Goal: Complete application form

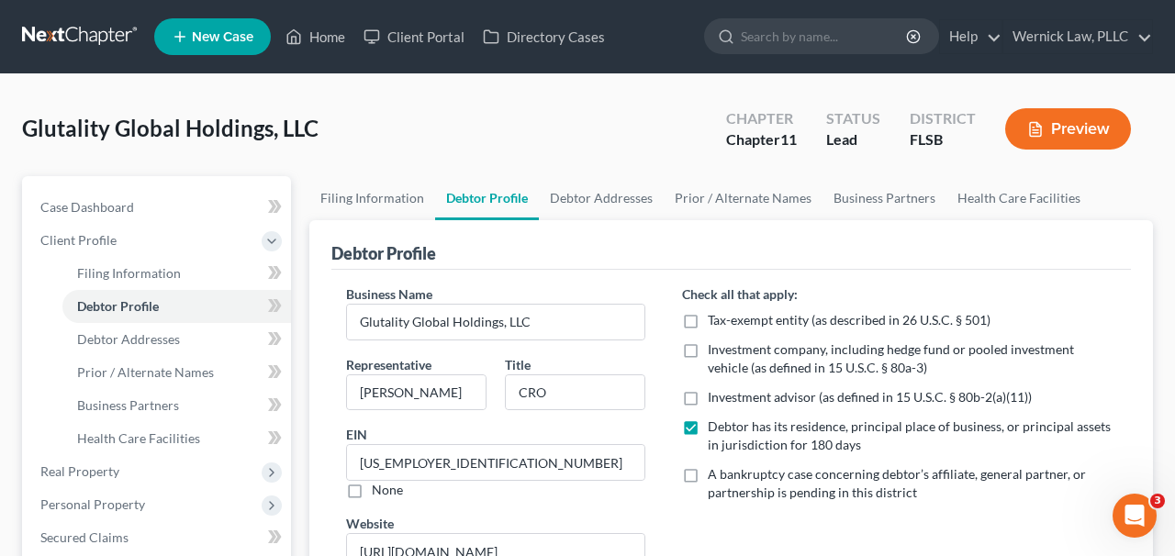
click at [115, 36] on link at bounding box center [81, 36] width 118 height 33
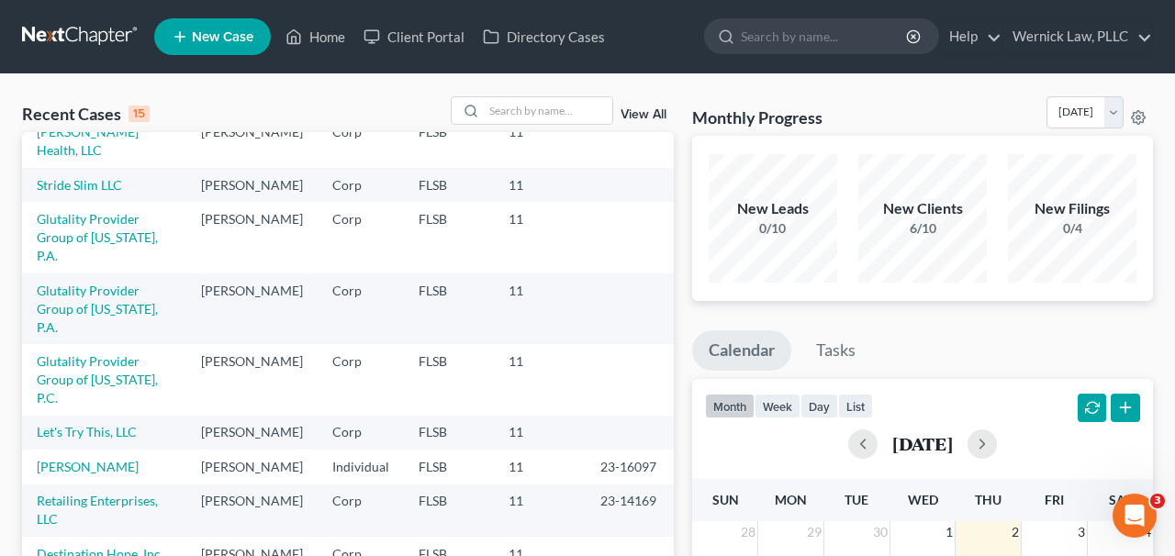
scroll to position [213, 0]
click at [129, 352] on td "Glutality Provider Group of California, P.C." at bounding box center [104, 378] width 164 height 71
click at [114, 353] on link "Glutality Provider Group of [US_STATE], P.C." at bounding box center [97, 379] width 121 height 52
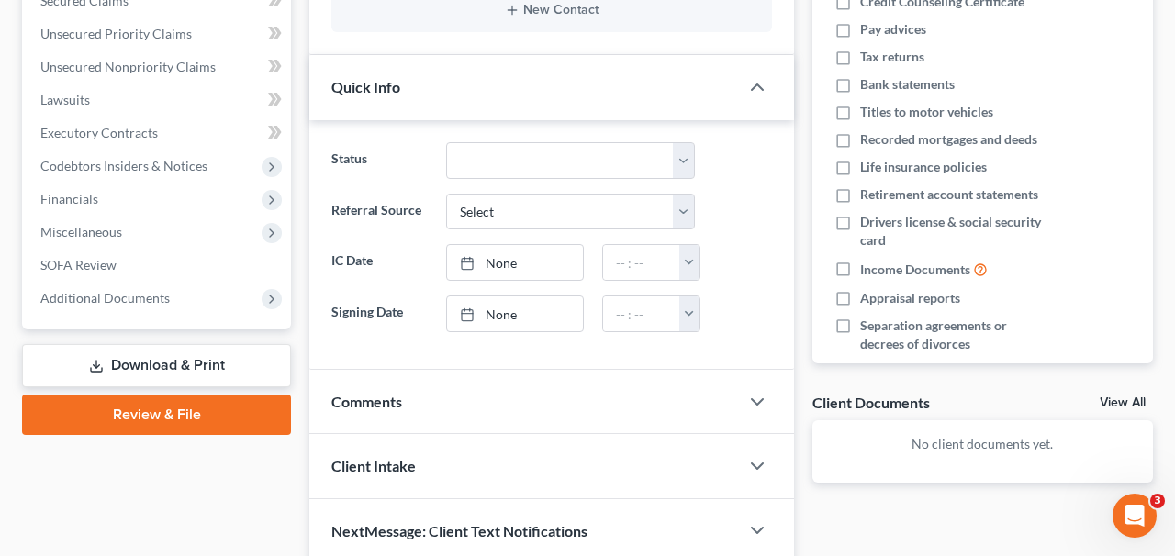
scroll to position [415, 0]
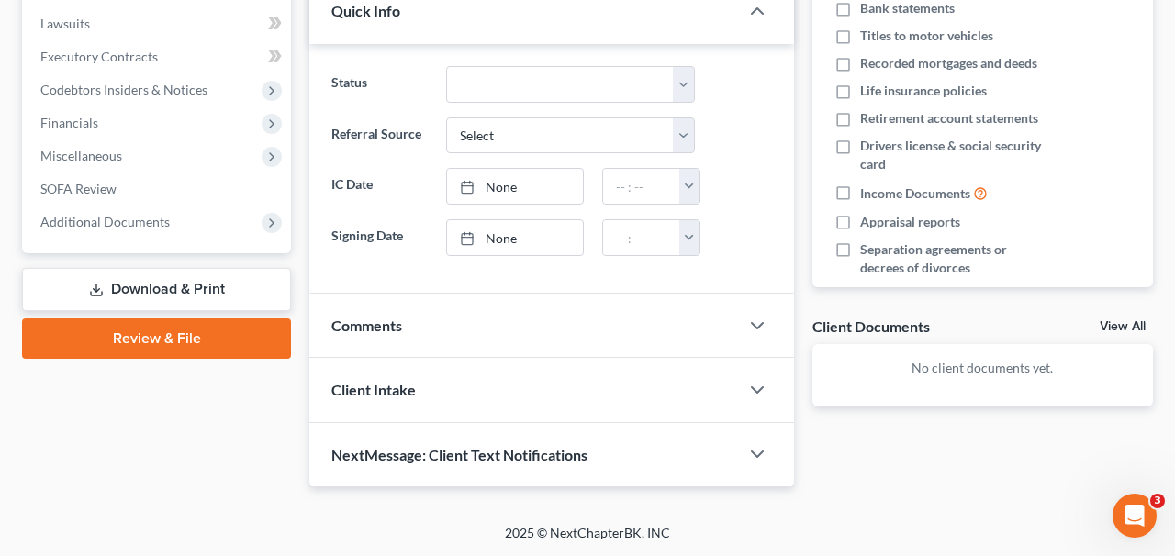
click at [237, 299] on link "Download & Print" at bounding box center [156, 289] width 269 height 43
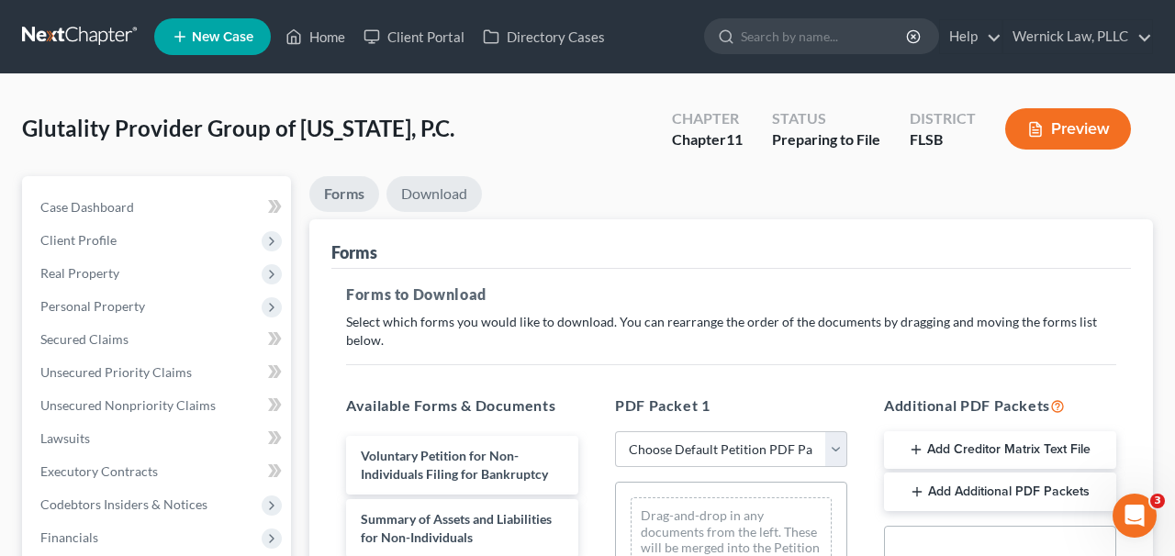
click at [433, 179] on link "Download" at bounding box center [435, 194] width 96 height 36
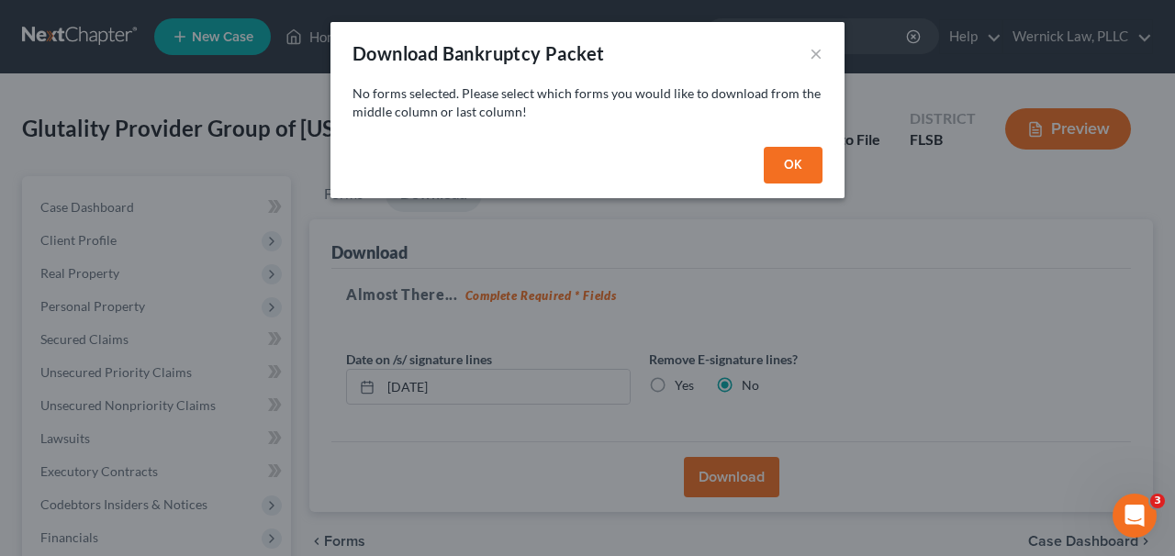
click at [804, 168] on button "OK" at bounding box center [793, 165] width 59 height 37
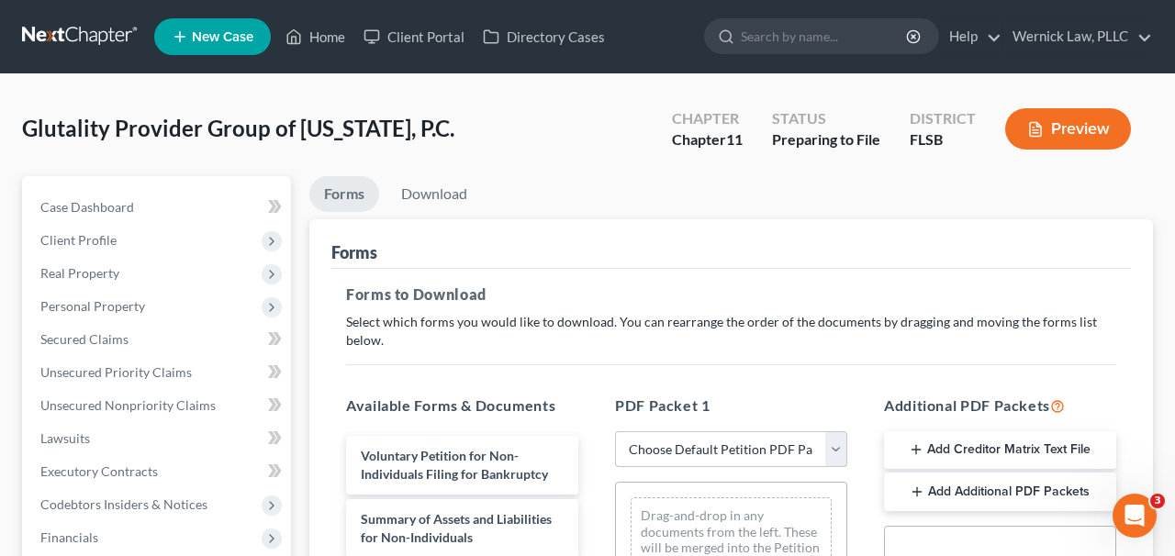
click at [692, 439] on select "Choose Default Petition PDF Packet Complete Bankruptcy Petition (all forms and …" at bounding box center [731, 450] width 232 height 37
select select "0"
click at [615, 432] on select "Choose Default Petition PDF Packet Complete Bankruptcy Petition (all forms and …" at bounding box center [731, 450] width 232 height 37
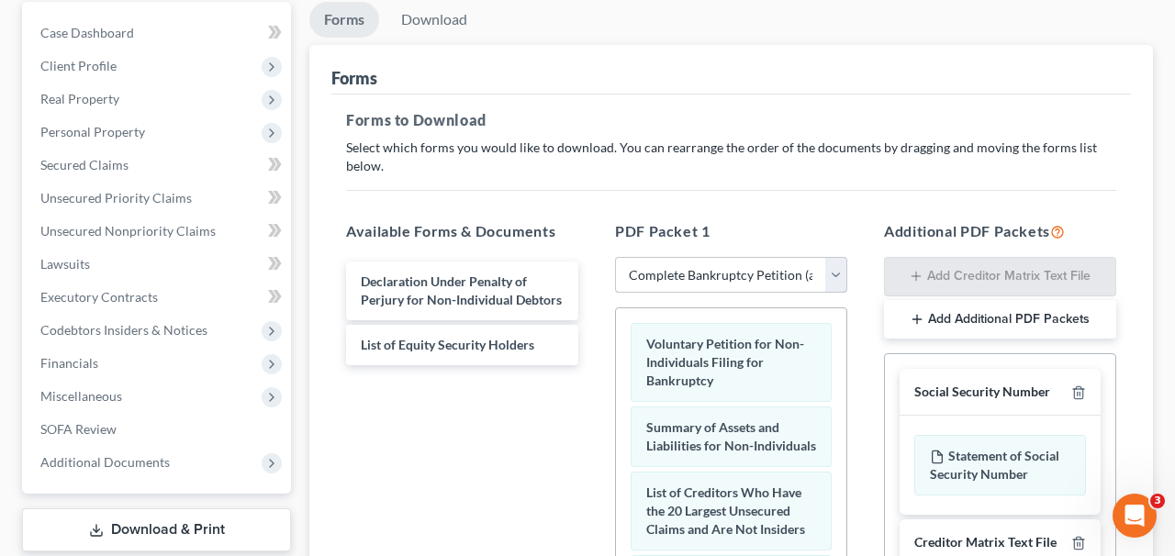
scroll to position [180, 0]
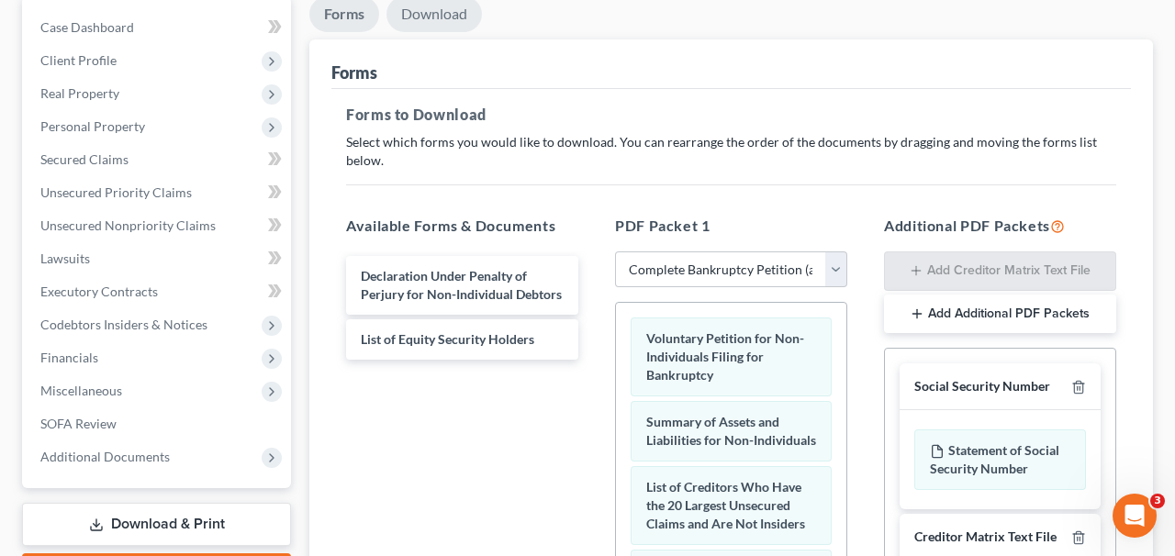
click at [424, 26] on link "Download" at bounding box center [435, 14] width 96 height 36
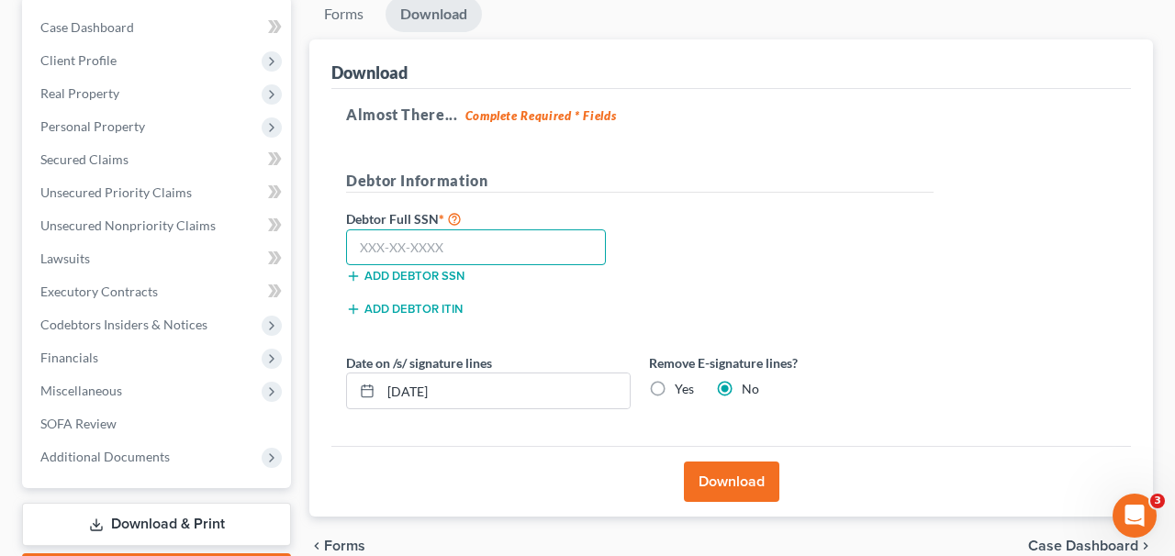
click at [516, 262] on input "text" at bounding box center [476, 248] width 260 height 37
type input "000-00-0000"
click at [755, 470] on button "Download" at bounding box center [732, 482] width 96 height 40
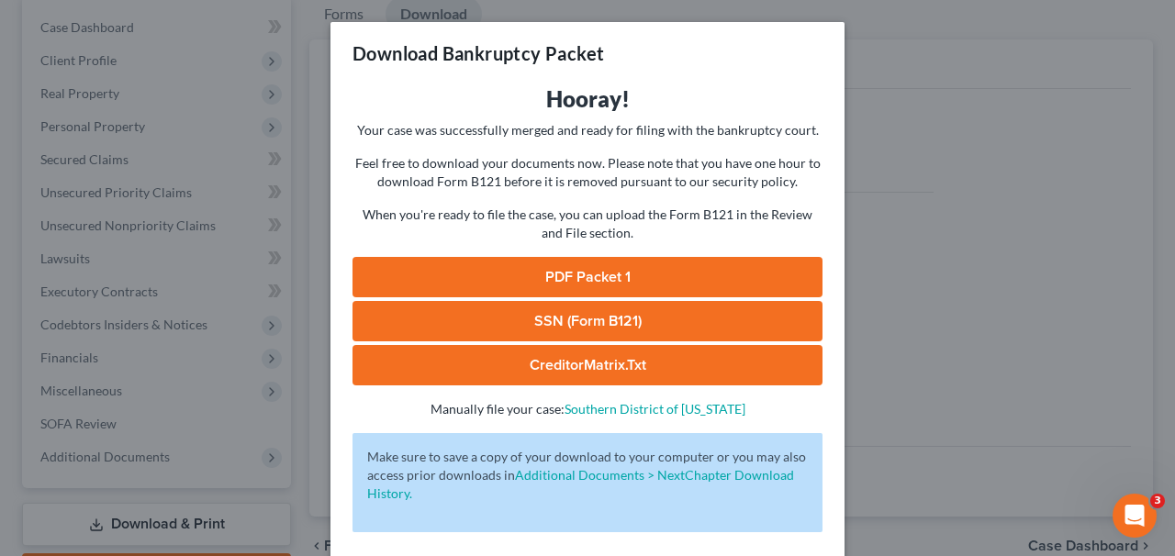
click at [680, 277] on link "PDF Packet 1" at bounding box center [588, 277] width 470 height 40
click at [971, 139] on div "Download Bankruptcy Packet Hooray! Your case was successfully merged and ready …" at bounding box center [587, 278] width 1175 height 556
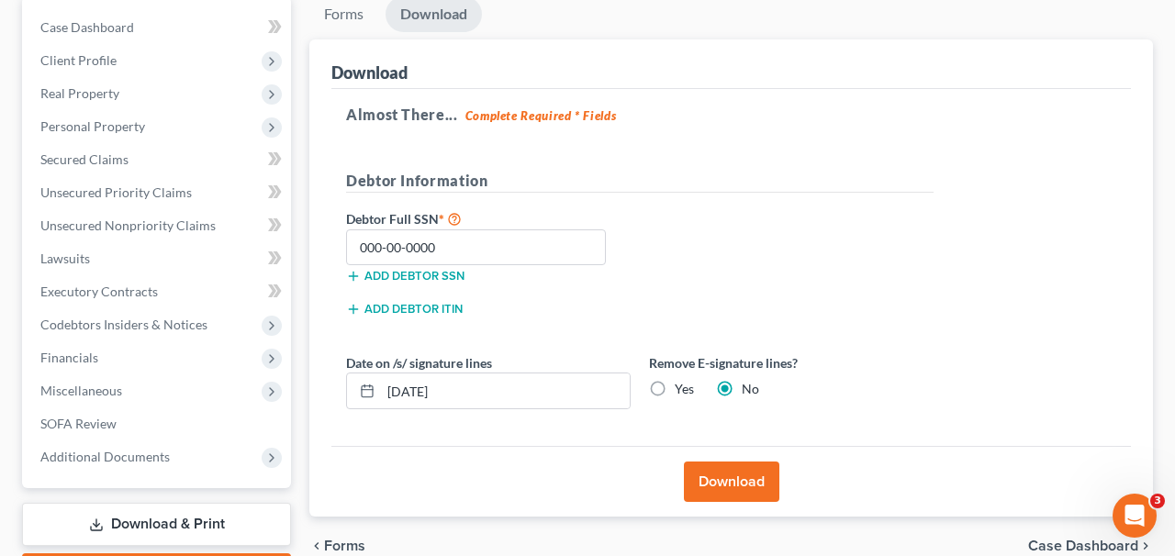
scroll to position [0, 0]
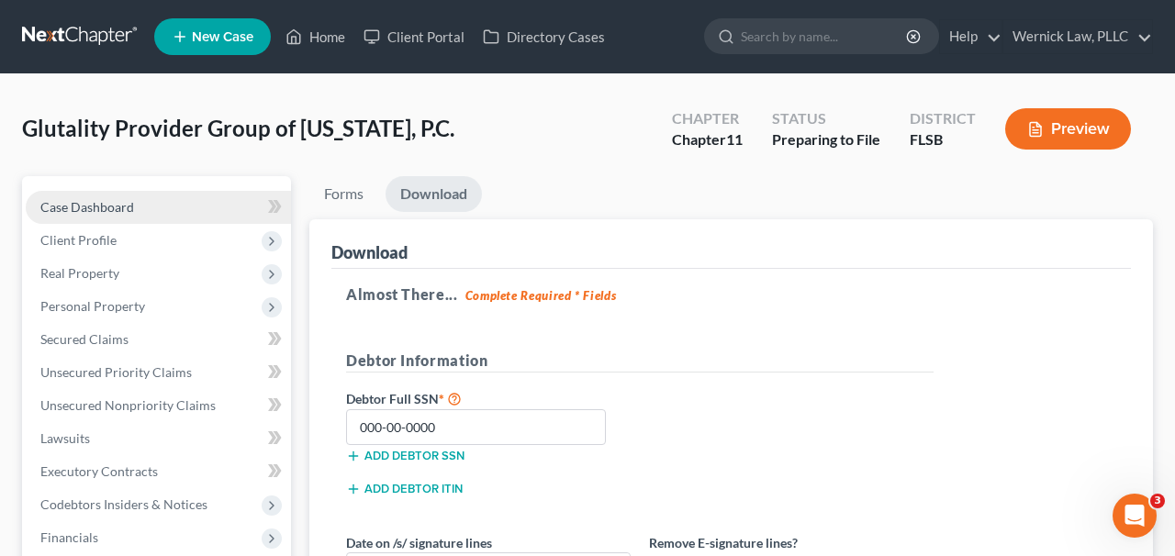
click at [137, 209] on link "Case Dashboard" at bounding box center [158, 207] width 265 height 33
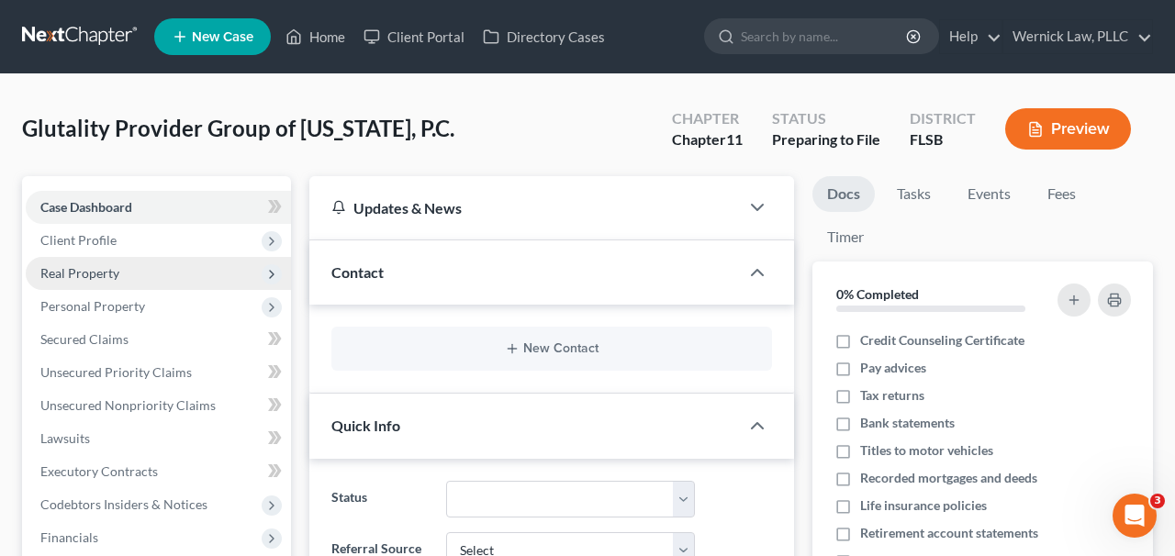
click at [153, 258] on span "Real Property" at bounding box center [158, 273] width 265 height 33
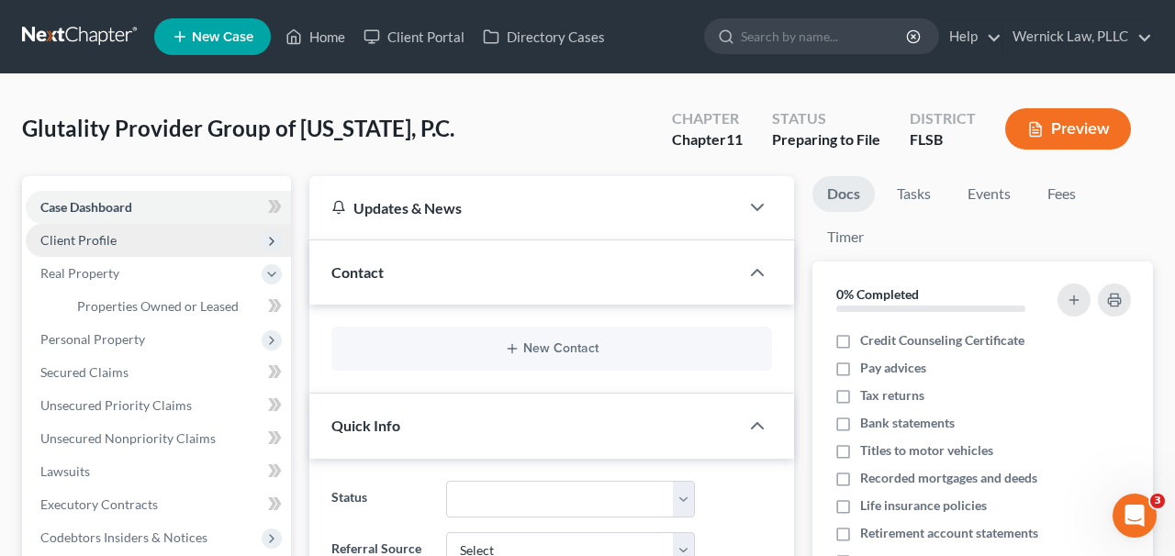
click at [152, 244] on span "Client Profile" at bounding box center [158, 240] width 265 height 33
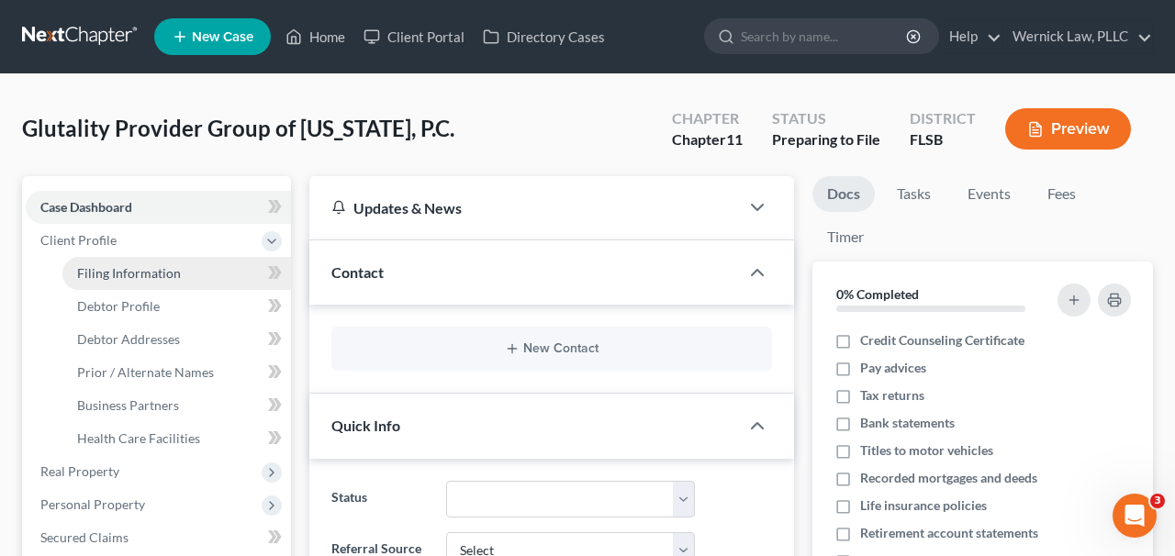
click at [211, 279] on link "Filing Information" at bounding box center [176, 273] width 229 height 33
select select "2"
select select "1"
select select "0"
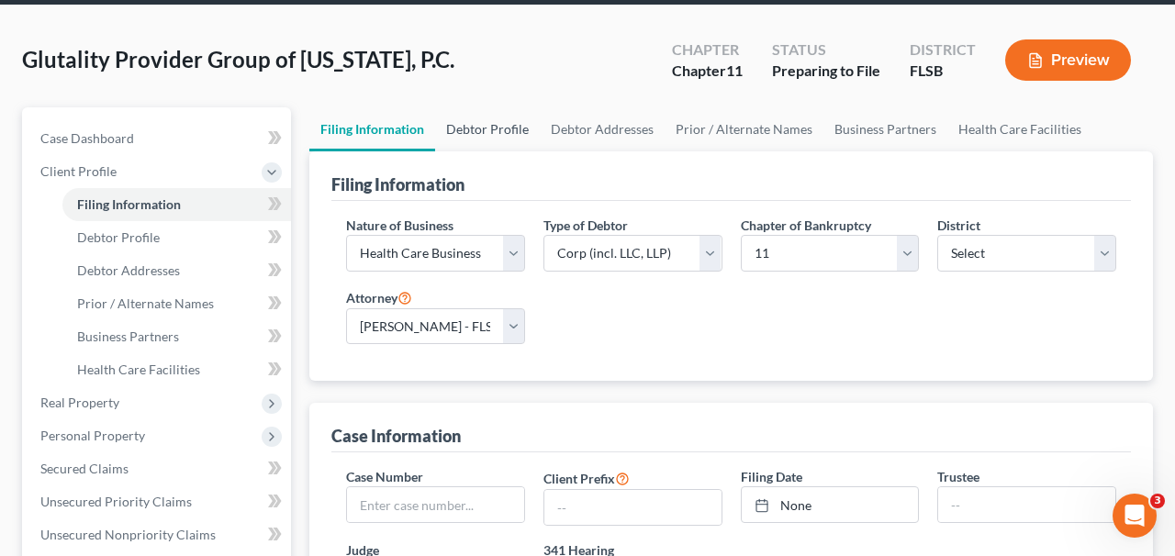
click at [509, 135] on link "Debtor Profile" at bounding box center [487, 129] width 105 height 44
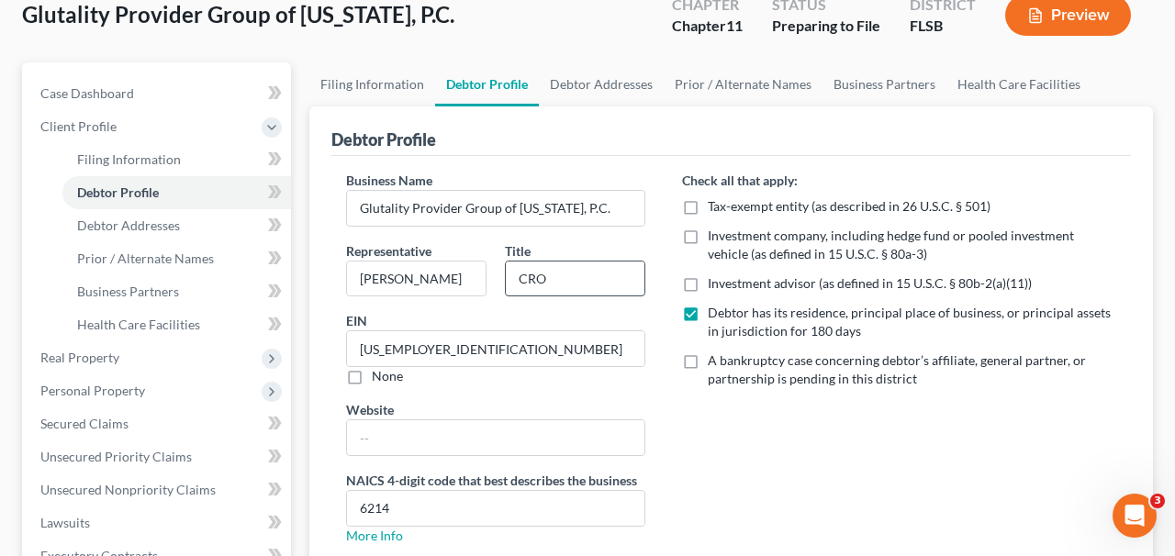
scroll to position [13, 0]
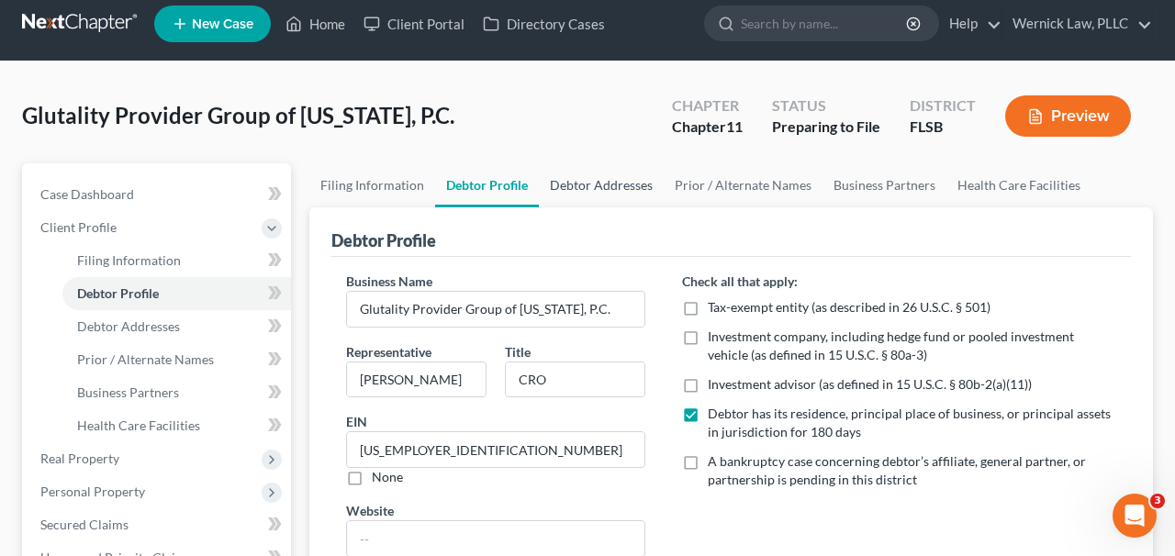
click at [606, 176] on link "Debtor Addresses" at bounding box center [601, 185] width 125 height 44
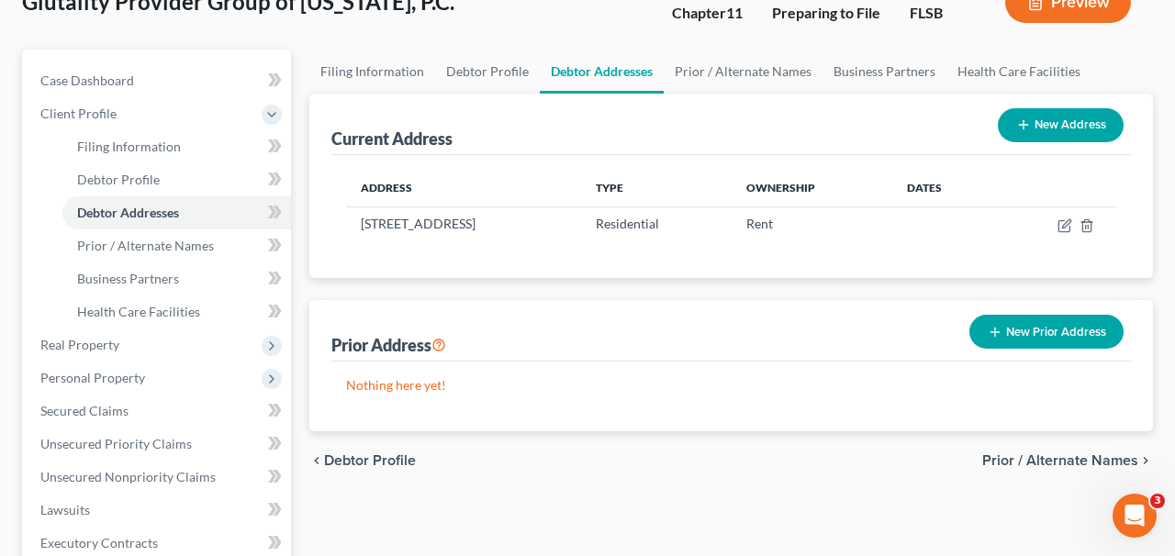
scroll to position [18, 0]
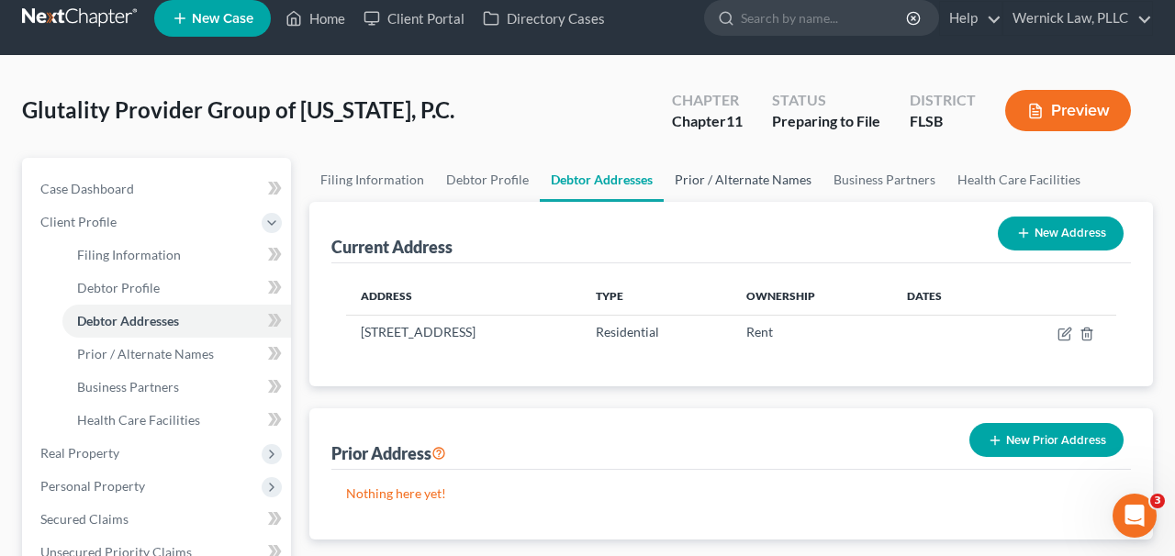
click at [703, 180] on link "Prior / Alternate Names" at bounding box center [743, 180] width 159 height 44
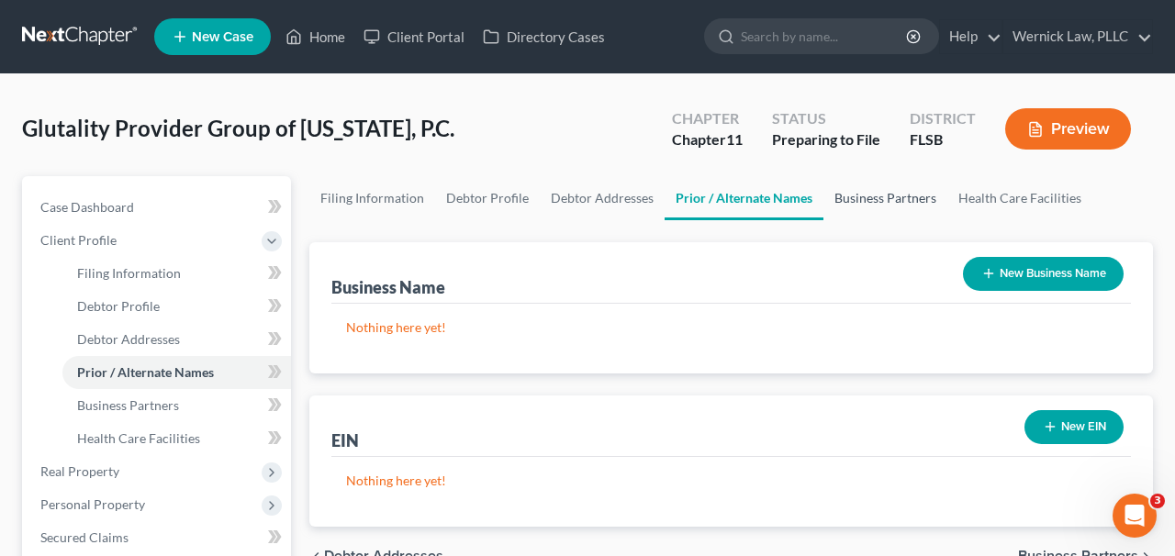
click at [873, 214] on link "Business Partners" at bounding box center [886, 198] width 124 height 44
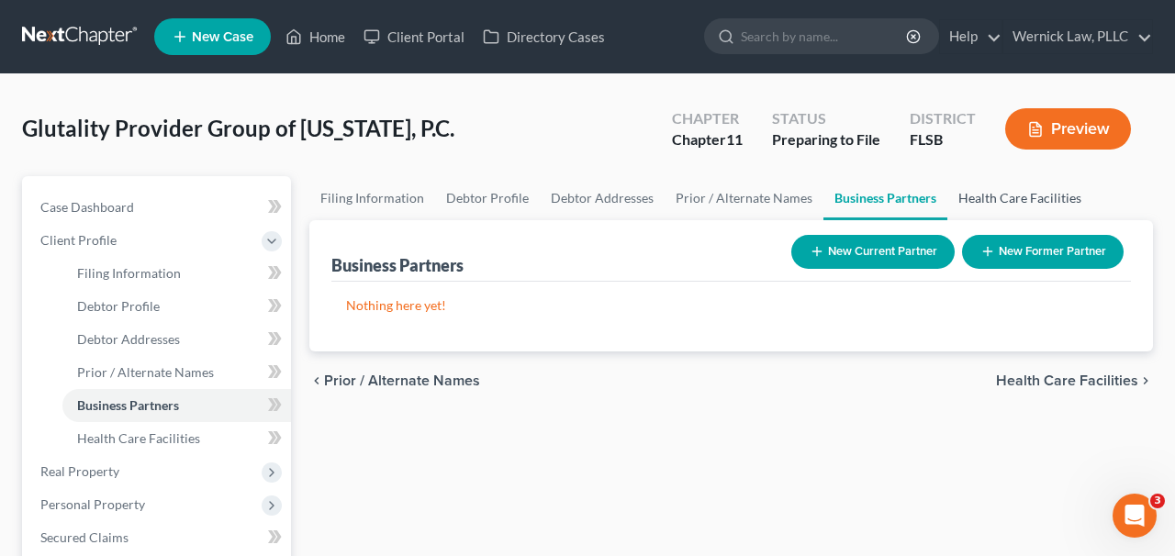
click at [1000, 204] on link "Health Care Facilities" at bounding box center [1020, 198] width 145 height 44
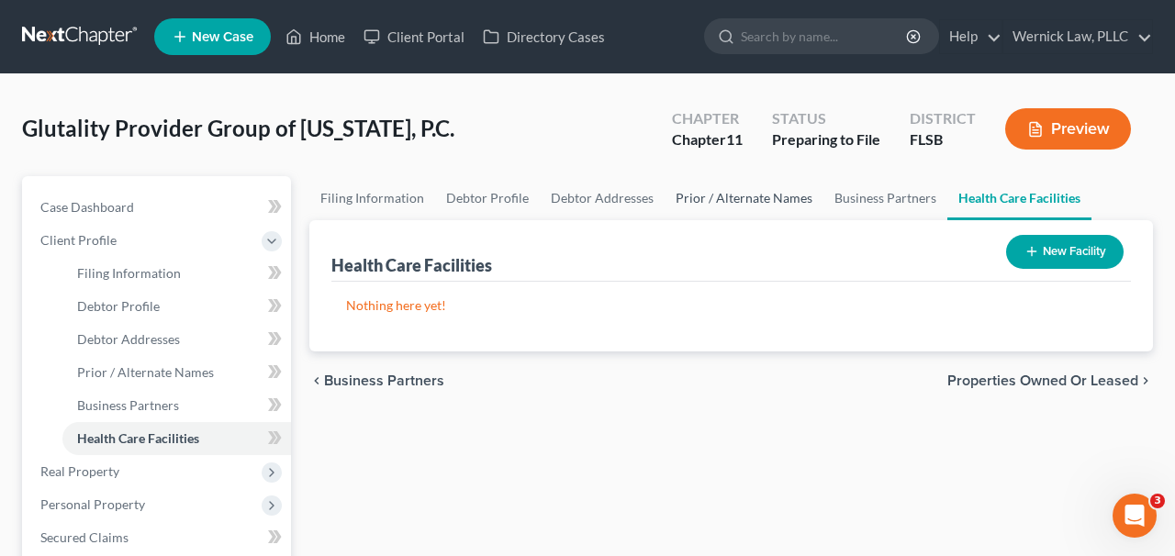
click at [681, 212] on link "Prior / Alternate Names" at bounding box center [744, 198] width 159 height 44
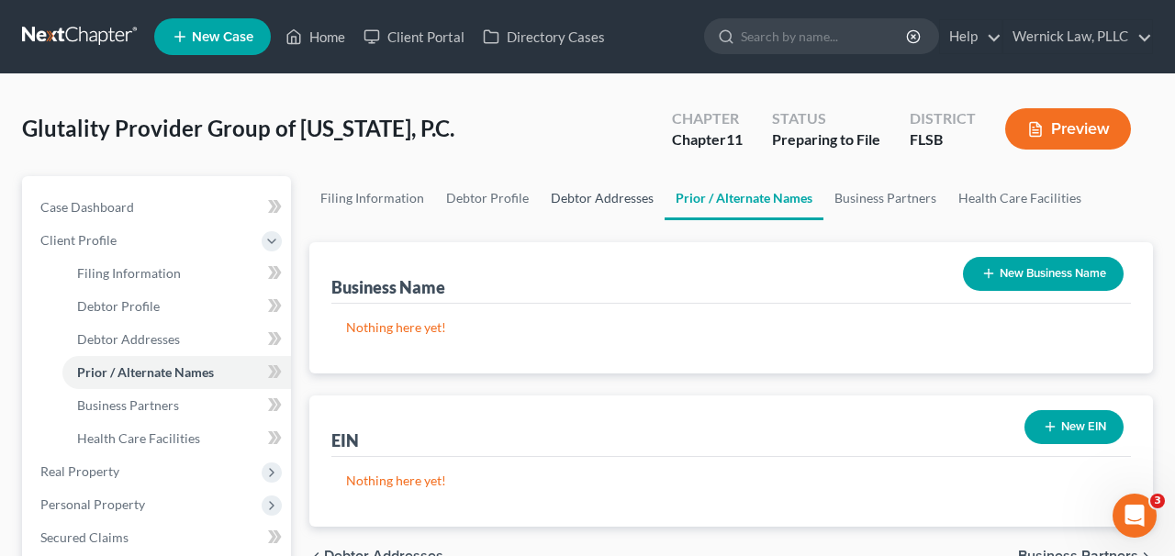
click at [618, 200] on link "Debtor Addresses" at bounding box center [602, 198] width 125 height 44
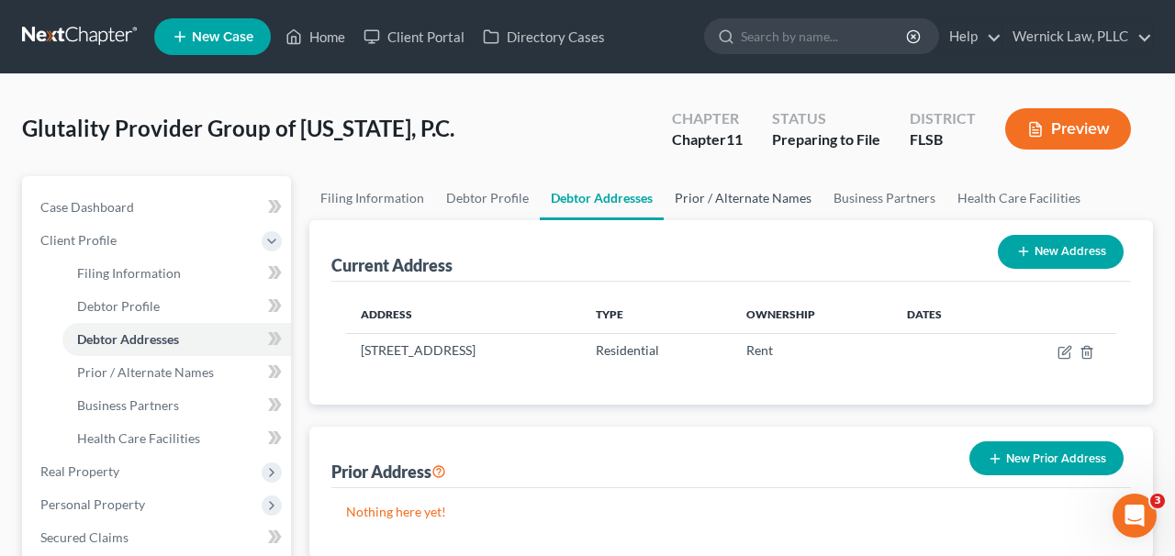
click at [772, 202] on link "Prior / Alternate Names" at bounding box center [743, 198] width 159 height 44
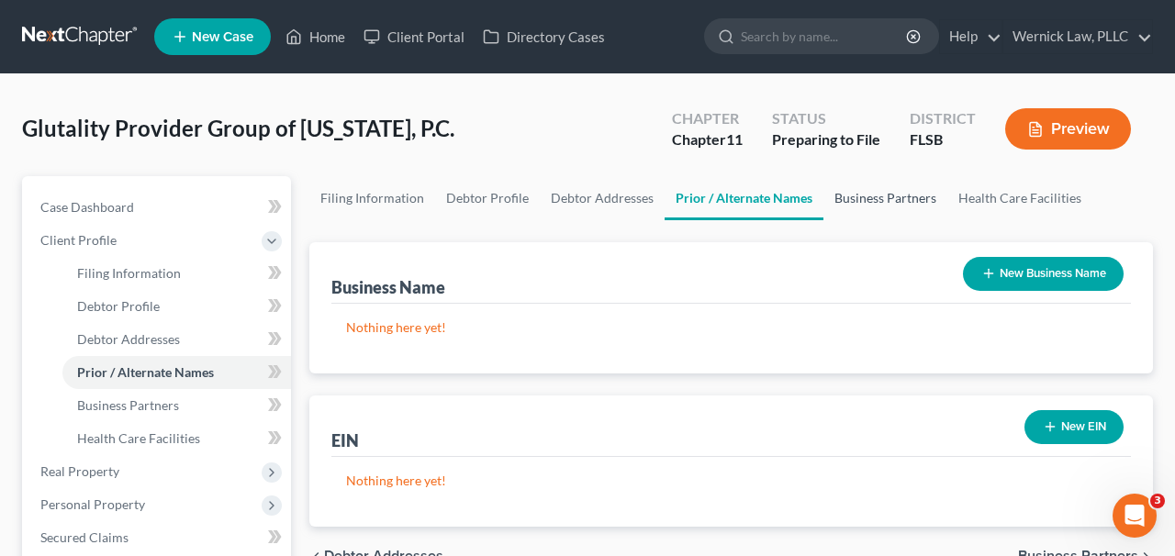
click at [893, 202] on link "Business Partners" at bounding box center [886, 198] width 124 height 44
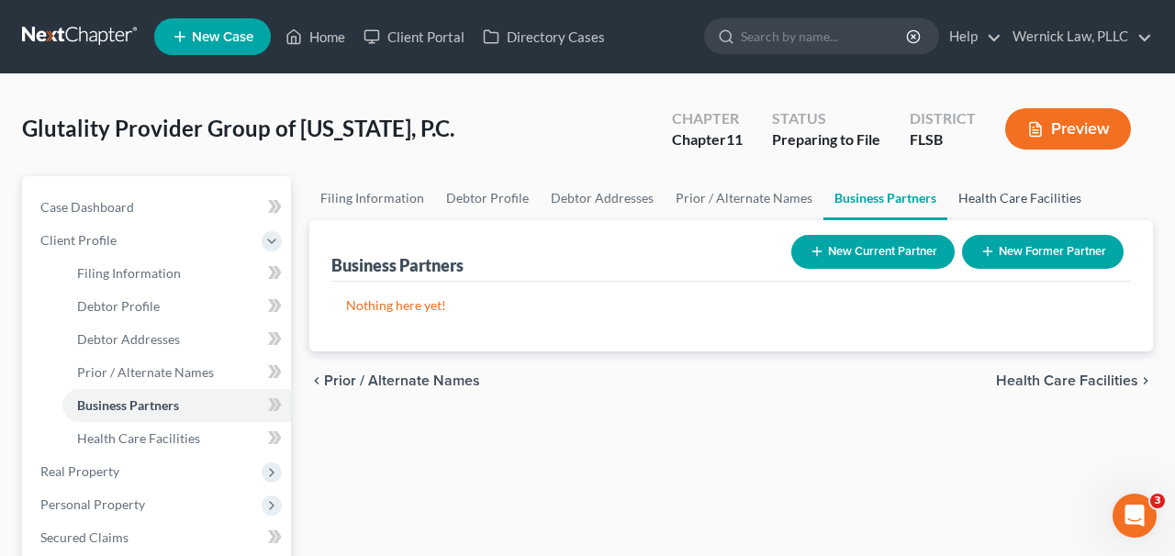
click at [1051, 195] on link "Health Care Facilities" at bounding box center [1020, 198] width 145 height 44
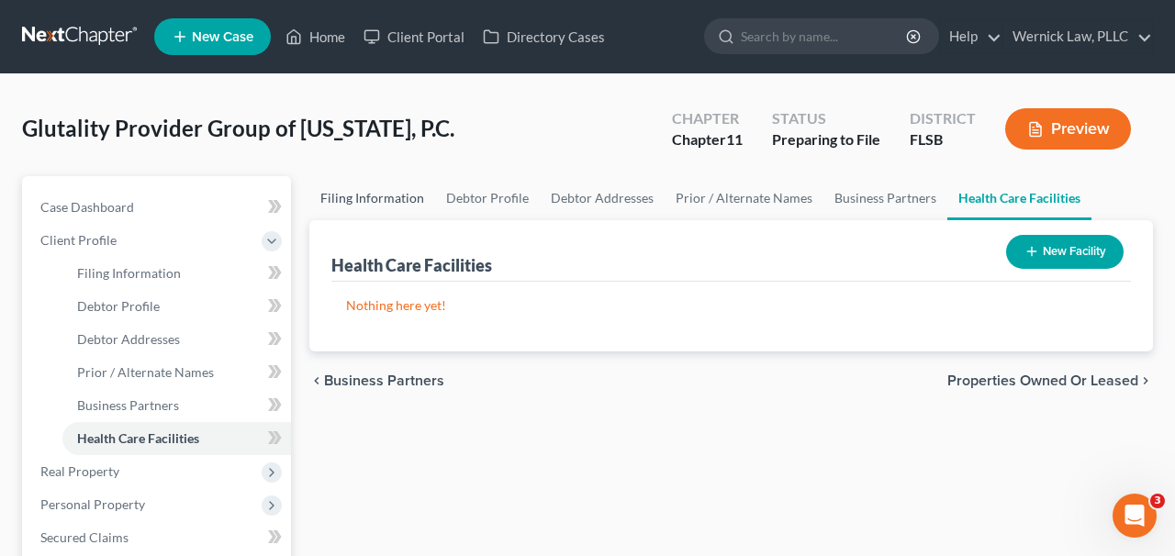
click at [405, 192] on link "Filing Information" at bounding box center [372, 198] width 126 height 44
select select "2"
select select "1"
select select "17"
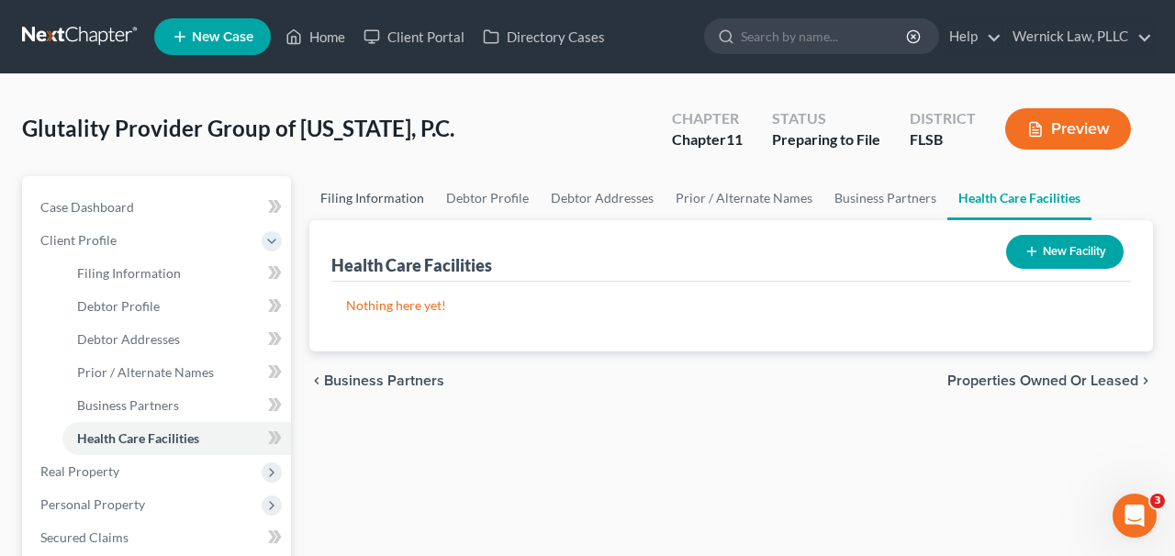
select select "0"
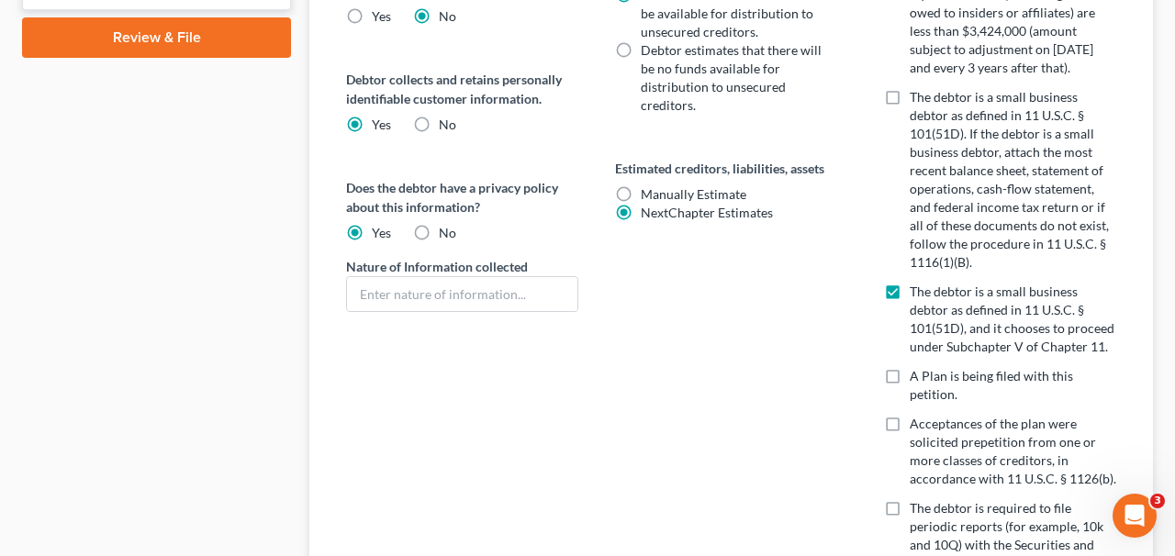
scroll to position [996, 0]
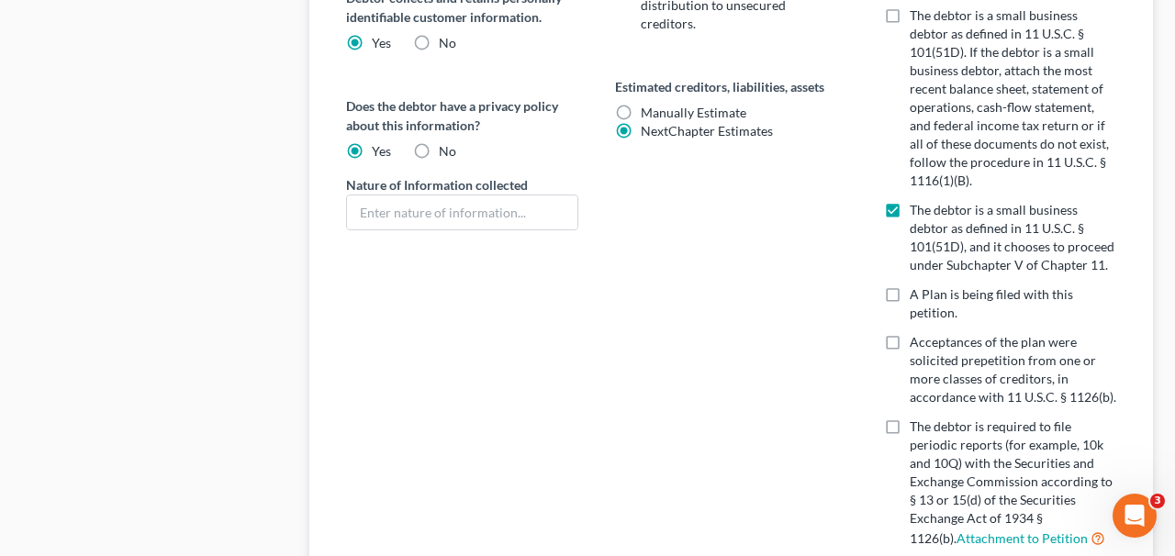
click at [708, 127] on span "NextChapter Estimates" at bounding box center [707, 131] width 132 height 16
click at [660, 127] on input "NextChapter Estimates" at bounding box center [654, 128] width 12 height 12
click at [696, 113] on span "Manually Estimate" at bounding box center [694, 113] width 106 height 16
click at [660, 113] on input "Manually Estimate Manually Estimate" at bounding box center [654, 110] width 12 height 12
radio input "true"
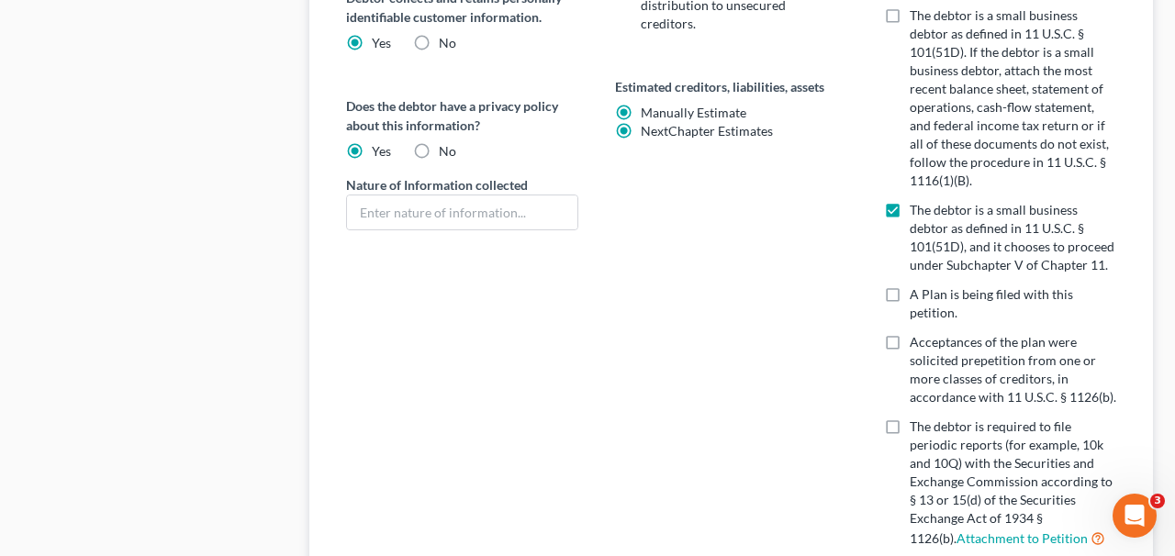
radio input "false"
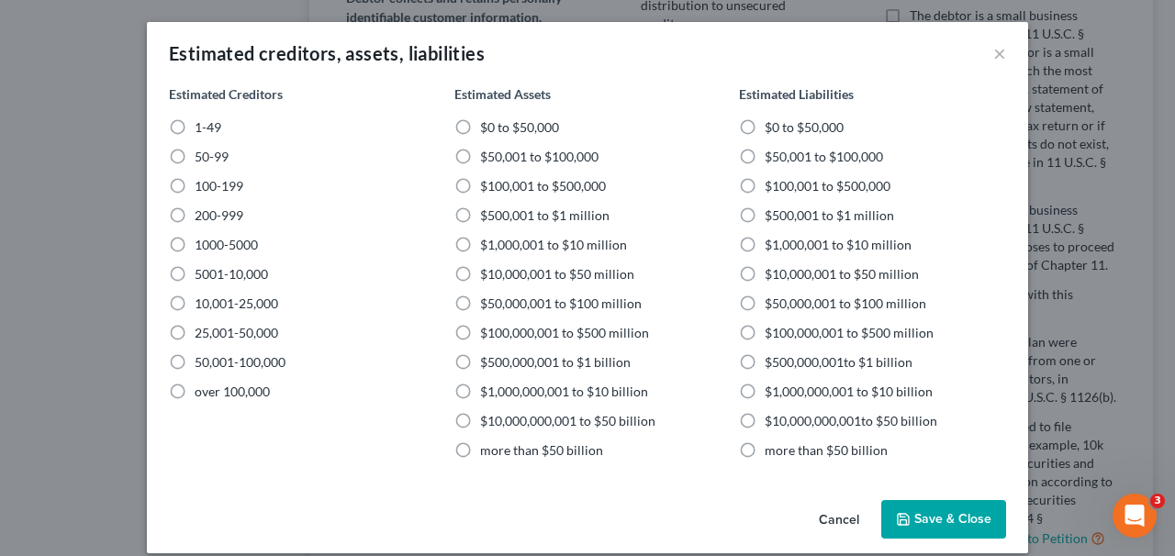
click at [201, 131] on span "1-49" at bounding box center [208, 127] width 27 height 16
click at [202, 130] on input "1-49" at bounding box center [208, 124] width 12 height 12
radio input "true"
click at [565, 212] on span "$500,001 to $1 million" at bounding box center [544, 216] width 129 height 16
click at [500, 212] on input "$500,001 to $1 million" at bounding box center [494, 213] width 12 height 12
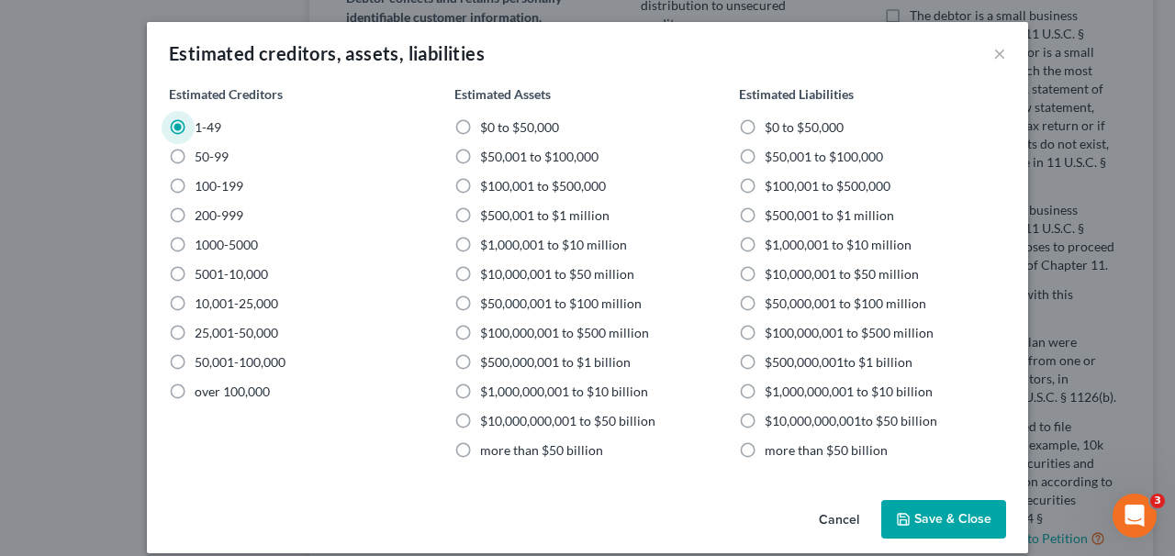
radio input "true"
click at [882, 189] on span "$100,001 to $500,000" at bounding box center [828, 186] width 126 height 16
click at [784, 189] on input "$100,001 to $500,000" at bounding box center [778, 183] width 12 height 12
radio input "true"
click at [922, 511] on button "Save & Close" at bounding box center [944, 519] width 125 height 39
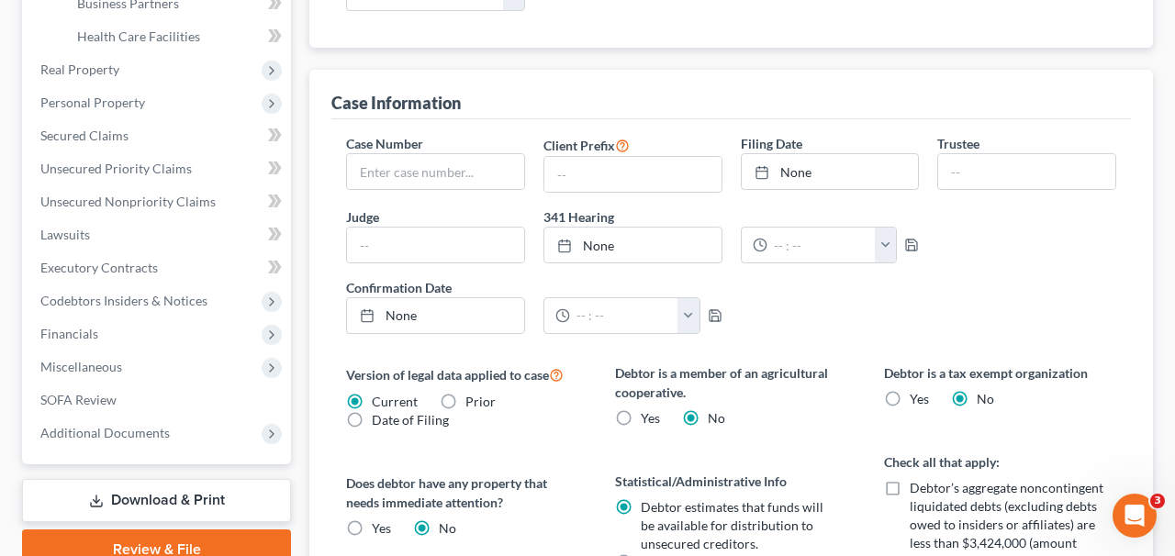
scroll to position [0, 0]
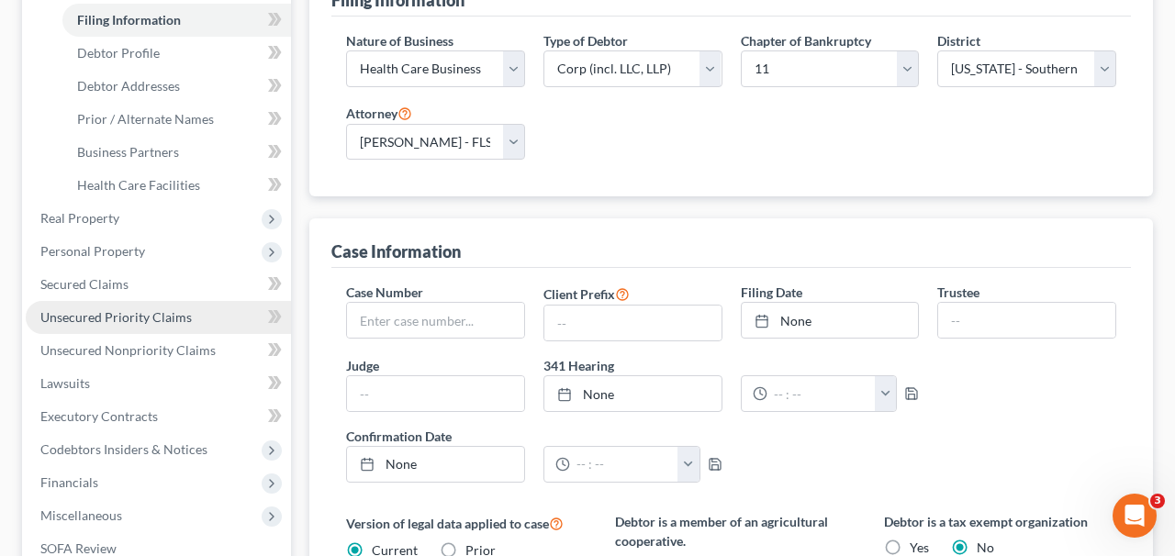
click at [151, 310] on span "Unsecured Priority Claims" at bounding box center [116, 317] width 152 height 16
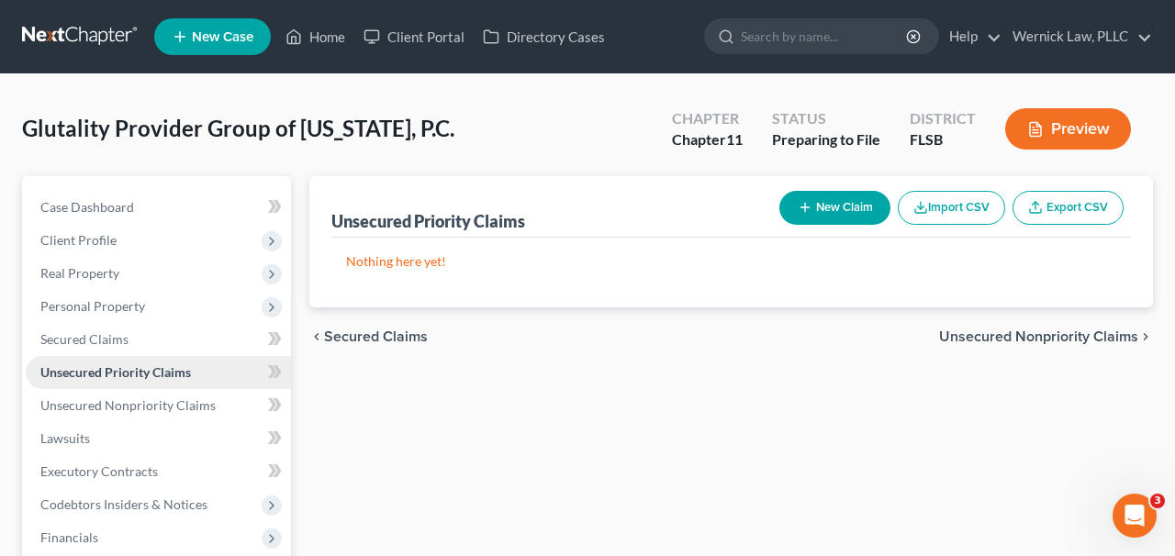
scroll to position [182, 0]
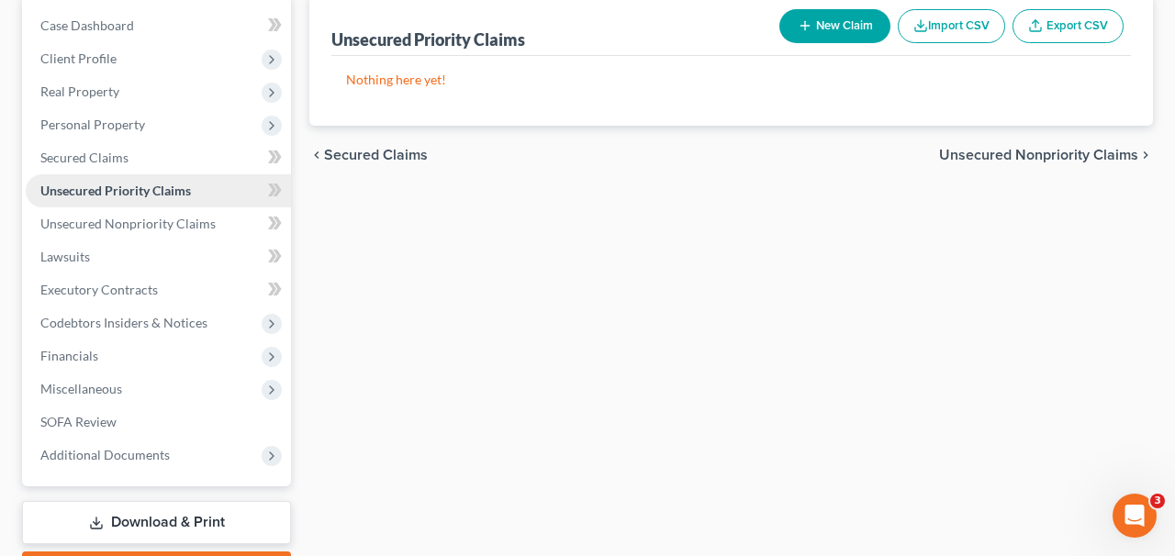
click at [151, 206] on link "Unsecured Priority Claims" at bounding box center [158, 190] width 265 height 33
click at [158, 214] on link "Unsecured Nonpriority Claims" at bounding box center [158, 224] width 265 height 33
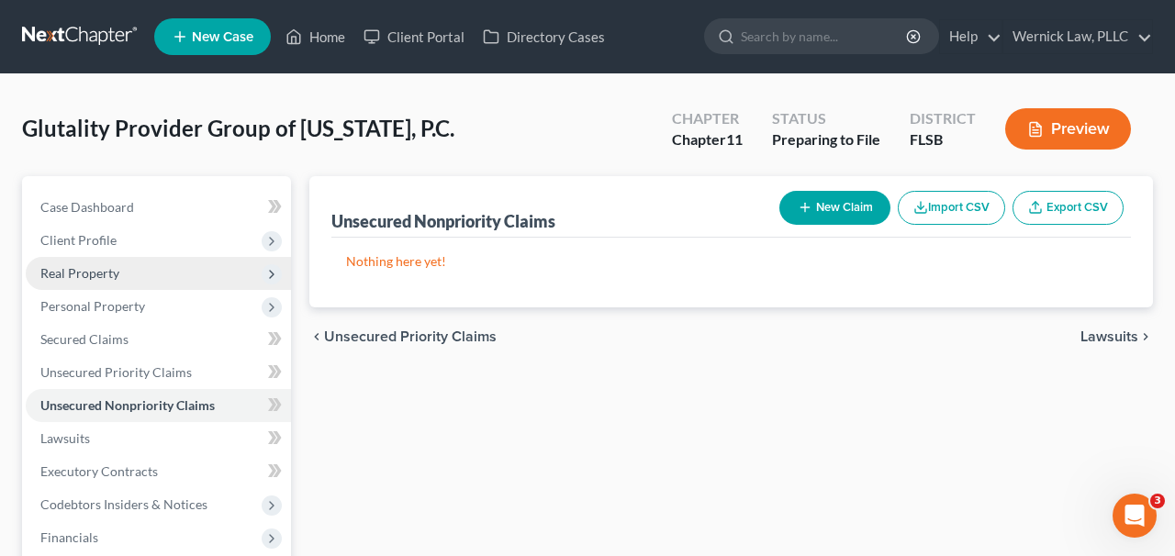
click at [162, 258] on span "Real Property" at bounding box center [158, 273] width 265 height 33
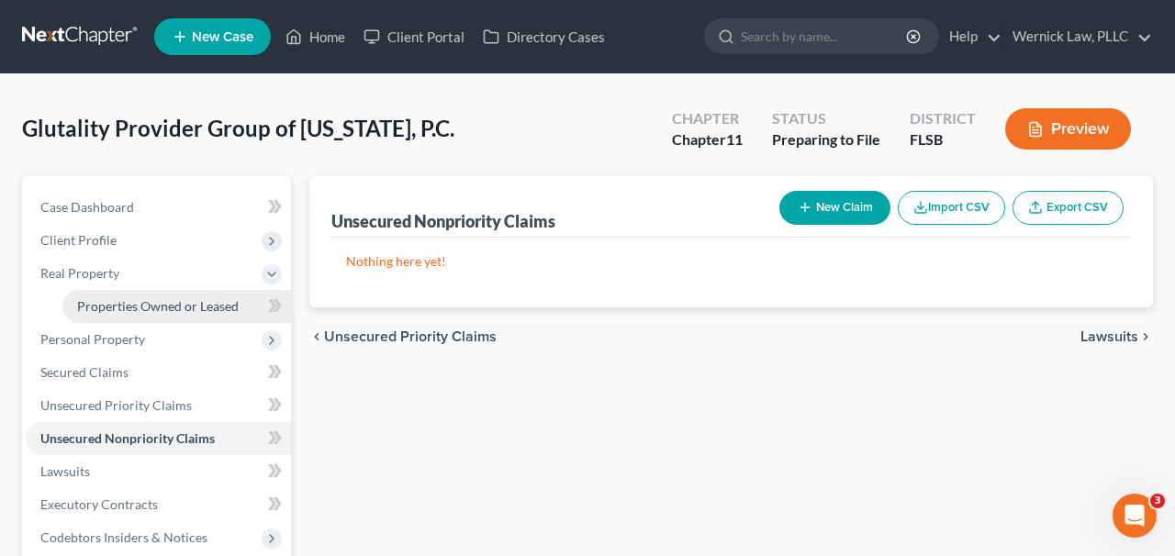
click at [159, 316] on link "Properties Owned or Leased" at bounding box center [176, 306] width 229 height 33
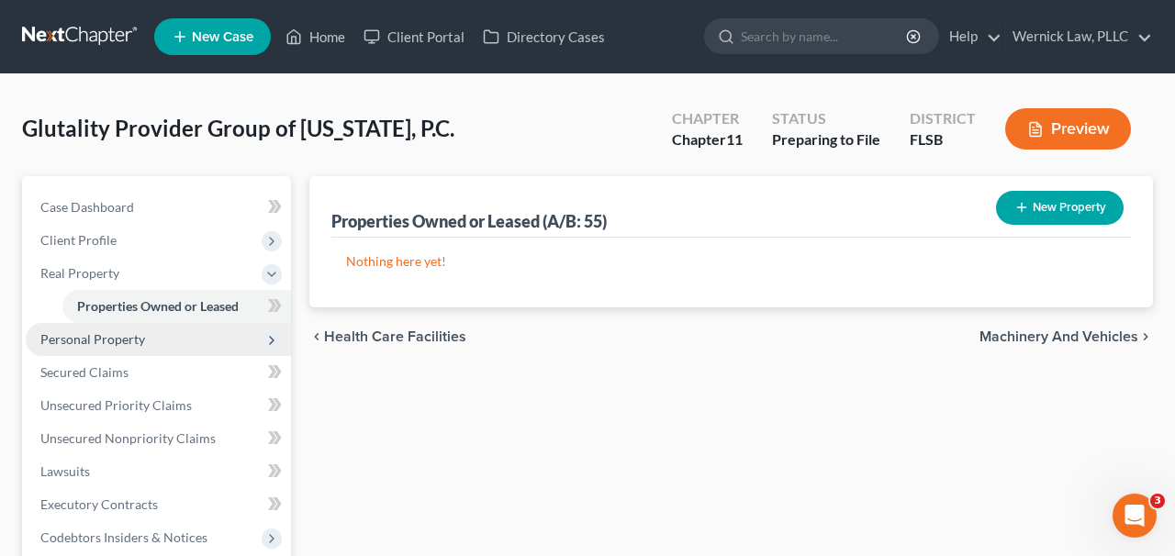
click at [157, 348] on span "Personal Property" at bounding box center [158, 339] width 265 height 33
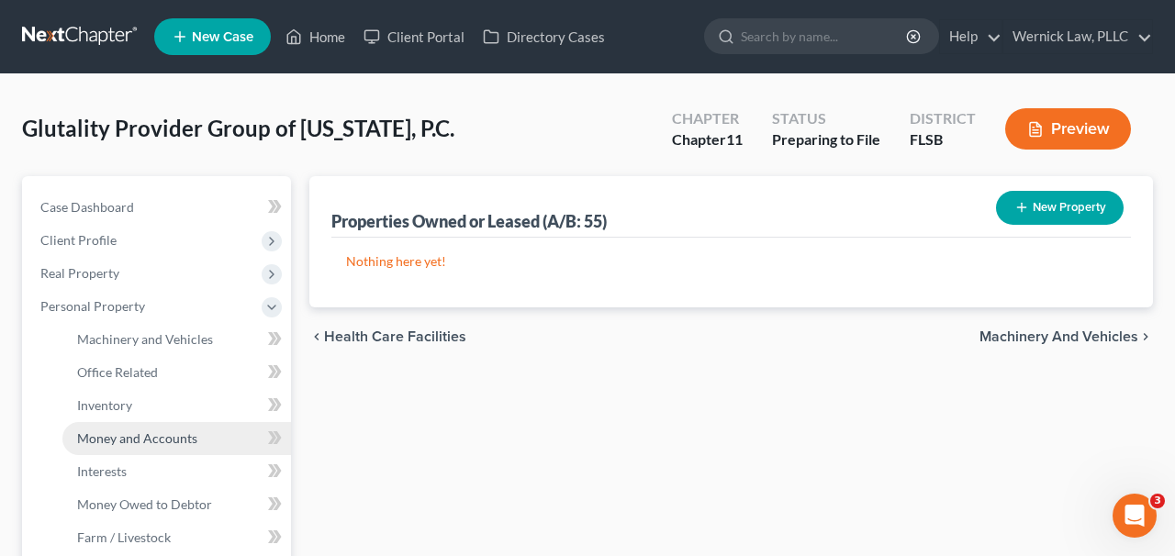
click at [161, 442] on span "Money and Accounts" at bounding box center [137, 439] width 120 height 16
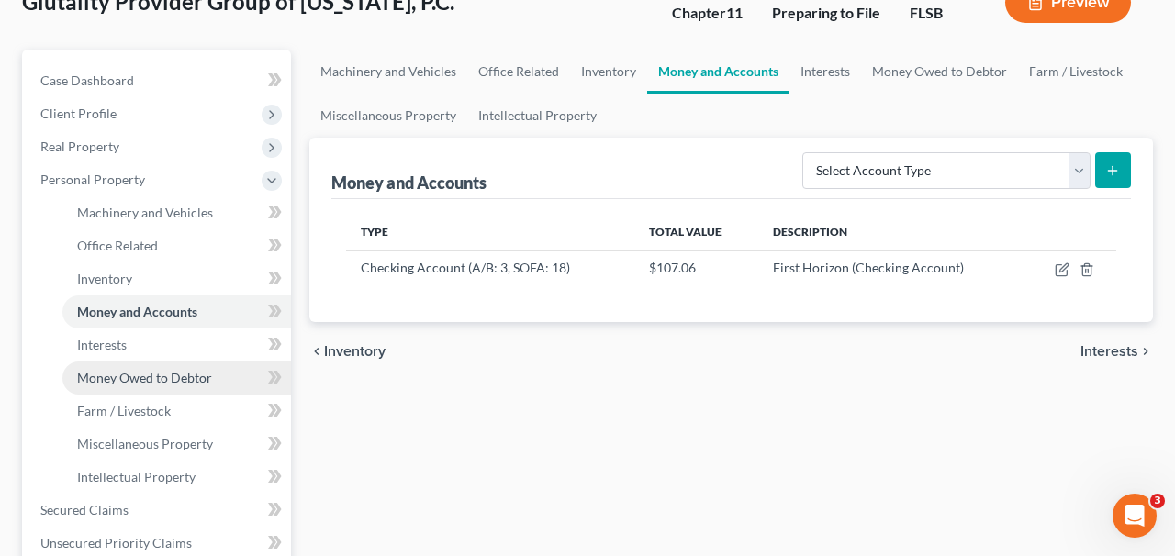
click at [181, 366] on link "Money Owed to Debtor" at bounding box center [176, 378] width 229 height 33
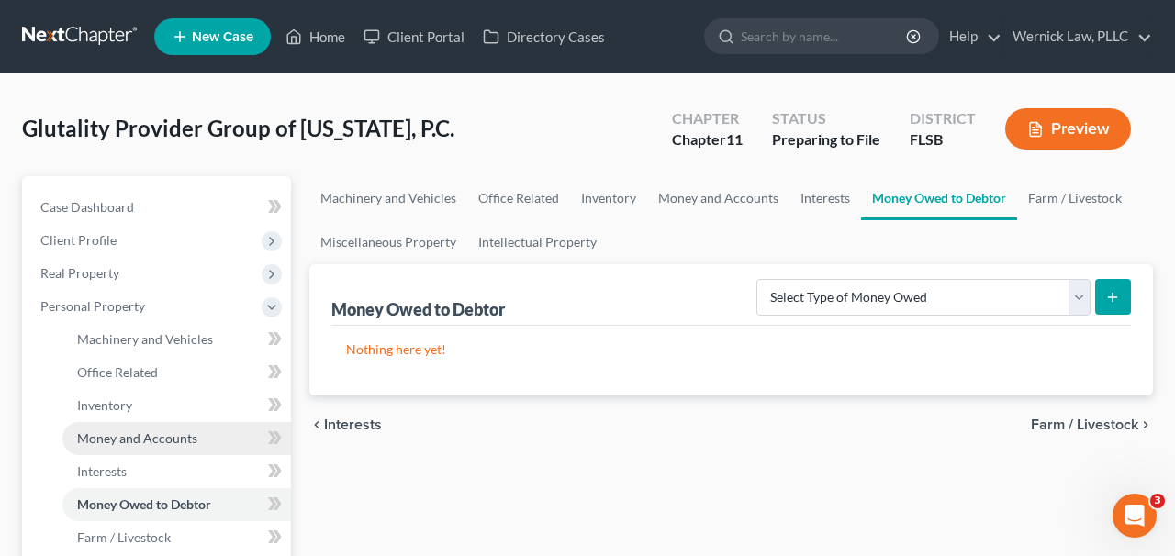
click at [179, 443] on span "Money and Accounts" at bounding box center [137, 439] width 120 height 16
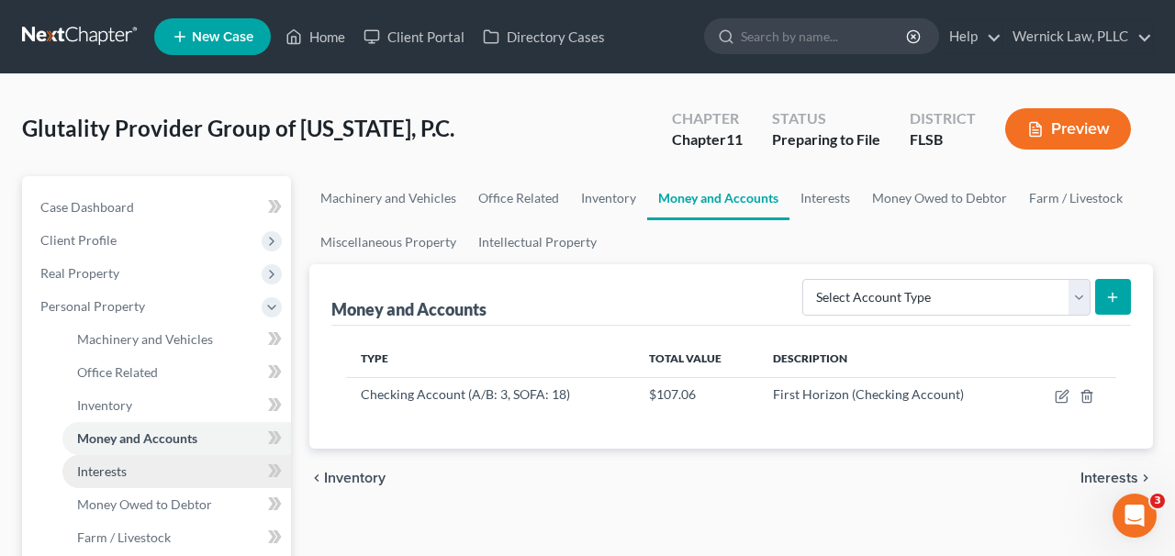
click at [179, 466] on link "Interests" at bounding box center [176, 471] width 229 height 33
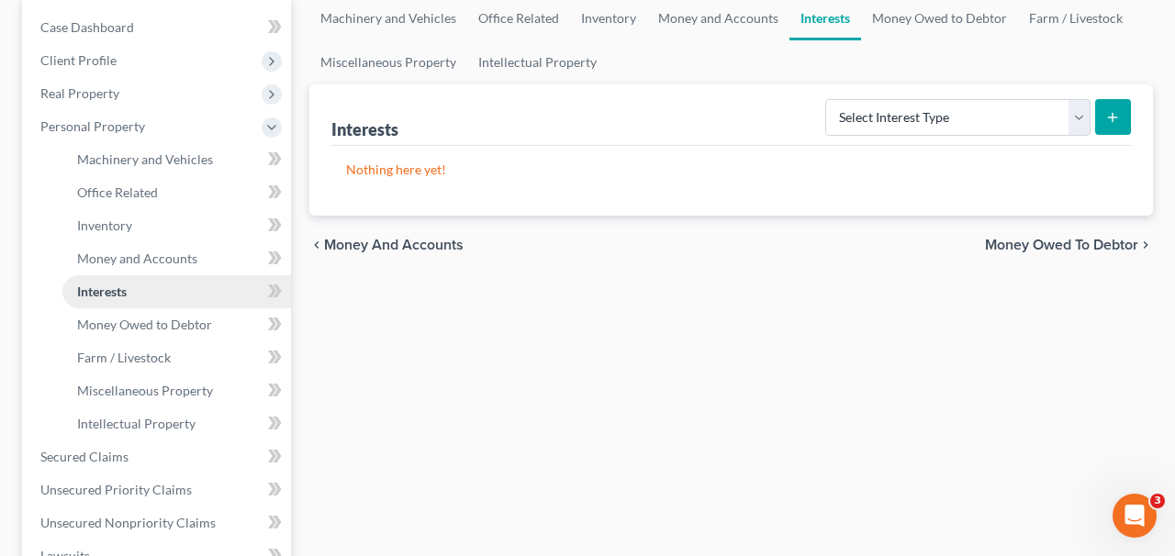
click at [187, 306] on link "Interests" at bounding box center [176, 291] width 229 height 33
click at [188, 317] on span "Money Owed to Debtor" at bounding box center [144, 325] width 135 height 16
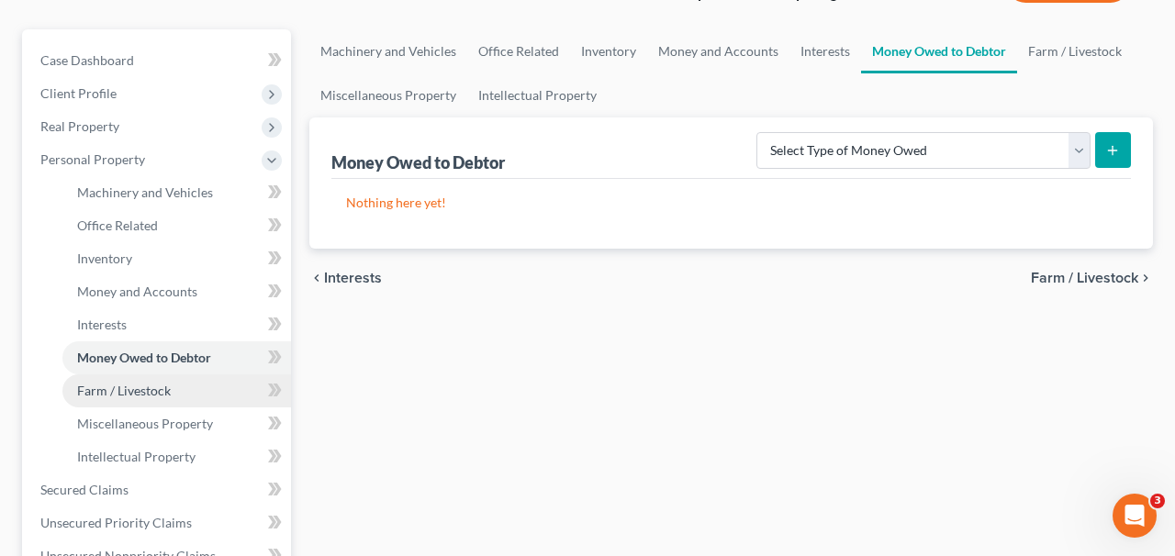
click at [183, 385] on link "Farm / Livestock" at bounding box center [176, 391] width 229 height 33
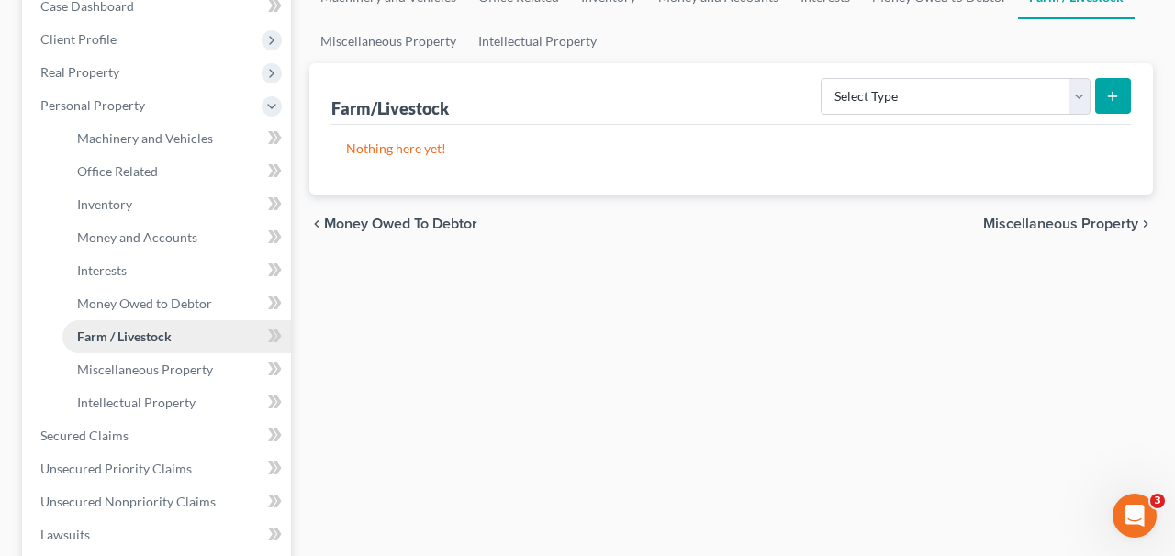
click at [197, 326] on link "Farm / Livestock" at bounding box center [176, 336] width 229 height 33
click at [197, 367] on span "Miscellaneous Property" at bounding box center [145, 370] width 136 height 16
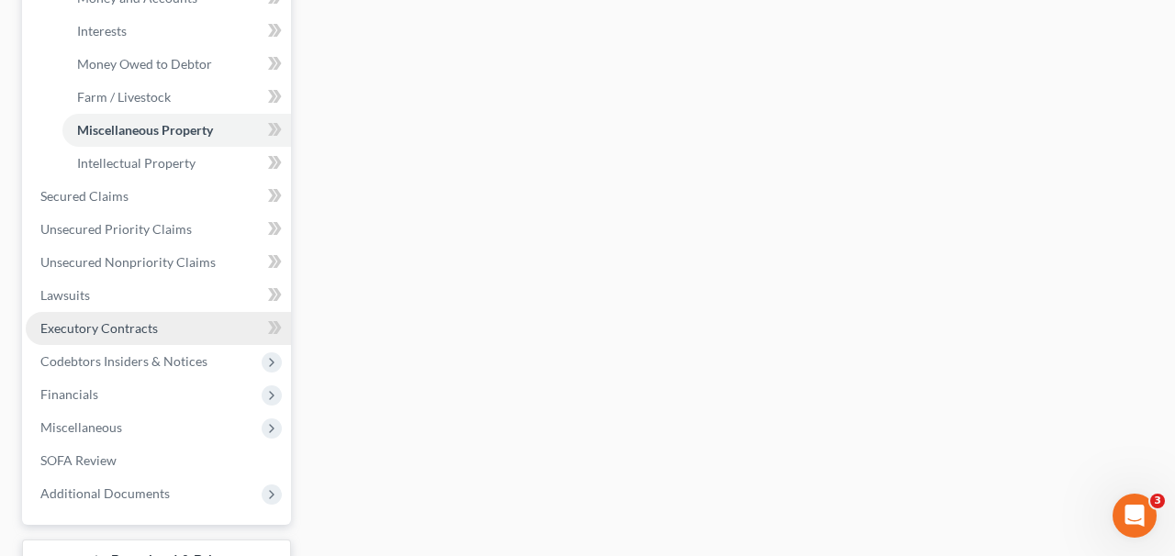
click at [201, 316] on link "Executory Contracts" at bounding box center [158, 328] width 265 height 33
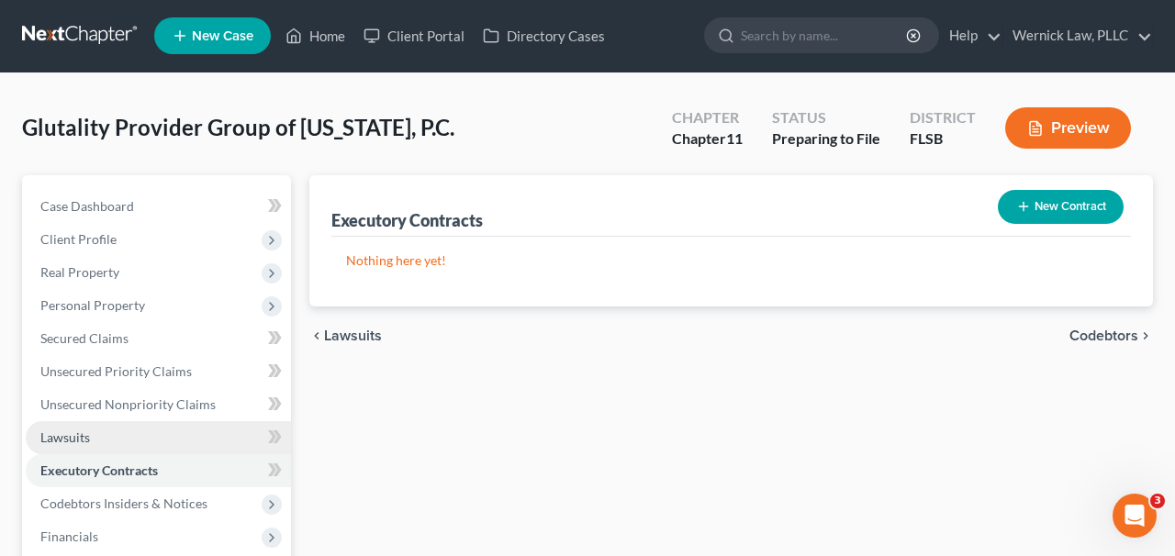
scroll to position [286, 0]
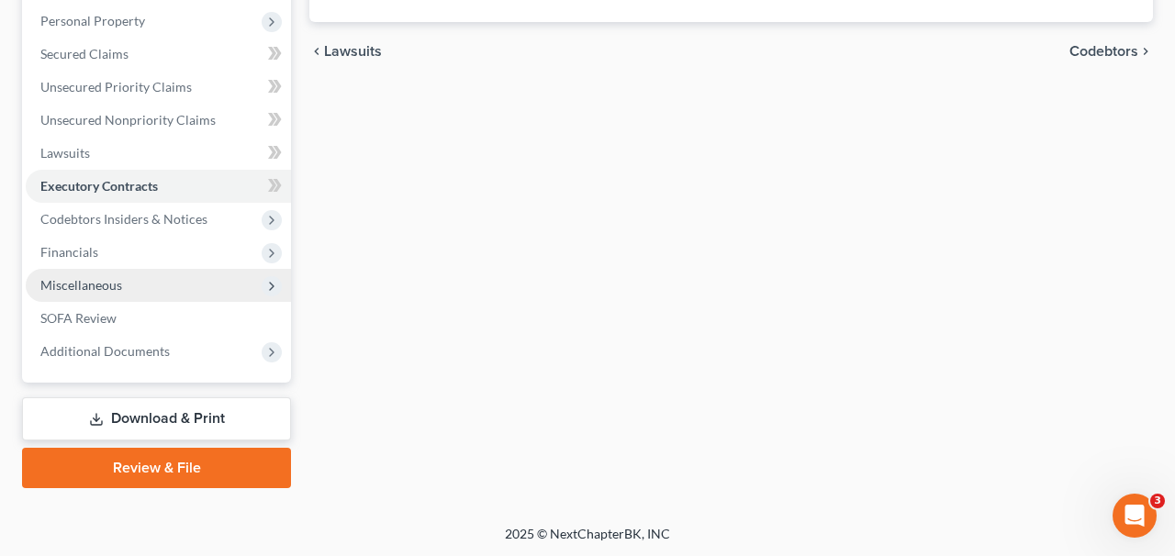
click at [180, 288] on span "Miscellaneous" at bounding box center [158, 285] width 265 height 33
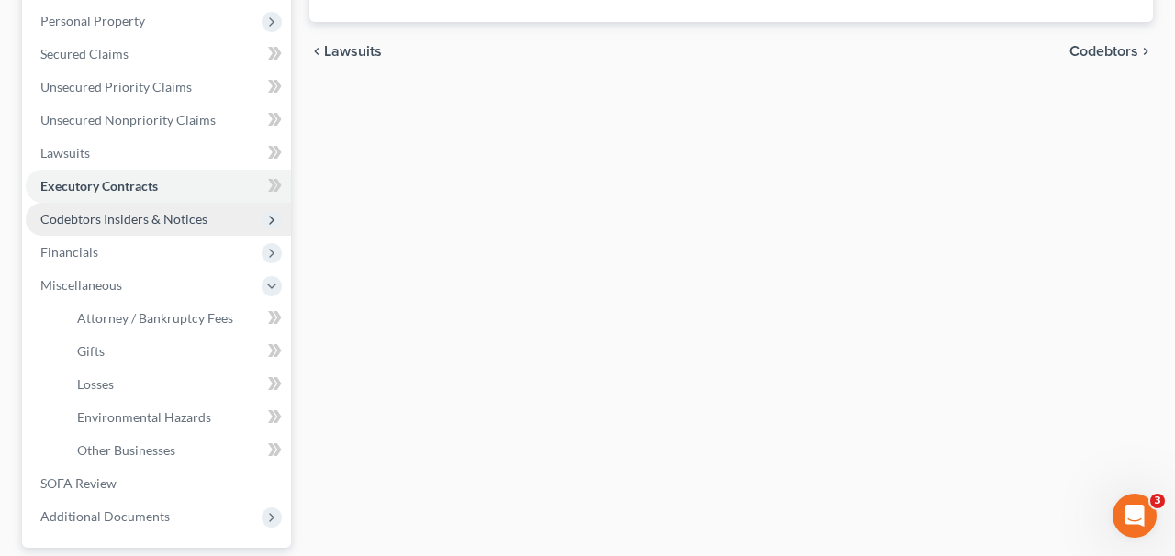
click at [176, 230] on span "Codebtors Insiders & Notices" at bounding box center [158, 219] width 265 height 33
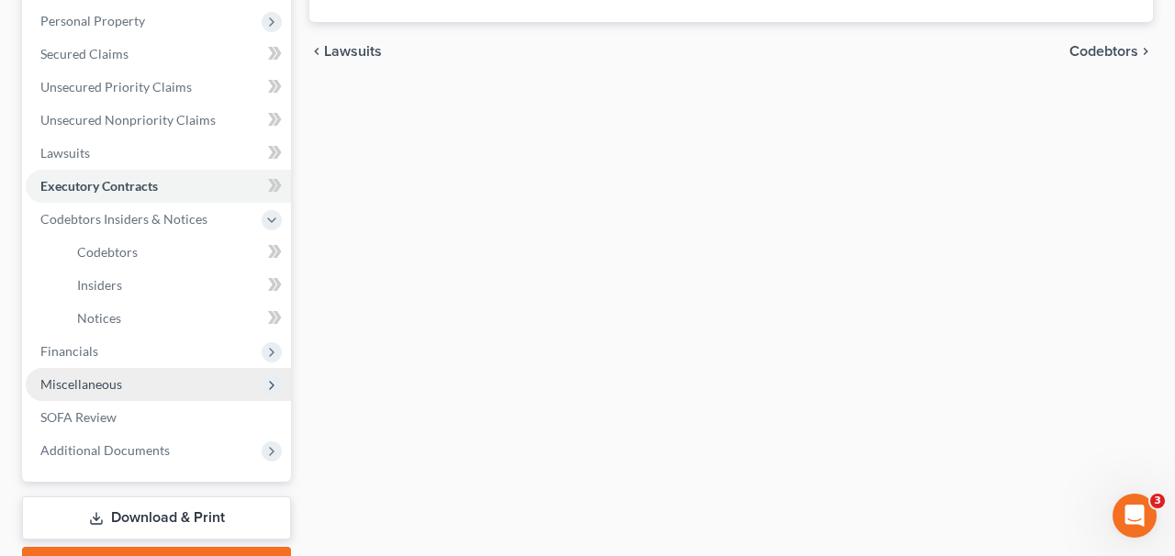
click at [158, 372] on span "Miscellaneous" at bounding box center [158, 384] width 265 height 33
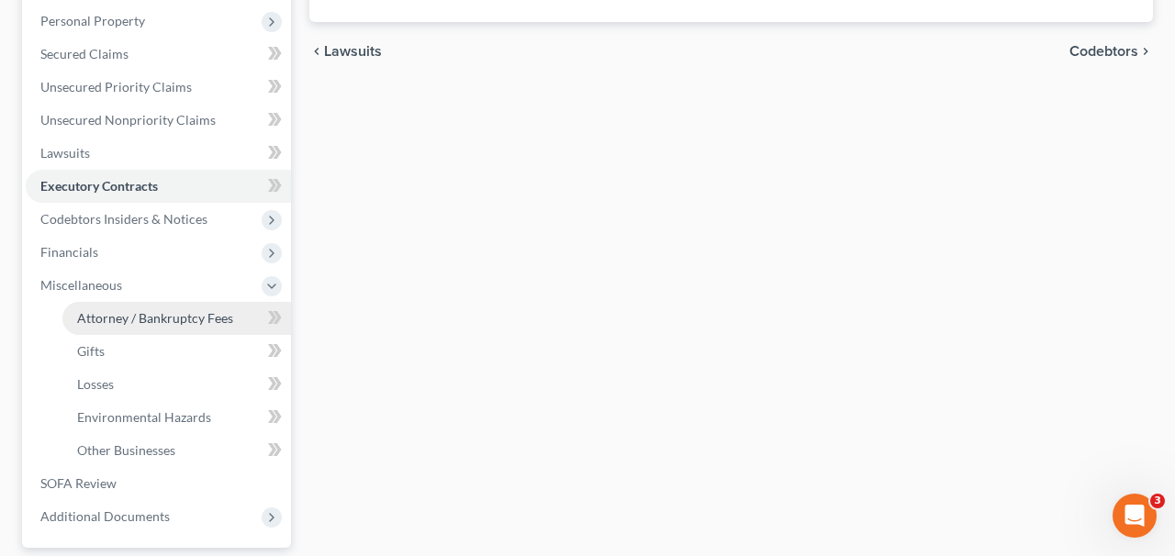
click at [156, 312] on span "Attorney / Bankruptcy Fees" at bounding box center [155, 318] width 156 height 16
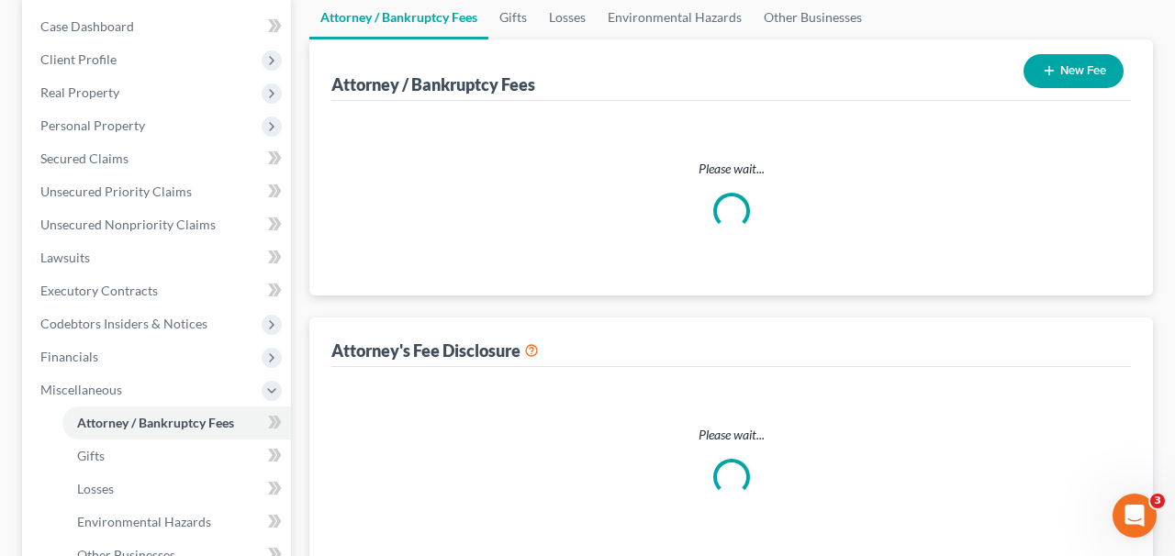
select select "3"
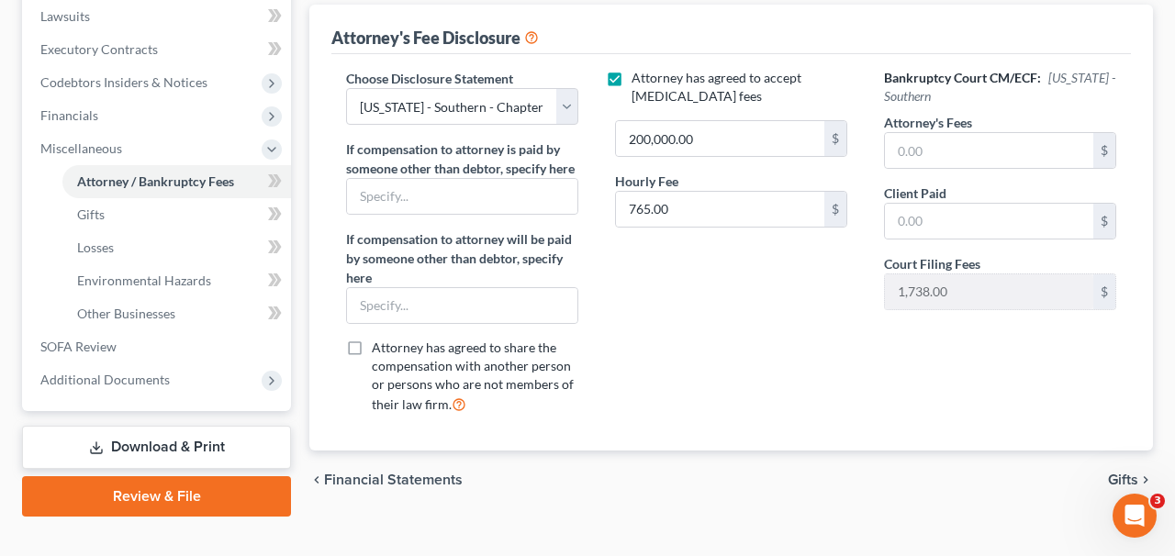
scroll to position [451, 0]
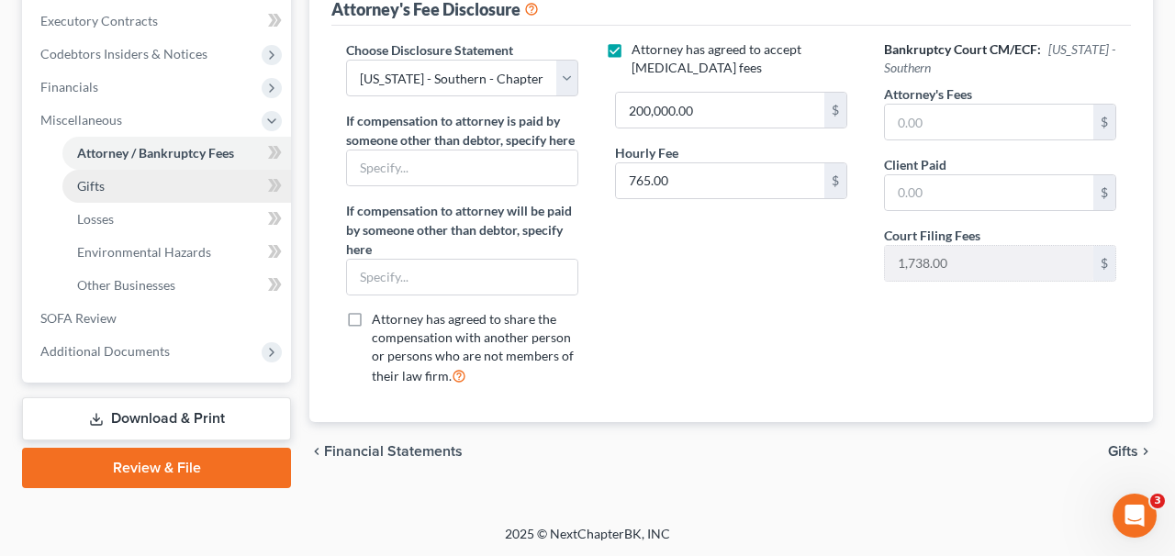
click at [177, 191] on link "Gifts" at bounding box center [176, 186] width 229 height 33
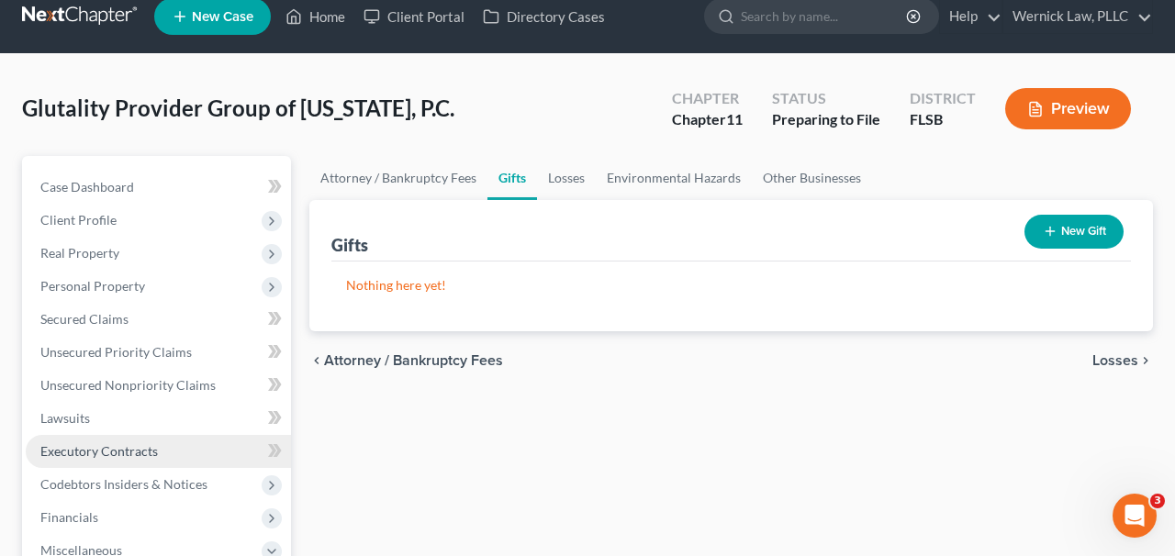
scroll to position [358, 0]
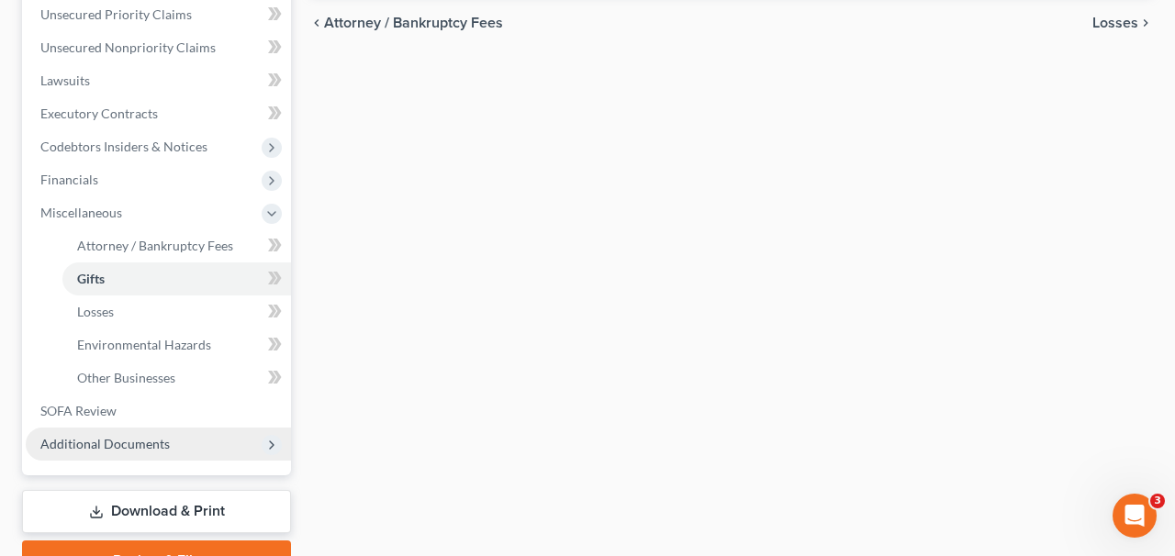
click at [166, 437] on span "Additional Documents" at bounding box center [104, 444] width 129 height 16
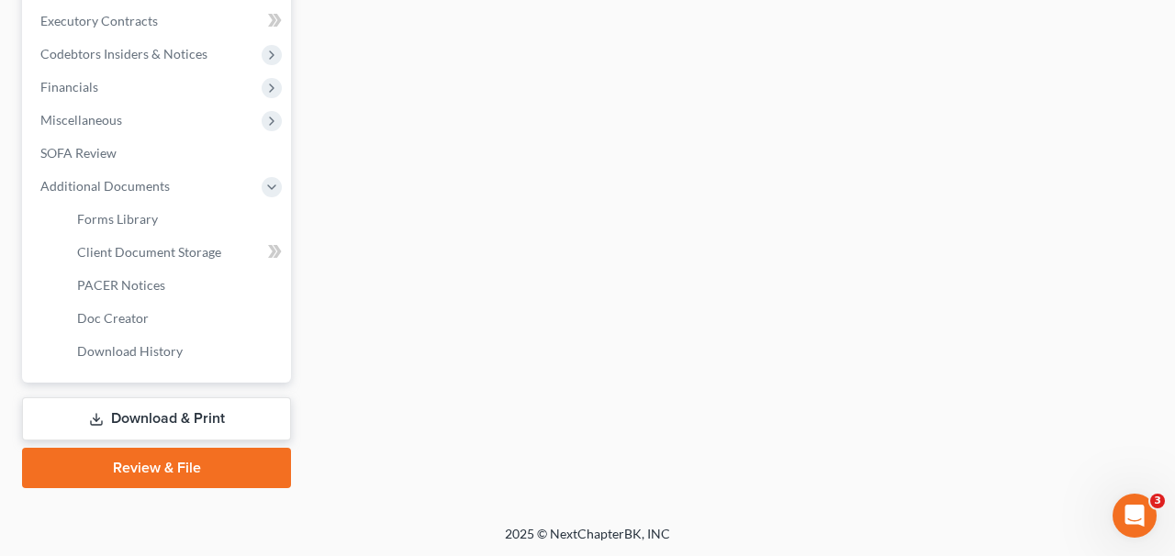
click at [195, 416] on link "Download & Print" at bounding box center [156, 419] width 269 height 43
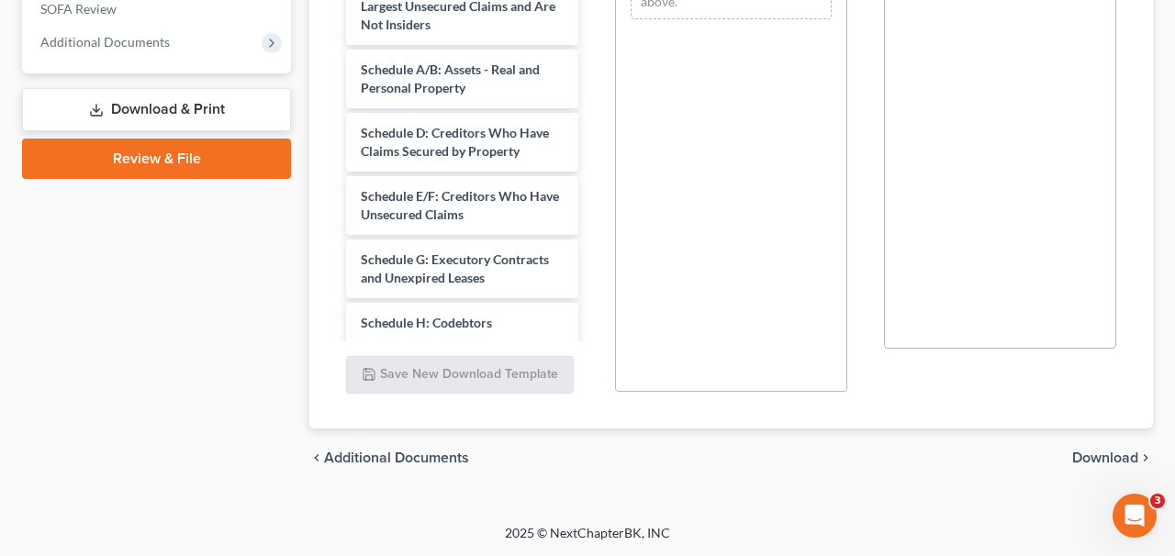
click at [198, 145] on link "Review & File" at bounding box center [156, 159] width 269 height 40
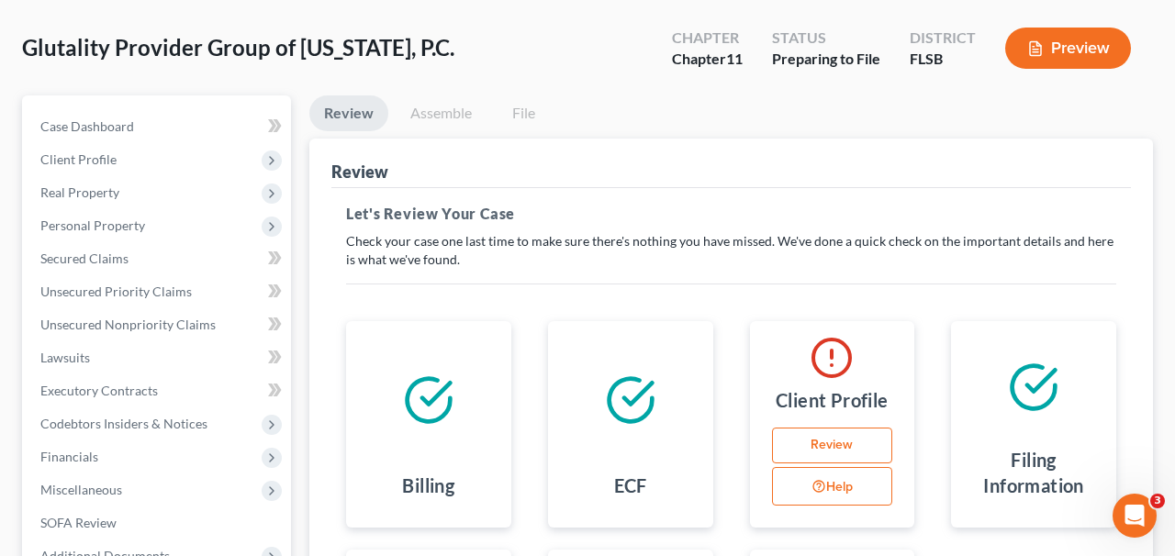
scroll to position [11, 0]
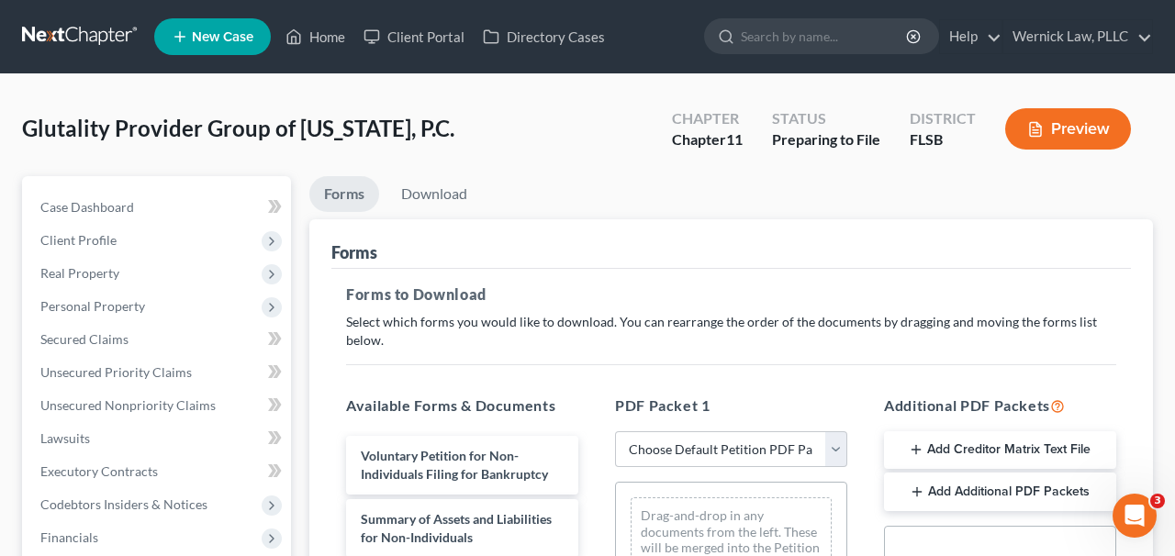
click at [1066, 136] on button "Preview" at bounding box center [1069, 128] width 126 height 41
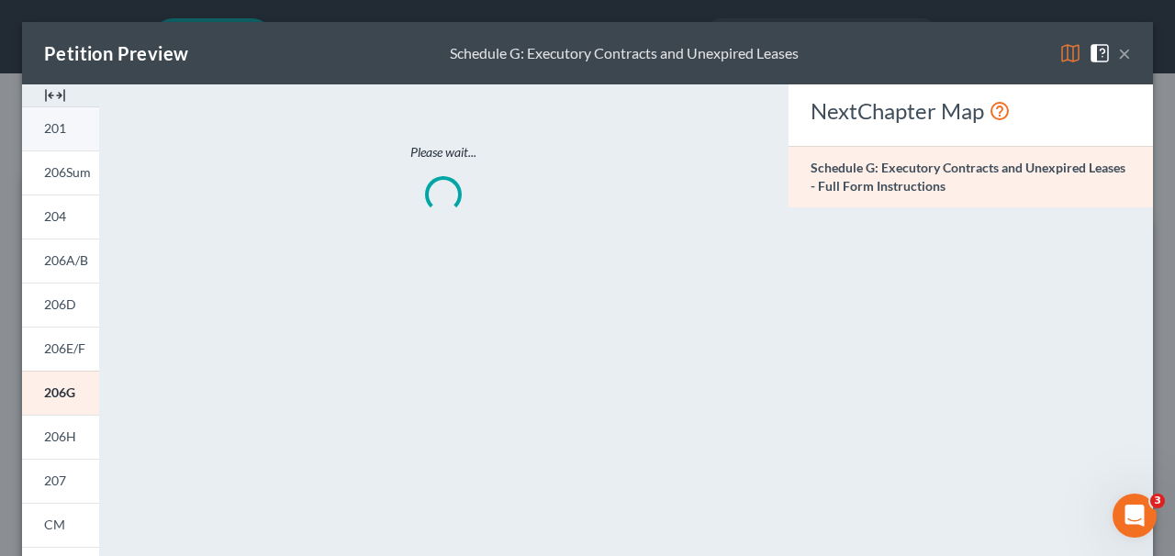
click at [59, 125] on span "201" at bounding box center [55, 128] width 22 height 16
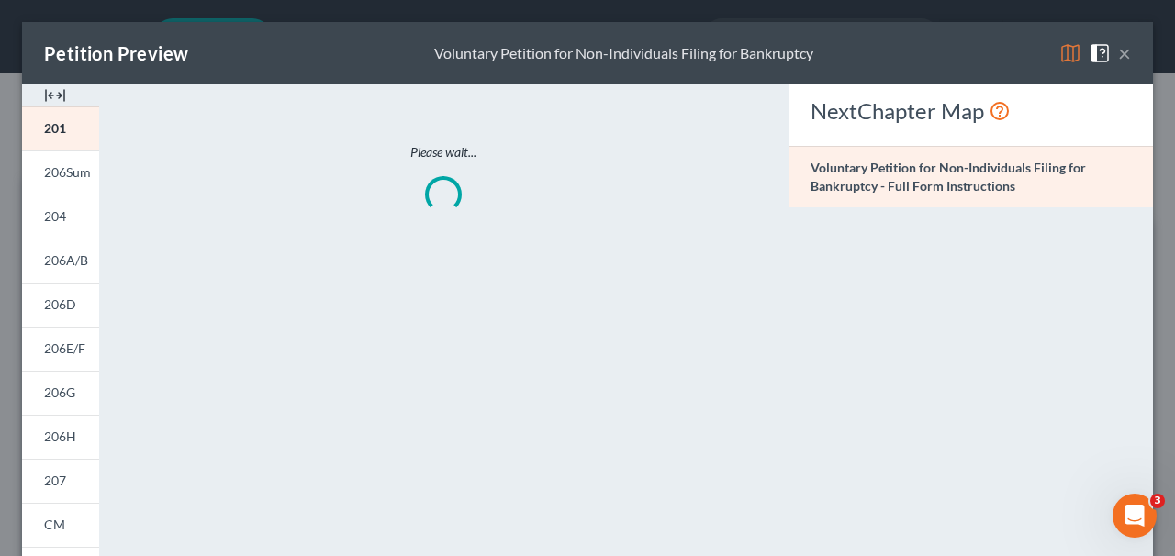
click at [1130, 56] on button "×" at bounding box center [1124, 53] width 13 height 22
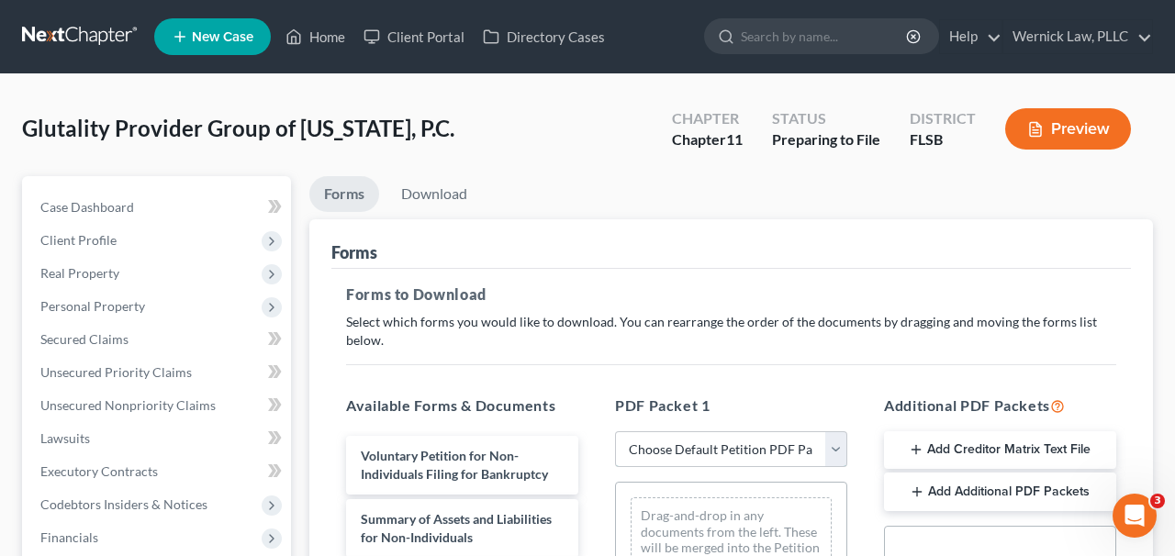
click at [641, 433] on select "Choose Default Petition PDF Packet Complete Bankruptcy Petition (all forms and …" at bounding box center [731, 450] width 232 height 37
select select "0"
click at [615, 432] on select "Choose Default Petition PDF Packet Complete Bankruptcy Petition (all forms and …" at bounding box center [731, 450] width 232 height 37
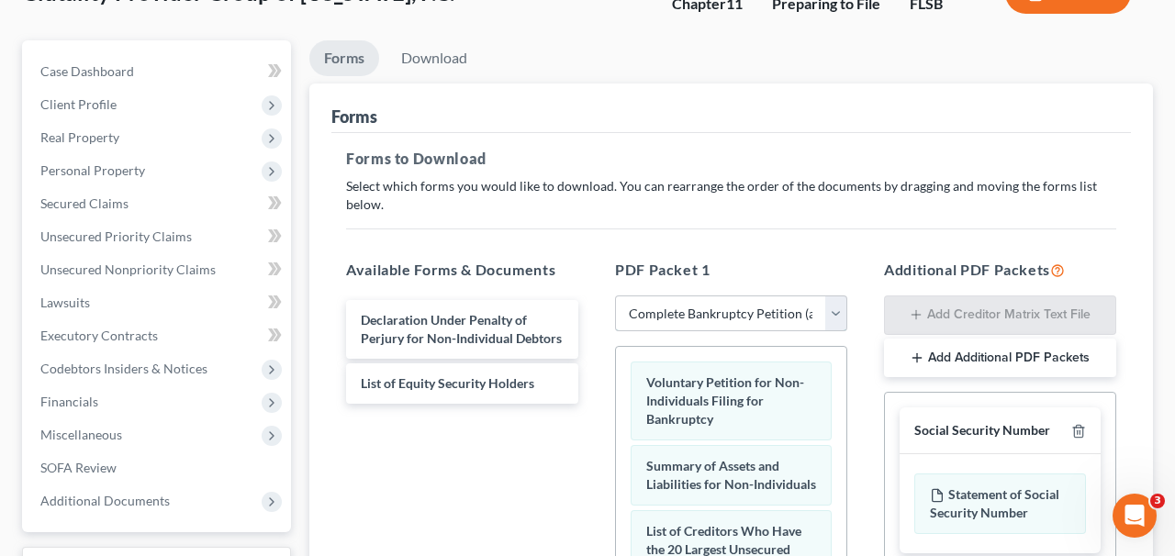
scroll to position [43, 0]
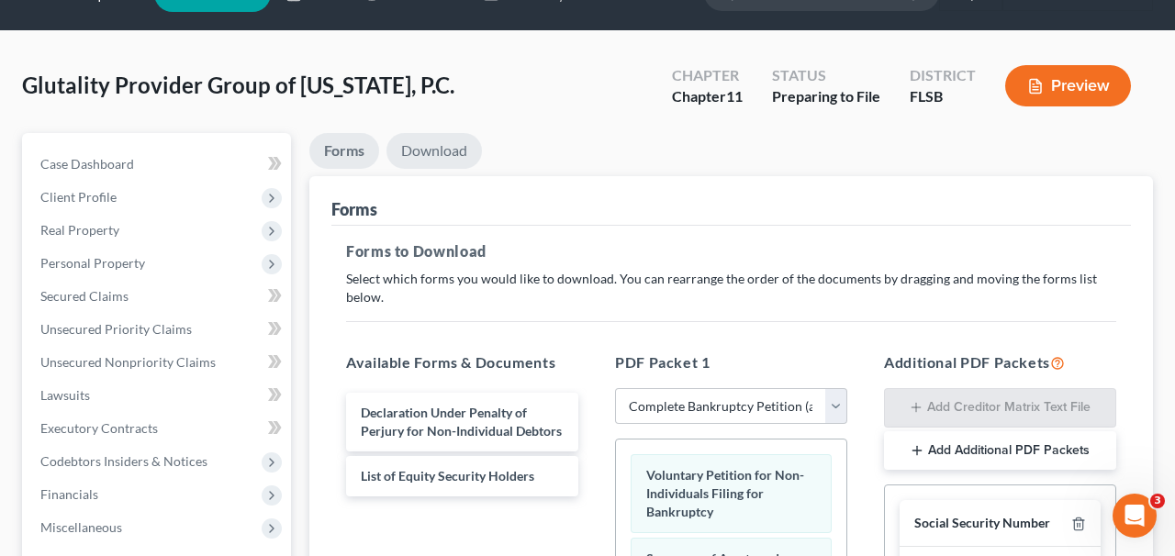
click at [453, 142] on link "Download" at bounding box center [435, 151] width 96 height 36
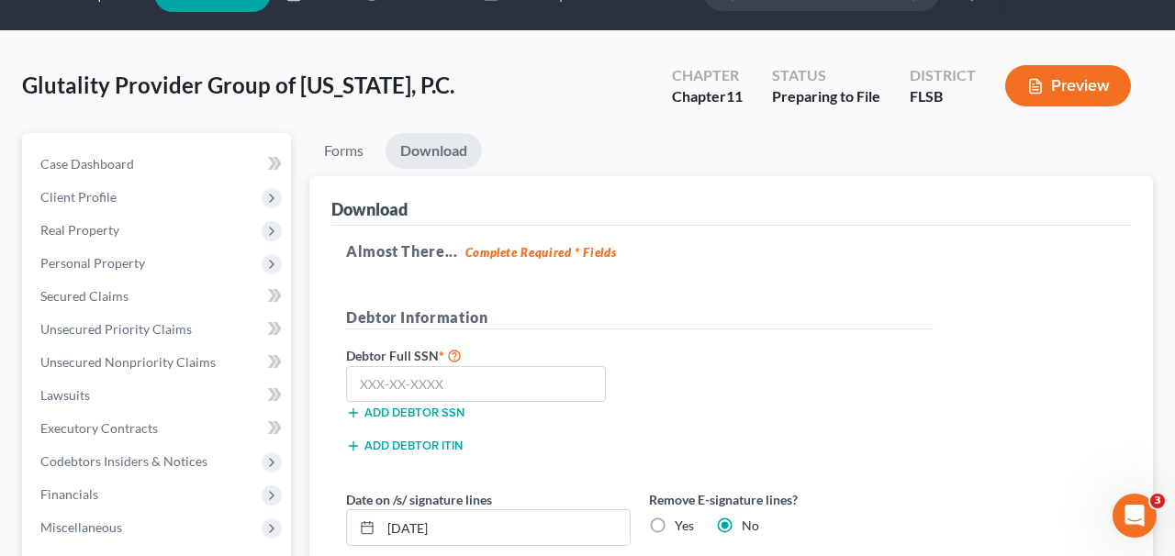
scroll to position [174, 0]
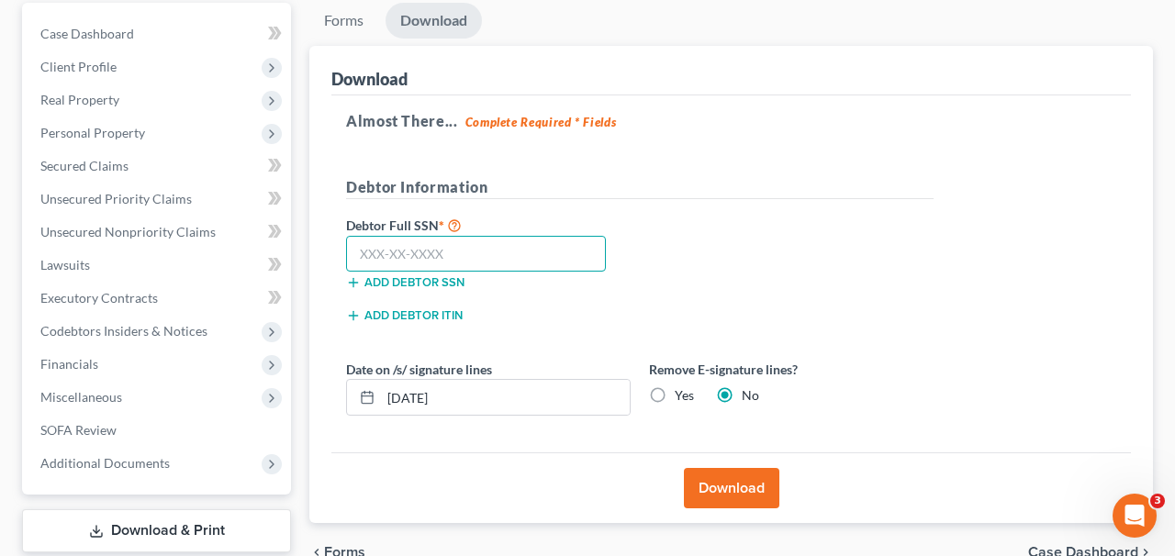
click at [517, 247] on input "text" at bounding box center [476, 254] width 260 height 37
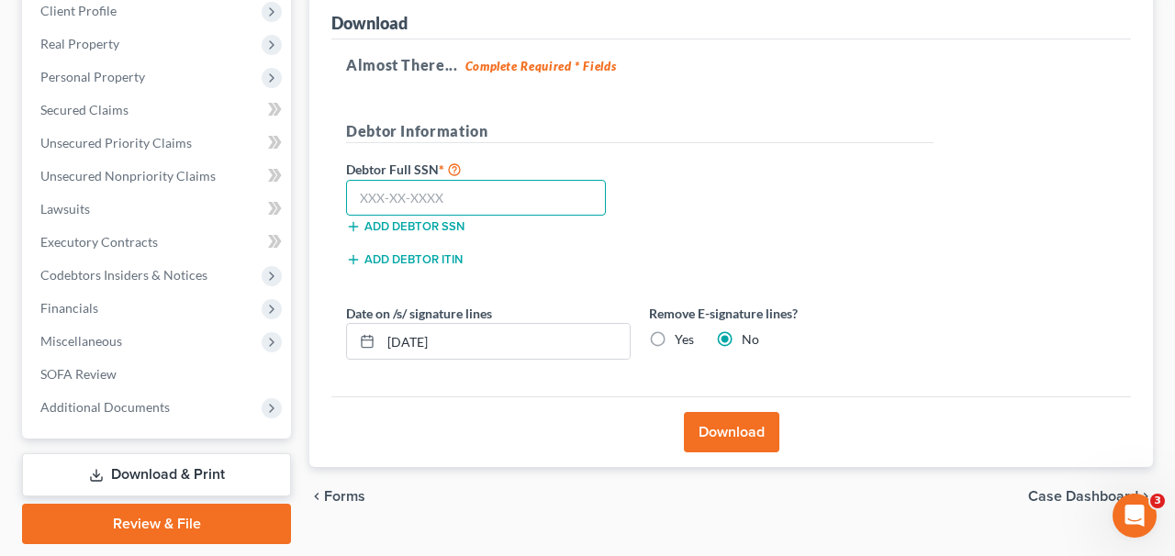
scroll to position [250, 0]
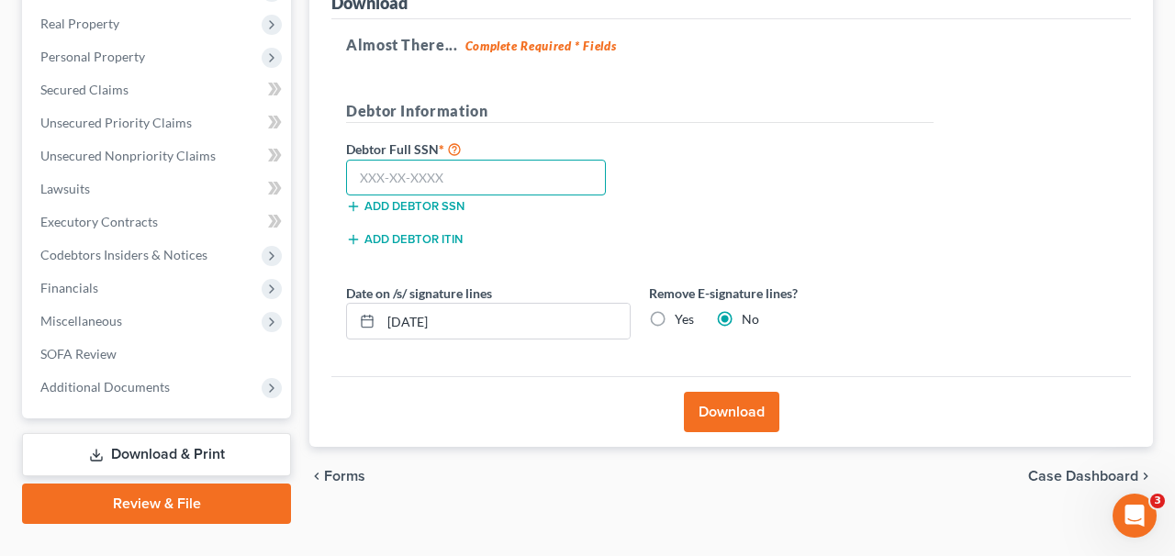
click at [476, 166] on input "text" at bounding box center [476, 178] width 260 height 37
click at [461, 174] on input "text" at bounding box center [476, 178] width 260 height 37
click at [455, 239] on button "Add debtor ITIN" at bounding box center [404, 239] width 117 height 15
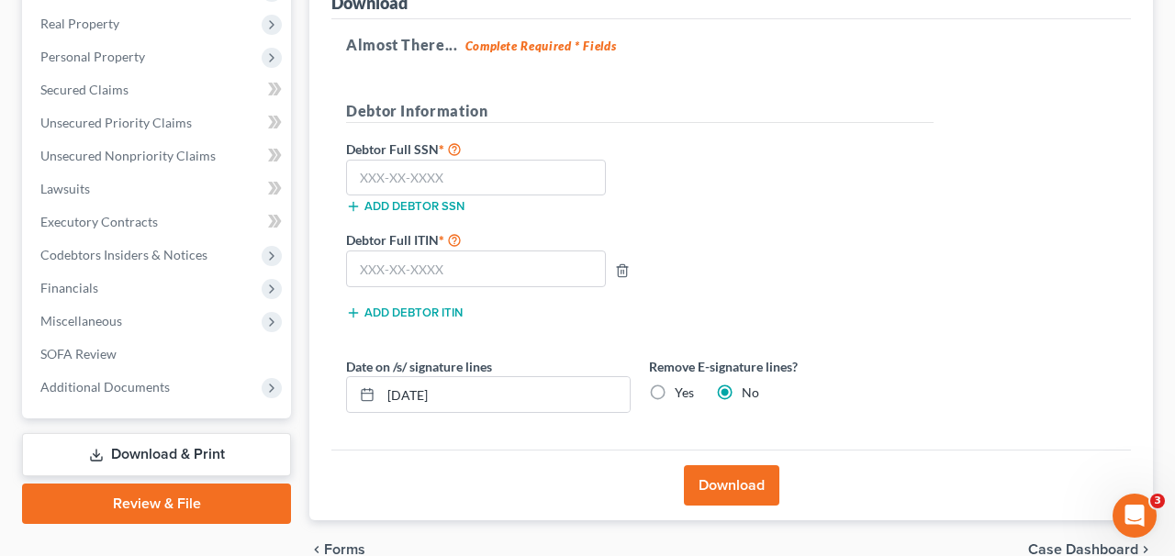
click at [610, 266] on div at bounding box center [476, 269] width 278 height 37
click at [609, 274] on div at bounding box center [476, 269] width 278 height 37
click at [620, 274] on icon "button" at bounding box center [622, 271] width 15 height 15
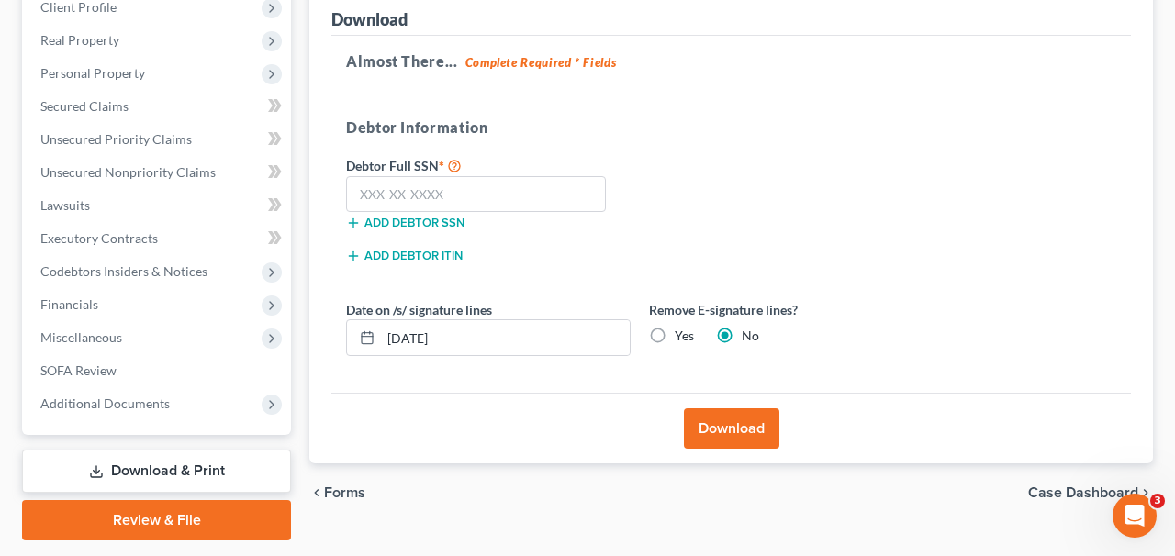
scroll to position [240, 0]
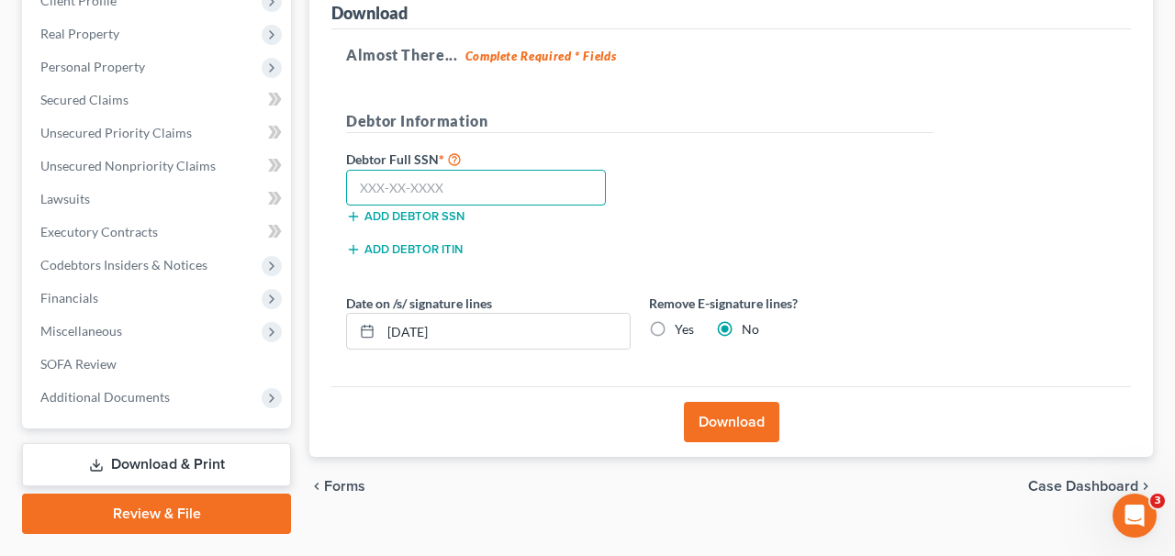
drag, startPoint x: 490, startPoint y: 186, endPoint x: 477, endPoint y: 182, distance: 14.5
click at [477, 182] on input "text" at bounding box center [476, 188] width 260 height 37
type input "000-00-0000"
click at [742, 395] on div "Download" at bounding box center [732, 422] width 800 height 71
click at [742, 408] on button "Download" at bounding box center [732, 422] width 96 height 40
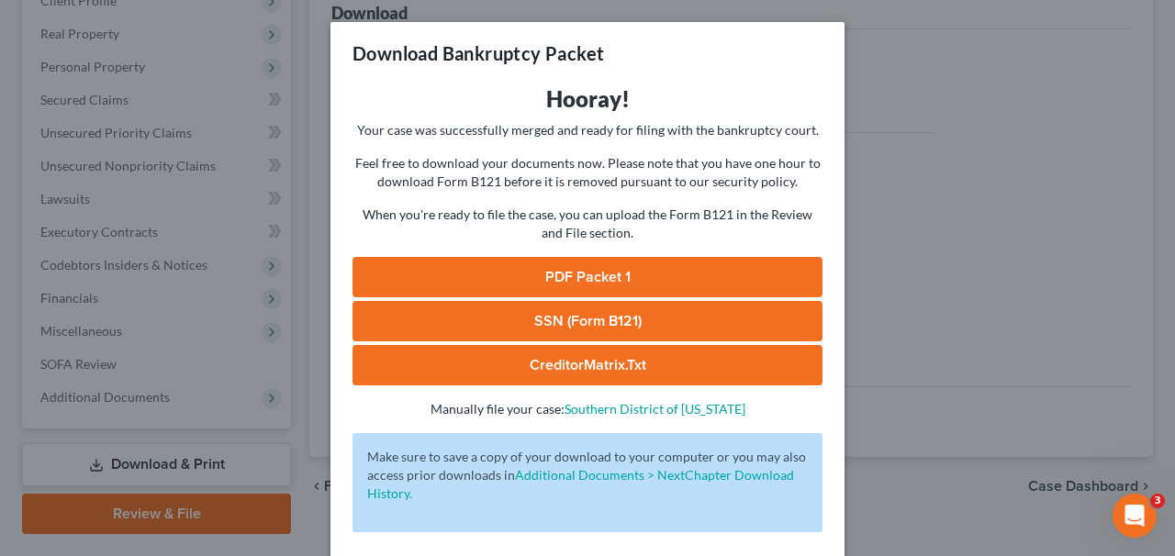
click at [725, 273] on link "PDF Packet 1" at bounding box center [588, 277] width 470 height 40
click at [960, 227] on div "Download Bankruptcy Packet Hooray! Your case was successfully merged and ready …" at bounding box center [587, 278] width 1175 height 556
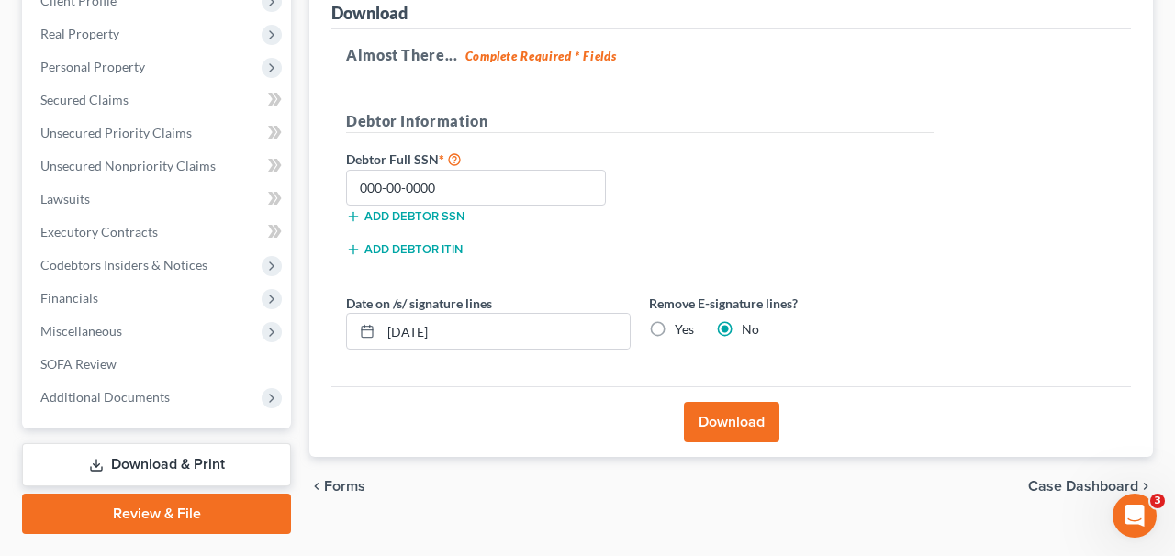
scroll to position [0, 0]
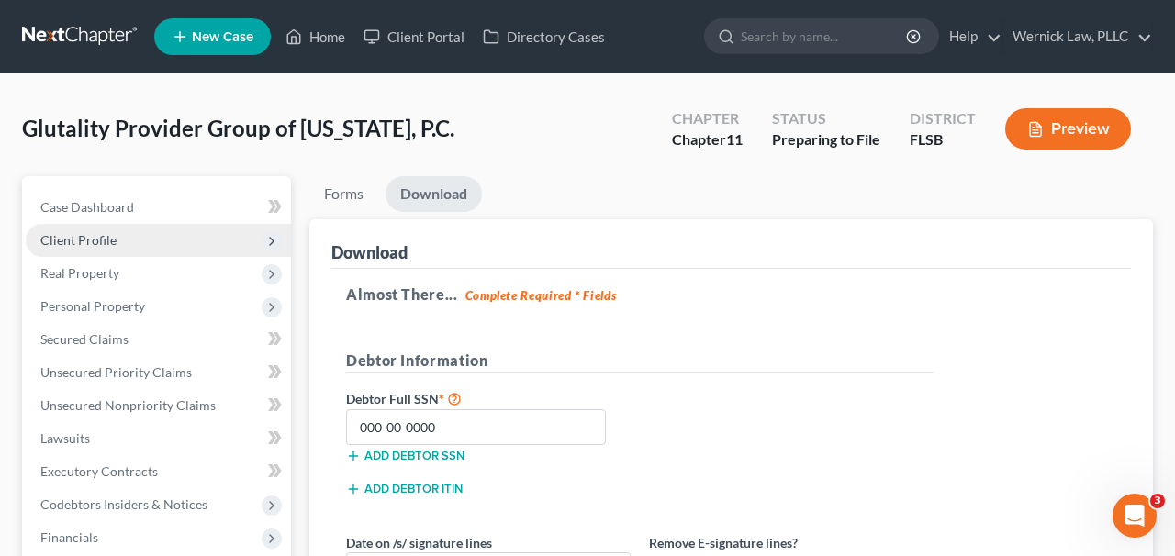
click at [161, 236] on span "Client Profile" at bounding box center [158, 240] width 265 height 33
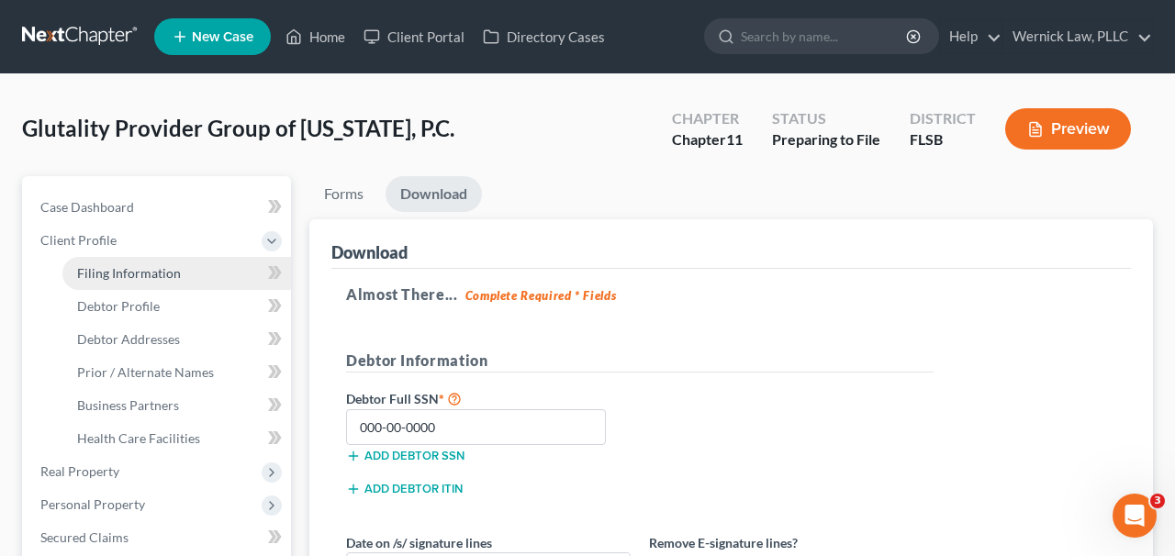
click at [214, 272] on link "Filing Information" at bounding box center [176, 273] width 229 height 33
select select "2"
select select "1"
select select "17"
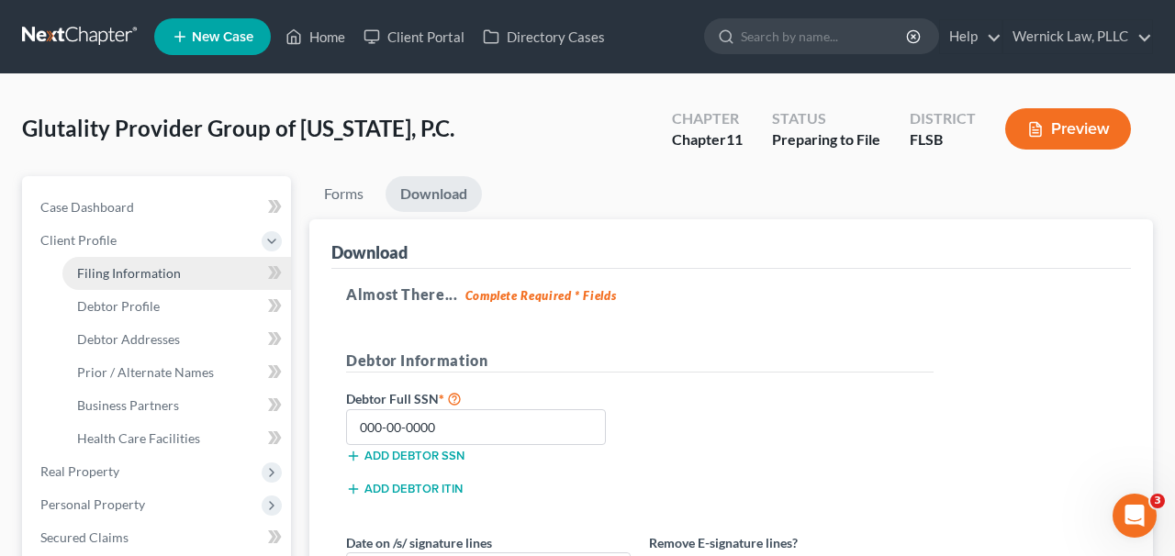
select select "0"
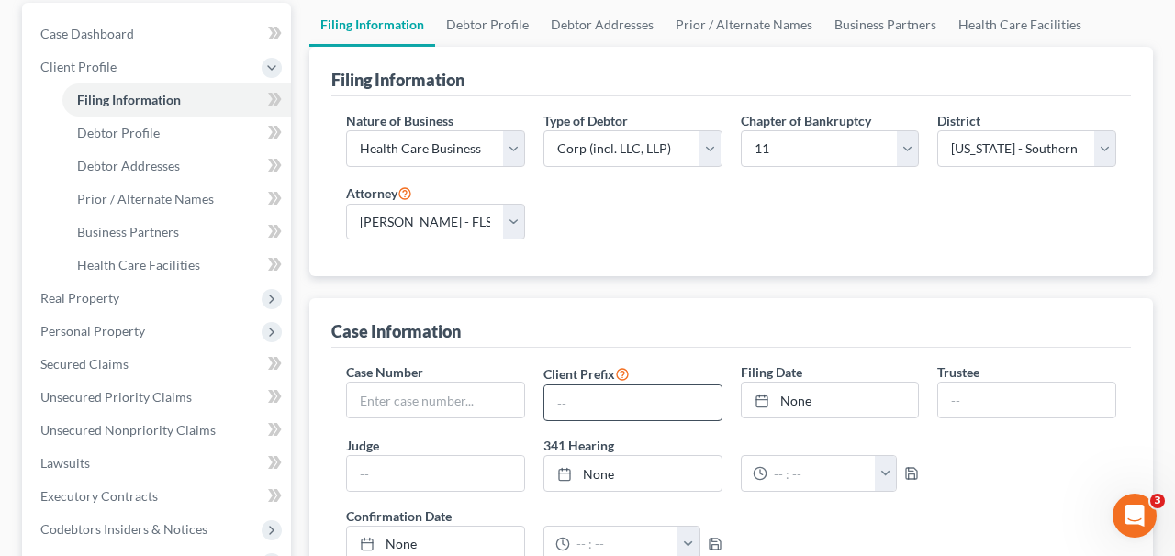
scroll to position [93, 0]
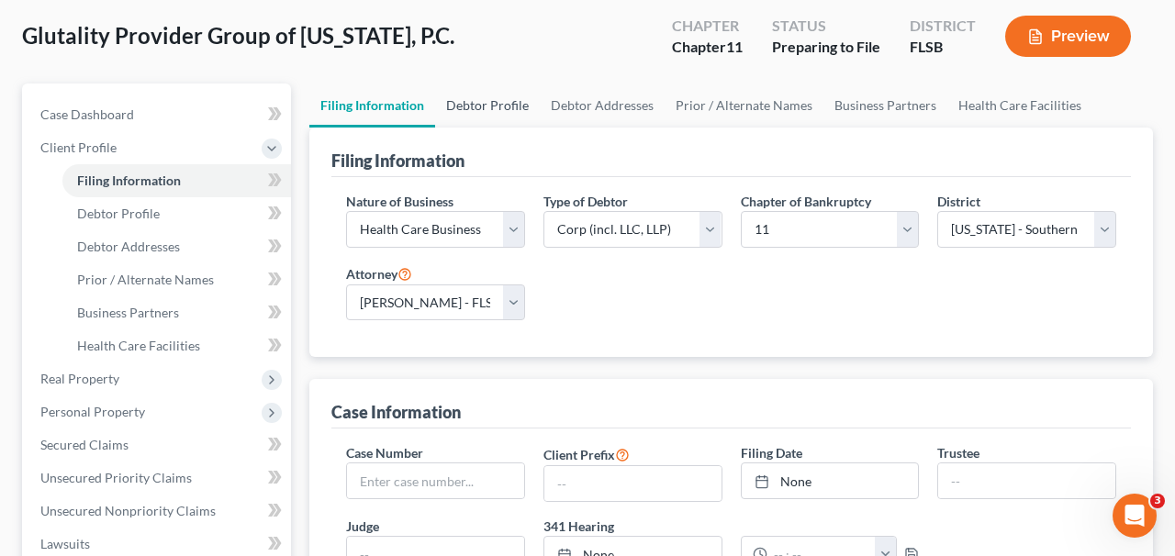
click at [511, 125] on link "Debtor Profile" at bounding box center [487, 106] width 105 height 44
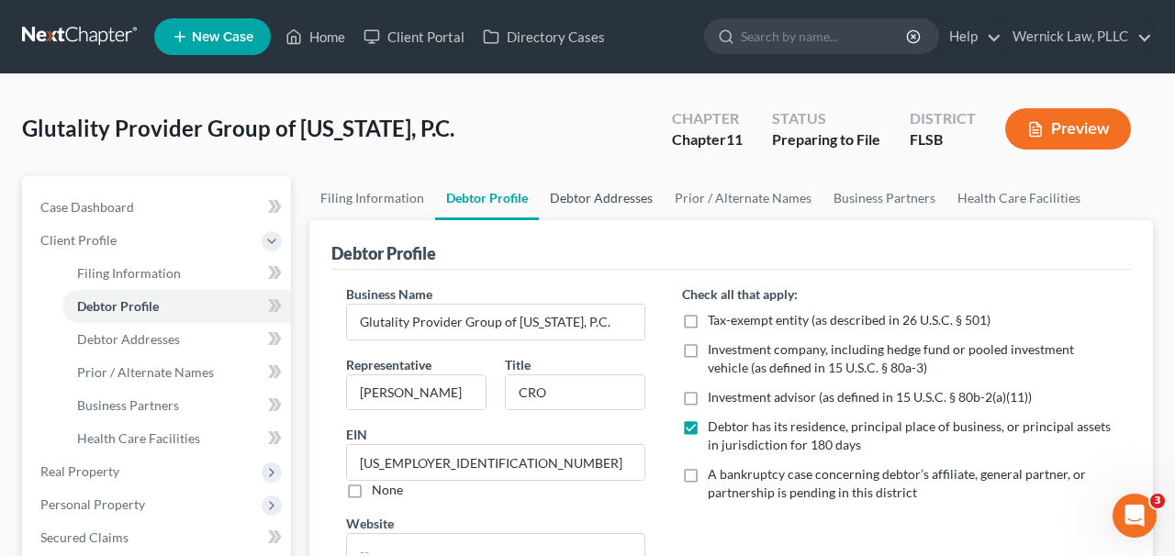
click at [586, 216] on link "Debtor Addresses" at bounding box center [601, 198] width 125 height 44
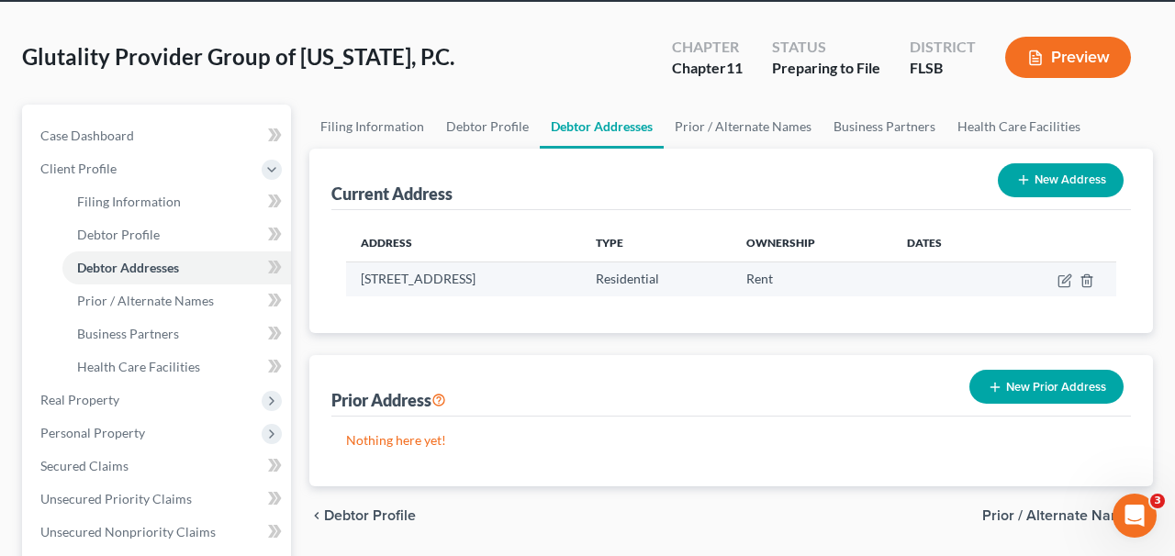
scroll to position [82, 0]
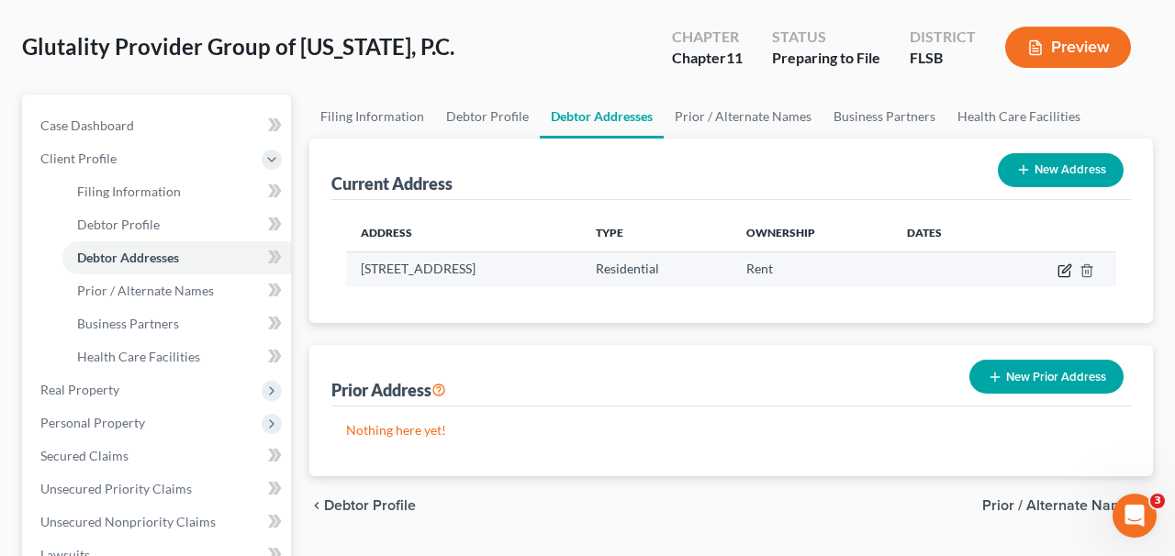
click at [1066, 275] on icon "button" at bounding box center [1065, 271] width 15 height 15
select select "9"
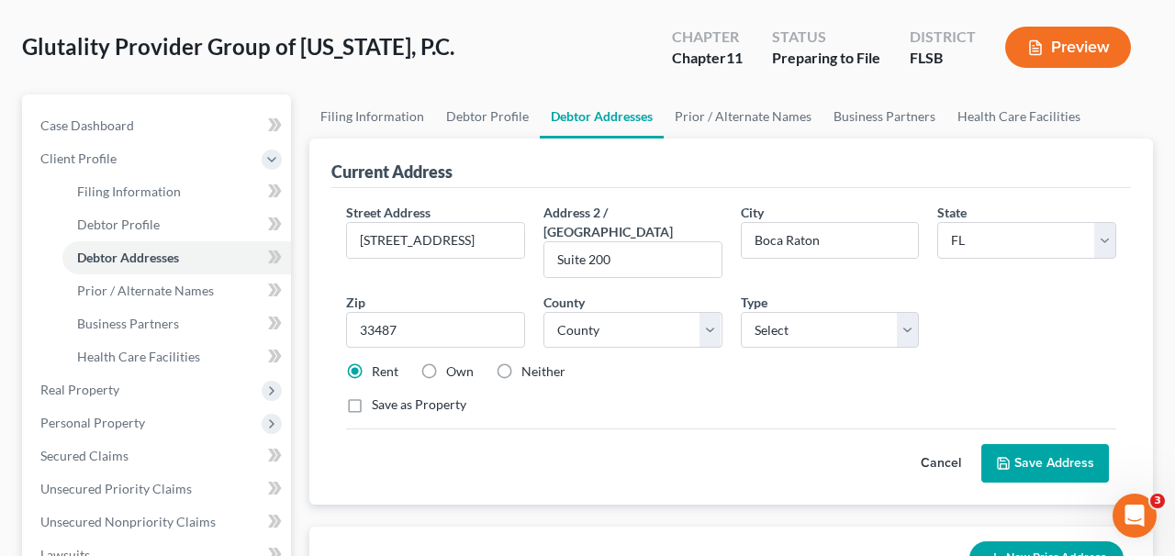
click at [403, 399] on div "Street Address * 5300 Broken Sound Blvd NW Address 2 / PO Box Suite 200 City * …" at bounding box center [731, 316] width 789 height 227
click at [403, 396] on label "Save as Property" at bounding box center [419, 405] width 95 height 18
click at [391, 396] on input "Save as Property" at bounding box center [385, 402] width 12 height 12
click at [404, 396] on label "Save as Property" at bounding box center [419, 405] width 95 height 18
click at [391, 396] on input "Save as Property" at bounding box center [385, 402] width 12 height 12
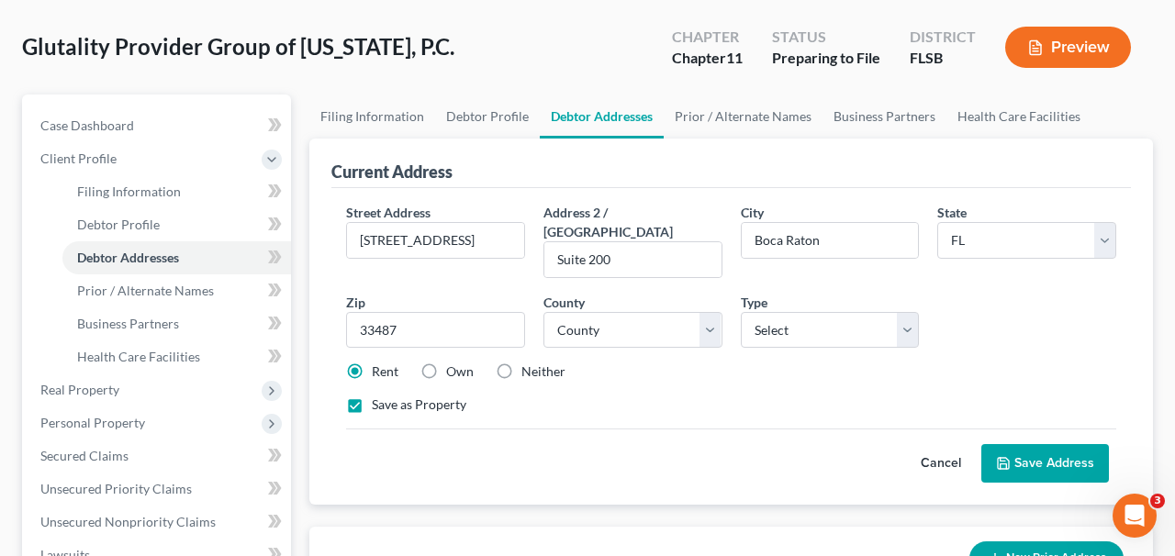
checkbox input "false"
click at [553, 363] on label "Neither" at bounding box center [544, 372] width 44 height 18
click at [541, 363] on input "Neither" at bounding box center [535, 369] width 12 height 12
radio input "true"
click at [1022, 444] on button "Save Address" at bounding box center [1046, 463] width 128 height 39
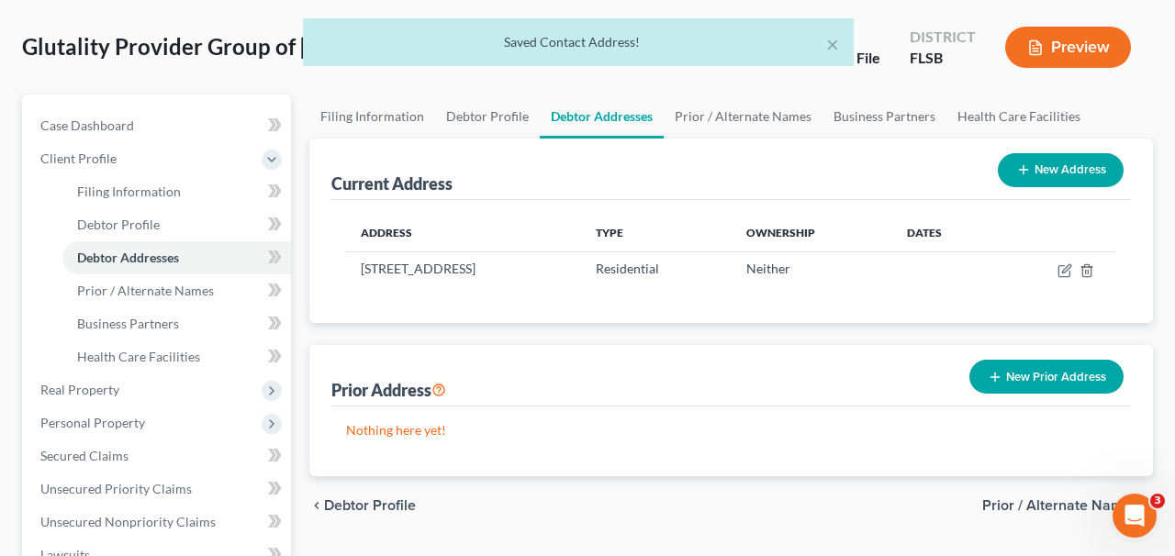
click at [1074, 39] on div "× Saved Contact Address!" at bounding box center [578, 46] width 1175 height 57
click at [1067, 51] on div "× Saved Contact Address!" at bounding box center [578, 46] width 1175 height 57
click at [1051, 79] on div "Glutality Provider Group of California, P.C. Upgraded Chapter Chapter 11 Status…" at bounding box center [587, 55] width 1131 height 80
click at [834, 49] on button "×" at bounding box center [832, 44] width 13 height 22
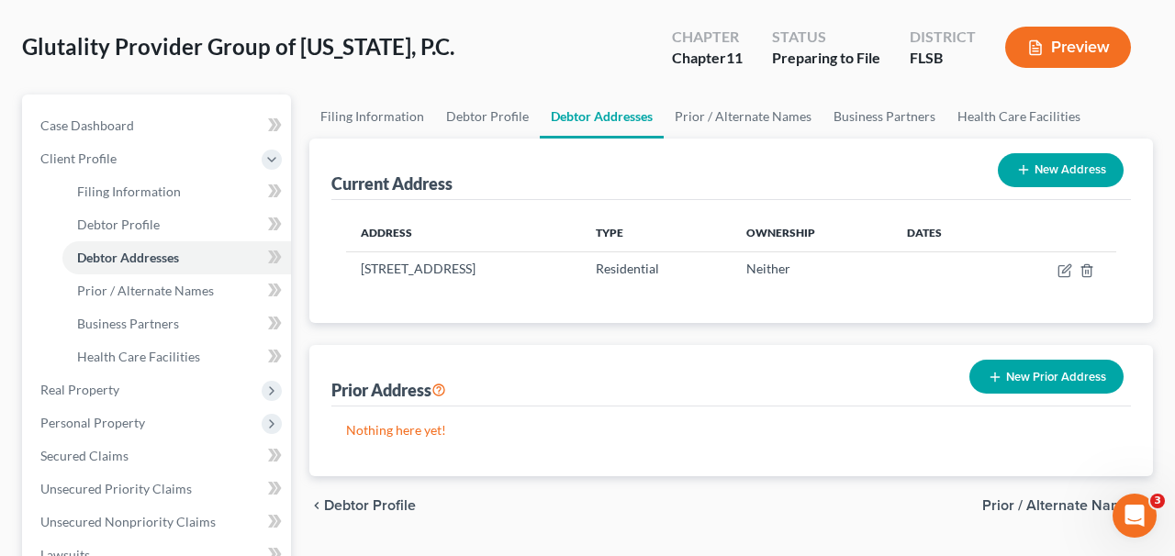
click at [1081, 52] on button "Preview" at bounding box center [1069, 47] width 126 height 41
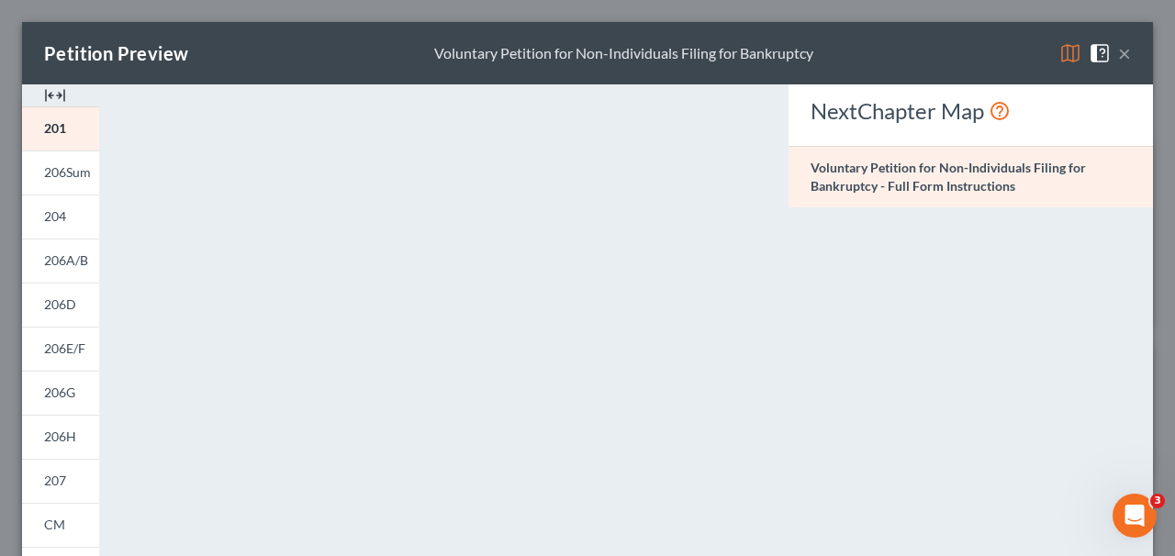
click at [1123, 55] on button "×" at bounding box center [1124, 53] width 13 height 22
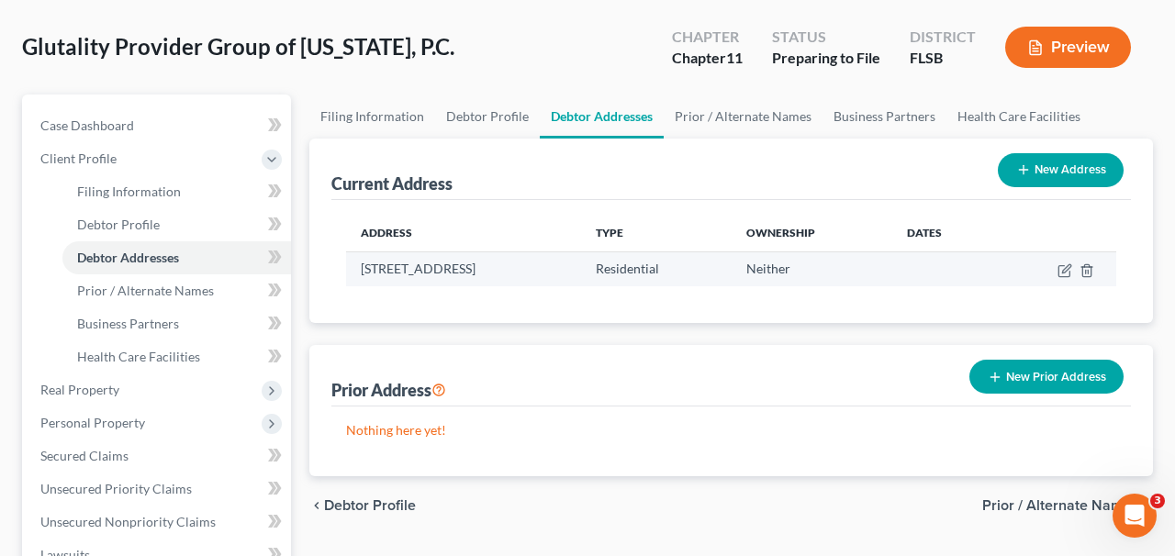
click at [1095, 267] on td at bounding box center [1056, 269] width 119 height 35
click at [1090, 267] on icon "button" at bounding box center [1087, 271] width 15 height 15
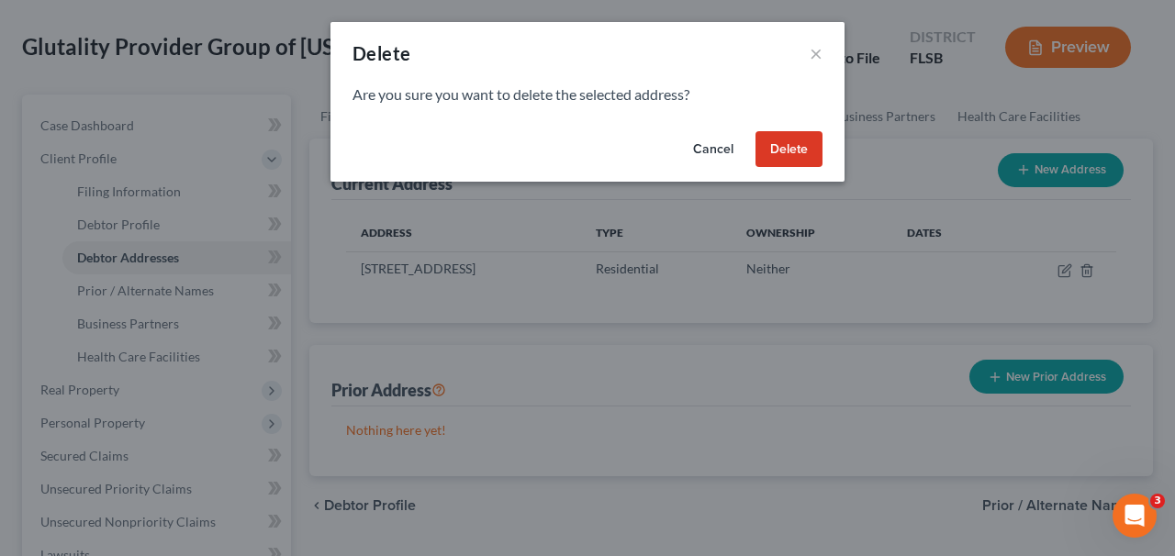
click at [788, 147] on button "Delete" at bounding box center [789, 149] width 67 height 37
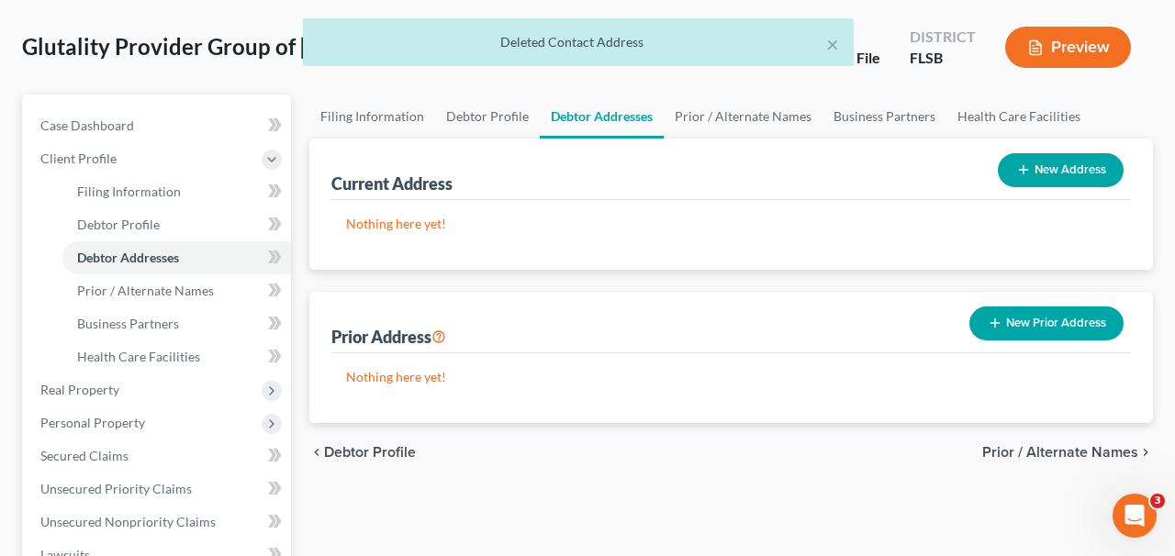
click at [1020, 174] on icon "button" at bounding box center [1024, 170] width 15 height 15
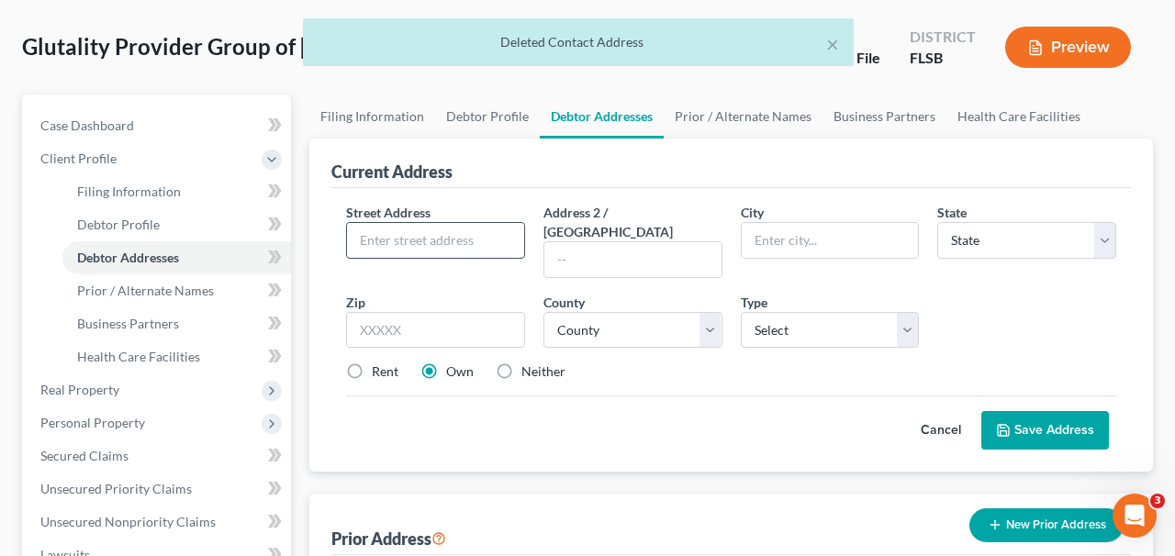
click at [412, 242] on input "text" at bounding box center [435, 240] width 177 height 35
type input "3"
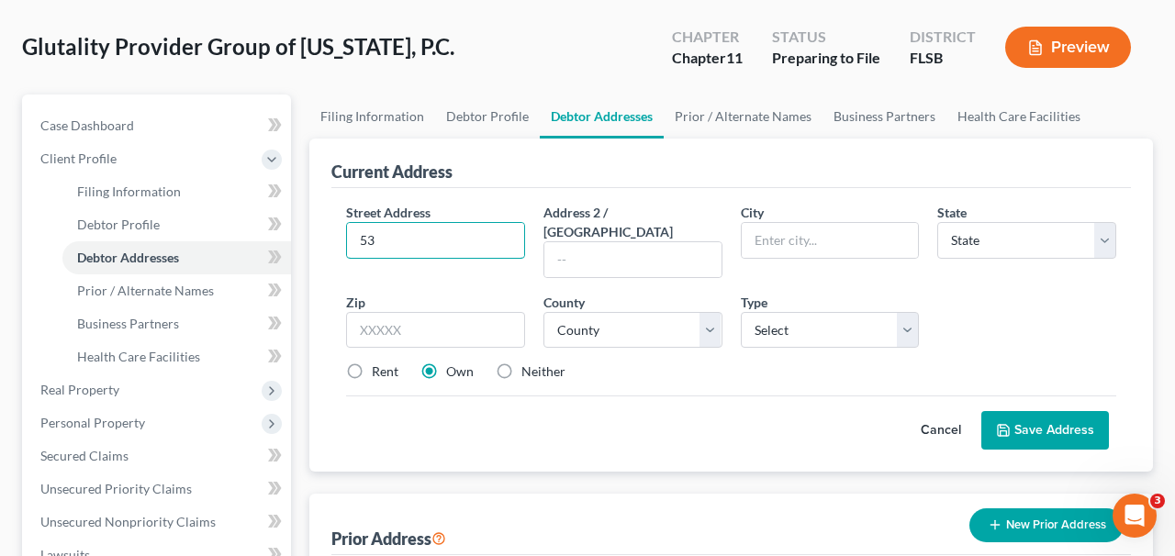
type input "[STREET_ADDRESS]"
click at [616, 242] on input "text" at bounding box center [633, 259] width 177 height 35
type input "Suite 200"
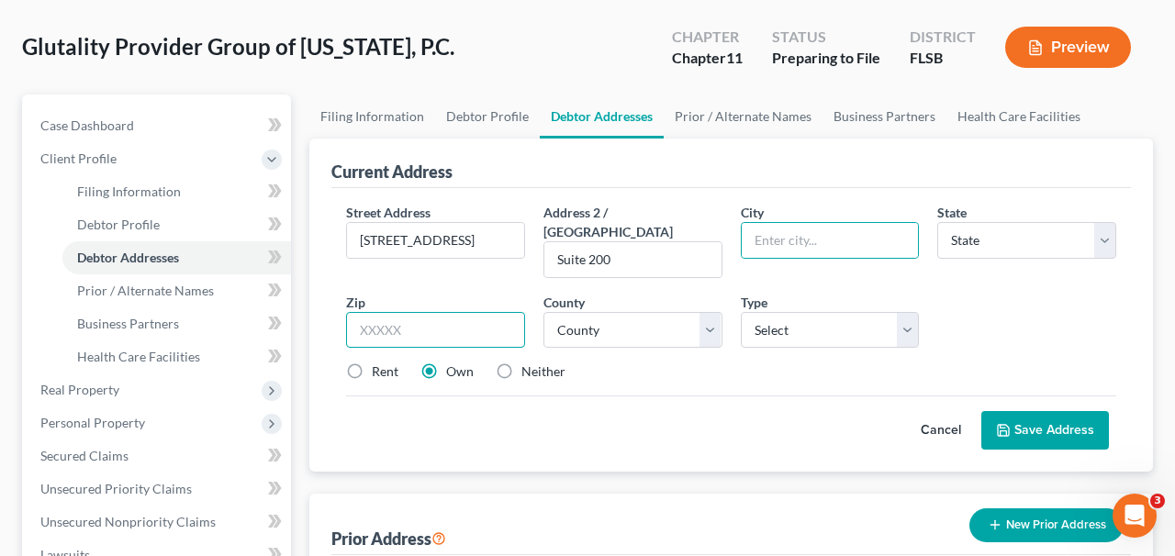
click at [465, 312] on input "text" at bounding box center [435, 330] width 179 height 37
type input "33487"
click at [693, 402] on div "Cancel Save Address" at bounding box center [731, 423] width 770 height 54
type input "Boca Raton"
select select "9"
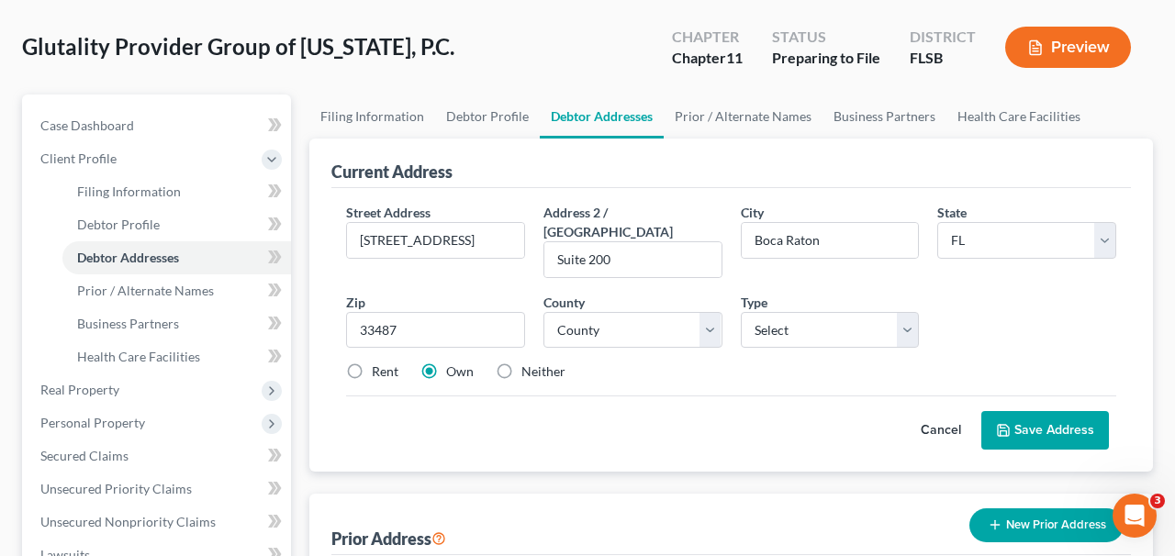
click at [717, 293] on div "County * County" at bounding box center [632, 321] width 197 height 56
click at [717, 312] on select "County" at bounding box center [633, 330] width 179 height 37
select select "49"
click at [544, 312] on select "County [GEOGRAPHIC_DATA] [GEOGRAPHIC_DATA] [GEOGRAPHIC_DATA] [GEOGRAPHIC_DATA] …" at bounding box center [633, 330] width 179 height 37
click at [386, 361] on div "Street Address * 5300 Broken Sound Blvd NW Address 2 / PO Box Suite 200 City * …" at bounding box center [731, 300] width 789 height 194
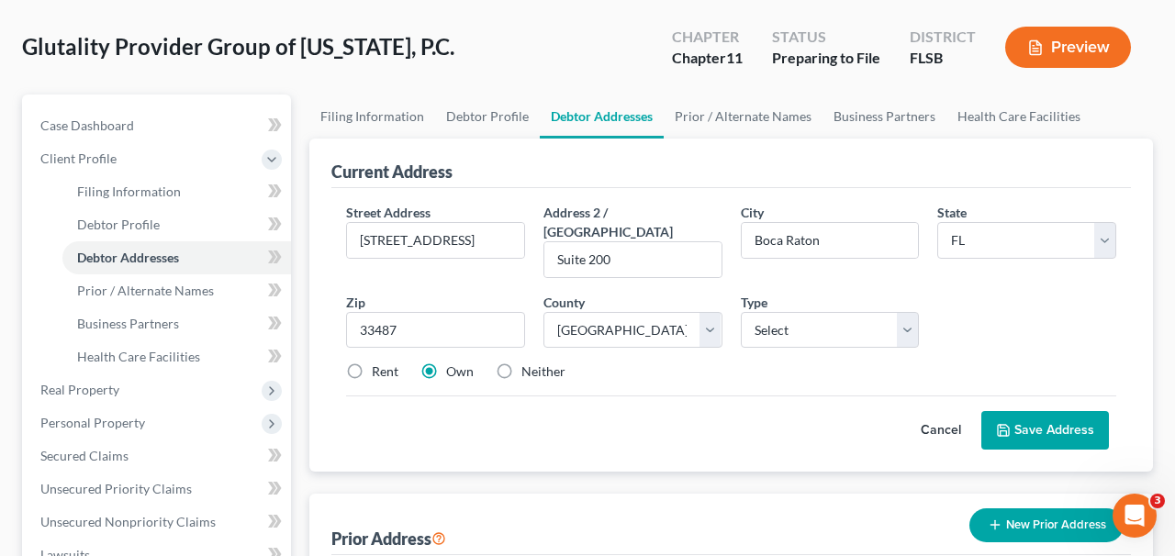
click at [395, 363] on label "Rent" at bounding box center [385, 372] width 27 height 18
click at [391, 363] on input "Rent" at bounding box center [385, 369] width 12 height 12
radio input "true"
click at [553, 363] on label "Neither" at bounding box center [544, 372] width 44 height 18
click at [541, 363] on input "Neither" at bounding box center [535, 369] width 12 height 12
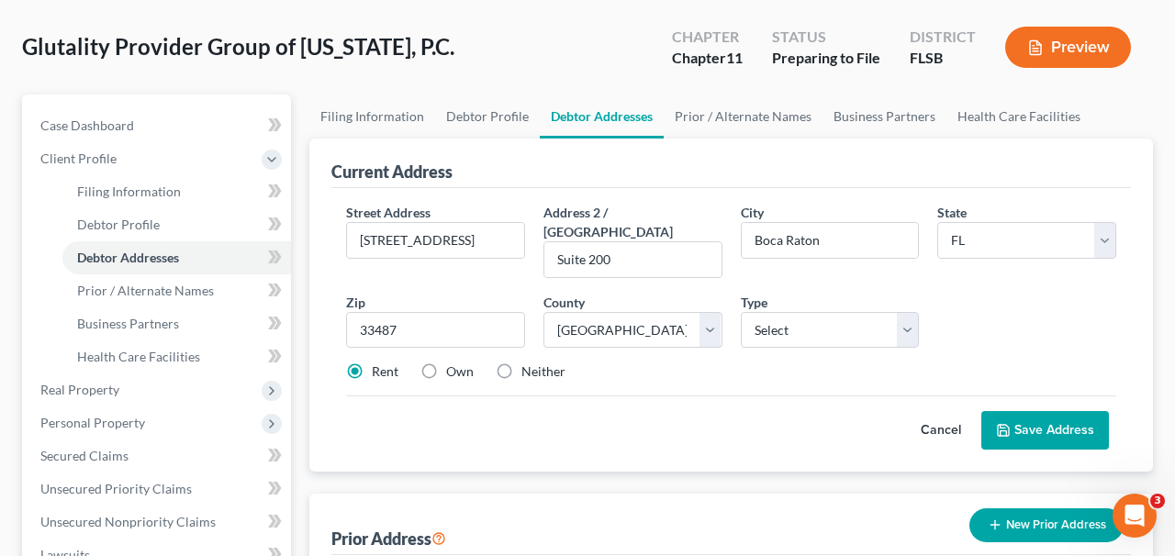
radio input "true"
click at [1014, 411] on button "Save Address" at bounding box center [1046, 430] width 128 height 39
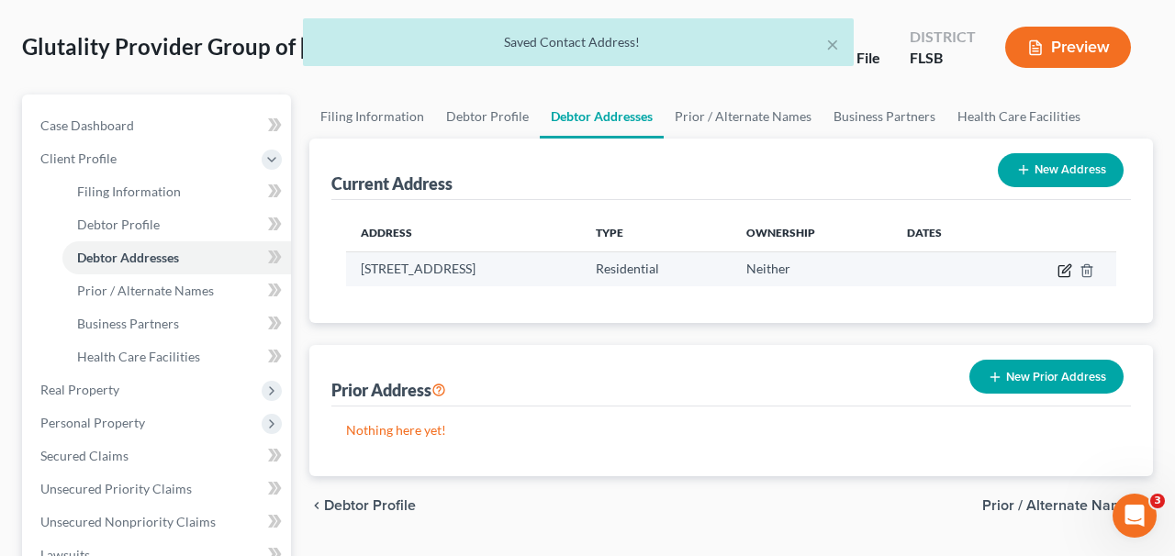
click at [1070, 265] on icon "button" at bounding box center [1065, 271] width 15 height 15
select select "9"
select select "49"
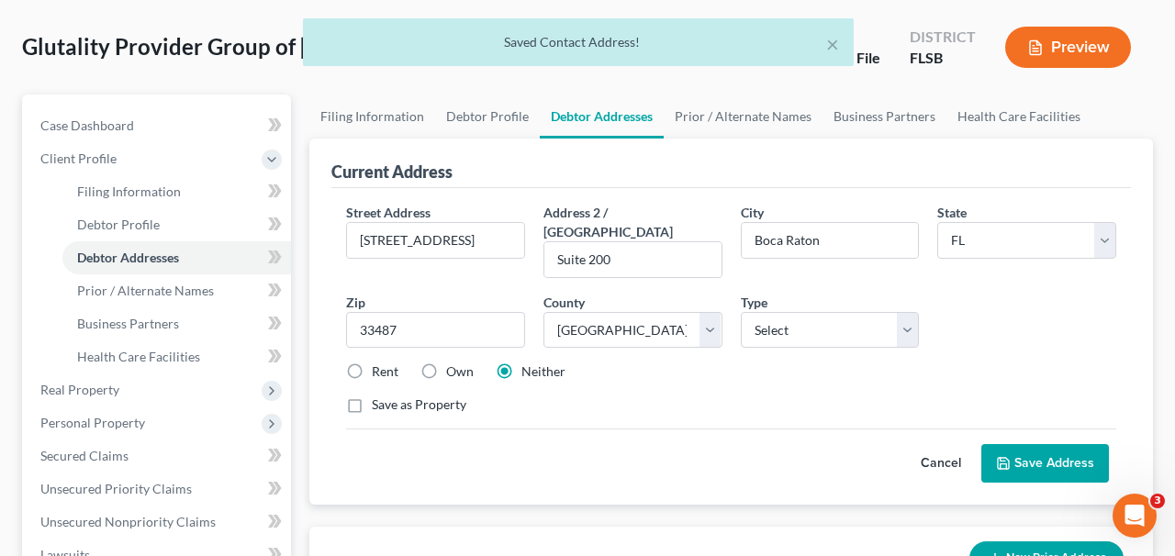
click at [376, 363] on label "Rent" at bounding box center [385, 372] width 27 height 18
click at [379, 363] on input "Rent" at bounding box center [385, 369] width 12 height 12
radio input "true"
click at [801, 312] on select "Select Business Mailing Location of Assets" at bounding box center [830, 330] width 179 height 37
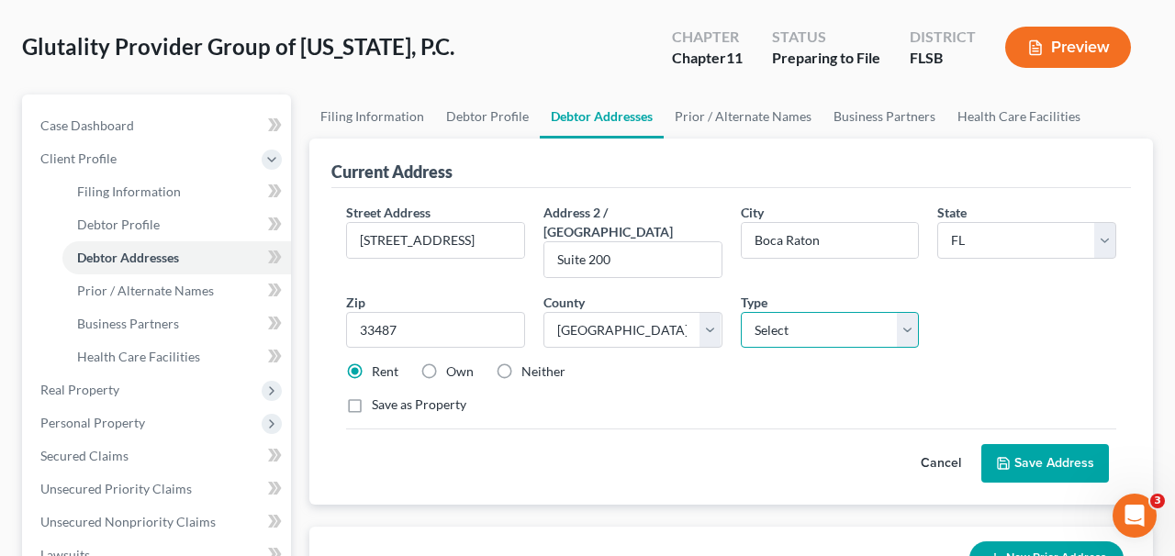
select select "0"
click at [741, 312] on select "Select Business Mailing Location of Assets" at bounding box center [830, 330] width 179 height 37
click at [522, 363] on label "Neither" at bounding box center [544, 372] width 44 height 18
click at [529, 363] on input "Neither" at bounding box center [535, 369] width 12 height 12
radio input "true"
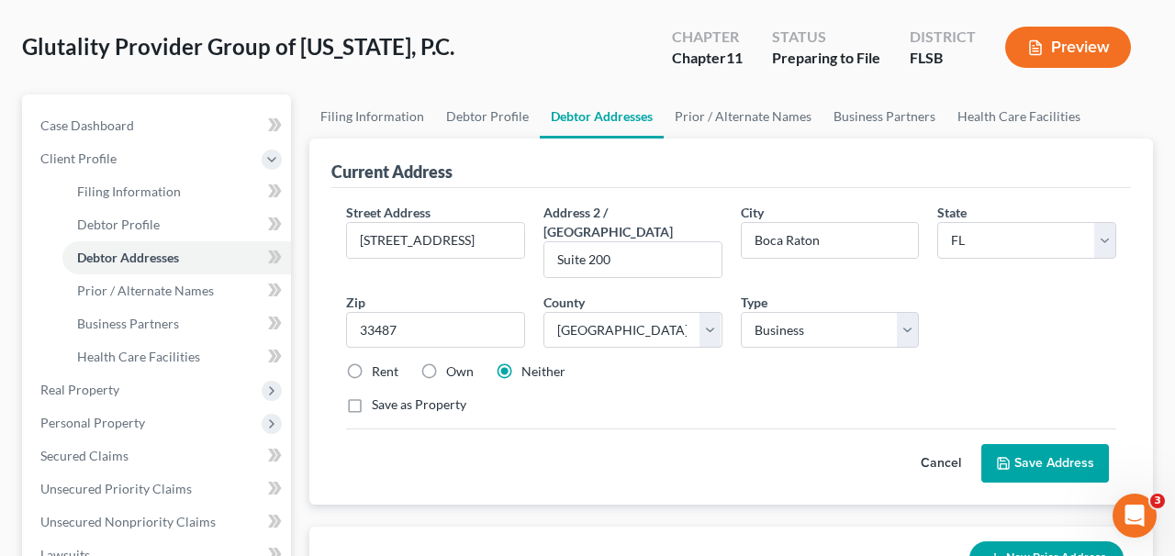
click at [1014, 453] on button "Save Address" at bounding box center [1046, 463] width 128 height 39
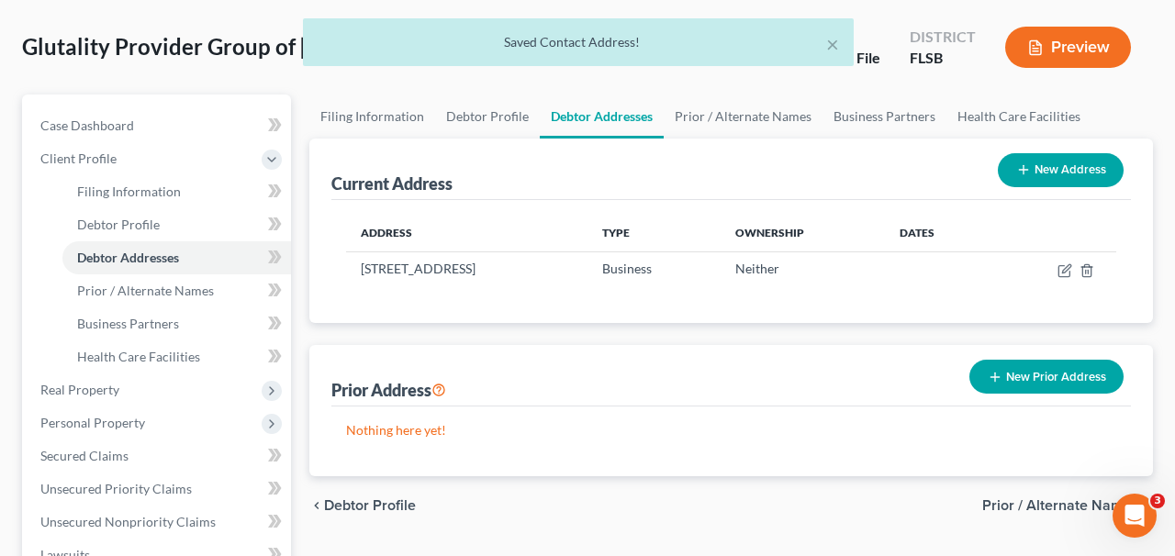
click at [1079, 51] on div "× Saved Contact Address!" at bounding box center [578, 46] width 1175 height 57
click at [832, 50] on button "×" at bounding box center [832, 44] width 13 height 22
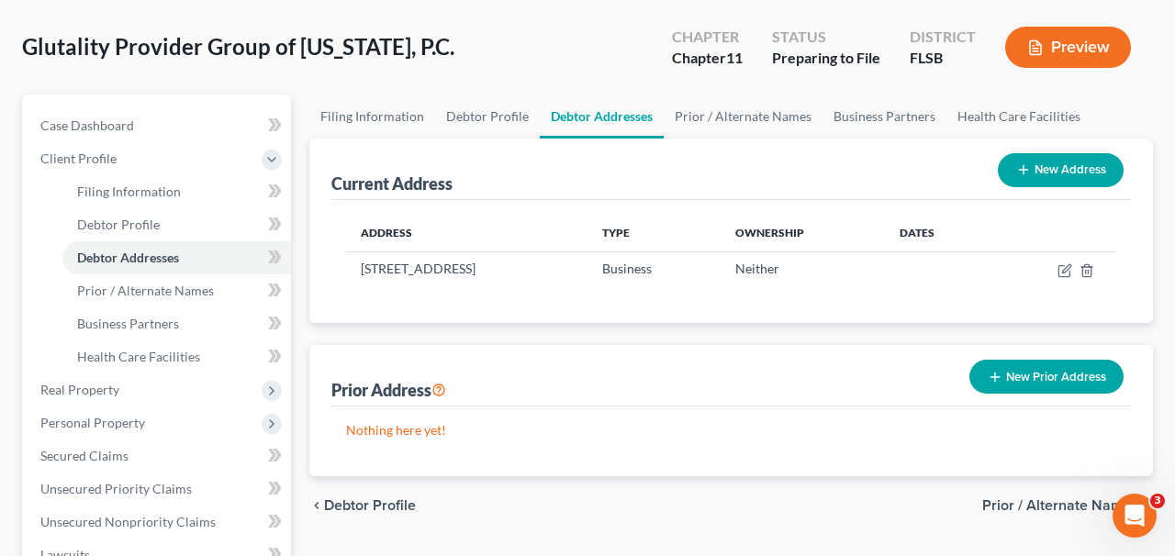
click at [1049, 48] on button "Preview" at bounding box center [1069, 47] width 126 height 41
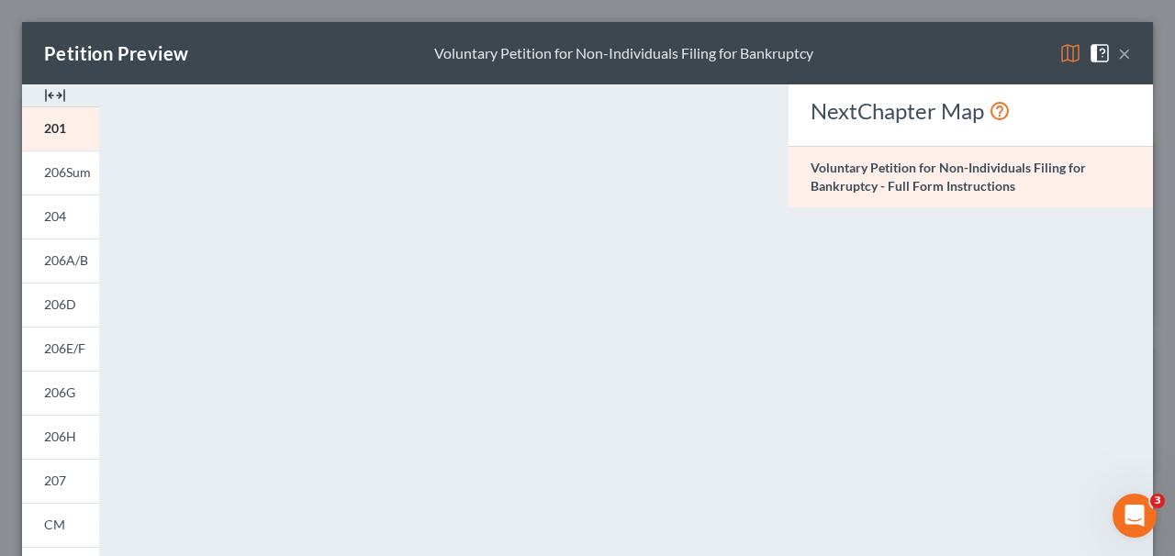
click at [1124, 58] on button "×" at bounding box center [1124, 53] width 13 height 22
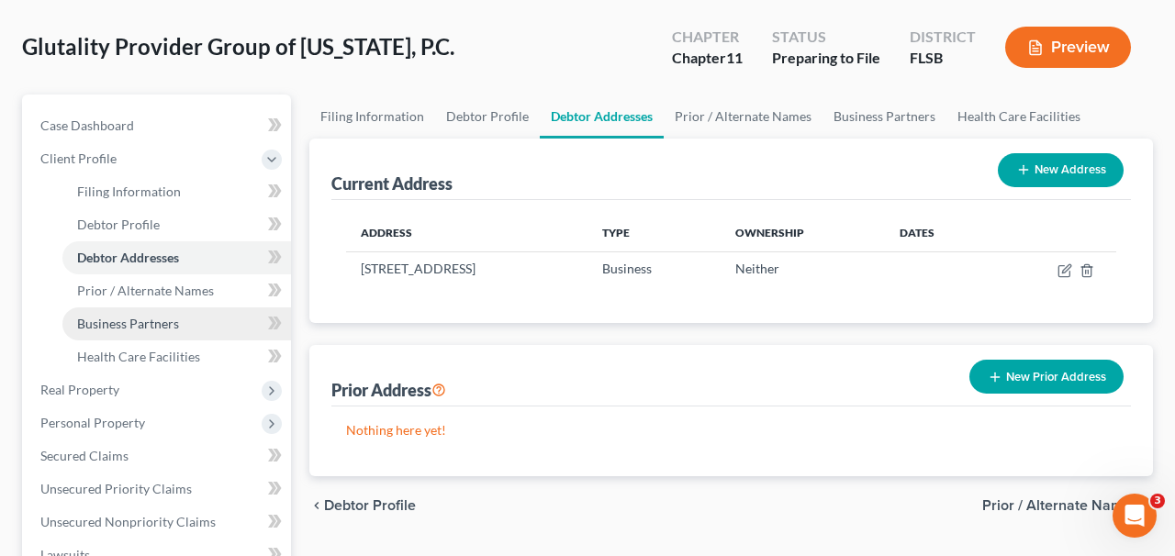
click at [178, 327] on link "Business Partners" at bounding box center [176, 324] width 229 height 33
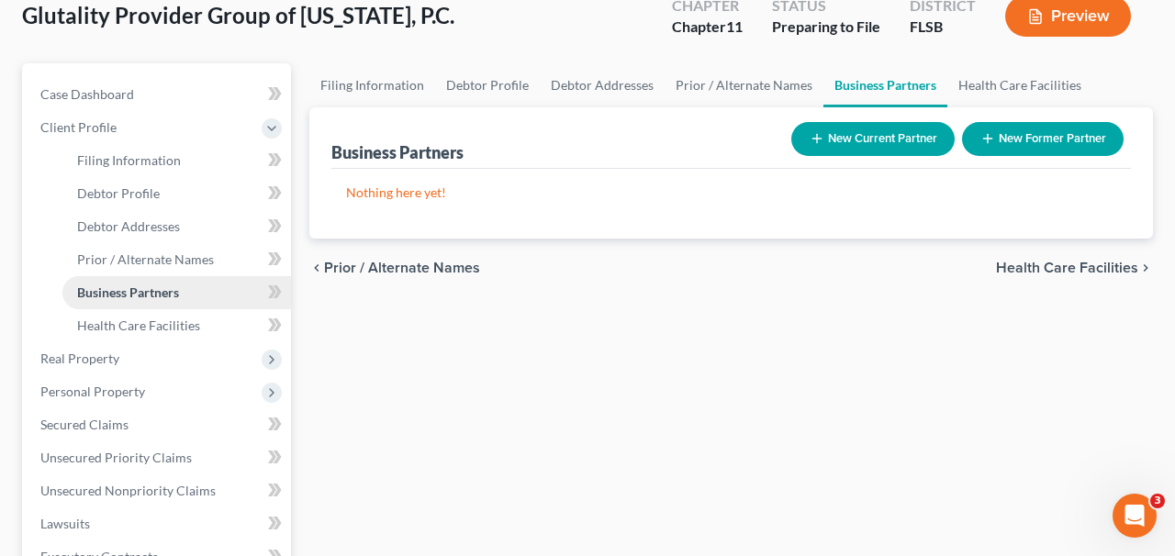
scroll to position [124, 0]
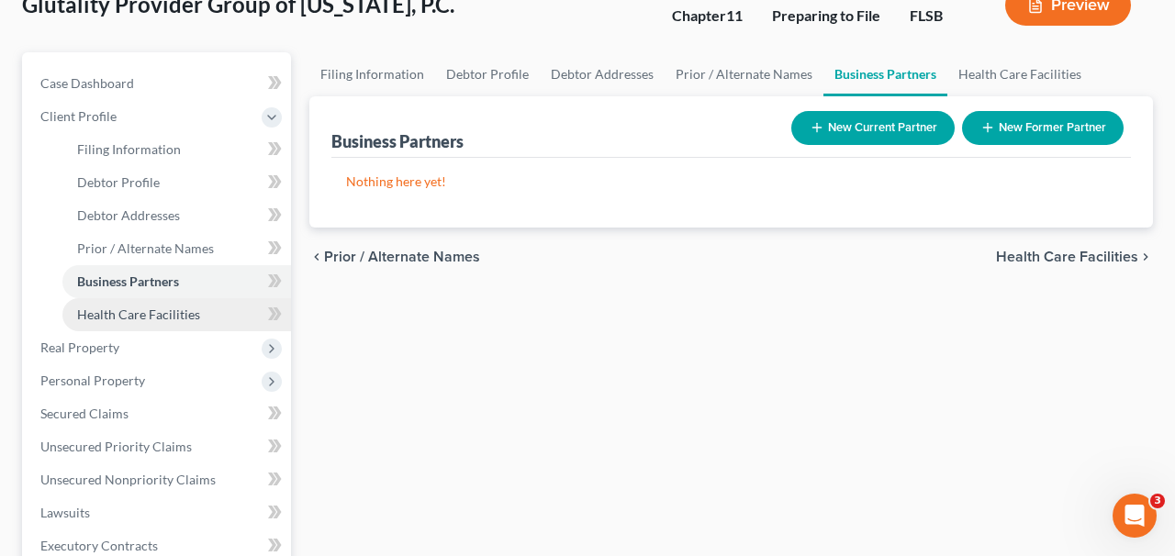
click at [183, 315] on span "Health Care Facilities" at bounding box center [138, 315] width 123 height 16
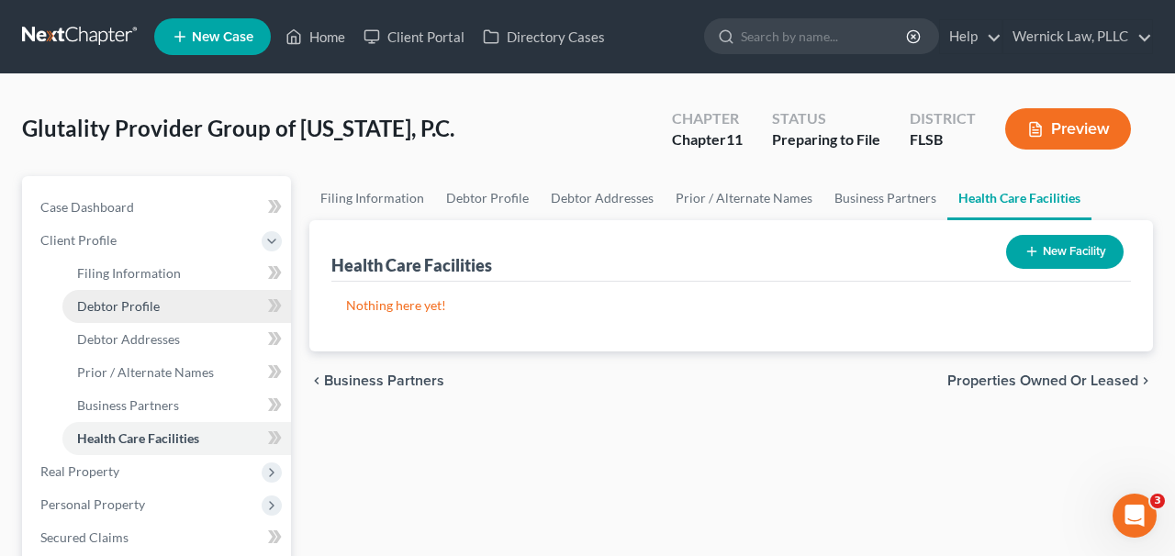
click at [185, 314] on link "Debtor Profile" at bounding box center [176, 306] width 229 height 33
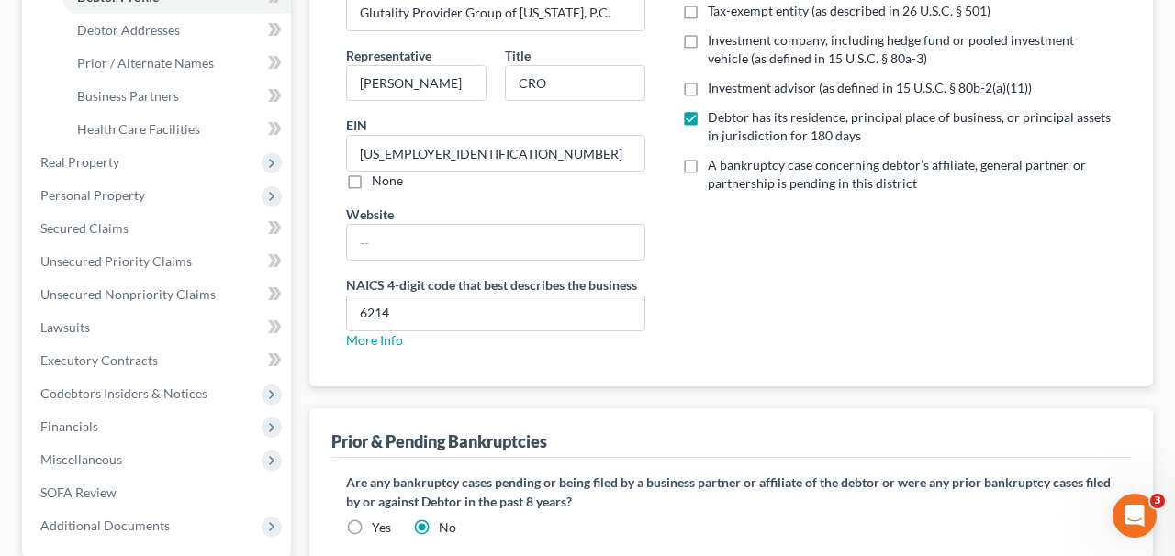
scroll to position [484, 0]
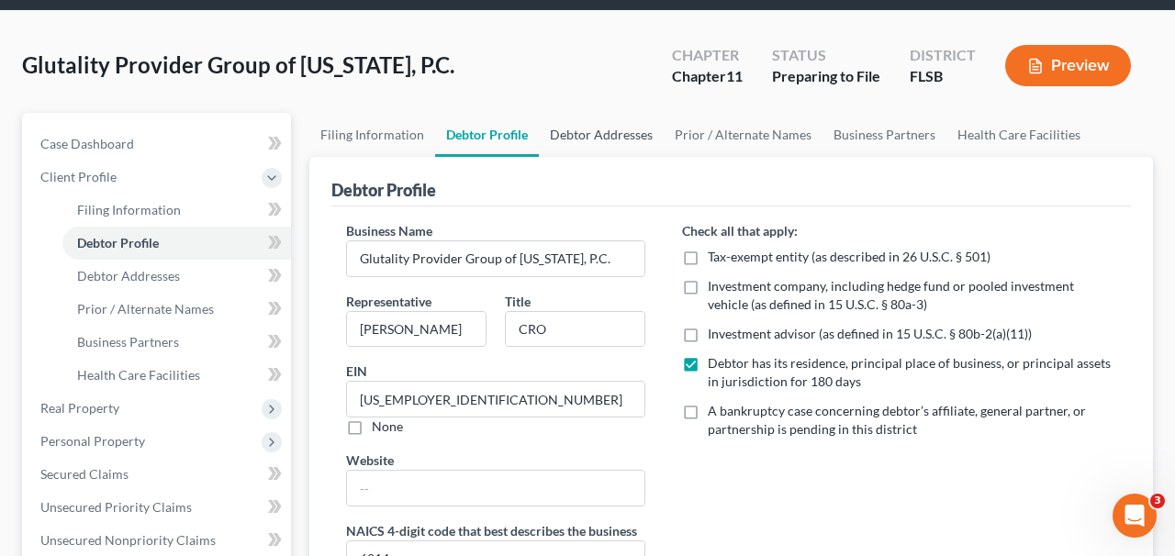
click at [622, 138] on link "Debtor Addresses" at bounding box center [601, 135] width 125 height 44
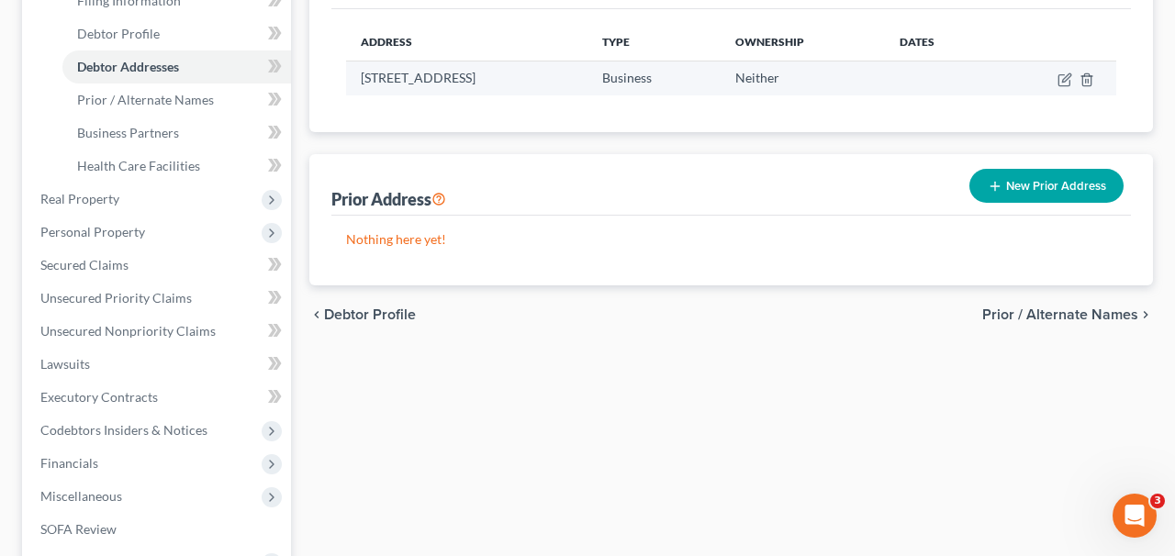
scroll to position [57, 0]
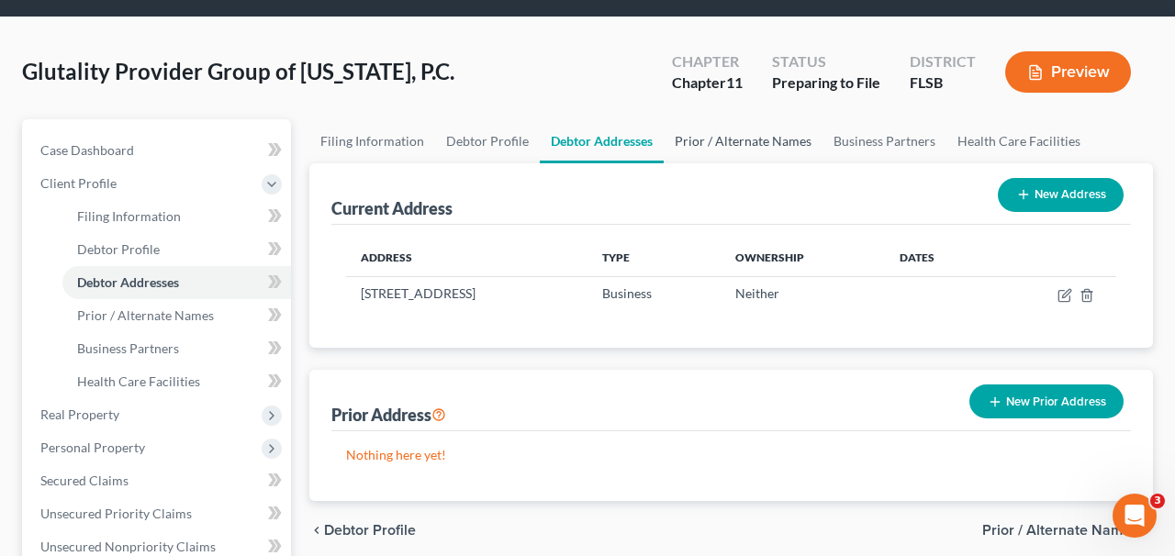
click at [755, 146] on link "Prior / Alternate Names" at bounding box center [743, 141] width 159 height 44
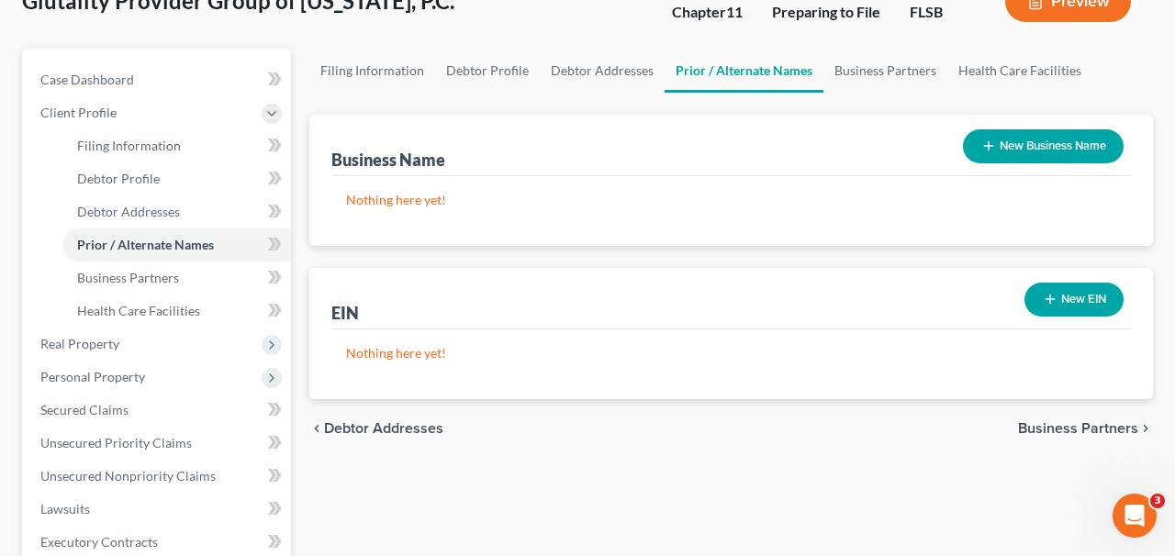
scroll to position [114, 0]
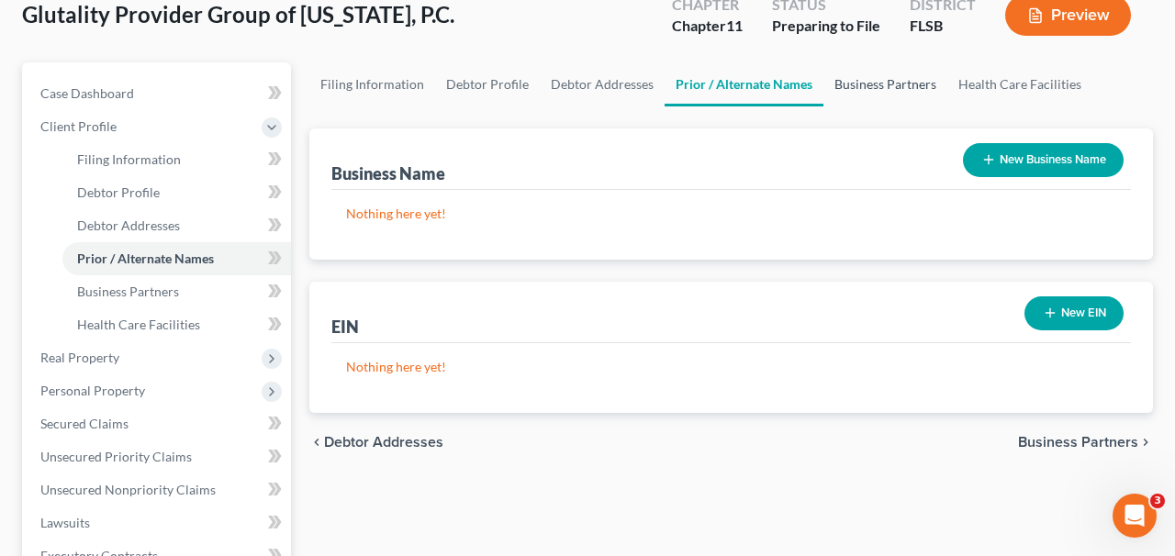
click at [880, 98] on link "Business Partners" at bounding box center [886, 84] width 124 height 44
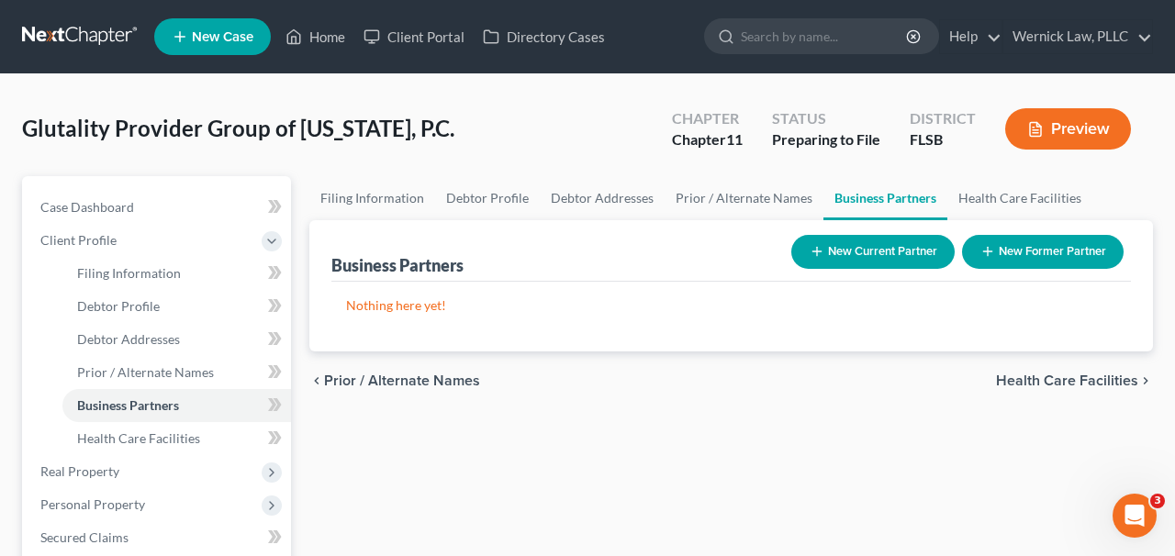
click at [389, 232] on div "Business Partners New Current Partner New Former Partner" at bounding box center [732, 251] width 800 height 62
click at [384, 204] on link "Filing Information" at bounding box center [372, 198] width 126 height 44
select select "2"
select select "1"
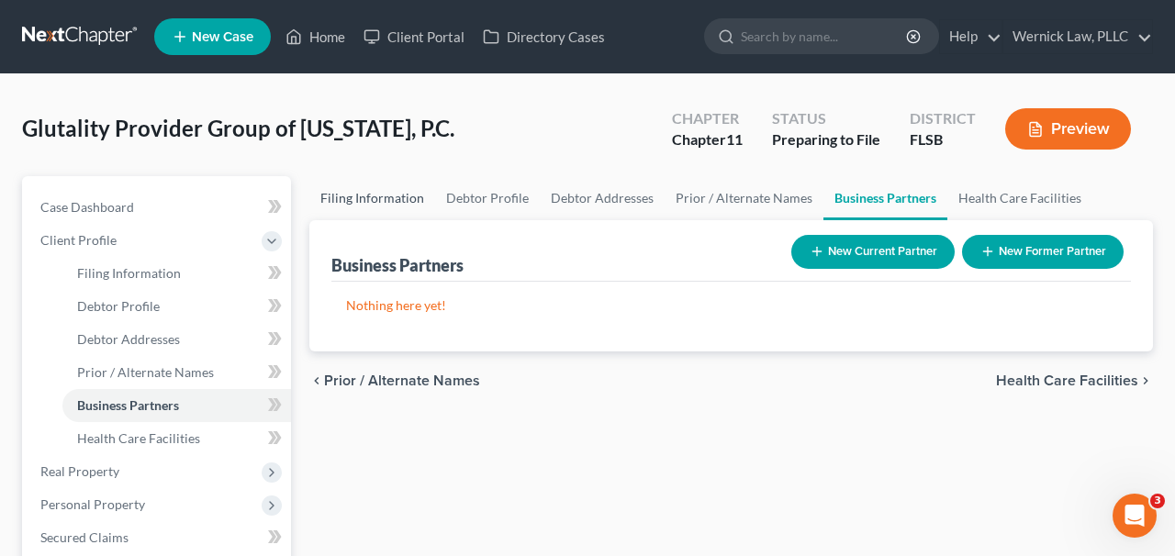
select select "17"
select select "0"
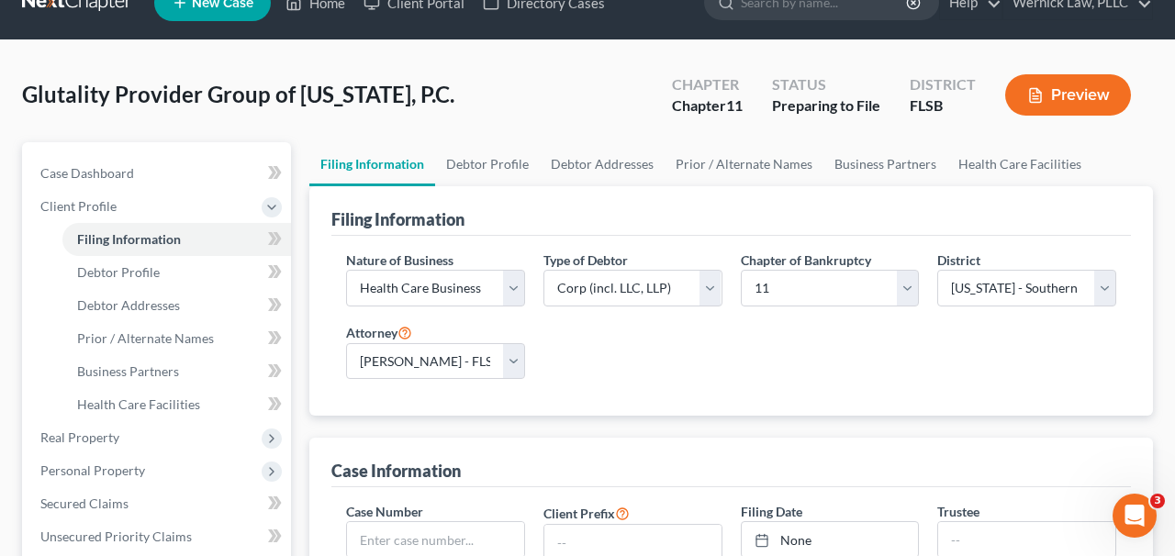
scroll to position [28, 0]
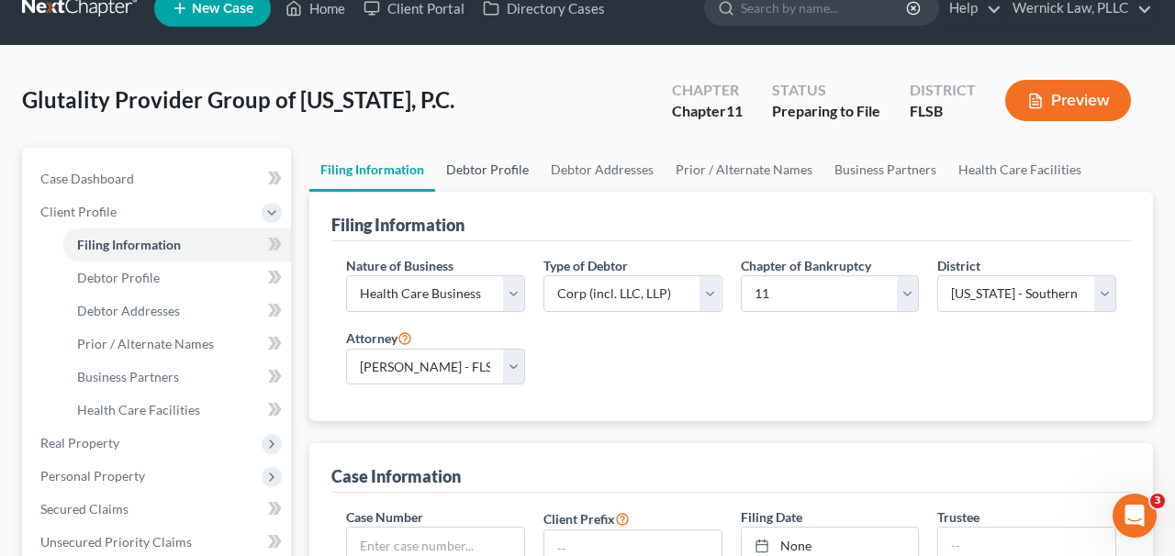
click at [507, 173] on link "Debtor Profile" at bounding box center [487, 170] width 105 height 44
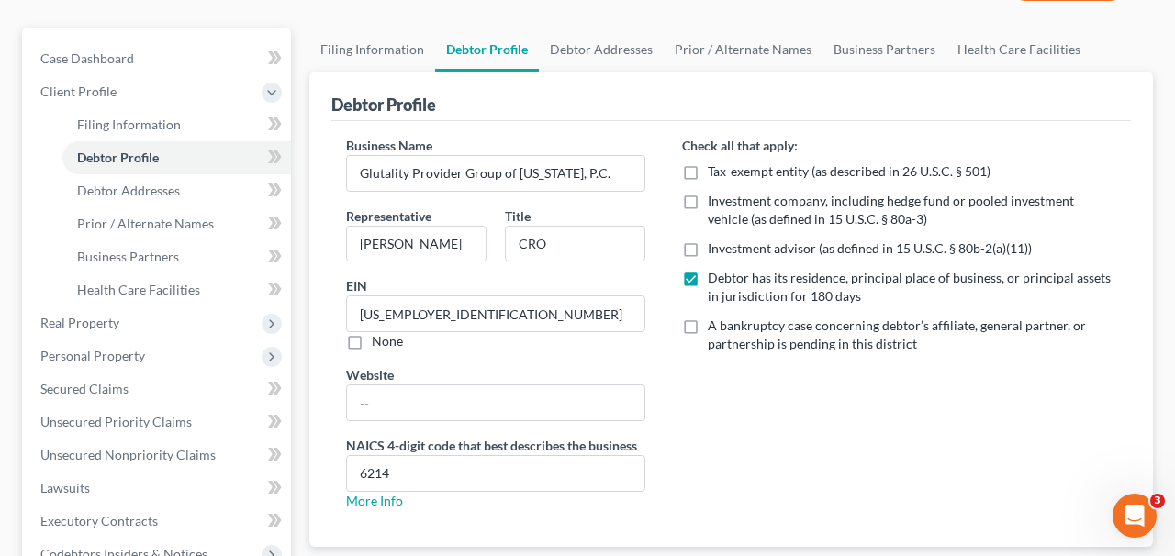
scroll to position [113, 0]
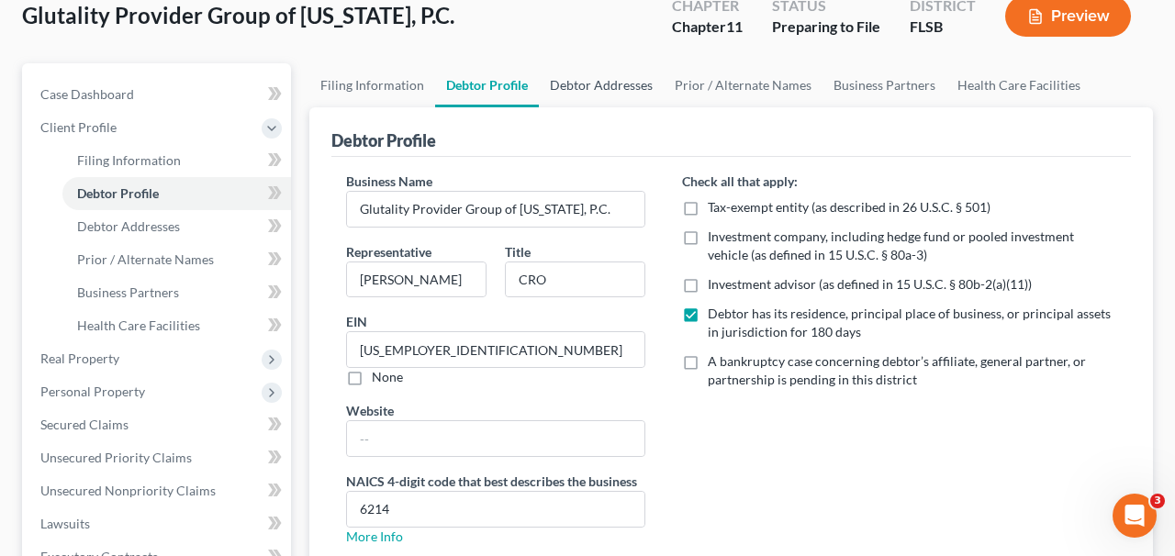
click at [584, 101] on link "Debtor Addresses" at bounding box center [601, 85] width 125 height 44
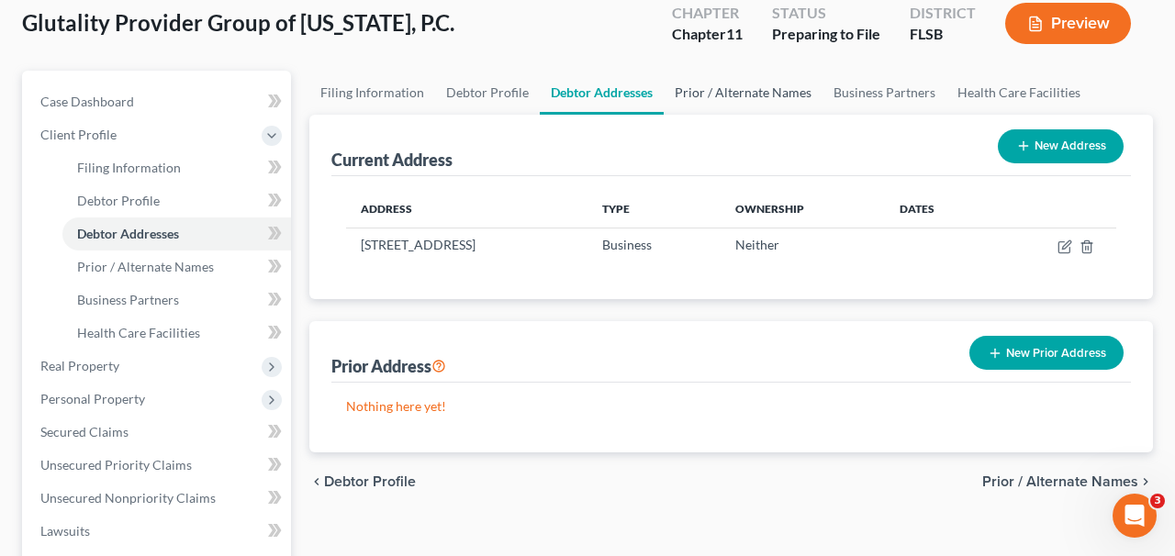
click at [715, 97] on link "Prior / Alternate Names" at bounding box center [743, 93] width 159 height 44
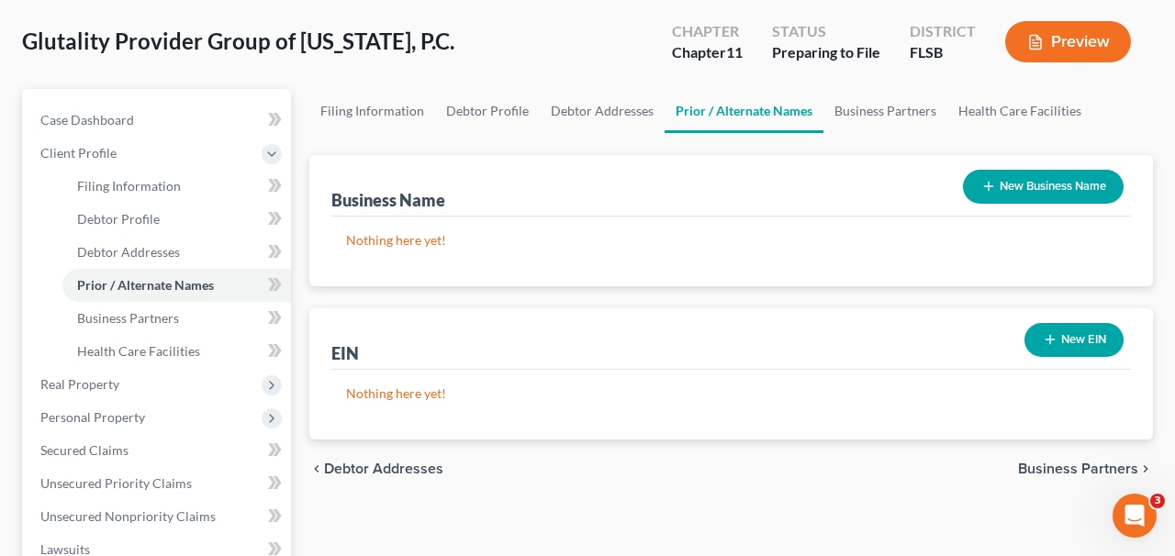
scroll to position [61, 0]
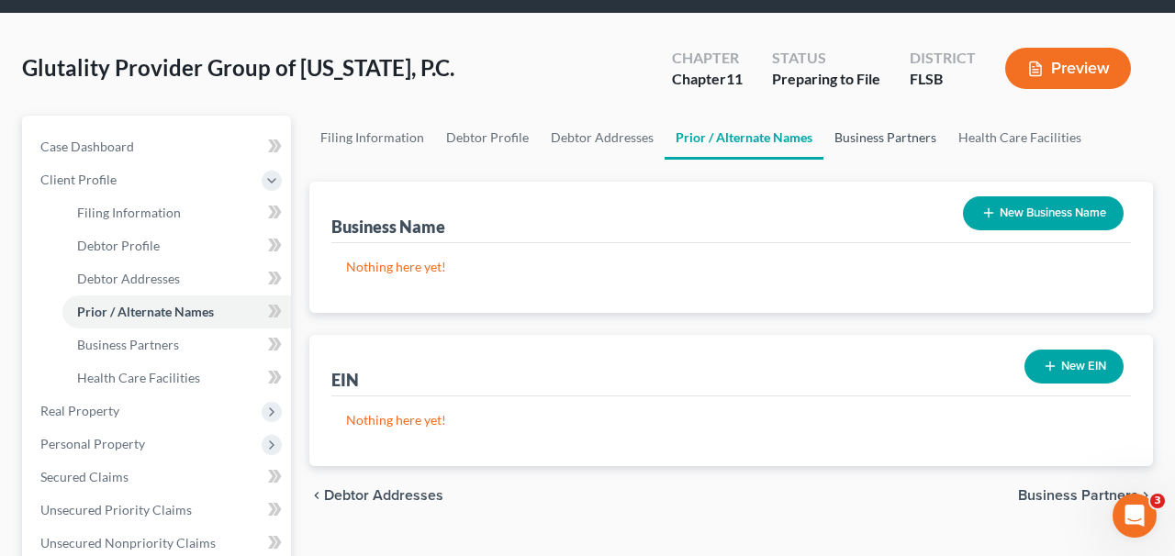
click at [883, 129] on link "Business Partners" at bounding box center [886, 138] width 124 height 44
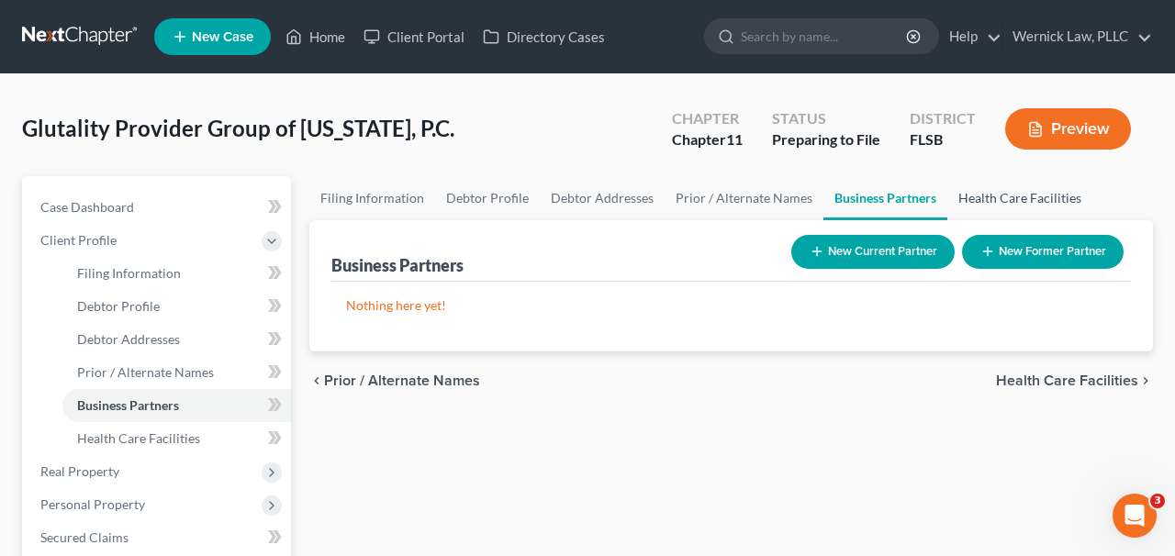
click at [988, 204] on link "Health Care Facilities" at bounding box center [1020, 198] width 145 height 44
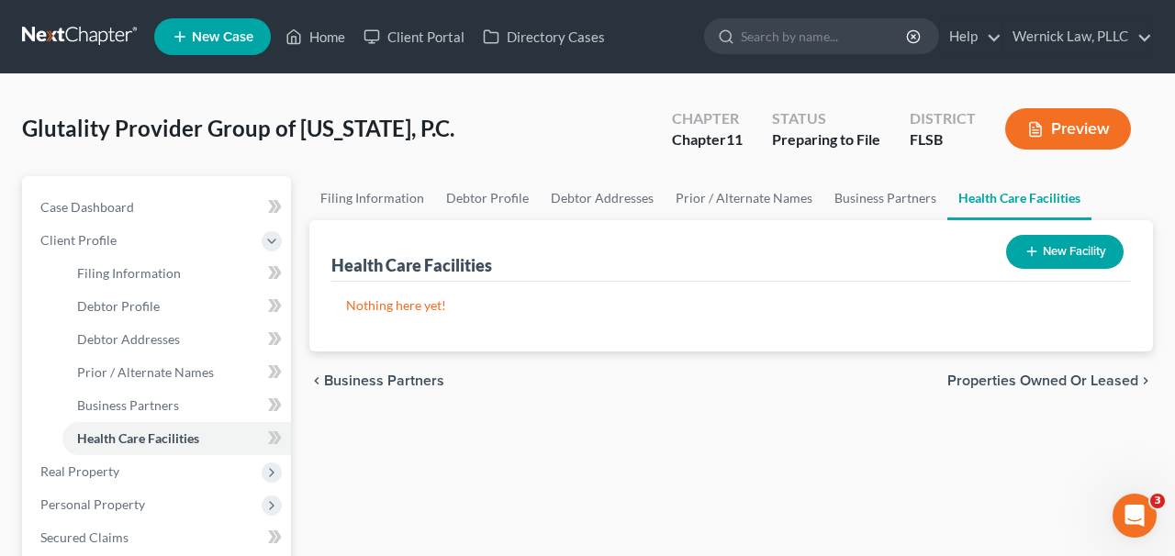
click at [1031, 130] on icon "button" at bounding box center [1036, 129] width 17 height 17
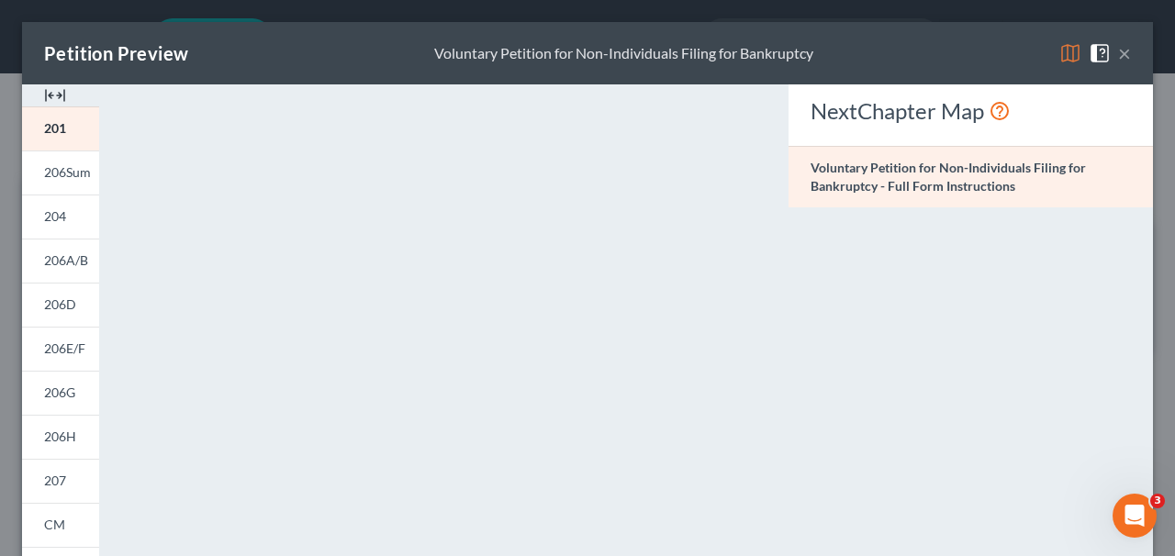
click at [1127, 50] on button "×" at bounding box center [1124, 53] width 13 height 22
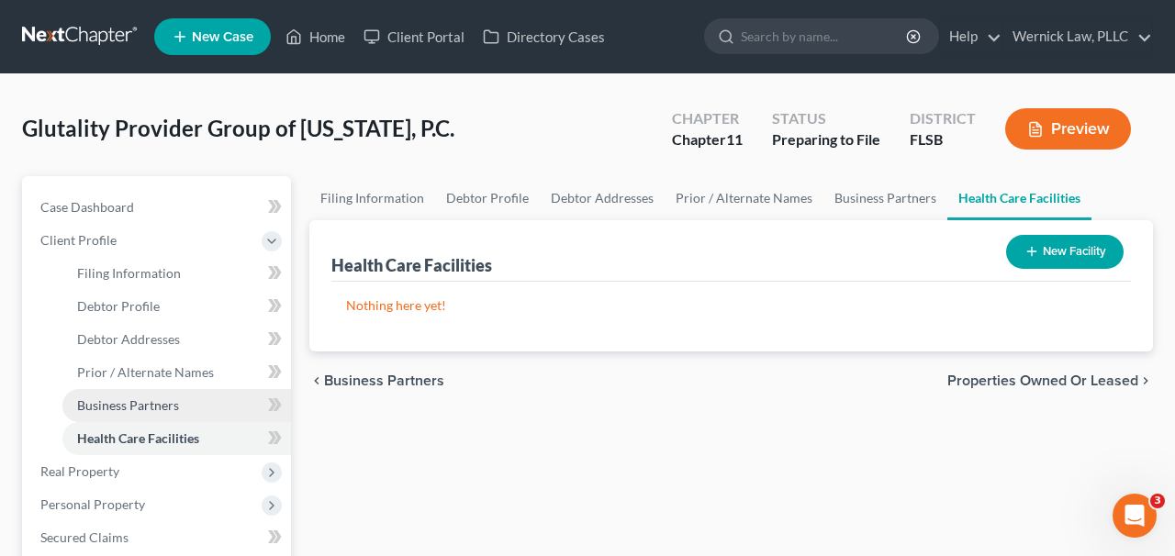
click at [150, 393] on link "Business Partners" at bounding box center [176, 405] width 229 height 33
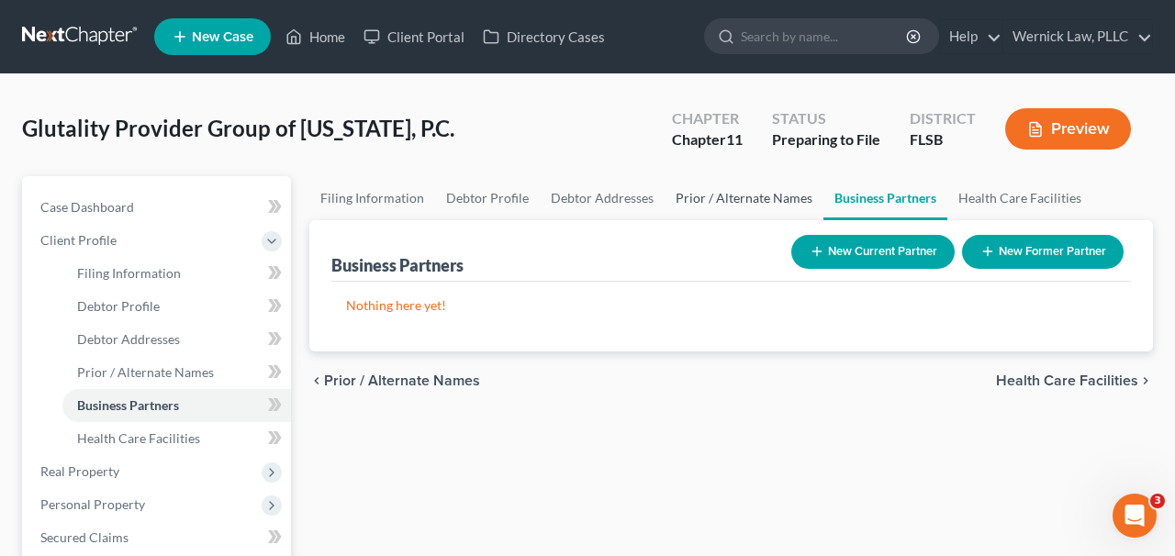
click at [771, 186] on link "Prior / Alternate Names" at bounding box center [744, 198] width 159 height 44
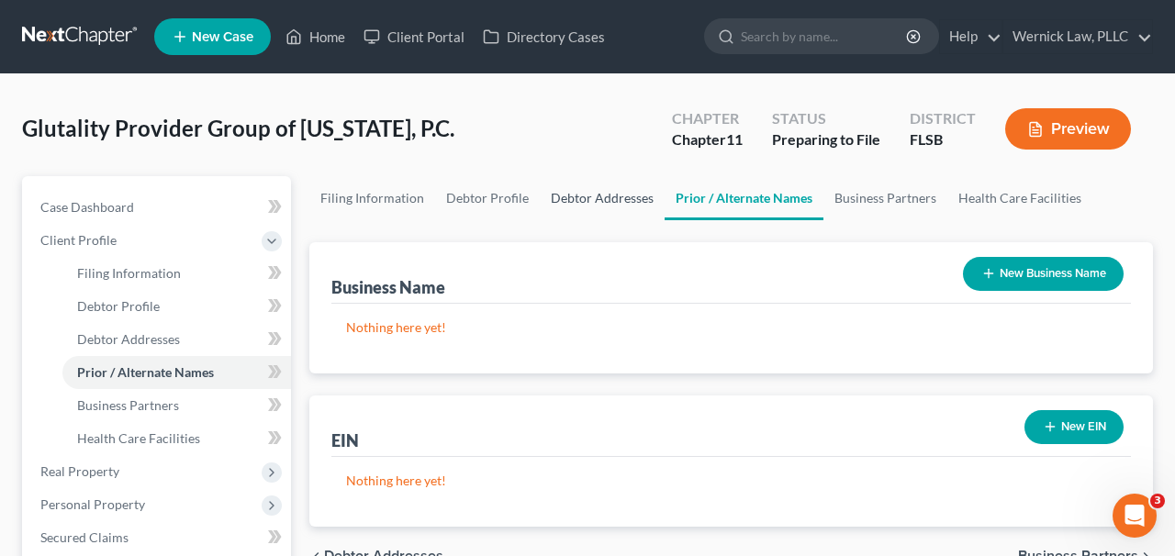
click at [619, 202] on link "Debtor Addresses" at bounding box center [602, 198] width 125 height 44
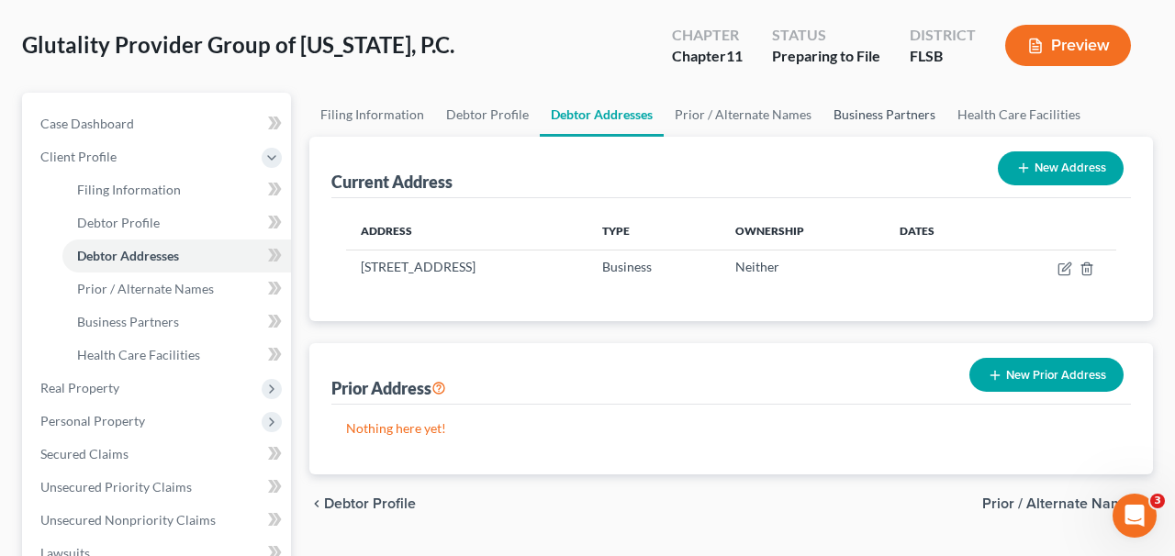
click at [850, 119] on link "Business Partners" at bounding box center [885, 115] width 124 height 44
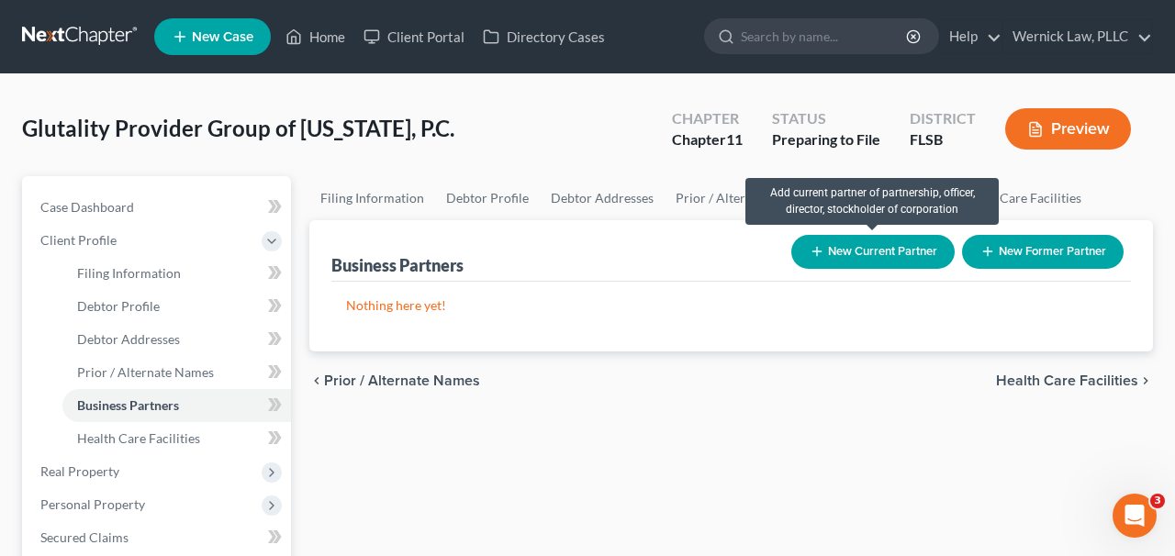
click at [877, 246] on button "New Current Partner" at bounding box center [873, 252] width 163 height 34
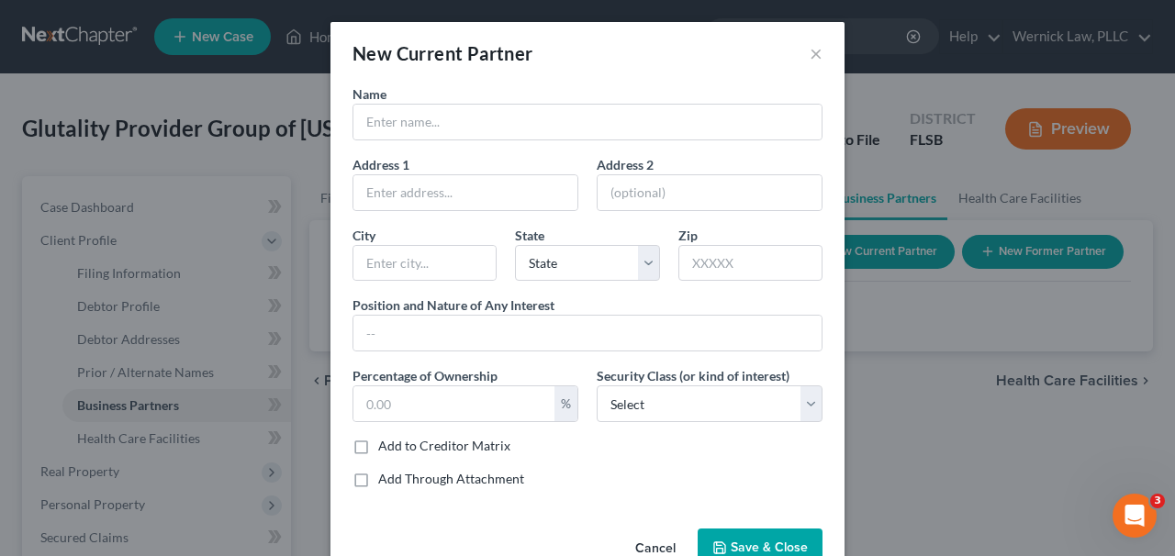
click at [537, 83] on div "New Current Partner ×" at bounding box center [588, 53] width 514 height 62
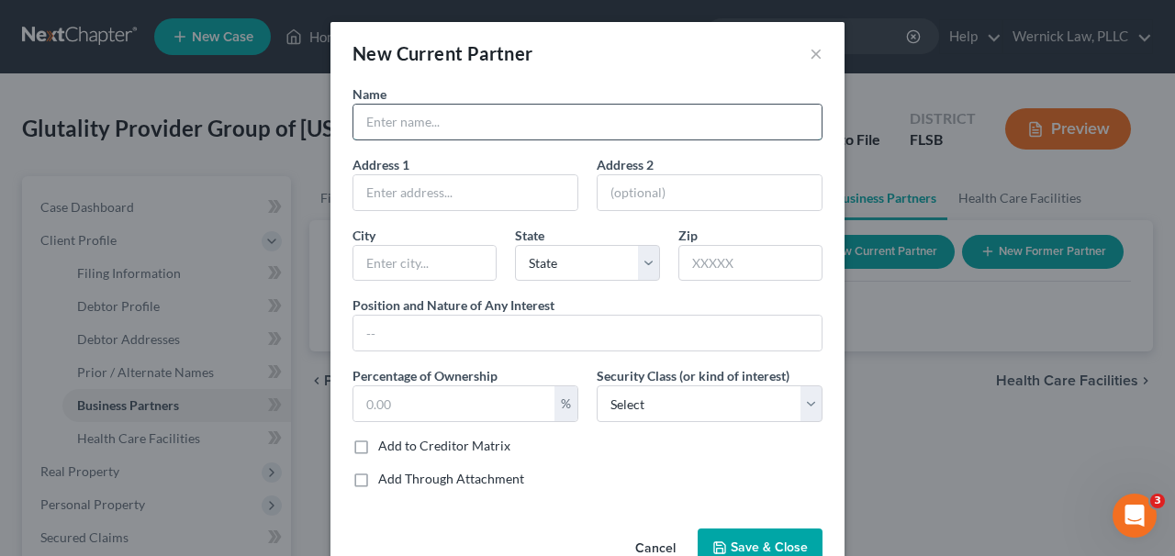
click at [558, 112] on input "text" at bounding box center [588, 122] width 468 height 35
click at [584, 106] on input "text" at bounding box center [588, 122] width 468 height 35
click at [820, 51] on button "×" at bounding box center [816, 53] width 13 height 22
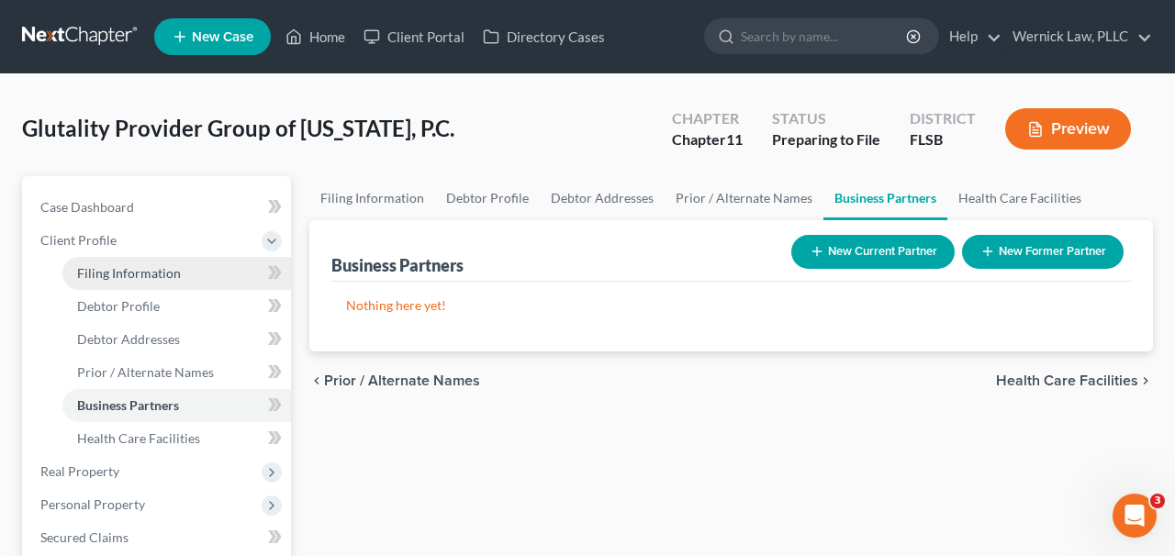
click at [128, 272] on span "Filing Information" at bounding box center [129, 273] width 104 height 16
select select "2"
select select "1"
select select "17"
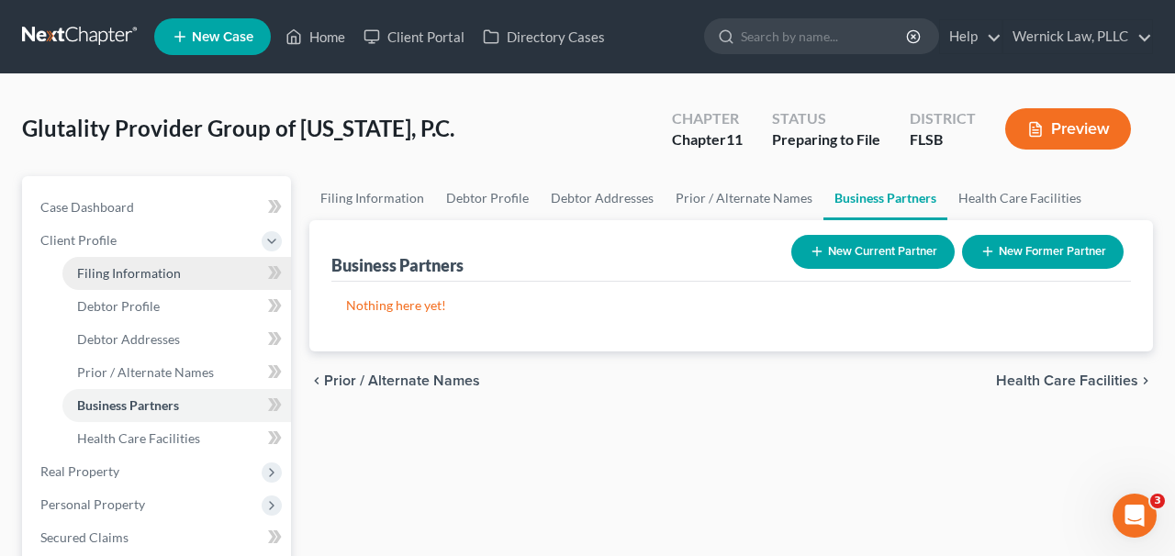
select select "0"
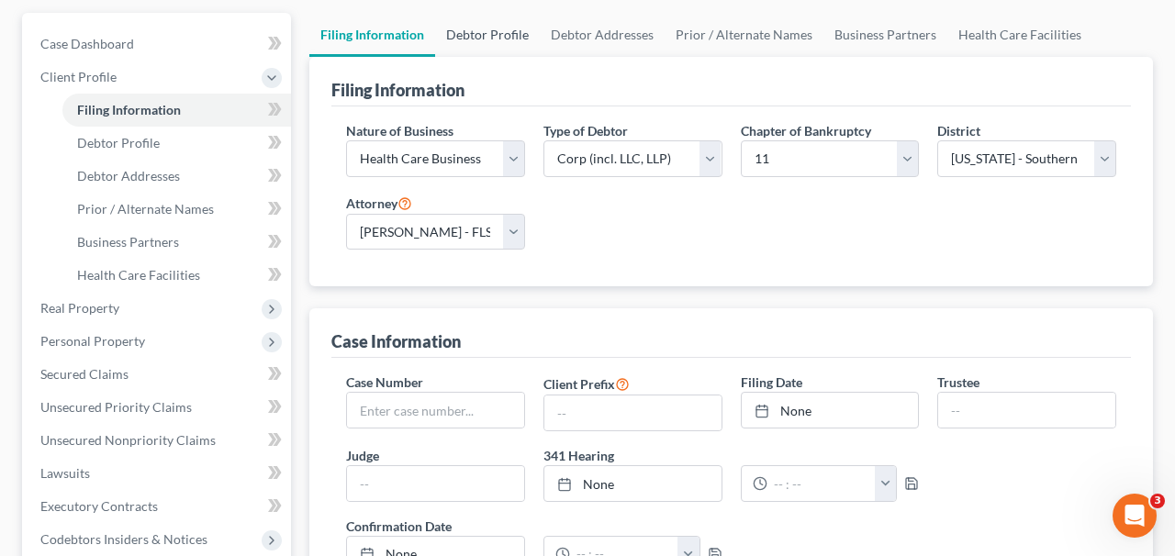
click at [472, 31] on link "Debtor Profile" at bounding box center [487, 35] width 105 height 44
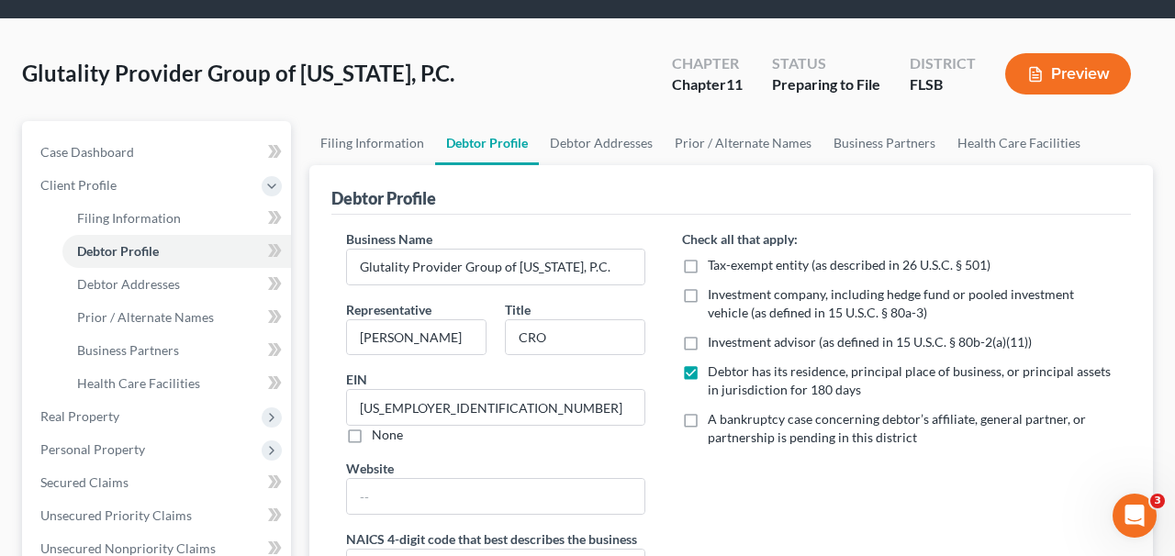
scroll to position [62, 0]
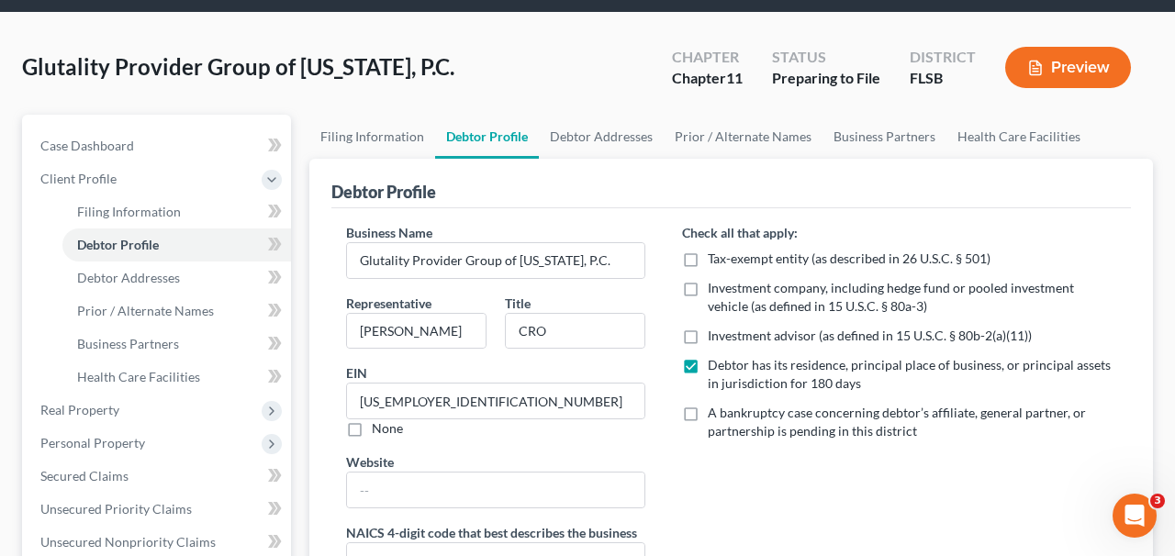
click at [708, 414] on label "A bankruptcy case concerning debtor’s affiliate, general partner, or partnershi…" at bounding box center [912, 422] width 409 height 37
click at [715, 414] on input "A bankruptcy case concerning debtor’s affiliate, general partner, or partnershi…" at bounding box center [721, 410] width 12 height 12
checkbox input "true"
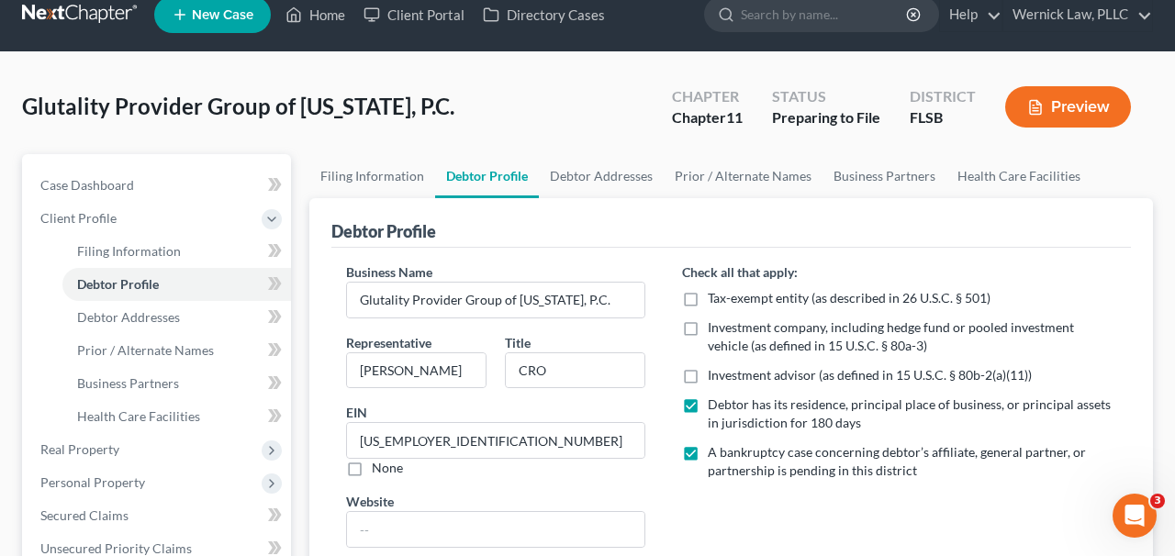
scroll to position [0, 0]
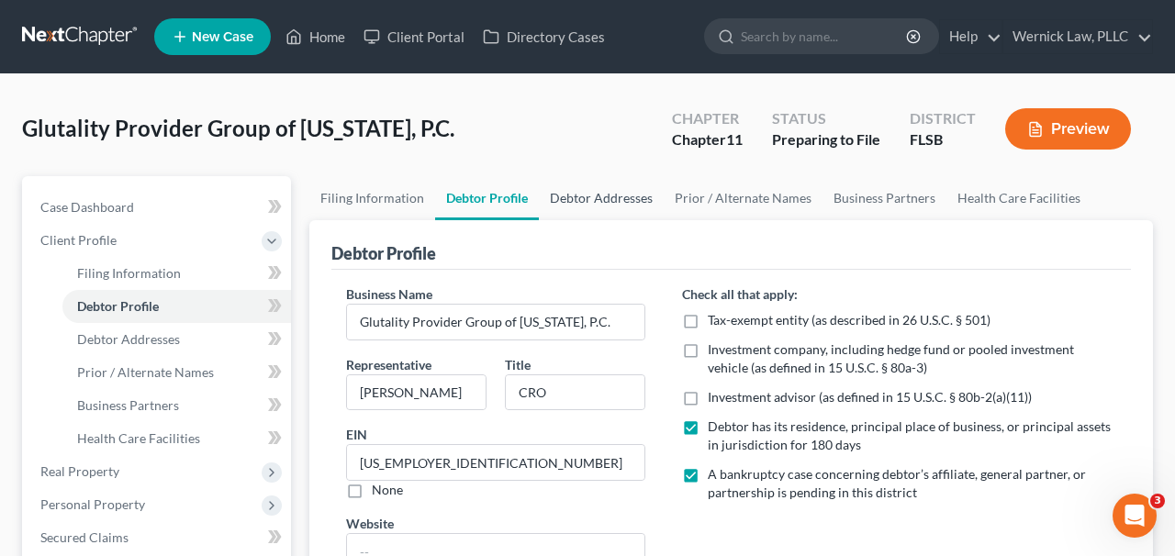
click at [597, 197] on link "Debtor Addresses" at bounding box center [601, 198] width 125 height 44
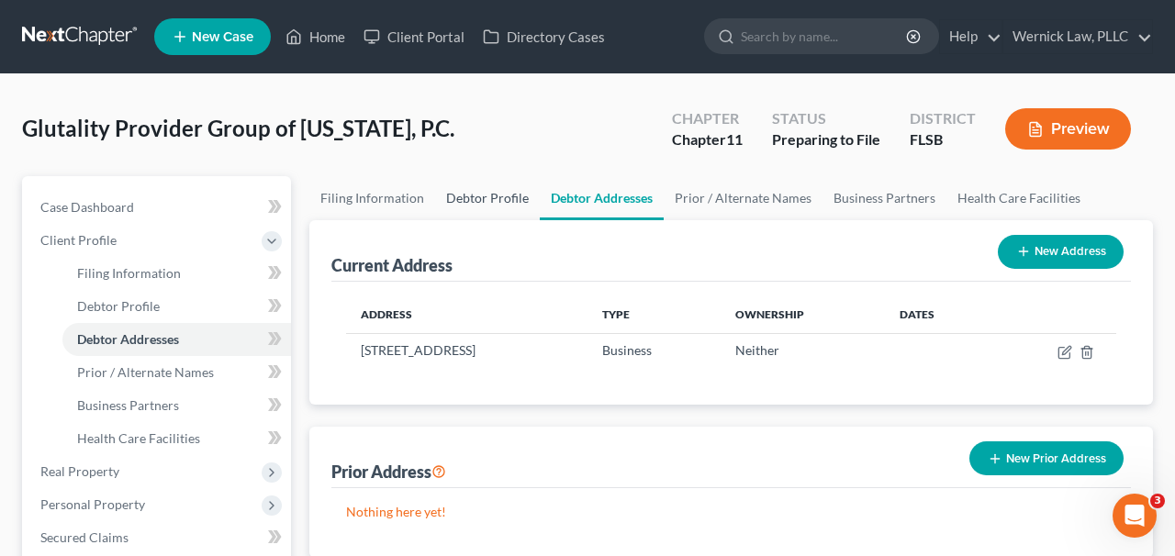
click at [494, 192] on link "Debtor Profile" at bounding box center [487, 198] width 105 height 44
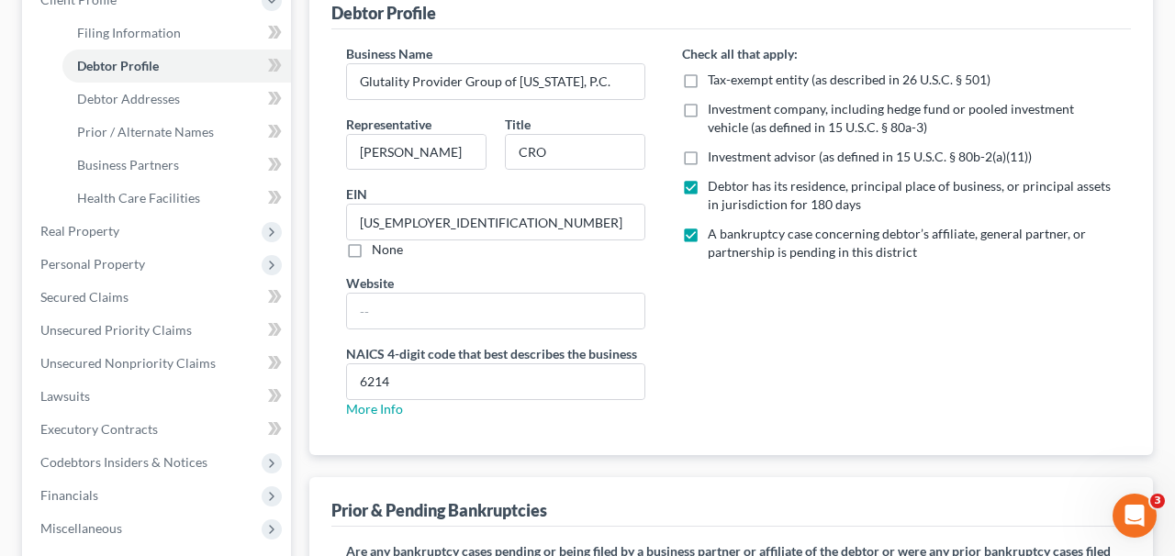
scroll to position [73, 0]
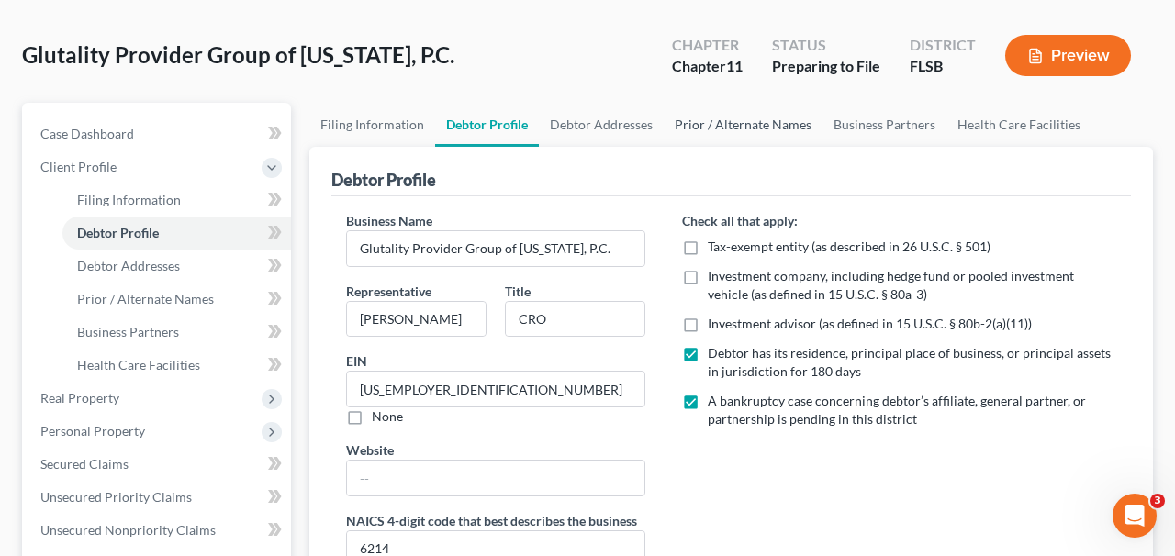
click at [792, 126] on link "Prior / Alternate Names" at bounding box center [743, 125] width 159 height 44
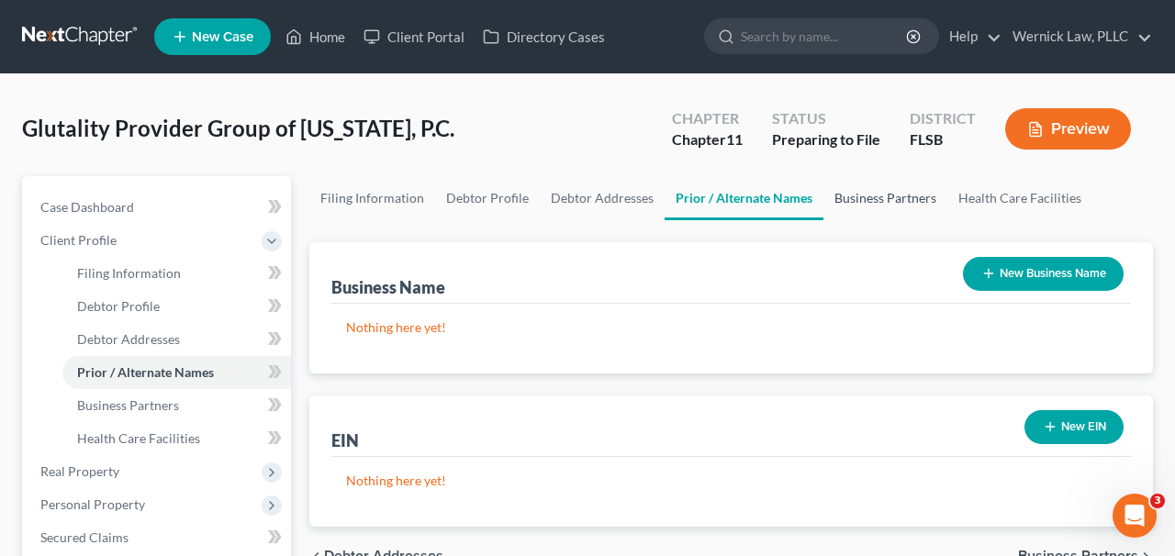
click at [890, 200] on link "Business Partners" at bounding box center [886, 198] width 124 height 44
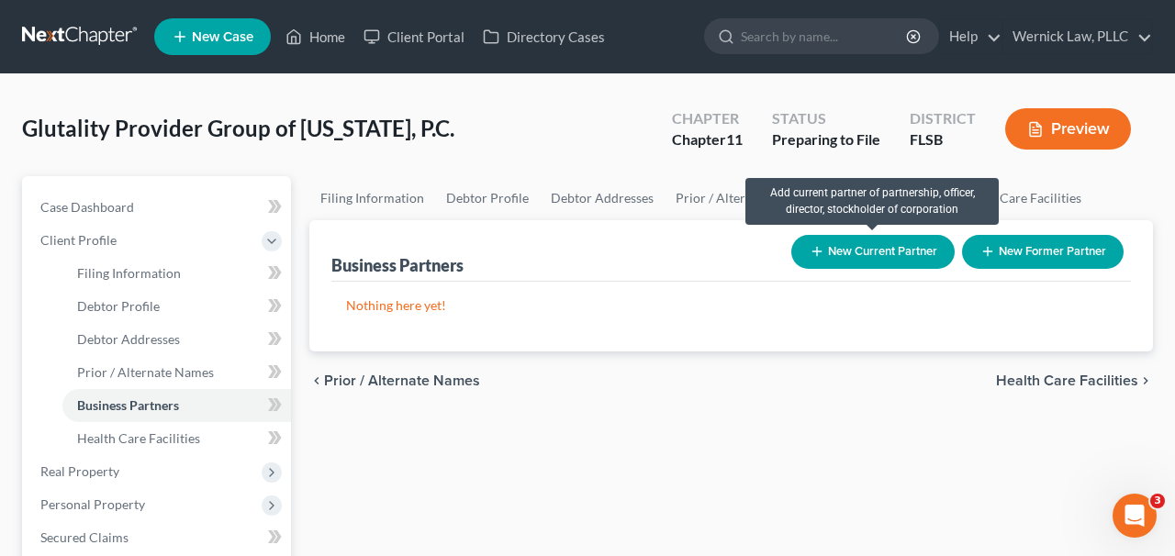
click at [916, 250] on button "New Current Partner" at bounding box center [873, 252] width 163 height 34
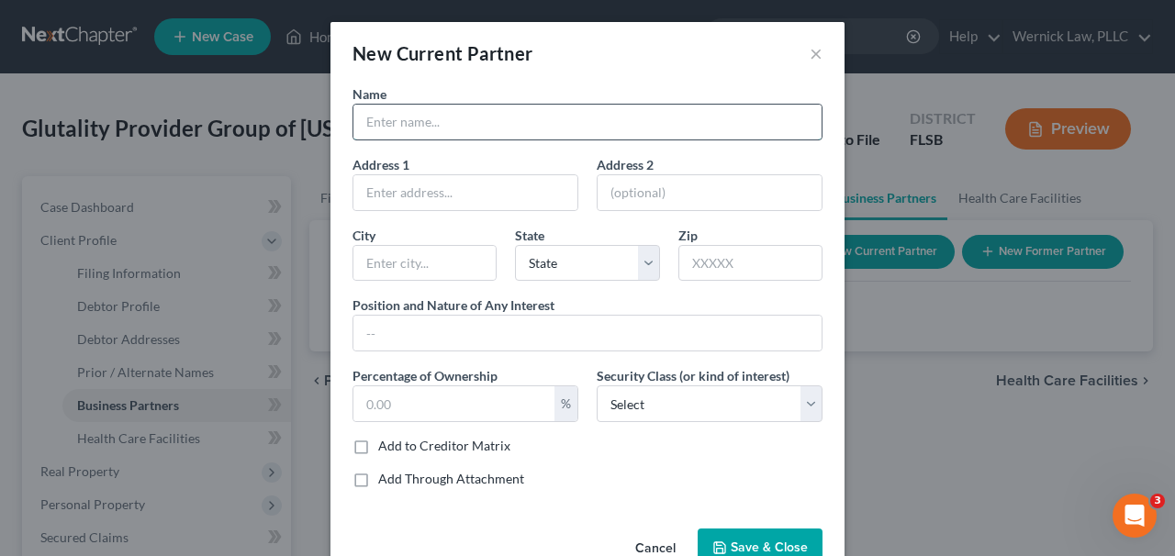
click at [458, 110] on input "text" at bounding box center [588, 122] width 468 height 35
type input "Glutality Global Holdings, LLC"
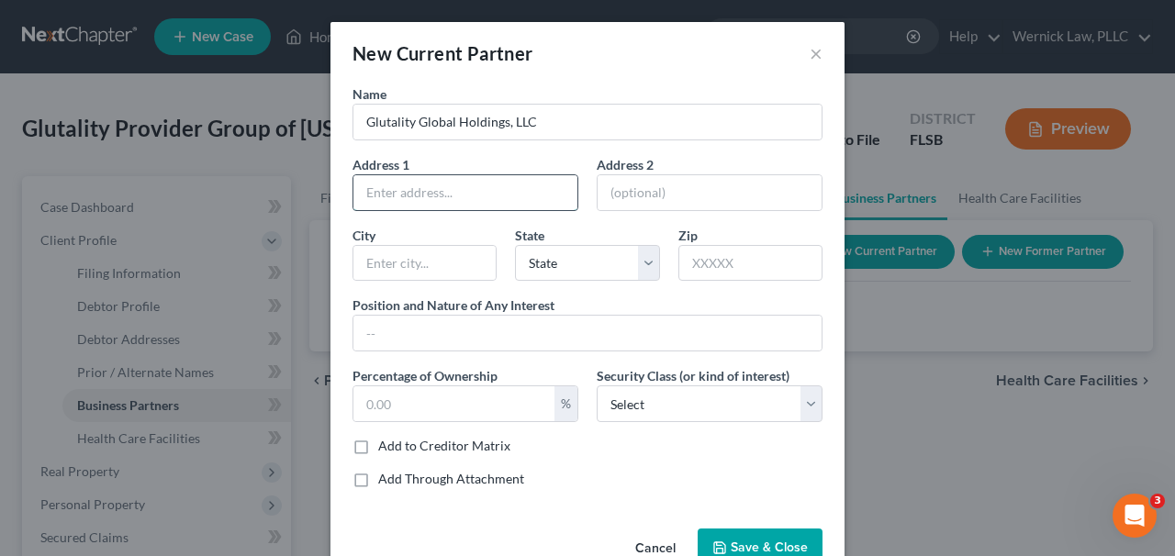
click at [409, 198] on input "text" at bounding box center [466, 192] width 224 height 35
type input "3"
type input "[STREET_ADDRESS]"
type input "s"
type input "Suite 200"
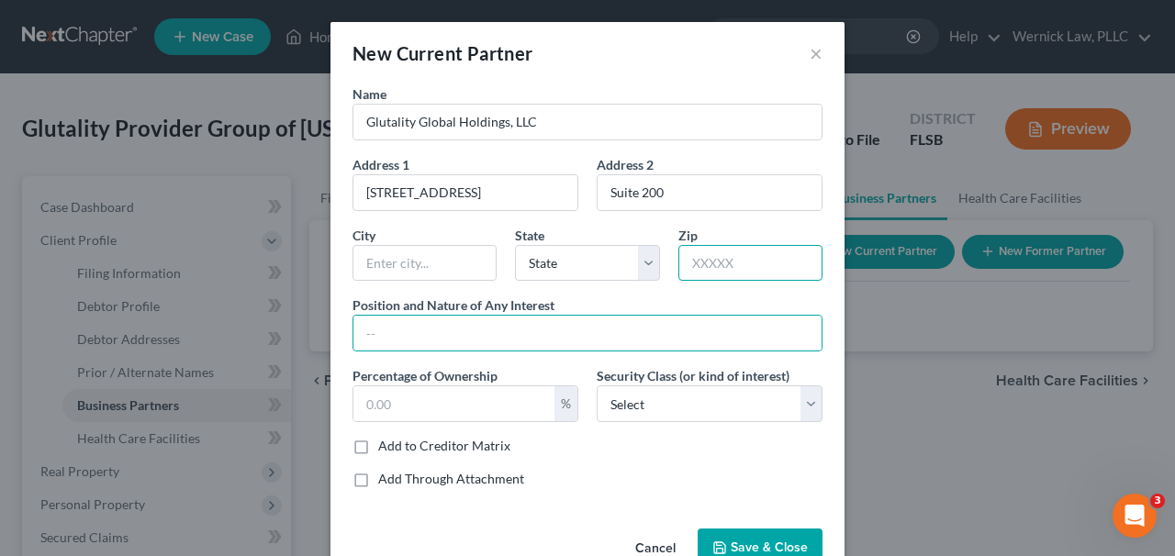
click at [734, 253] on input "text" at bounding box center [751, 263] width 144 height 37
type input "33487"
click at [711, 323] on input "text" at bounding box center [588, 333] width 468 height 35
type input "Boca Raton"
select select "9"
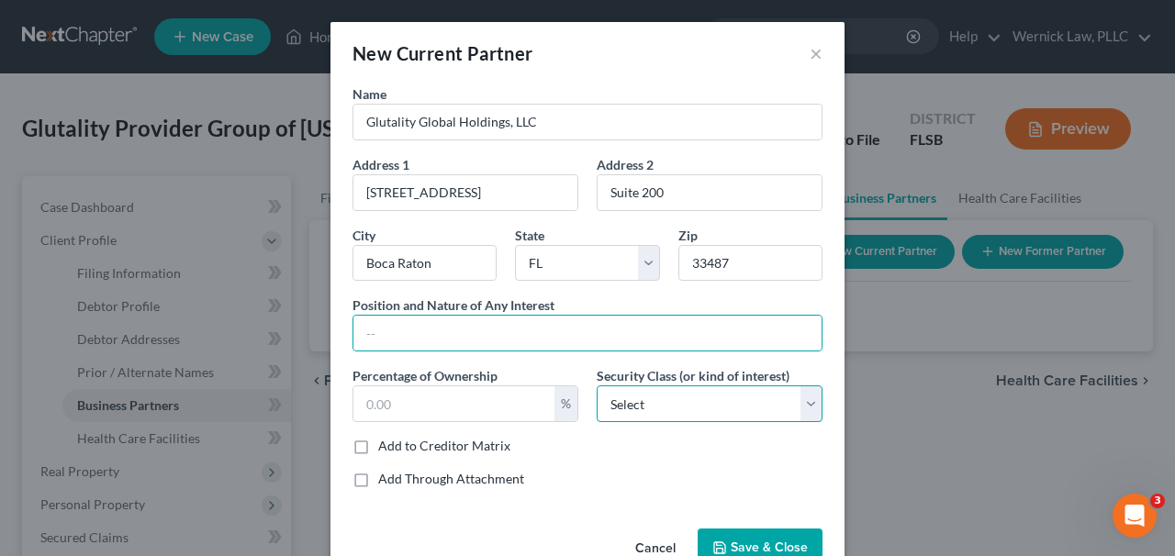
click at [633, 421] on select "Select Select Common Stockholder General Partner Limited Partner Managing Membe…" at bounding box center [710, 404] width 226 height 37
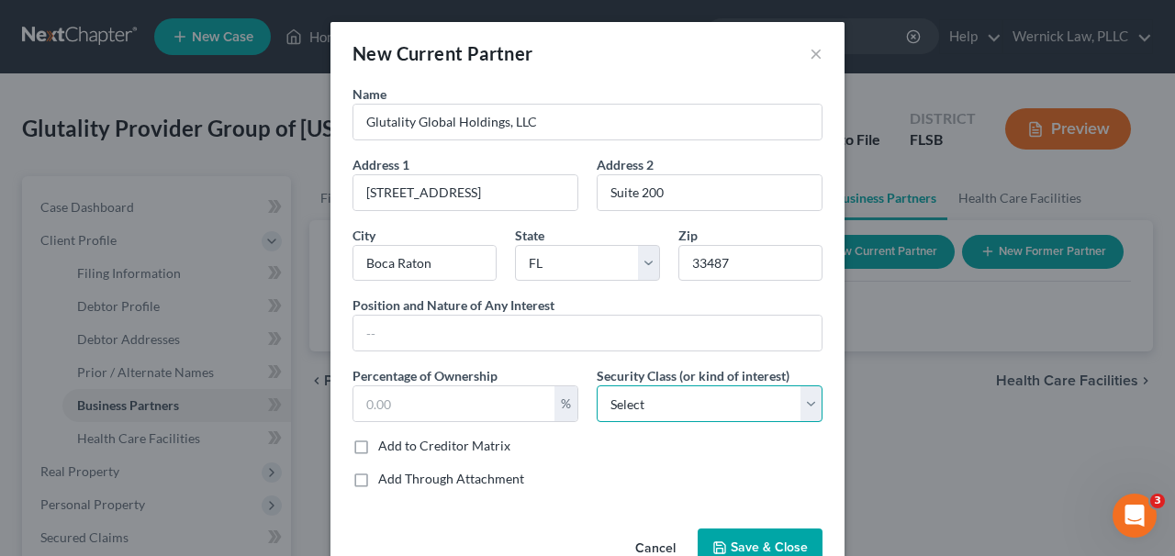
scroll to position [47, 0]
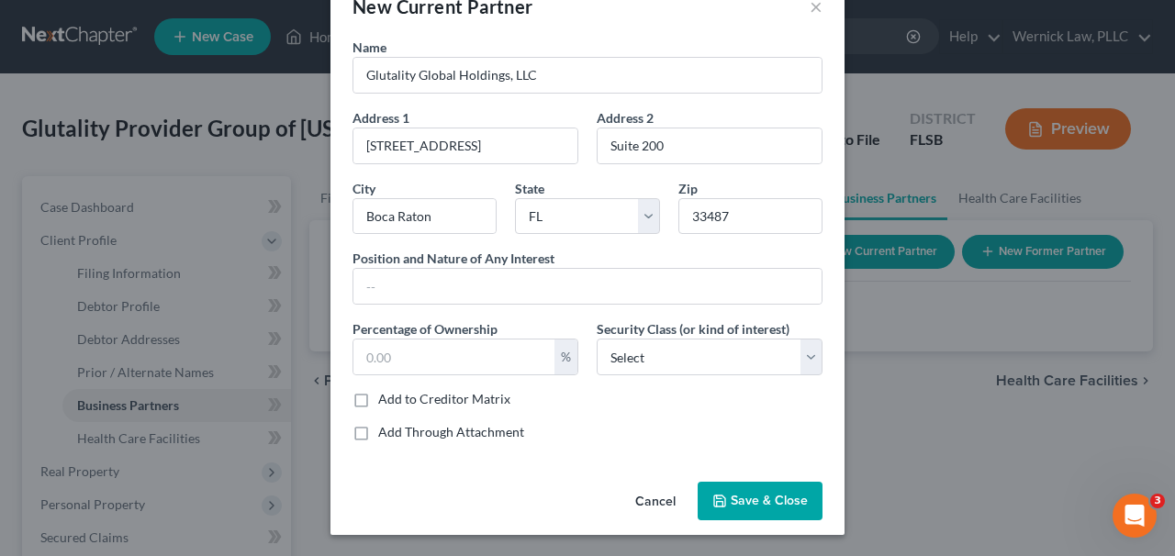
click at [723, 496] on icon "button" at bounding box center [720, 501] width 15 height 15
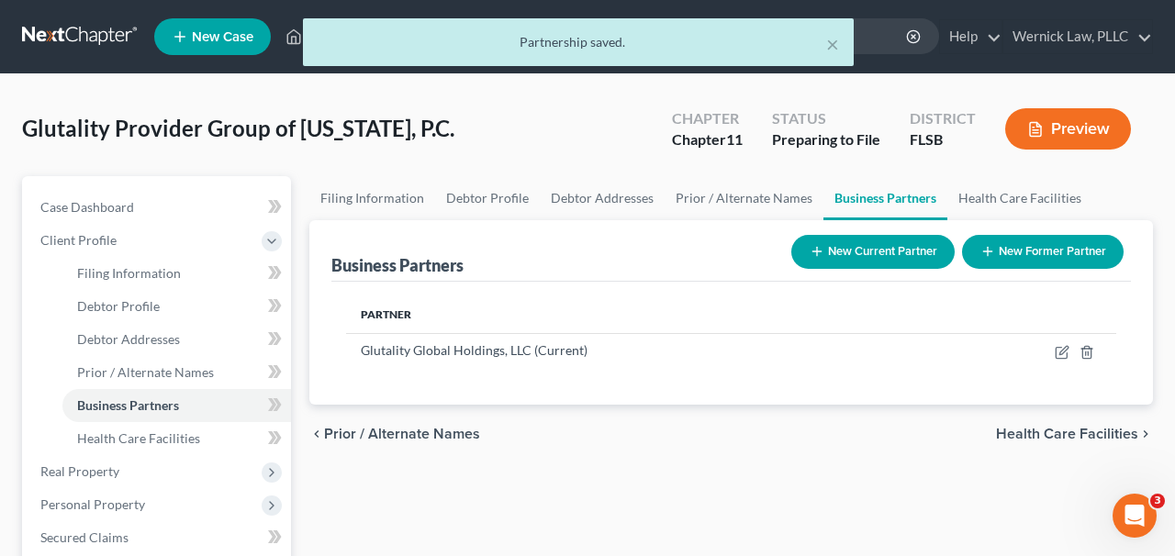
click at [1044, 119] on button "Preview" at bounding box center [1069, 128] width 126 height 41
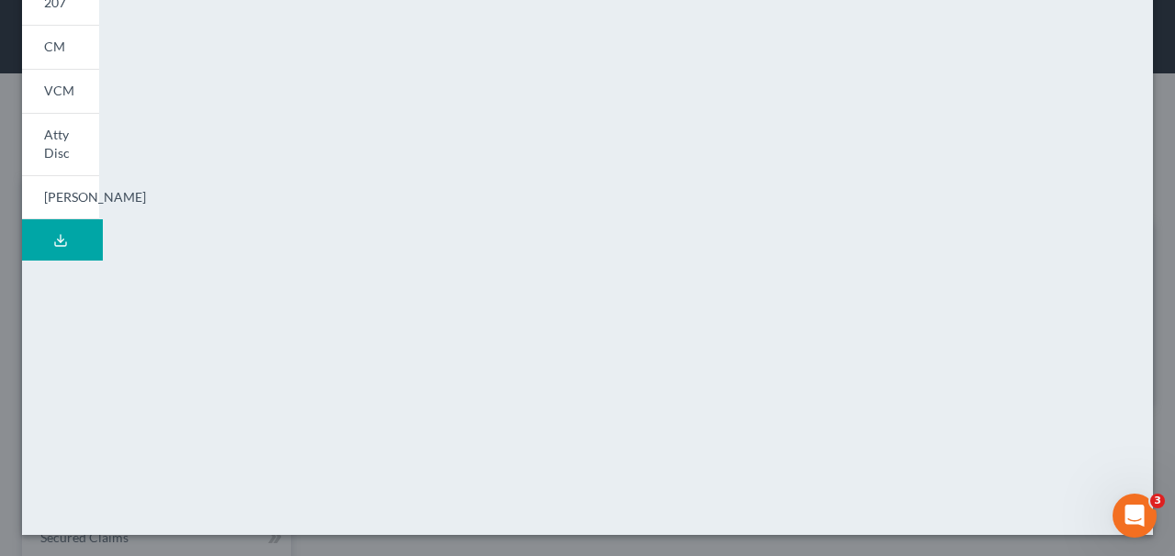
scroll to position [0, 0]
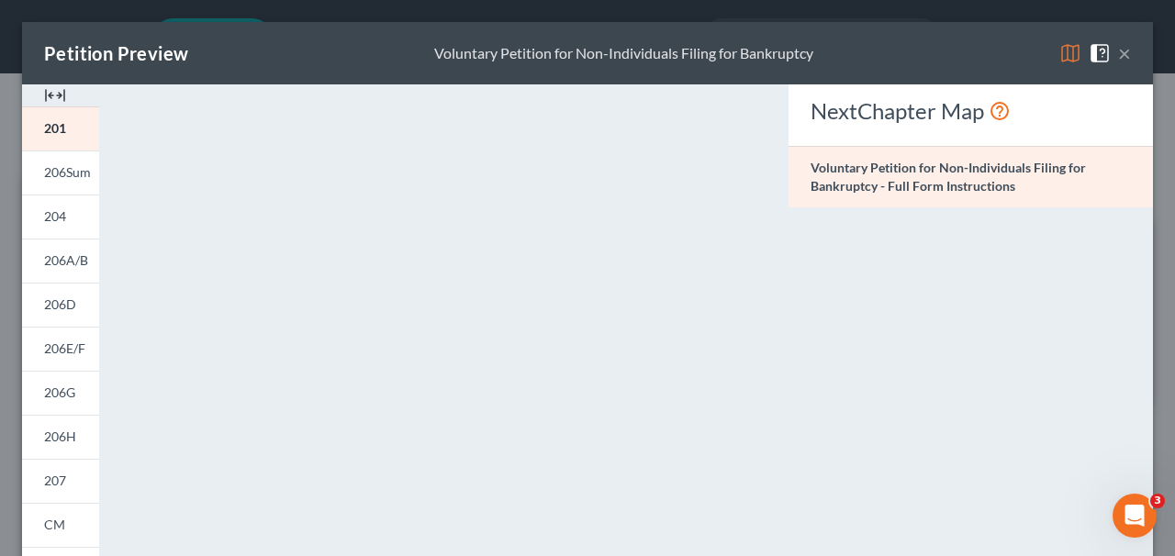
click at [1135, 54] on div "Petition Preview Voluntary Petition for Non-Individuals Filing for Bankruptcy ×" at bounding box center [587, 53] width 1131 height 62
click at [1127, 55] on button "×" at bounding box center [1124, 53] width 13 height 22
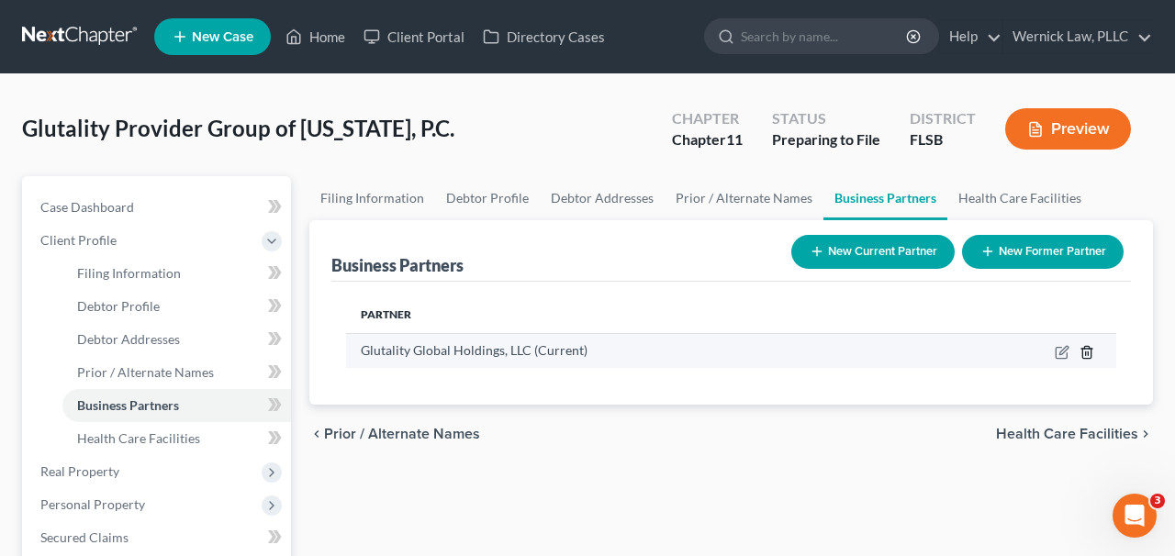
click at [1087, 351] on icon "button" at bounding box center [1087, 352] width 15 height 15
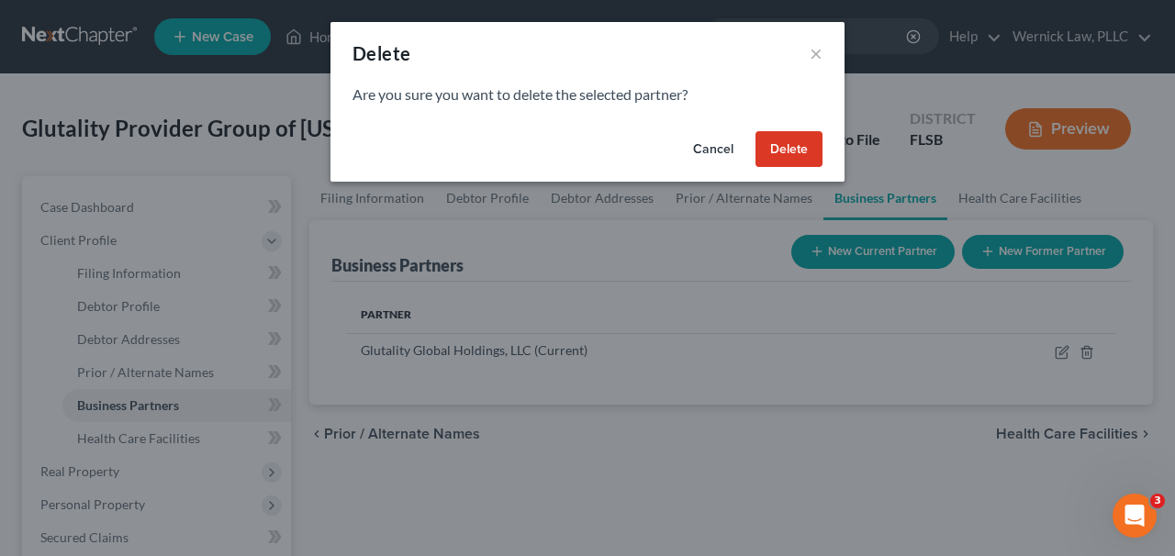
click at [771, 142] on button "Delete" at bounding box center [789, 149] width 67 height 37
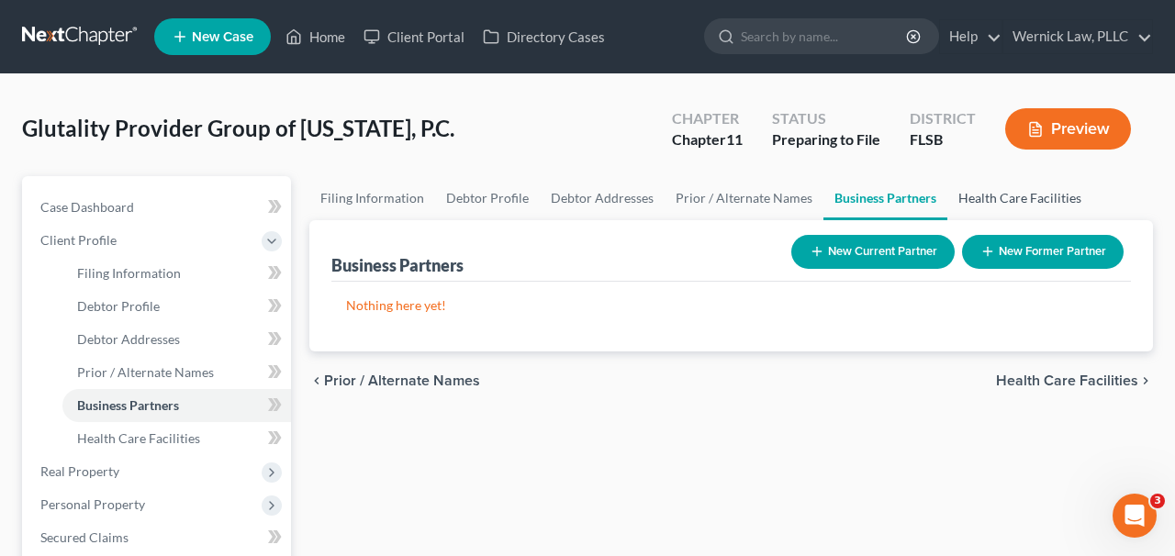
click at [990, 208] on link "Health Care Facilities" at bounding box center [1020, 198] width 145 height 44
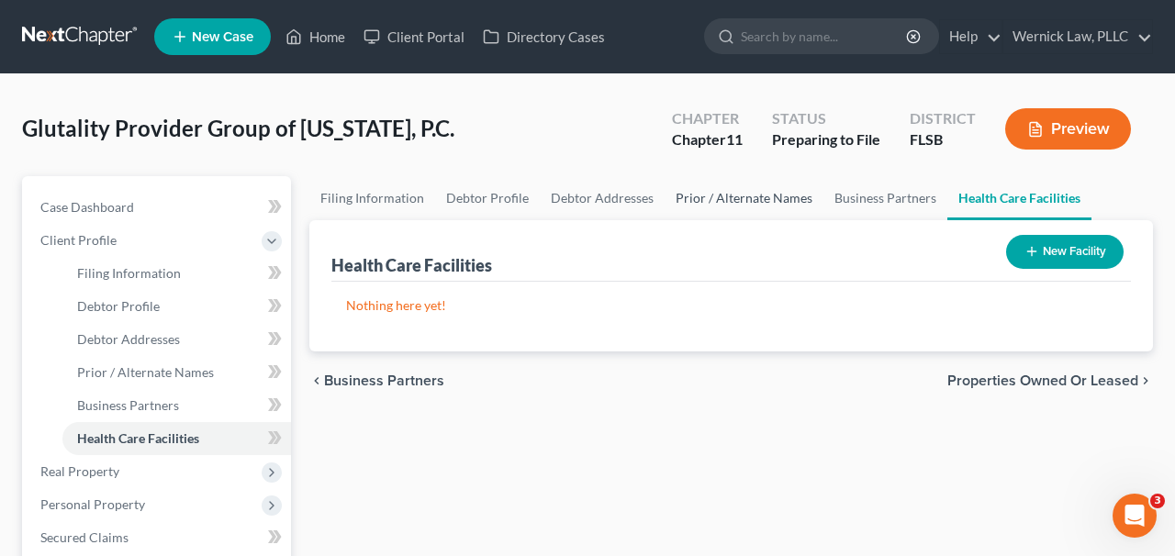
click at [800, 198] on link "Prior / Alternate Names" at bounding box center [744, 198] width 159 height 44
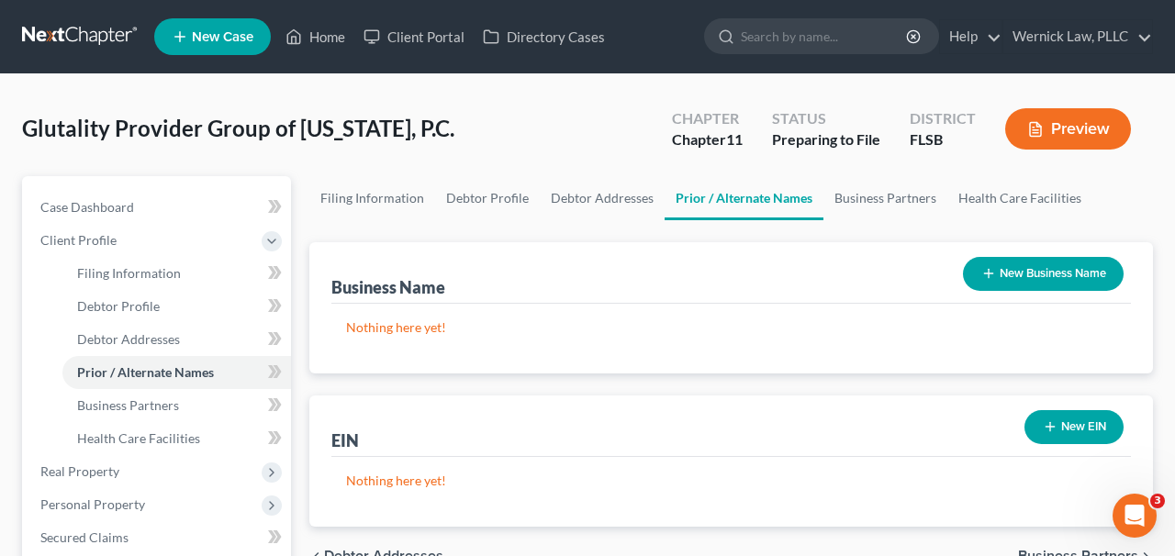
click at [726, 194] on link "Prior / Alternate Names" at bounding box center [744, 198] width 159 height 44
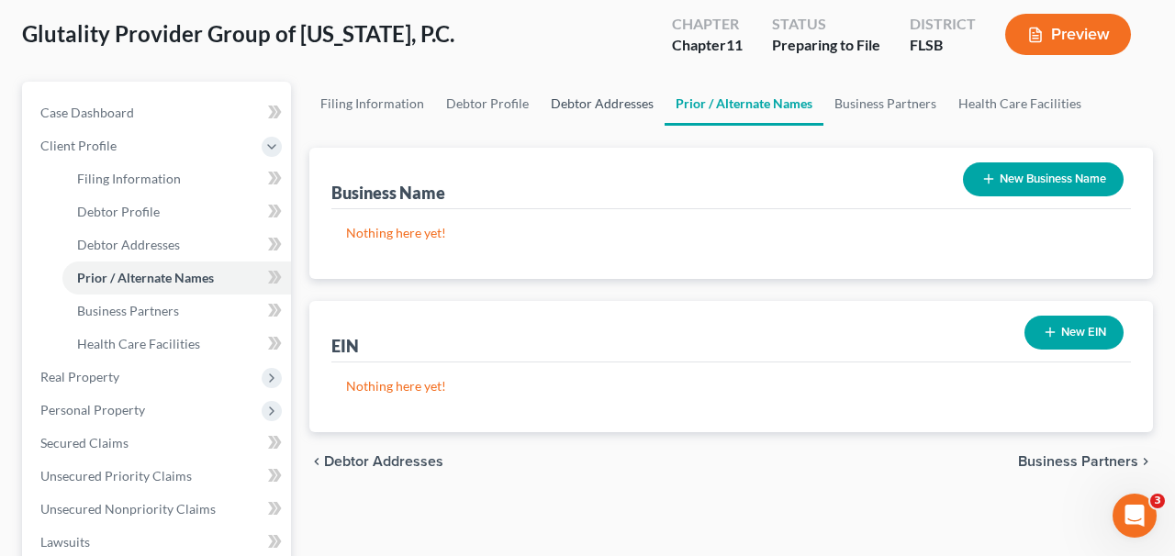
click at [579, 114] on link "Debtor Addresses" at bounding box center [602, 104] width 125 height 44
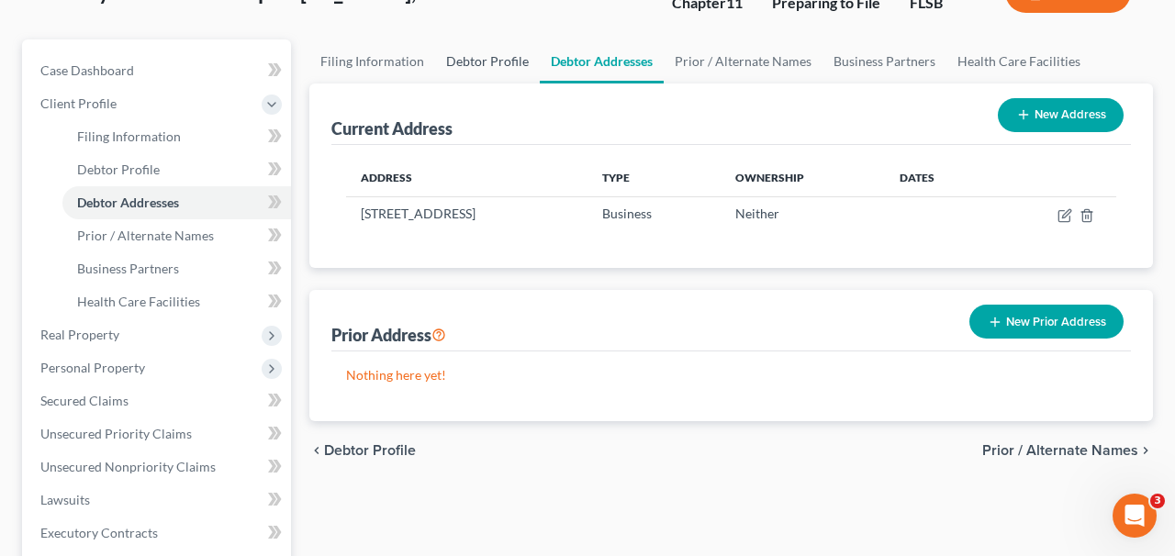
click at [492, 73] on link "Debtor Profile" at bounding box center [487, 61] width 105 height 44
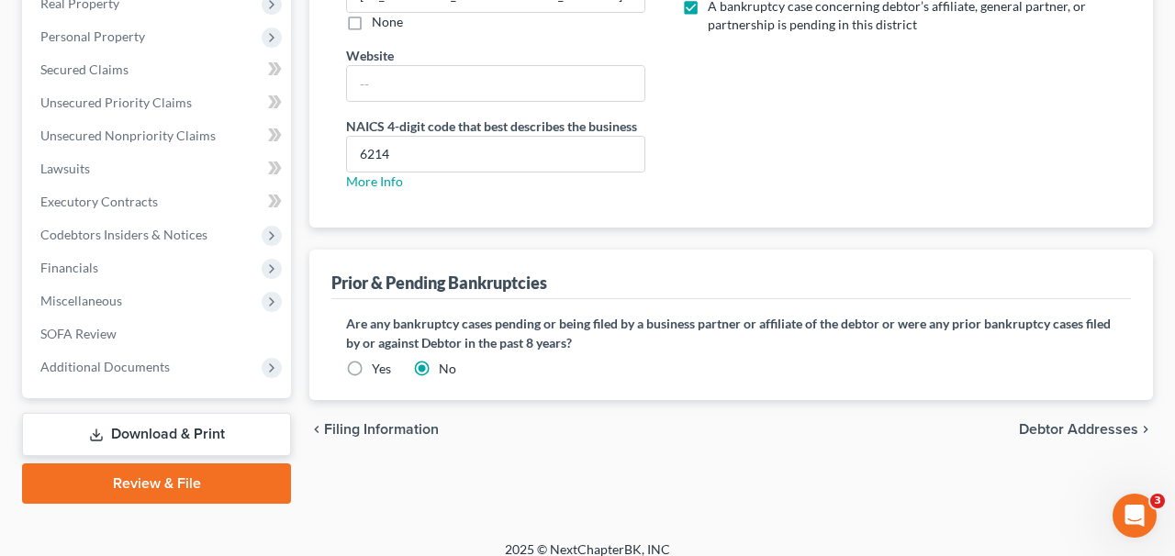
scroll to position [484, 0]
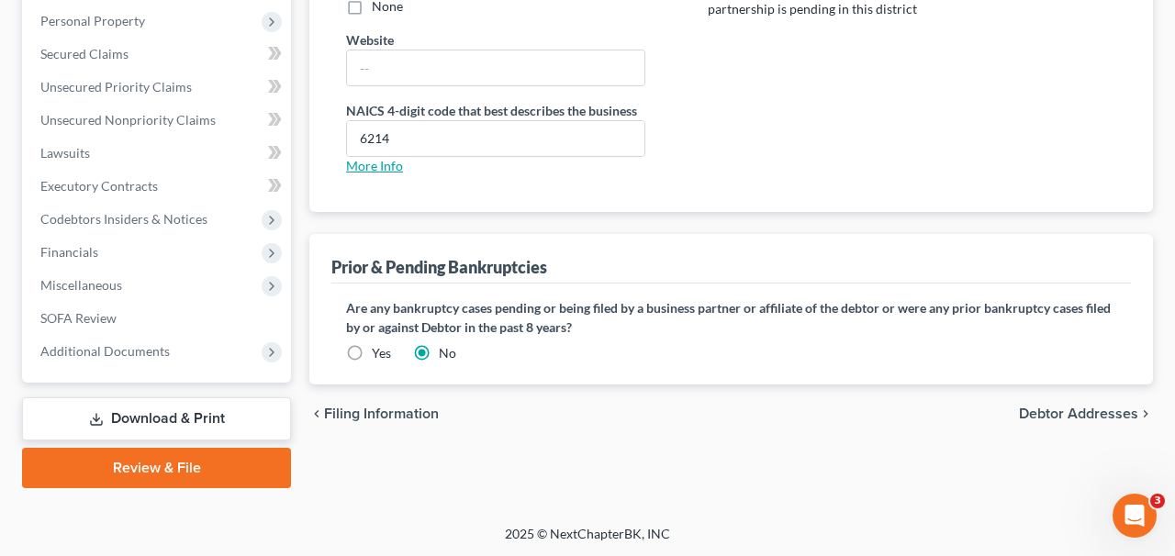
click at [390, 162] on link "More Info" at bounding box center [374, 166] width 57 height 16
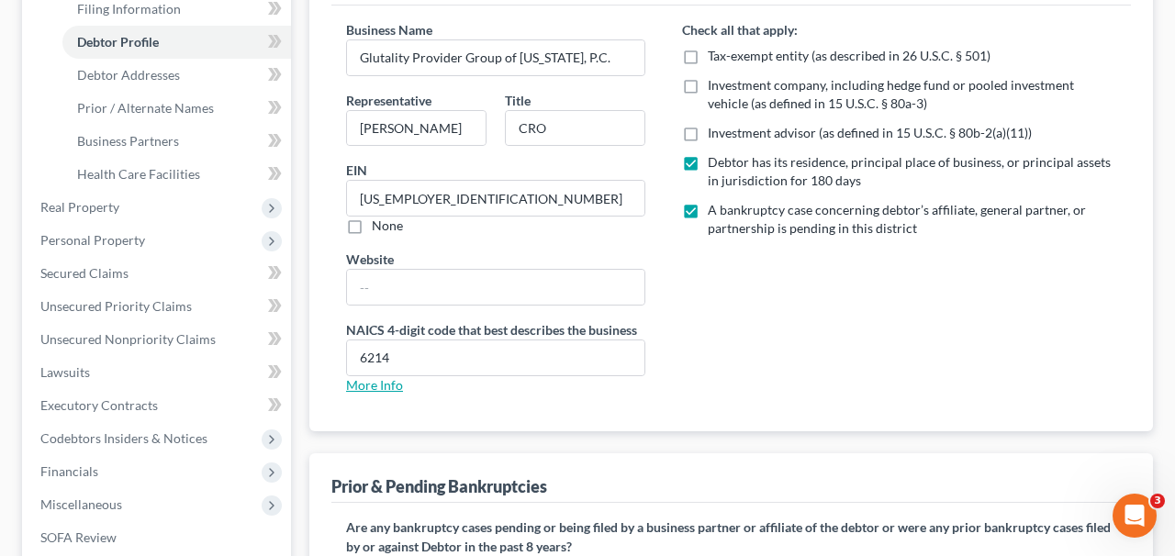
scroll to position [85, 0]
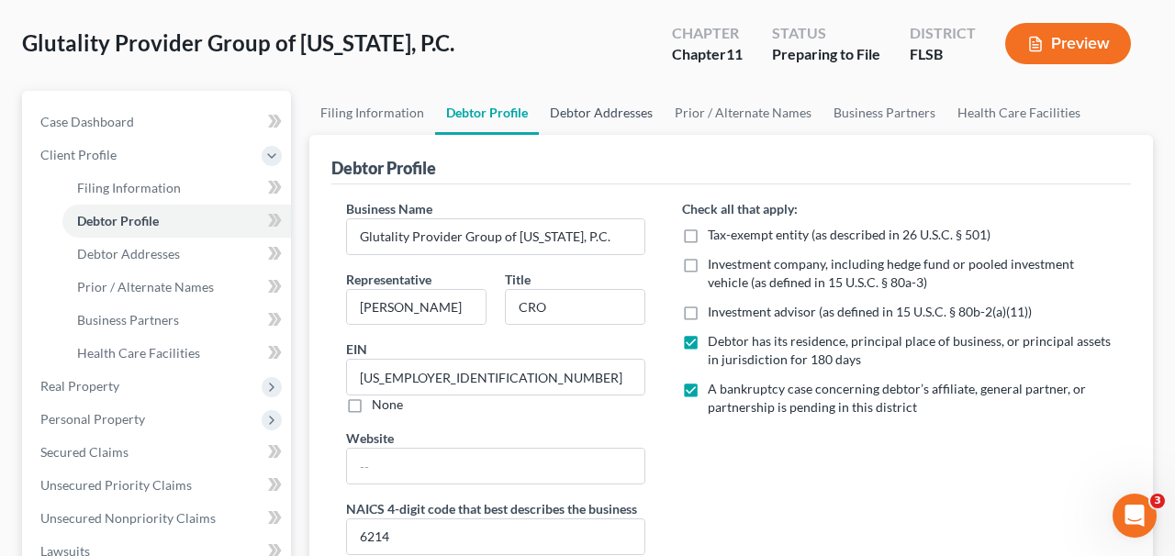
click at [587, 107] on link "Debtor Addresses" at bounding box center [601, 113] width 125 height 44
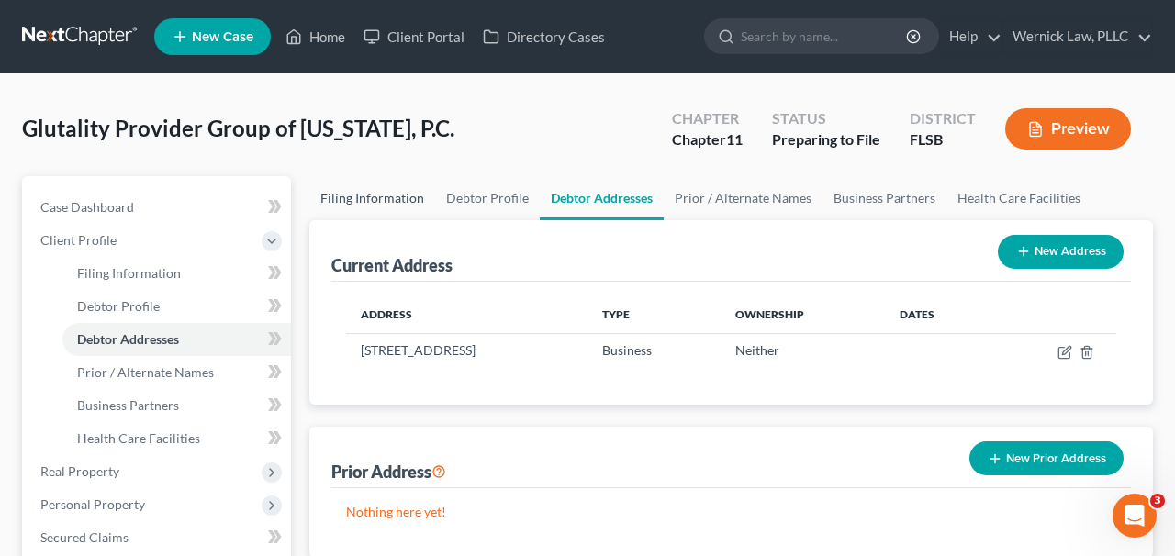
click at [384, 194] on link "Filing Information" at bounding box center [372, 198] width 126 height 44
select select "2"
select select "1"
select select "17"
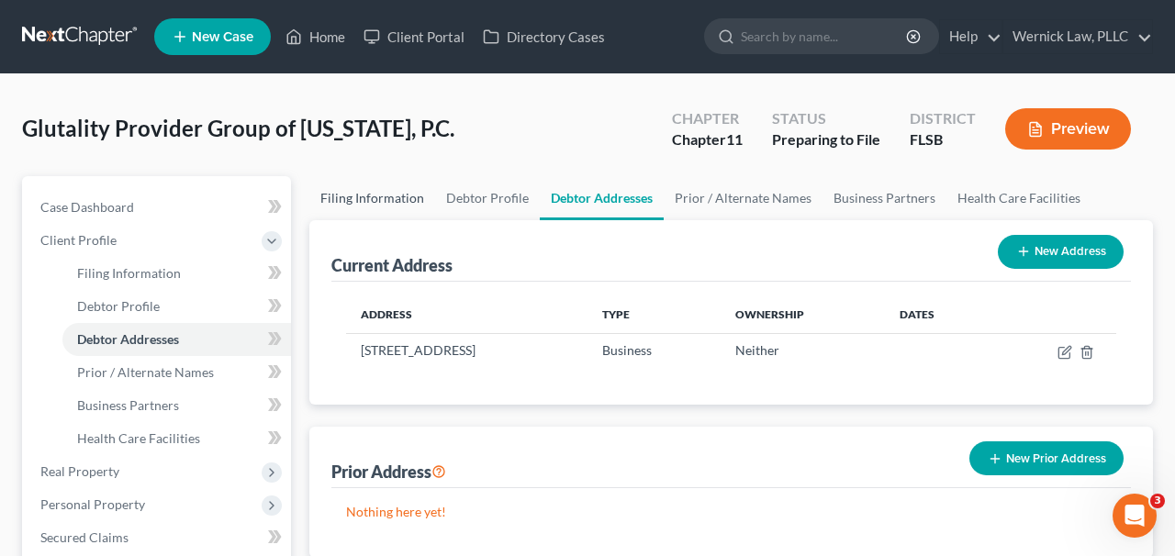
select select "0"
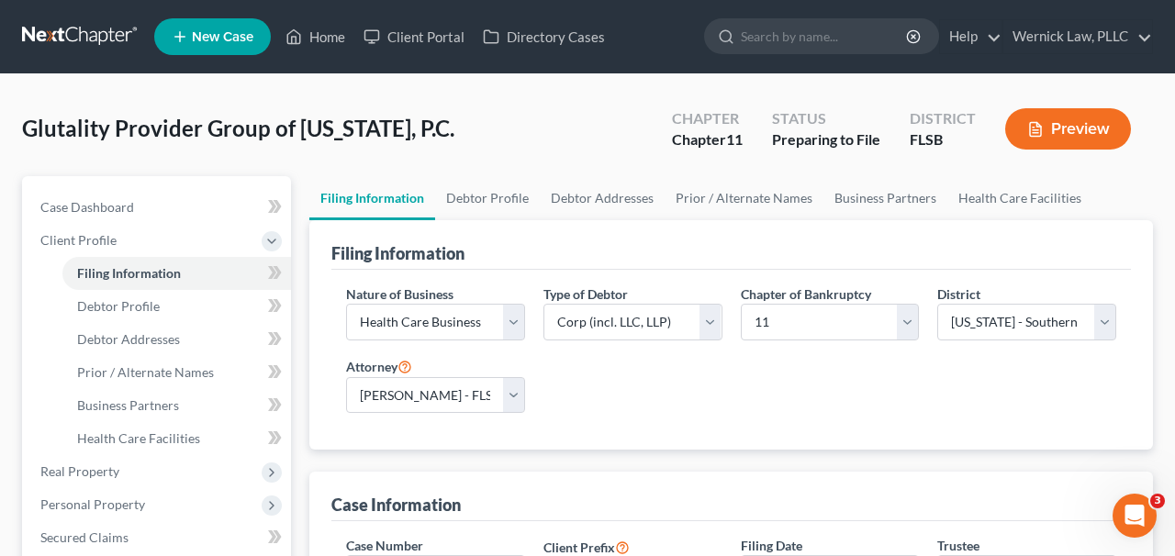
click at [1039, 123] on icon "button" at bounding box center [1036, 129] width 17 height 17
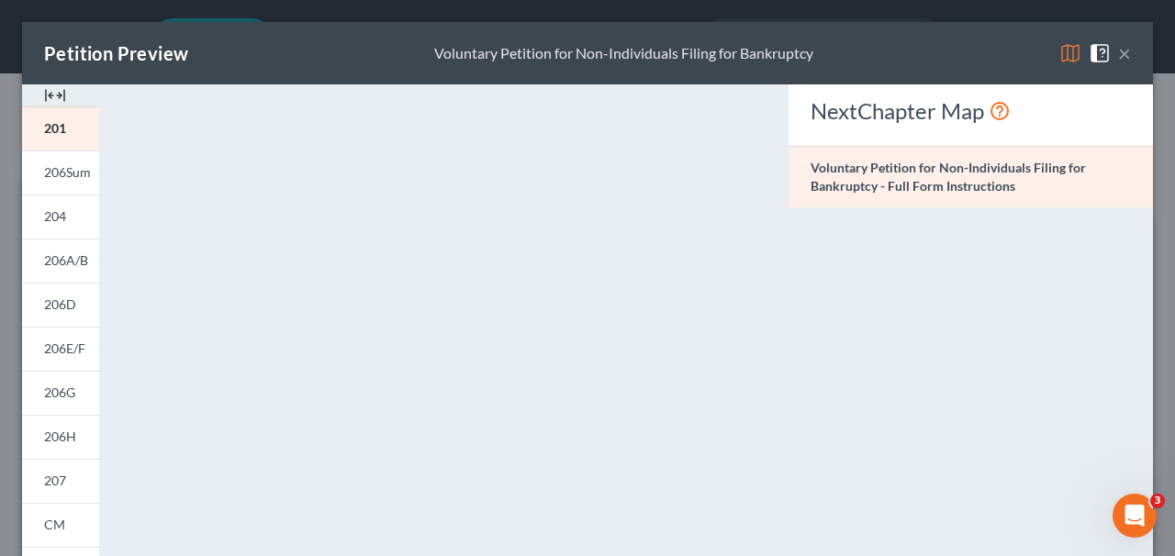
click at [1132, 51] on div "Petition Preview Voluntary Petition for Non-Individuals Filing for Bankruptcy ×" at bounding box center [587, 53] width 1131 height 62
click at [1128, 52] on button "×" at bounding box center [1124, 53] width 13 height 22
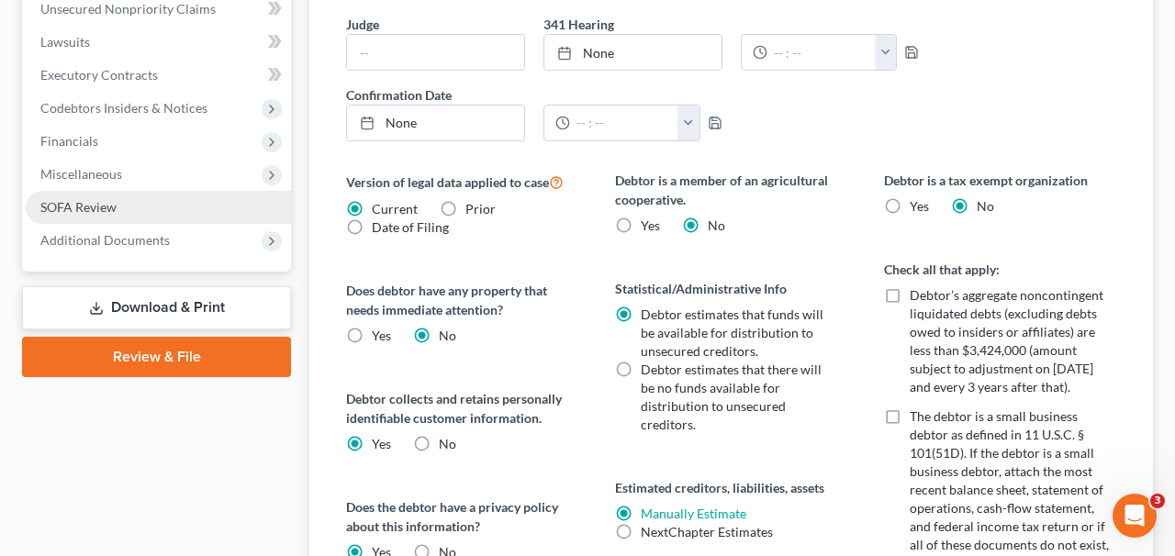
click at [108, 199] on span "SOFA Review" at bounding box center [78, 207] width 76 height 16
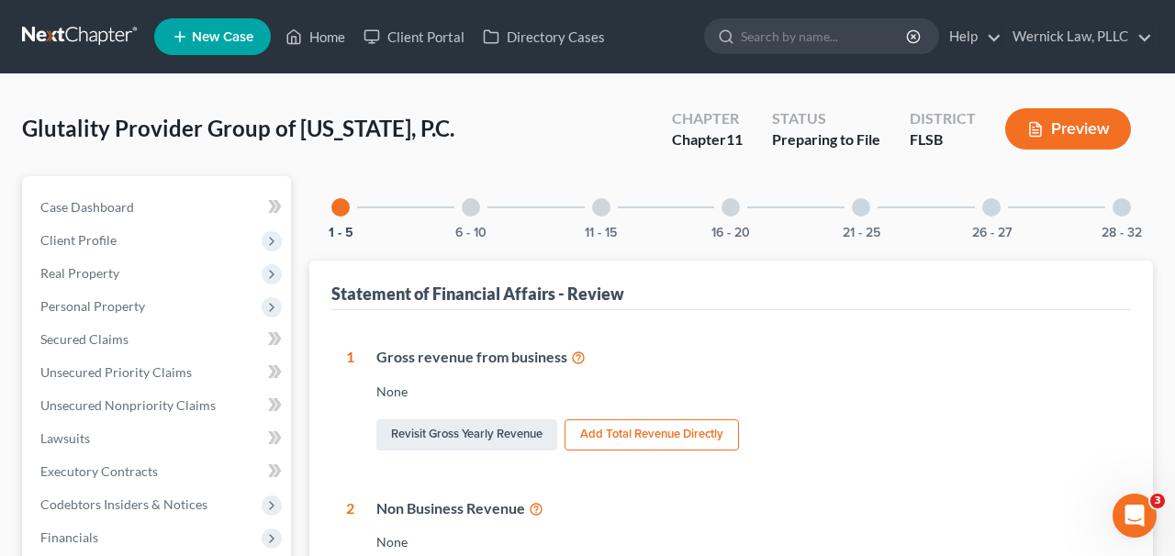
click at [465, 218] on div "6 - 10" at bounding box center [471, 207] width 62 height 62
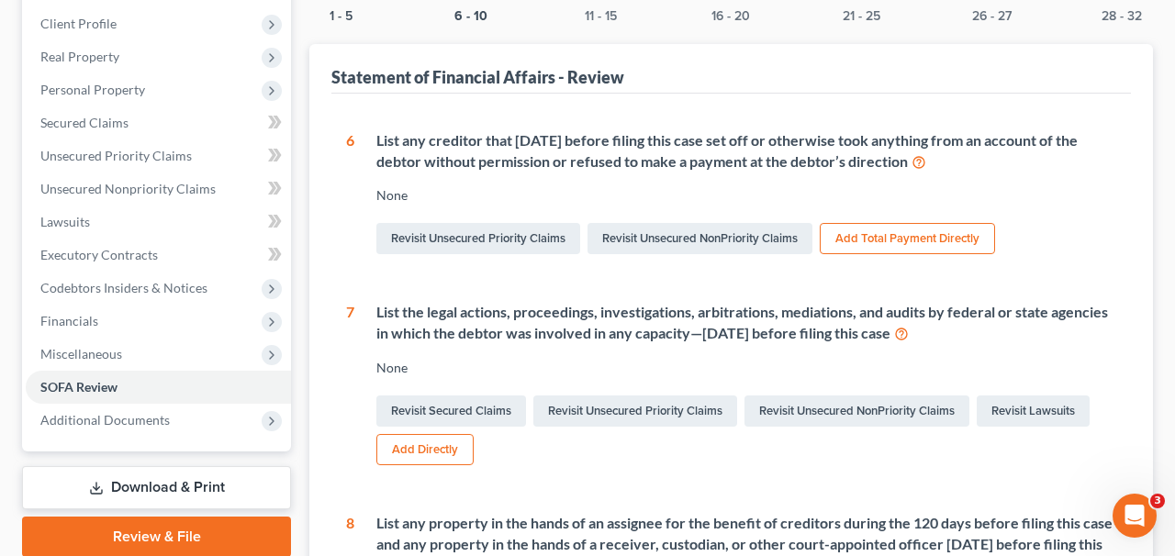
scroll to position [214, 0]
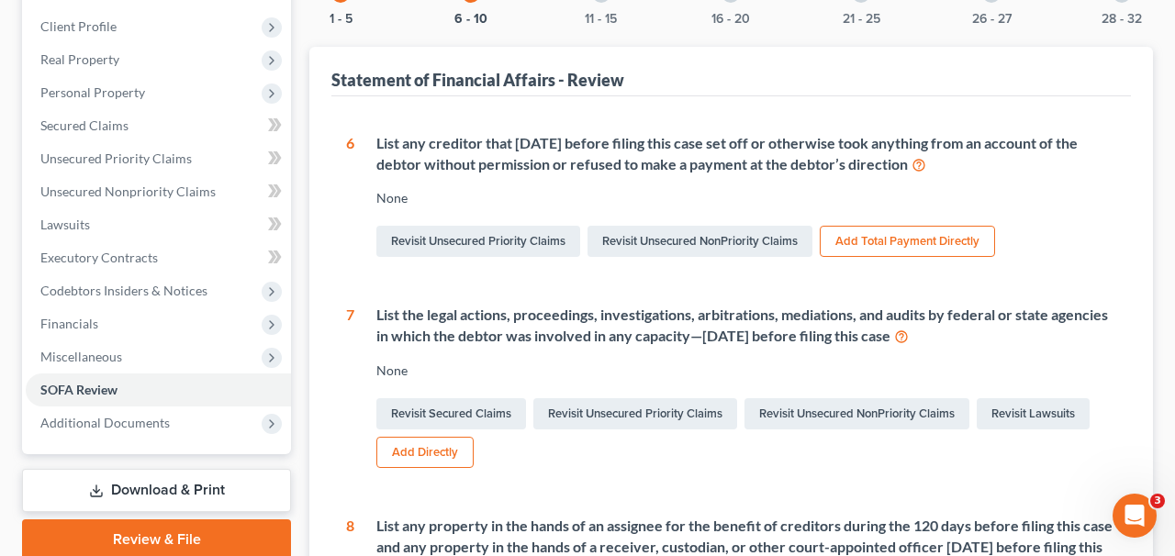
click at [367, 28] on div "check 1 - 5 6 - 10 11 - 15 16 - 20 21 - 25 26 - 27 28 - 32 Statement of Financi…" at bounding box center [731, 508] width 844 height 1093
click at [346, 19] on button "1 - 5" at bounding box center [341, 19] width 23 height 13
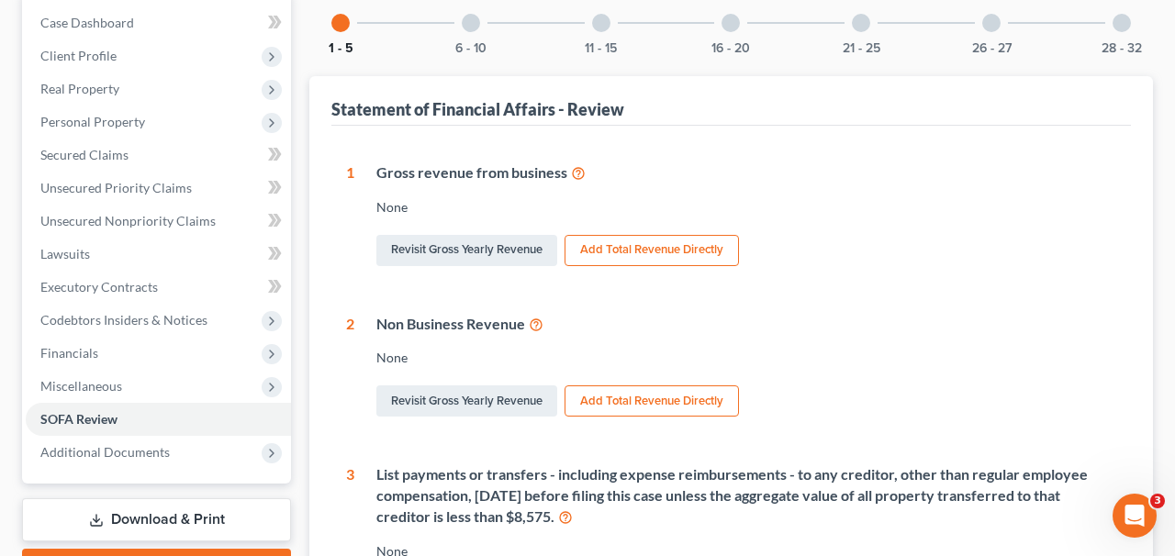
scroll to position [99, 0]
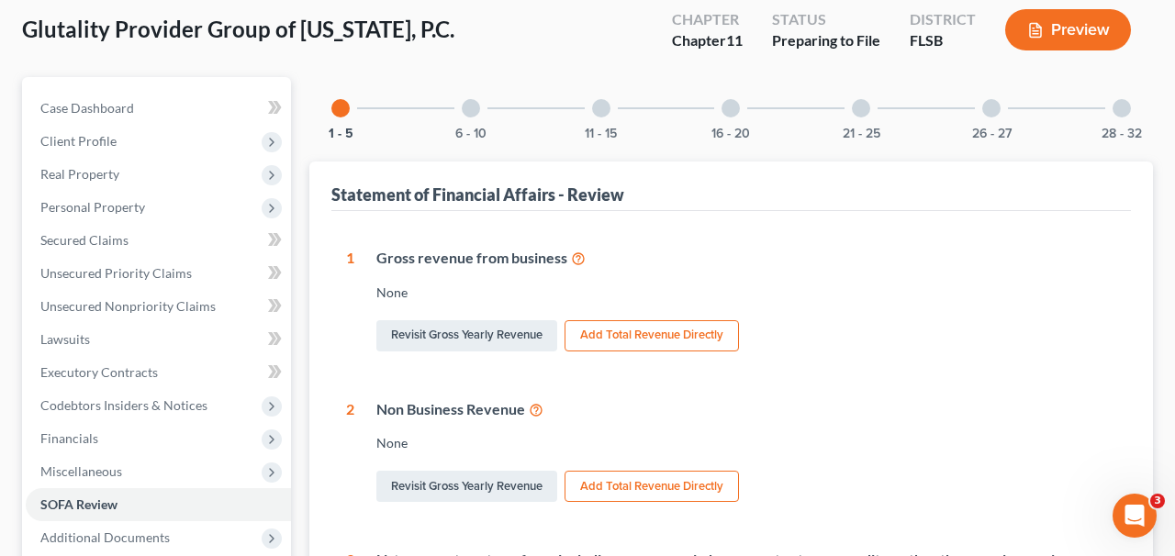
click at [603, 101] on div at bounding box center [601, 108] width 18 height 18
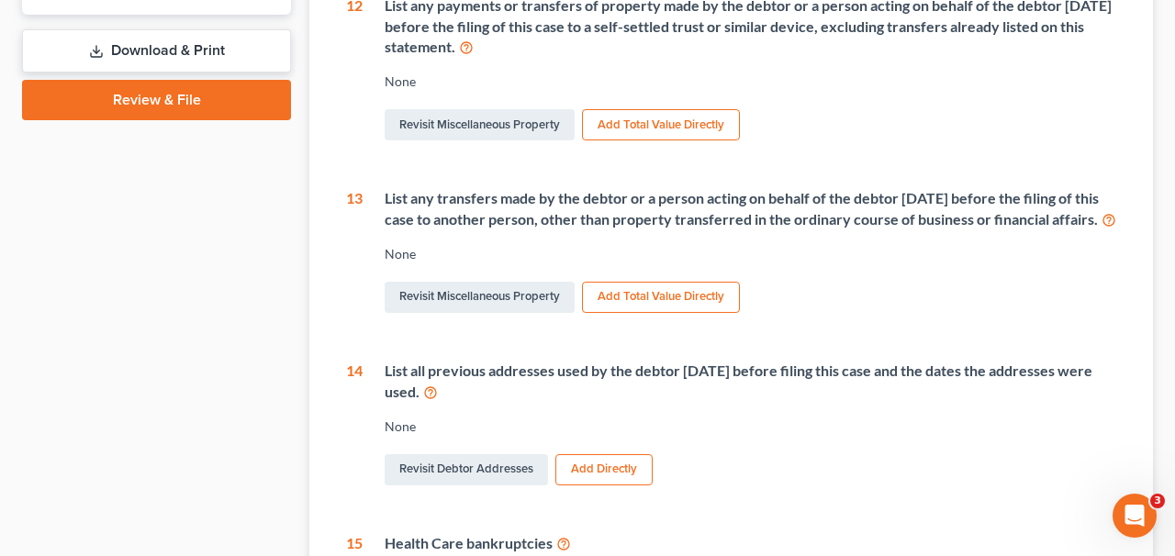
scroll to position [904, 0]
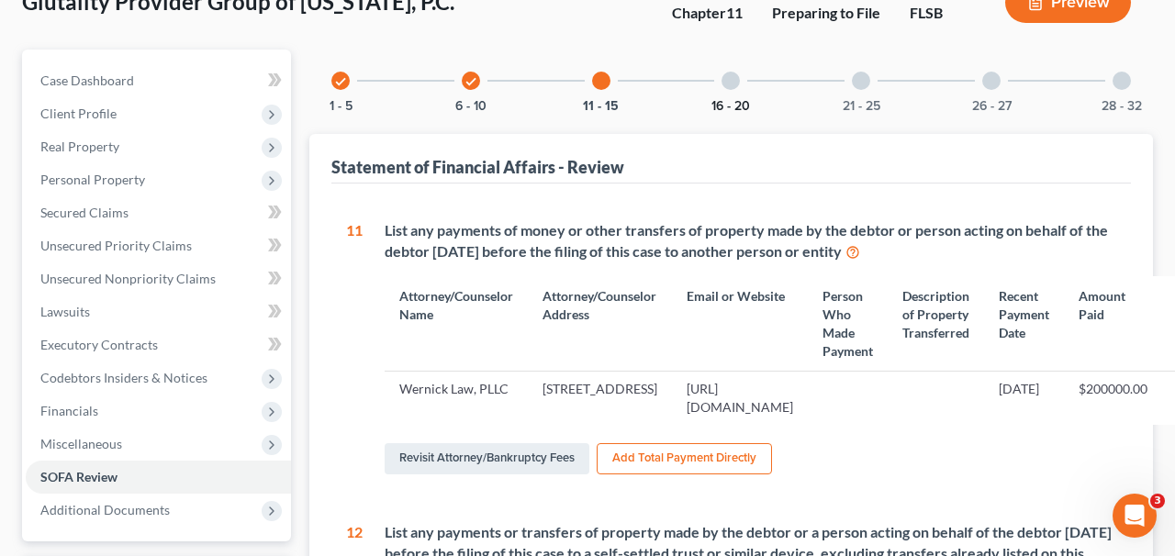
click at [725, 100] on button "16 - 20" at bounding box center [731, 106] width 39 height 13
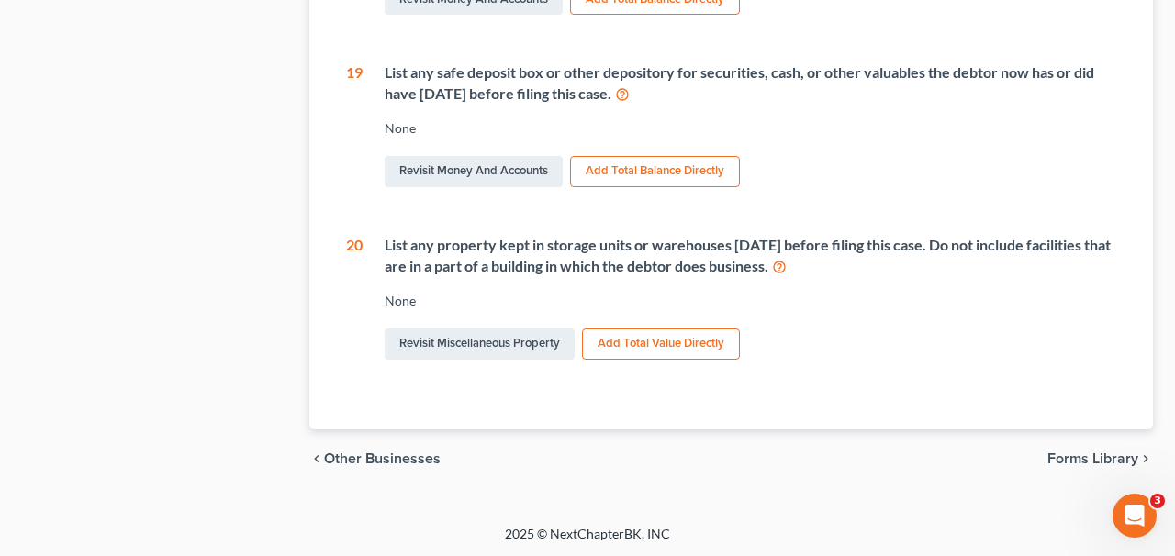
scroll to position [107, 0]
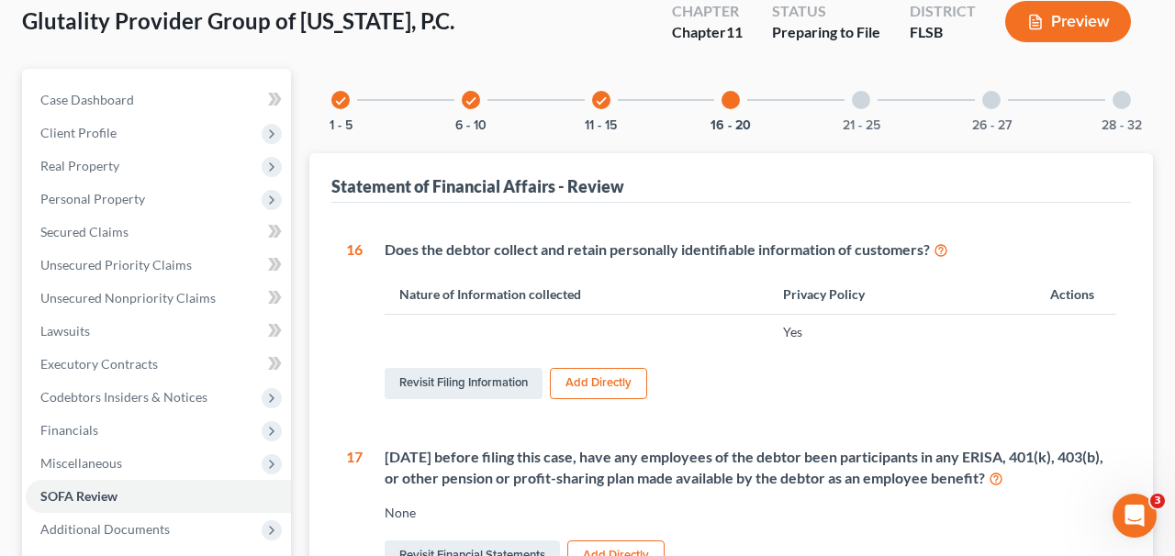
click at [865, 119] on button "21 - 25" at bounding box center [862, 125] width 38 height 13
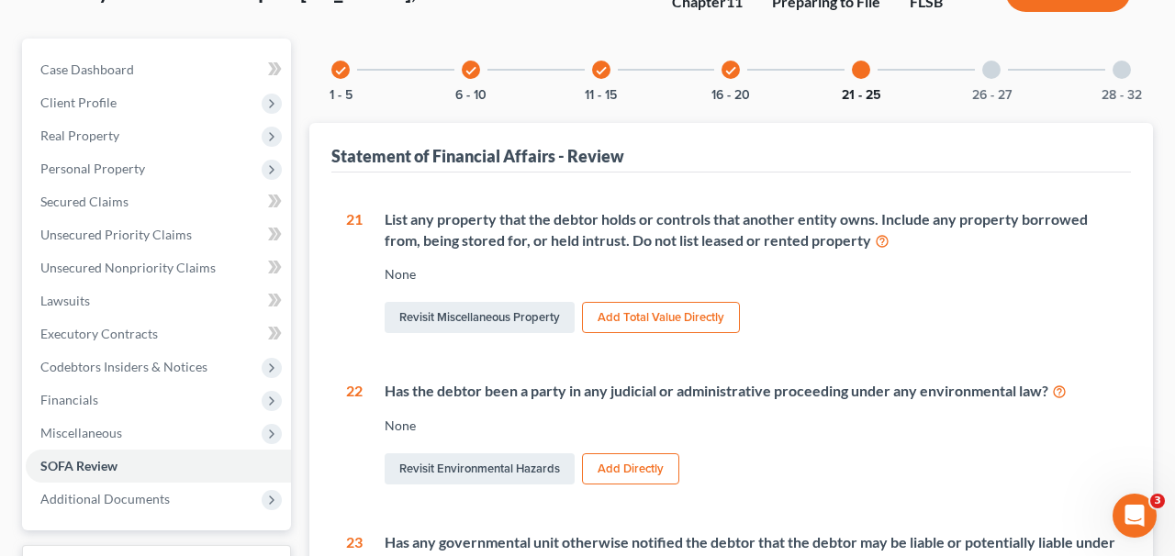
scroll to position [97, 0]
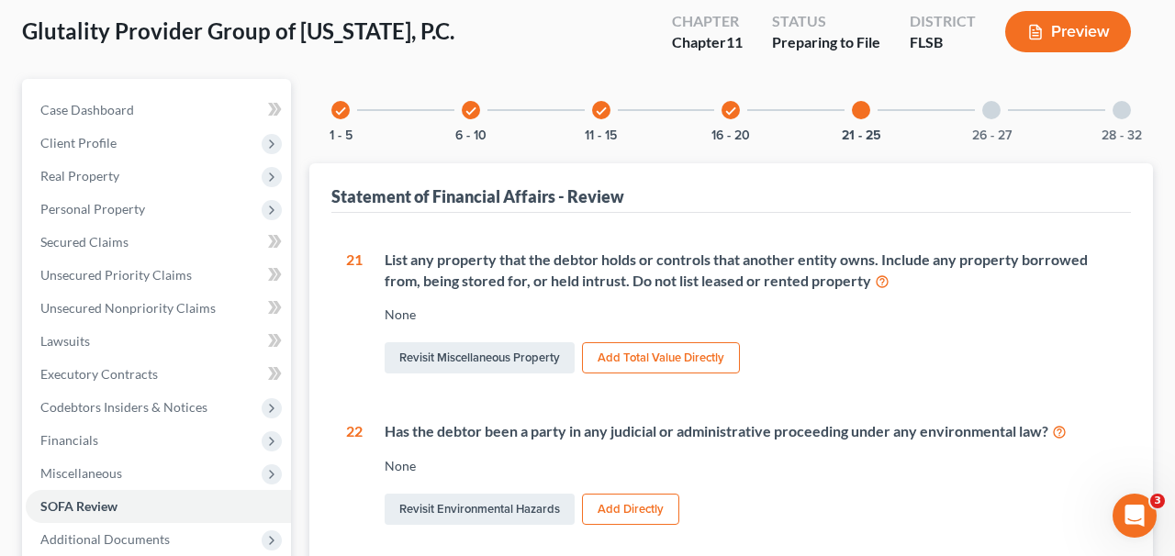
click at [970, 115] on div "26 - 27" at bounding box center [992, 110] width 62 height 62
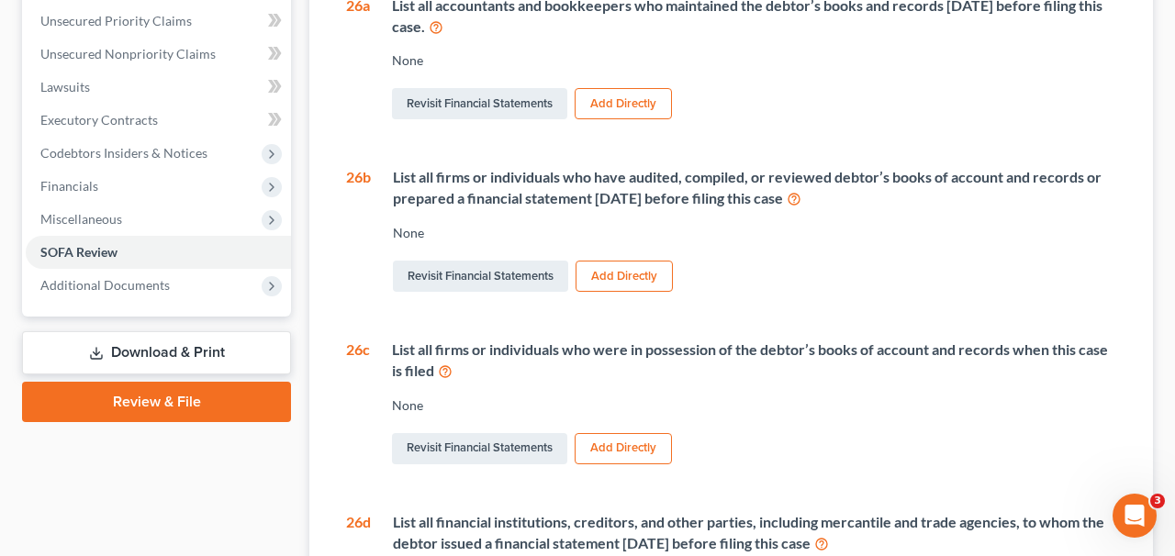
scroll to position [0, 0]
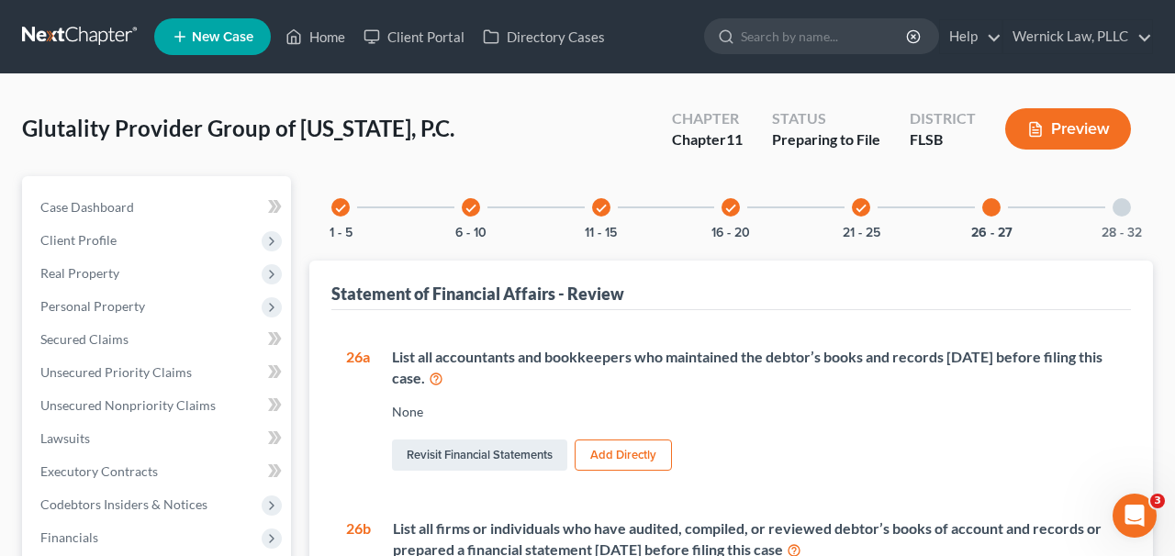
click at [1113, 215] on div "28 - 32" at bounding box center [1122, 207] width 62 height 62
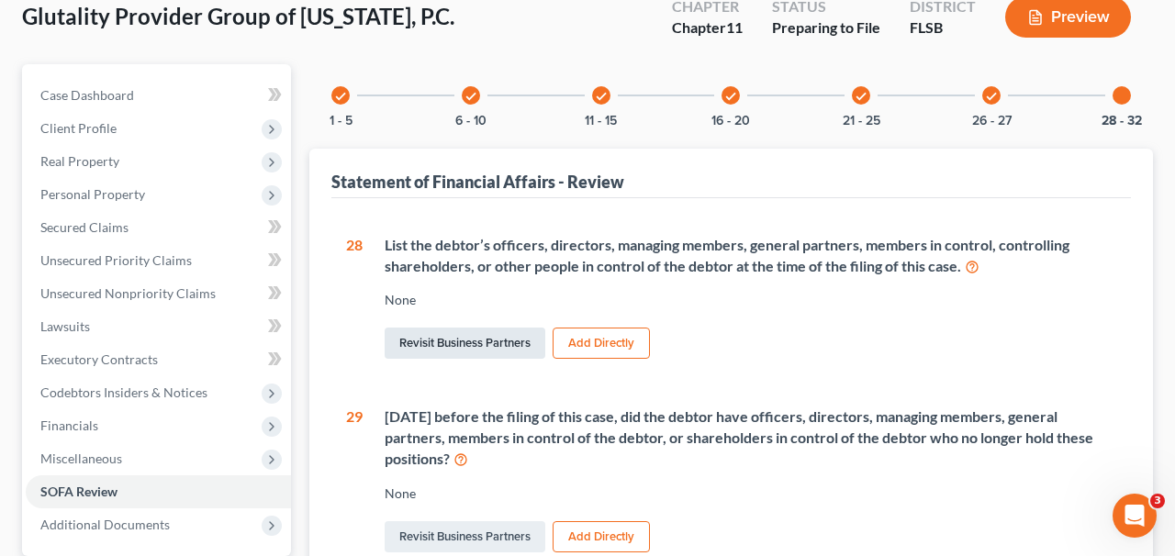
scroll to position [132, 0]
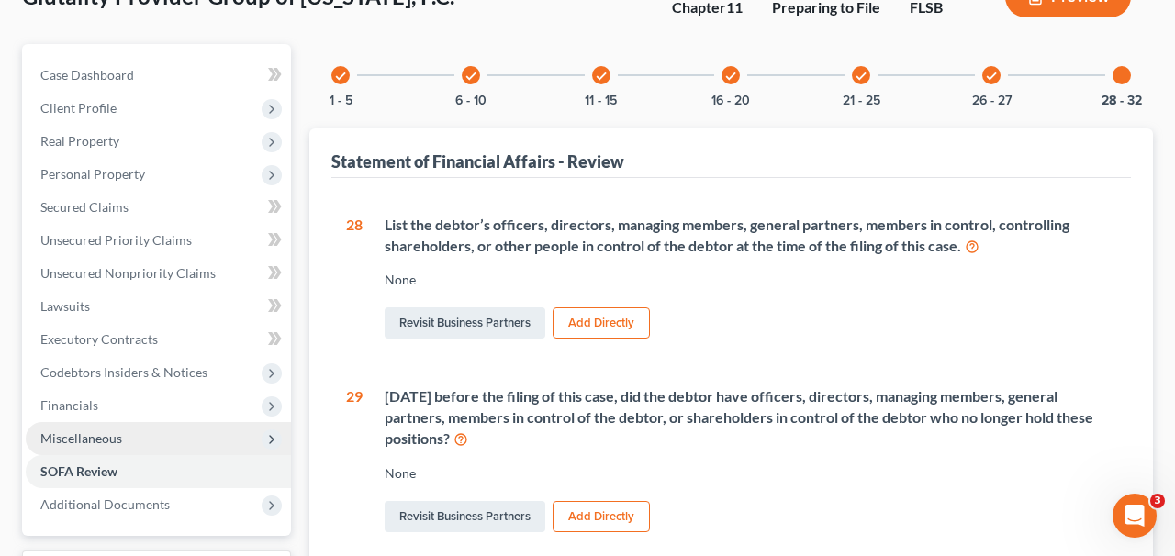
click at [155, 426] on span "Miscellaneous" at bounding box center [158, 438] width 265 height 33
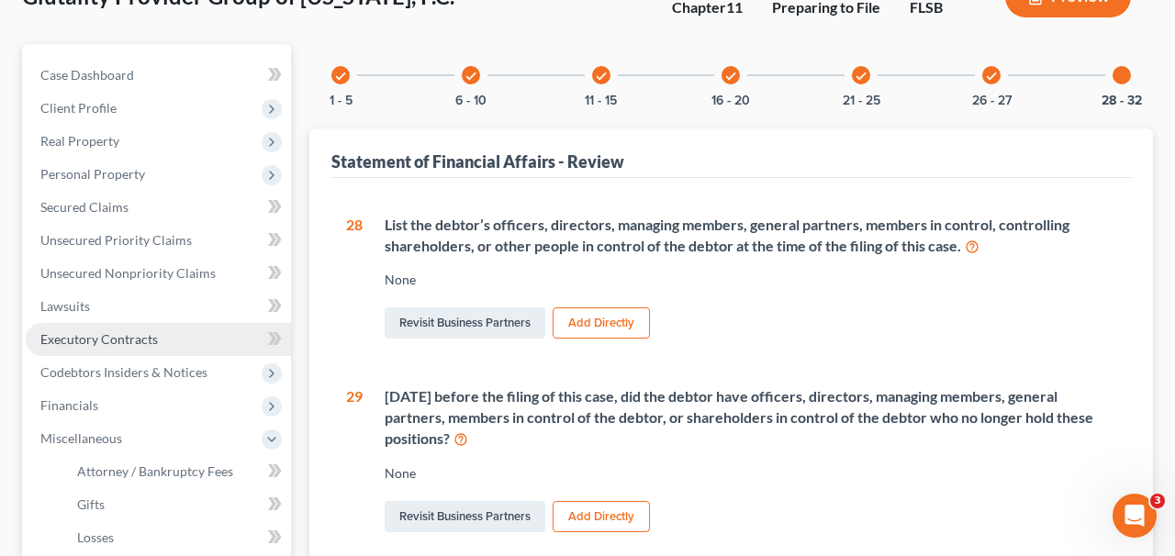
click at [175, 337] on link "Executory Contracts" at bounding box center [158, 339] width 265 height 33
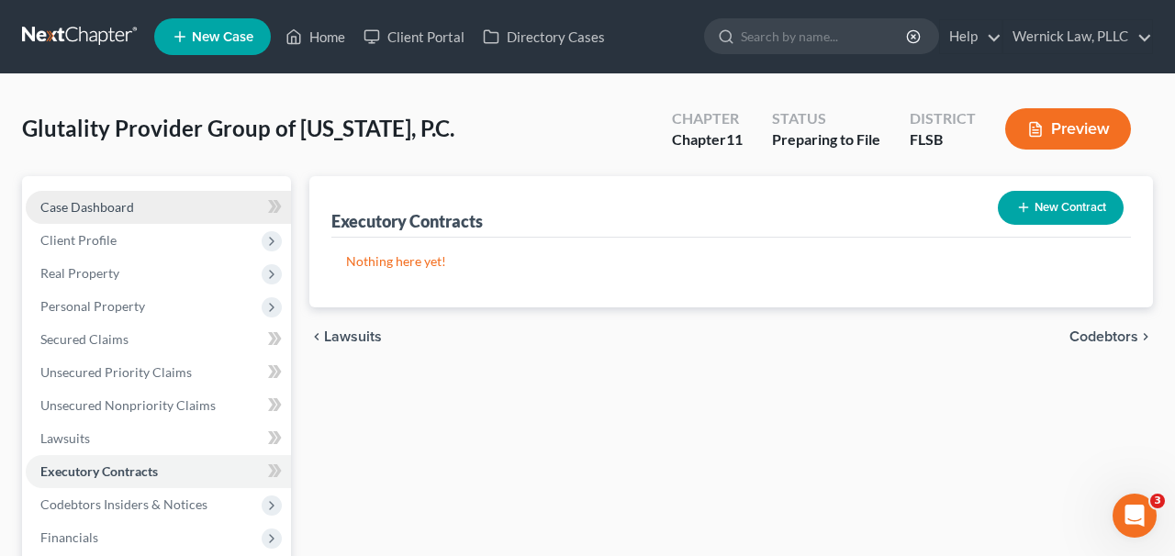
click at [172, 199] on link "Case Dashboard" at bounding box center [158, 207] width 265 height 33
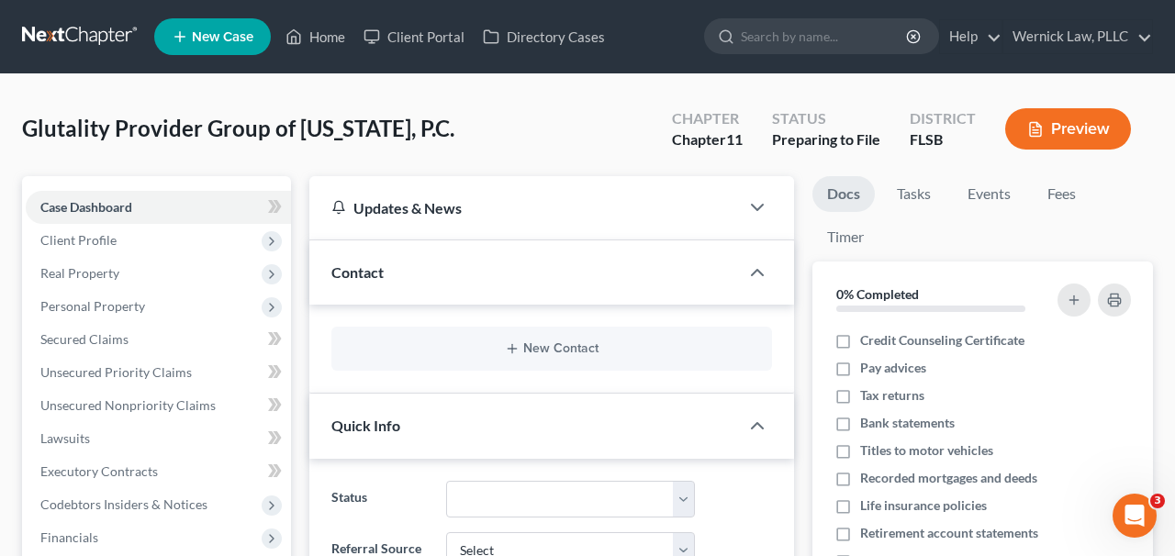
click at [1039, 129] on icon "button" at bounding box center [1036, 129] width 17 height 17
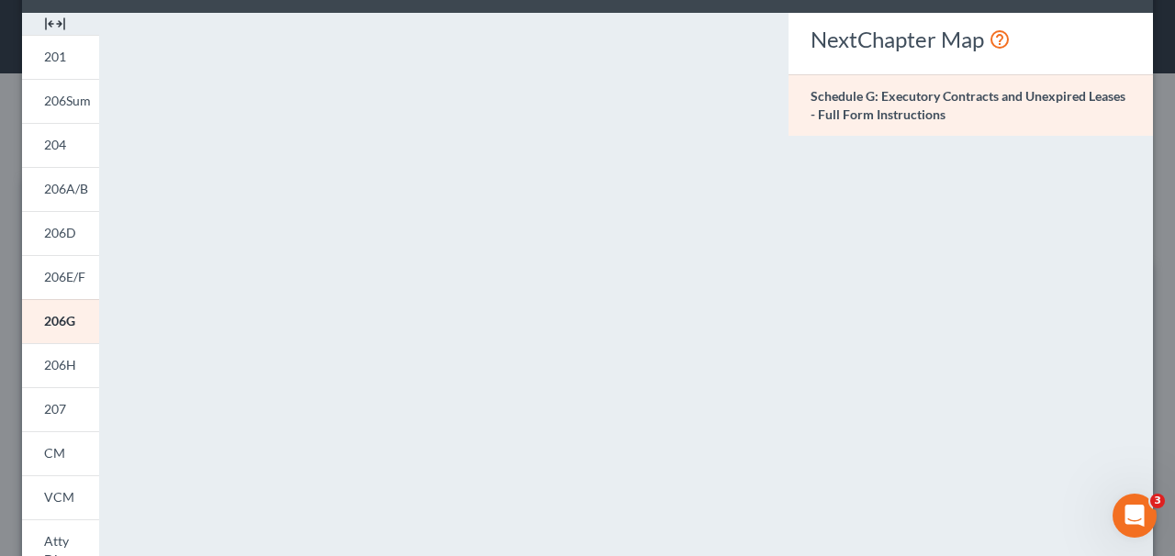
scroll to position [54, 0]
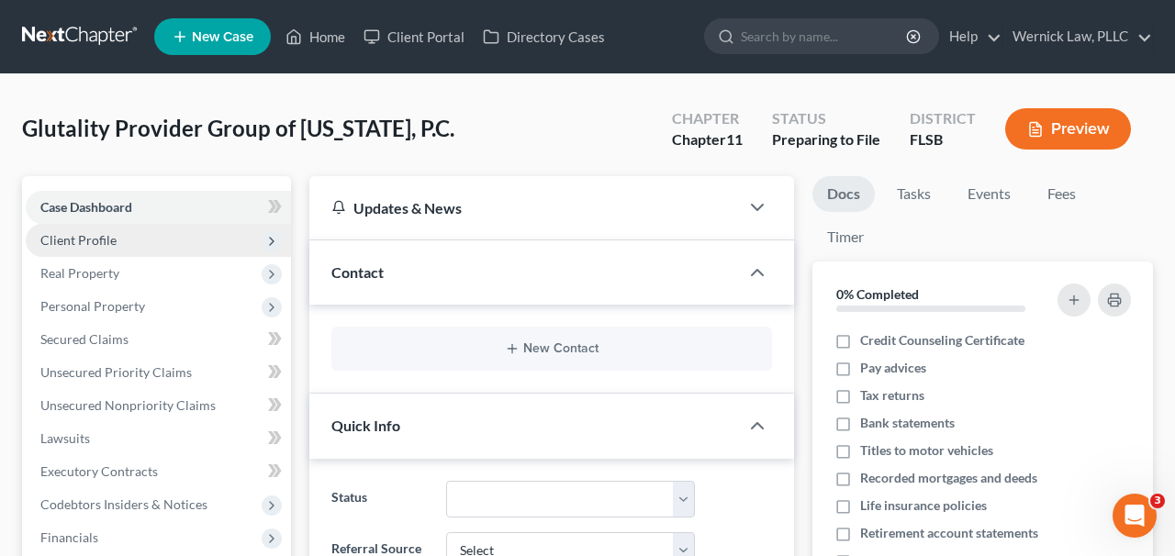
click at [183, 242] on span "Client Profile" at bounding box center [158, 240] width 265 height 33
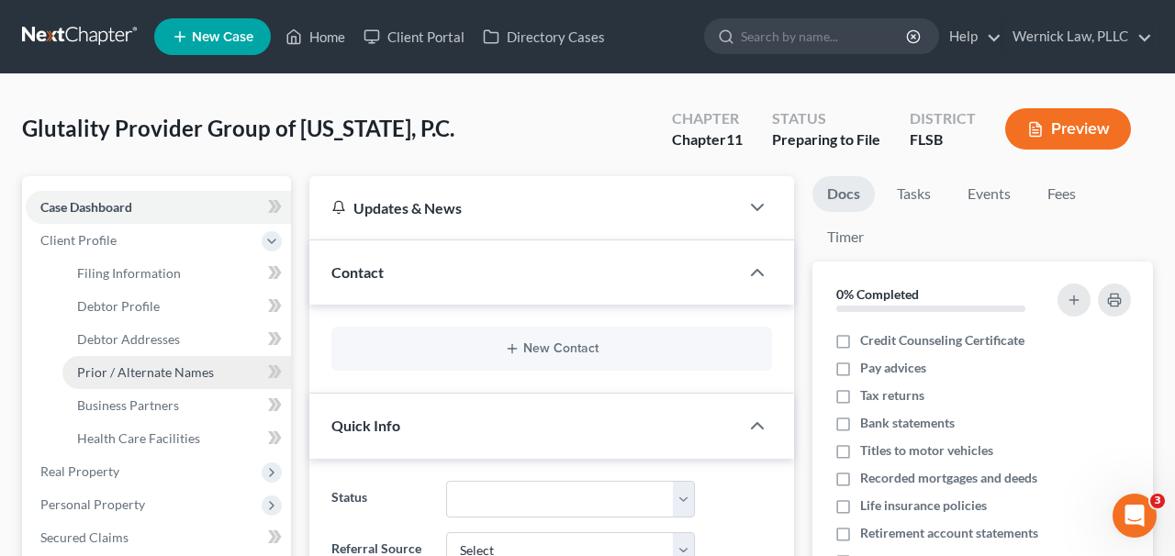
scroll to position [163, 0]
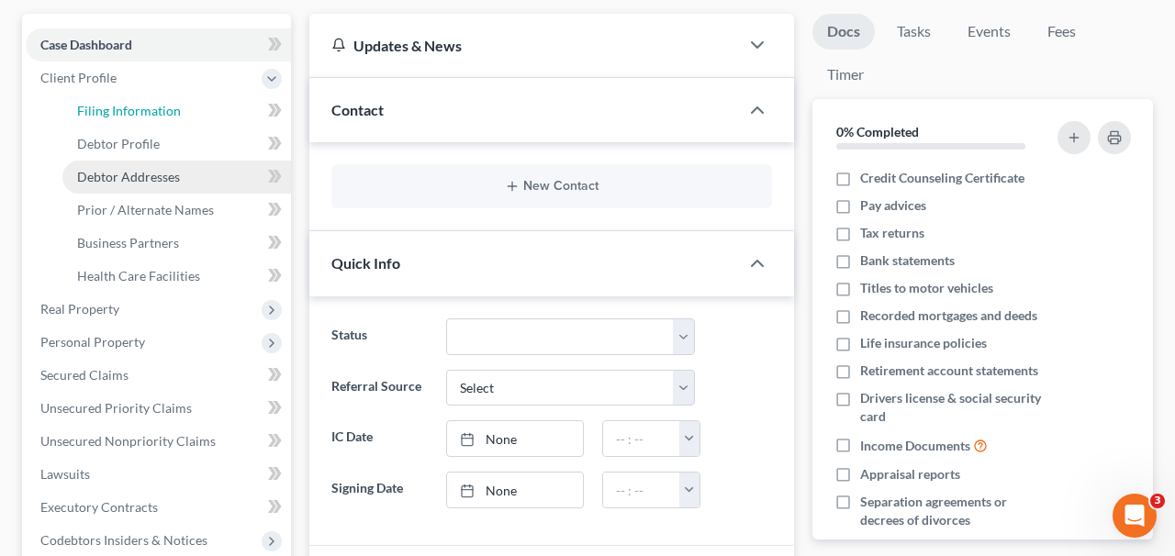
drag, startPoint x: 173, startPoint y: 117, endPoint x: 197, endPoint y: 182, distance: 69.4
click at [173, 117] on span "Filing Information" at bounding box center [129, 111] width 104 height 16
select select "2"
select select "1"
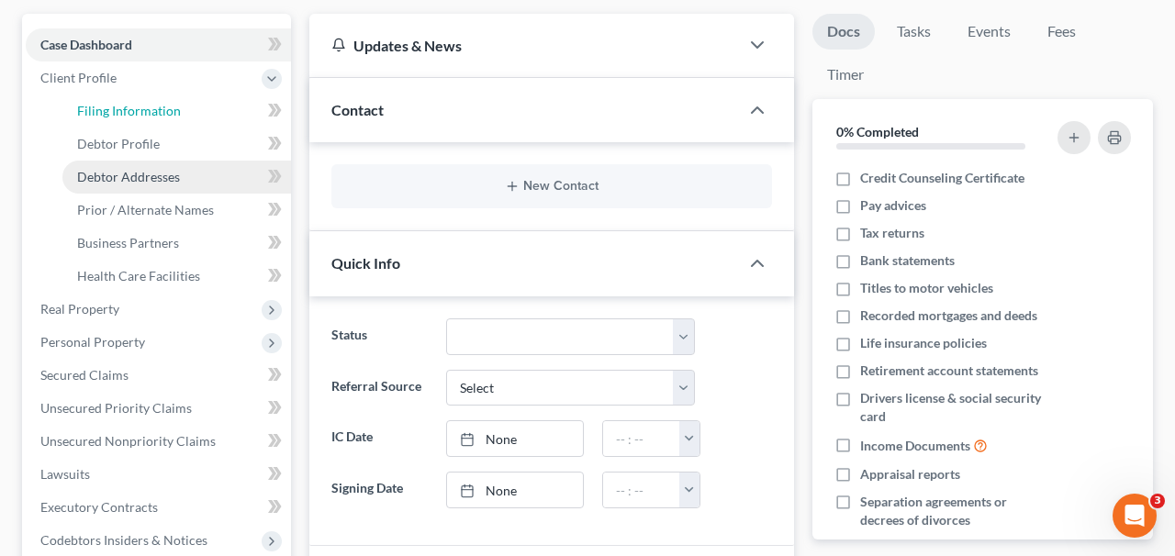
select select "17"
select select "0"
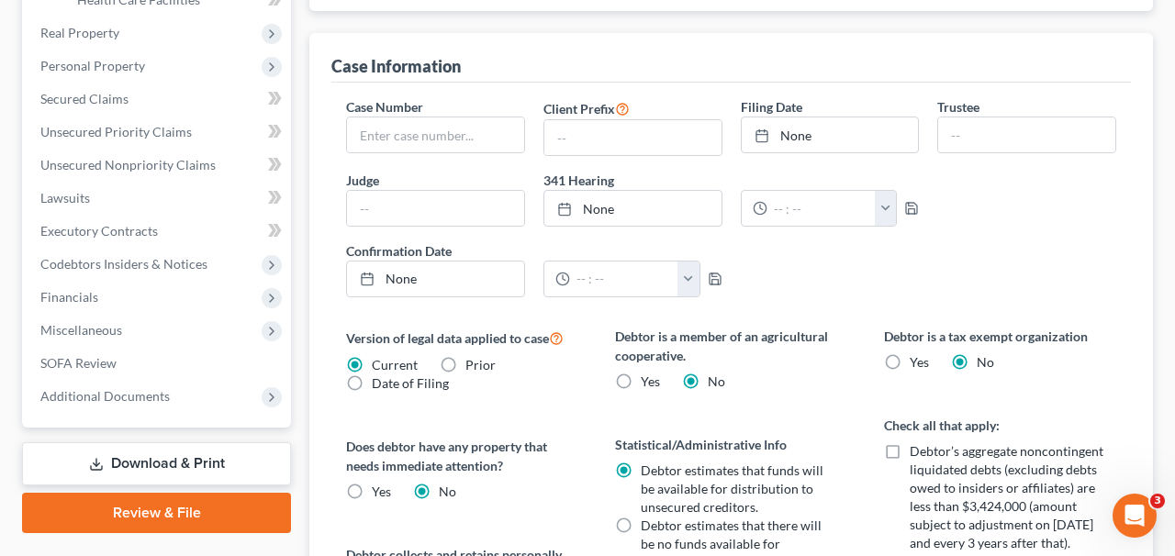
click at [198, 446] on link "Download & Print" at bounding box center [156, 464] width 269 height 43
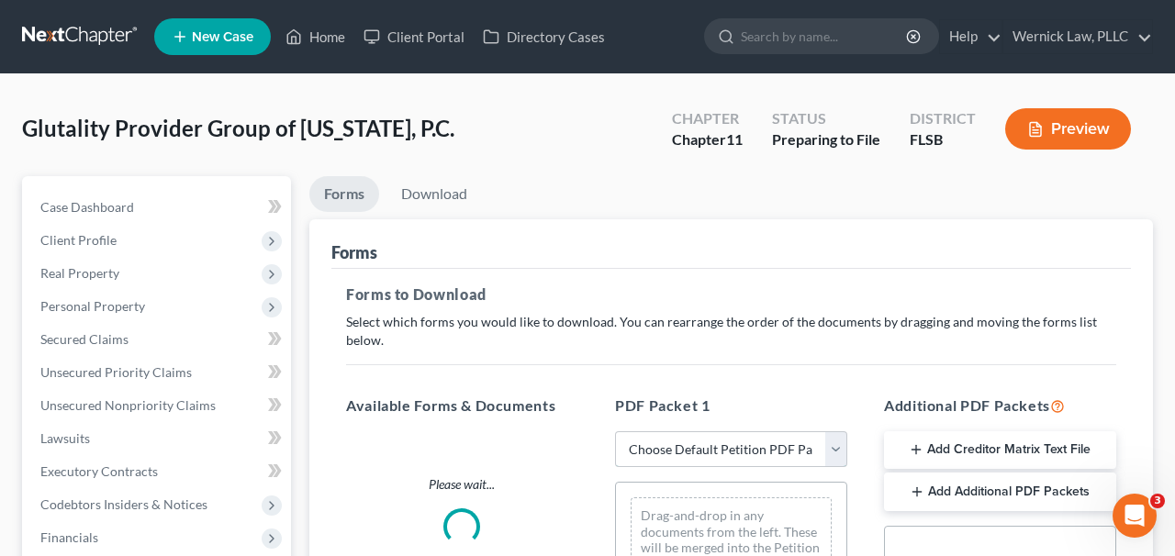
click at [646, 463] on select "Choose Default Petition PDF Packet Complete Bankruptcy Petition (all forms and …" at bounding box center [731, 450] width 232 height 37
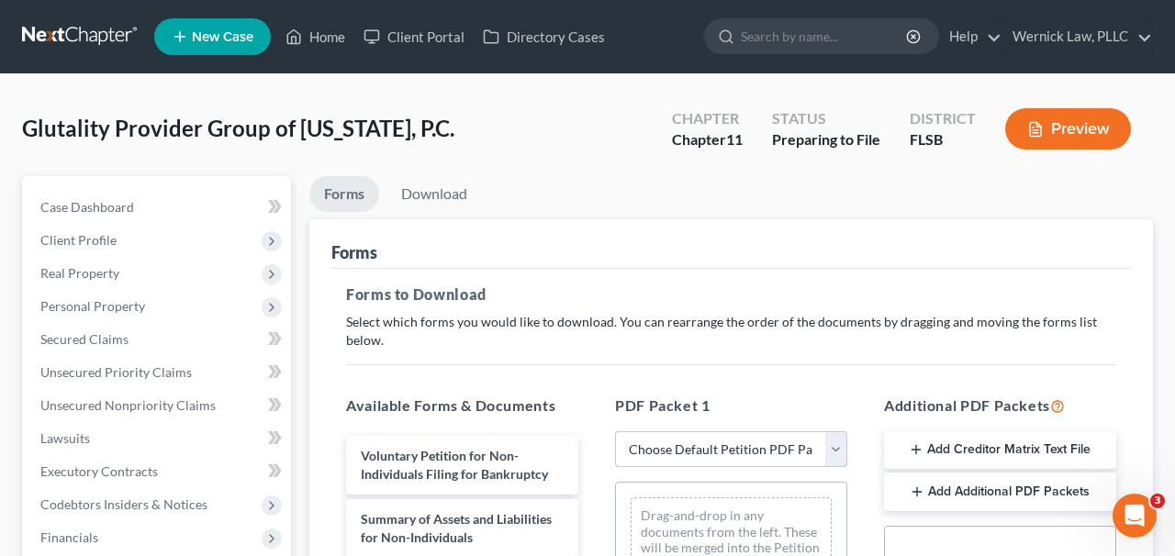
select select "0"
click at [615, 432] on select "Choose Default Petition PDF Packet Complete Bankruptcy Petition (all forms and …" at bounding box center [731, 450] width 232 height 37
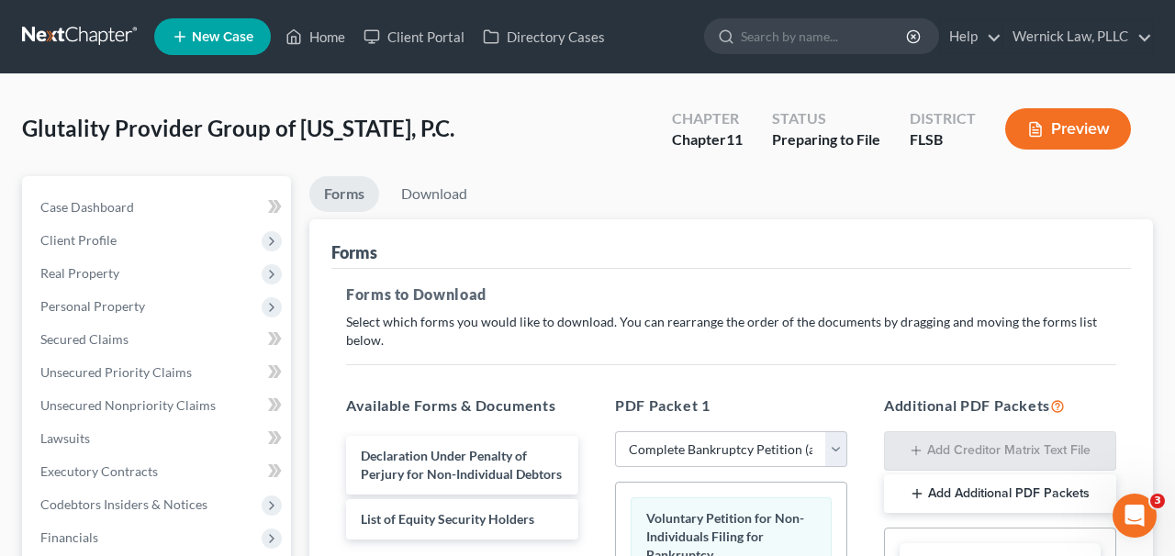
scroll to position [376, 0]
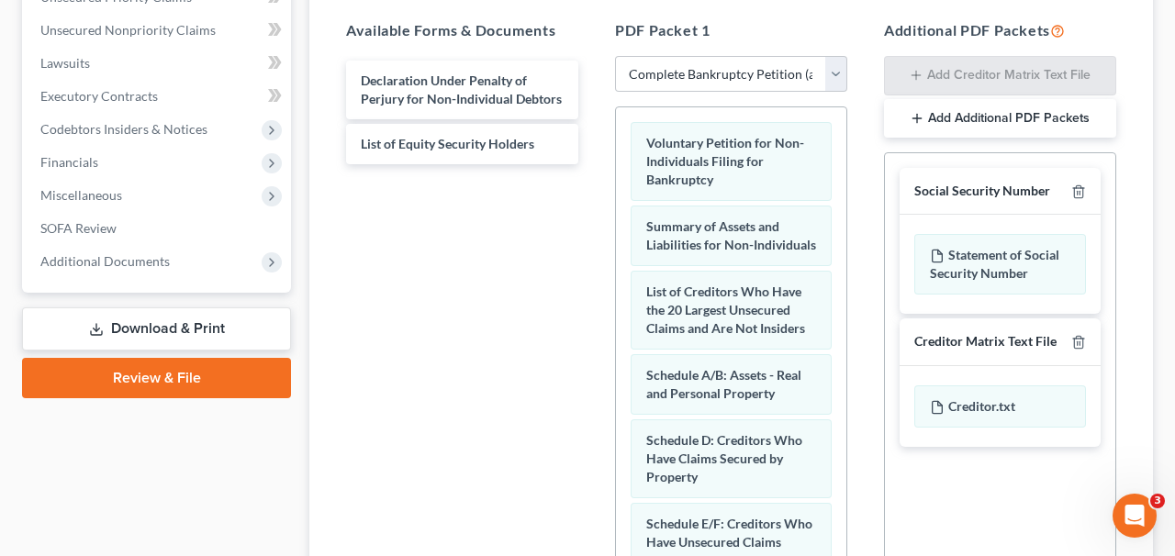
click at [228, 379] on link "Review & File" at bounding box center [156, 378] width 269 height 40
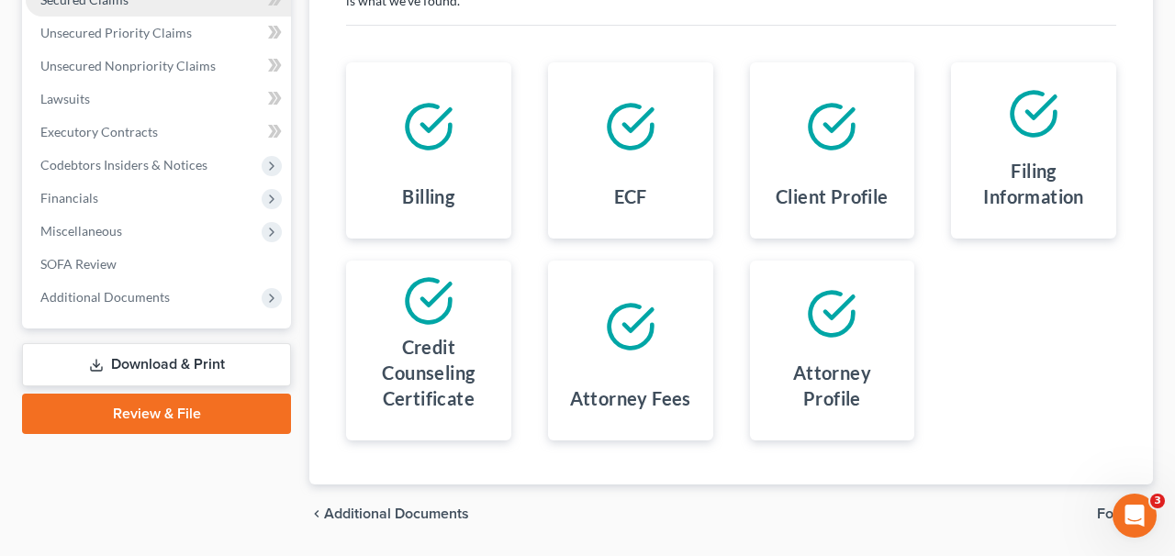
scroll to position [376, 0]
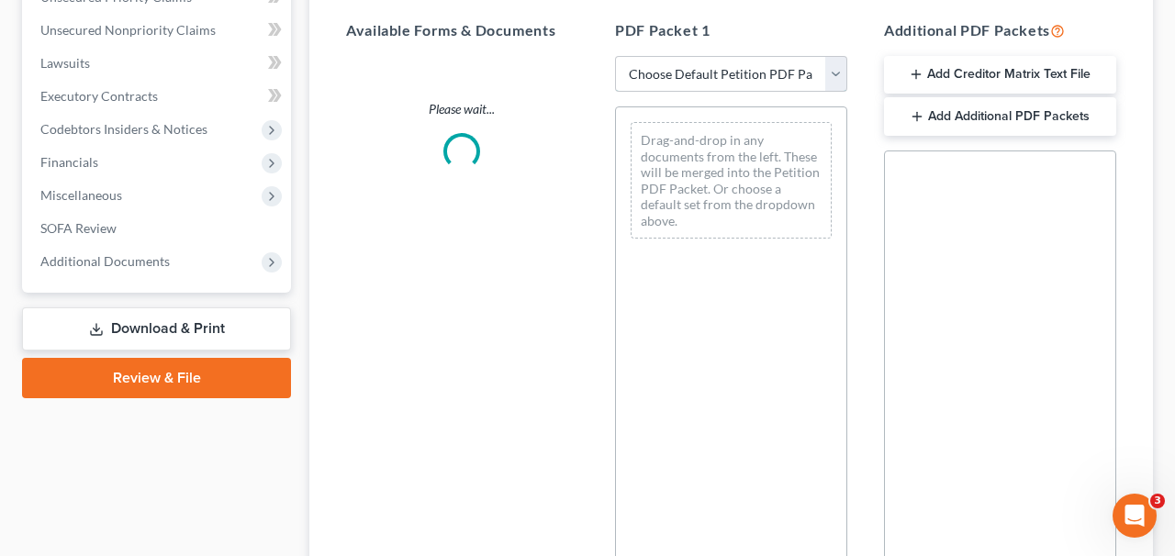
click at [680, 70] on select "Choose Default Petition PDF Packet Complete Bankruptcy Petition (all forms and …" at bounding box center [731, 74] width 232 height 37
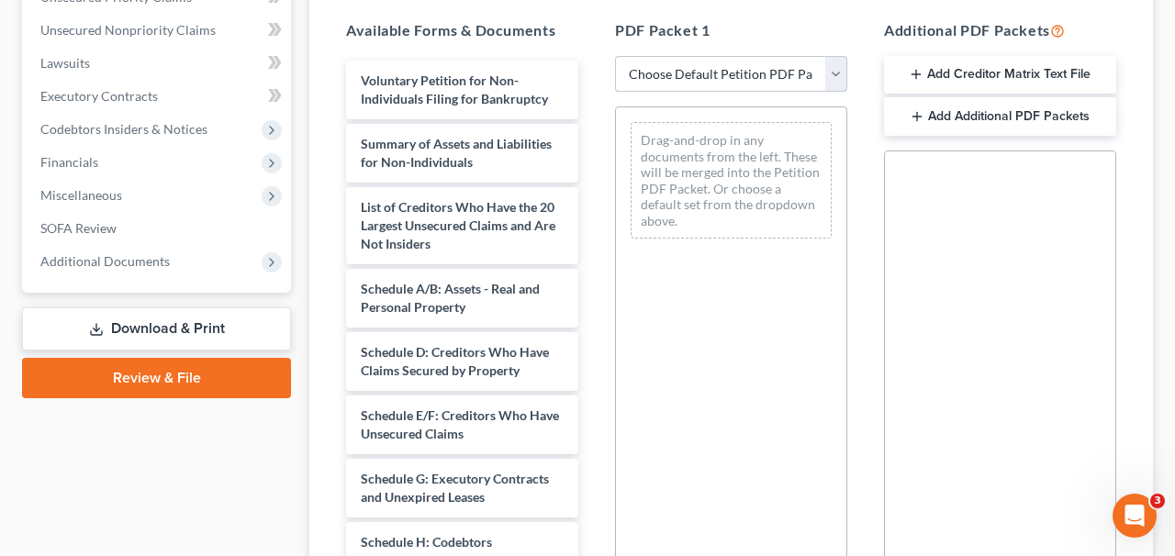
select select "0"
click at [615, 56] on select "Choose Default Petition PDF Packet Complete Bankruptcy Petition (all forms and …" at bounding box center [731, 74] width 232 height 37
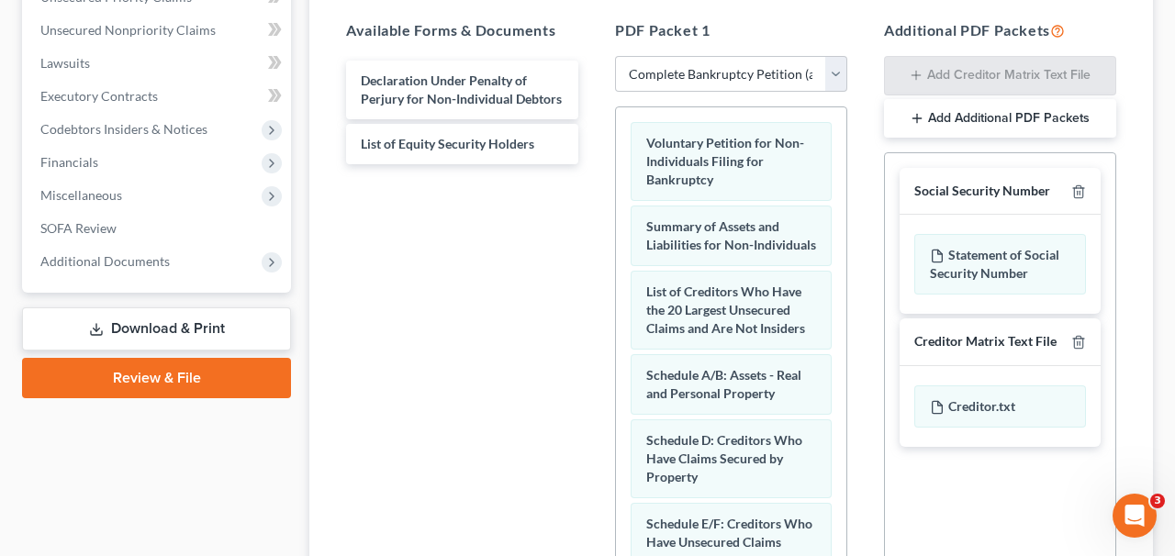
click at [195, 337] on link "Download & Print" at bounding box center [156, 329] width 269 height 43
click at [236, 323] on link "Download & Print" at bounding box center [156, 329] width 269 height 43
click at [238, 325] on link "Download & Print" at bounding box center [156, 329] width 269 height 43
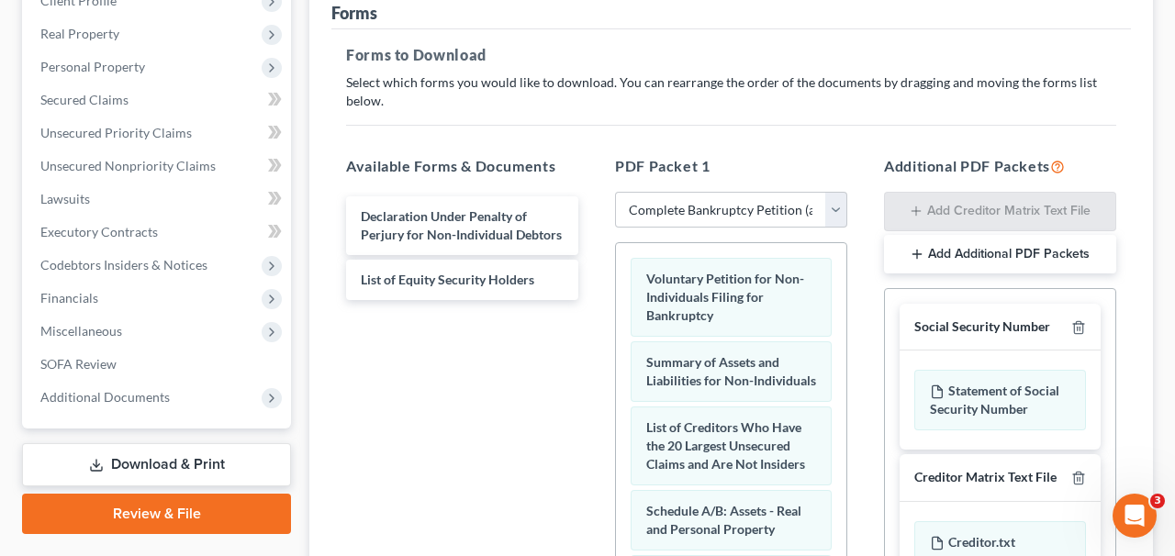
scroll to position [82, 0]
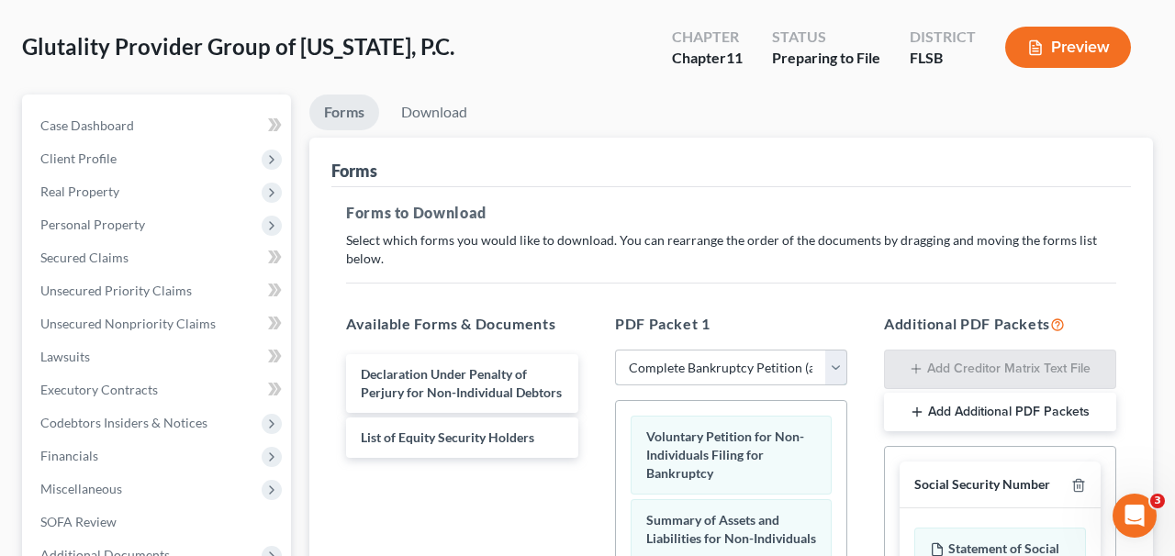
click at [742, 359] on select "Choose Default Petition PDF Packet Complete Bankruptcy Petition (all forms and …" at bounding box center [731, 368] width 232 height 37
click at [615, 350] on select "Choose Default Petition PDF Packet Complete Bankruptcy Petition (all forms and …" at bounding box center [731, 368] width 232 height 37
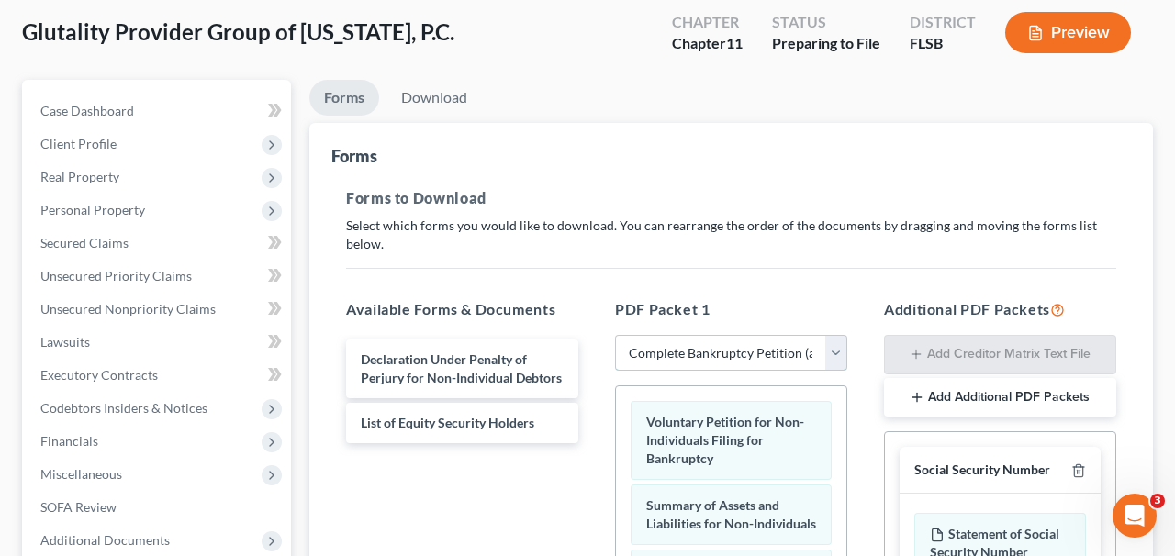
scroll to position [278, 0]
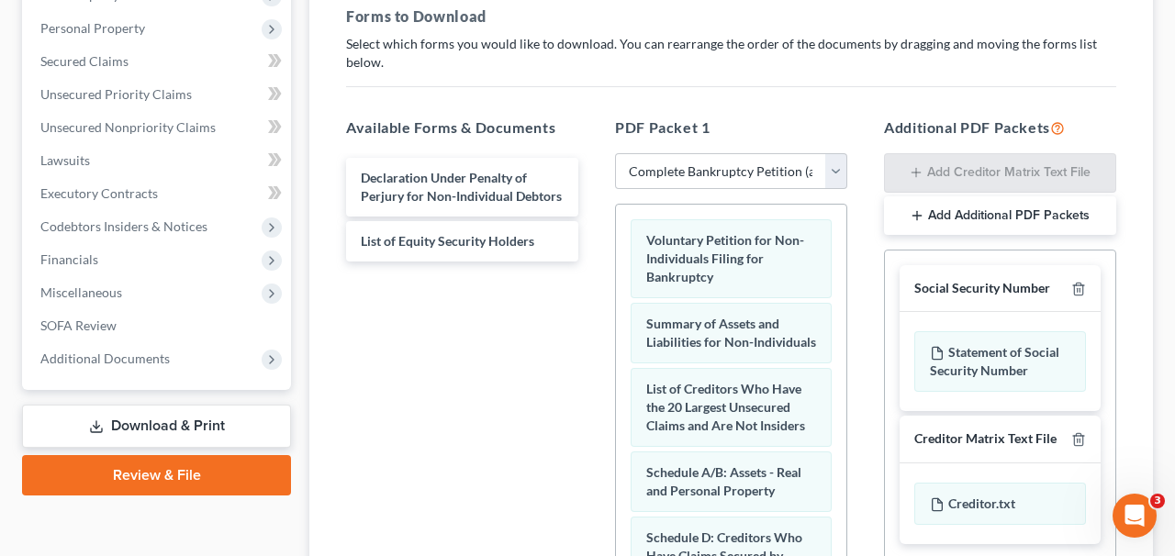
click at [259, 433] on link "Download & Print" at bounding box center [156, 426] width 269 height 43
click at [219, 421] on link "Download & Print" at bounding box center [156, 426] width 269 height 43
click at [714, 199] on div "PDF Packet 1 Choose Default Petition PDF Packet Complete Bankruptcy Petition (a…" at bounding box center [731, 413] width 269 height 623
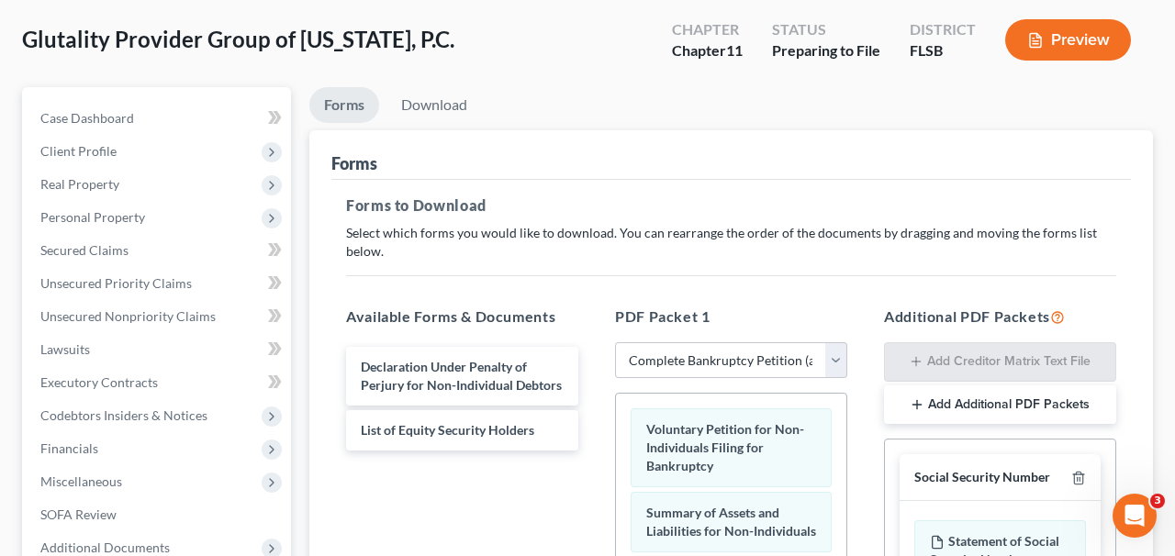
scroll to position [0, 0]
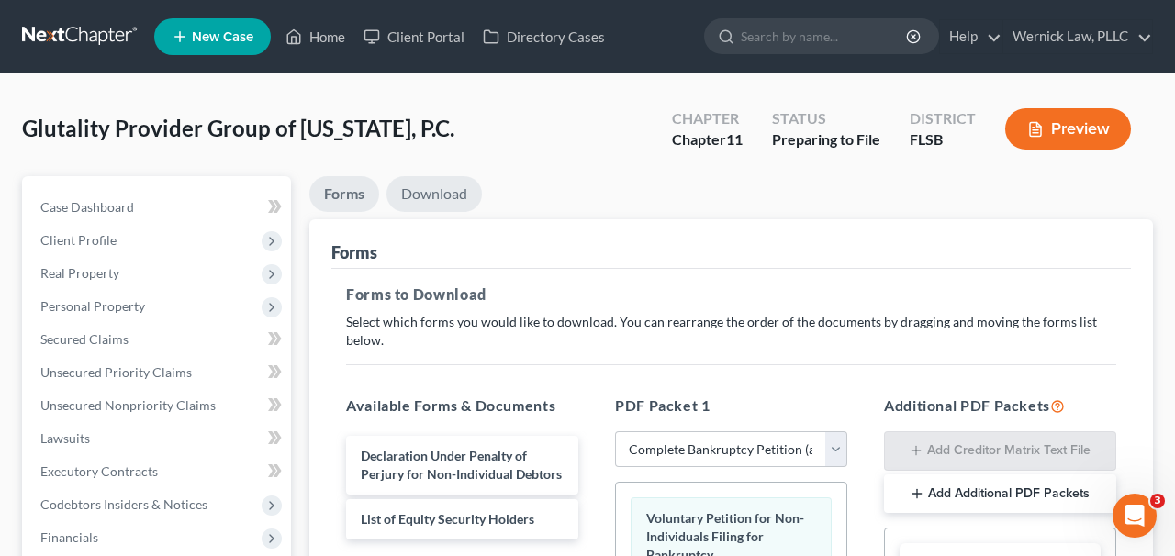
click at [448, 198] on link "Download" at bounding box center [435, 194] width 96 height 36
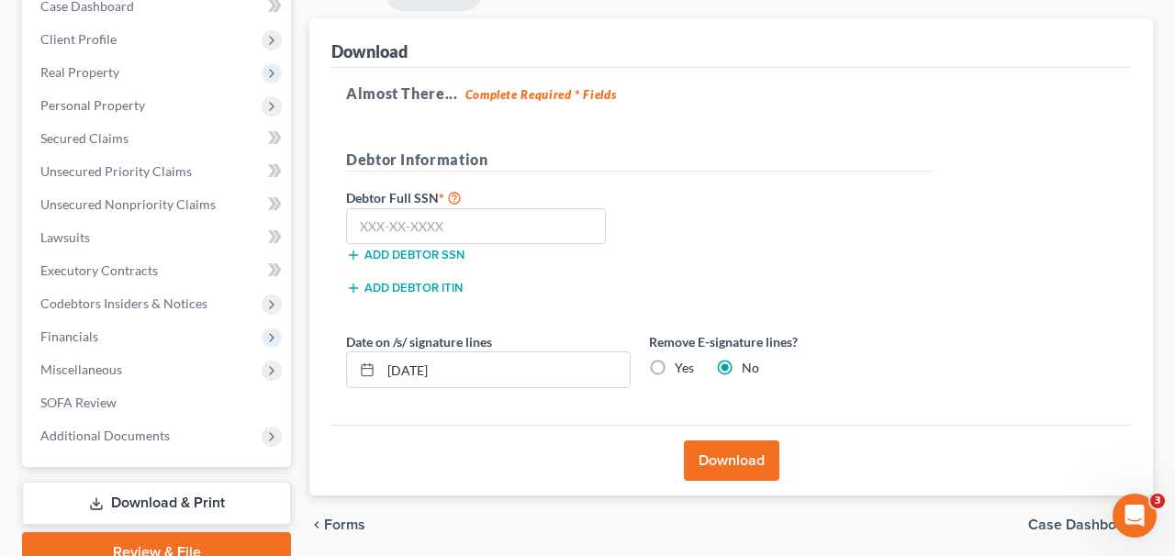
scroll to position [286, 0]
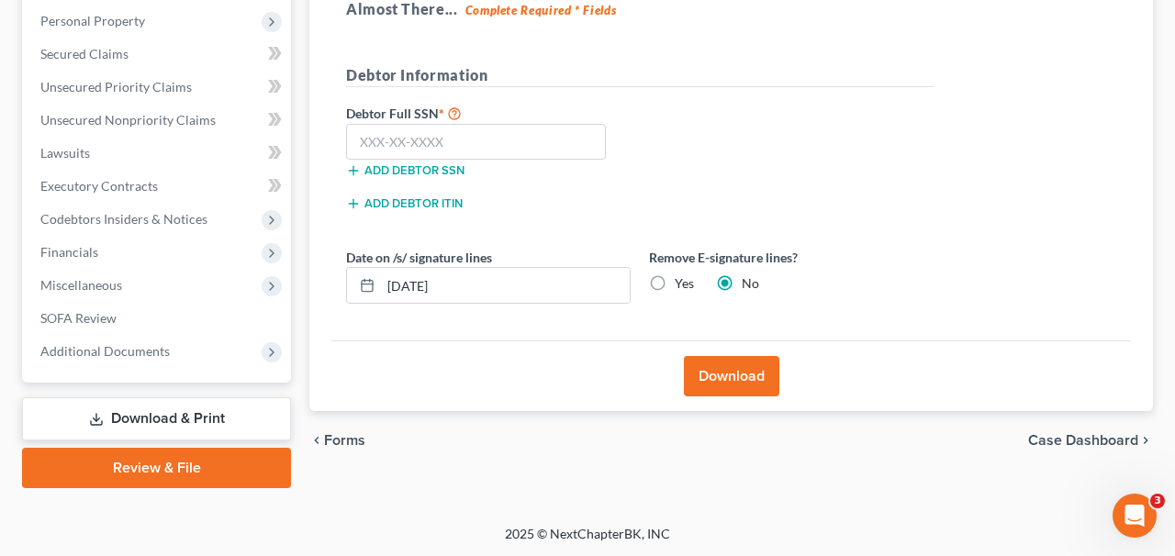
click at [492, 160] on div "Add debtor SSN" at bounding box center [488, 169] width 303 height 18
click at [492, 155] on input "text" at bounding box center [476, 142] width 260 height 37
type input "000-00-0000"
click at [722, 364] on button "Download" at bounding box center [732, 376] width 96 height 40
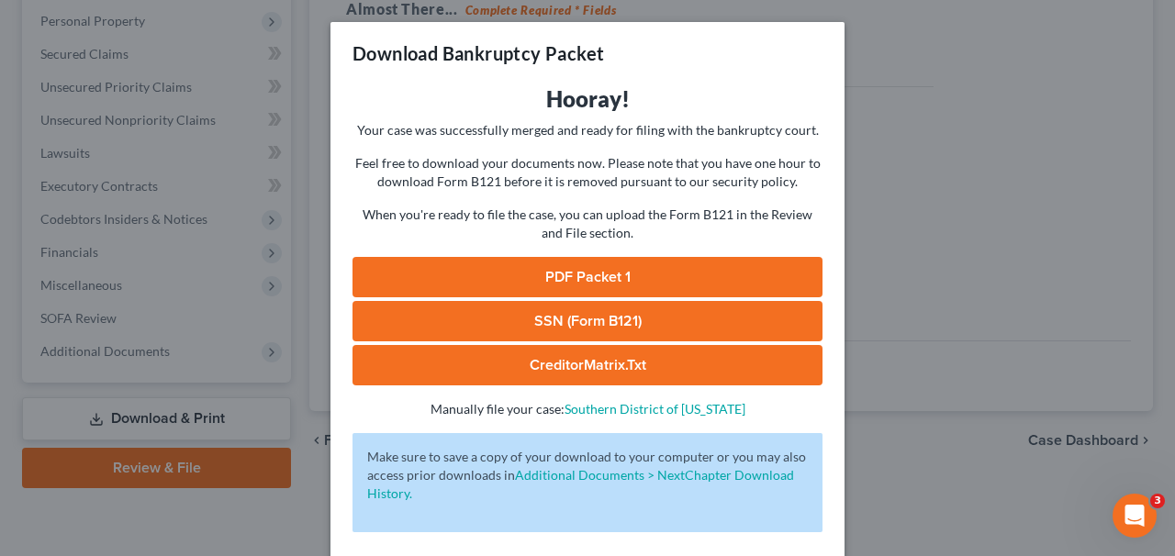
click at [598, 282] on link "PDF Packet 1" at bounding box center [588, 277] width 470 height 40
click at [970, 471] on div "Download Bankruptcy Packet Hooray! Your case was successfully merged and ready …" at bounding box center [587, 278] width 1175 height 556
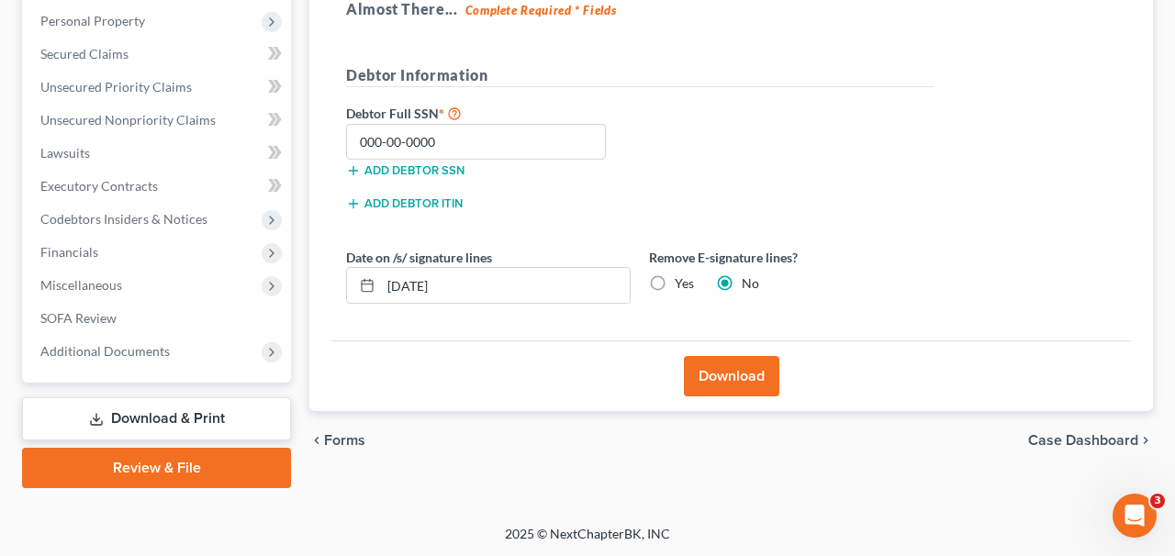
scroll to position [0, 0]
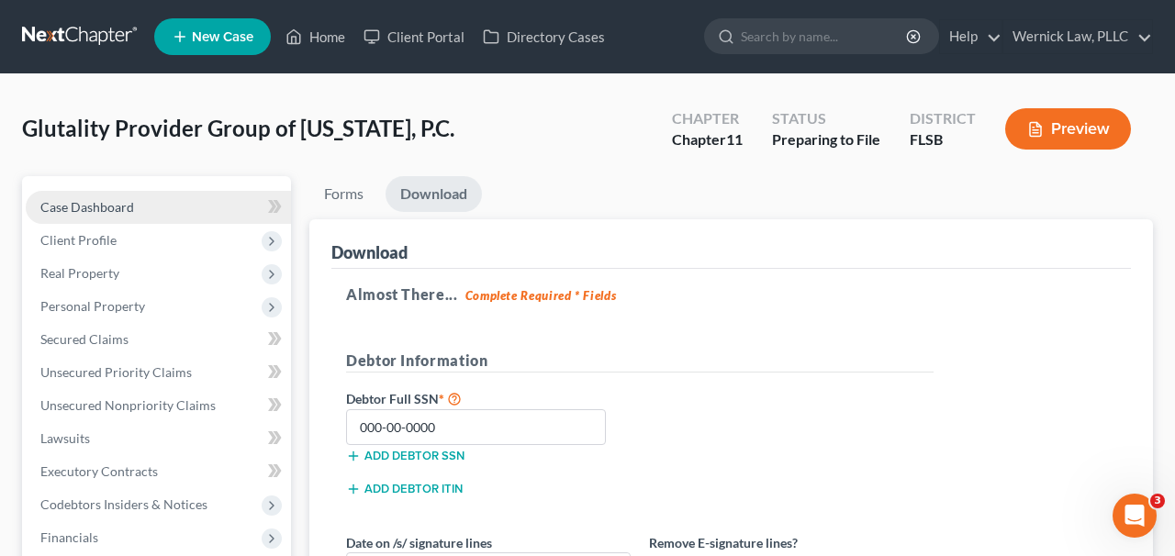
click at [108, 209] on span "Case Dashboard" at bounding box center [87, 207] width 94 height 16
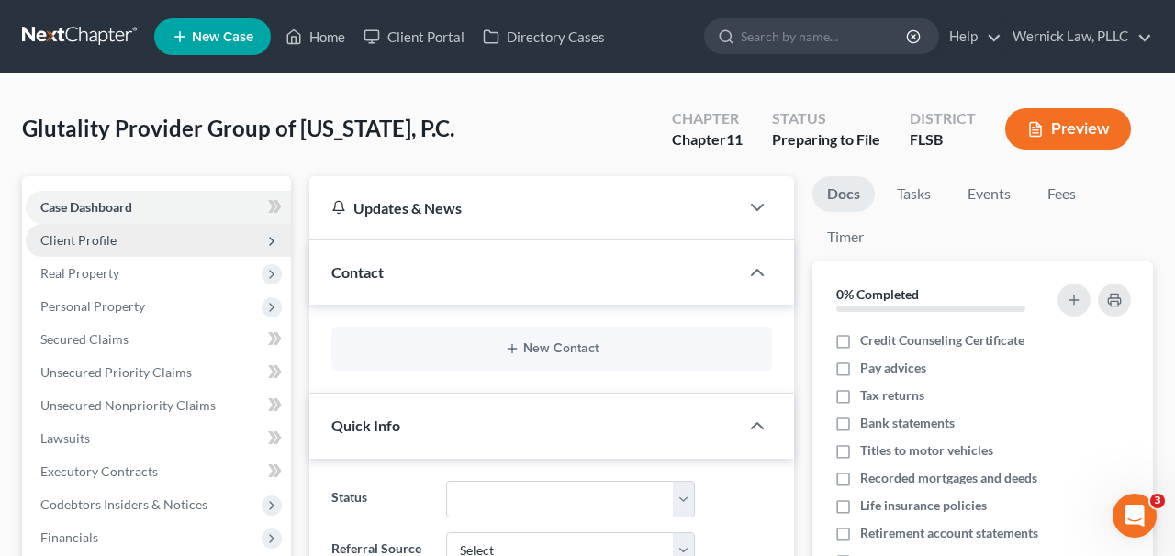
click at [154, 248] on span "Client Profile" at bounding box center [158, 240] width 265 height 33
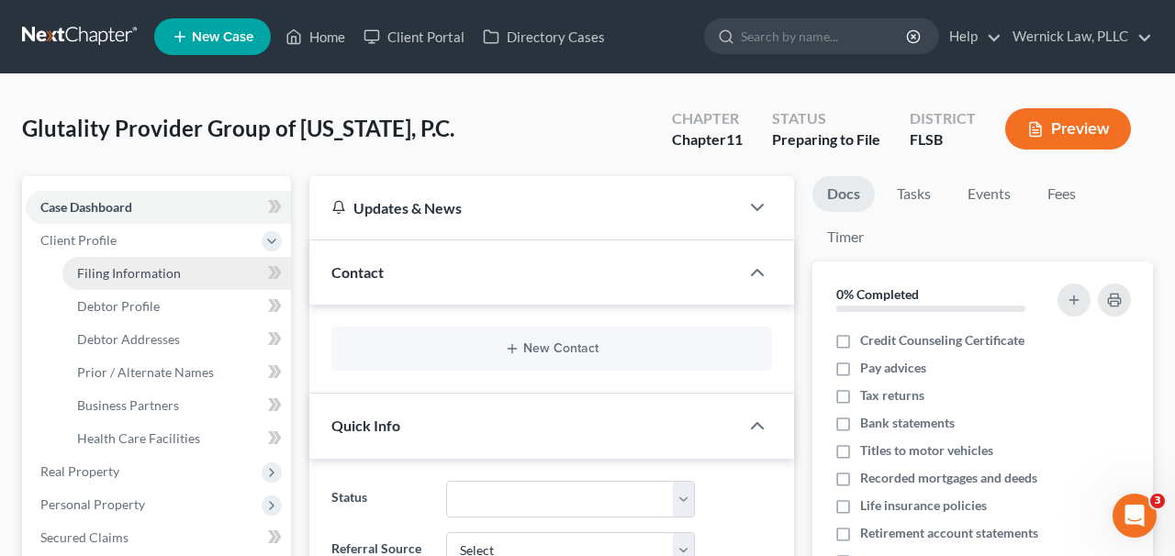
click at [187, 264] on link "Filing Information" at bounding box center [176, 273] width 229 height 33
select select "2"
select select "1"
select select "17"
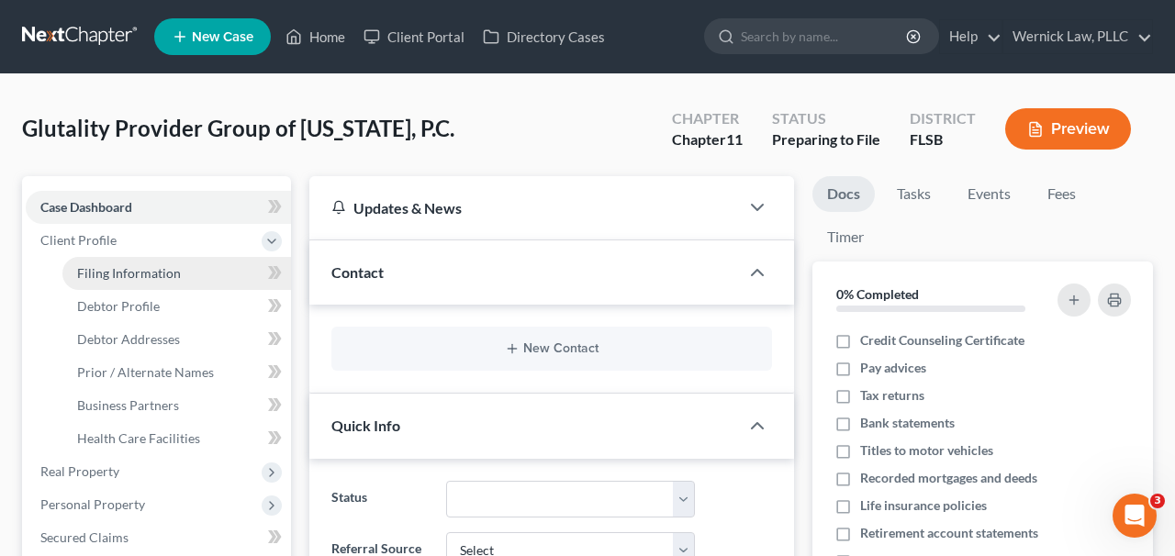
select select "0"
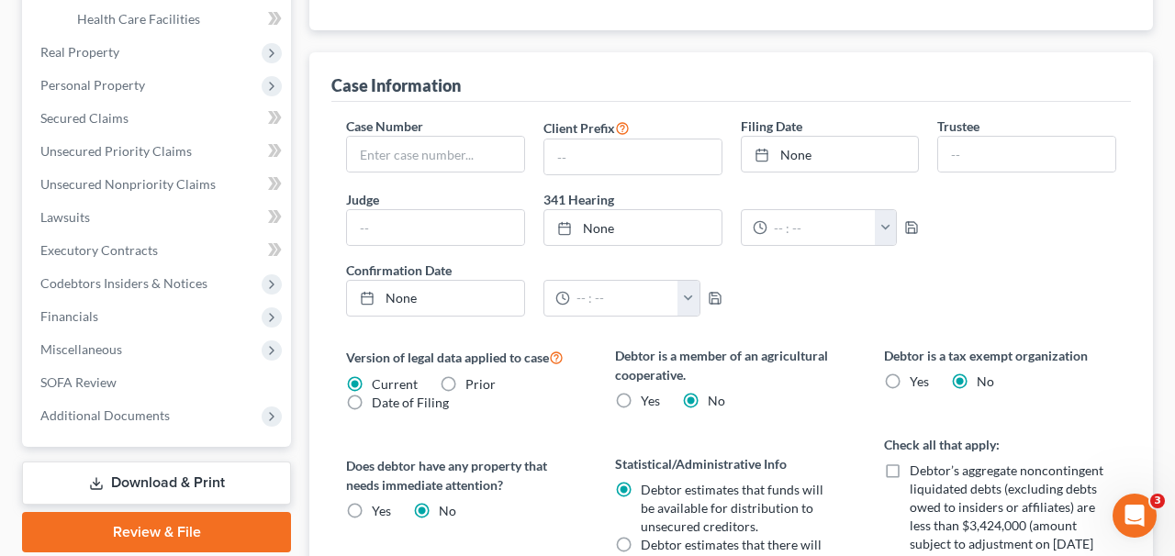
scroll to position [439, 0]
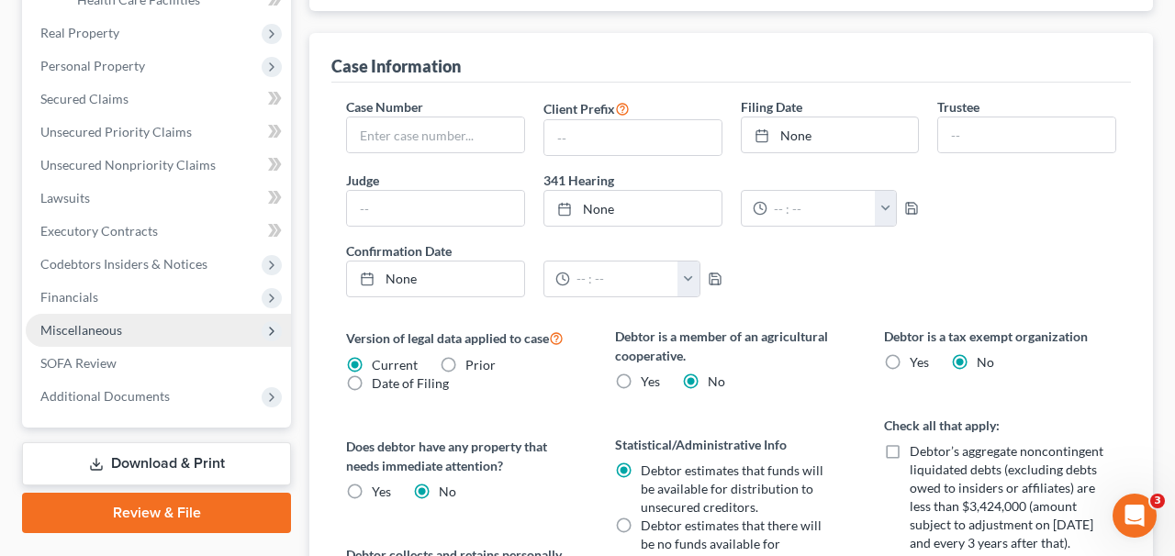
click at [266, 332] on icon at bounding box center [271, 331] width 15 height 15
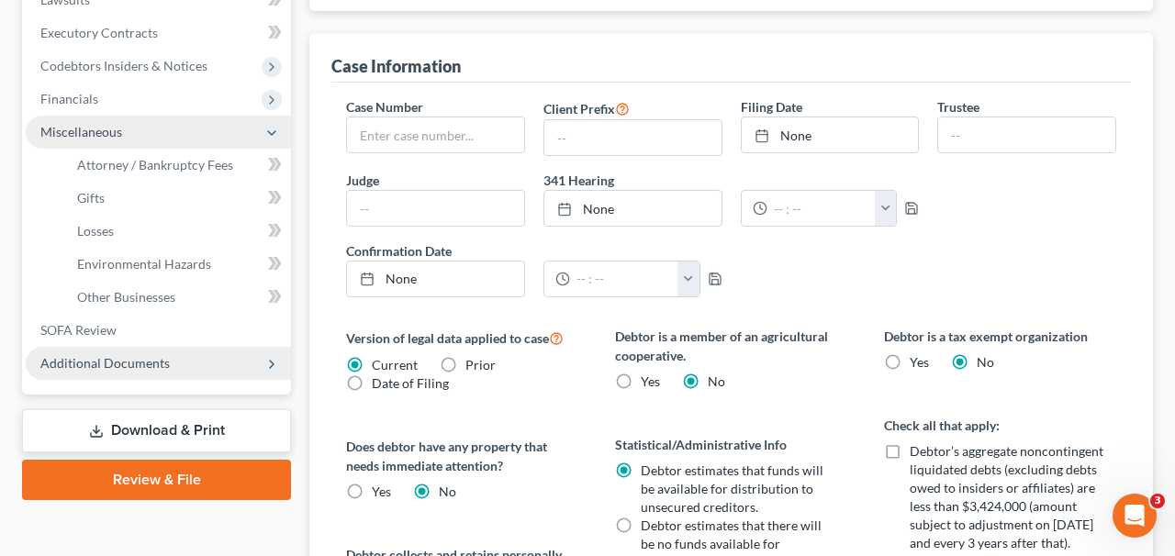
click at [266, 374] on span "Additional Documents" at bounding box center [158, 363] width 265 height 33
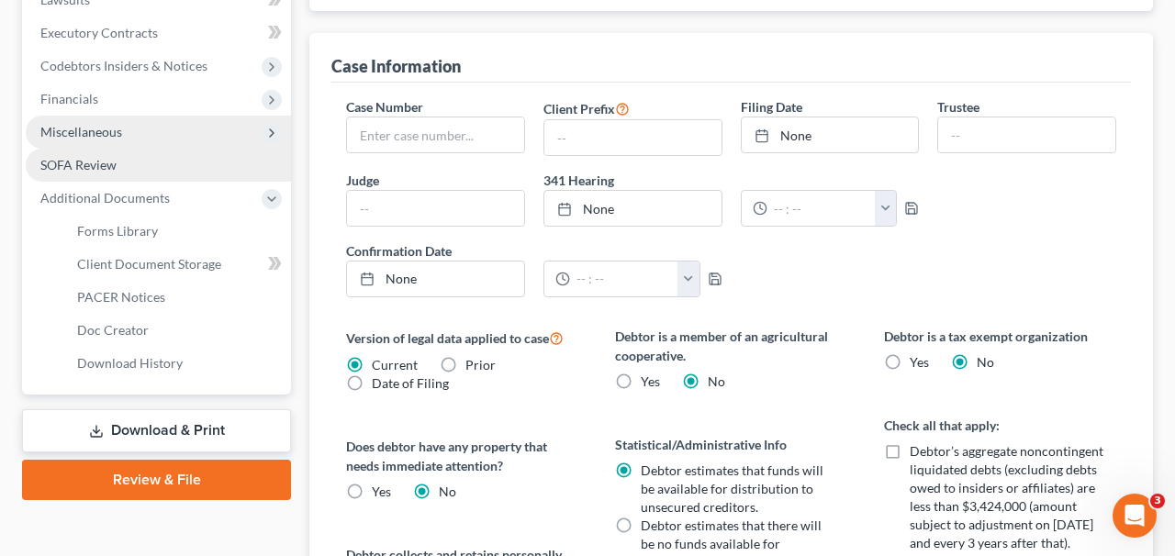
click at [254, 162] on link "SOFA Review" at bounding box center [158, 165] width 265 height 33
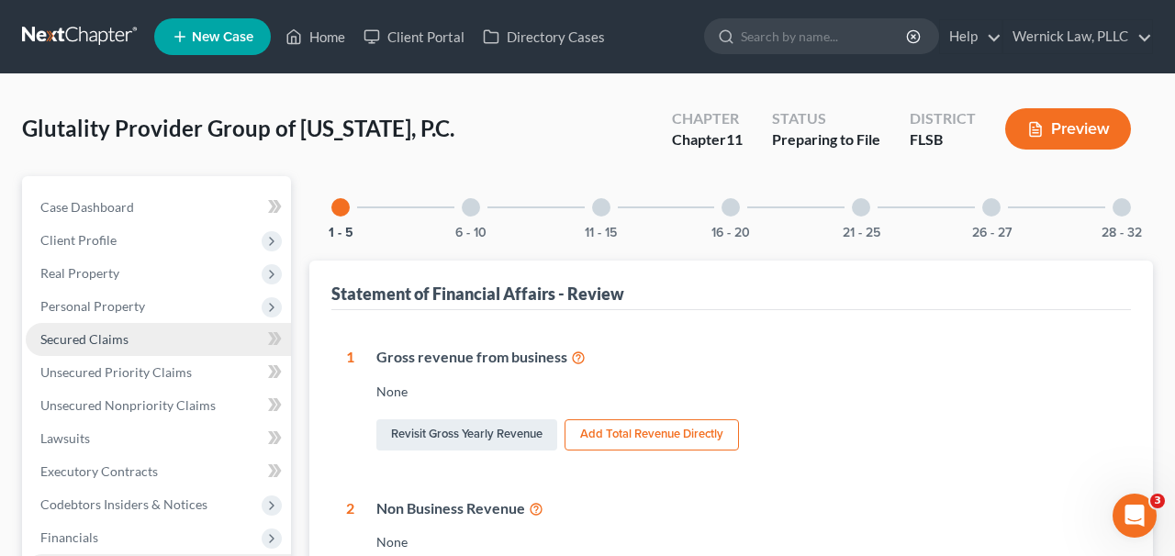
click at [168, 354] on link "Secured Claims" at bounding box center [158, 339] width 265 height 33
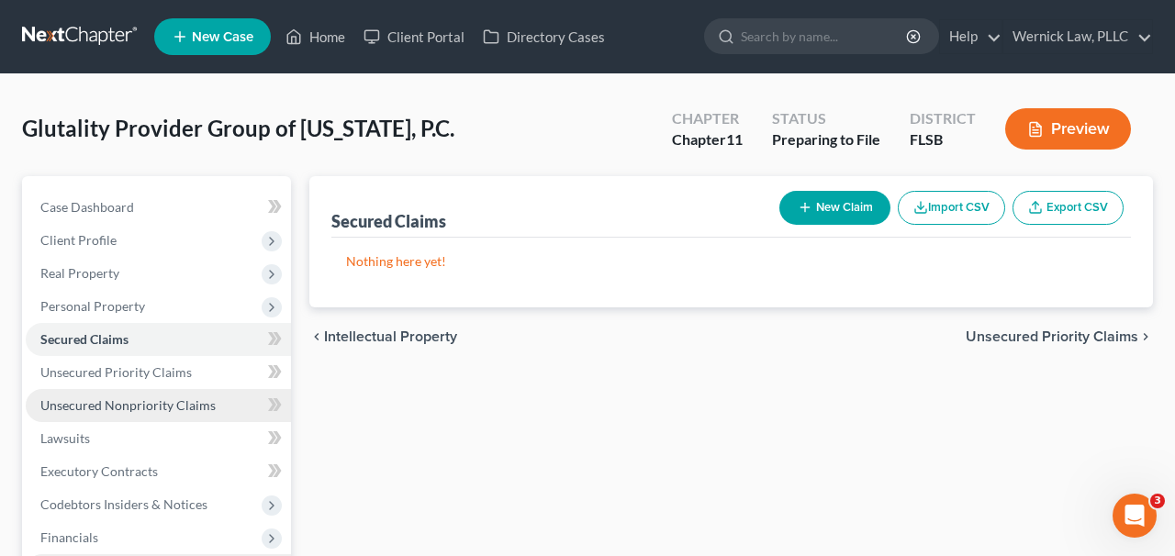
click at [172, 389] on link "Unsecured Nonpriority Claims" at bounding box center [158, 405] width 265 height 33
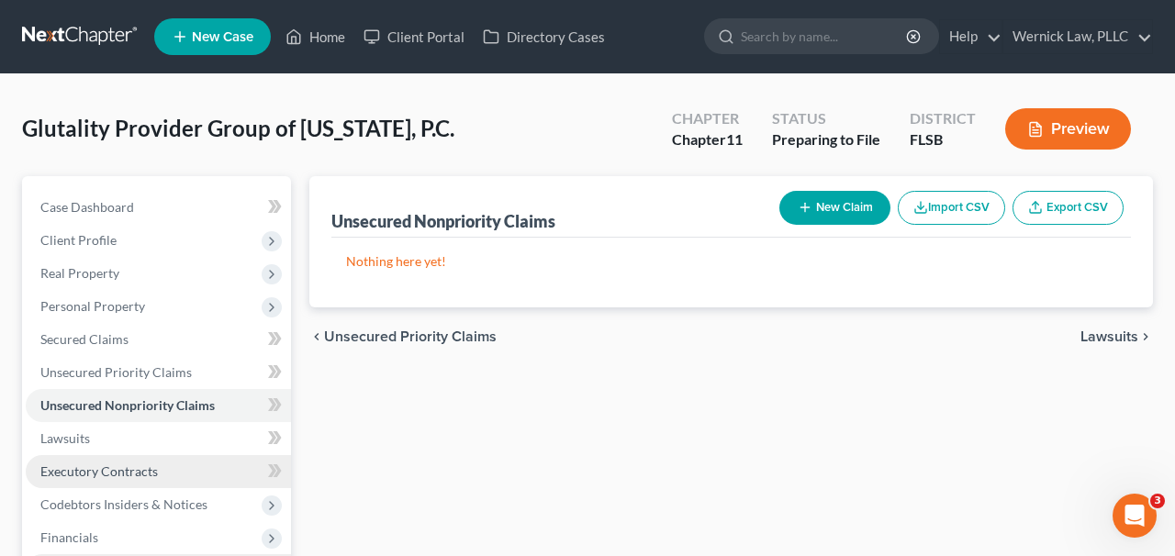
click at [168, 467] on link "Executory Contracts" at bounding box center [158, 471] width 265 height 33
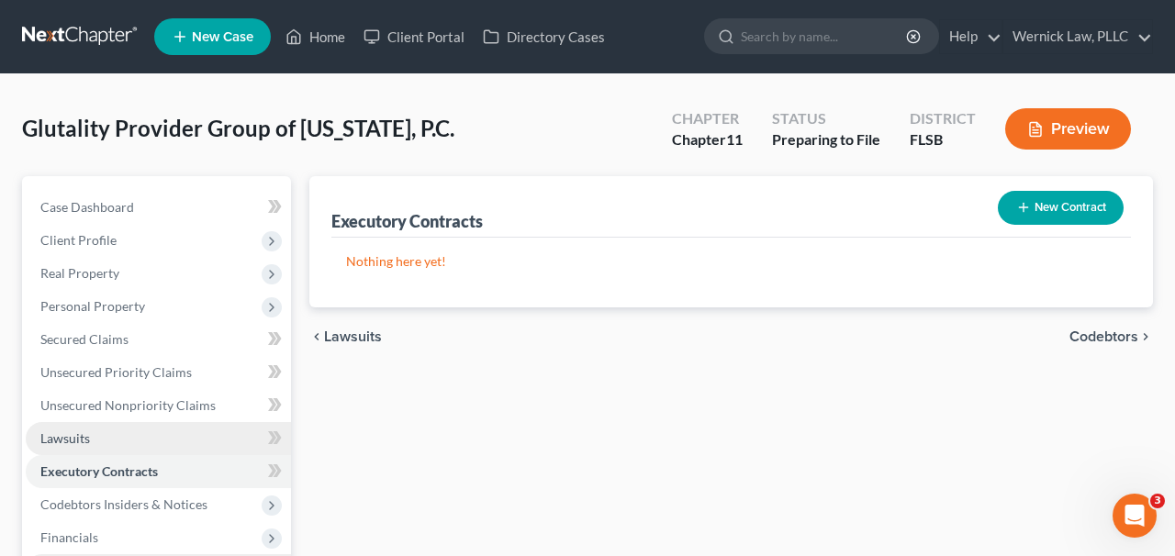
click at [167, 440] on link "Lawsuits" at bounding box center [158, 438] width 265 height 33
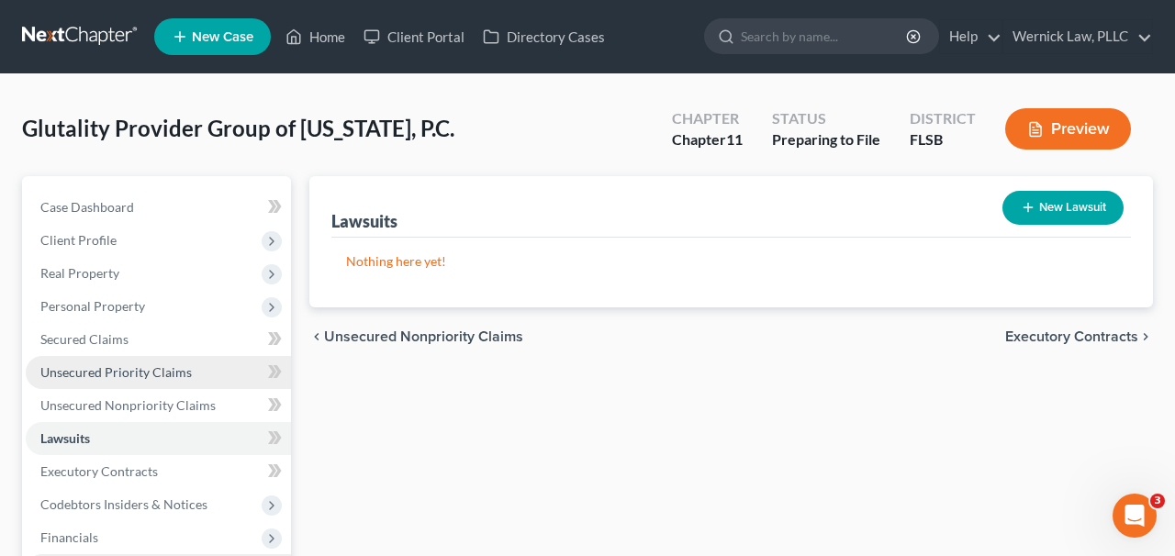
click at [186, 367] on span "Unsecured Priority Claims" at bounding box center [116, 373] width 152 height 16
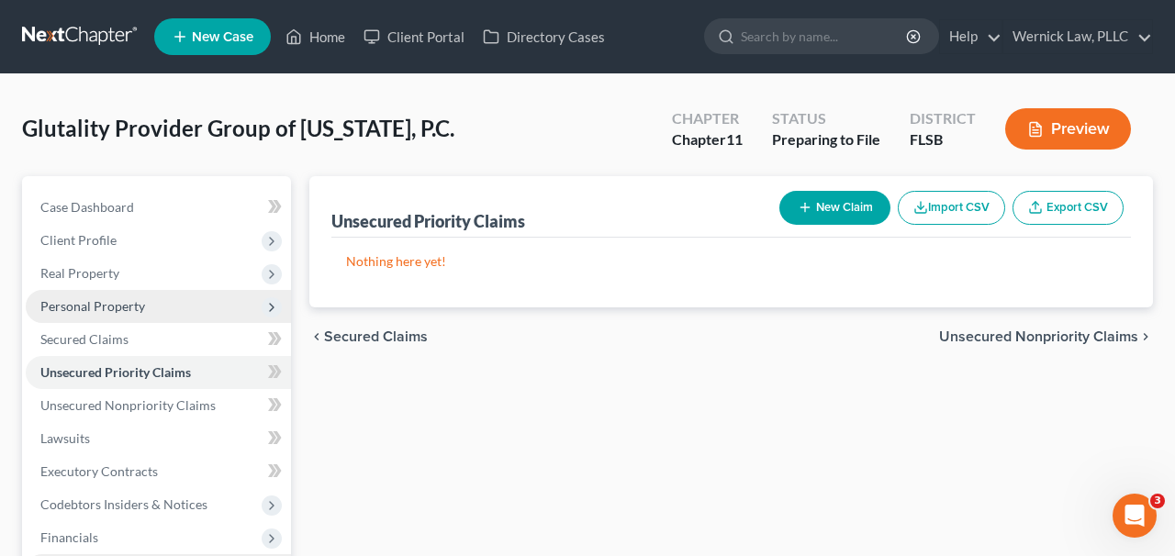
click at [189, 309] on span "Personal Property" at bounding box center [158, 306] width 265 height 33
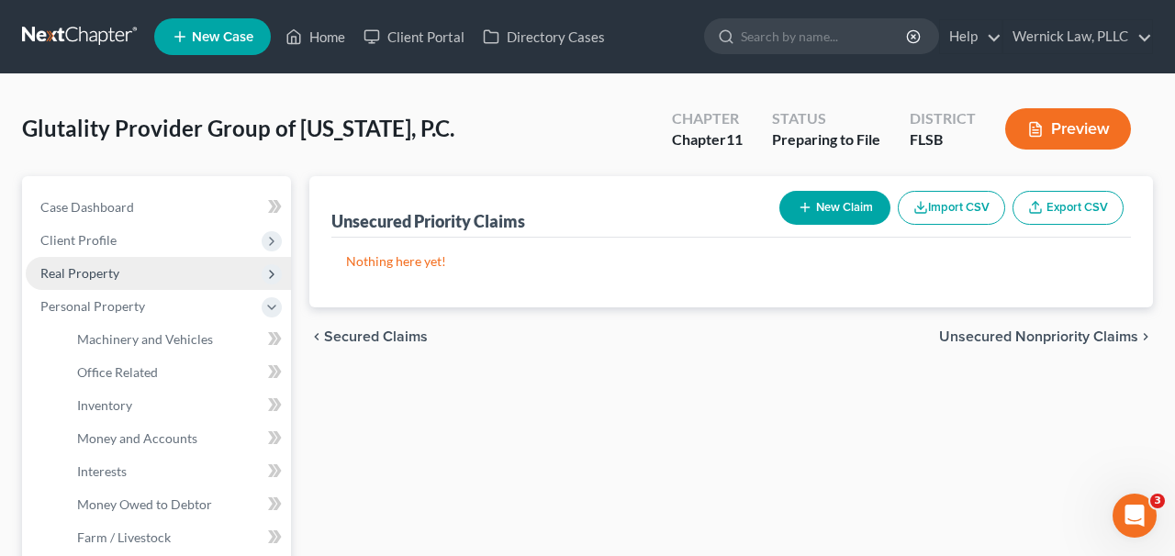
click at [197, 283] on span "Real Property" at bounding box center [158, 273] width 265 height 33
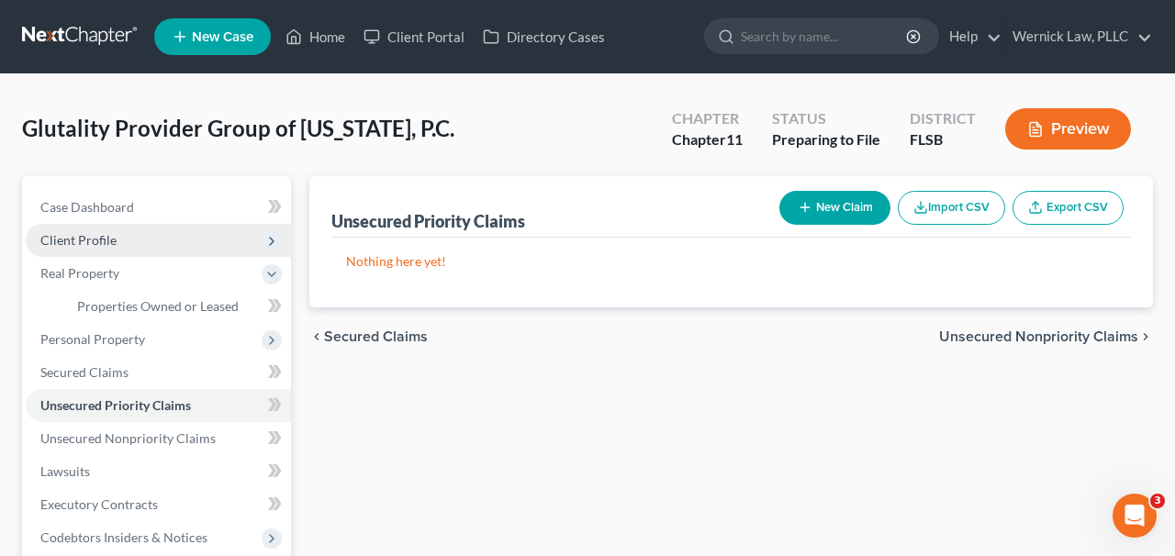
click at [225, 254] on span "Client Profile" at bounding box center [158, 240] width 265 height 33
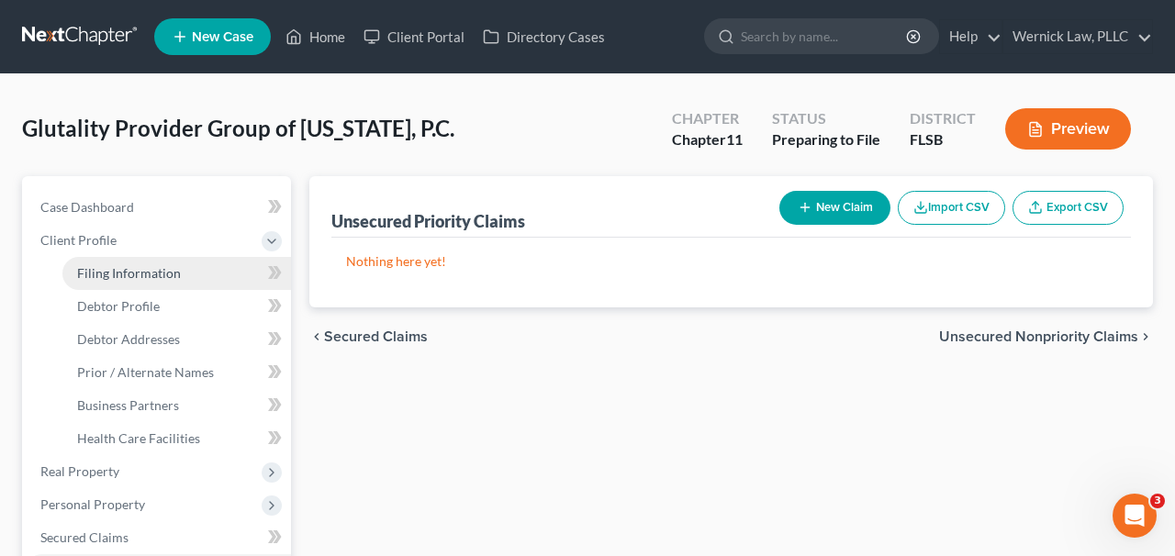
click at [197, 281] on link "Filing Information" at bounding box center [176, 273] width 229 height 33
select select "2"
select select "1"
select select "17"
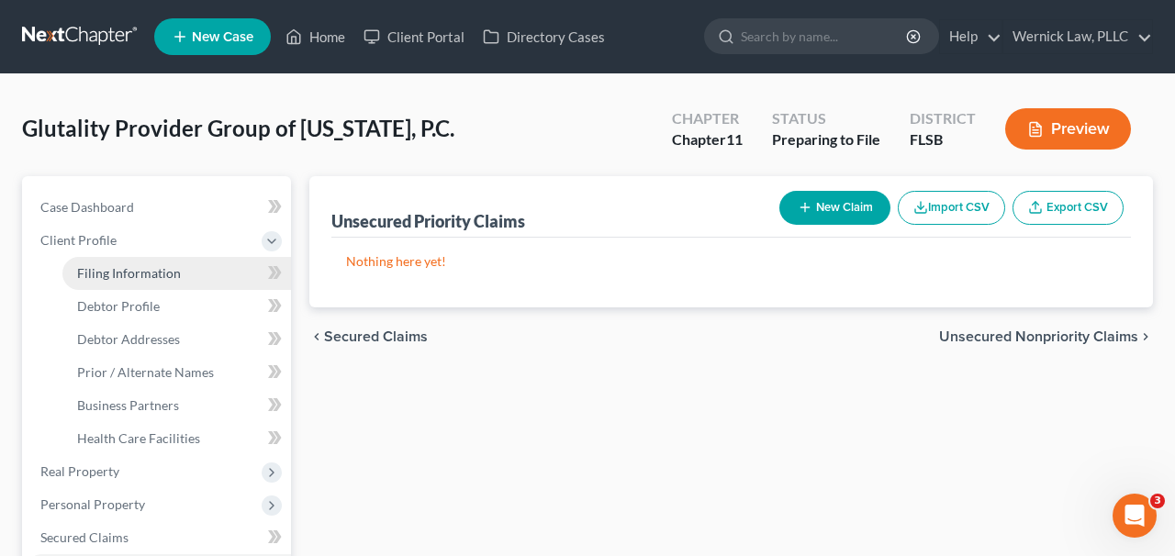
select select "0"
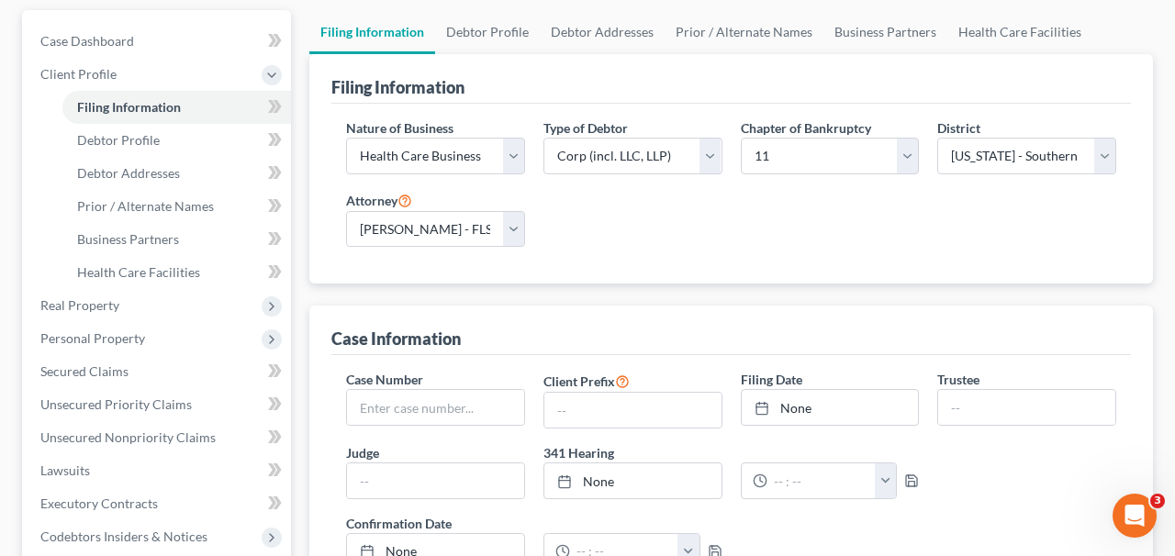
scroll to position [32, 0]
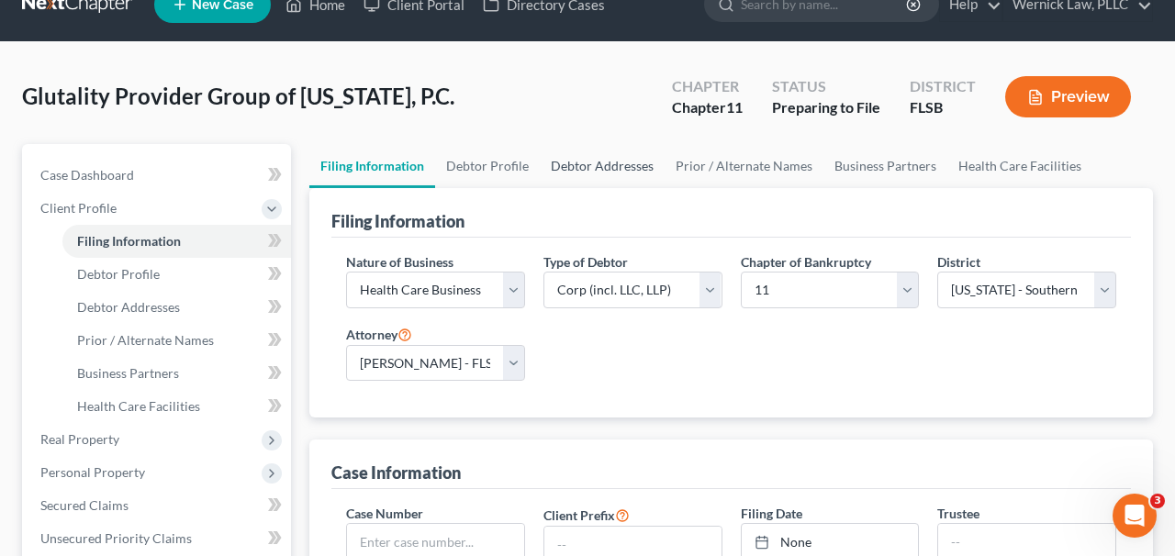
click at [548, 166] on link "Debtor Addresses" at bounding box center [602, 166] width 125 height 44
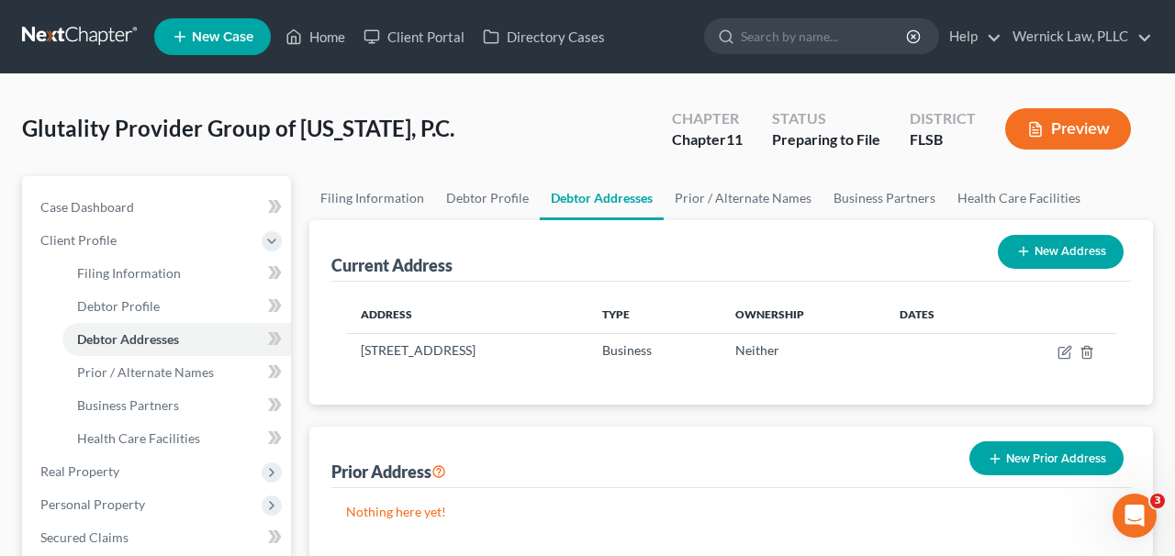
click at [684, 173] on div "Glutality Provider Group of California, P.C. Upgraded Chapter Chapter 11 Status…" at bounding box center [587, 136] width 1131 height 80
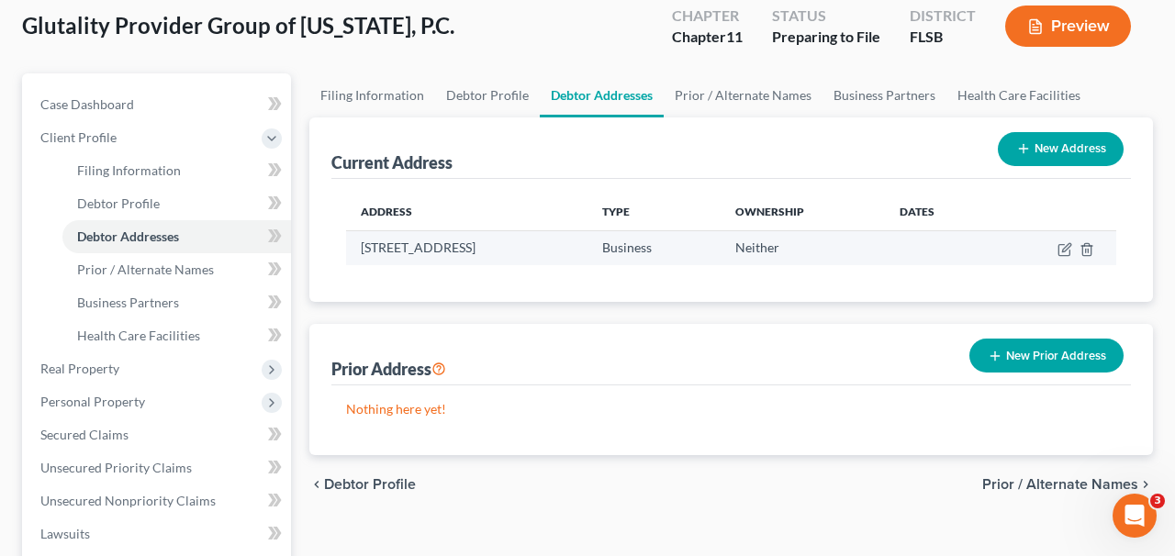
scroll to position [64, 0]
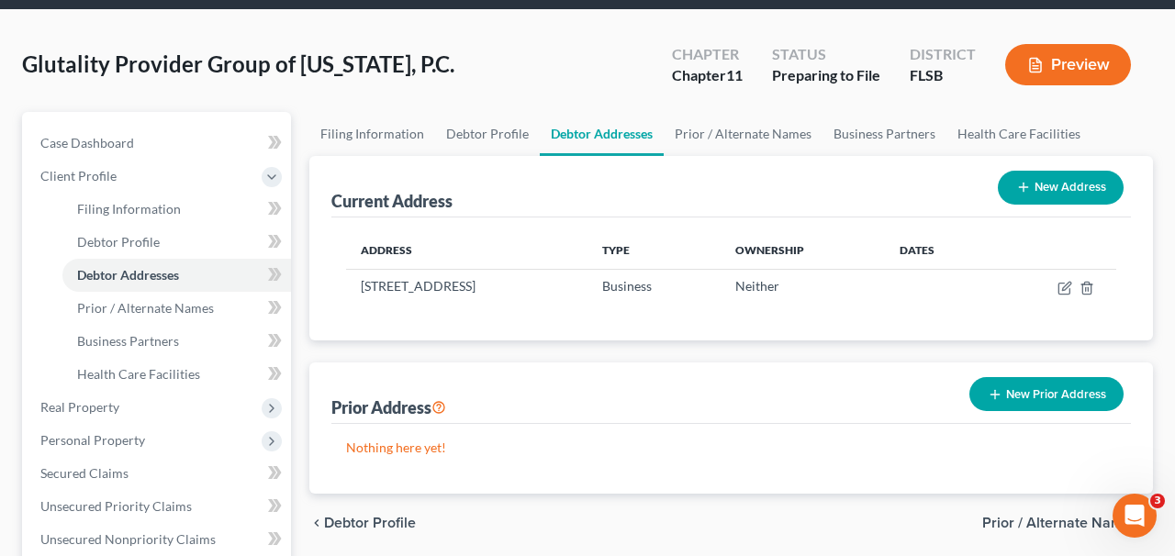
click at [733, 109] on div "Glutality Provider Group of California, P.C. Upgraded Chapter Chapter 11 Status…" at bounding box center [587, 72] width 1131 height 80
click at [733, 125] on link "Prior / Alternate Names" at bounding box center [743, 134] width 159 height 44
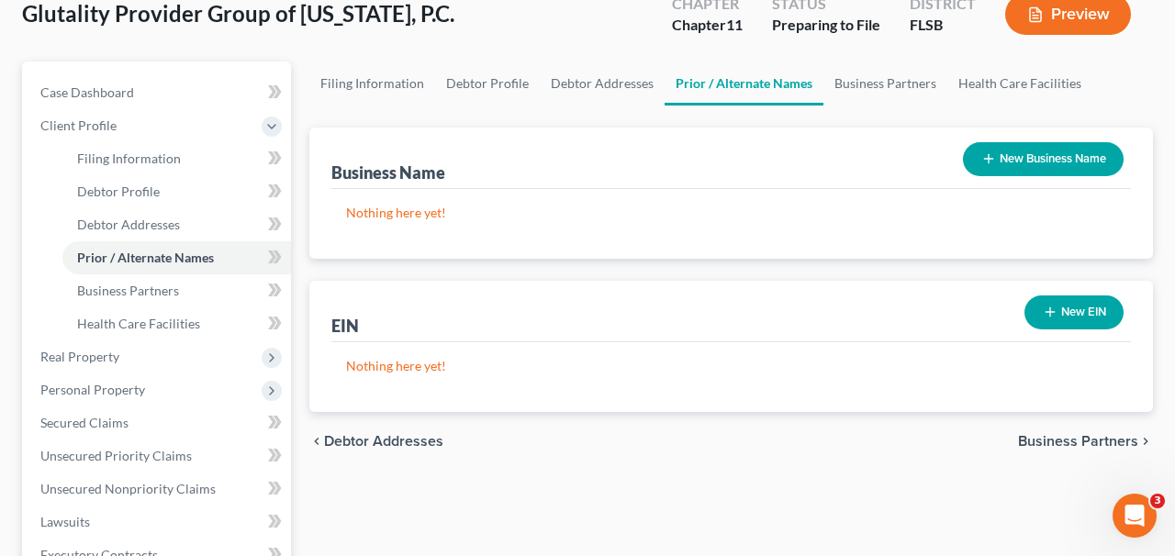
scroll to position [117, 0]
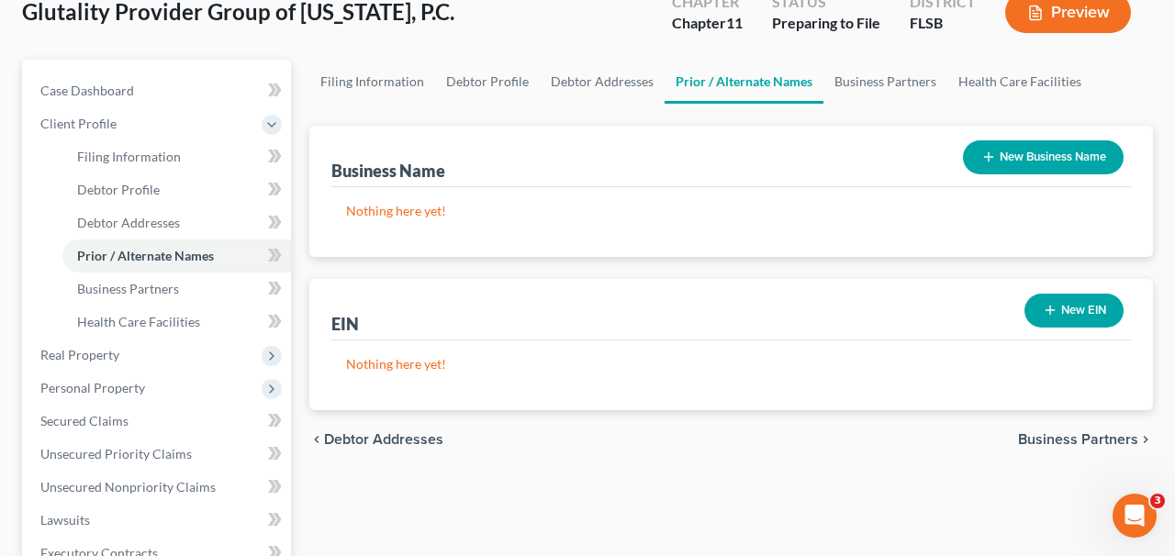
click at [983, 153] on icon "button" at bounding box center [989, 157] width 15 height 15
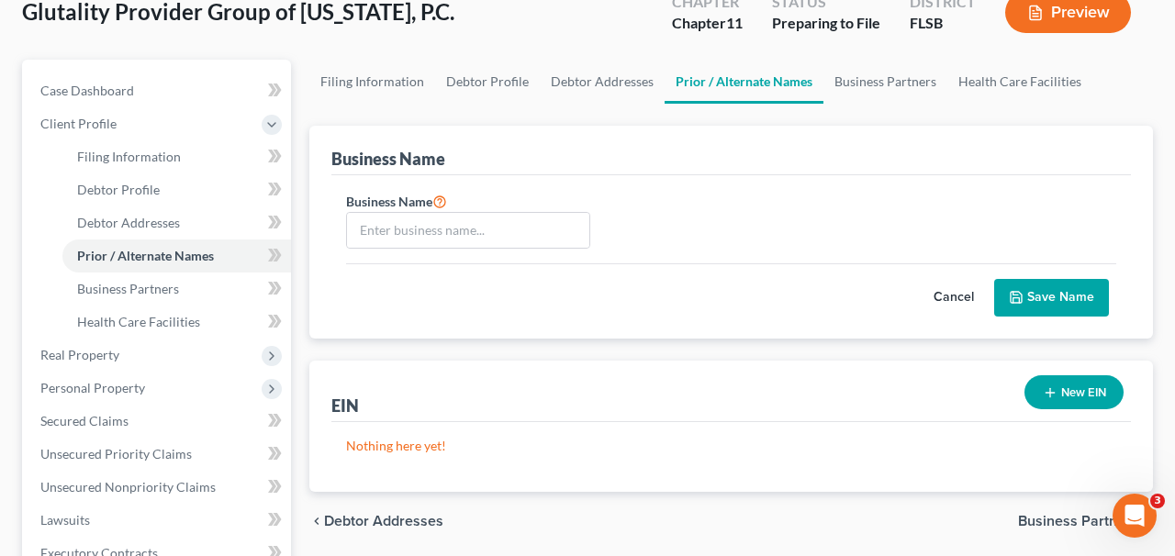
click at [961, 296] on button "Cancel" at bounding box center [954, 298] width 81 height 37
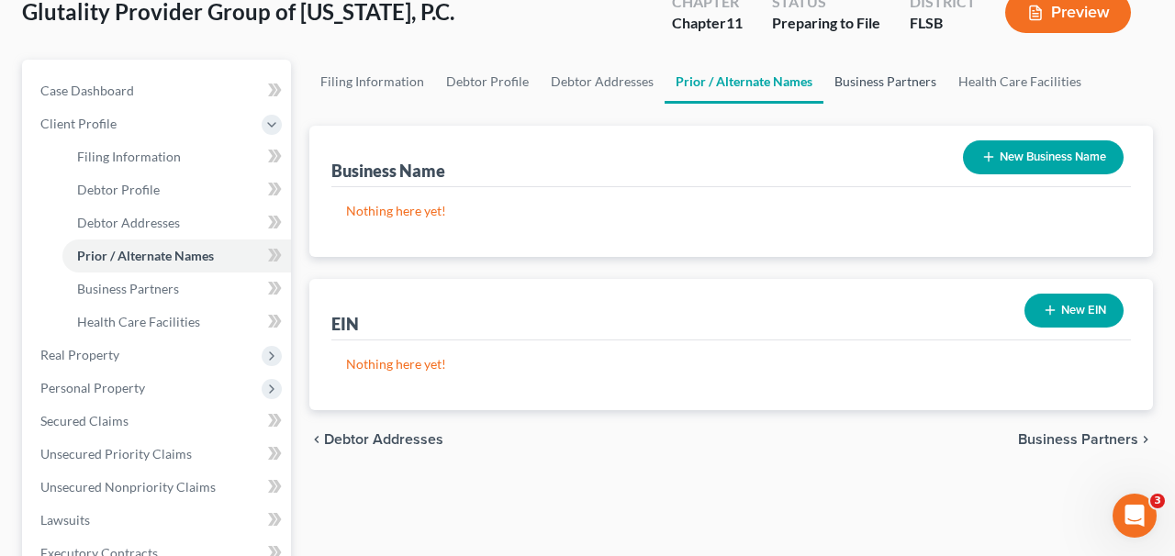
click at [871, 84] on link "Business Partners" at bounding box center [886, 82] width 124 height 44
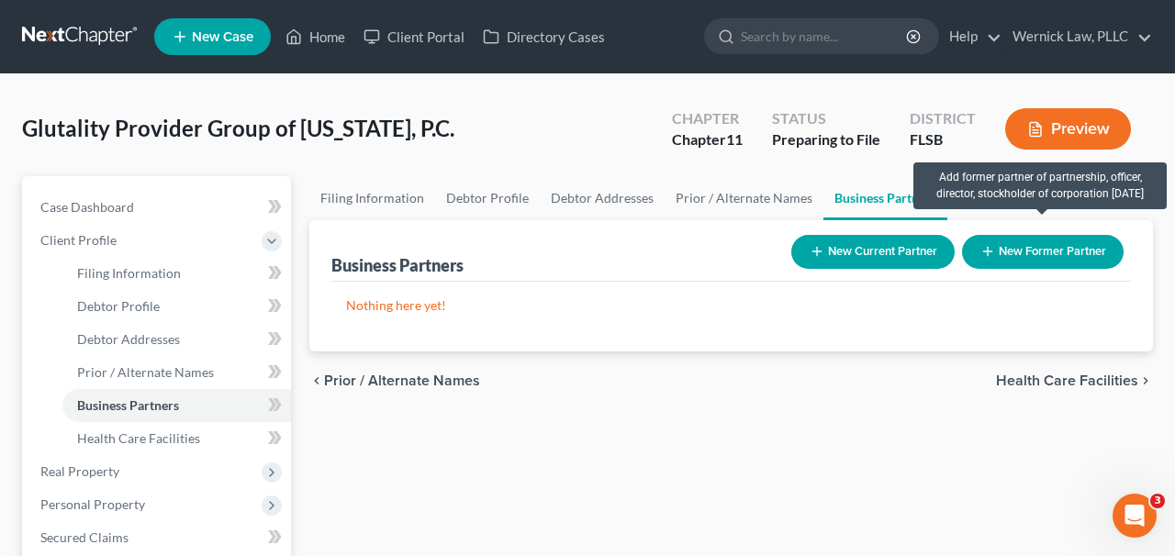
click at [983, 257] on icon "button" at bounding box center [988, 251] width 15 height 15
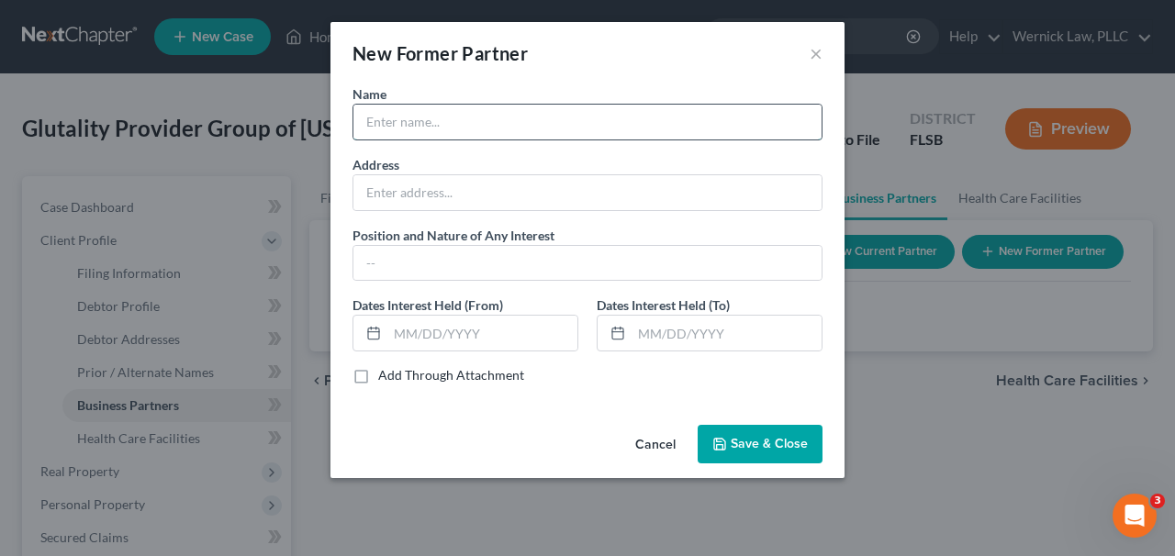
click at [463, 135] on input "text" at bounding box center [588, 122] width 468 height 35
paste input "Glutality Global Holdings LLC"
type input "Glutality Global Holdings LLC"
click at [470, 202] on input "text" at bounding box center [588, 192] width 468 height 35
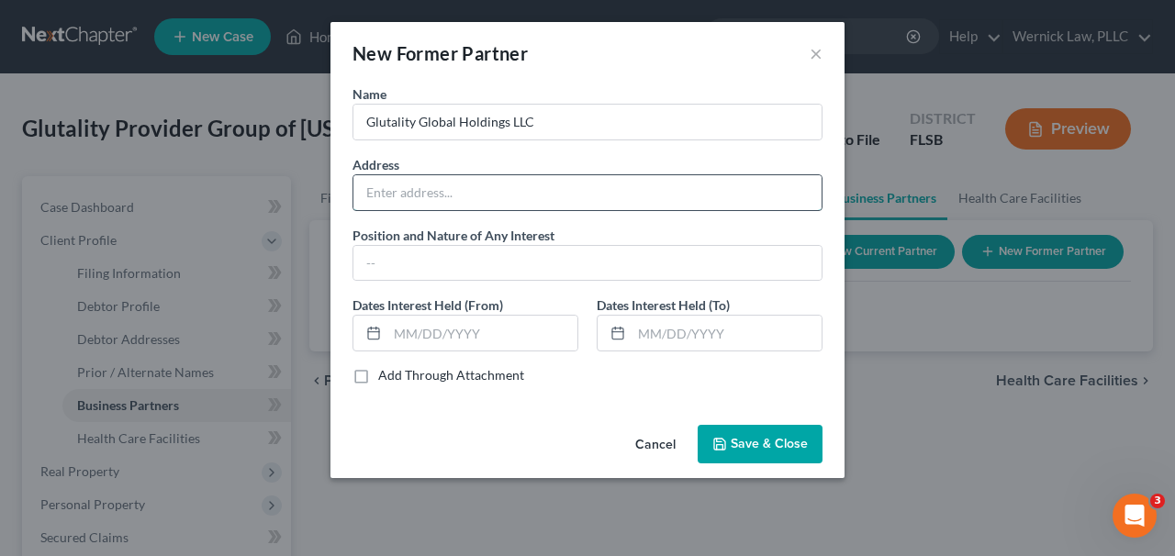
click at [474, 192] on input "text" at bounding box center [588, 192] width 468 height 35
type input "5"
paste input "Glutality Global Holdings LLC"
type input "Glutality Global Holdings LLC"
click at [517, 193] on input "Glutality Global Holdings LLC" at bounding box center [588, 192] width 468 height 35
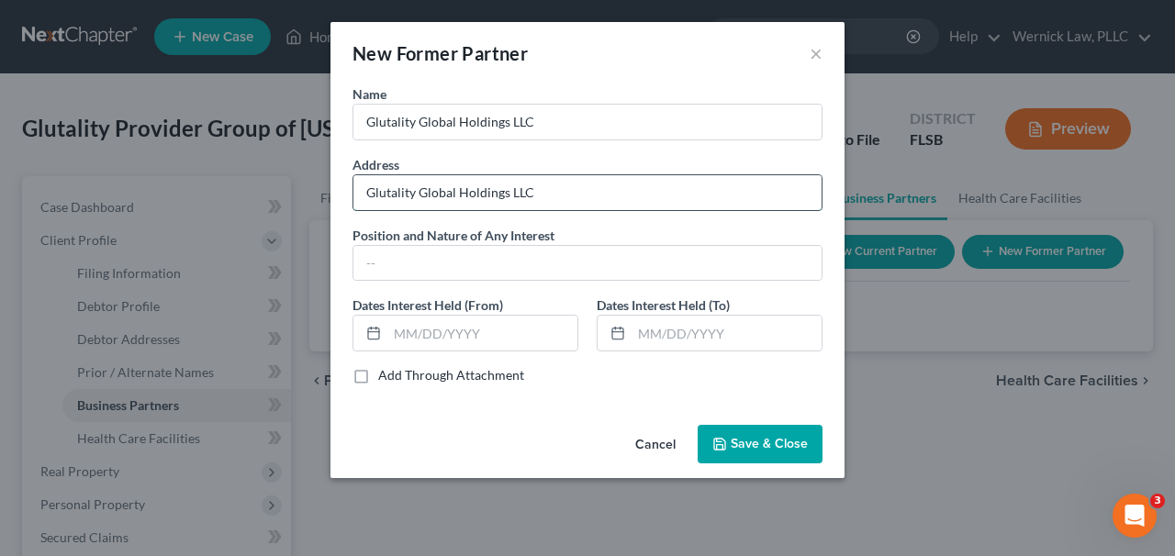
drag, startPoint x: 569, startPoint y: 197, endPoint x: 371, endPoint y: 188, distance: 198.5
click at [336, 197] on div "Name Glutality Global Holdings LLC Address Glutality Global Holdings LLC Positi…" at bounding box center [588, 250] width 514 height 333
paste input "text"
click at [635, 248] on input "text" at bounding box center [588, 263] width 468 height 35
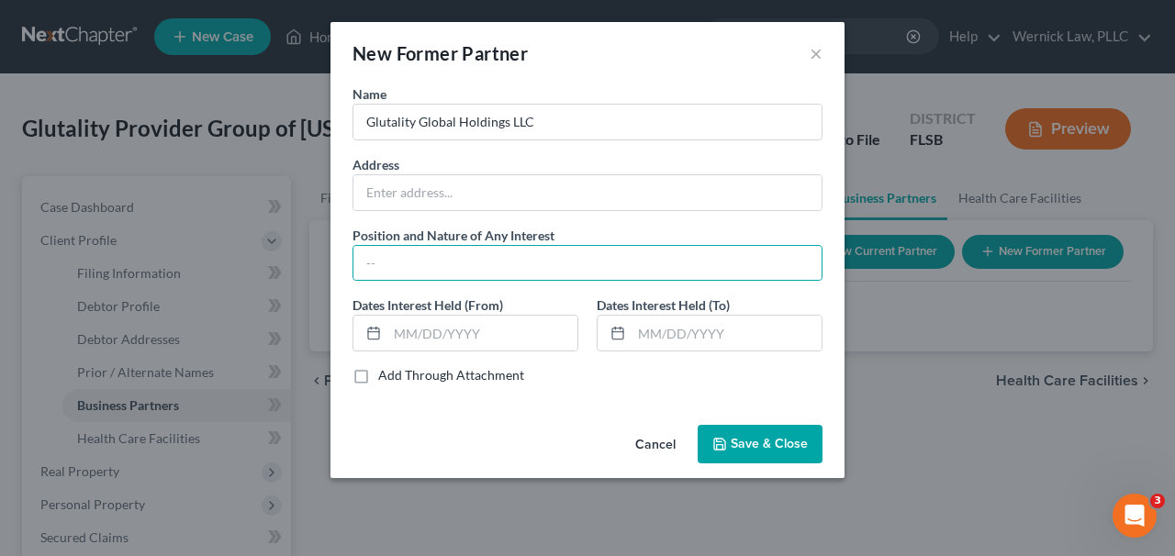
click at [746, 437] on span "Save & Close" at bounding box center [769, 444] width 77 height 16
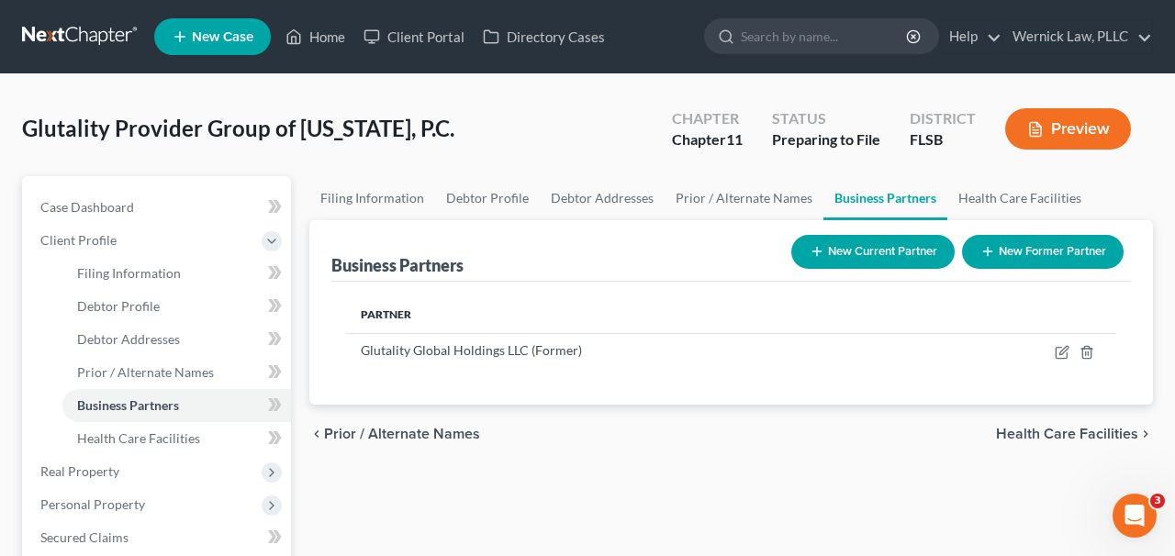
click at [1075, 108] on button "Preview" at bounding box center [1069, 128] width 126 height 41
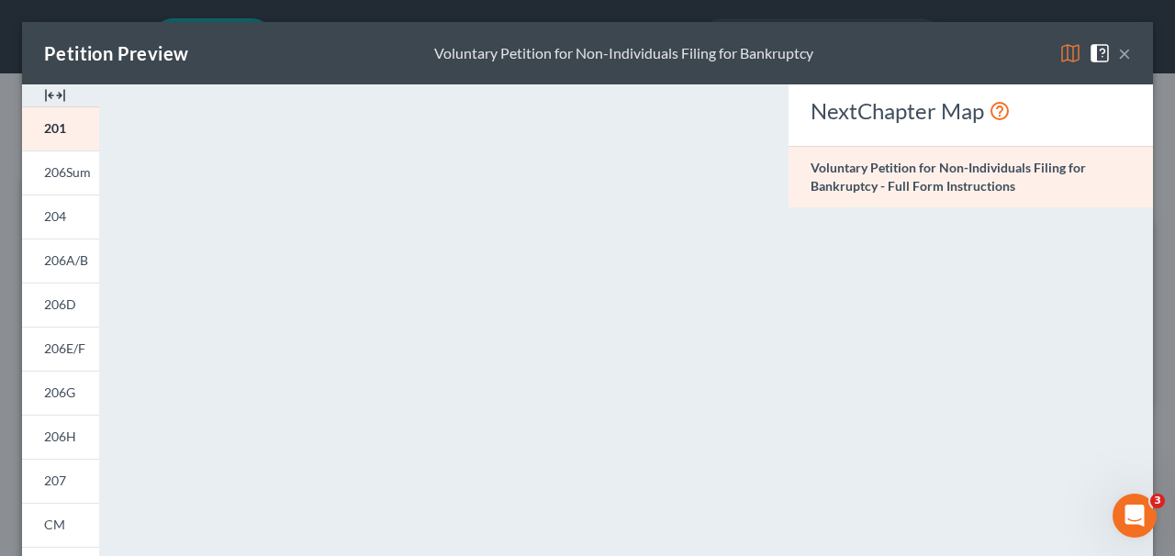
click at [1124, 53] on button "×" at bounding box center [1124, 53] width 13 height 22
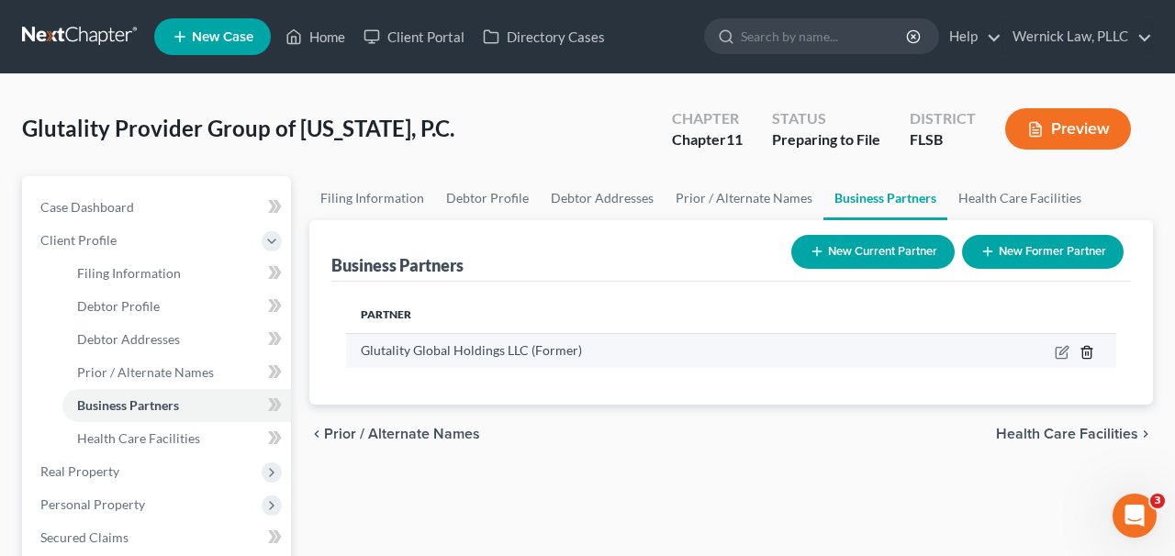
click at [1090, 353] on icon "button" at bounding box center [1087, 352] width 15 height 15
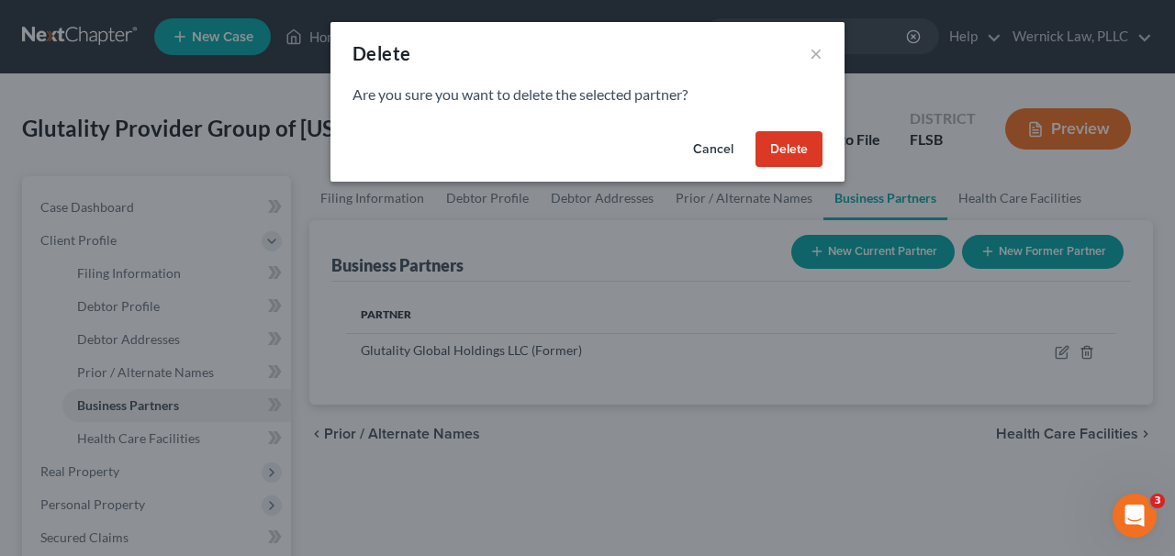
click at [795, 155] on button "Delete" at bounding box center [789, 149] width 67 height 37
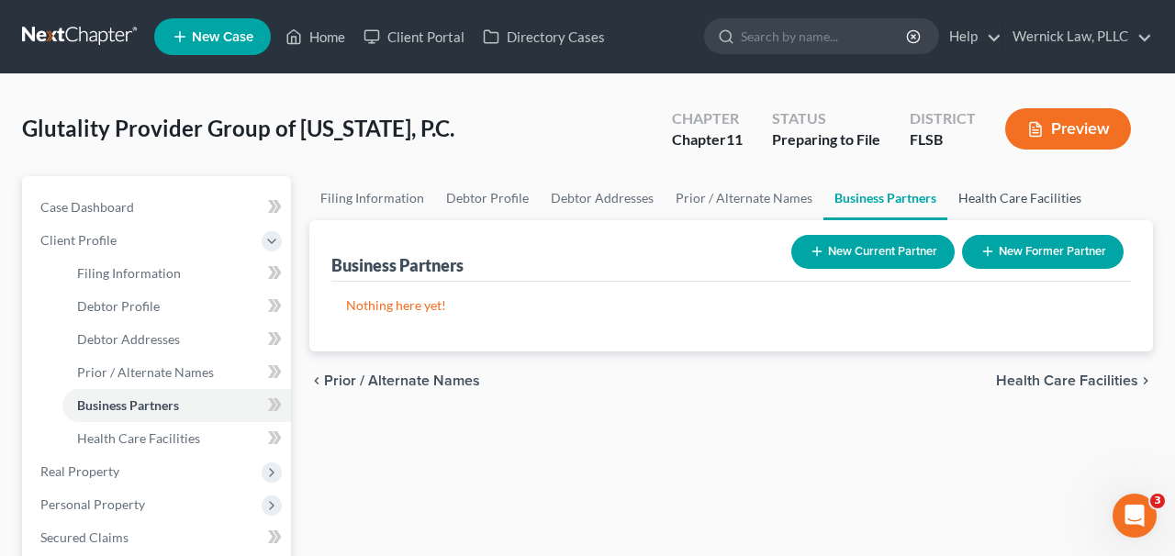
click at [988, 208] on link "Health Care Facilities" at bounding box center [1020, 198] width 145 height 44
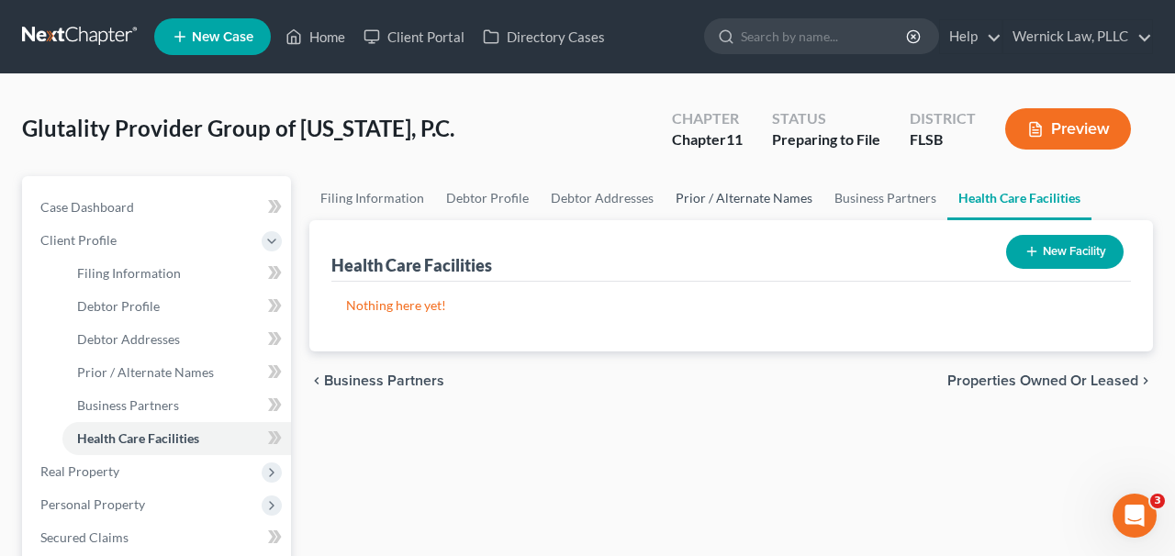
click at [790, 203] on link "Prior / Alternate Names" at bounding box center [744, 198] width 159 height 44
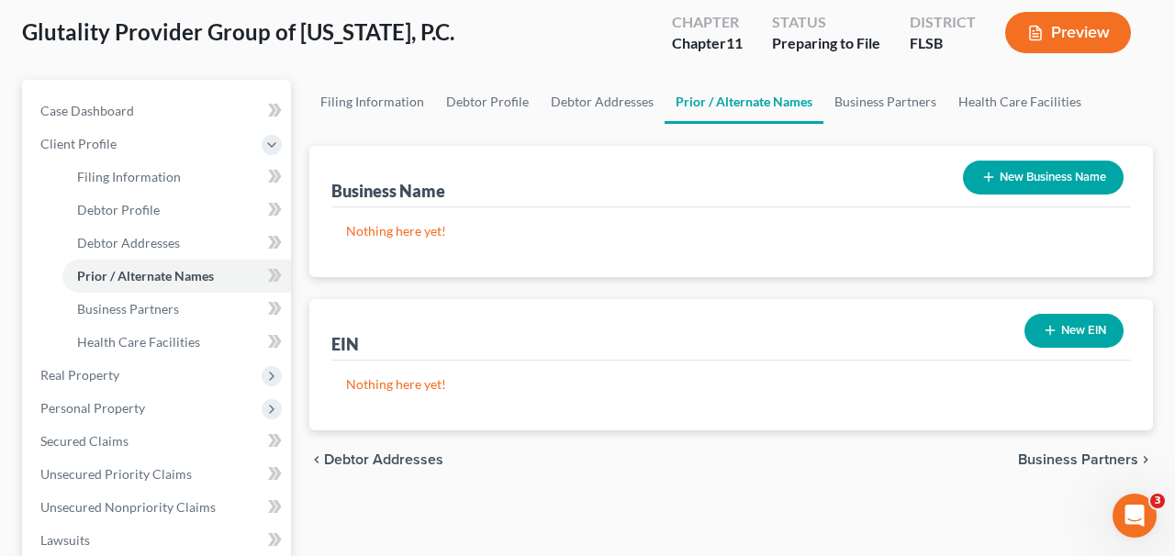
scroll to position [161, 0]
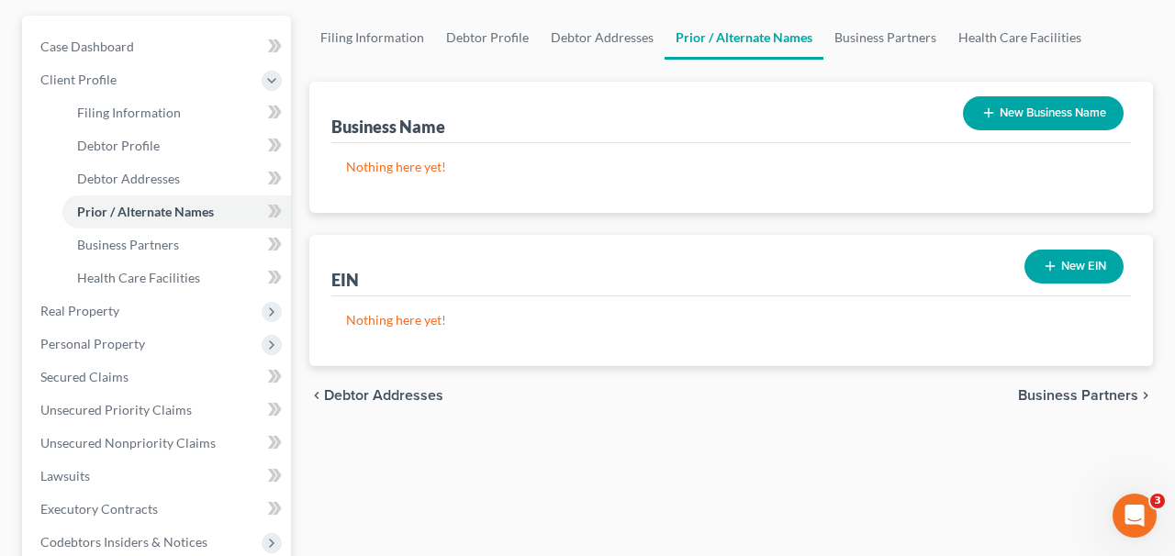
click at [983, 110] on icon "button" at bounding box center [989, 113] width 15 height 15
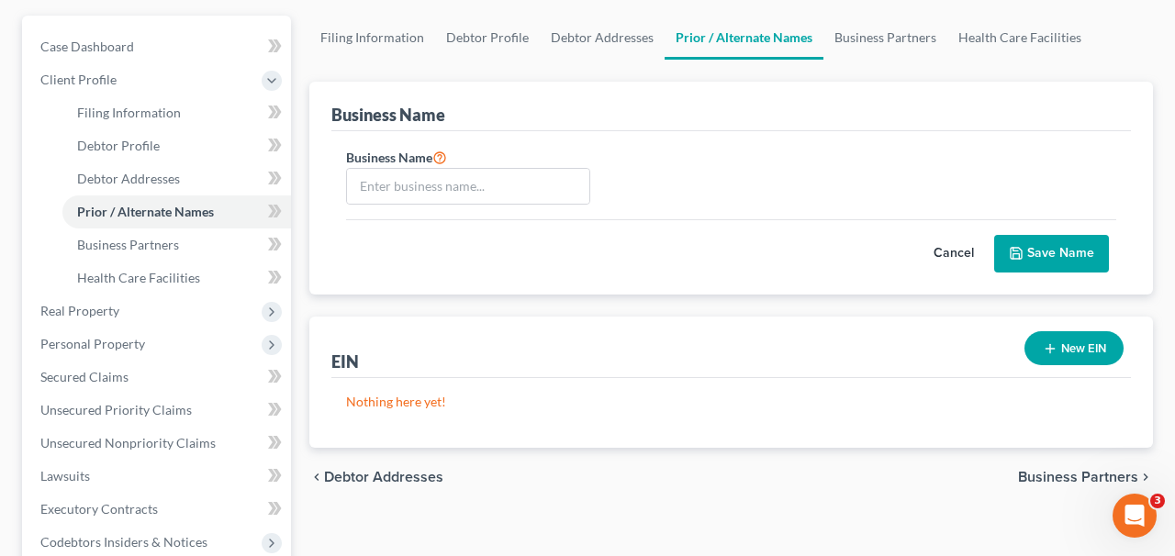
click at [958, 252] on button "Cancel" at bounding box center [954, 254] width 81 height 37
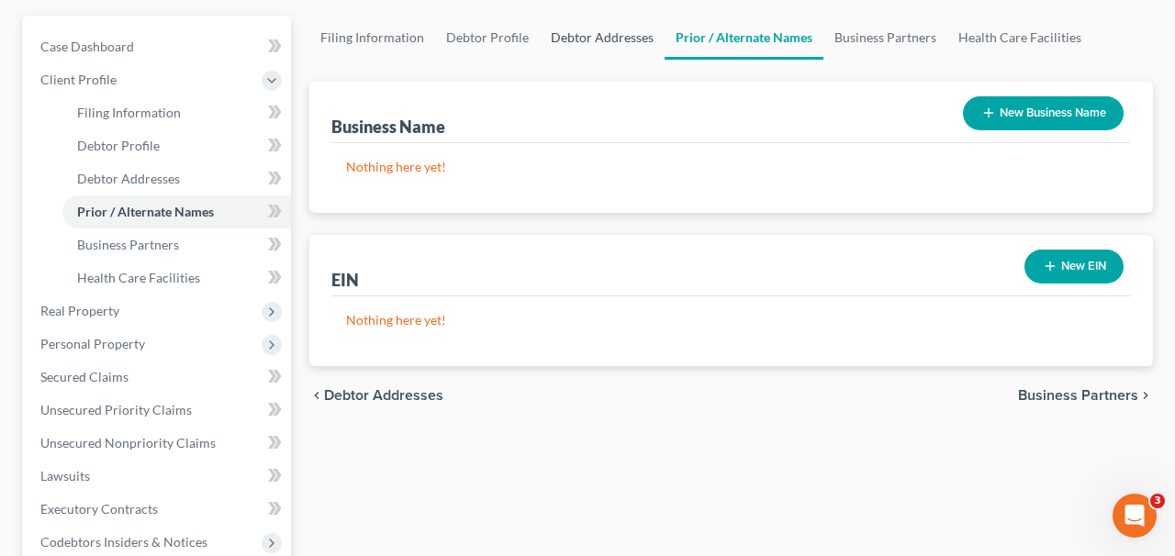
click at [629, 25] on link "Debtor Addresses" at bounding box center [602, 38] width 125 height 44
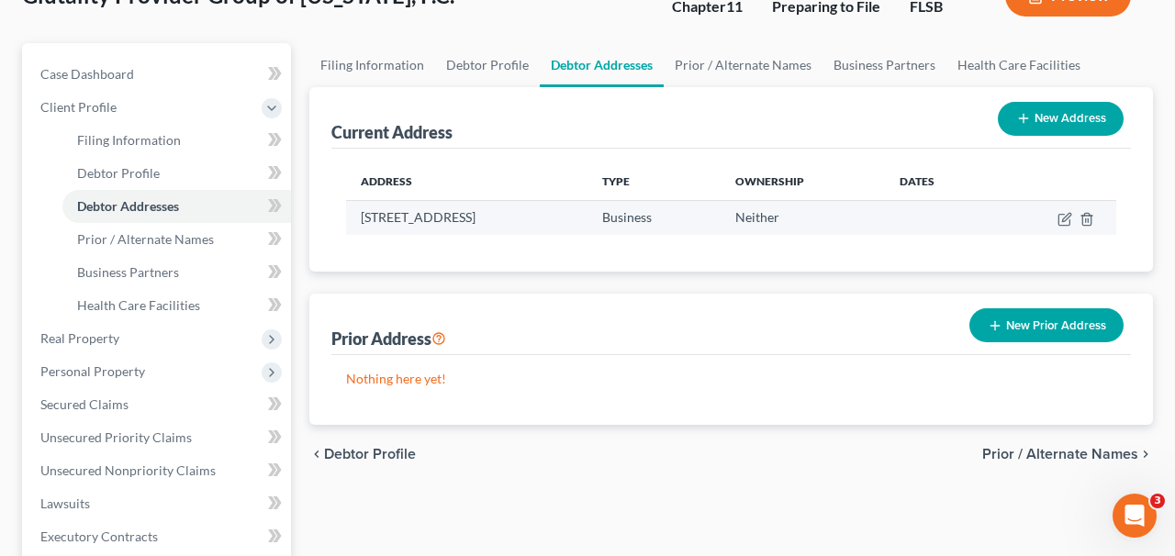
scroll to position [140, 0]
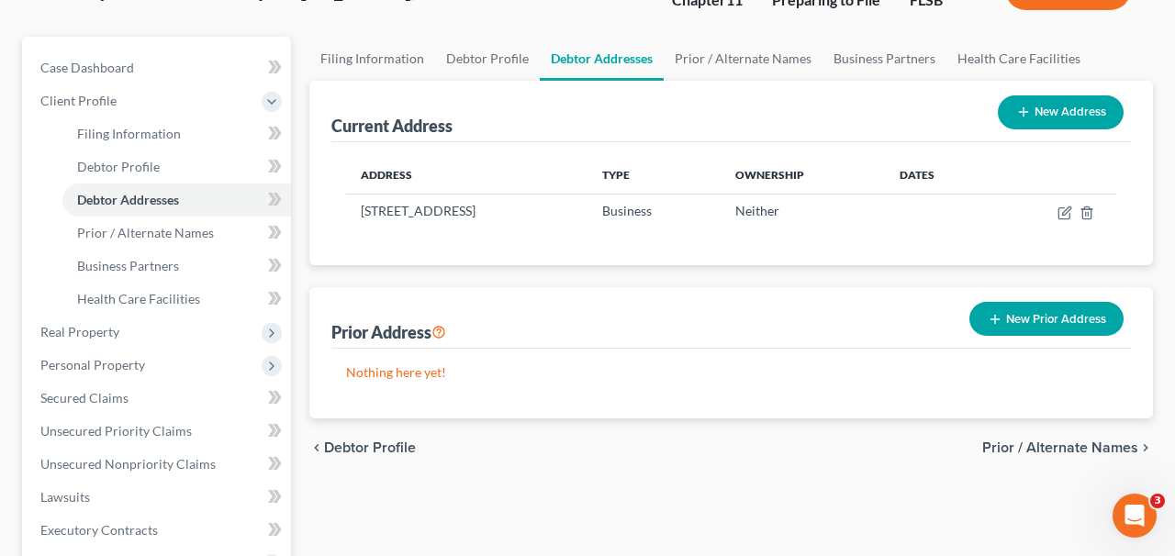
click at [1037, 107] on button "New Address" at bounding box center [1061, 113] width 126 height 34
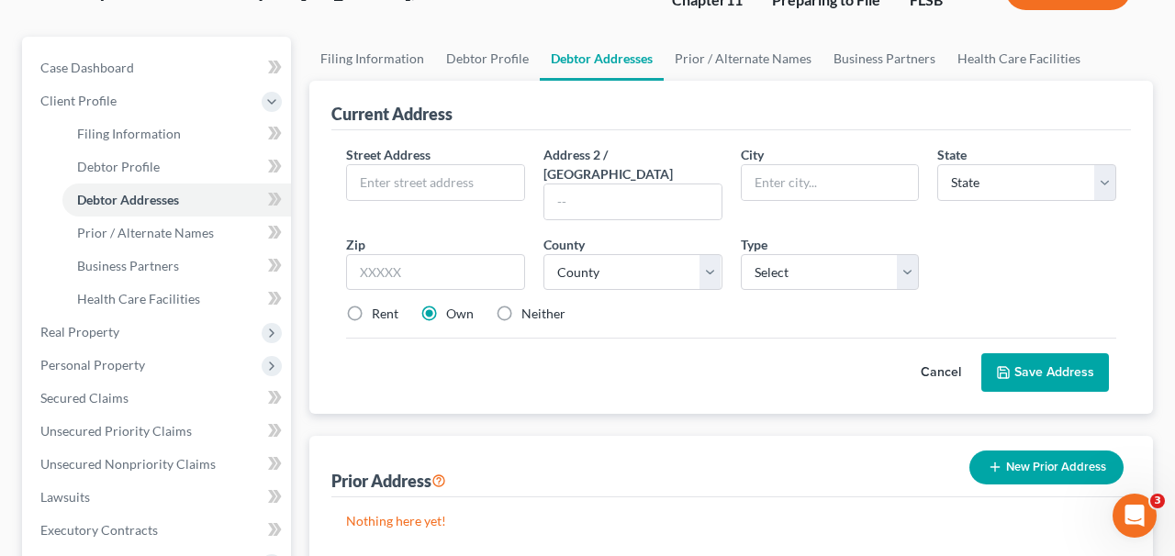
click at [946, 364] on button "Cancel" at bounding box center [941, 372] width 81 height 37
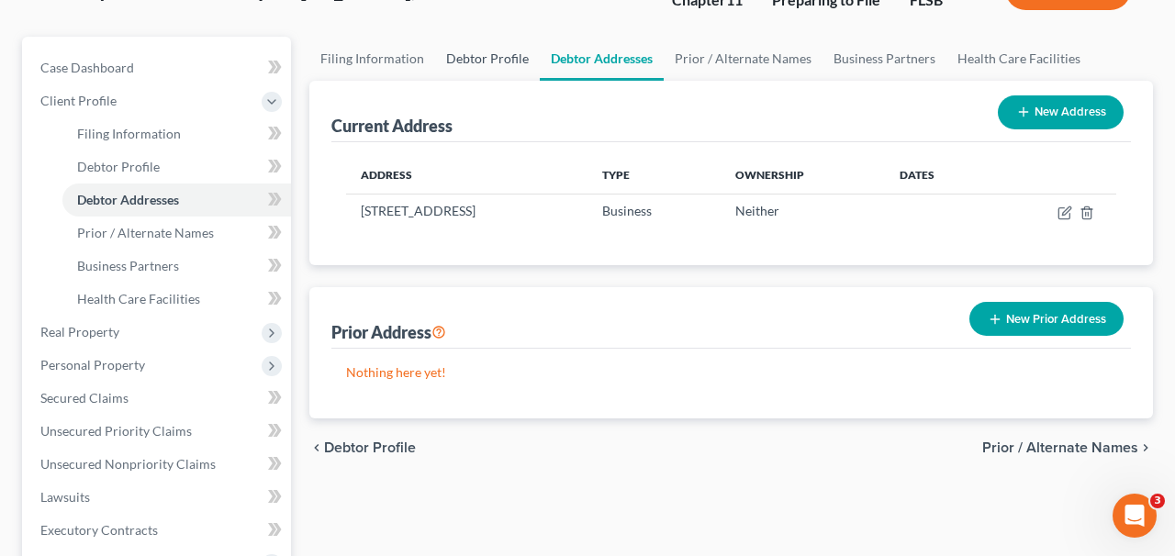
click at [509, 44] on link "Debtor Profile" at bounding box center [487, 59] width 105 height 44
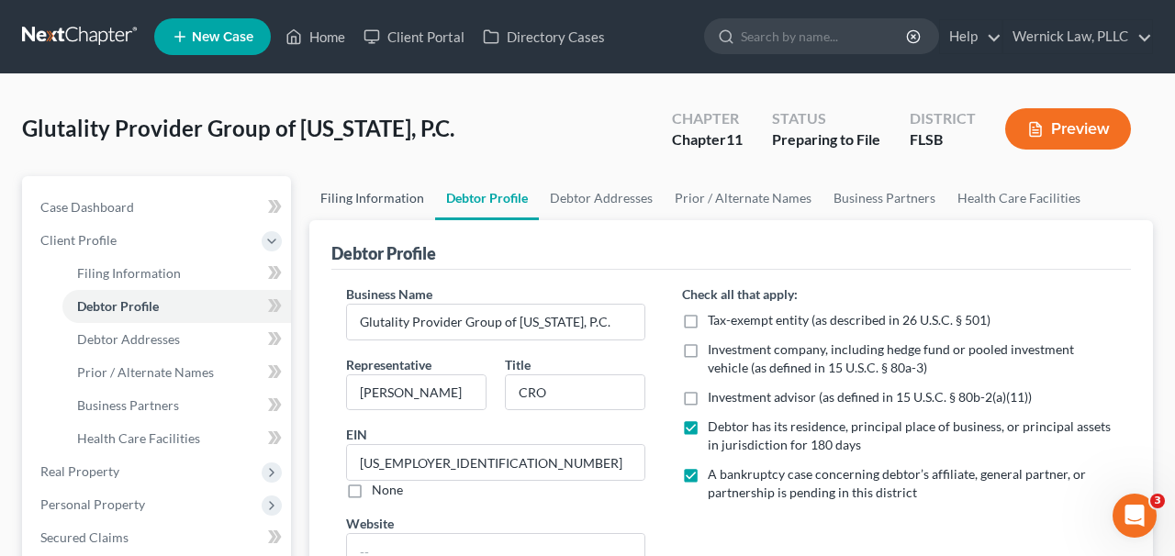
click at [389, 191] on link "Filing Information" at bounding box center [372, 198] width 126 height 44
select select "2"
select select "1"
select select "17"
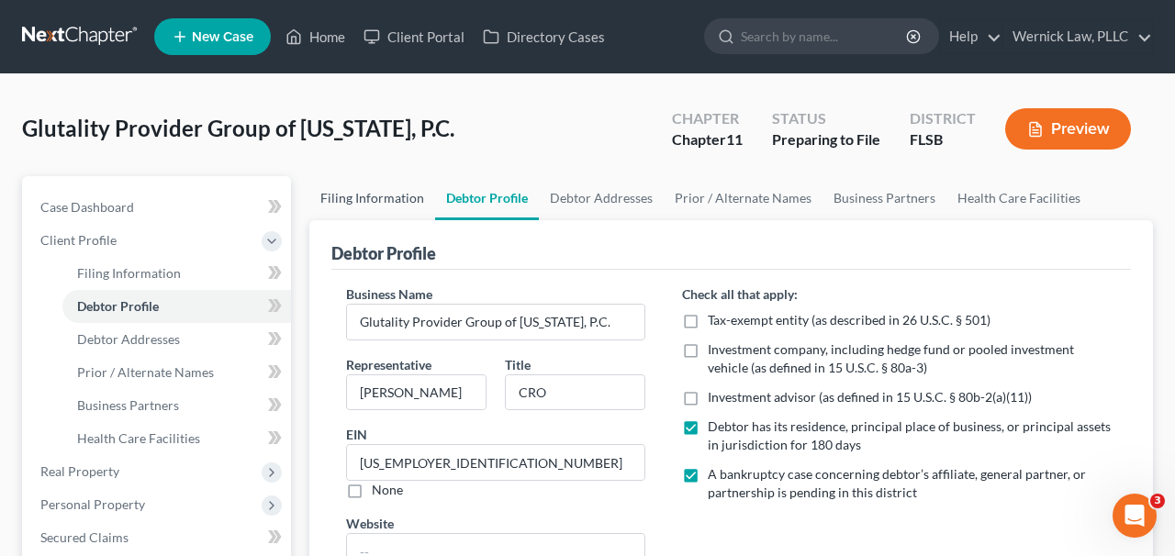
select select "0"
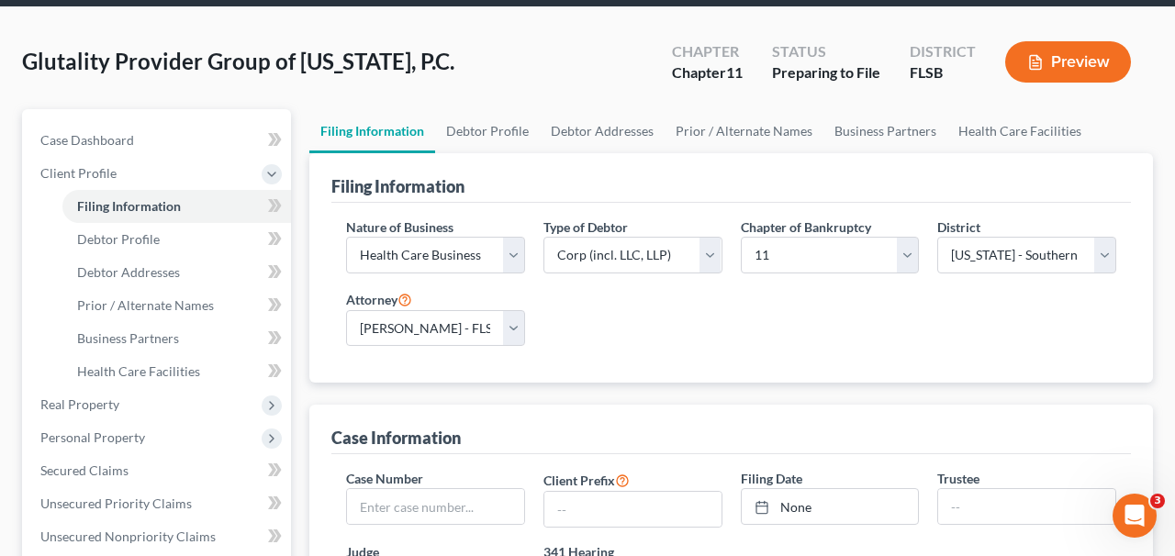
scroll to position [62, 0]
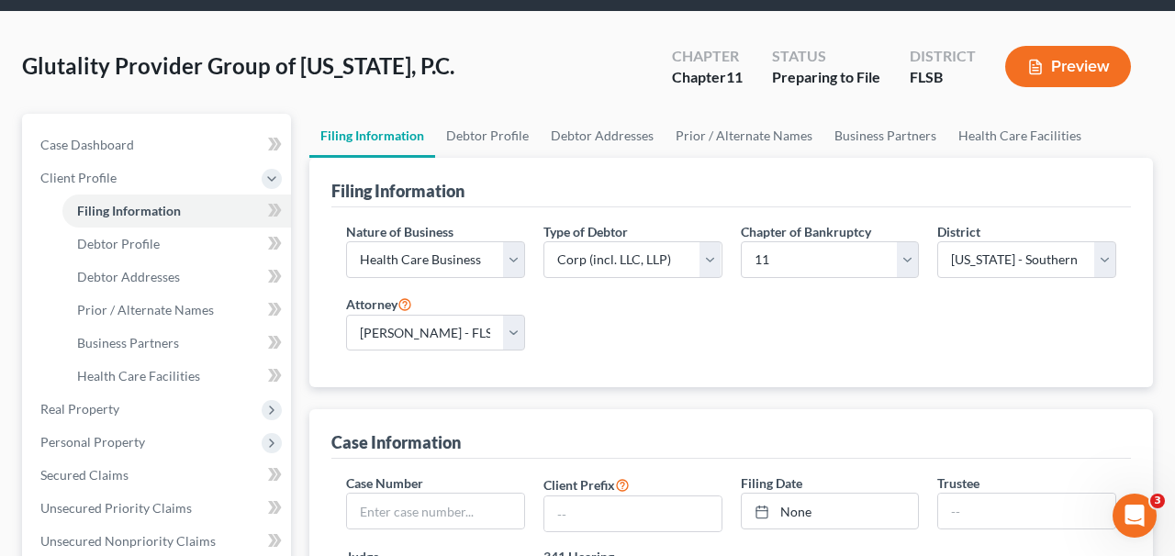
click at [433, 146] on link "Filing Information" at bounding box center [372, 136] width 126 height 44
click at [480, 138] on link "Debtor Profile" at bounding box center [487, 136] width 105 height 44
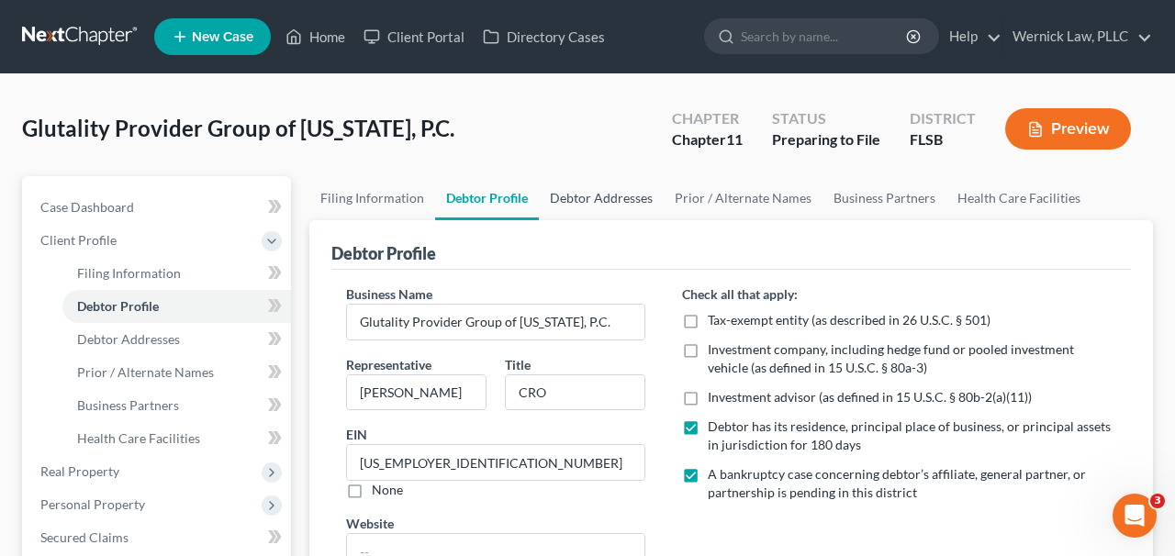
click at [641, 187] on link "Debtor Addresses" at bounding box center [601, 198] width 125 height 44
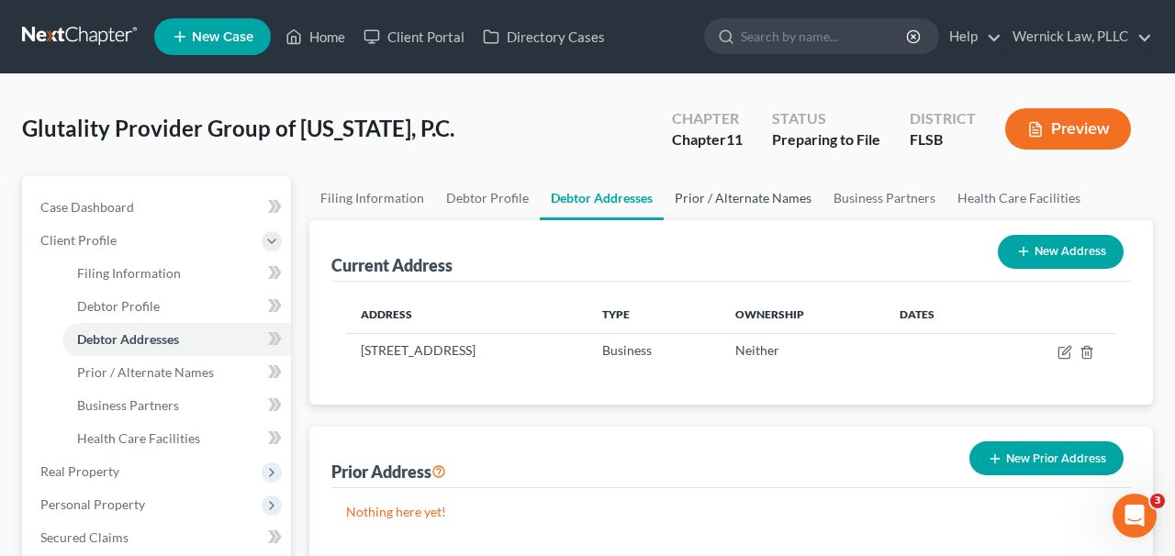
click at [718, 211] on link "Prior / Alternate Names" at bounding box center [743, 198] width 159 height 44
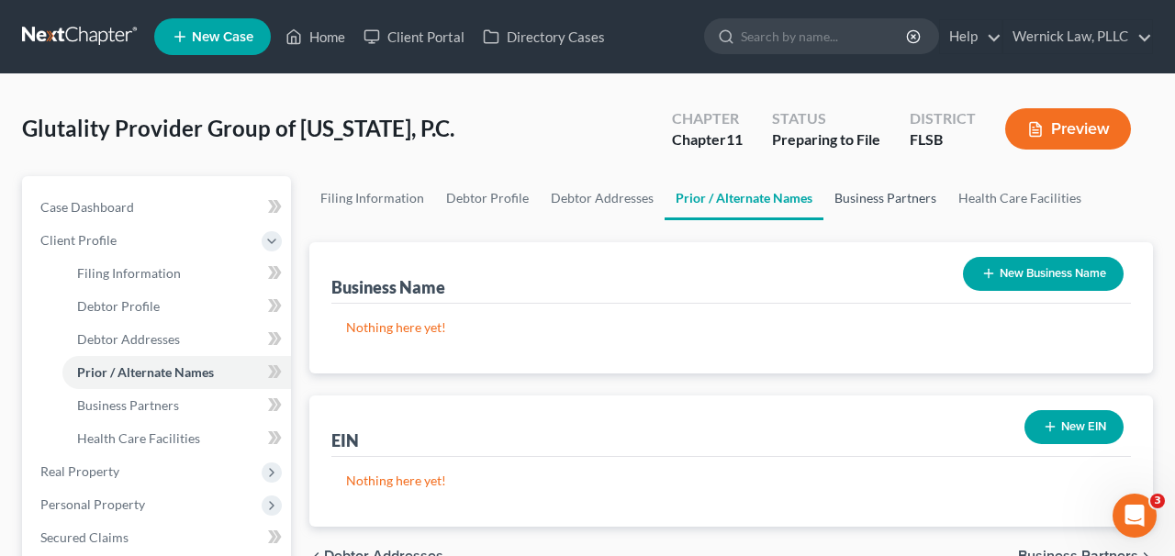
click at [855, 211] on link "Business Partners" at bounding box center [886, 198] width 124 height 44
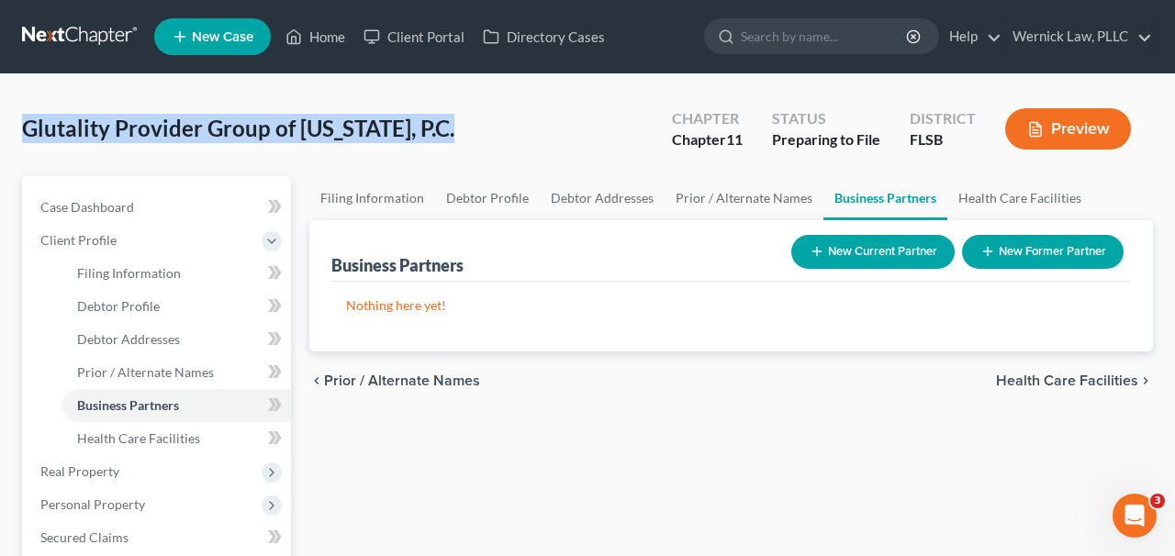
drag, startPoint x: 450, startPoint y: 131, endPoint x: 0, endPoint y: 105, distance: 450.7
click at [0, 105] on div "Glutality Provider Group of California, P.C. Upgraded Chapter Chapter 11 Status…" at bounding box center [587, 541] width 1175 height 935
copy span "Glutality Provider Group of [US_STATE], P.C."
click at [123, 44] on link at bounding box center [81, 36] width 118 height 33
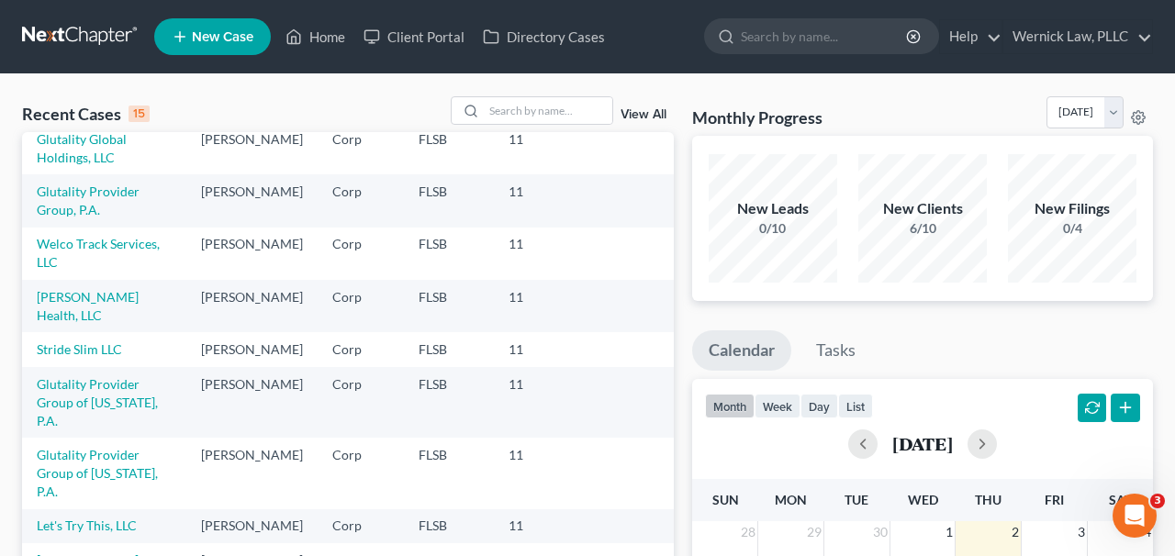
scroll to position [139, 0]
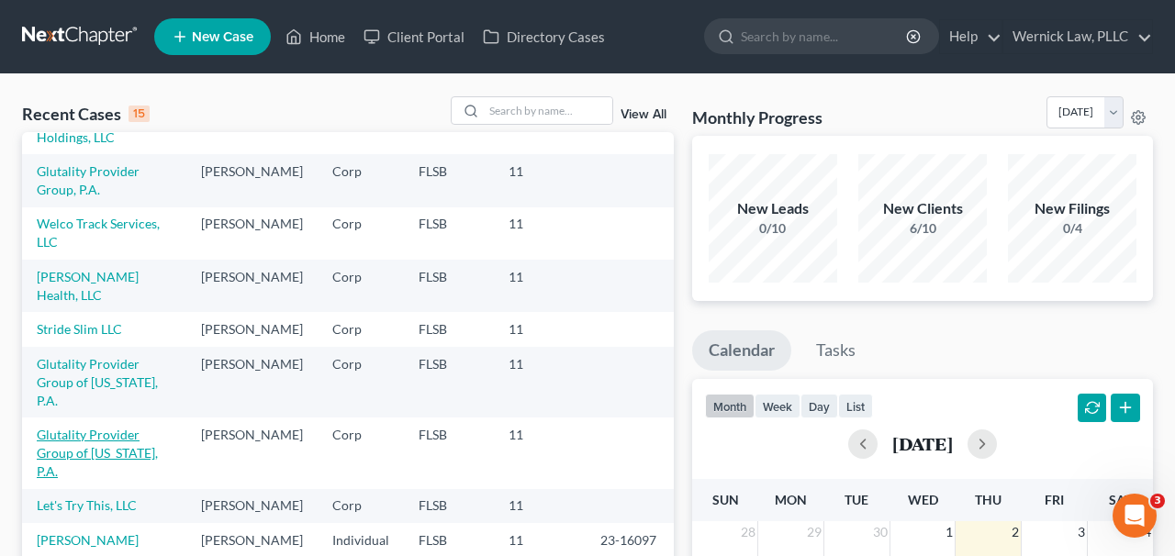
click at [104, 434] on link "Glutality Provider Group of [US_STATE], P.A." at bounding box center [97, 453] width 121 height 52
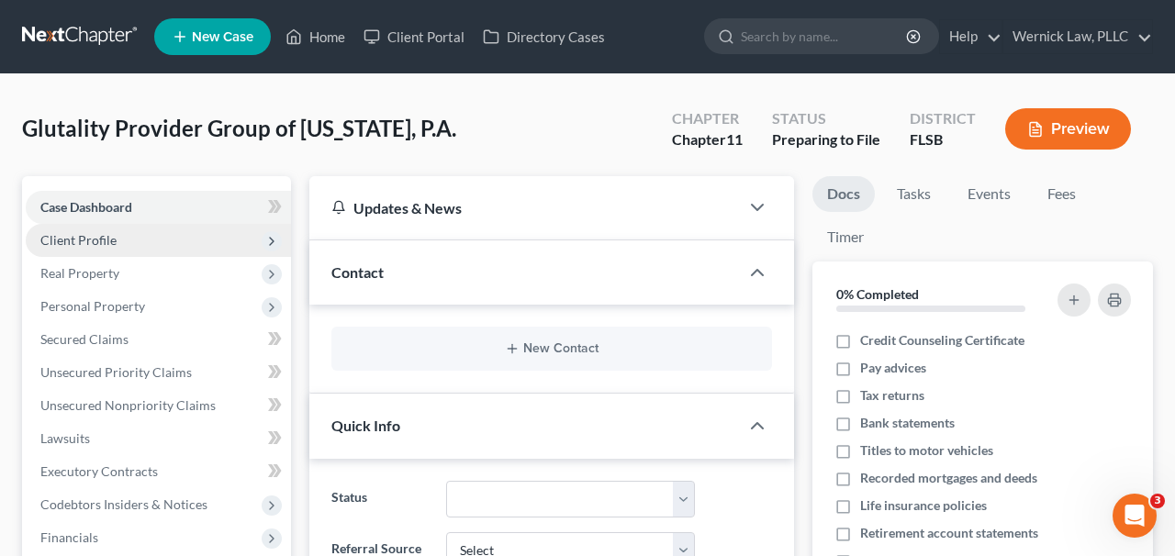
click at [152, 243] on span "Client Profile" at bounding box center [158, 240] width 265 height 33
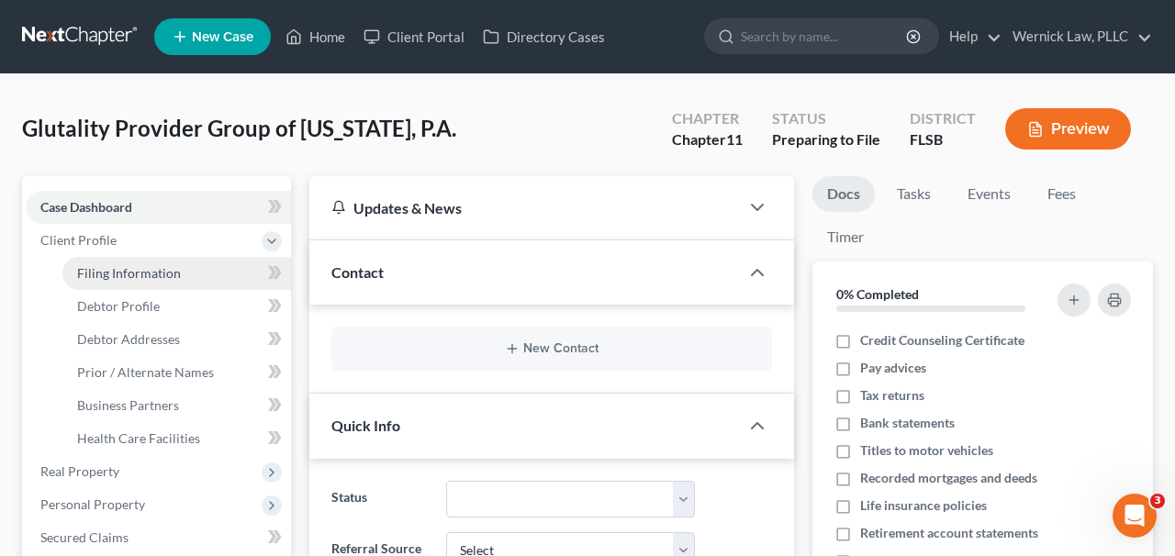
click at [205, 273] on link "Filing Information" at bounding box center [176, 273] width 229 height 33
select select "2"
select select "1"
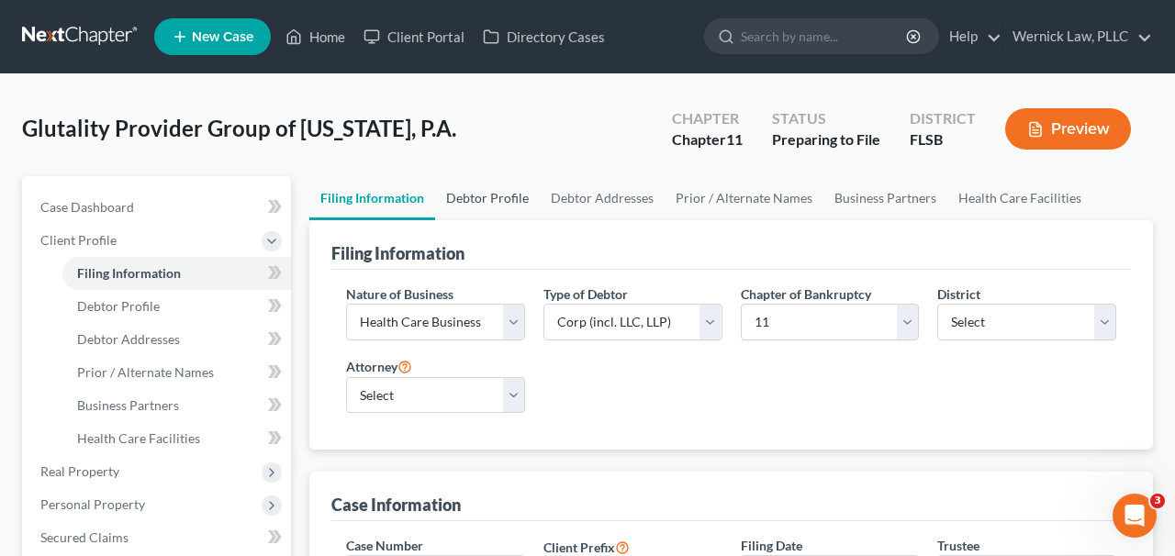
click at [484, 197] on link "Debtor Profile" at bounding box center [487, 198] width 105 height 44
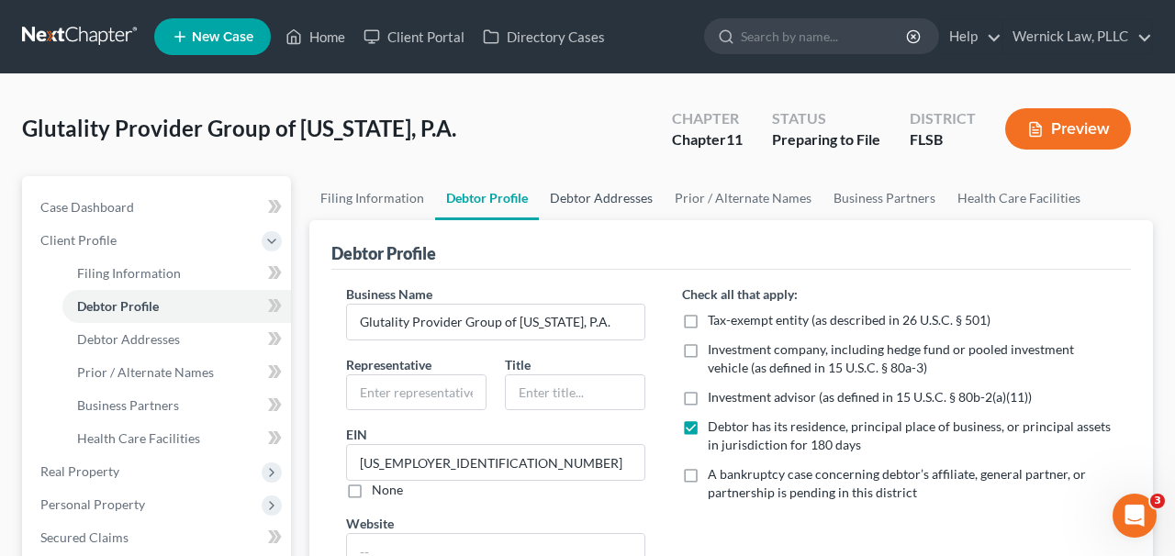
click at [597, 208] on link "Debtor Addresses" at bounding box center [601, 198] width 125 height 44
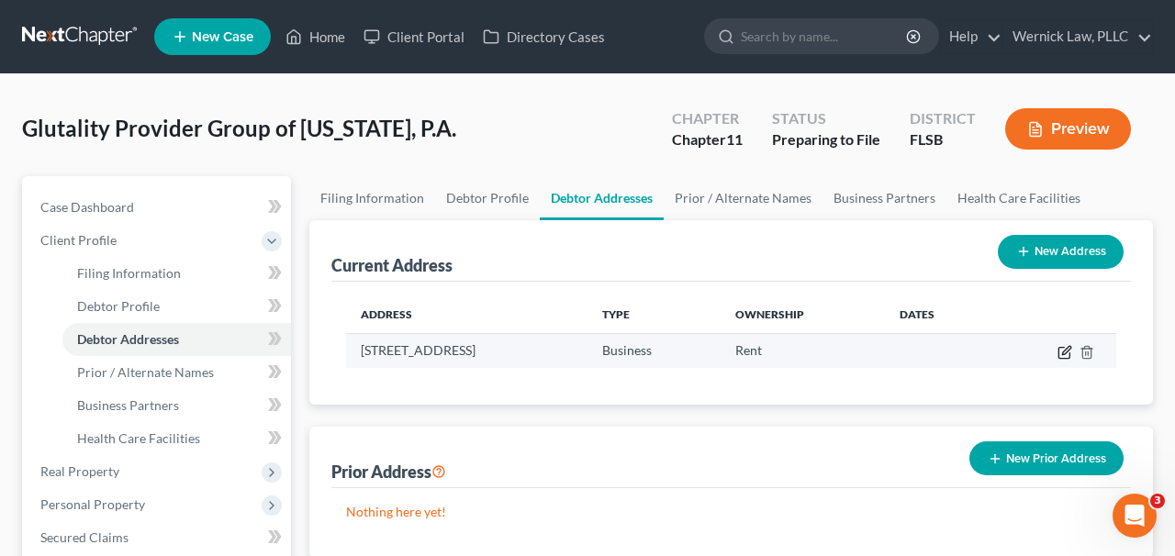
click at [1067, 349] on icon "button" at bounding box center [1066, 350] width 8 height 8
select select "9"
select select "49"
select select "0"
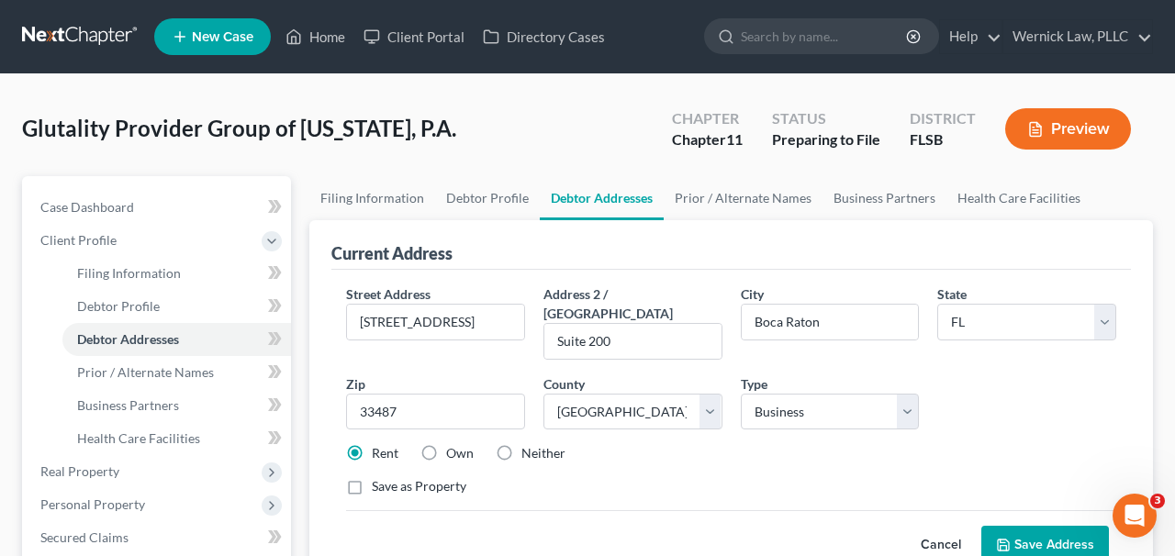
scroll to position [53, 0]
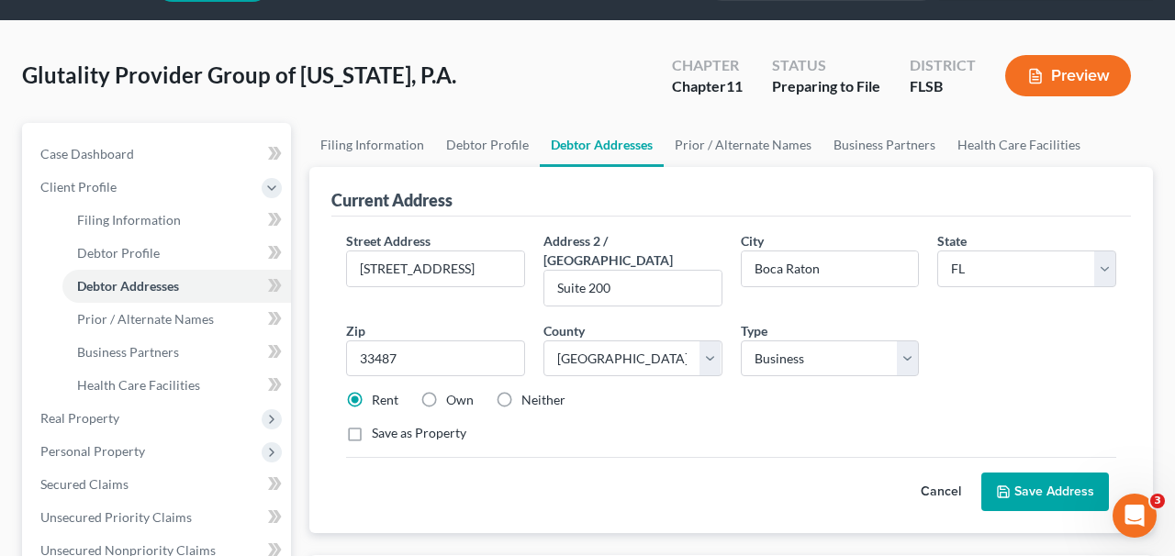
click at [1018, 473] on button "Save Address" at bounding box center [1046, 492] width 128 height 39
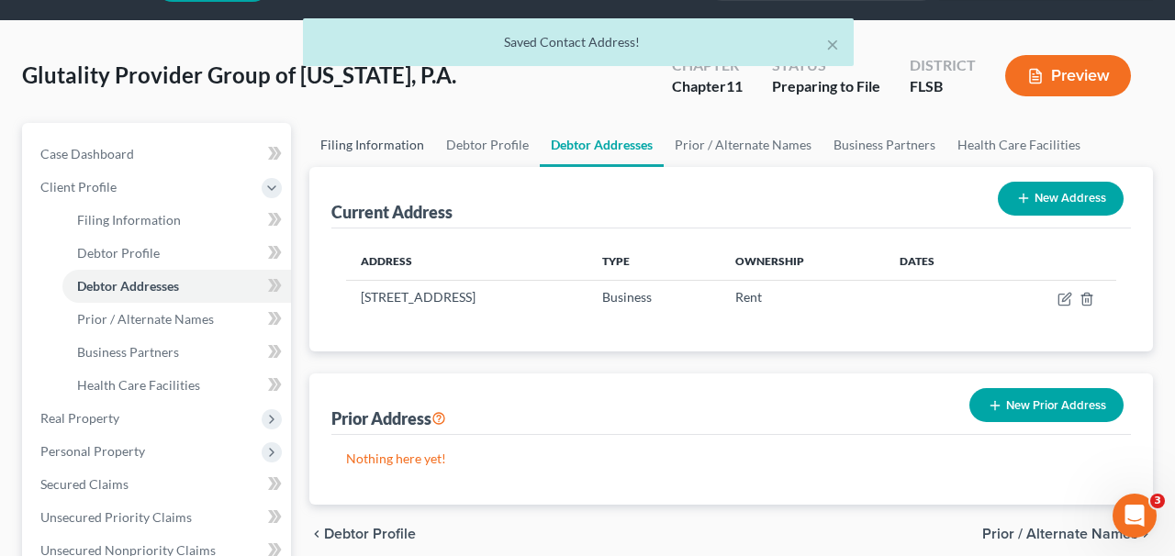
click at [363, 152] on link "Filing Information" at bounding box center [372, 145] width 126 height 44
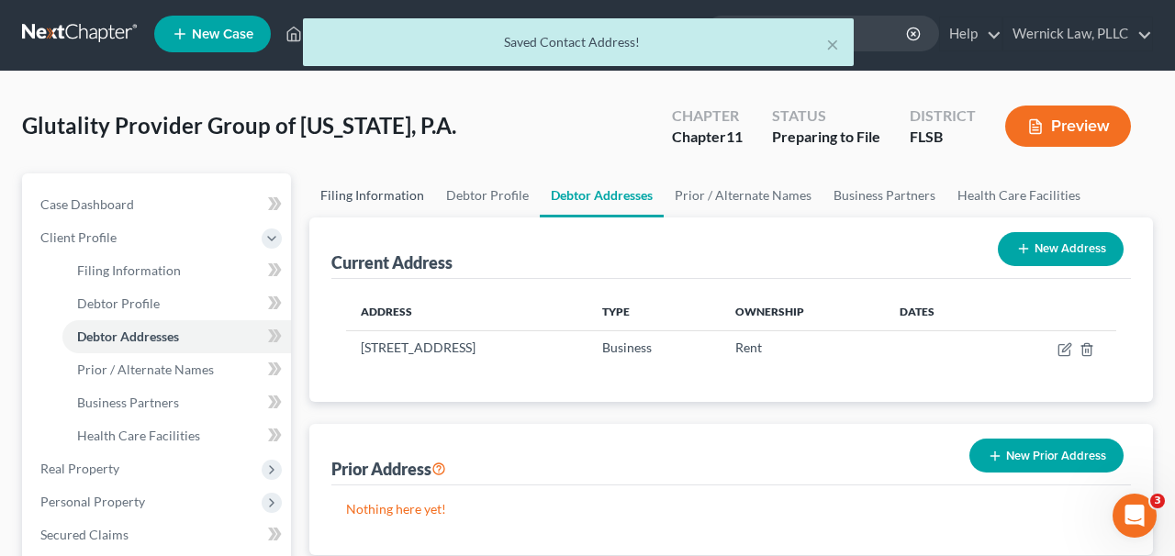
select select "2"
select select "1"
select select "17"
select select "0"
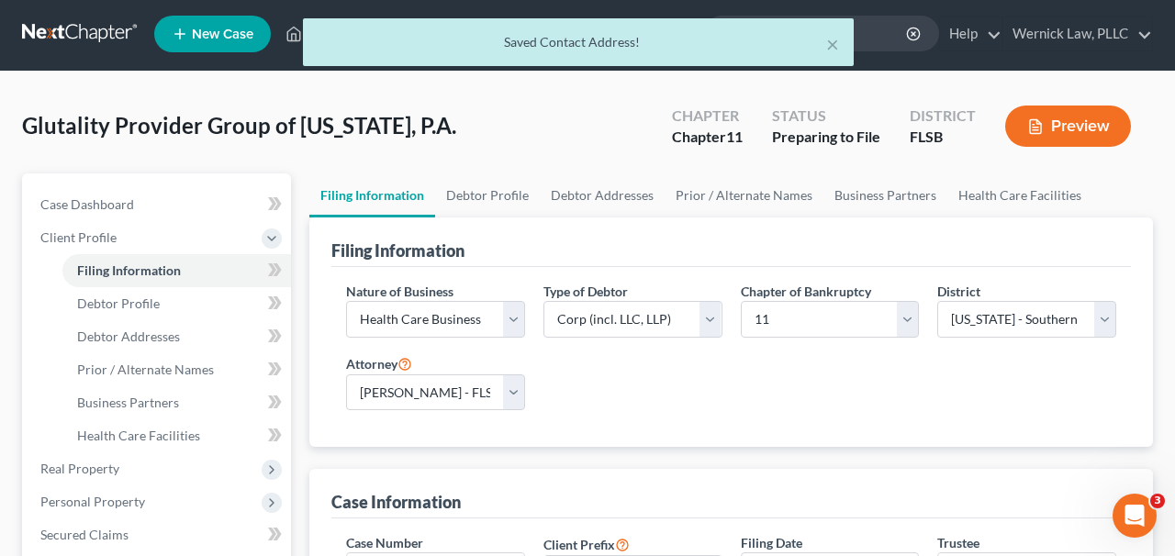
scroll to position [0, 0]
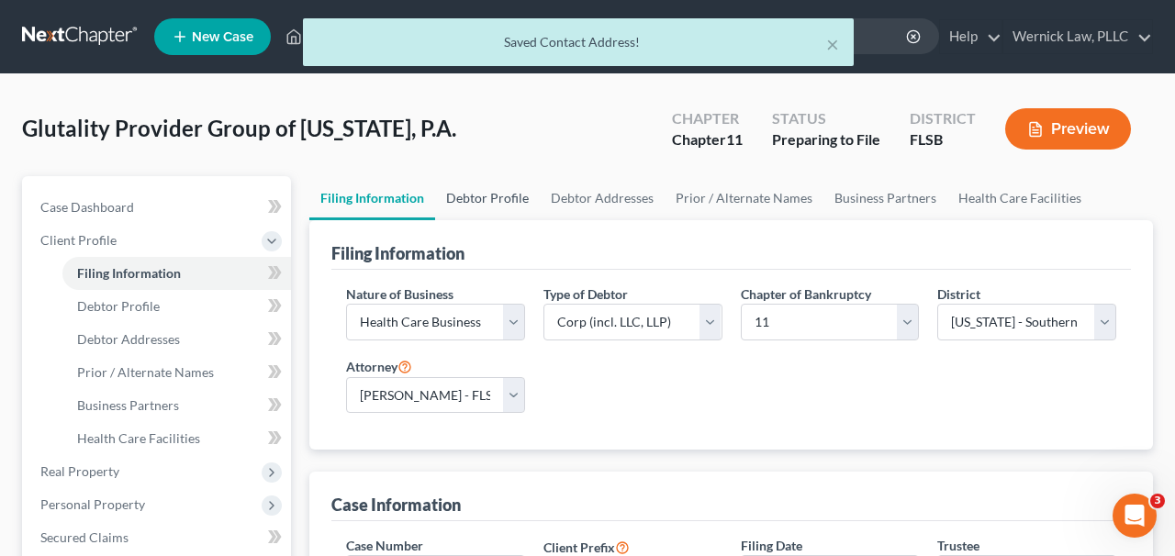
click at [493, 205] on link "Debtor Profile" at bounding box center [487, 198] width 105 height 44
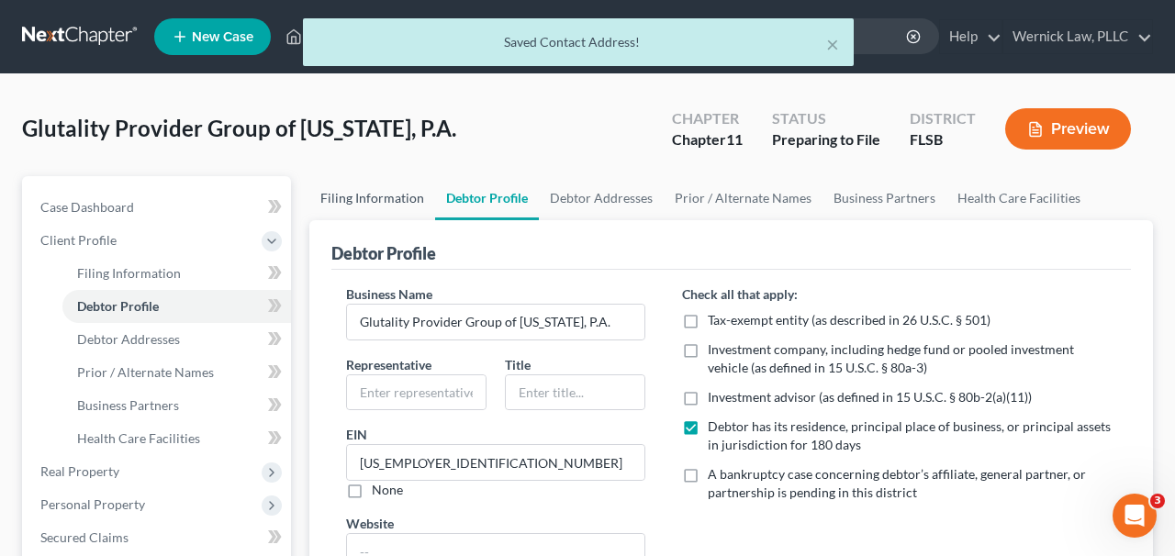
click at [410, 200] on link "Filing Information" at bounding box center [372, 198] width 126 height 44
select select "2"
select select "1"
select select "17"
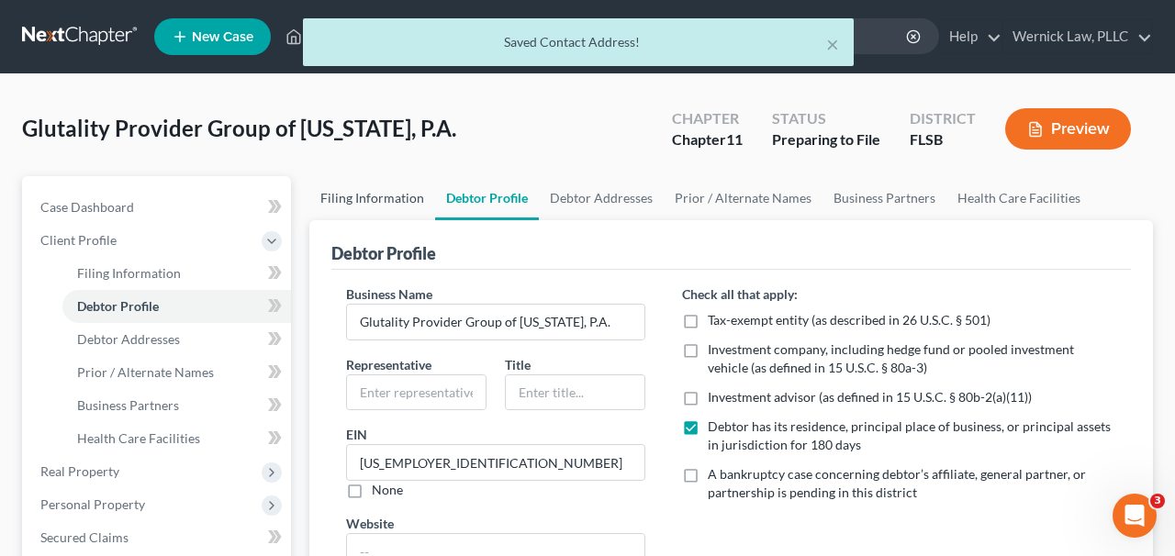
select select "0"
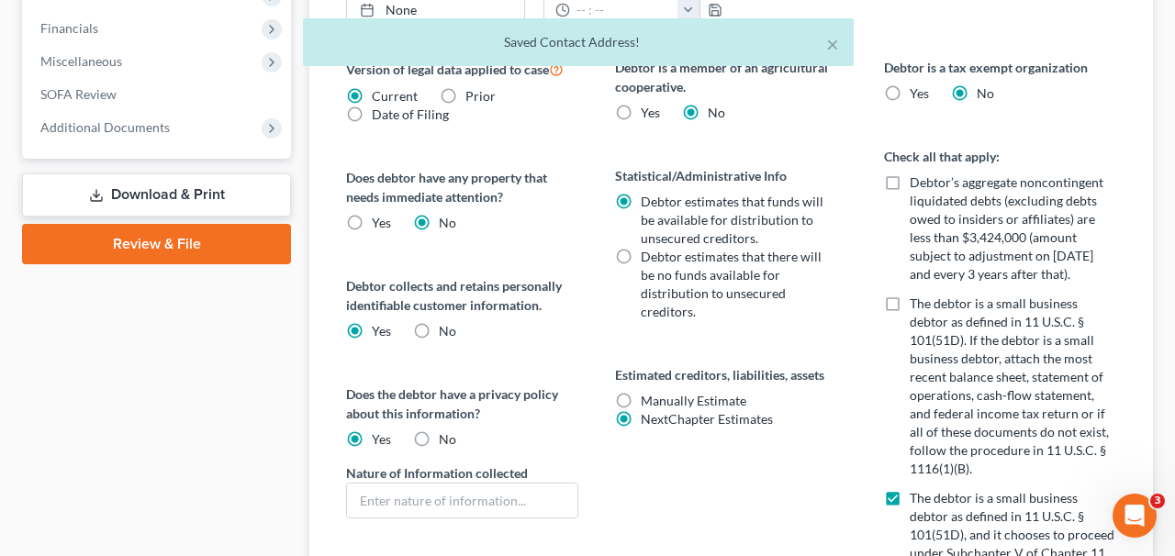
scroll to position [786, 0]
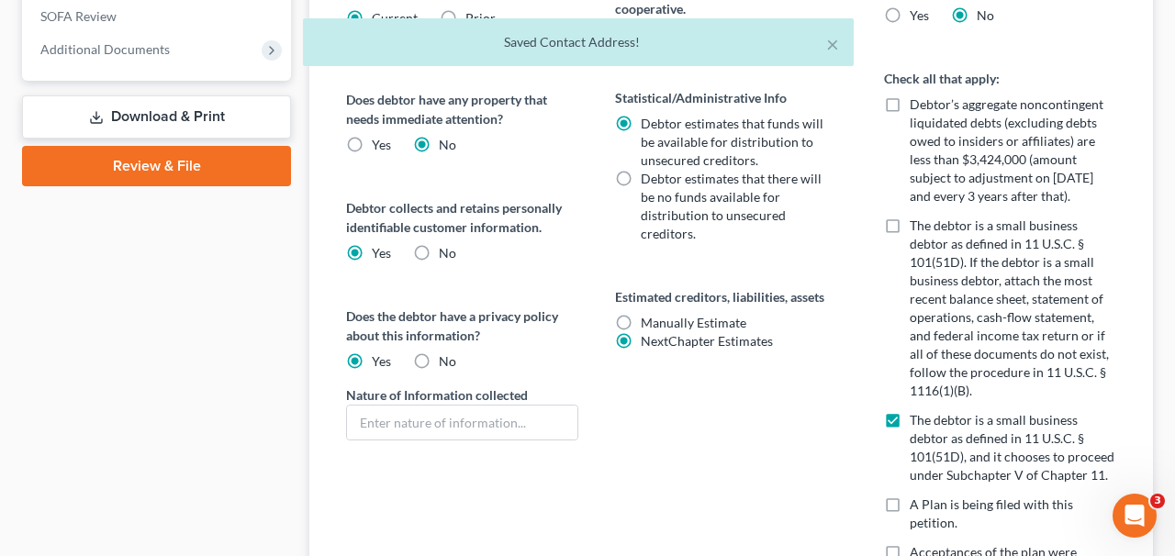
click at [709, 344] on span "NextChapter Estimates" at bounding box center [707, 341] width 132 height 16
click at [660, 344] on input "NextChapter Estimates" at bounding box center [654, 338] width 12 height 12
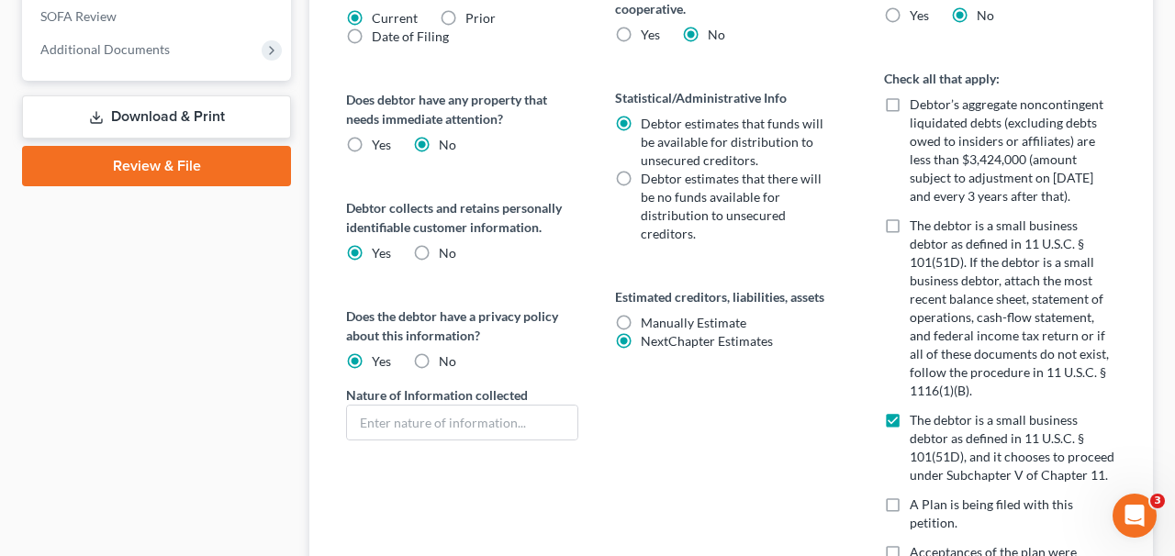
click at [693, 327] on span "Manually Estimate" at bounding box center [694, 323] width 106 height 16
click at [660, 326] on input "Manually Estimate Manually Estimate" at bounding box center [654, 320] width 12 height 12
radio input "true"
radio input "false"
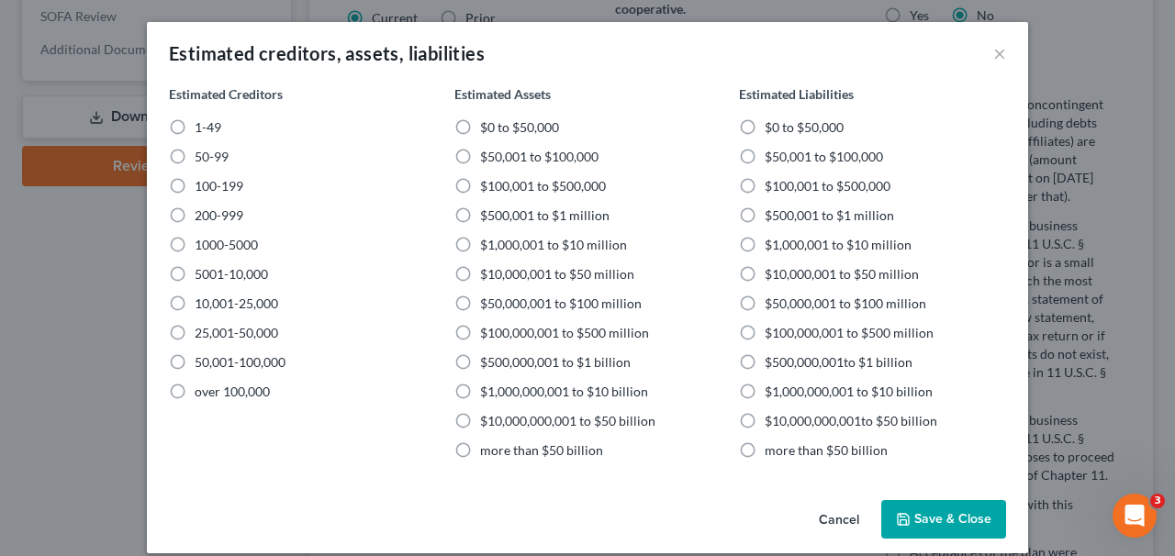
click at [211, 129] on span "1-49" at bounding box center [208, 127] width 27 height 16
click at [211, 129] on input "1-49" at bounding box center [208, 124] width 12 height 12
radio input "true"
click at [589, 222] on span "$500,001 to $1 million" at bounding box center [544, 216] width 129 height 16
click at [500, 219] on input "$500,001 to $1 million" at bounding box center [494, 213] width 12 height 12
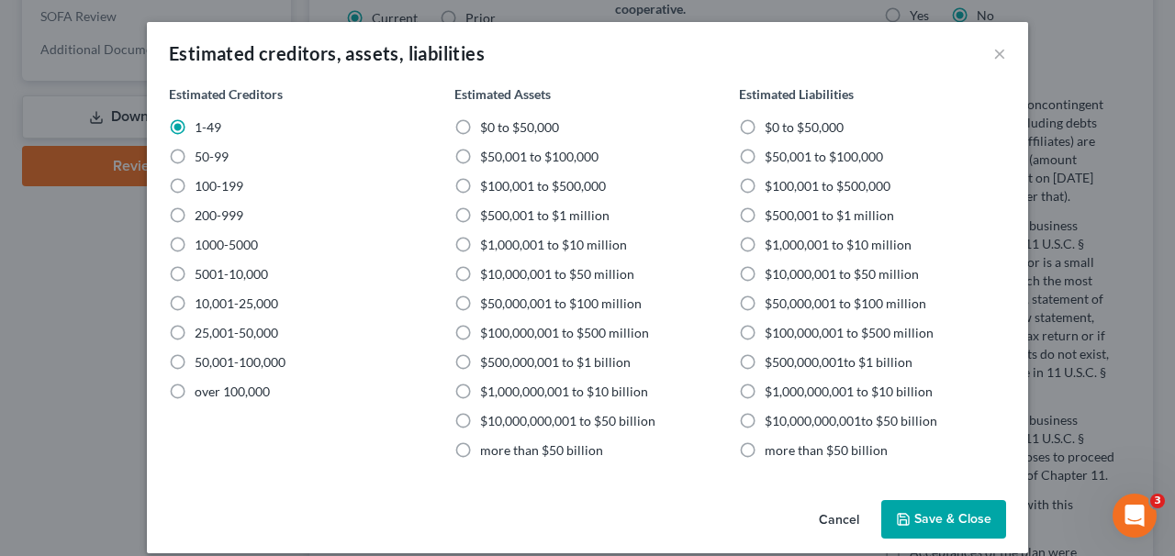
radio input "true"
click at [812, 188] on span "$100,001 to $500,000" at bounding box center [828, 186] width 126 height 16
click at [784, 188] on input "$100,001 to $500,000" at bounding box center [778, 183] width 12 height 12
radio input "true"
click at [959, 522] on button "Save & Close" at bounding box center [944, 519] width 125 height 39
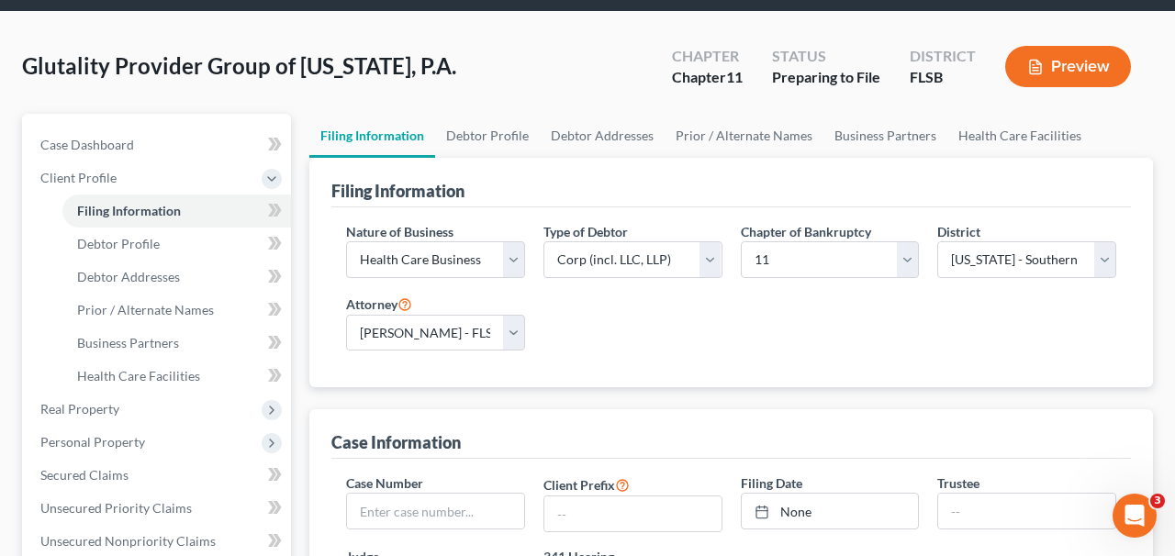
scroll to position [15, 0]
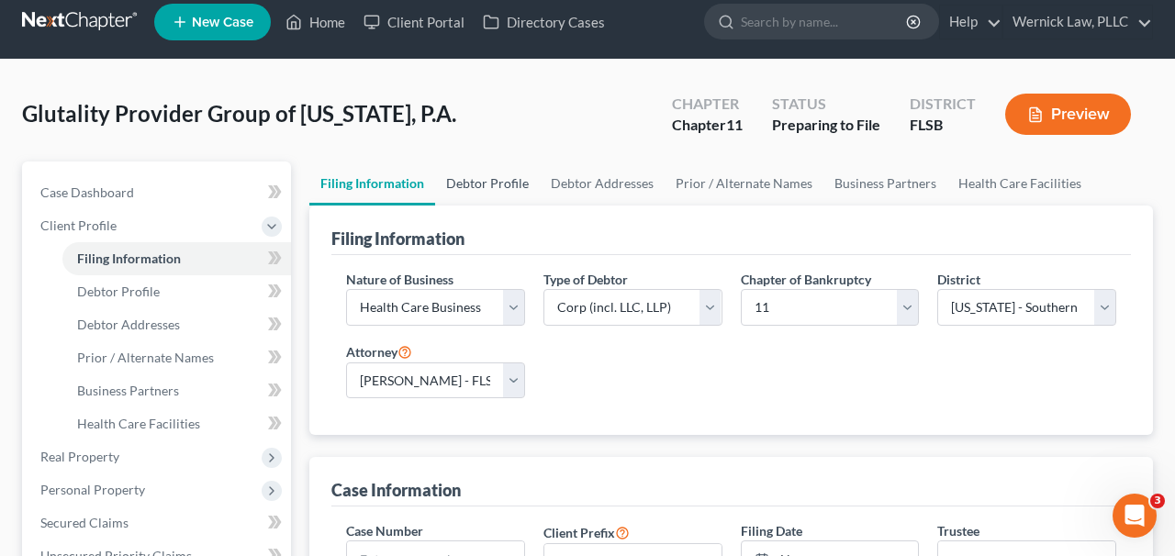
click at [511, 175] on link "Debtor Profile" at bounding box center [487, 184] width 105 height 44
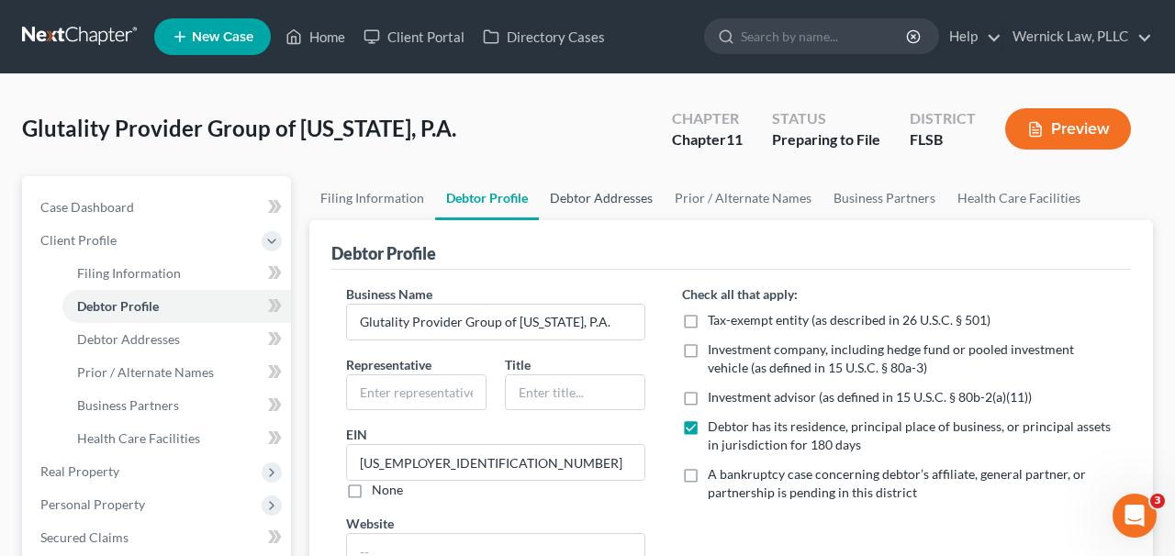
click at [602, 205] on link "Debtor Addresses" at bounding box center [601, 198] width 125 height 44
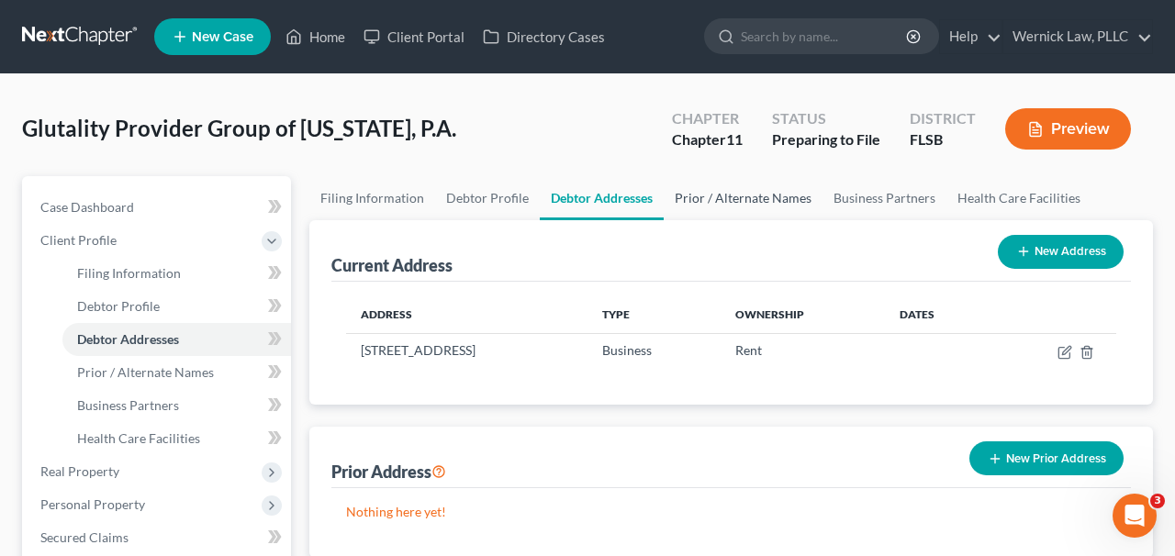
click at [743, 203] on link "Prior / Alternate Names" at bounding box center [743, 198] width 159 height 44
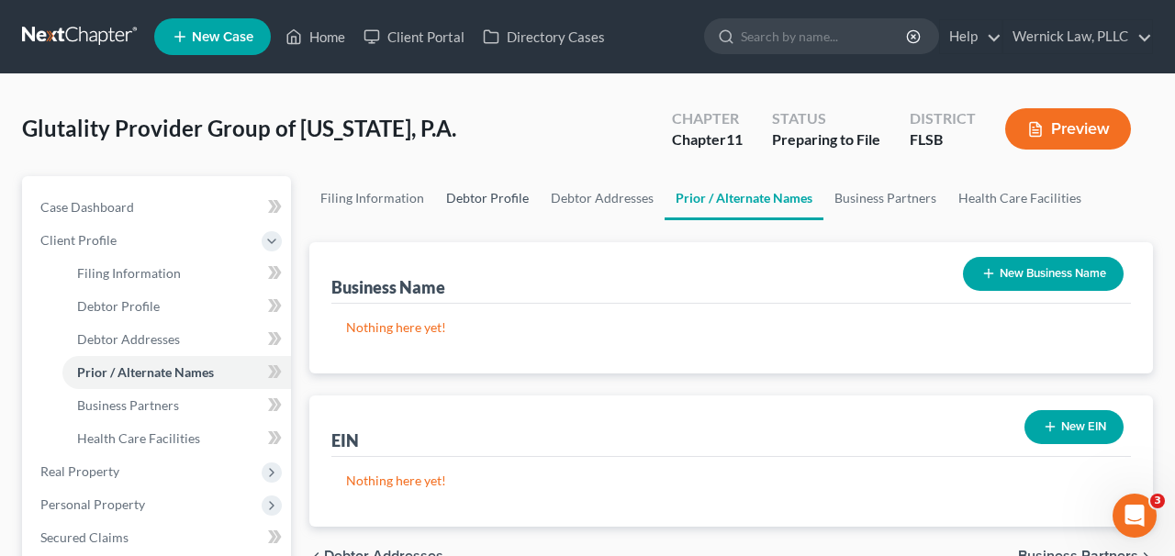
click at [468, 200] on link "Debtor Profile" at bounding box center [487, 198] width 105 height 44
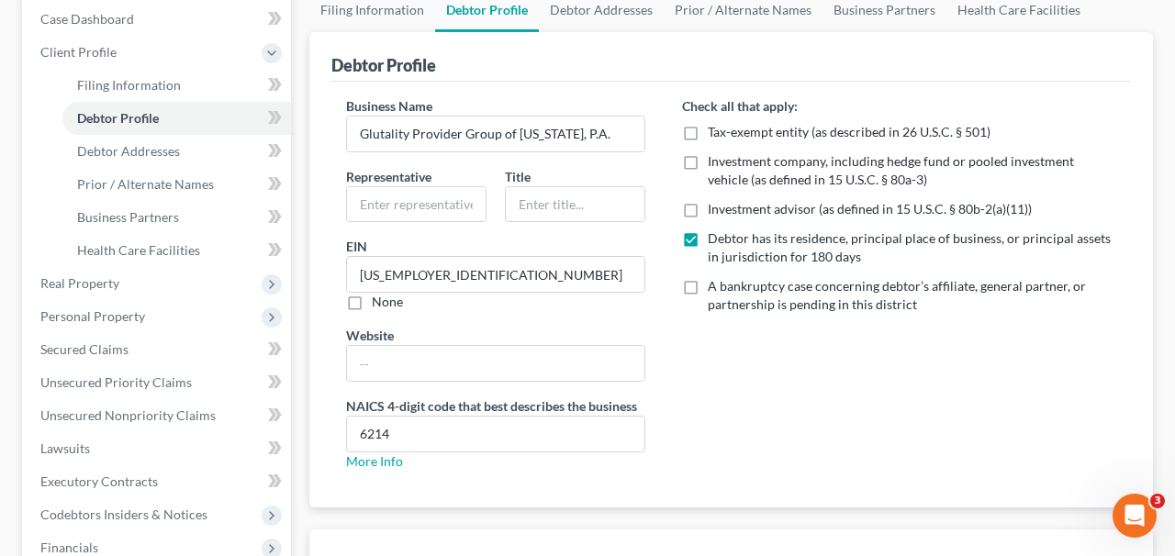
scroll to position [221, 0]
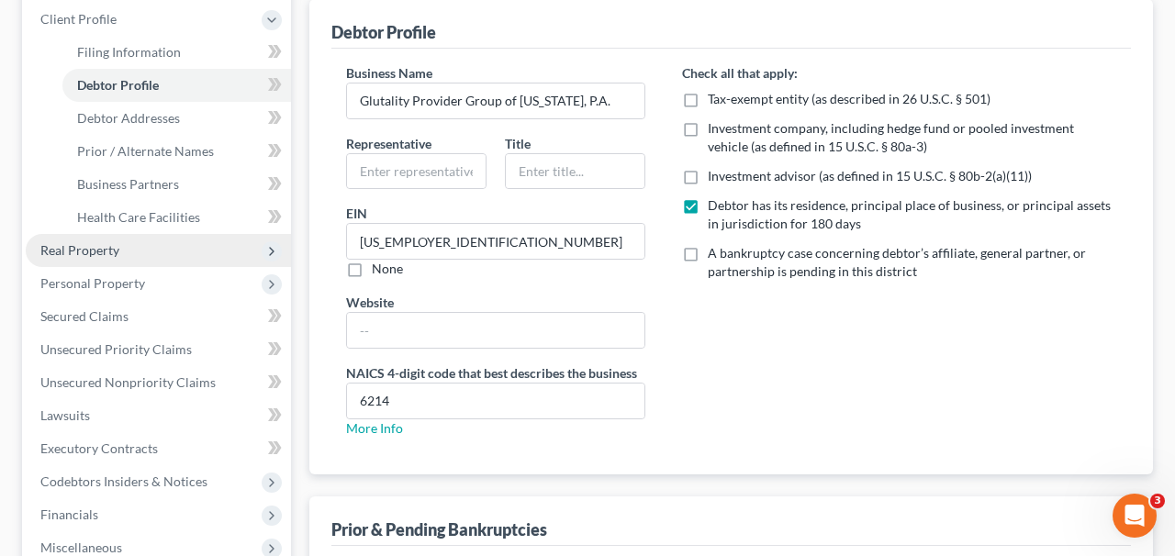
click at [171, 262] on span "Real Property" at bounding box center [158, 250] width 265 height 33
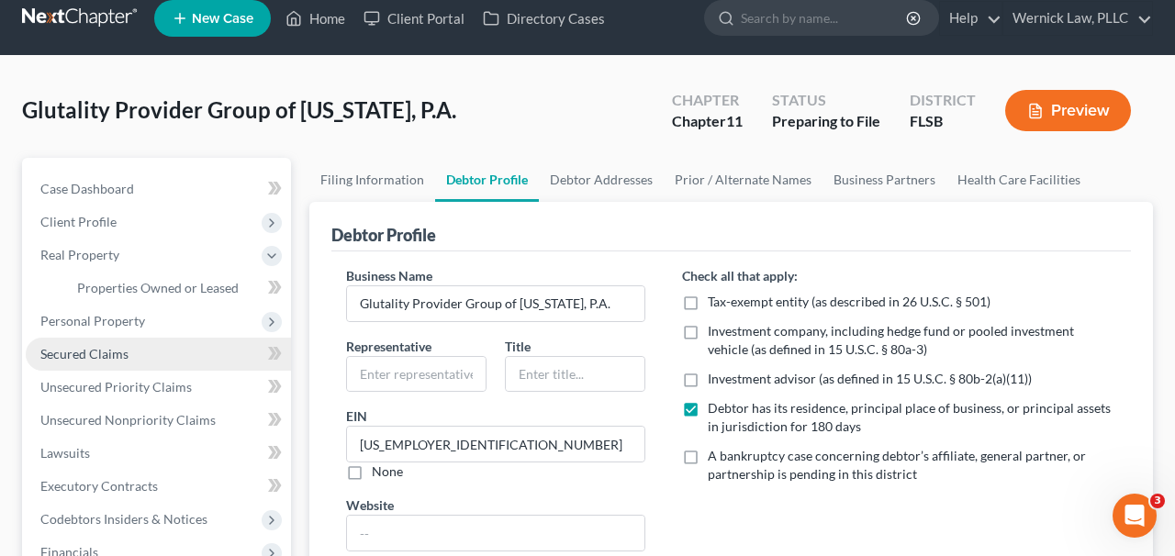
scroll to position [17, 0]
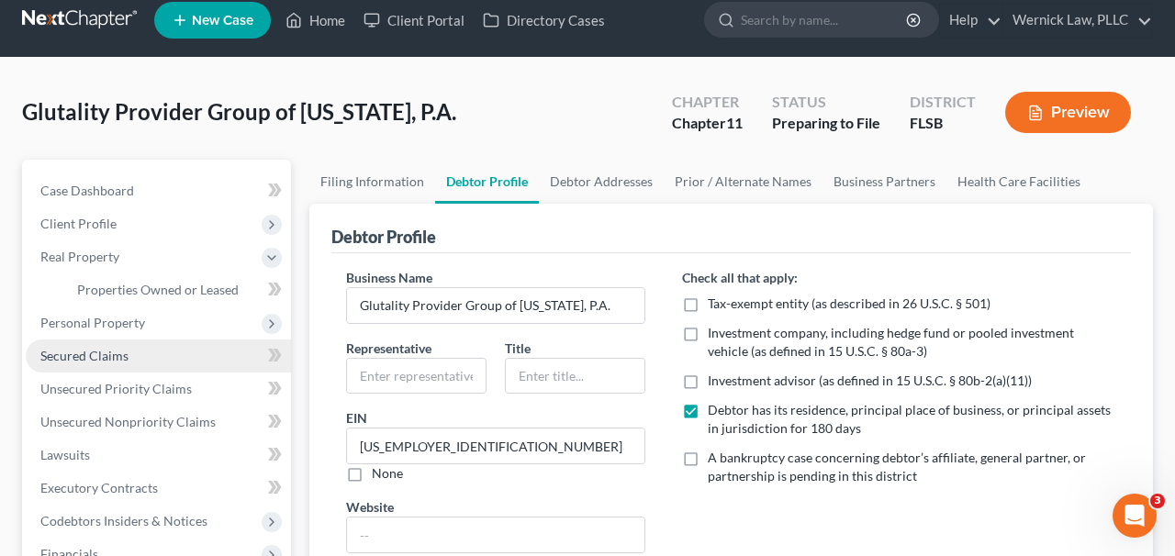
click at [129, 343] on link "Secured Claims" at bounding box center [158, 356] width 265 height 33
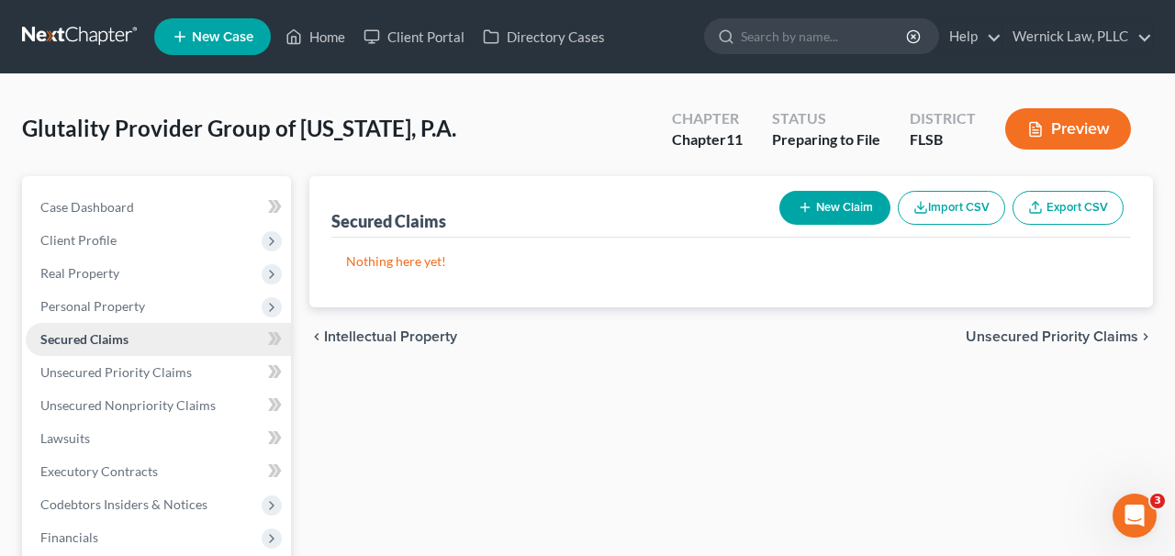
click at [132, 337] on link "Secured Claims" at bounding box center [158, 339] width 265 height 33
click at [127, 309] on span "Personal Property" at bounding box center [92, 306] width 105 height 16
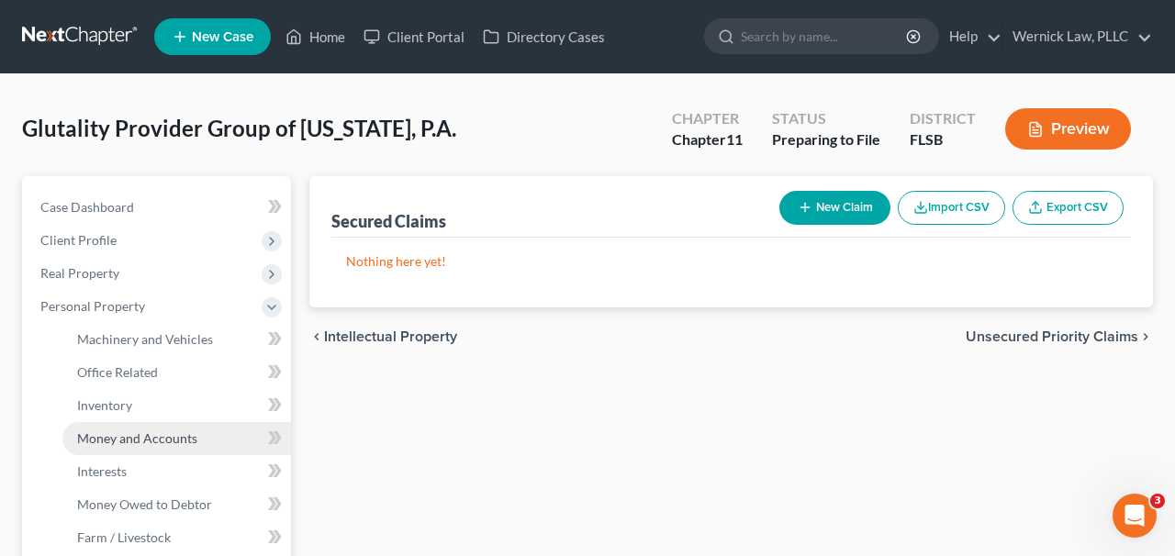
click at [166, 433] on span "Money and Accounts" at bounding box center [137, 439] width 120 height 16
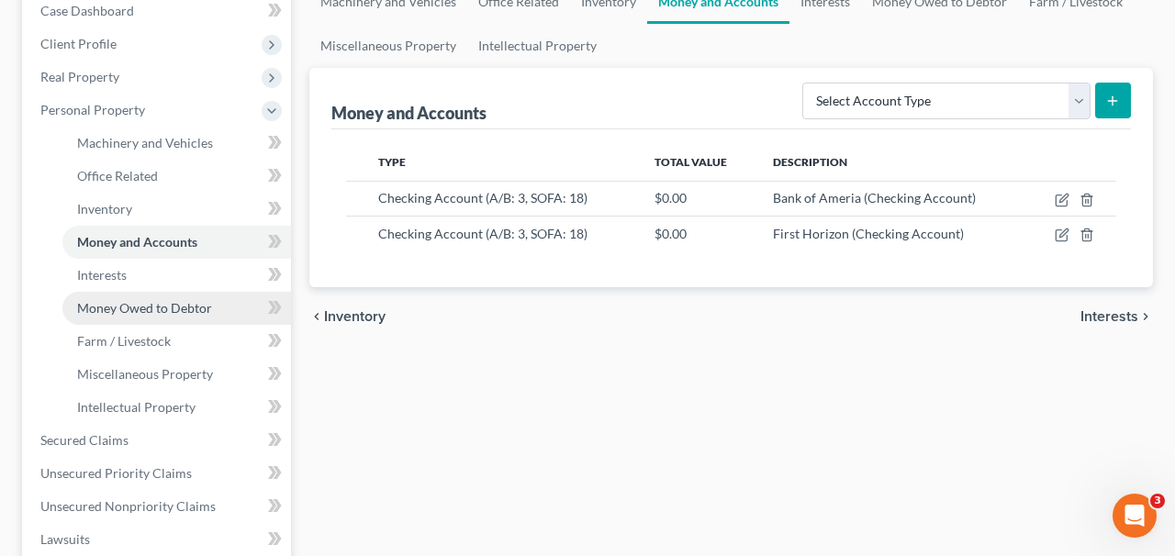
scroll to position [205, 0]
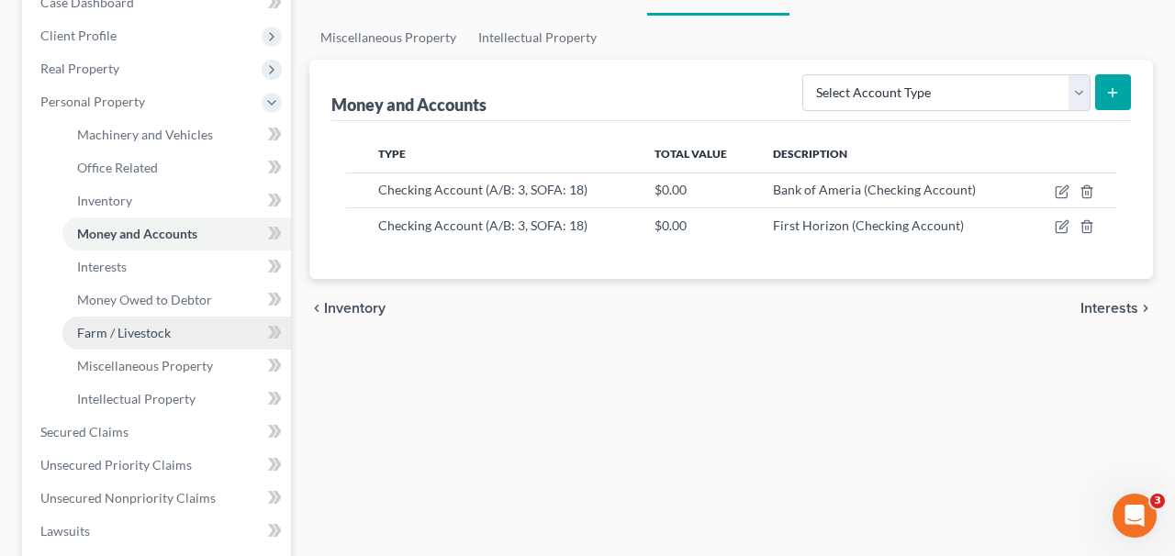
click at [158, 332] on span "Farm / Livestock" at bounding box center [124, 333] width 94 height 16
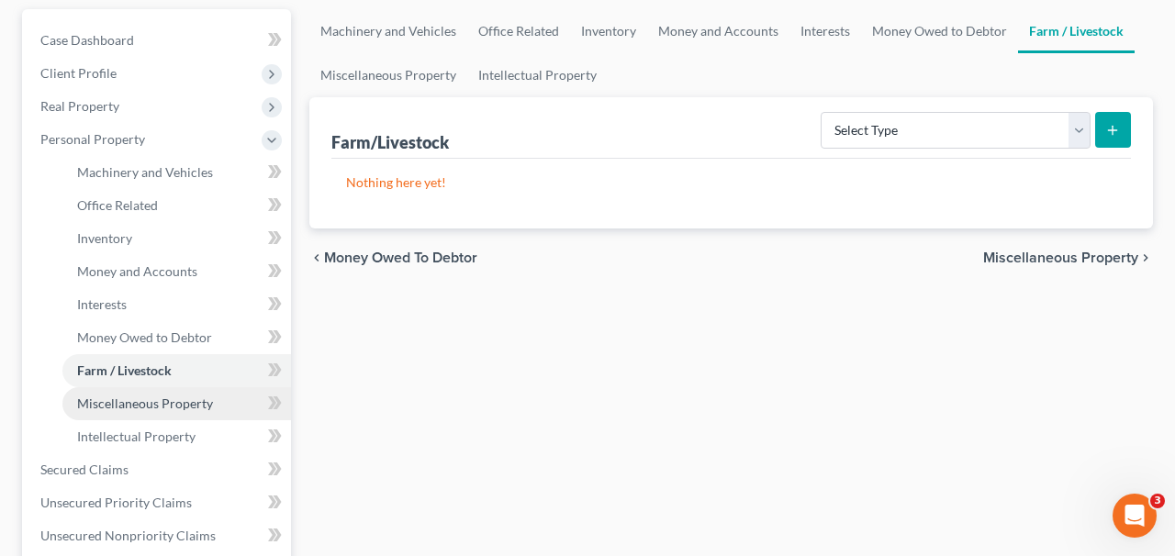
click at [162, 397] on span "Miscellaneous Property" at bounding box center [145, 404] width 136 height 16
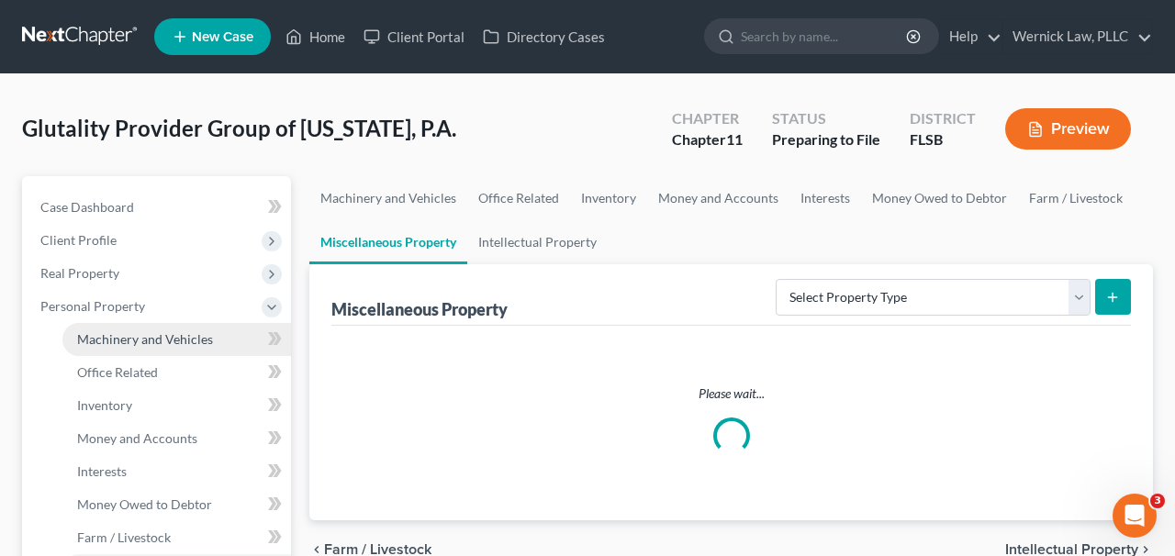
click at [168, 339] on span "Machinery and Vehicles" at bounding box center [145, 340] width 136 height 16
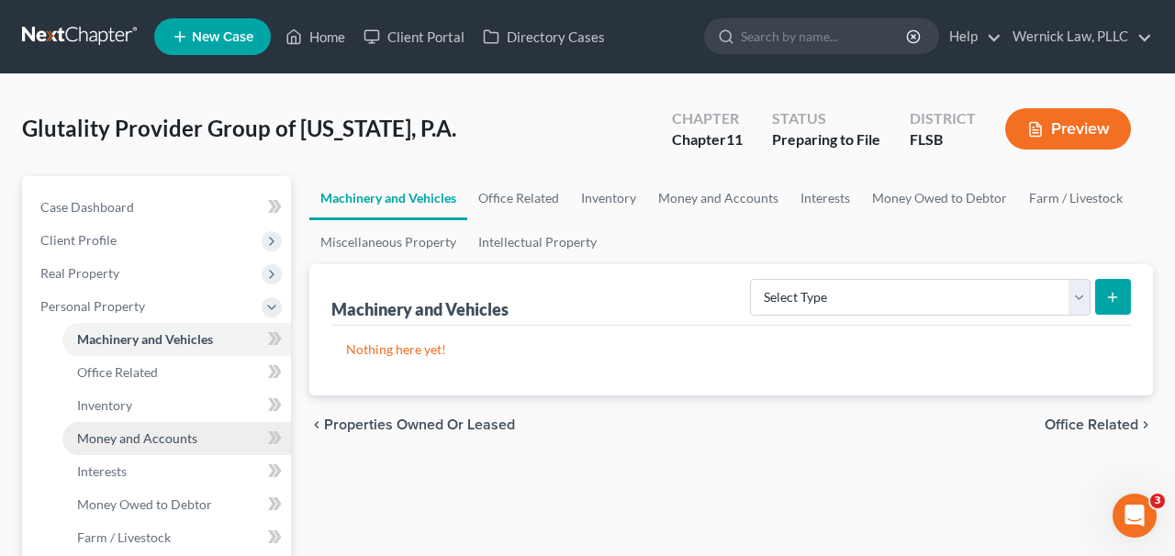
click at [156, 446] on link "Money and Accounts" at bounding box center [176, 438] width 229 height 33
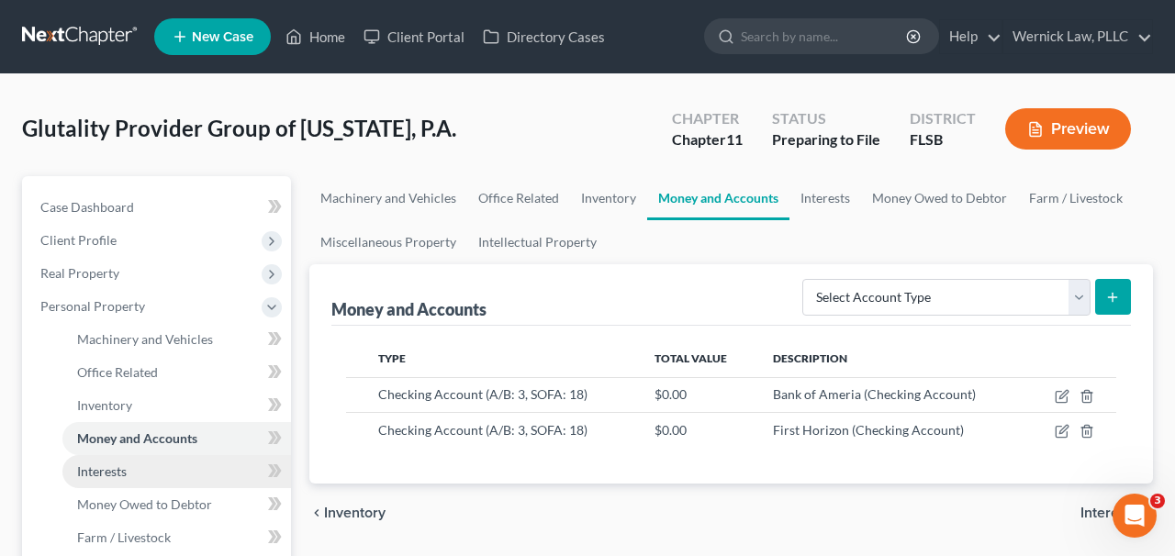
click at [156, 463] on link "Interests" at bounding box center [176, 471] width 229 height 33
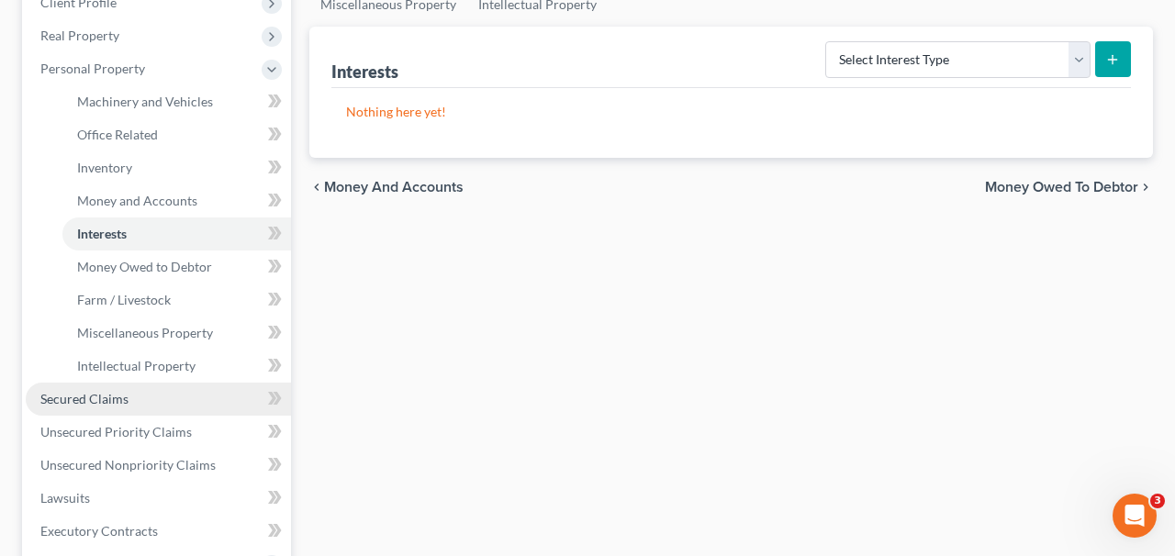
click at [155, 395] on link "Secured Claims" at bounding box center [158, 399] width 265 height 33
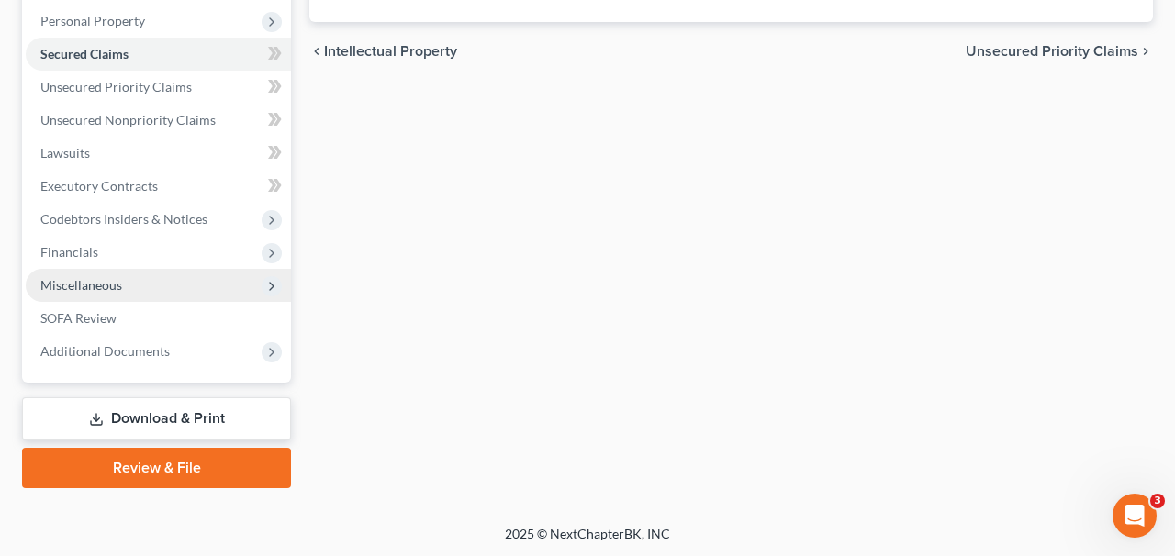
click at [164, 294] on span "Miscellaneous" at bounding box center [158, 285] width 265 height 33
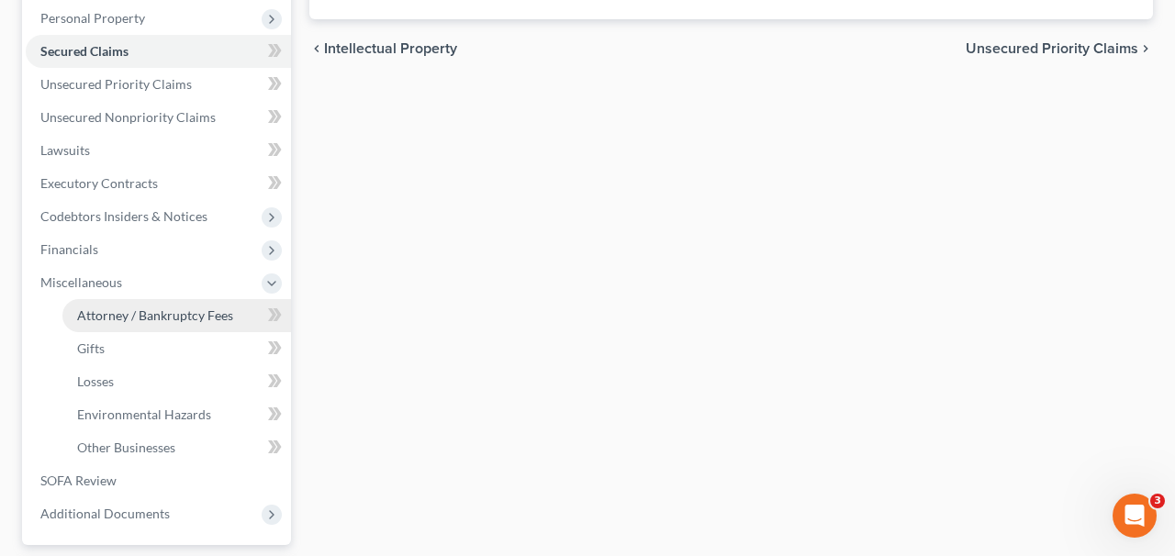
click at [170, 318] on span "Attorney / Bankruptcy Fees" at bounding box center [155, 316] width 156 height 16
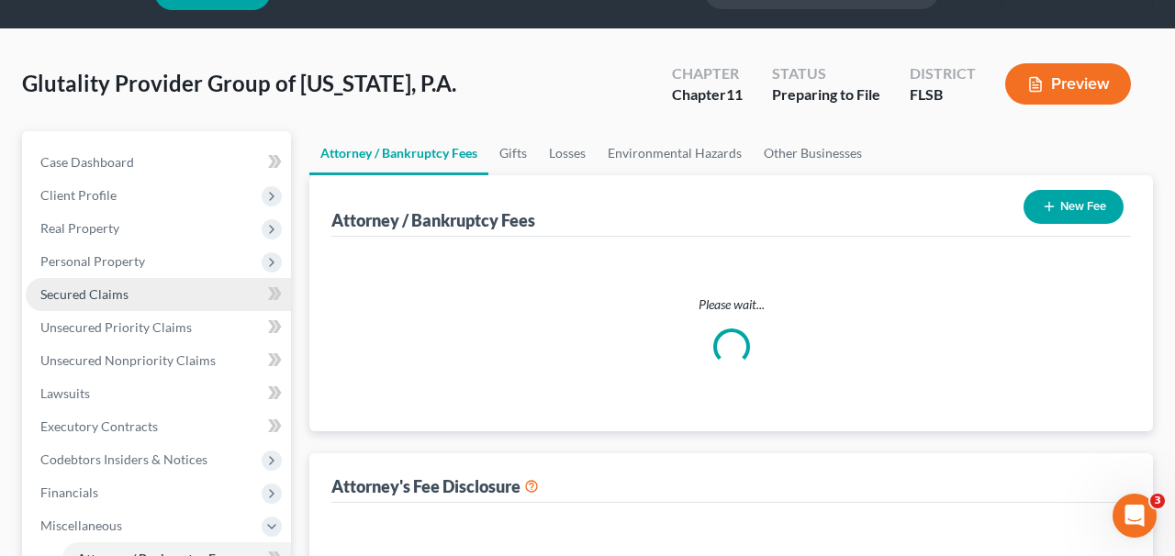
select select "3"
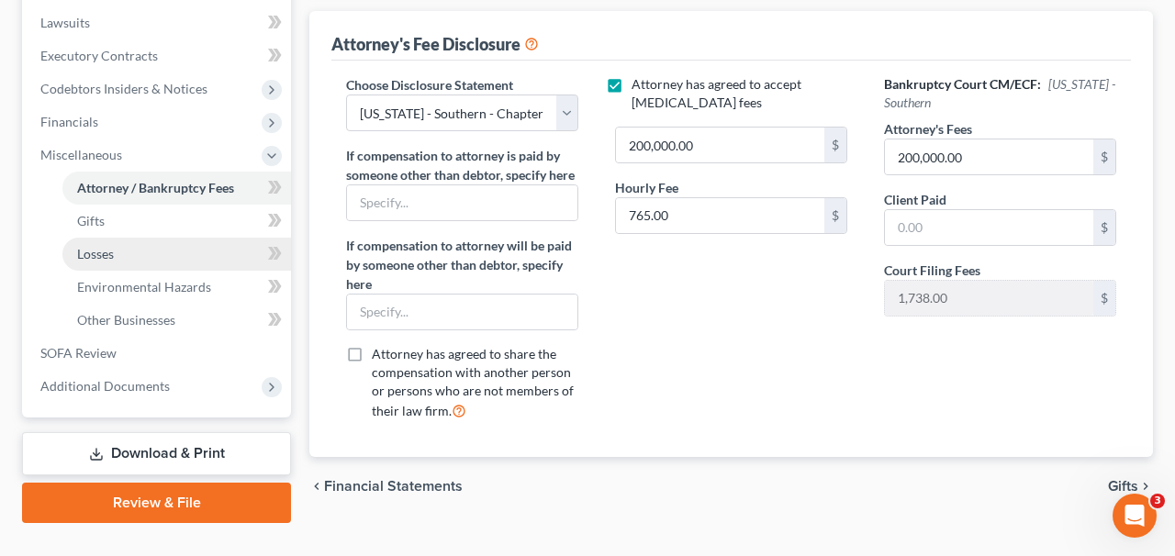
click at [206, 252] on link "Losses" at bounding box center [176, 254] width 229 height 33
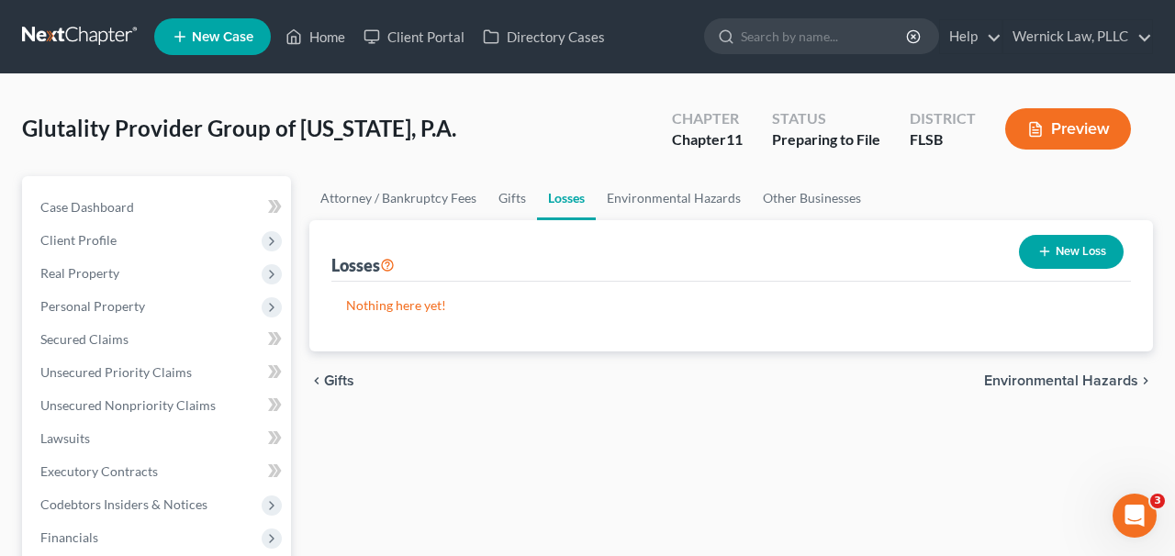
scroll to position [451, 0]
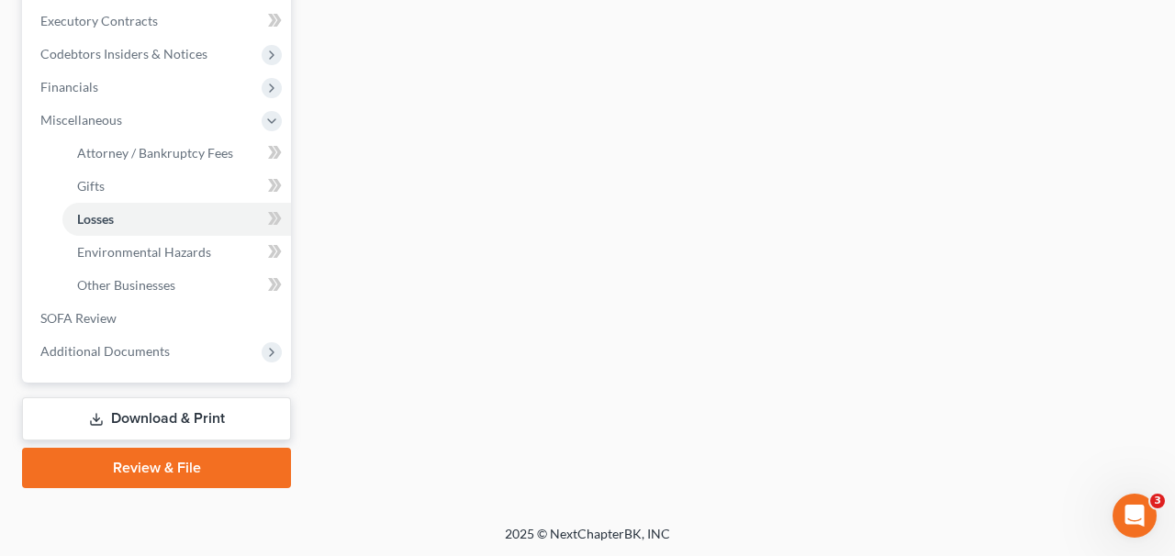
click at [242, 421] on link "Download & Print" at bounding box center [156, 419] width 269 height 43
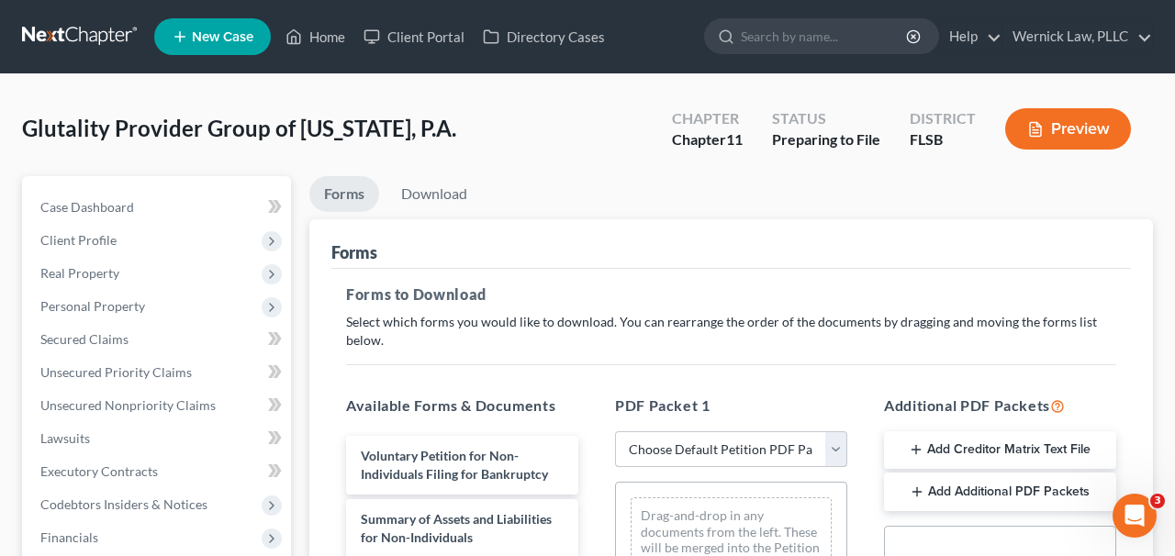
click at [683, 445] on select "Choose Default Petition PDF Packet Complete Bankruptcy Petition (all forms and …" at bounding box center [731, 450] width 232 height 37
select select "0"
click at [615, 432] on select "Choose Default Petition PDF Packet Complete Bankruptcy Petition (all forms and …" at bounding box center [731, 450] width 232 height 37
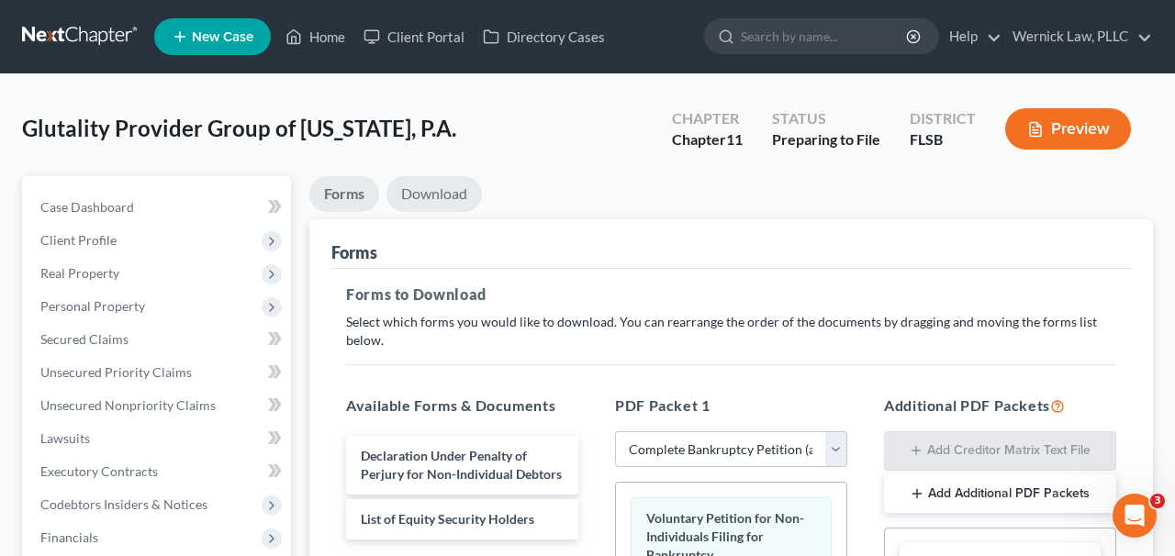
click at [444, 179] on link "Download" at bounding box center [435, 194] width 96 height 36
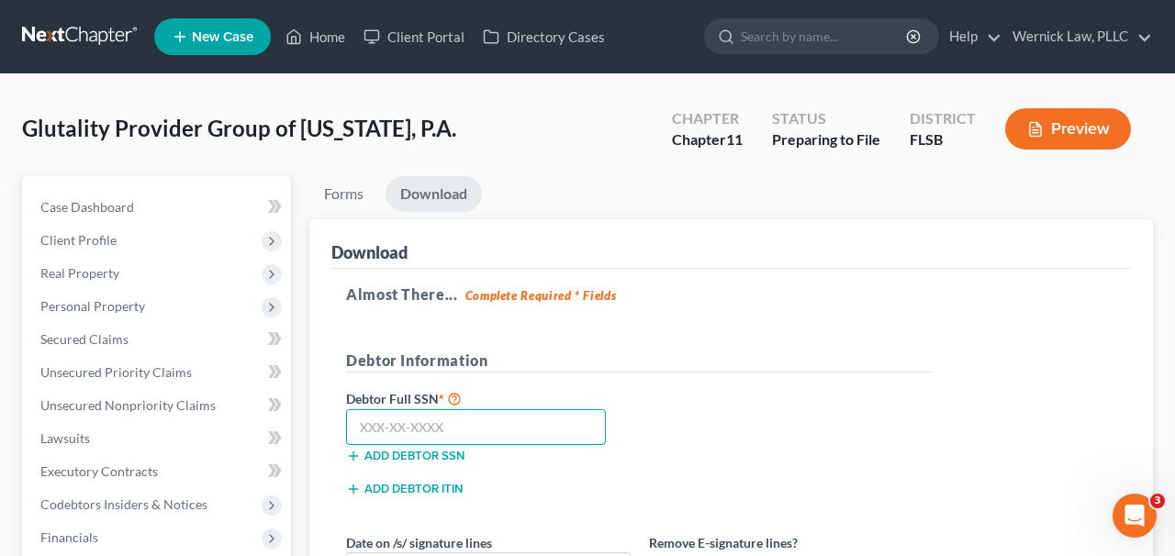
click at [472, 421] on input "text" at bounding box center [476, 428] width 260 height 37
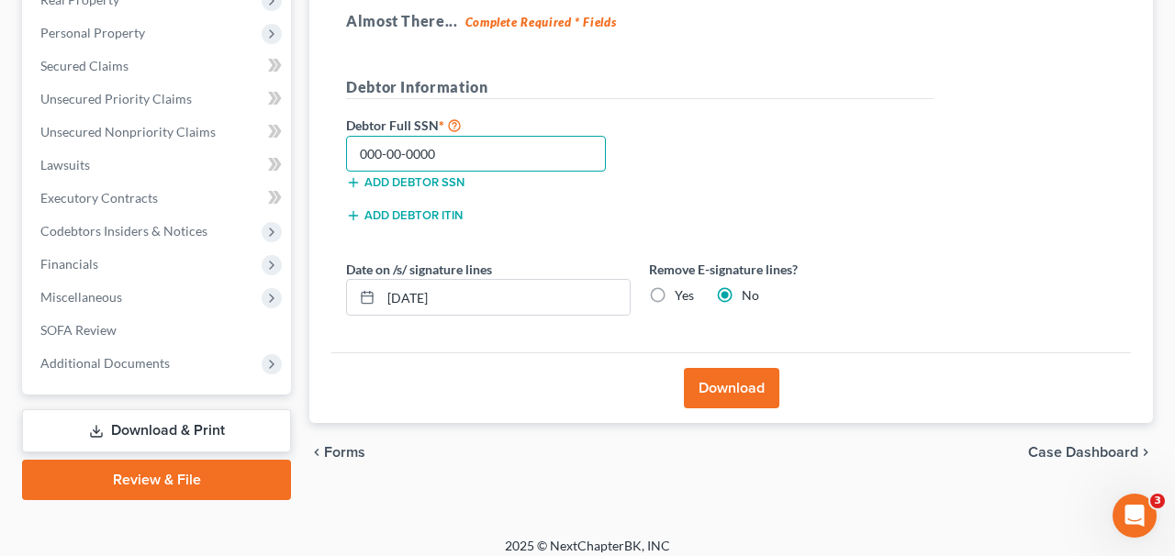
scroll to position [286, 0]
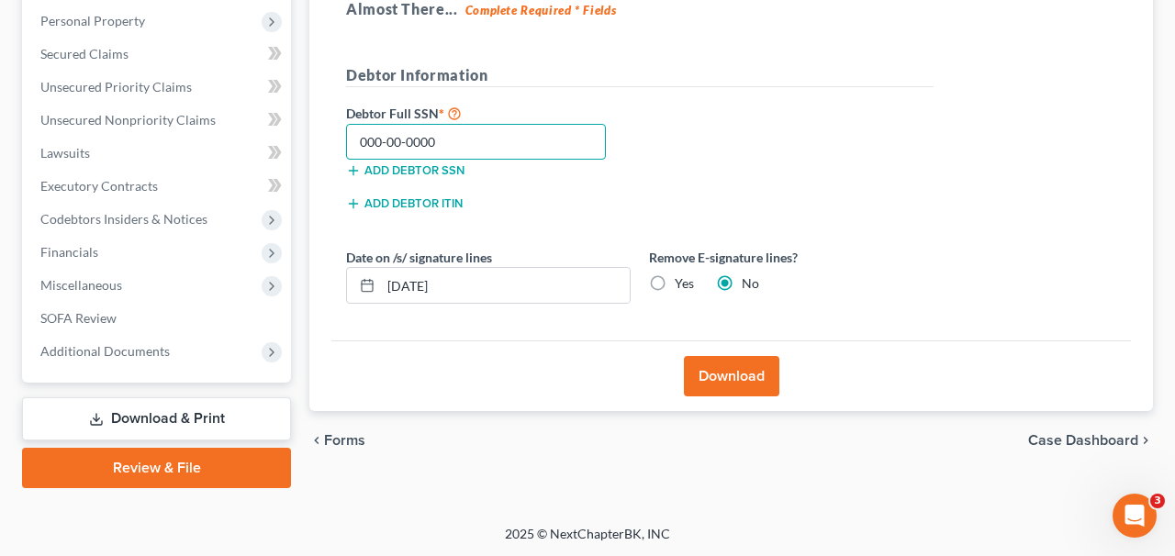
type input "000-00-0000"
click at [769, 376] on button "Download" at bounding box center [732, 376] width 96 height 40
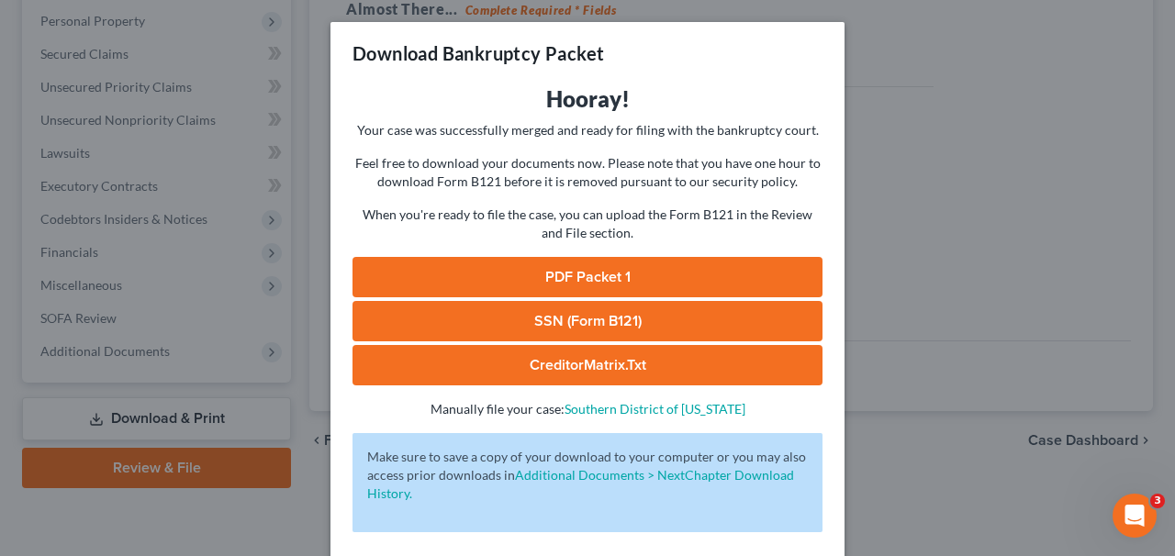
click at [611, 271] on link "PDF Packet 1" at bounding box center [588, 277] width 470 height 40
click at [1080, 314] on div "Download Bankruptcy Packet Hooray! Your case was successfully merged and ready …" at bounding box center [587, 278] width 1175 height 556
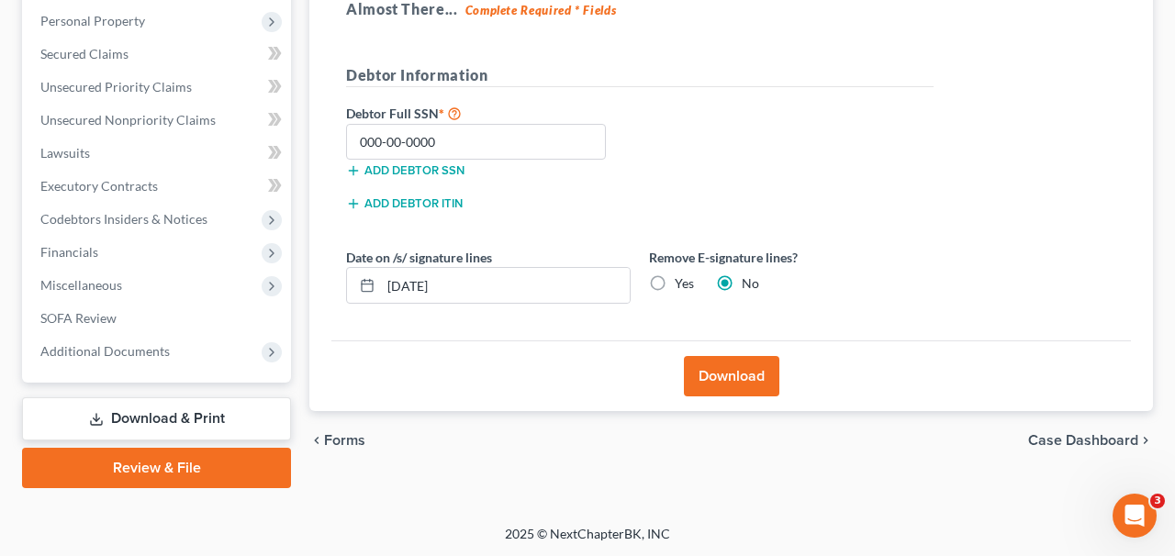
scroll to position [0, 0]
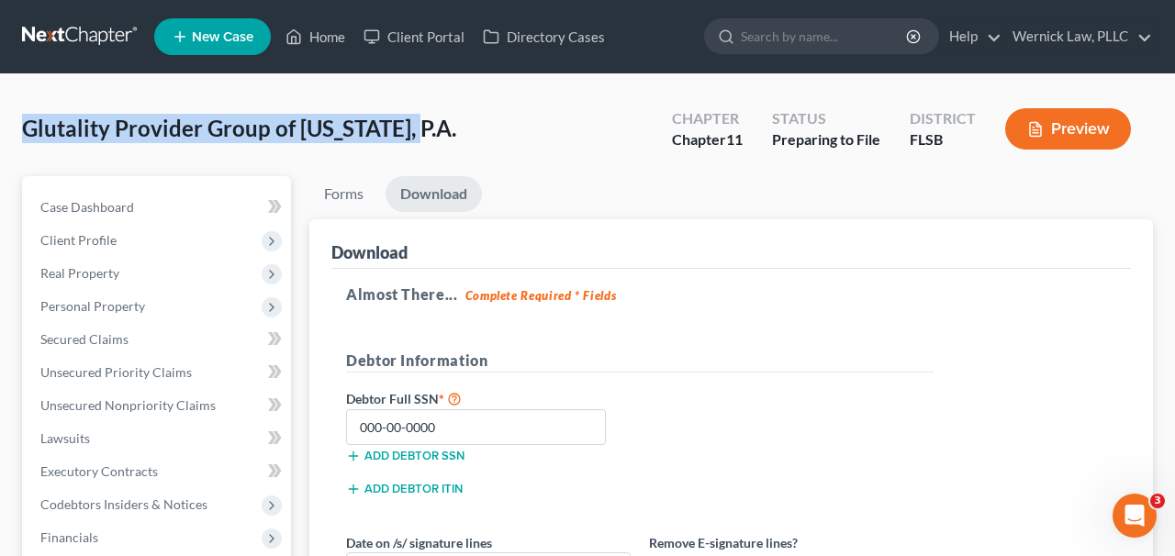
drag, startPoint x: 426, startPoint y: 136, endPoint x: 0, endPoint y: 134, distance: 426.1
click at [0, 134] on div "Glutality Provider Group of Kansas, P.A. Upgraded Chapter Chapter 11 Status Pre…" at bounding box center [587, 442] width 1175 height 736
copy span "Glutality Provider Group of Kansas, P.A."
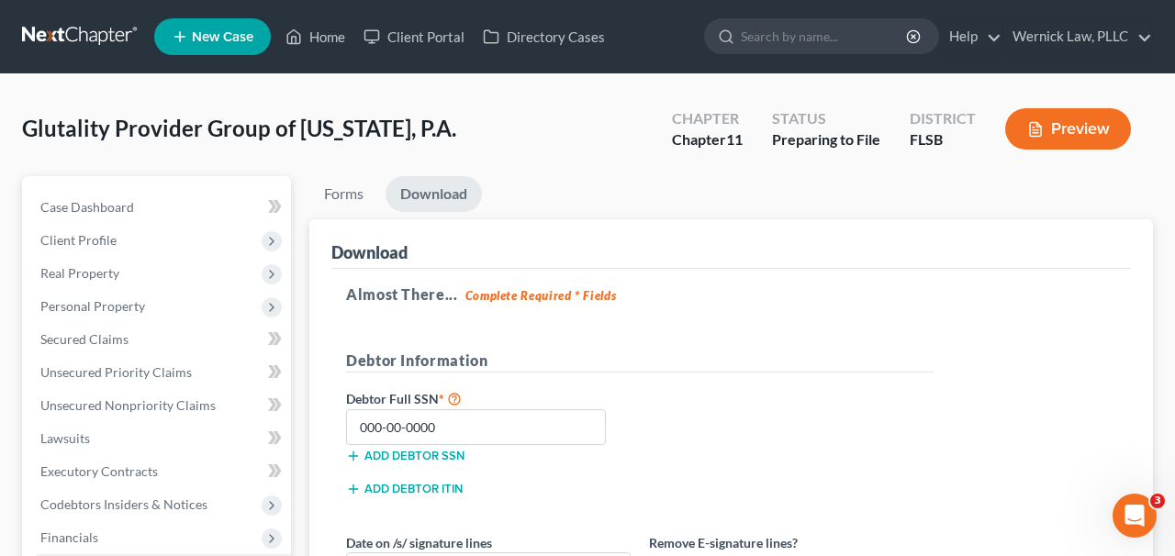
click at [106, 553] on ul "Case Dashboard Payments Invoices Payments Payments Credit Report Client Profile" at bounding box center [158, 422] width 265 height 463
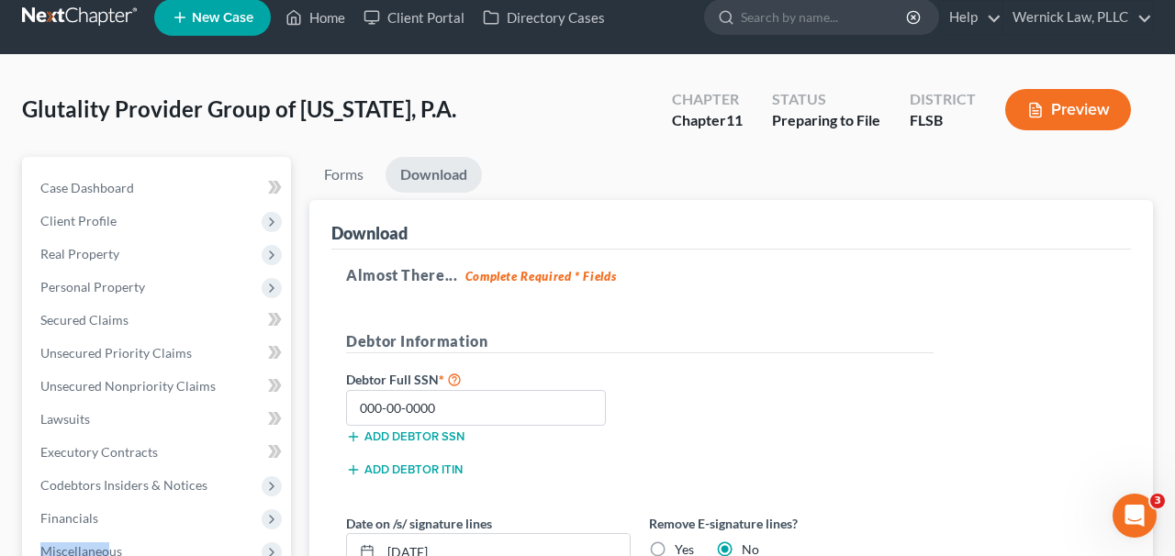
click at [118, 29] on link at bounding box center [81, 17] width 118 height 33
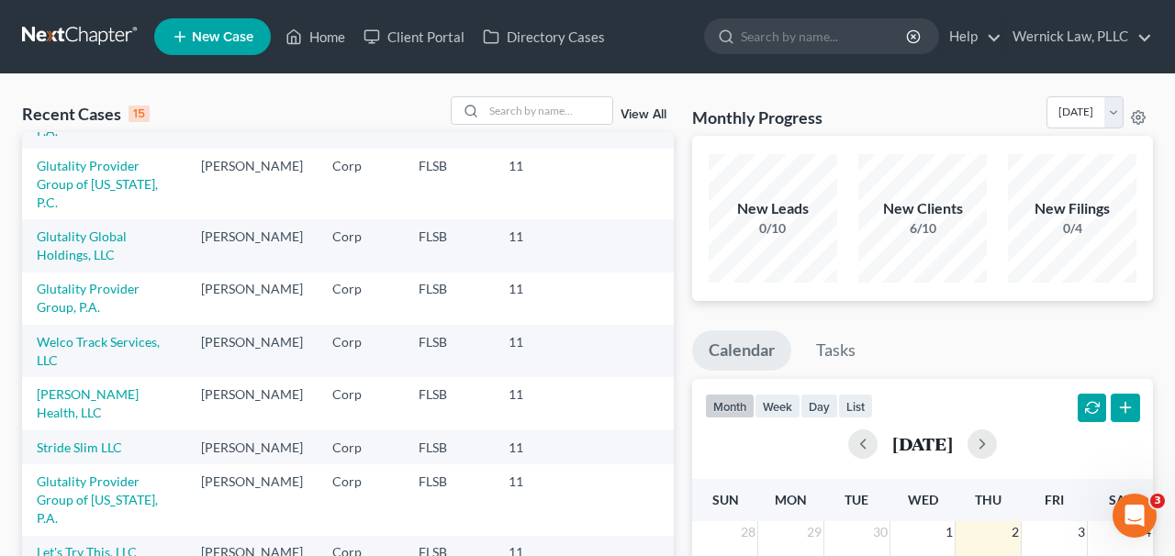
scroll to position [93, 0]
click at [132, 473] on link "Glutality Provider Group of [US_STATE], P.A." at bounding box center [97, 499] width 121 height 52
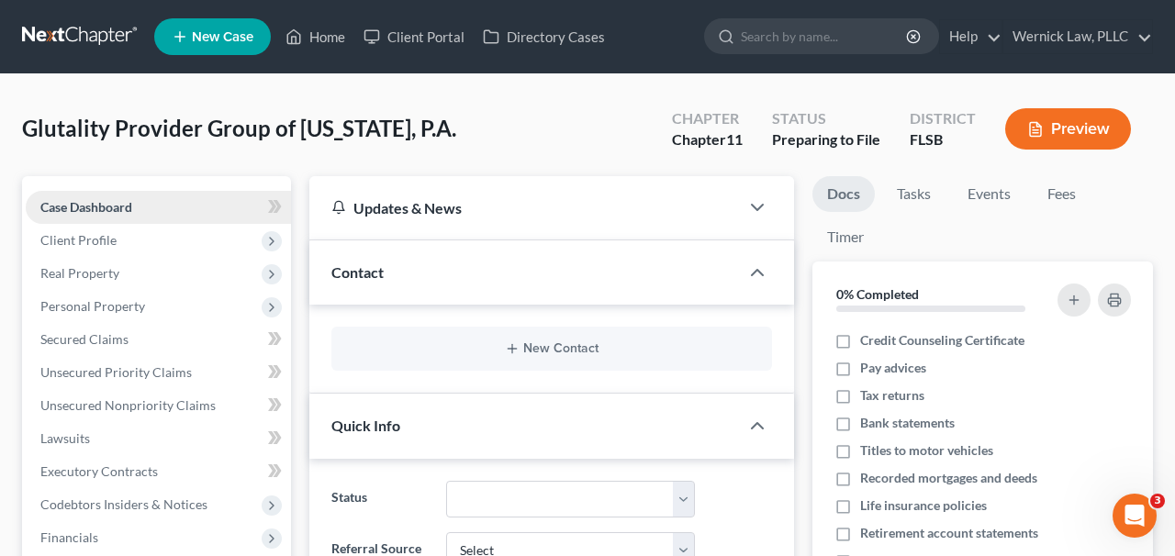
click at [223, 209] on link "Case Dashboard" at bounding box center [158, 207] width 265 height 33
click at [223, 224] on span "Client Profile" at bounding box center [158, 240] width 265 height 33
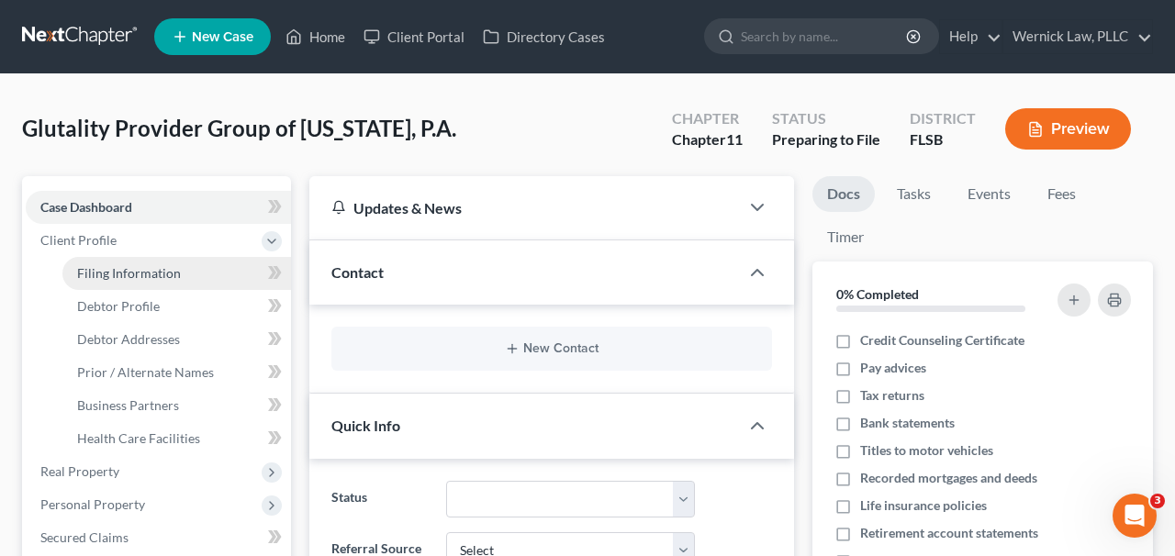
click at [230, 262] on link "Filing Information" at bounding box center [176, 273] width 229 height 33
select select "2"
select select "1"
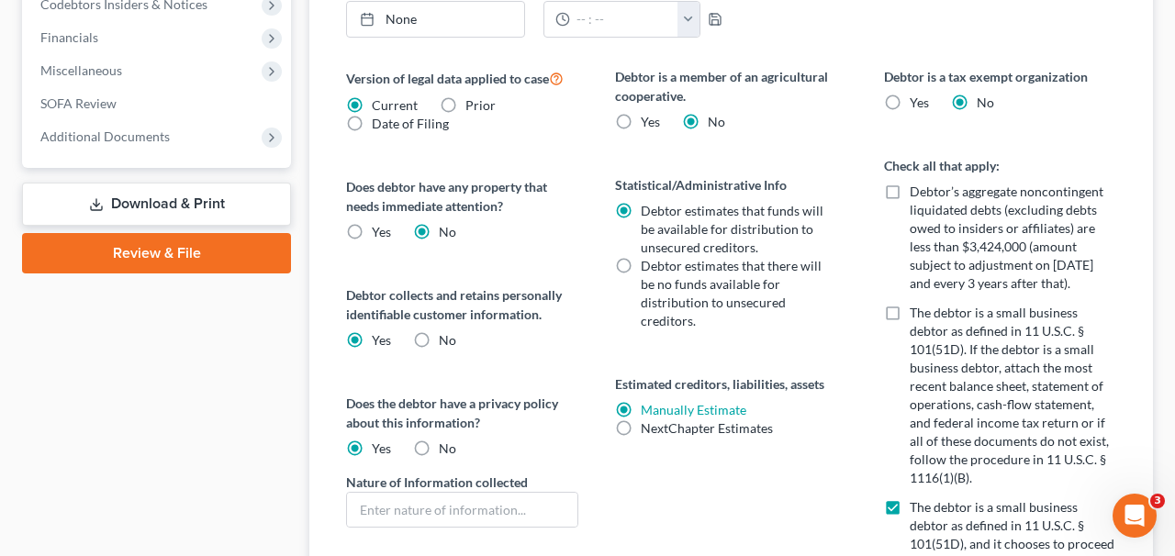
scroll to position [716, 0]
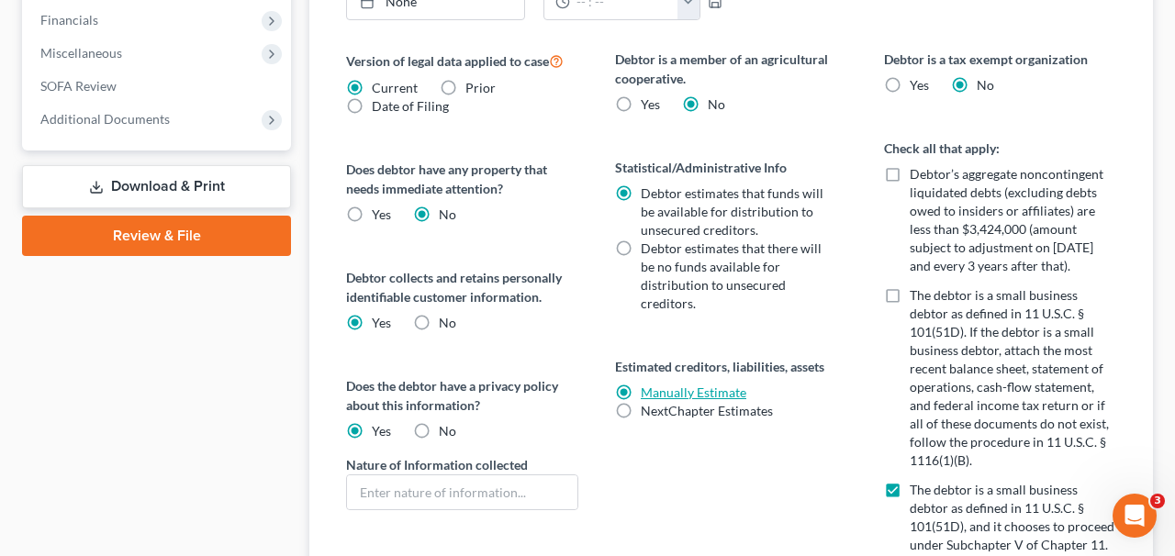
click at [683, 391] on link "Manually Estimate" at bounding box center [694, 393] width 106 height 16
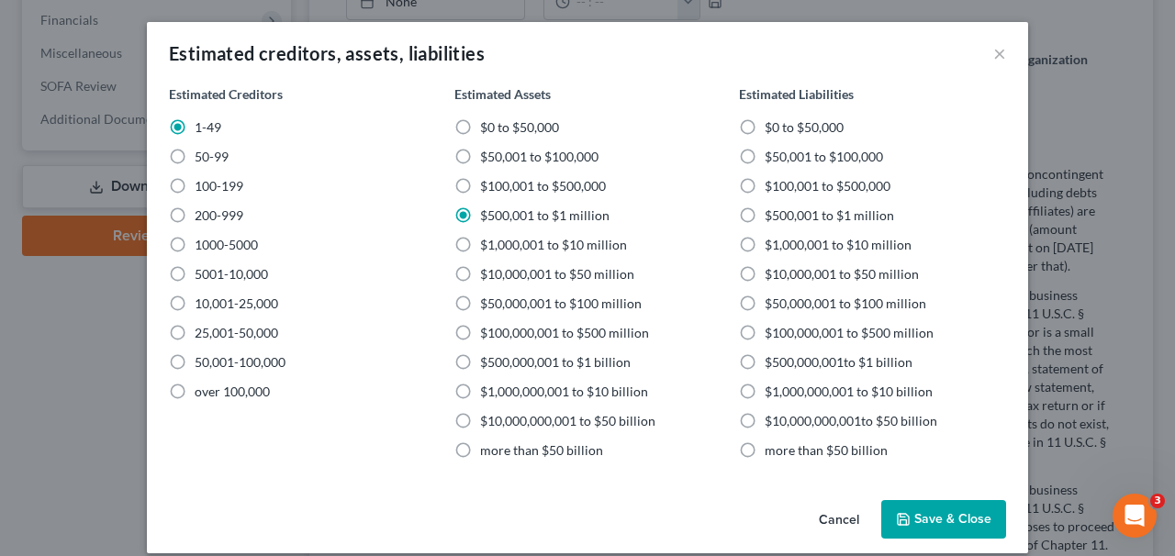
click at [813, 213] on span "$500,001 to $1 million" at bounding box center [829, 216] width 129 height 16
click at [784, 213] on input "$500,001 to $1 million" at bounding box center [778, 213] width 12 height 12
radio input "true"
click at [983, 510] on button "Save & Close" at bounding box center [944, 519] width 125 height 39
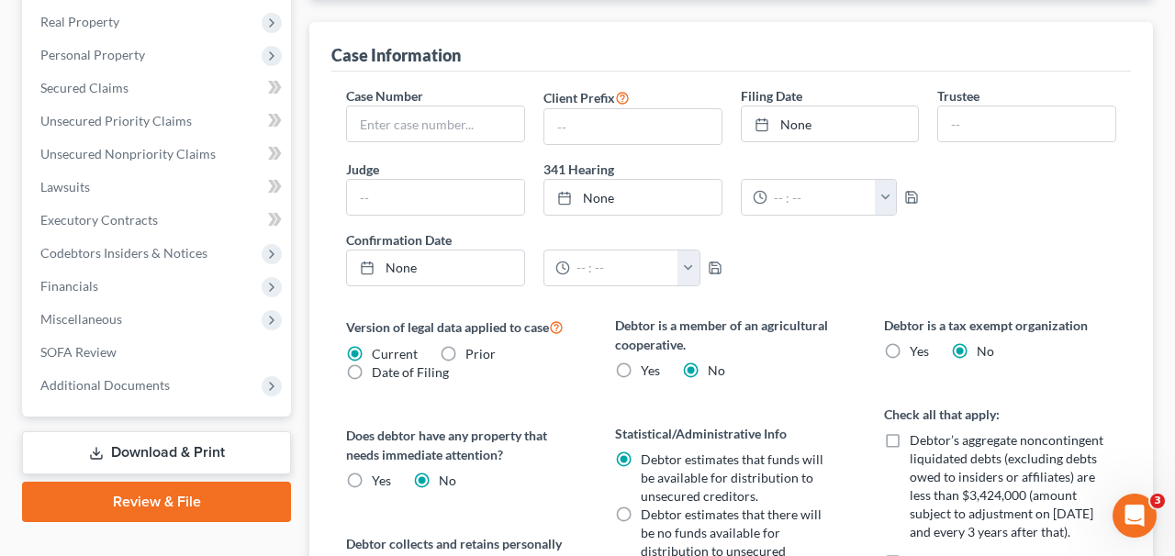
scroll to position [49, 0]
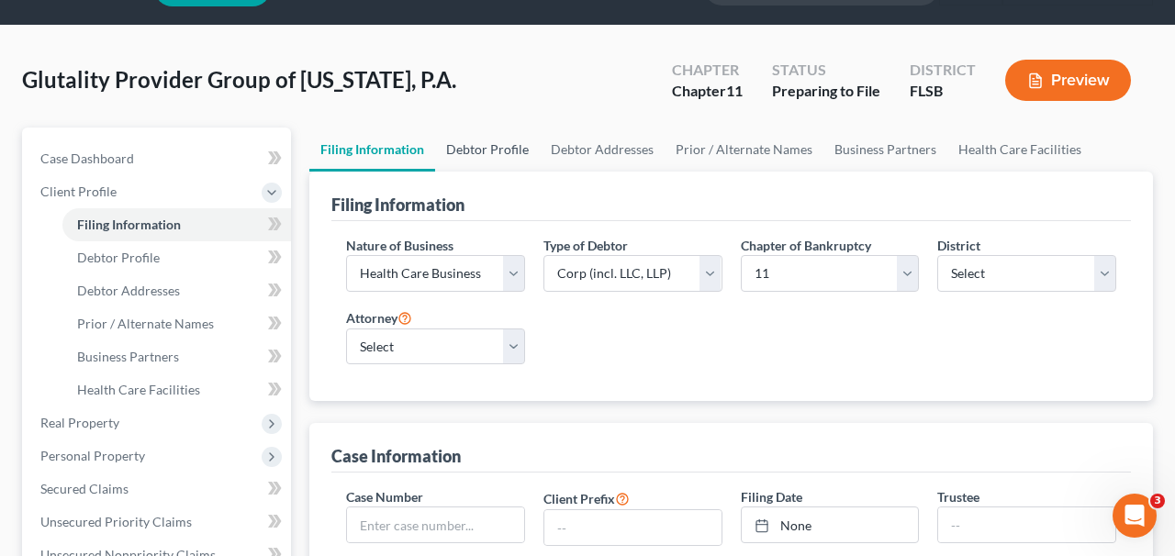
click at [505, 155] on link "Debtor Profile" at bounding box center [487, 150] width 105 height 44
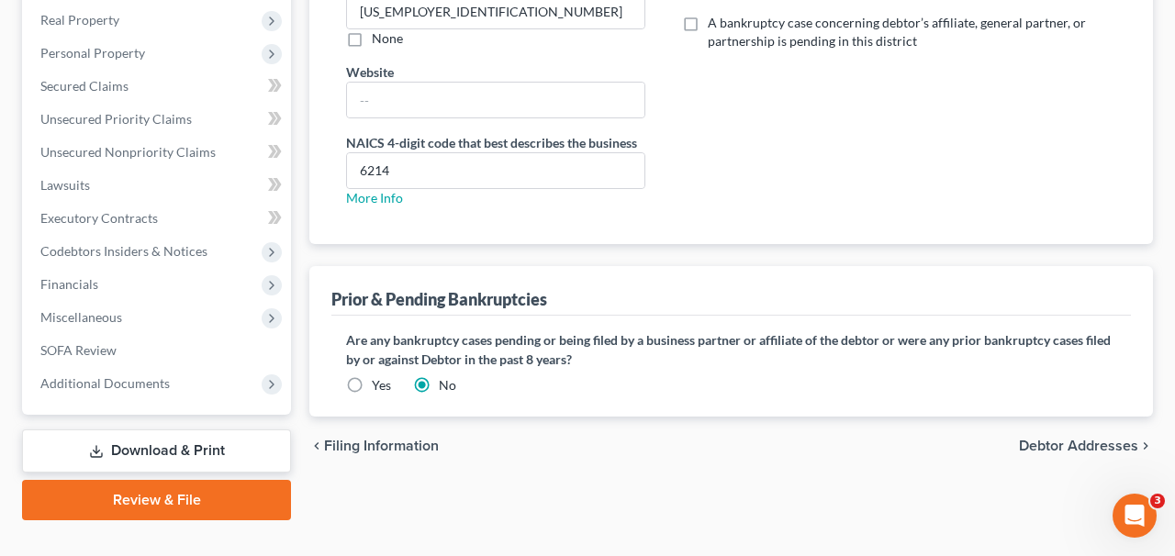
scroll to position [252, 0]
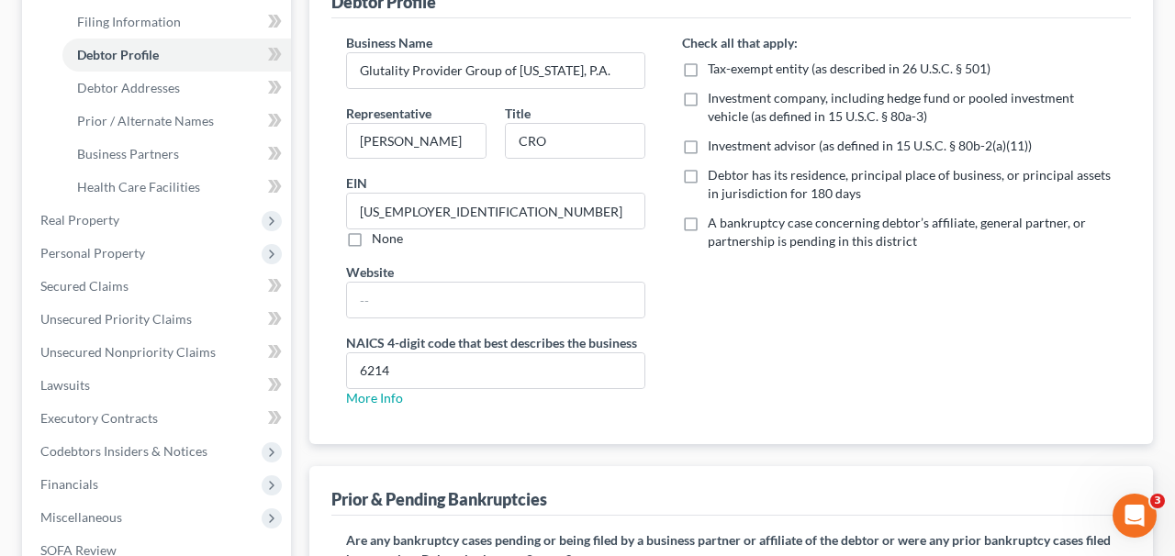
click at [708, 175] on label "Debtor has its residence, principal place of business, or principal assets in j…" at bounding box center [912, 184] width 409 height 37
click at [715, 175] on input "Debtor has its residence, principal place of business, or principal assets in j…" at bounding box center [721, 172] width 12 height 12
checkbox input "true"
click at [708, 218] on label "A bankruptcy case concerning debtor’s affiliate, general partner, or partnershi…" at bounding box center [912, 232] width 409 height 37
click at [715, 218] on input "A bankruptcy case concerning debtor’s affiliate, general partner, or partnershi…" at bounding box center [721, 220] width 12 height 12
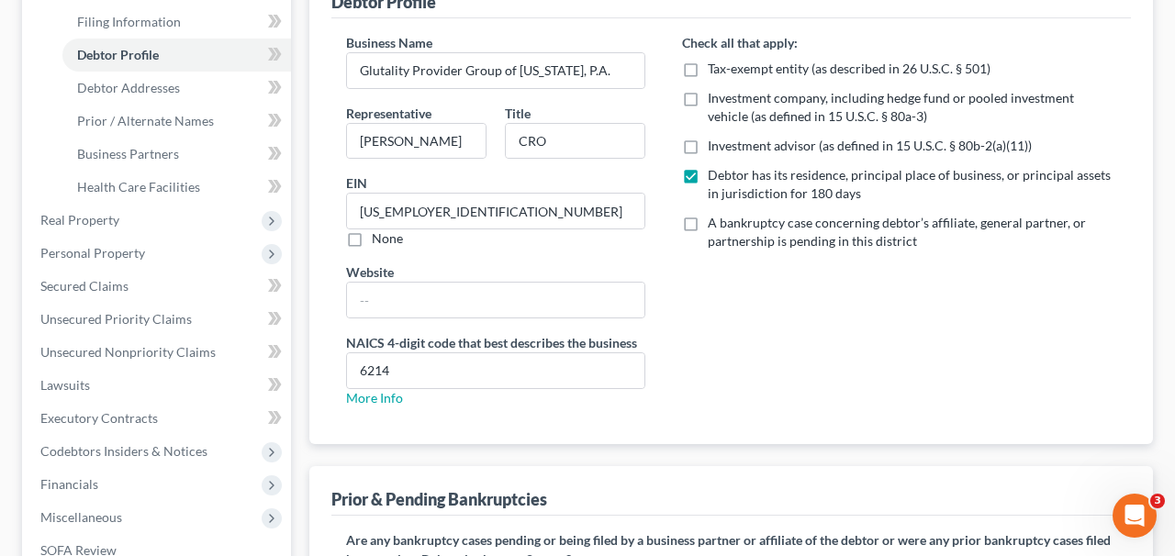
checkbox input "true"
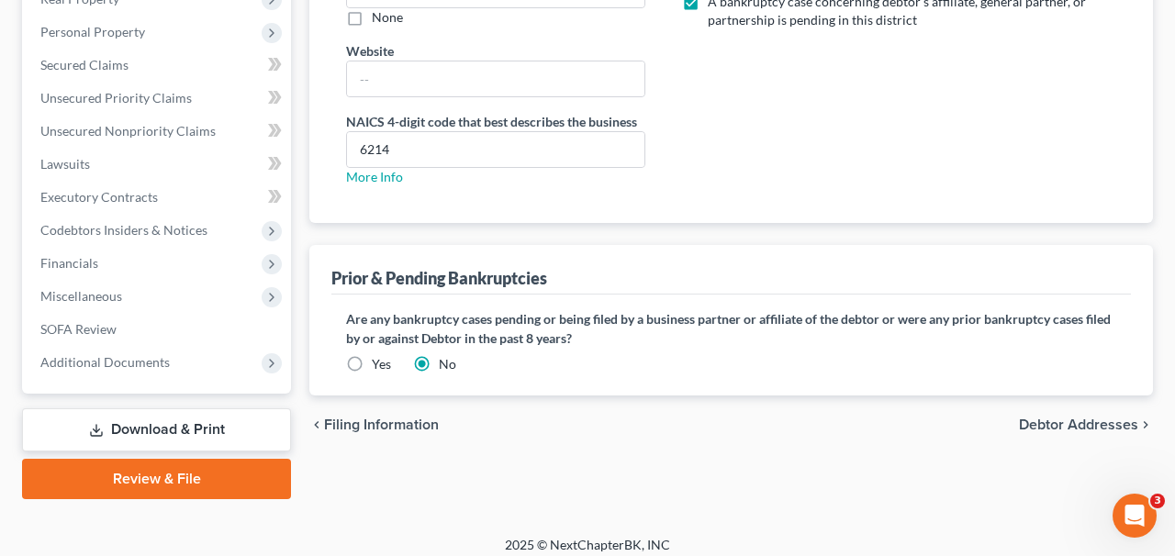
scroll to position [478, 0]
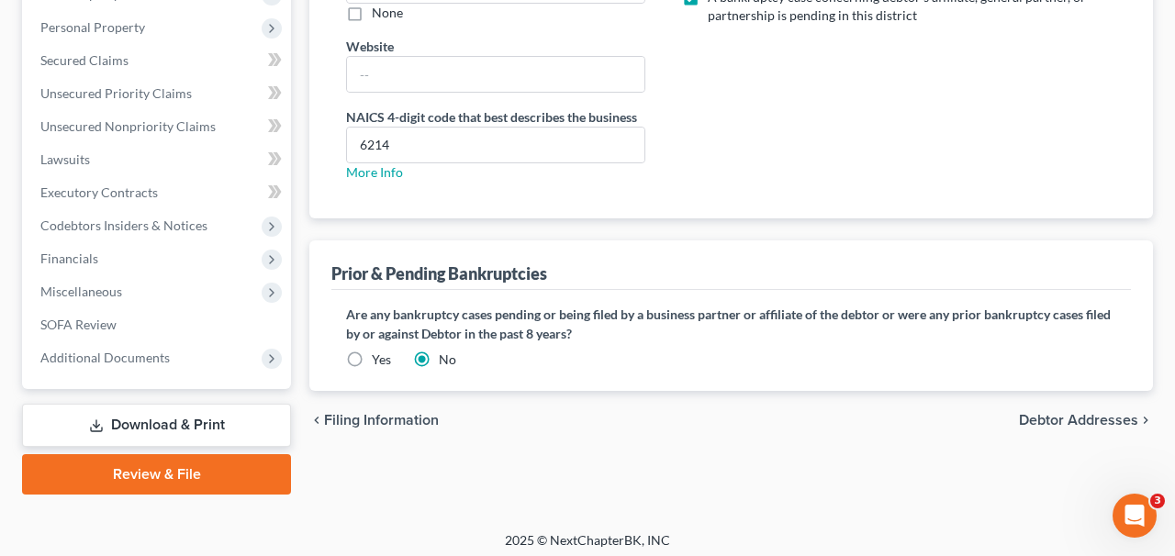
click at [372, 359] on label "Yes" at bounding box center [381, 360] width 19 height 18
click at [379, 359] on input "Yes" at bounding box center [385, 357] width 12 height 12
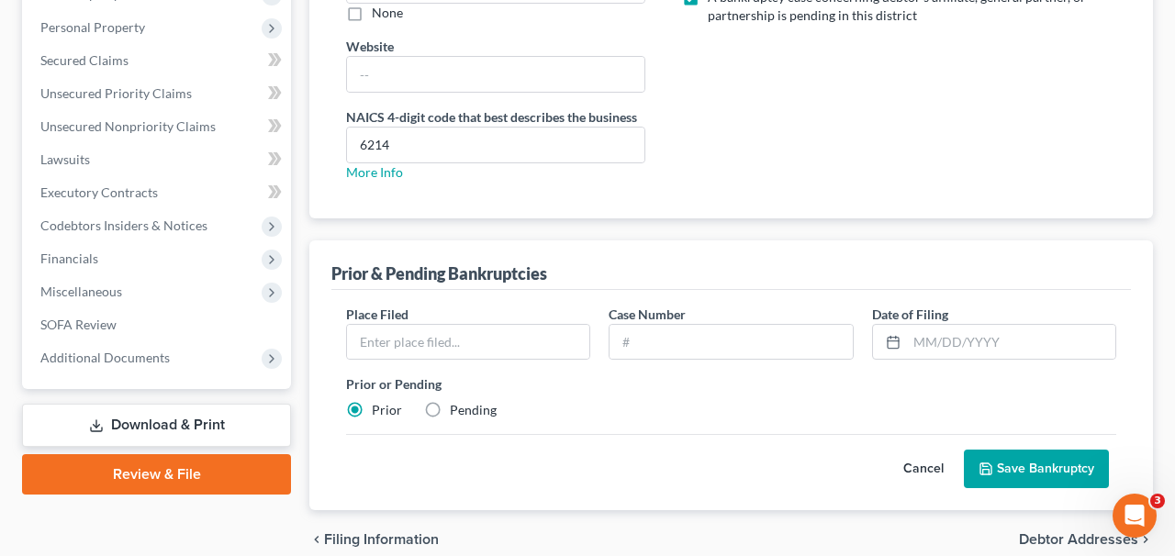
scroll to position [559, 0]
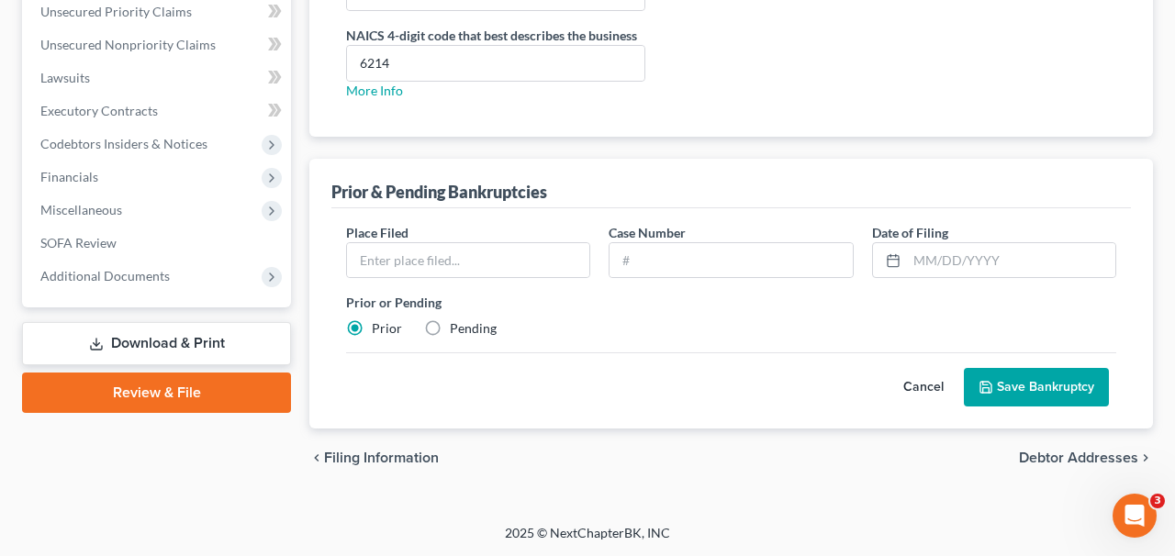
click at [468, 328] on label "Pending" at bounding box center [473, 329] width 47 height 18
click at [468, 328] on input "Pending" at bounding box center [463, 326] width 12 height 12
radio input "true"
radio input "false"
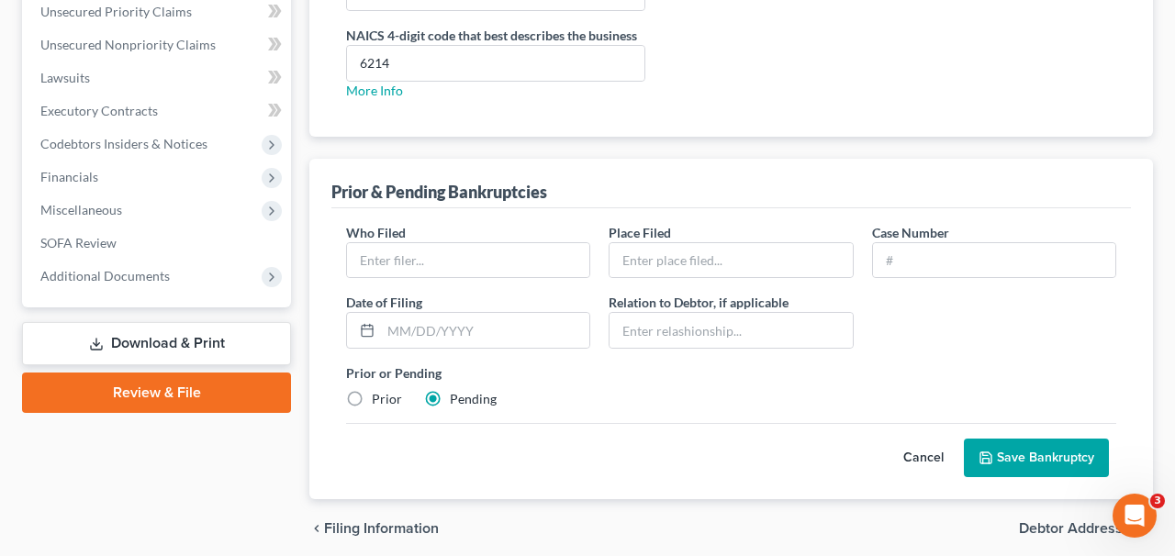
click at [482, 291] on div "Who Filed * Place Filed * Case Number Date of Filing * Relation to Debtor, if a…" at bounding box center [731, 323] width 789 height 201
click at [480, 271] on input "text" at bounding box center [468, 260] width 242 height 35
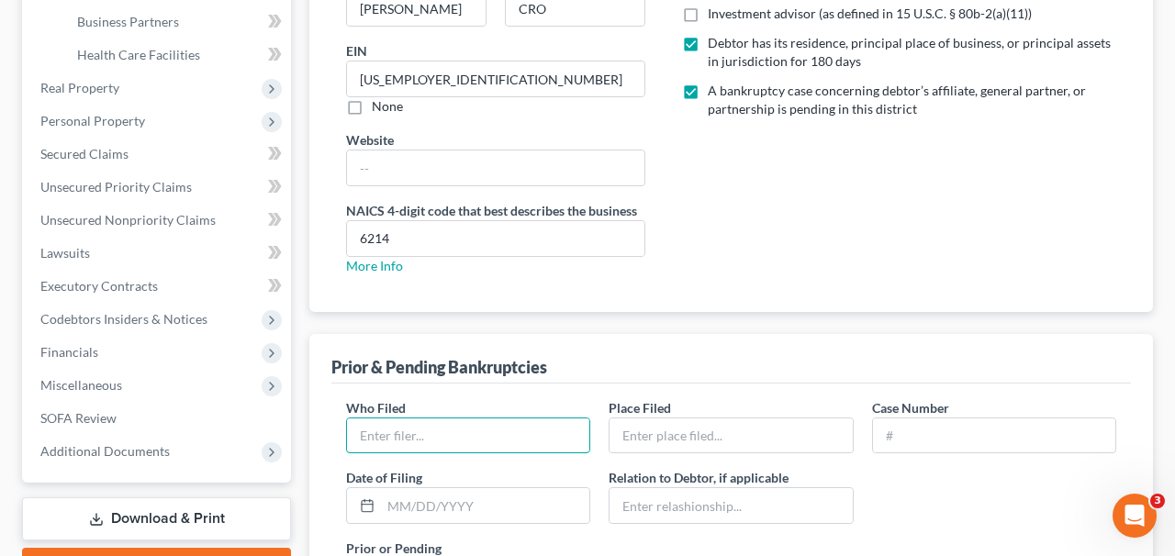
scroll to position [630, 0]
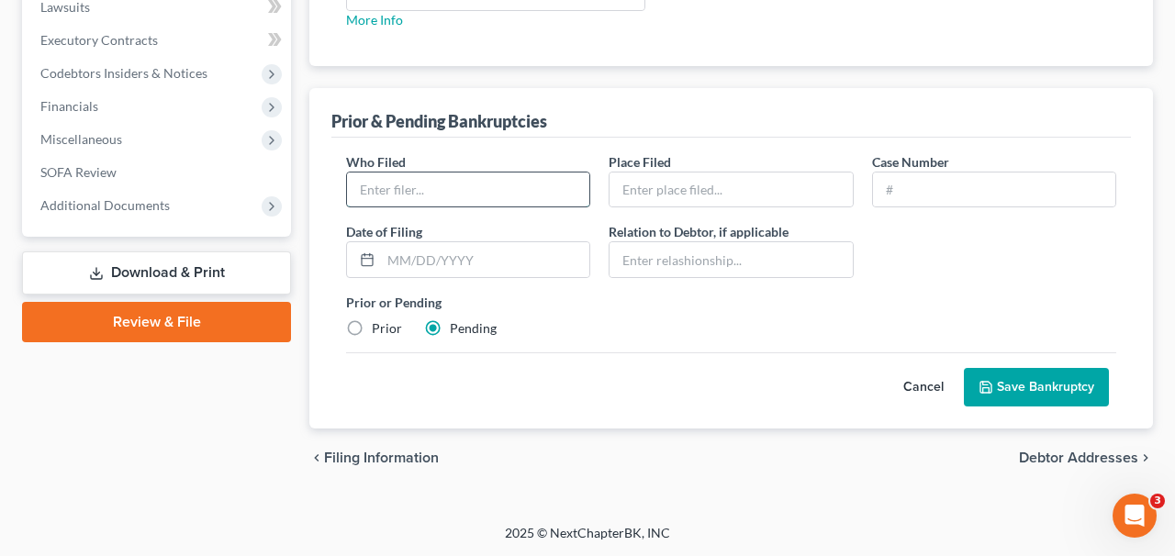
paste input "Glutality Global Holdings LLC"
type input "Glutality Global Holdings LLC"
click at [700, 190] on input "text" at bounding box center [731, 190] width 242 height 35
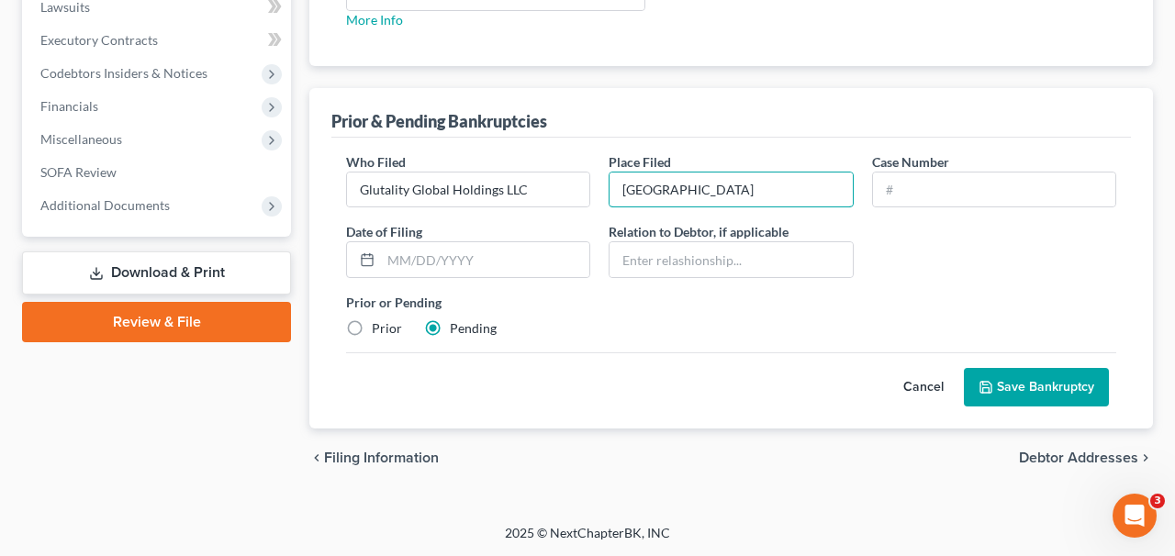
type input "[GEOGRAPHIC_DATA]"
type input "Pending"
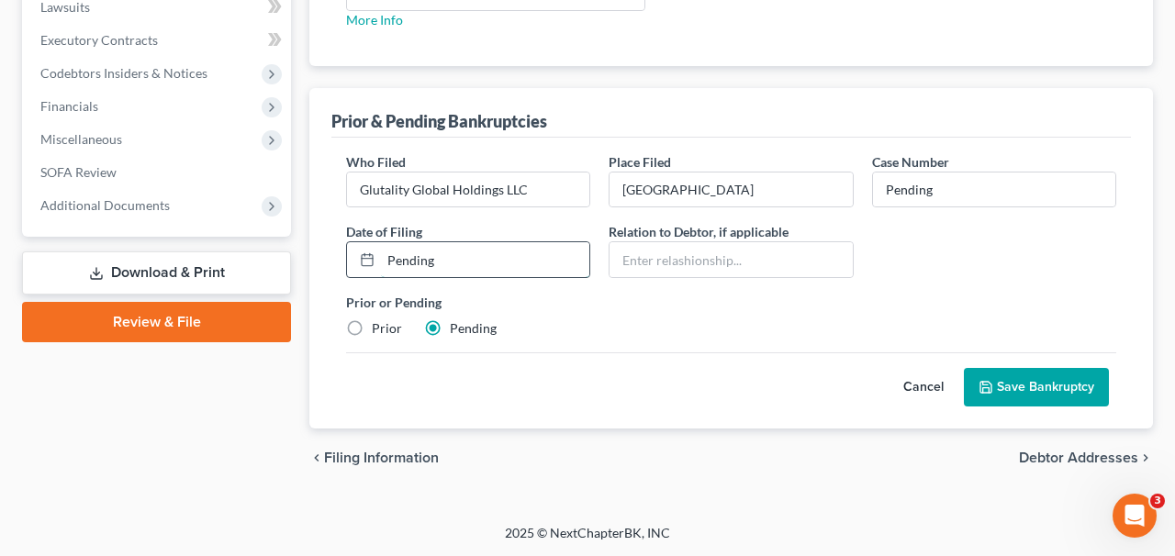
type input "Pending"
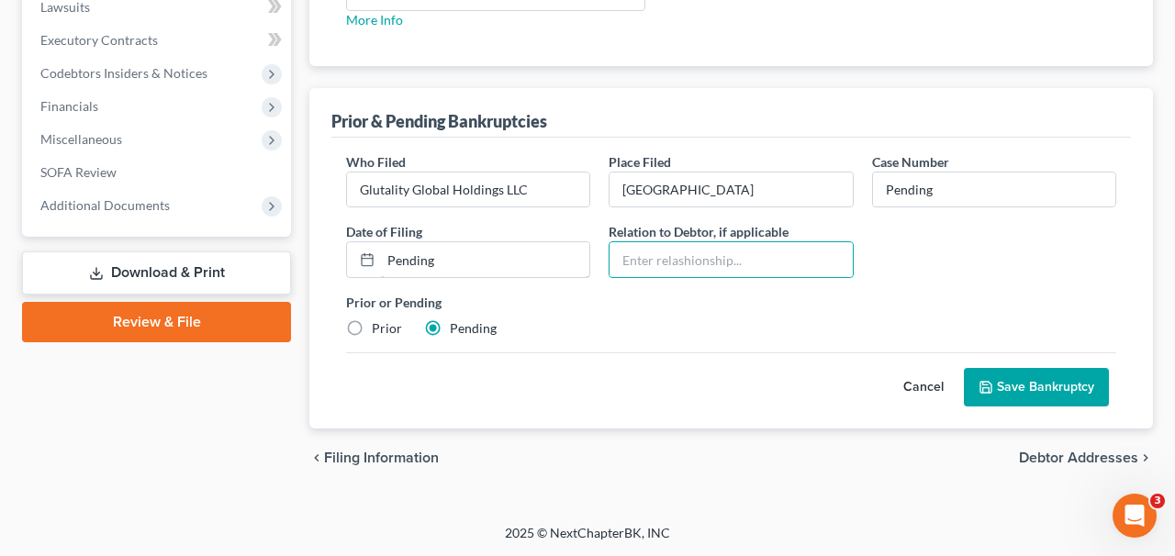
drag, startPoint x: 417, startPoint y: 261, endPoint x: 243, endPoint y: 251, distance: 173.8
click at [243, 251] on div "Petition Navigation Case Dashboard Payments Invoices Payments Payments Credit R…" at bounding box center [588, 16] width 1150 height 941
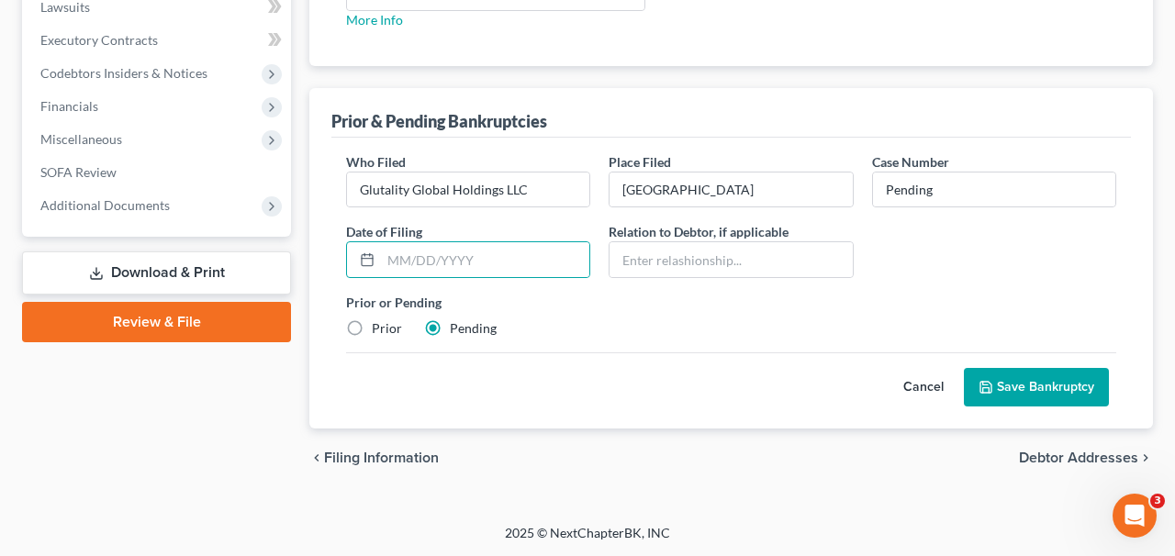
click at [1035, 376] on button "Save Bankruptcy" at bounding box center [1036, 387] width 145 height 39
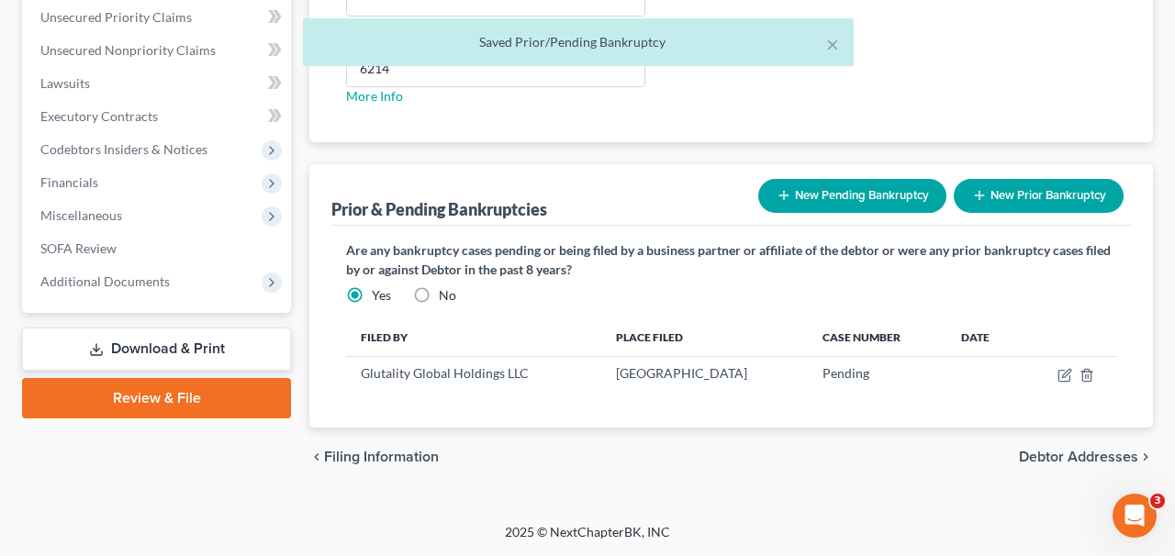
scroll to position [553, 0]
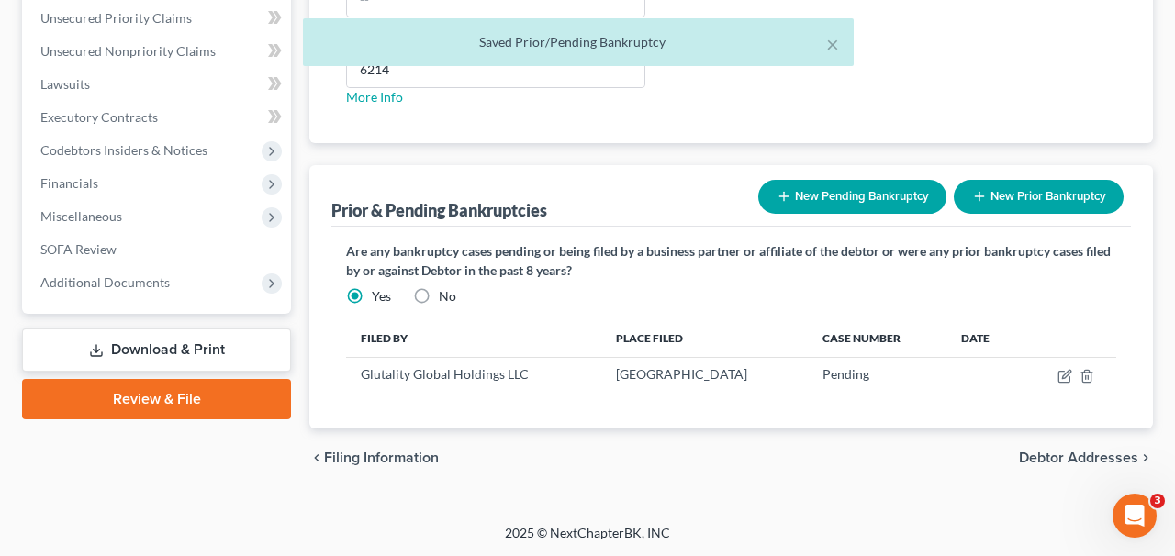
click at [926, 201] on button "New Pending Bankruptcy" at bounding box center [853, 197] width 188 height 34
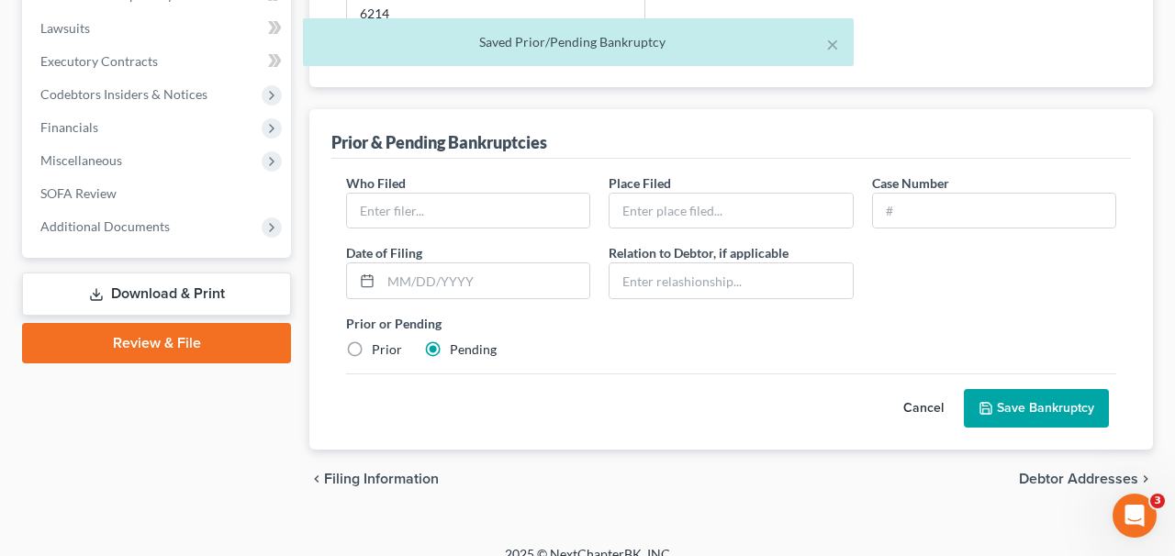
scroll to position [612, 0]
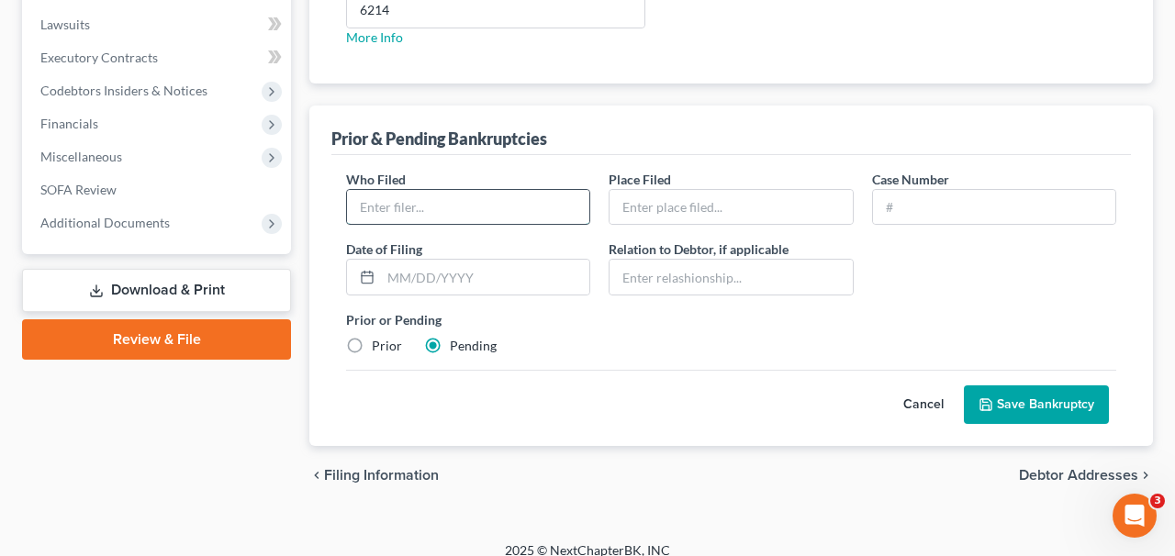
click at [529, 216] on input "text" at bounding box center [468, 207] width 242 height 35
paste input "Glutality Provider Group, P.A."
type input "Glutality Provider Group, P.A."
click at [794, 218] on input "text" at bounding box center [731, 207] width 242 height 35
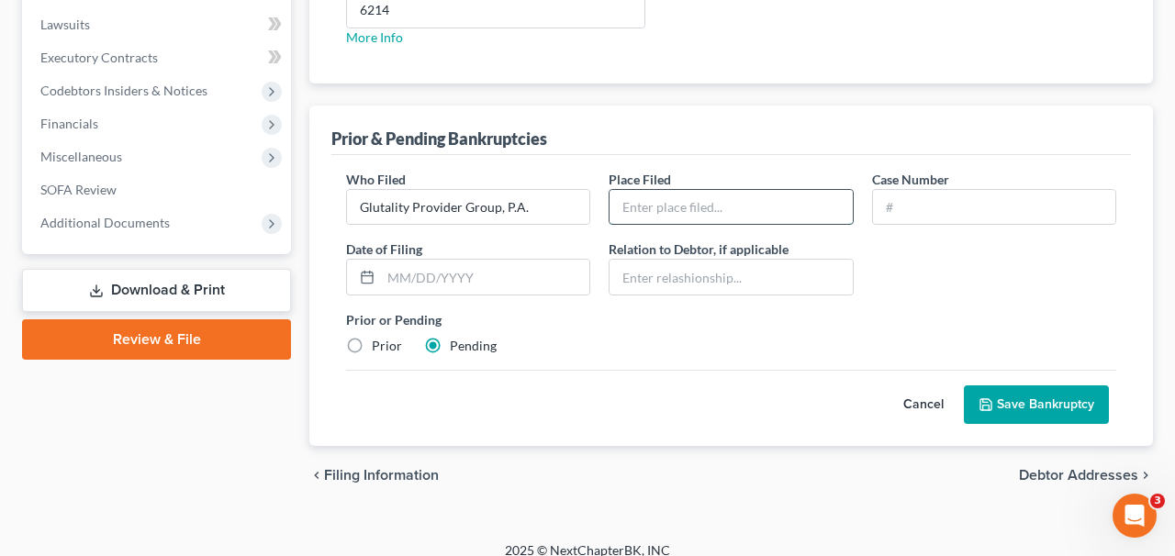
type input "[GEOGRAPHIC_DATA]"
click at [937, 198] on input "text" at bounding box center [994, 207] width 242 height 35
type input "Pending"
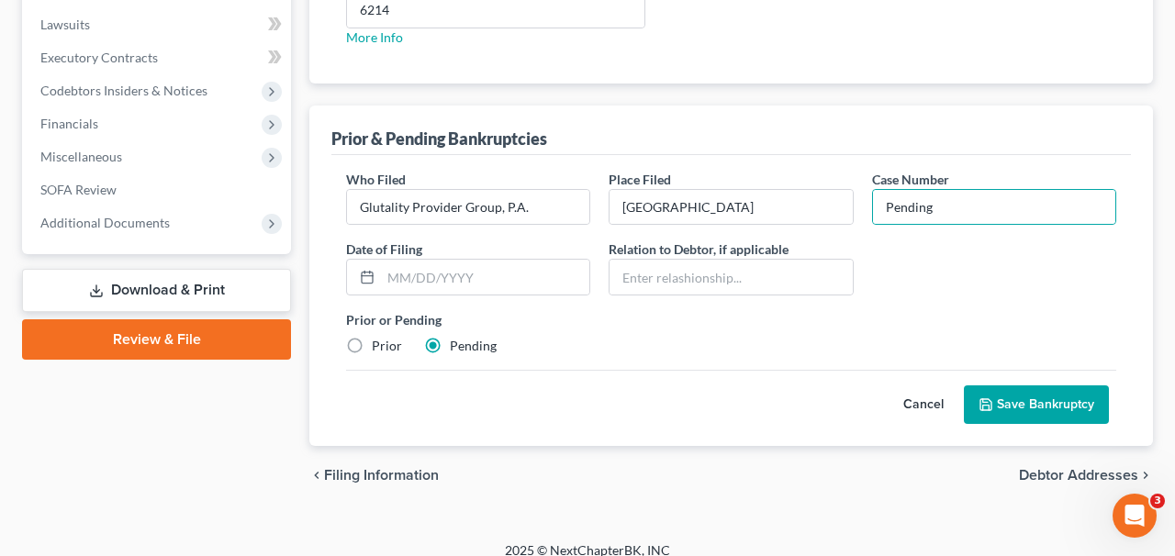
click at [1007, 408] on button "Save Bankruptcy" at bounding box center [1036, 405] width 145 height 39
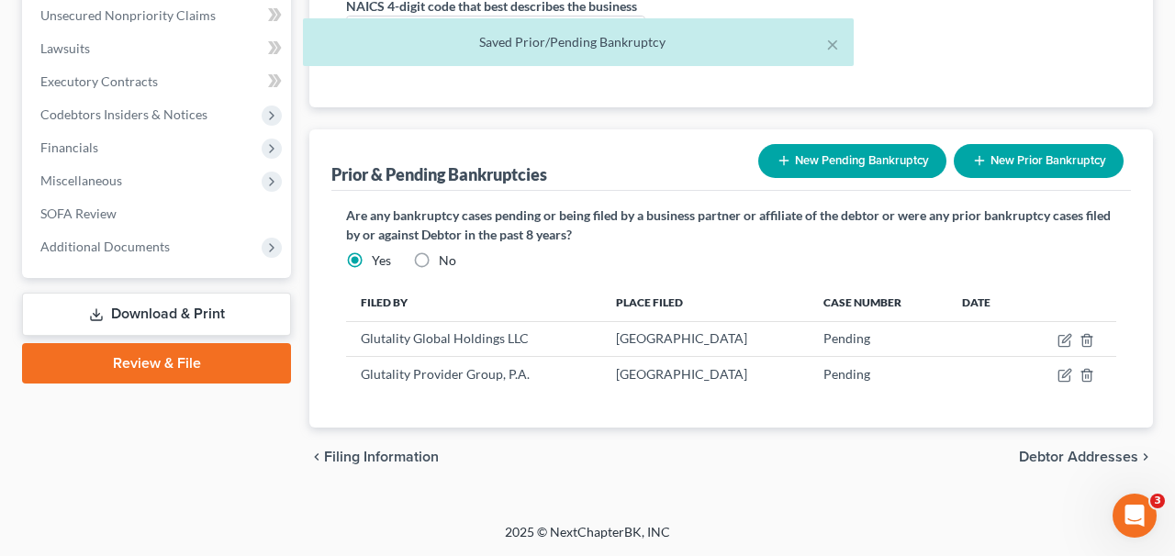
scroll to position [588, 0]
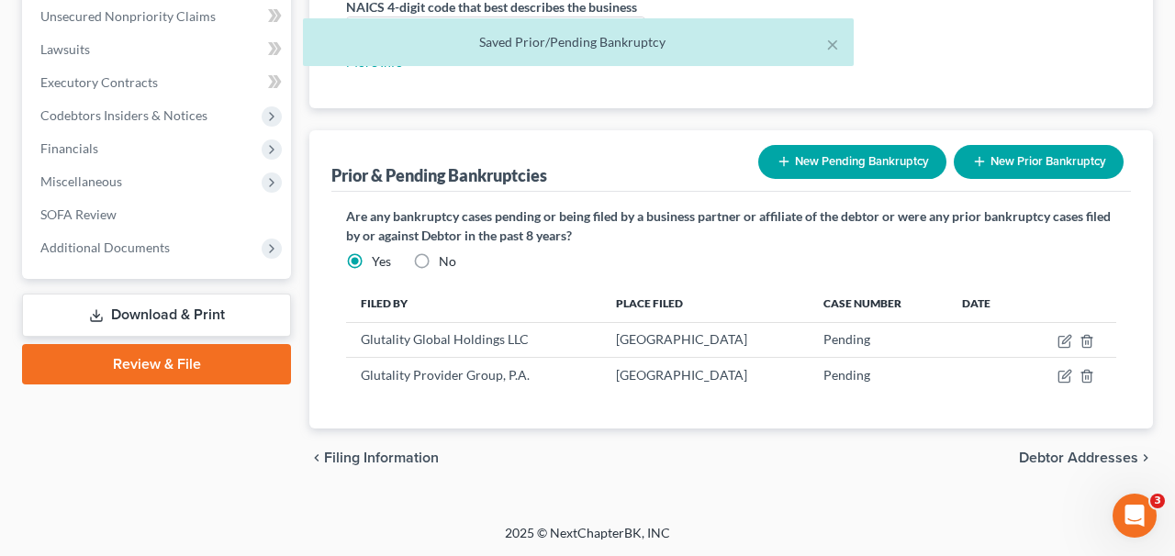
click at [919, 161] on button "New Pending Bankruptcy" at bounding box center [853, 162] width 188 height 34
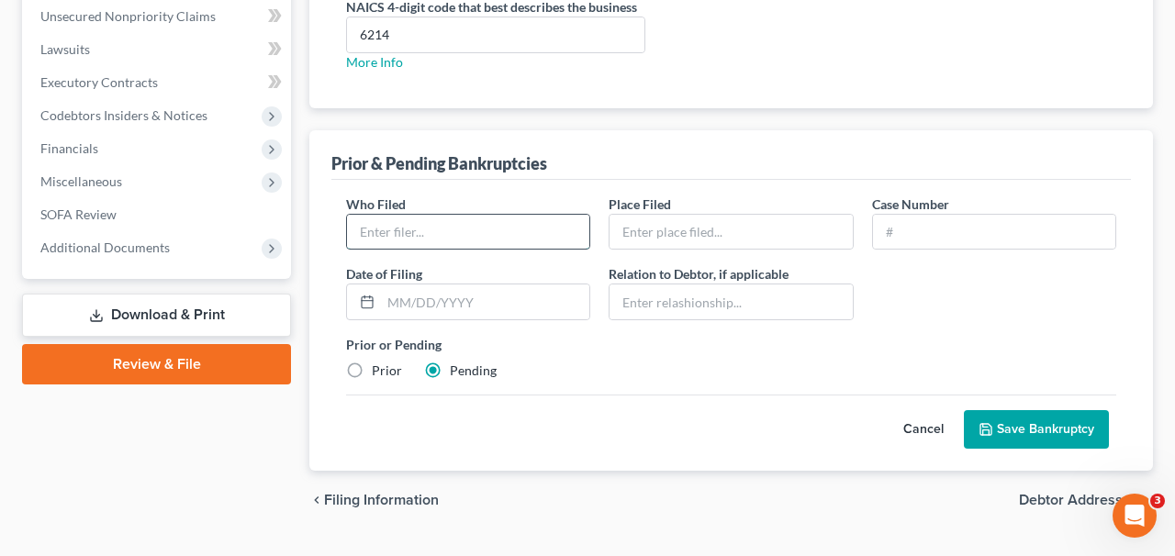
click at [532, 240] on input "text" at bounding box center [468, 232] width 242 height 35
paste input "Glutality Provider Group of Kansas, P.A."
type input "Glutality Provider Group of Kansas, P.A."
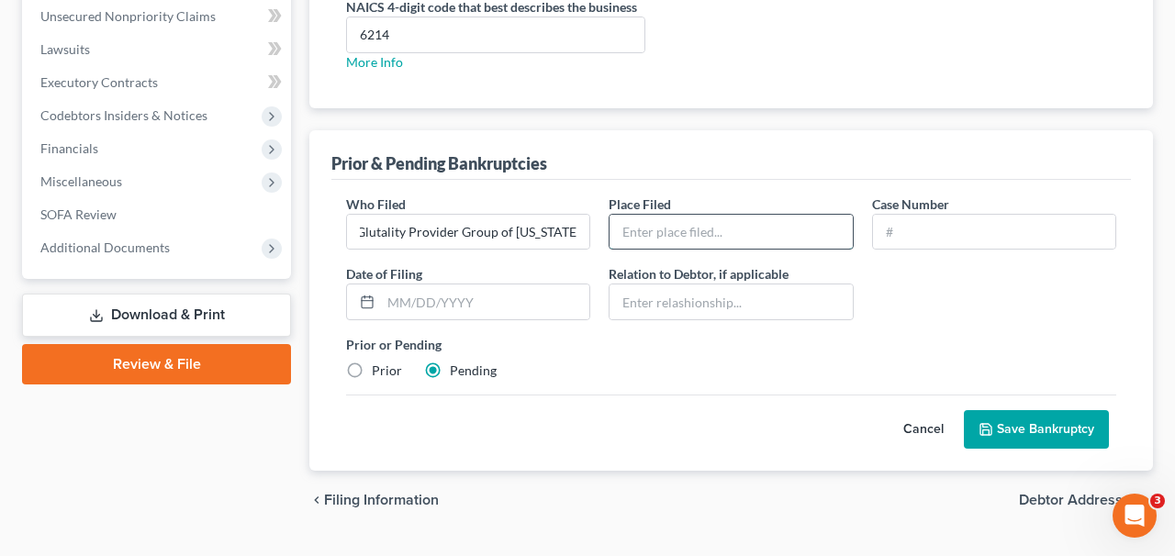
click at [775, 230] on input "text" at bounding box center [731, 232] width 242 height 35
type input "Southern District"
click at [950, 217] on input "text" at bounding box center [994, 232] width 242 height 35
type input "Pending"
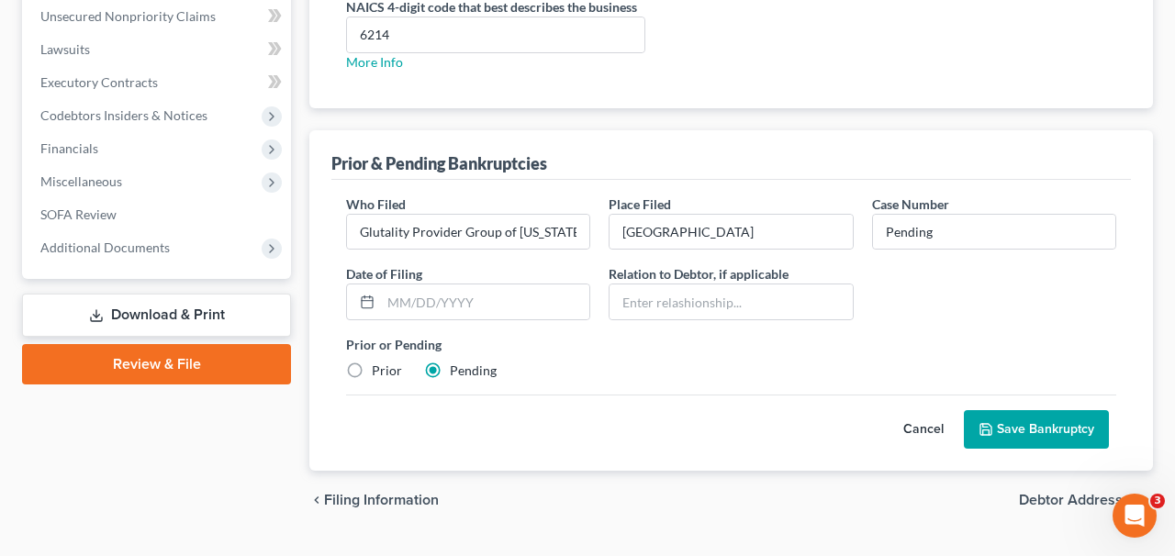
click at [1018, 419] on button "Save Bankruptcy" at bounding box center [1036, 429] width 145 height 39
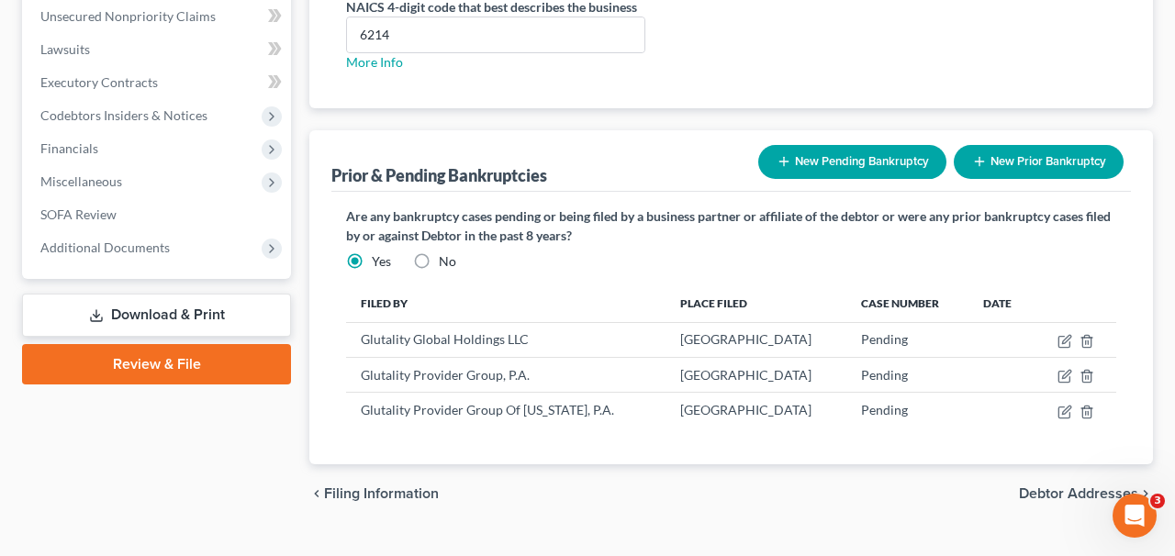
click at [926, 149] on button "New Pending Bankruptcy" at bounding box center [853, 162] width 188 height 34
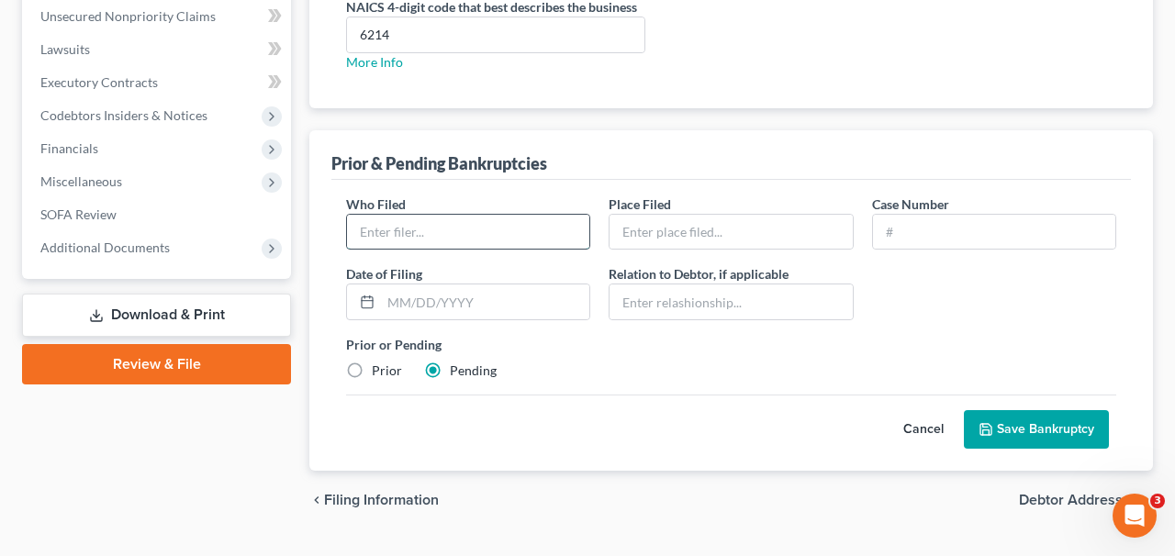
click at [568, 240] on input "text" at bounding box center [468, 232] width 242 height 35
paste input "SamHealth, LLC"
type input "SamHealth, LLC"
click at [794, 232] on input "text" at bounding box center [731, 232] width 242 height 35
type input "Southern District"
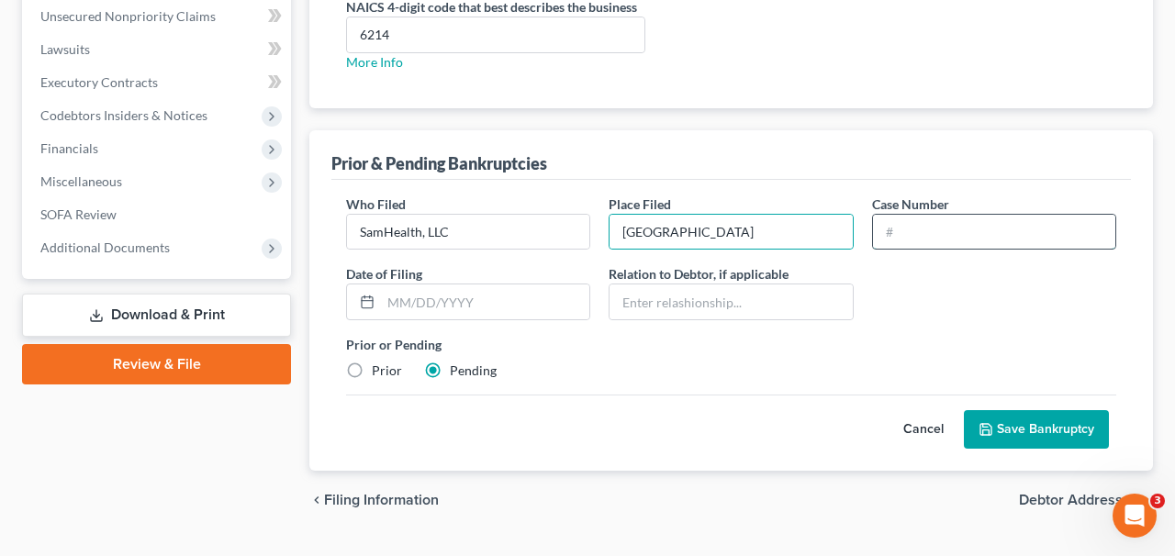
click at [943, 230] on input "text" at bounding box center [994, 232] width 242 height 35
type input "Pending"
click at [1025, 439] on button "Save Bankruptcy" at bounding box center [1036, 429] width 145 height 39
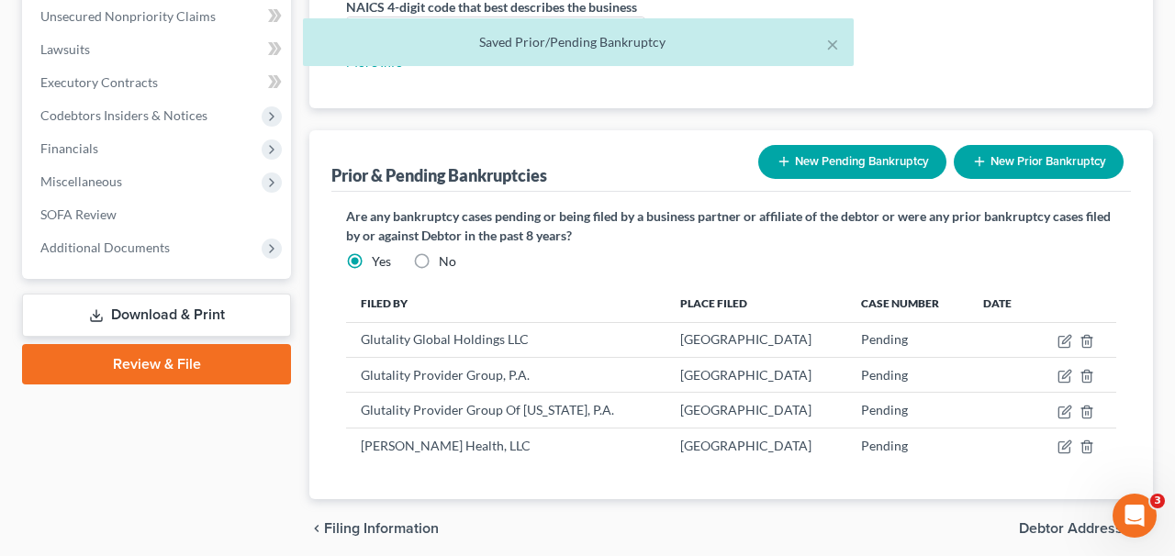
click at [876, 164] on button "New Pending Bankruptcy" at bounding box center [853, 162] width 188 height 34
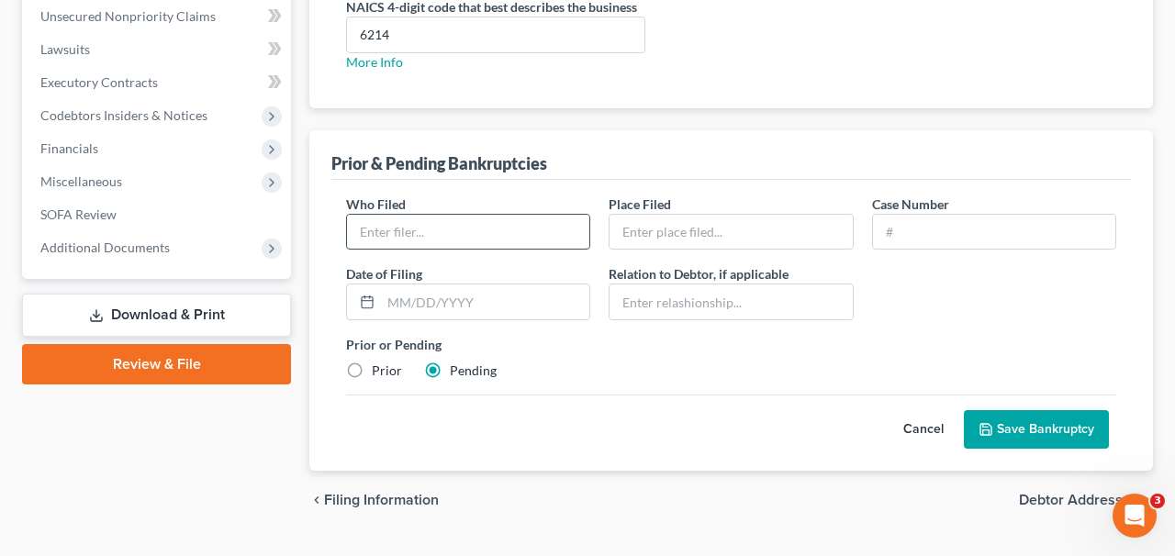
click at [524, 237] on input "text" at bounding box center [468, 232] width 242 height 35
paste input "StrideSlim, LLC"
type input "StrideSlim, LLC"
click at [738, 231] on input "text" at bounding box center [731, 232] width 242 height 35
type input "Southern District"
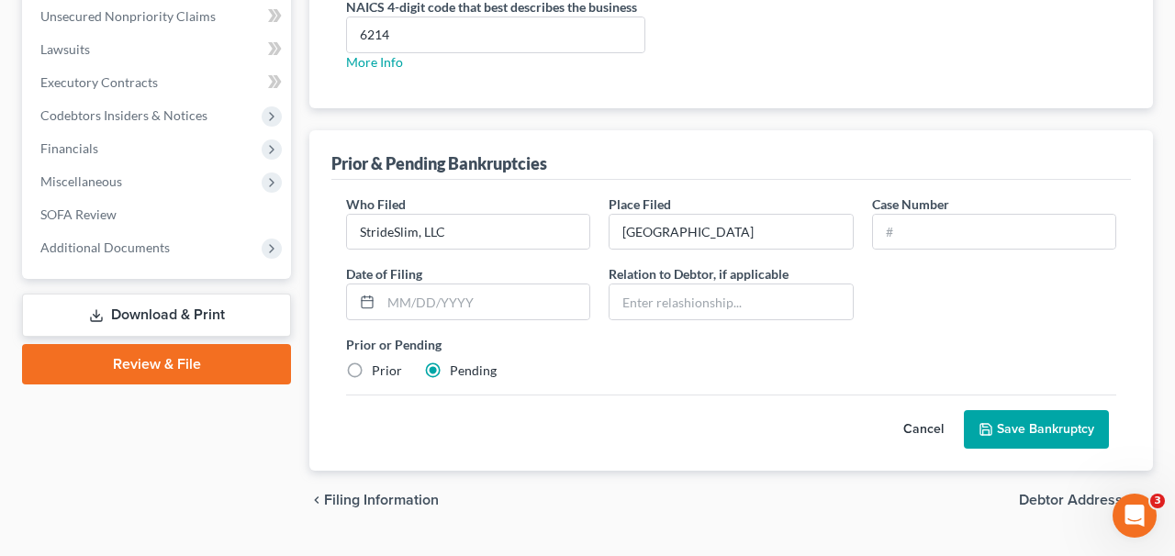
click at [940, 253] on div "Who Filed * StrideSlim, LLC Place Filed * Southern District Case Number Date of…" at bounding box center [731, 295] width 789 height 201
click at [933, 241] on input "text" at bounding box center [994, 232] width 242 height 35
type input "Pending"
click at [1028, 410] on button "Save Bankruptcy" at bounding box center [1036, 429] width 145 height 39
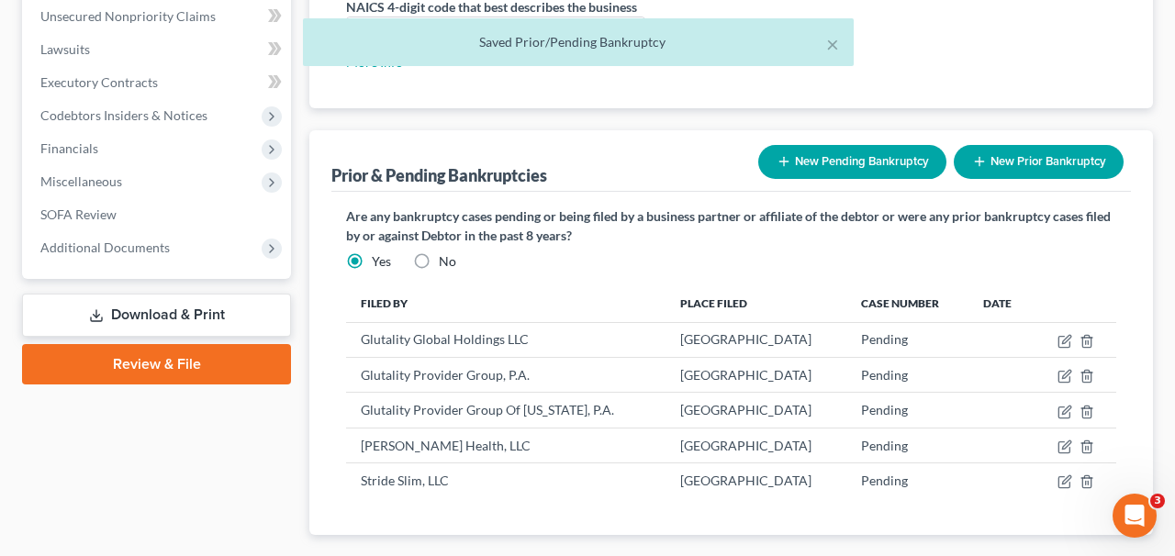
scroll to position [612, 0]
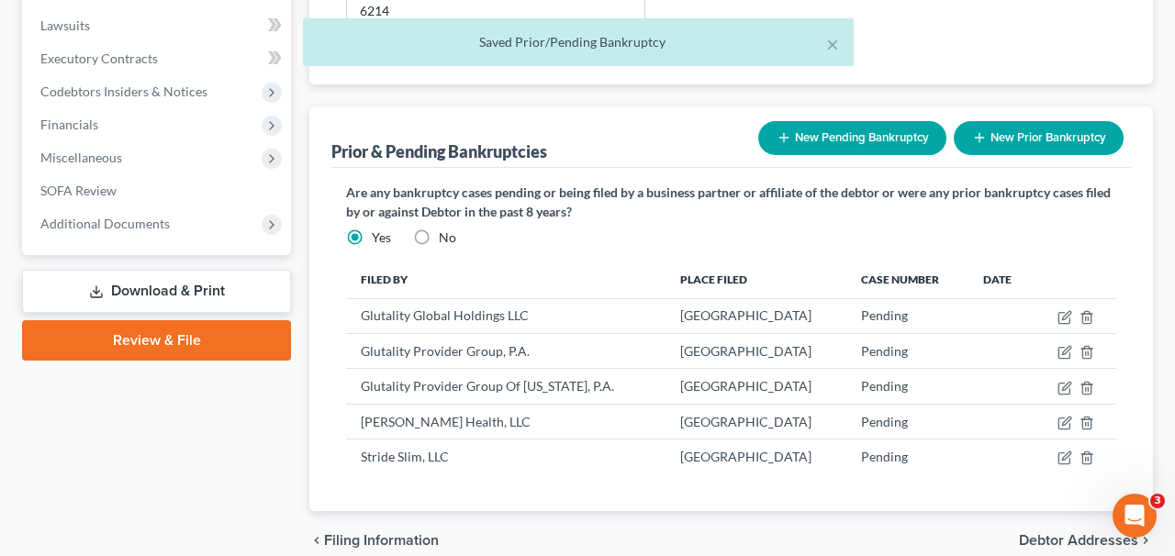
click at [815, 139] on button "New Pending Bankruptcy" at bounding box center [853, 138] width 188 height 34
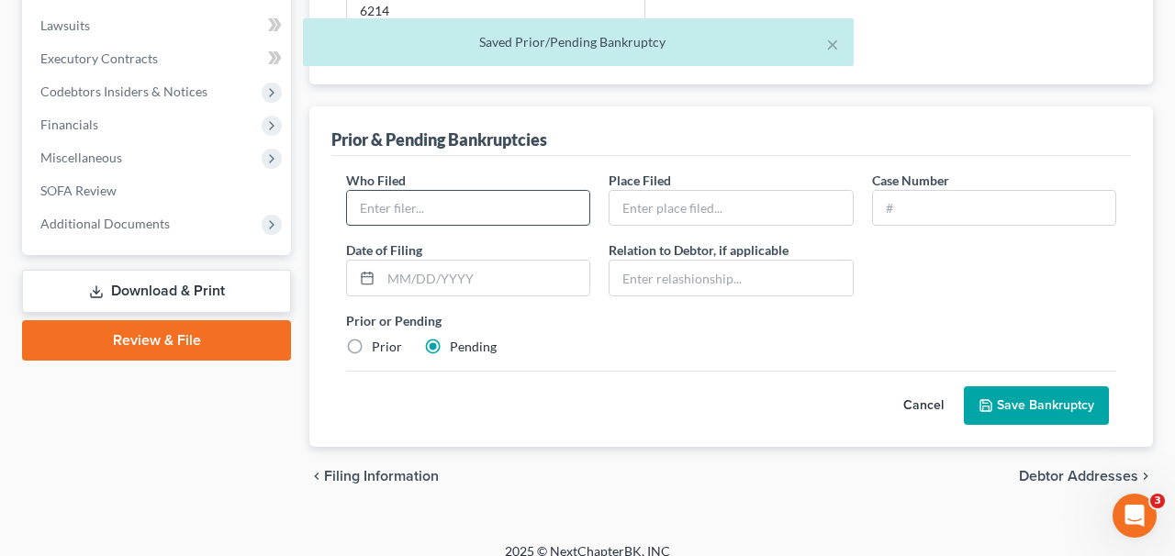
click at [499, 196] on input "text" at bounding box center [468, 208] width 242 height 35
paste input "StrideSlim, LLC"
type input "StrideSlim, LLC"
click at [811, 218] on input "text" at bounding box center [731, 208] width 242 height 35
type input "Southern District"
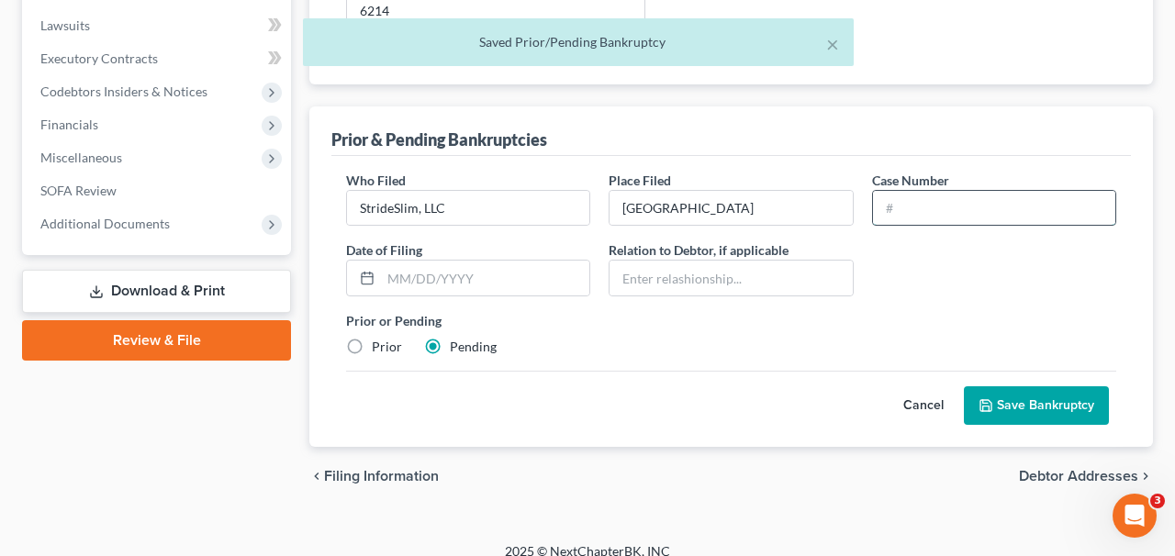
click at [916, 215] on input "text" at bounding box center [994, 208] width 242 height 35
type input "Pending"
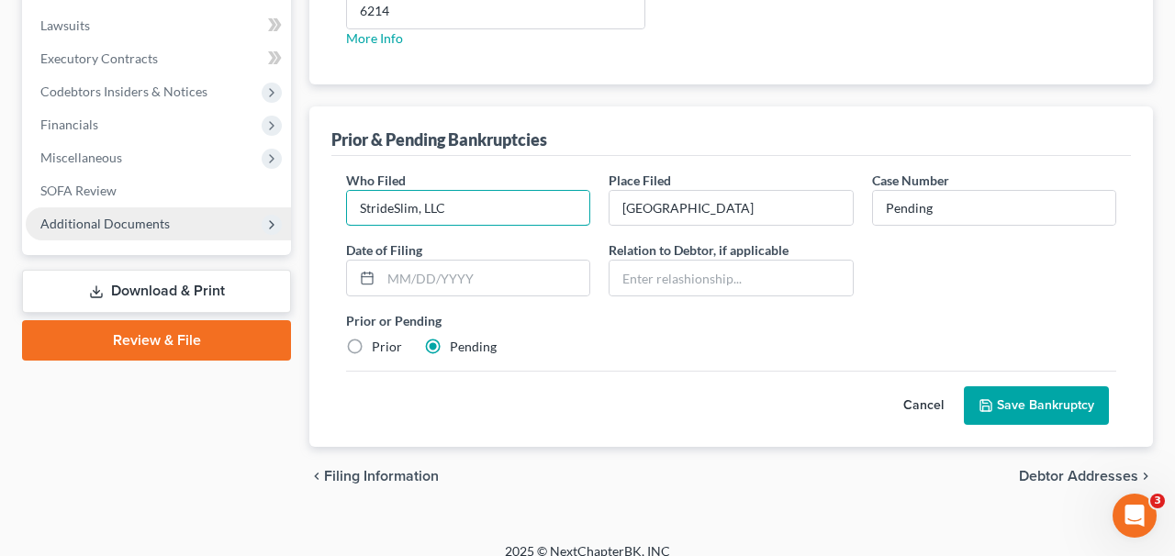
drag, startPoint x: 517, startPoint y: 217, endPoint x: 283, endPoint y: 216, distance: 234.2
click at [283, 216] on div "Petition Navigation Case Dashboard Payments Invoices Payments Payments Credit R…" at bounding box center [588, 35] width 1150 height 941
paste input "Welco Track Services"
type input "Welco Track Services, LLC"
click at [1030, 413] on button "Save Bankruptcy" at bounding box center [1036, 406] width 145 height 39
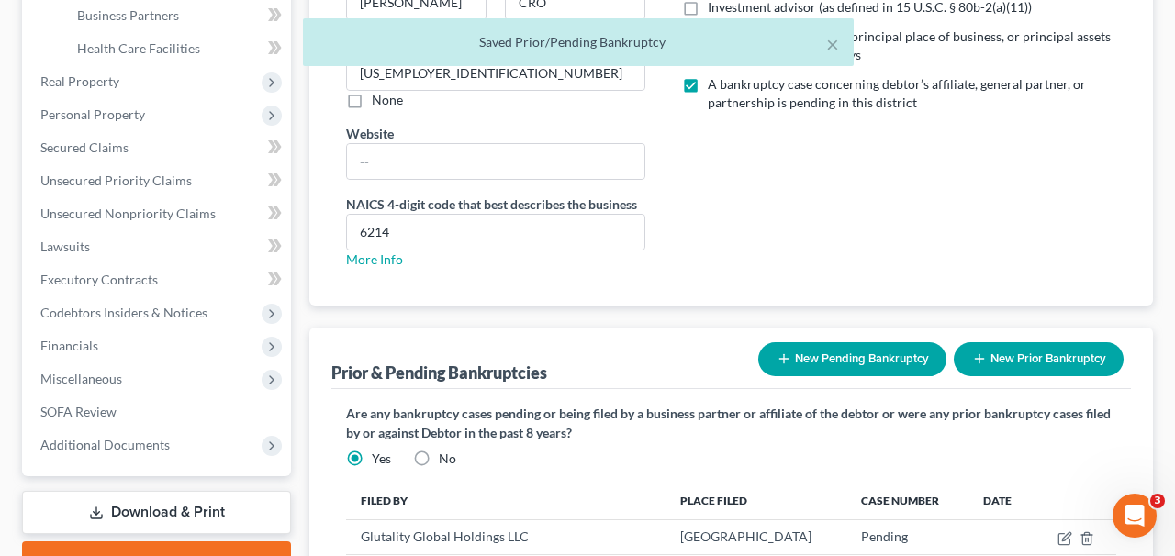
scroll to position [729, 0]
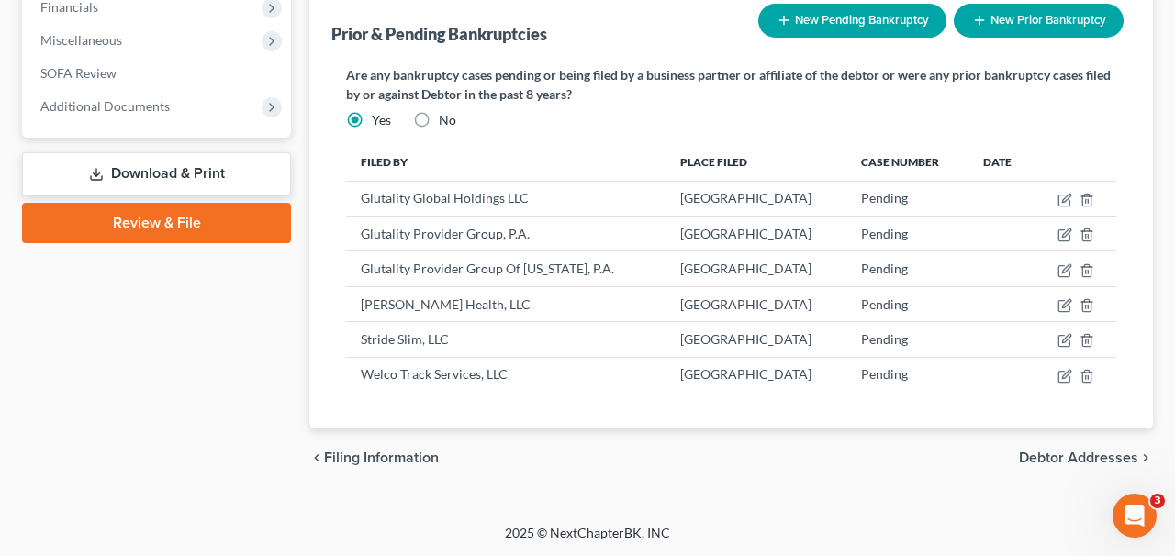
click at [870, 22] on button "New Pending Bankruptcy" at bounding box center [853, 21] width 188 height 34
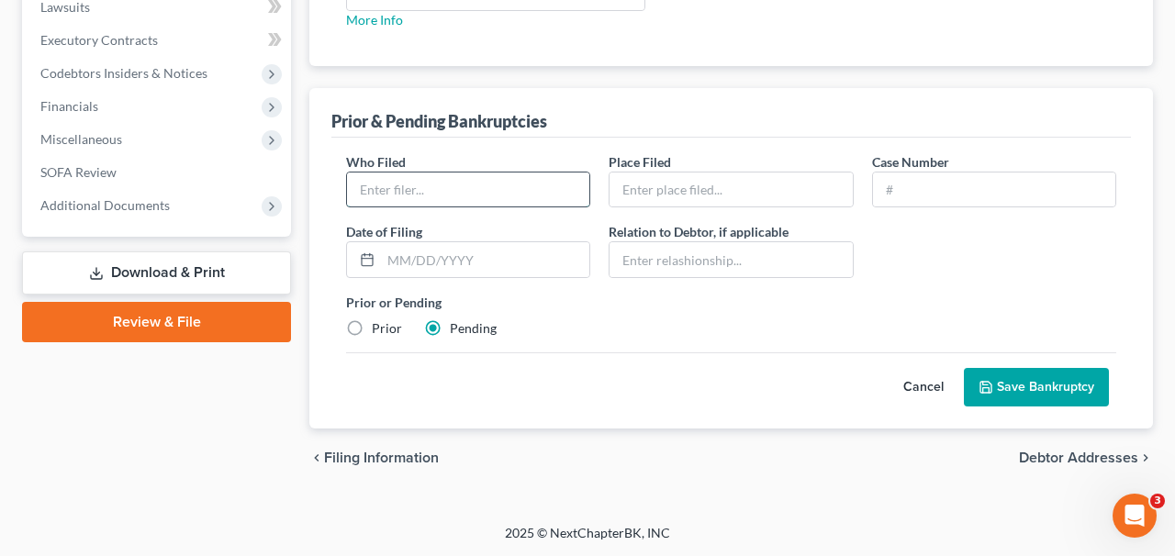
click at [562, 195] on input "text" at bounding box center [468, 190] width 242 height 35
paste input "Glutality Provider Group of California, P"
type input "Glutality Provider Group of California, P"
click at [775, 200] on input "text" at bounding box center [731, 190] width 242 height 35
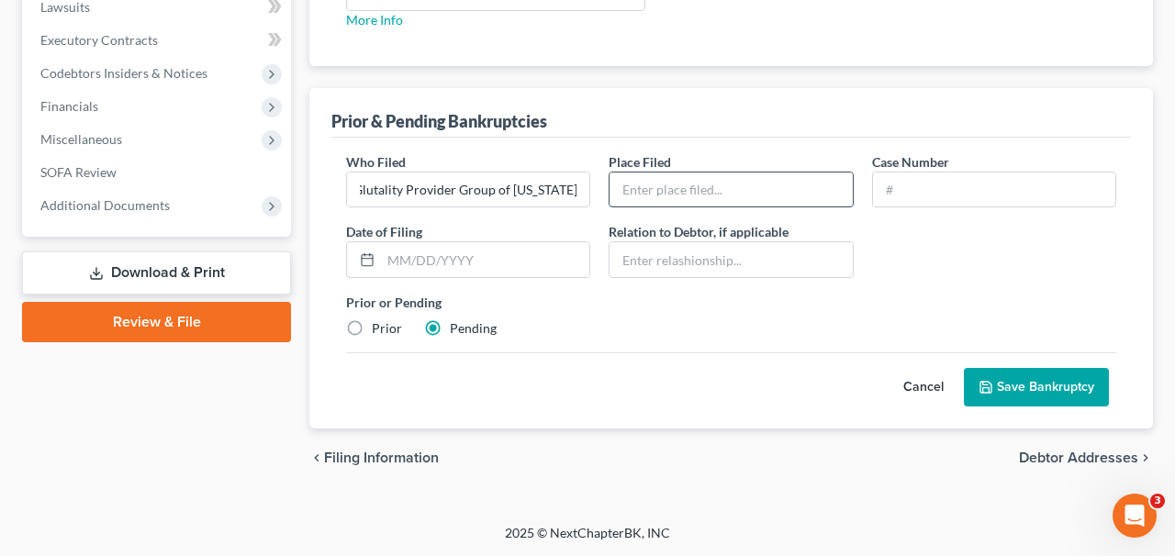
scroll to position [0, 0]
type input "Southern District"
click at [975, 179] on input "text" at bounding box center [994, 190] width 242 height 35
type input "Pending"
click at [1027, 379] on button "Save Bankruptcy" at bounding box center [1036, 387] width 145 height 39
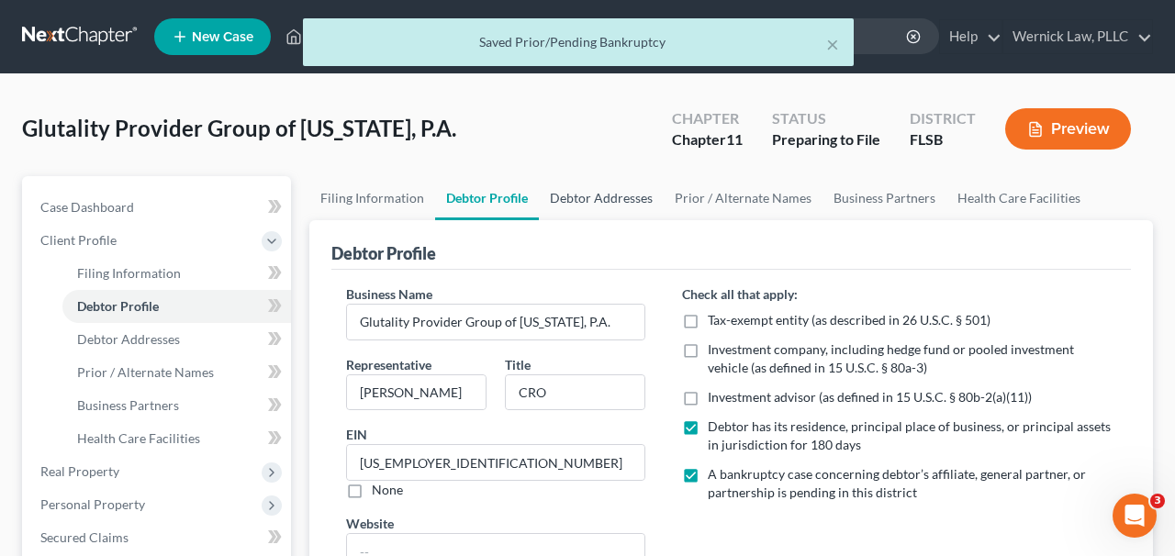
click at [579, 192] on link "Debtor Addresses" at bounding box center [601, 198] width 125 height 44
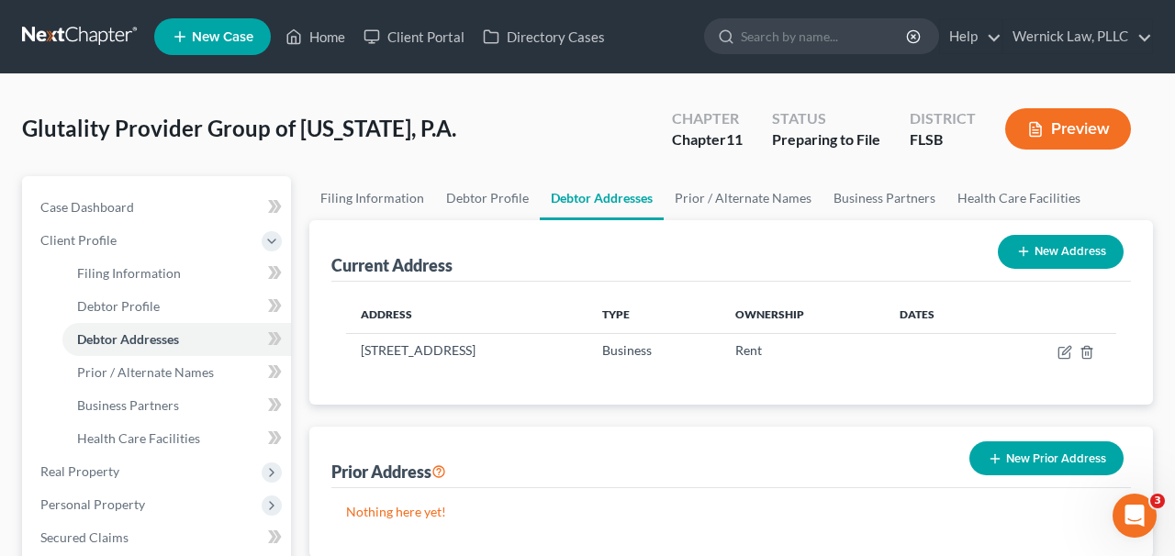
click at [748, 227] on div "Current Address New Address" at bounding box center [732, 251] width 800 height 62
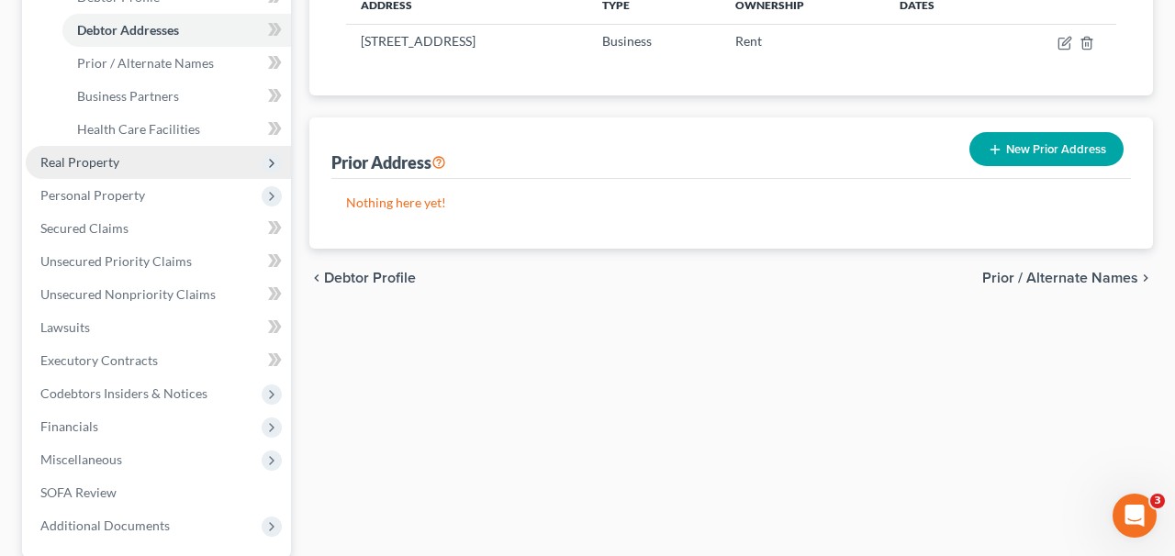
click at [126, 172] on span "Real Property" at bounding box center [158, 162] width 265 height 33
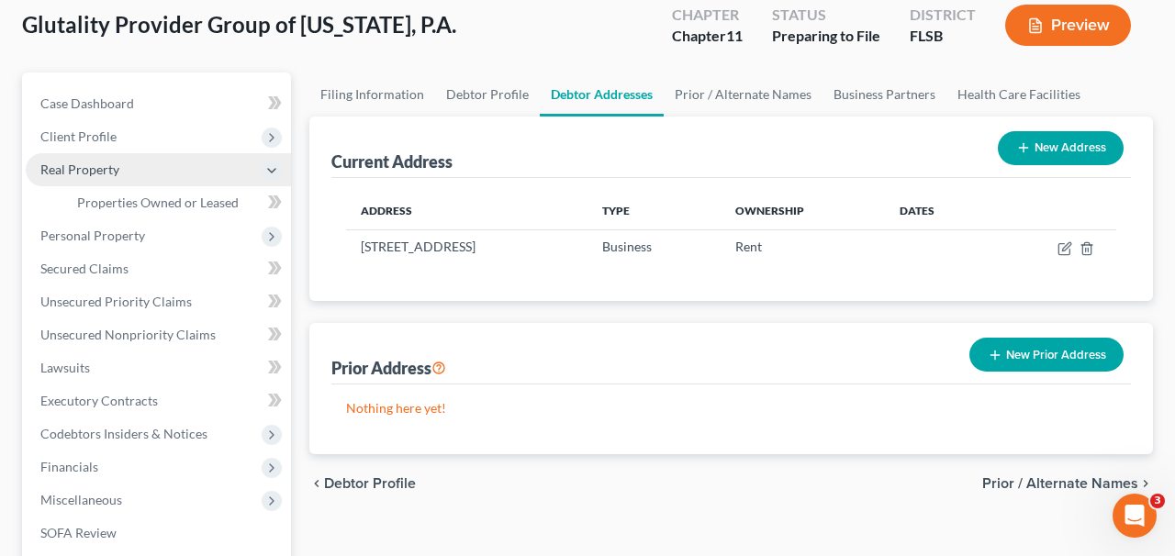
scroll to position [97, 0]
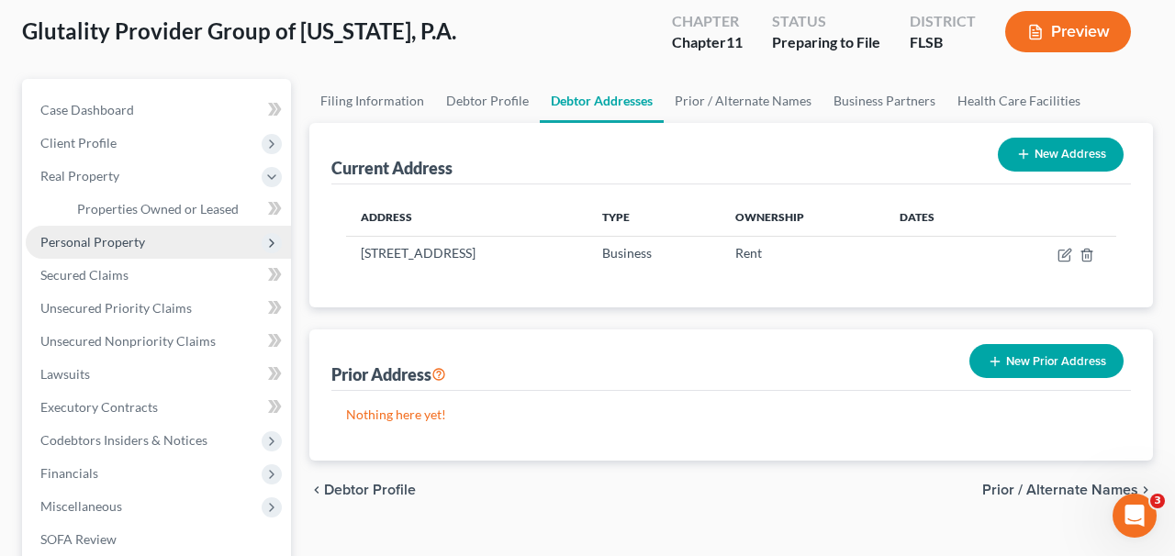
click at [136, 240] on span "Personal Property" at bounding box center [92, 242] width 105 height 16
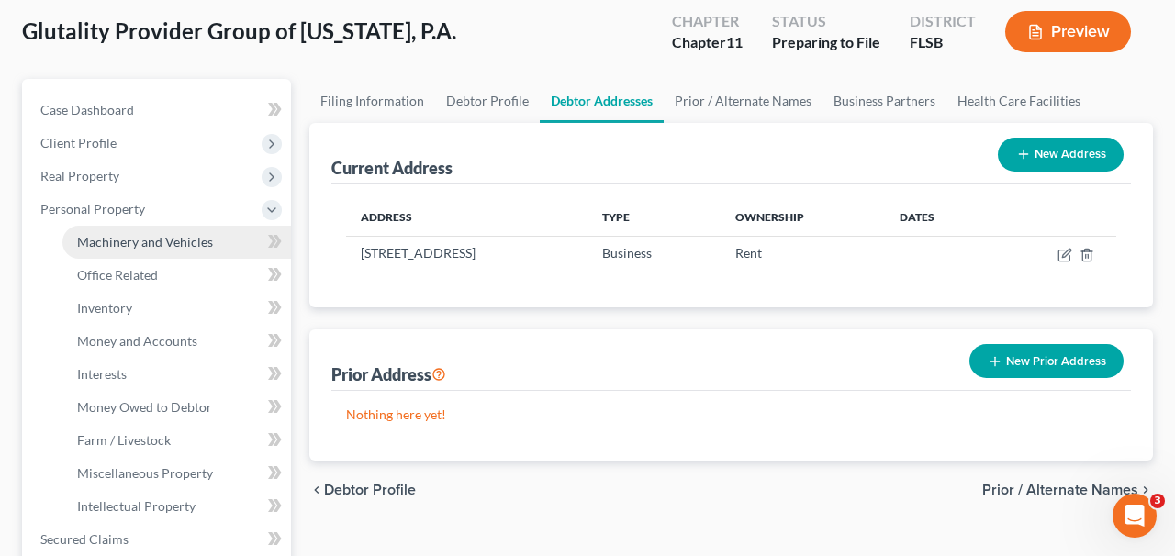
click at [157, 245] on span "Machinery and Vehicles" at bounding box center [145, 242] width 136 height 16
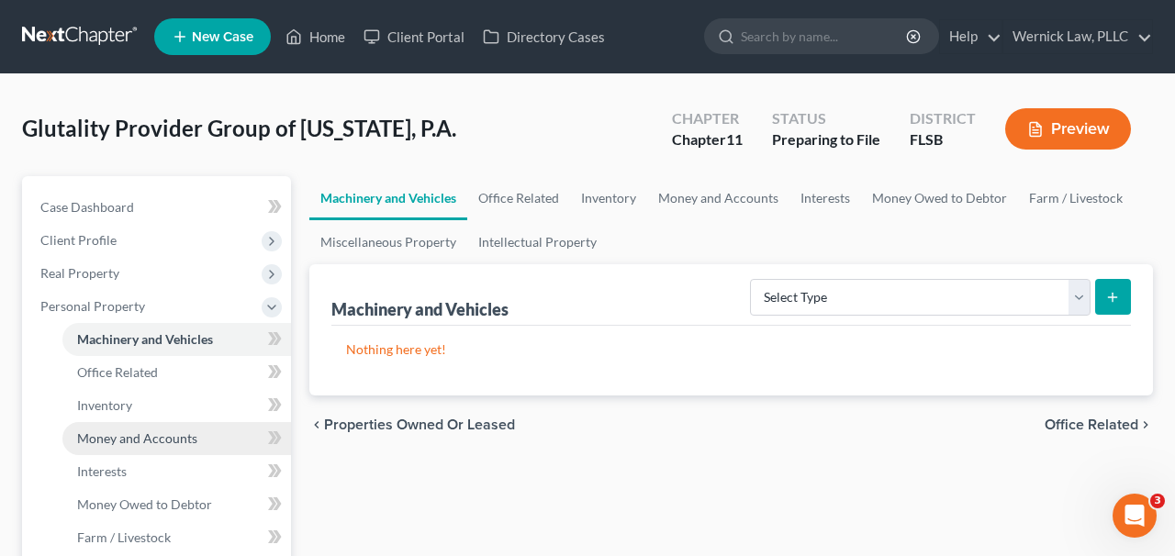
click at [188, 427] on link "Money and Accounts" at bounding box center [176, 438] width 229 height 33
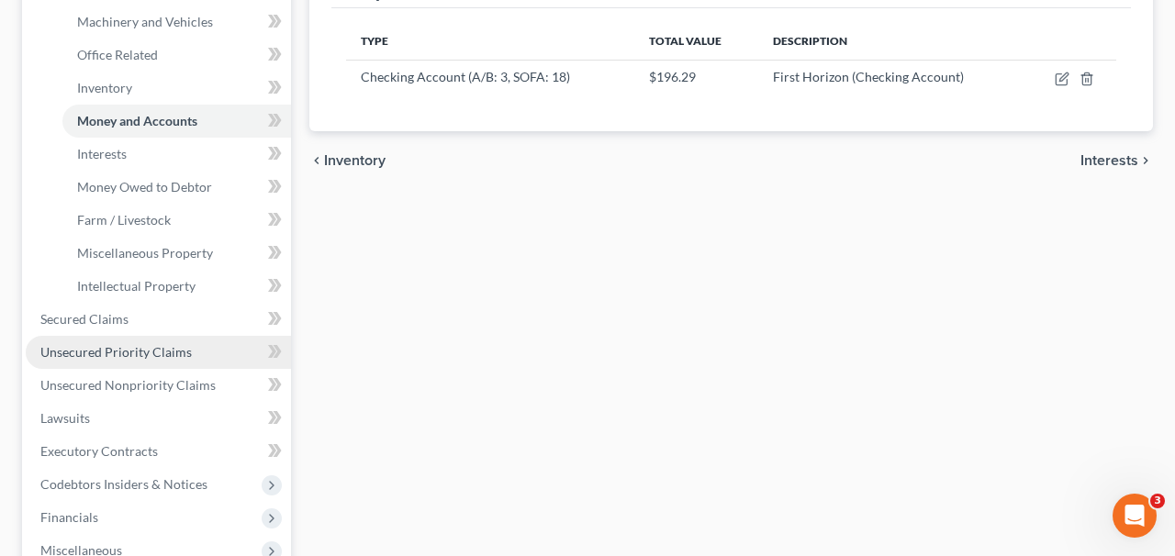
click at [127, 339] on link "Unsecured Priority Claims" at bounding box center [158, 352] width 265 height 33
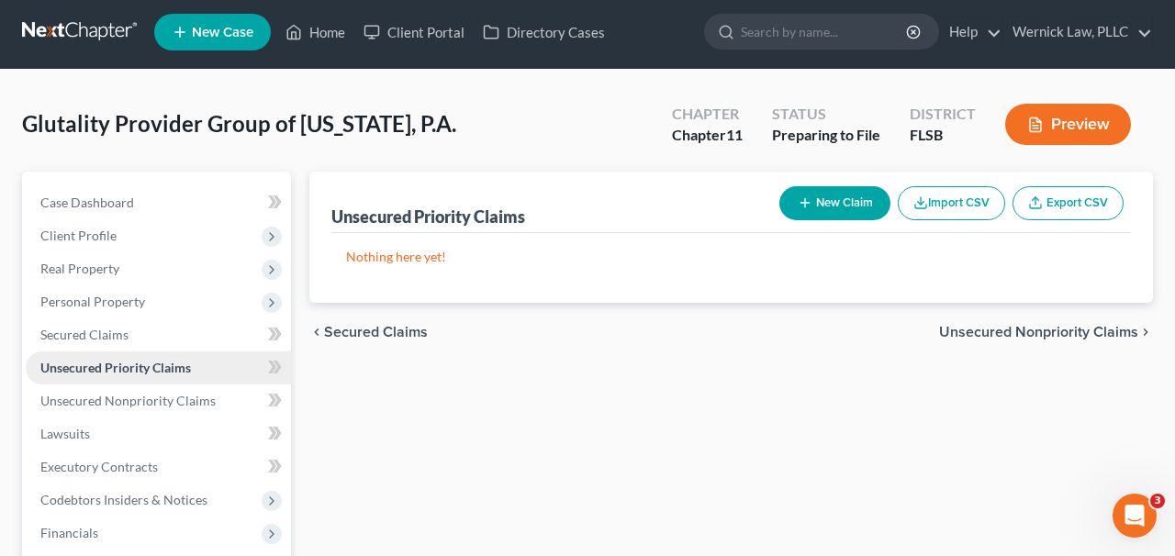
scroll to position [286, 0]
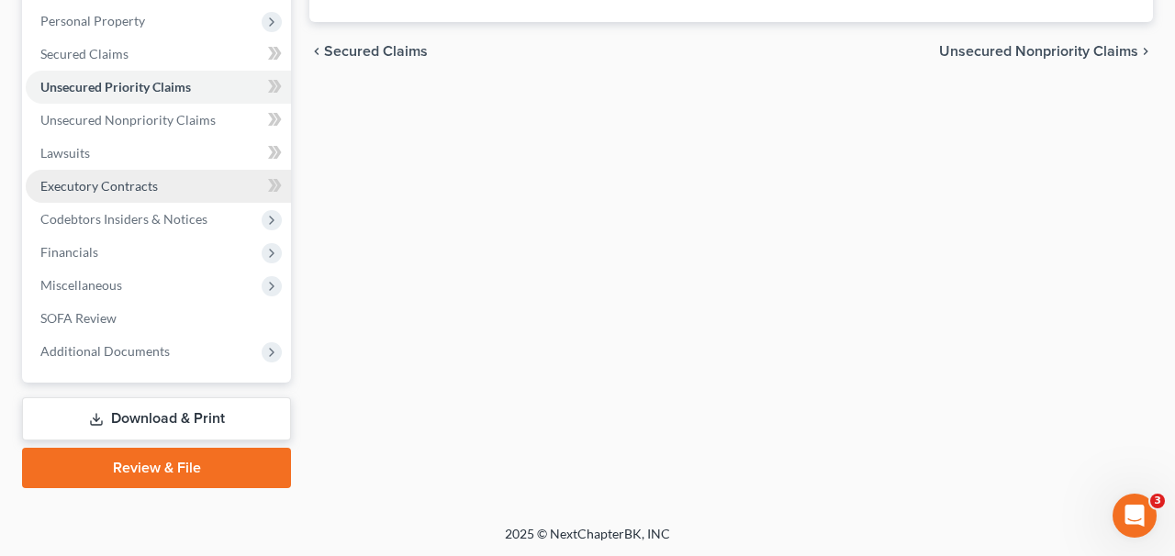
click at [148, 174] on link "Executory Contracts" at bounding box center [158, 186] width 265 height 33
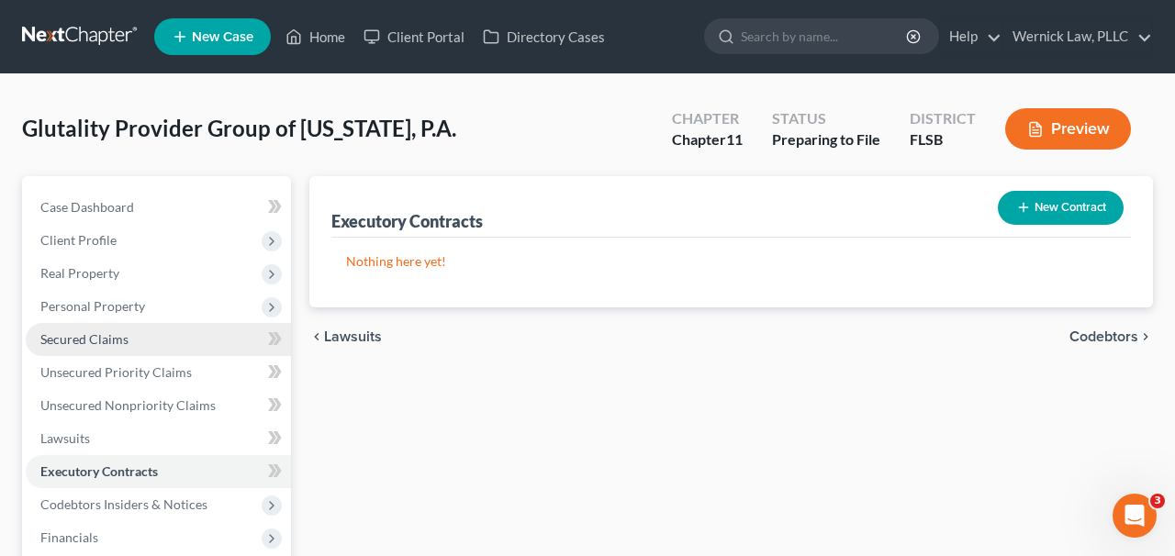
scroll to position [286, 0]
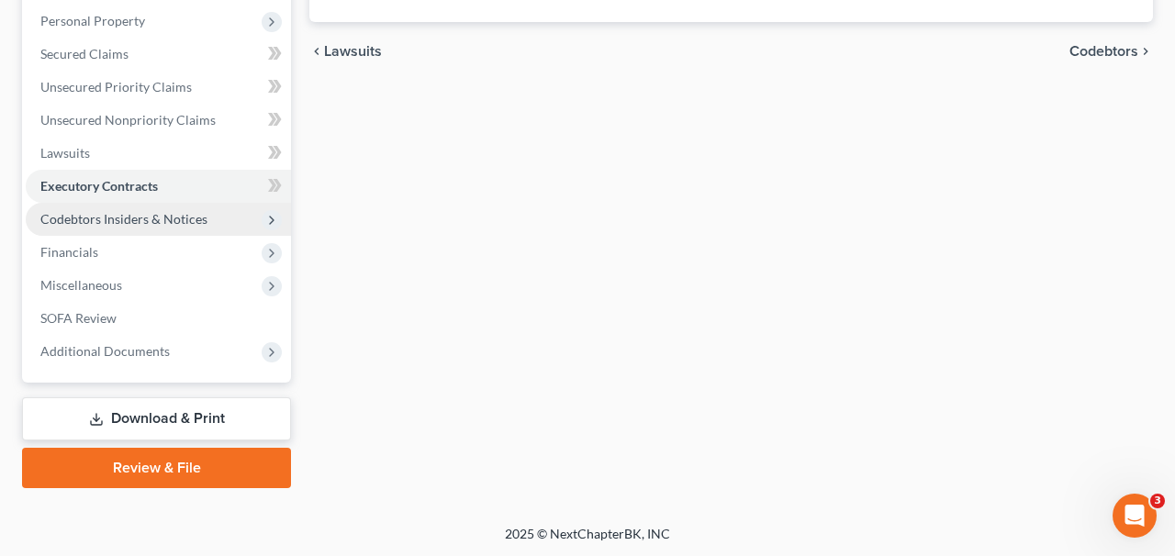
click at [169, 216] on span "Codebtors Insiders & Notices" at bounding box center [123, 219] width 167 height 16
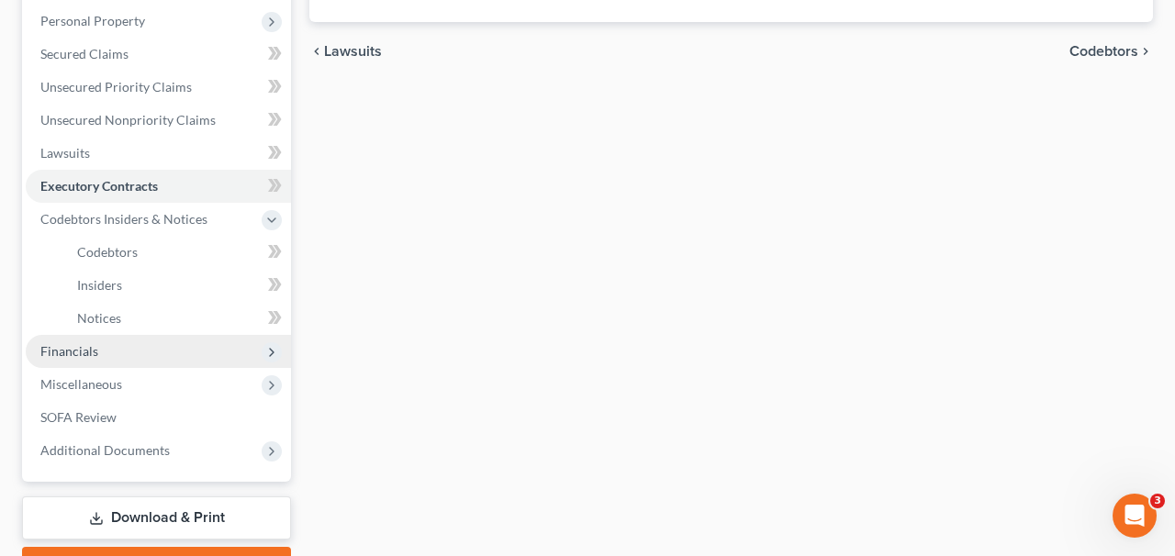
click at [164, 343] on span "Financials" at bounding box center [158, 351] width 265 height 33
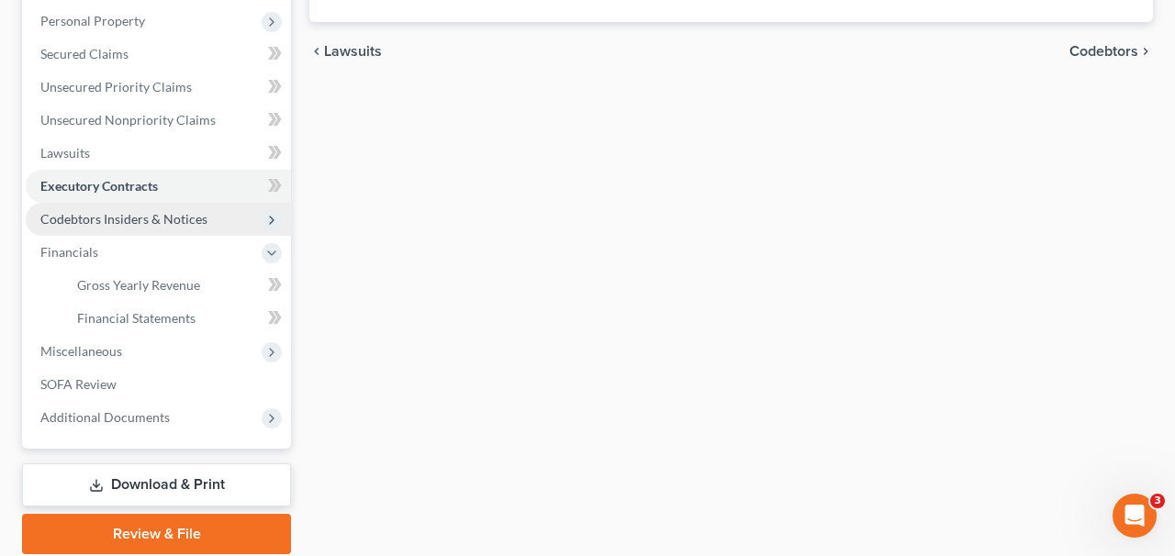
click at [154, 215] on span "Codebtors Insiders & Notices" at bounding box center [123, 219] width 167 height 16
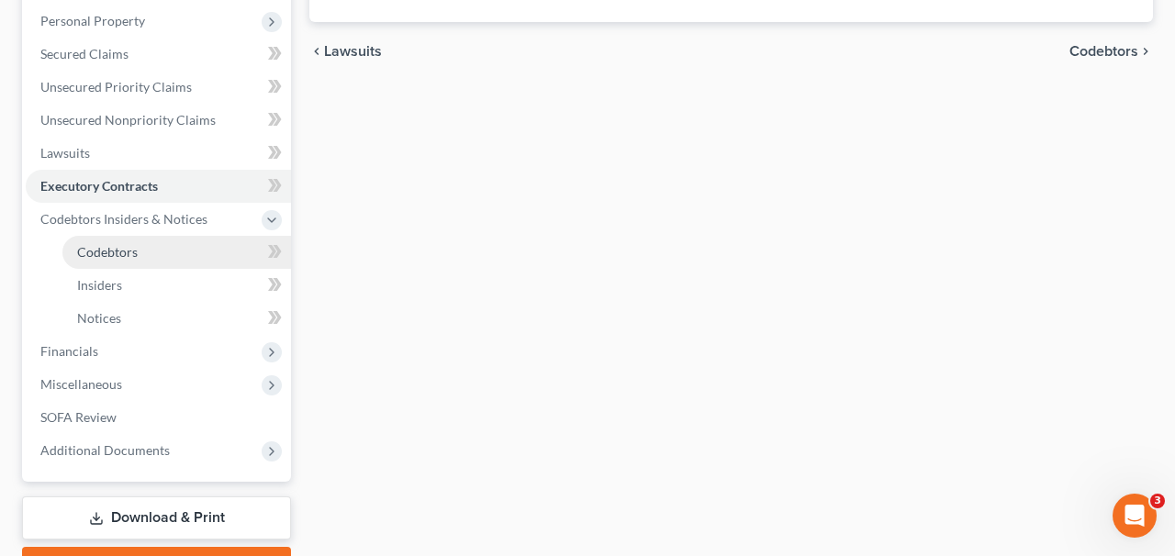
click at [154, 258] on link "Codebtors" at bounding box center [176, 252] width 229 height 33
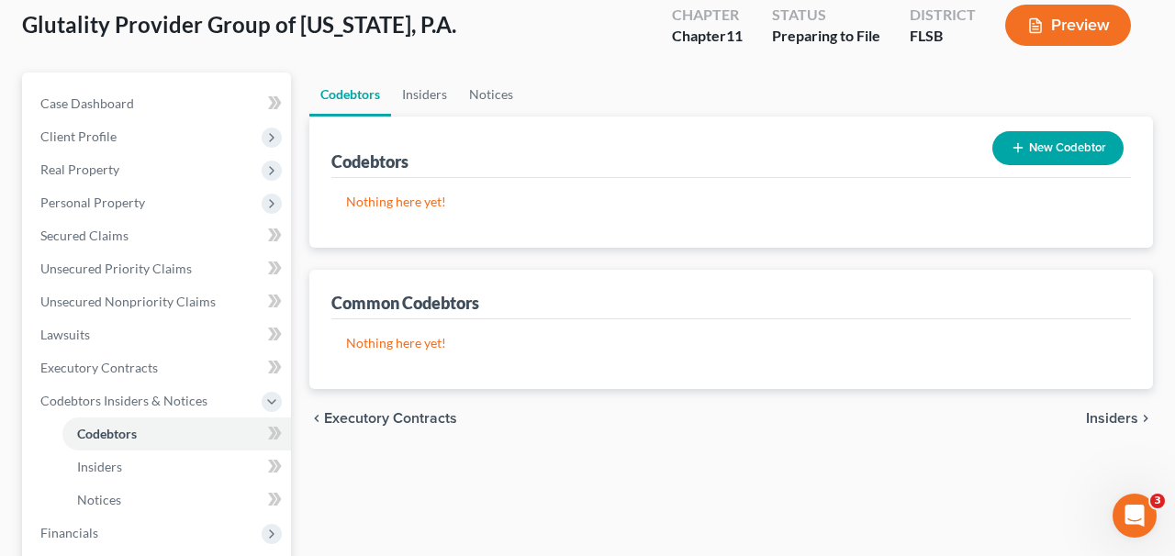
scroll to position [116, 0]
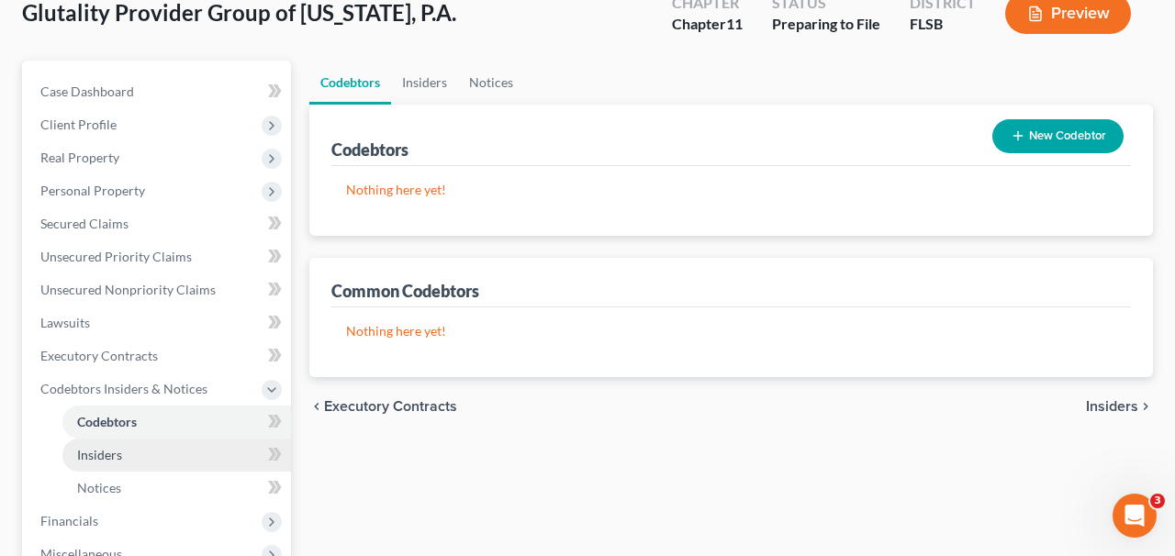
click at [125, 442] on link "Insiders" at bounding box center [176, 455] width 229 height 33
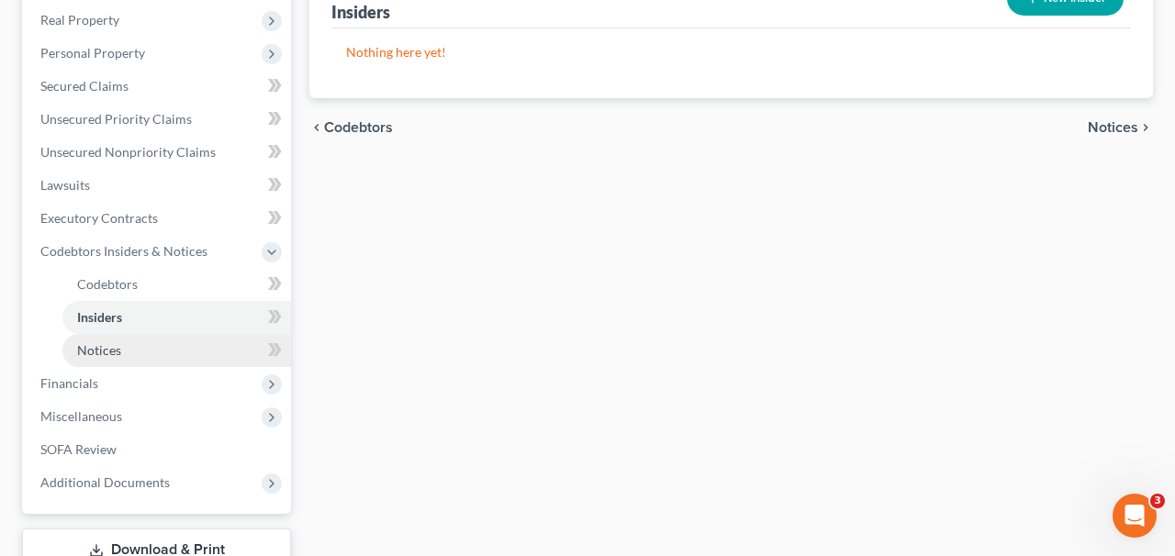
click at [116, 354] on span "Notices" at bounding box center [99, 351] width 44 height 16
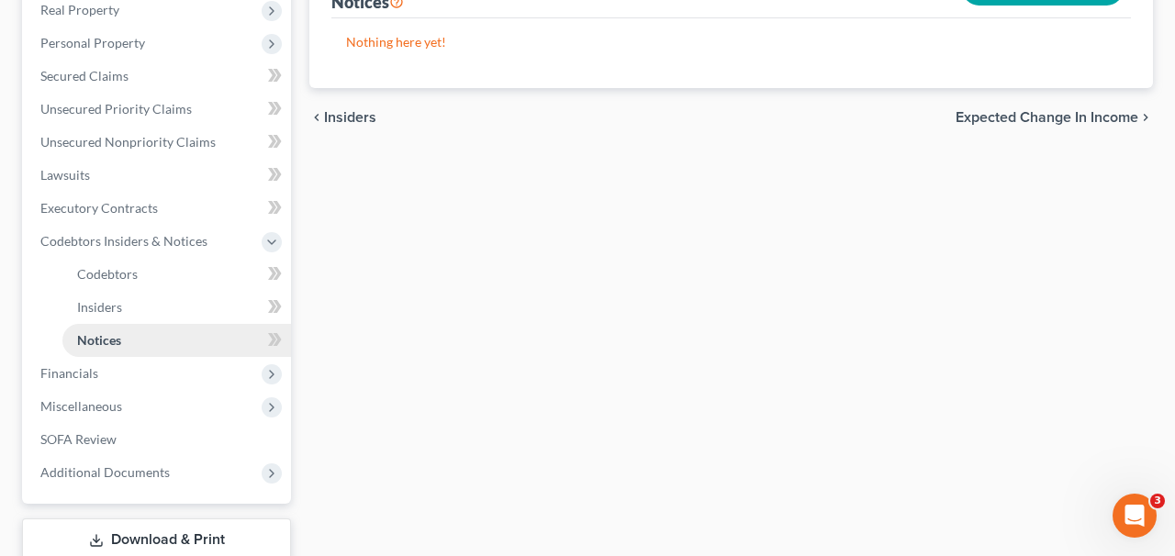
scroll to position [385, 0]
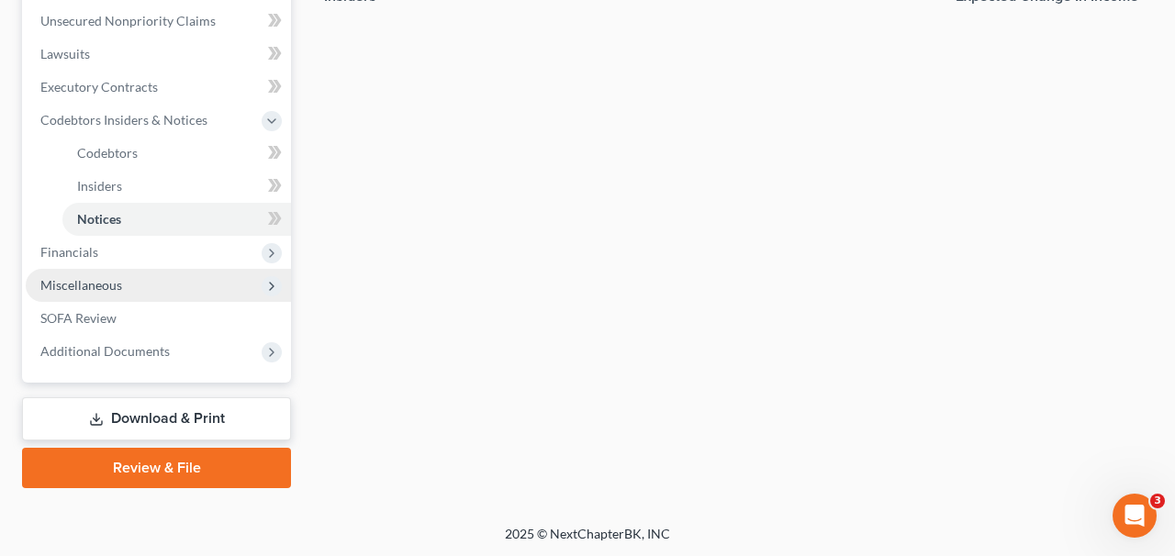
click at [120, 287] on span "Miscellaneous" at bounding box center [158, 285] width 265 height 33
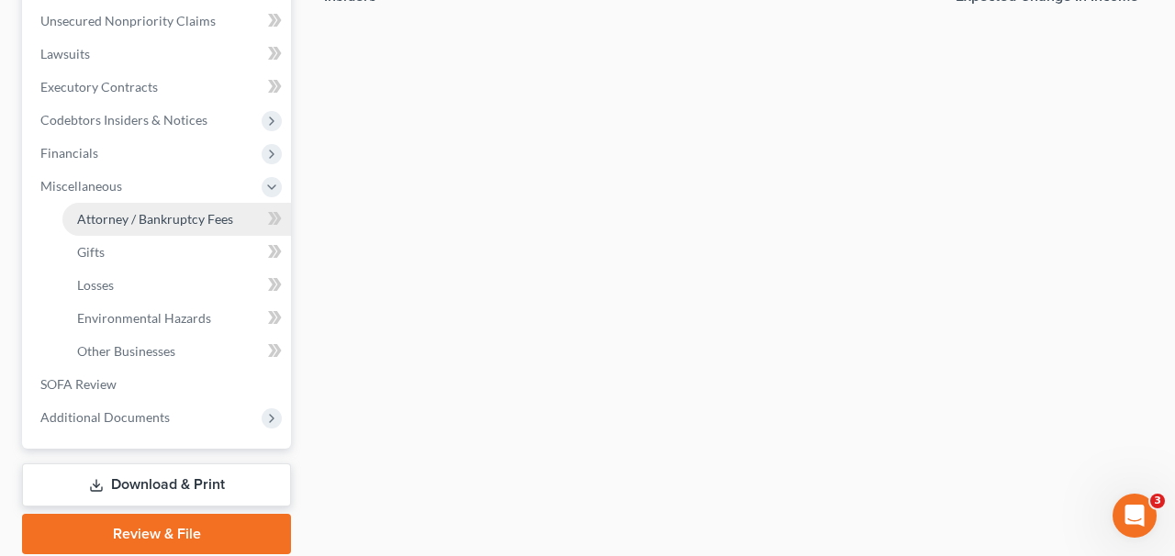
click at [157, 224] on span "Attorney / Bankruptcy Fees" at bounding box center [155, 219] width 156 height 16
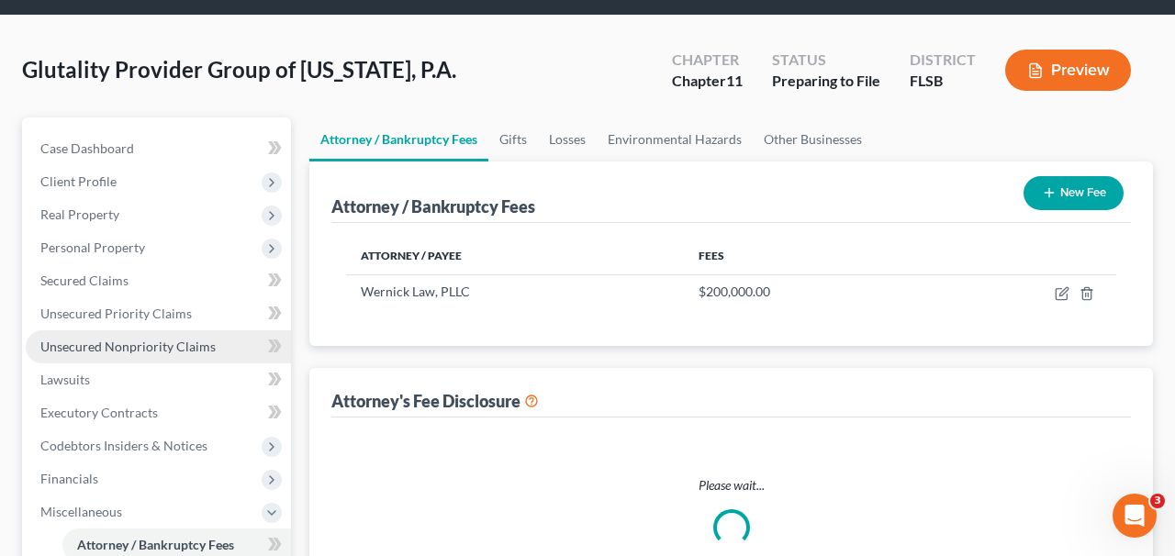
select select "3"
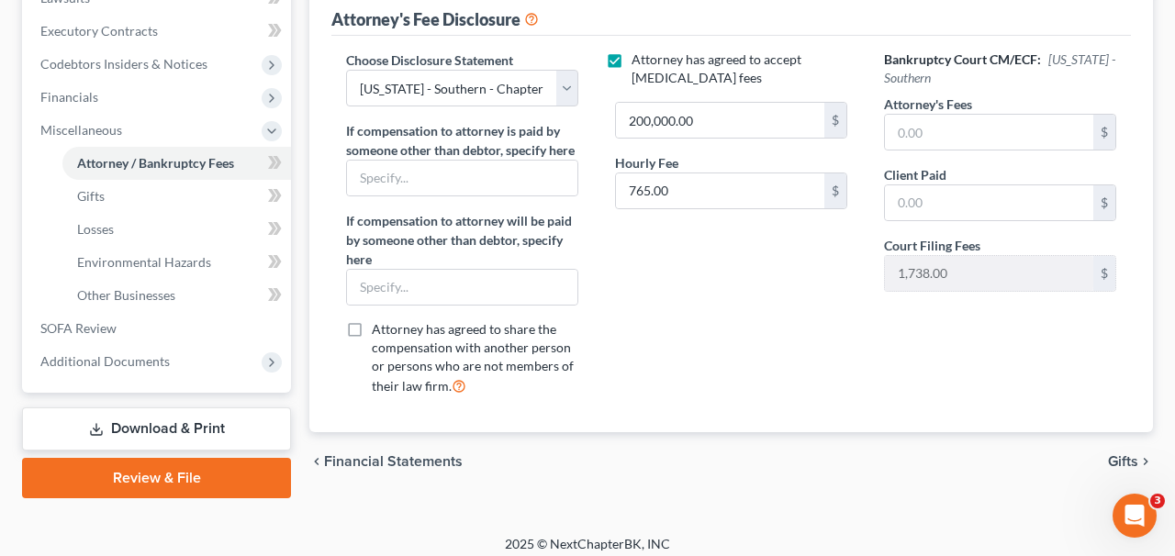
scroll to position [451, 0]
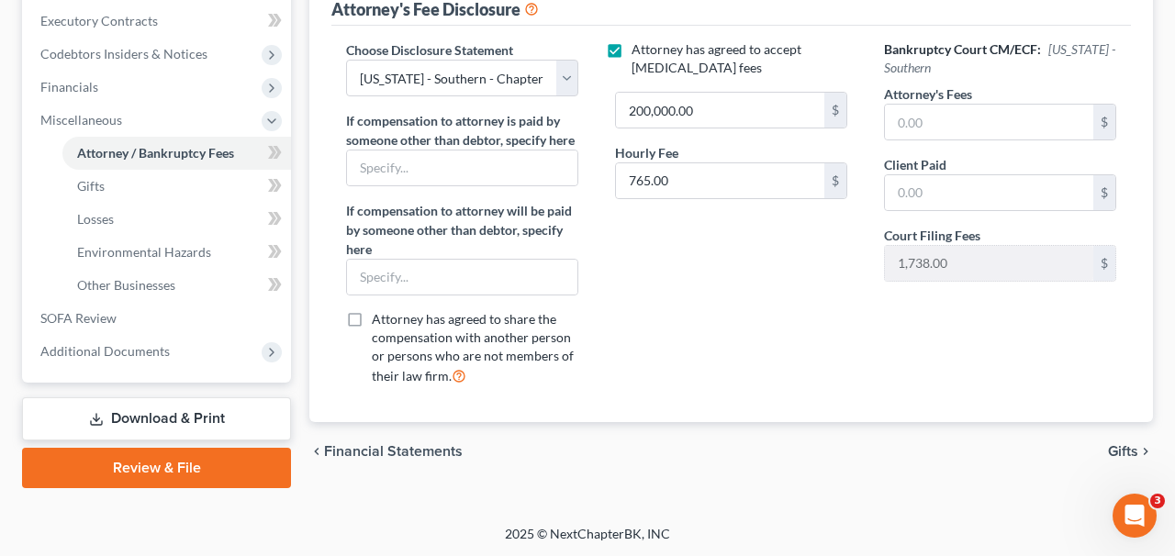
click at [200, 411] on link "Download & Print" at bounding box center [156, 419] width 269 height 43
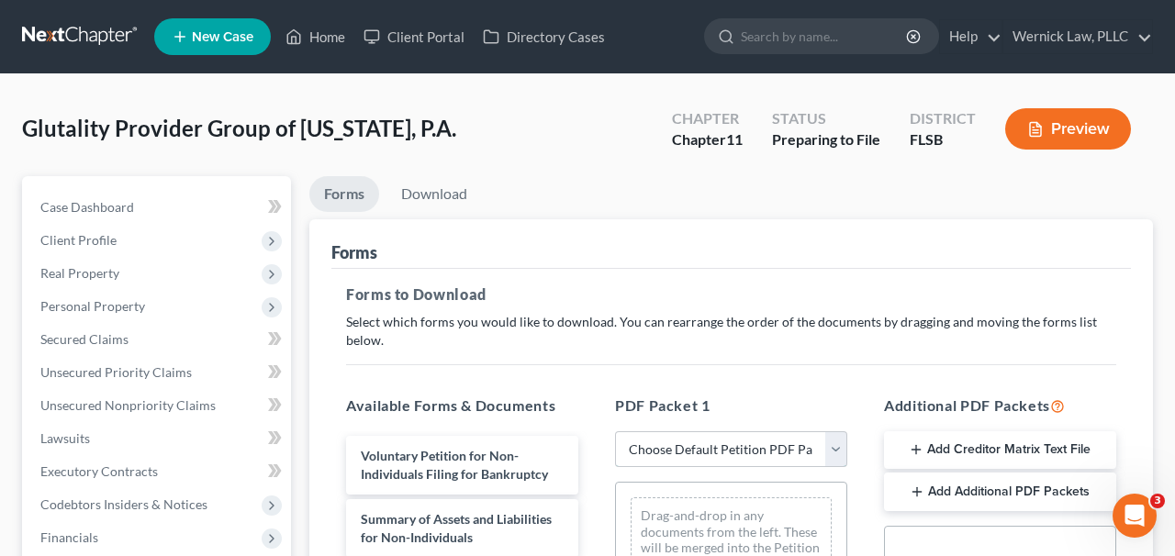
click at [691, 451] on select "Choose Default Petition PDF Packet Complete Bankruptcy Petition (all forms and …" at bounding box center [731, 450] width 232 height 37
select select "0"
click at [615, 432] on select "Choose Default Petition PDF Packet Complete Bankruptcy Petition (all forms and …" at bounding box center [731, 450] width 232 height 37
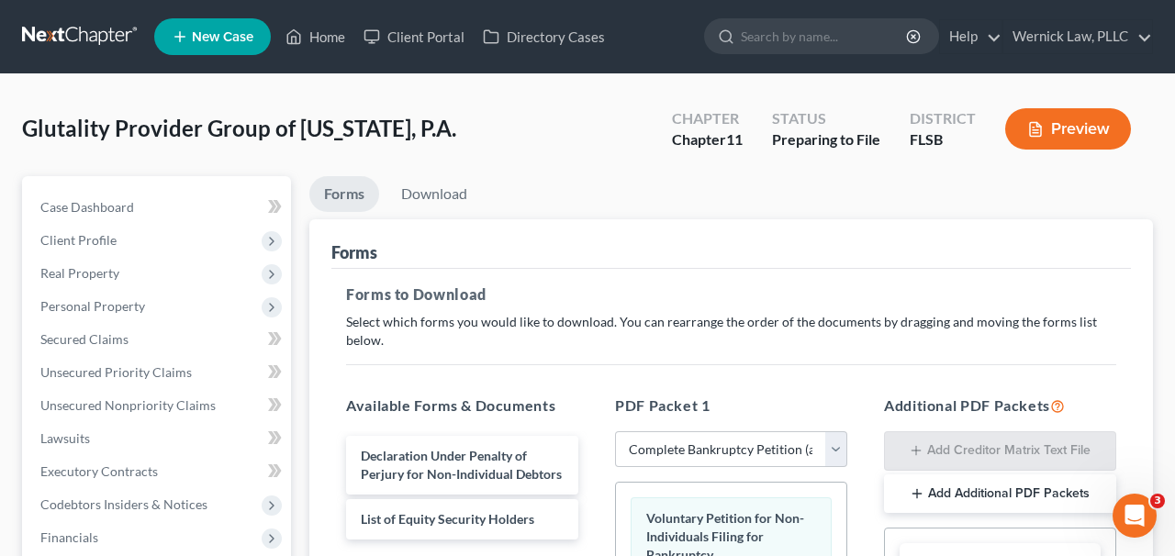
click at [531, 287] on h5 "Forms to Download" at bounding box center [731, 295] width 770 height 22
click at [440, 189] on link "Download" at bounding box center [435, 194] width 96 height 36
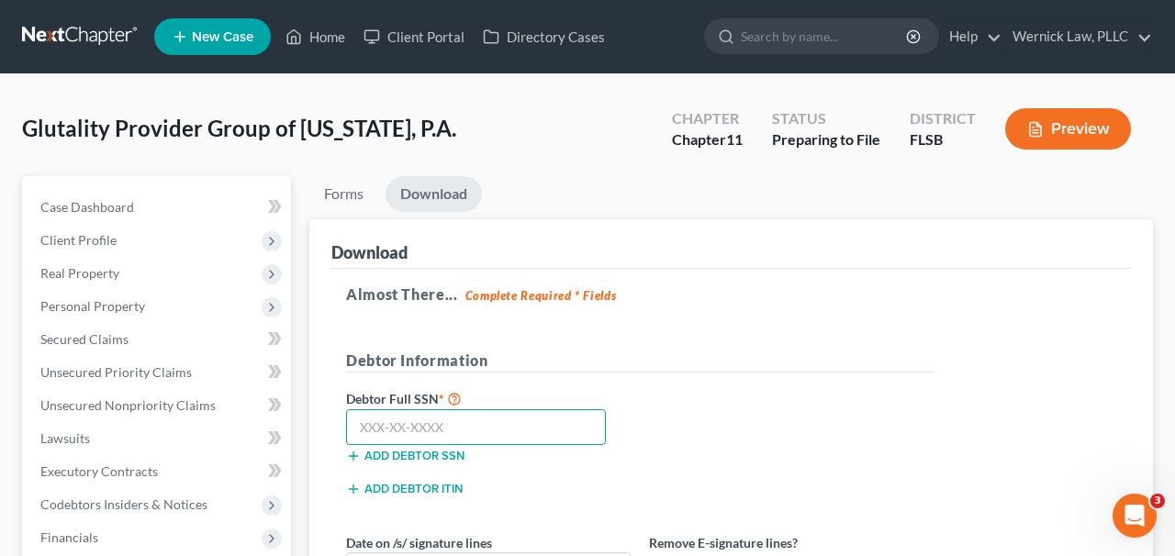
click at [482, 427] on input "text" at bounding box center [476, 428] width 260 height 37
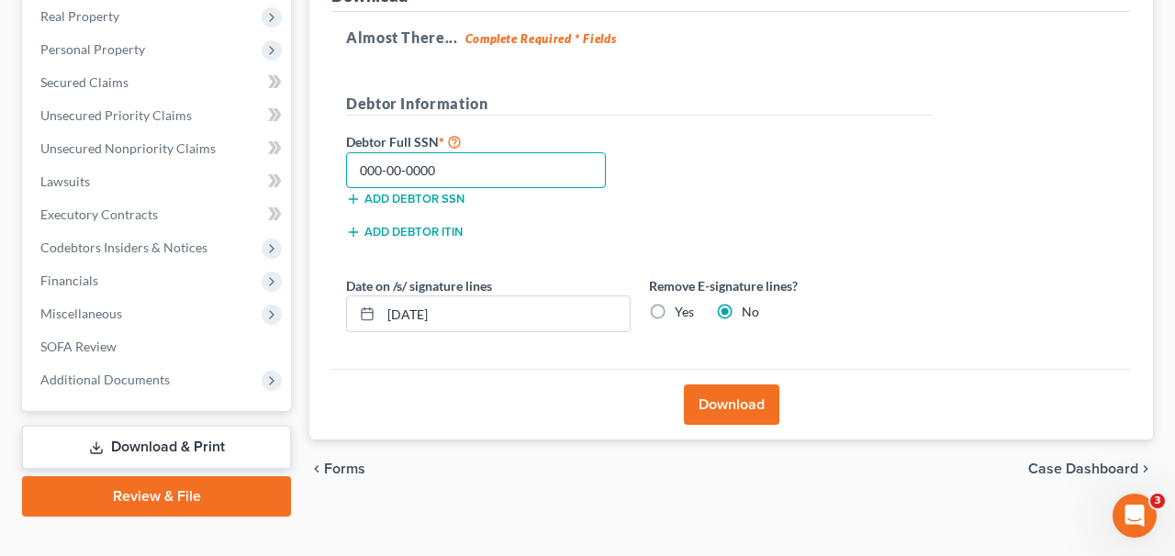
scroll to position [286, 0]
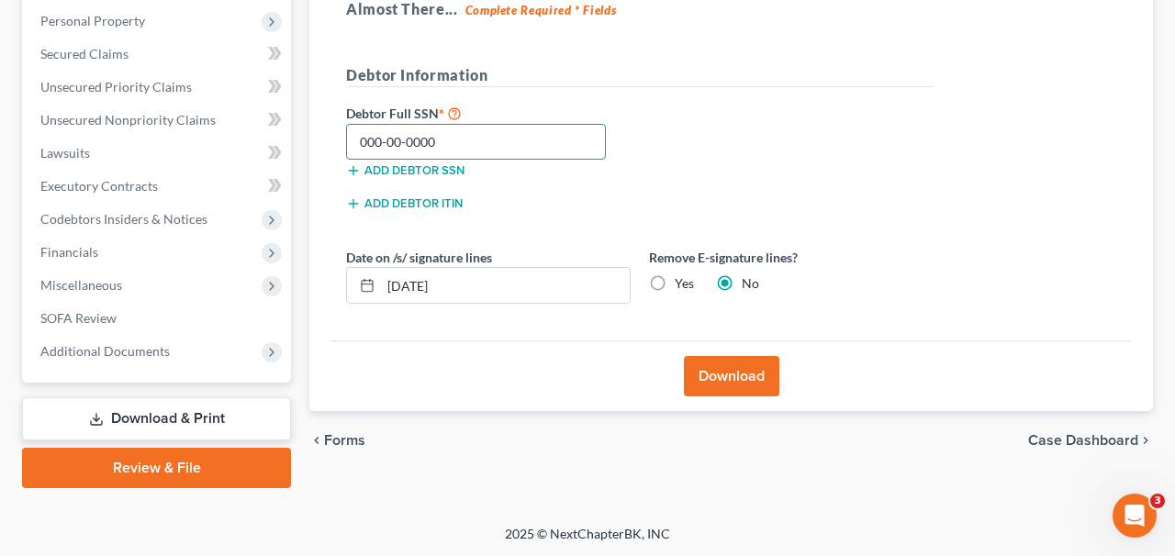
type input "000-00-0000"
click at [754, 373] on button "Download" at bounding box center [732, 376] width 96 height 40
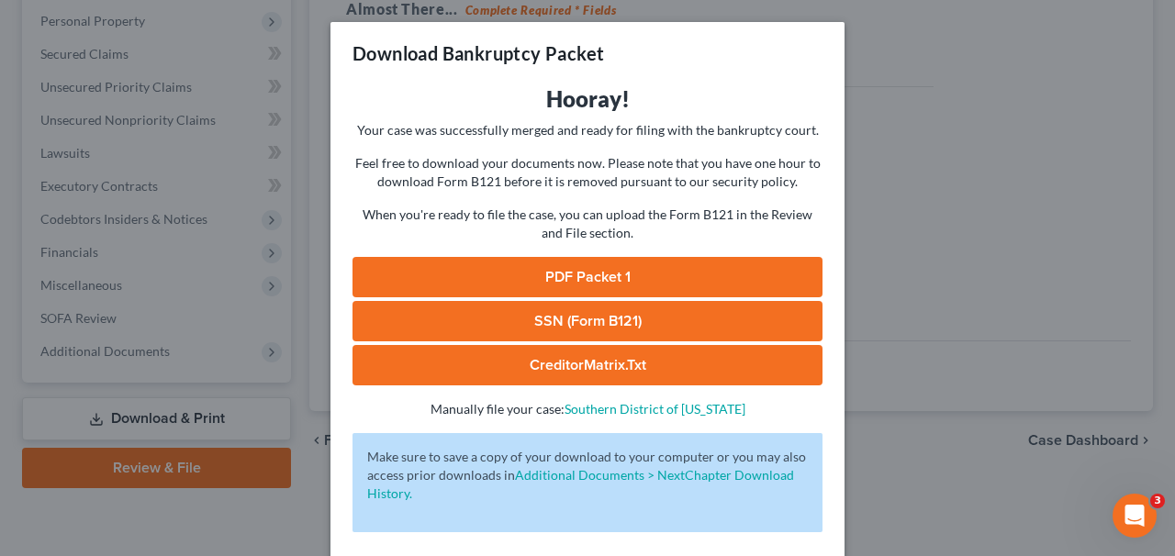
click at [747, 265] on link "PDF Packet 1" at bounding box center [588, 277] width 470 height 40
click at [956, 98] on div "Download Bankruptcy Packet Hooray! Your case was successfully merged and ready …" at bounding box center [587, 278] width 1175 height 556
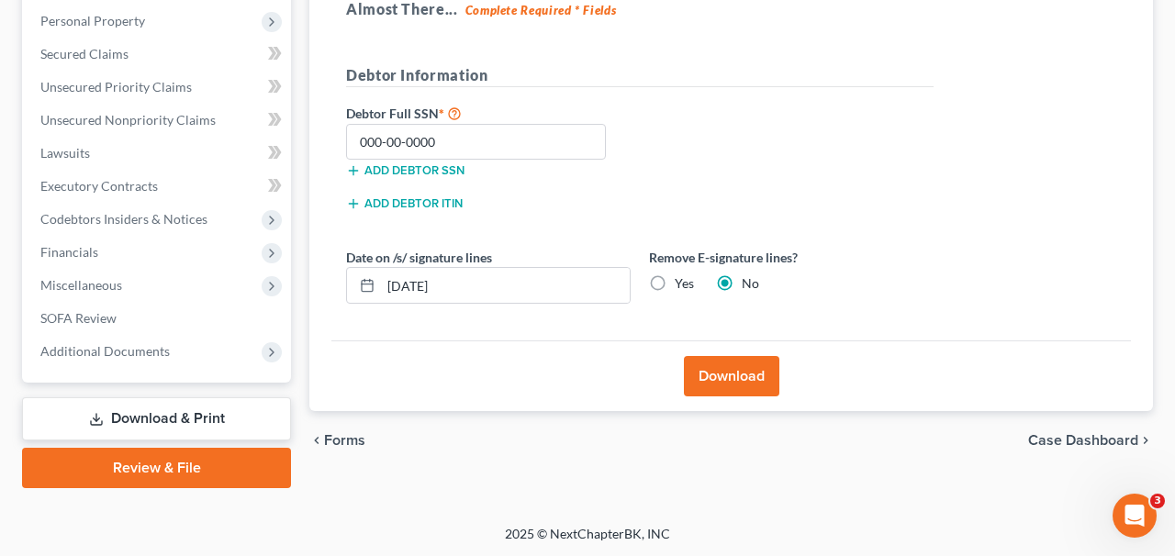
scroll to position [0, 0]
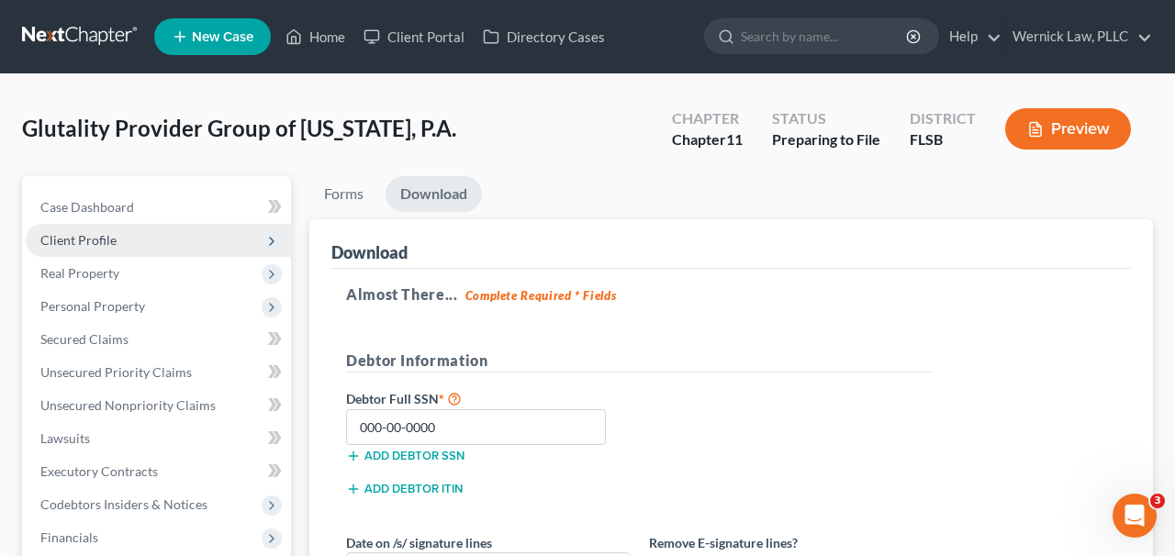
click at [104, 229] on span "Client Profile" at bounding box center [158, 240] width 265 height 33
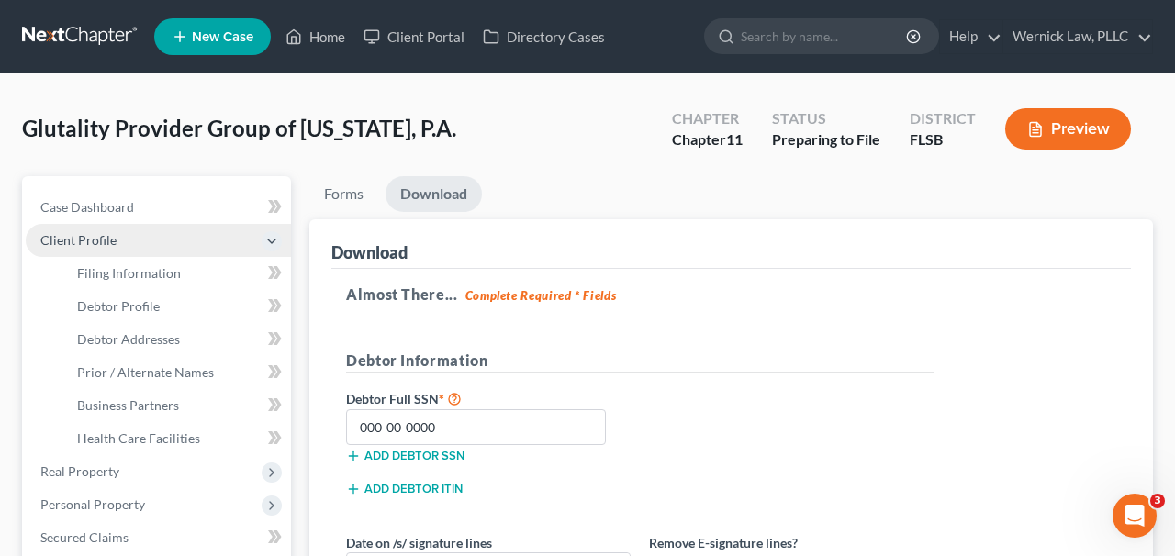
click at [184, 253] on span "Client Profile" at bounding box center [158, 240] width 265 height 33
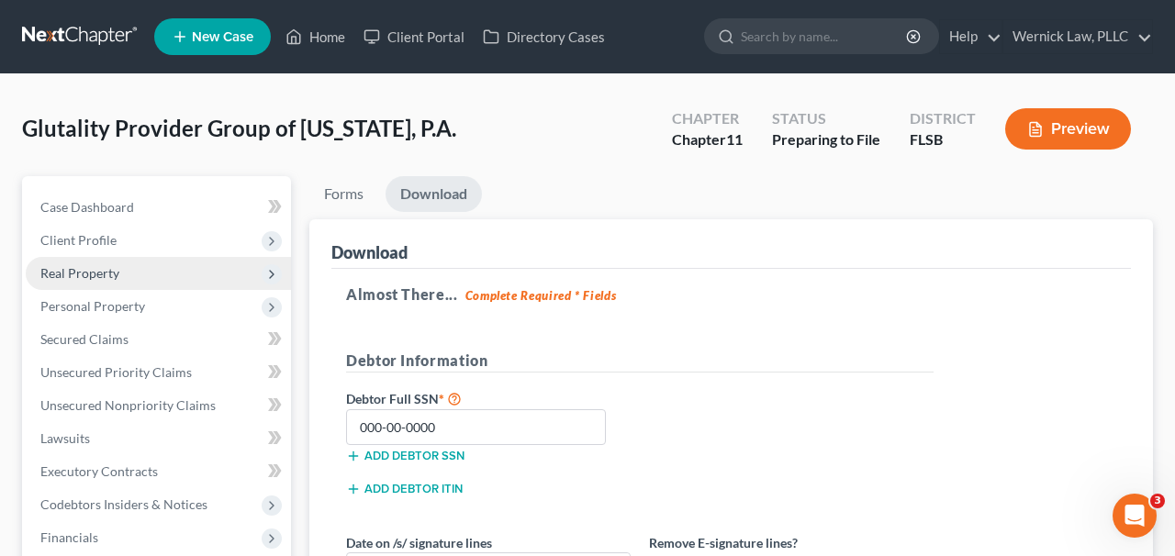
click at [183, 269] on span "Real Property" at bounding box center [158, 273] width 265 height 33
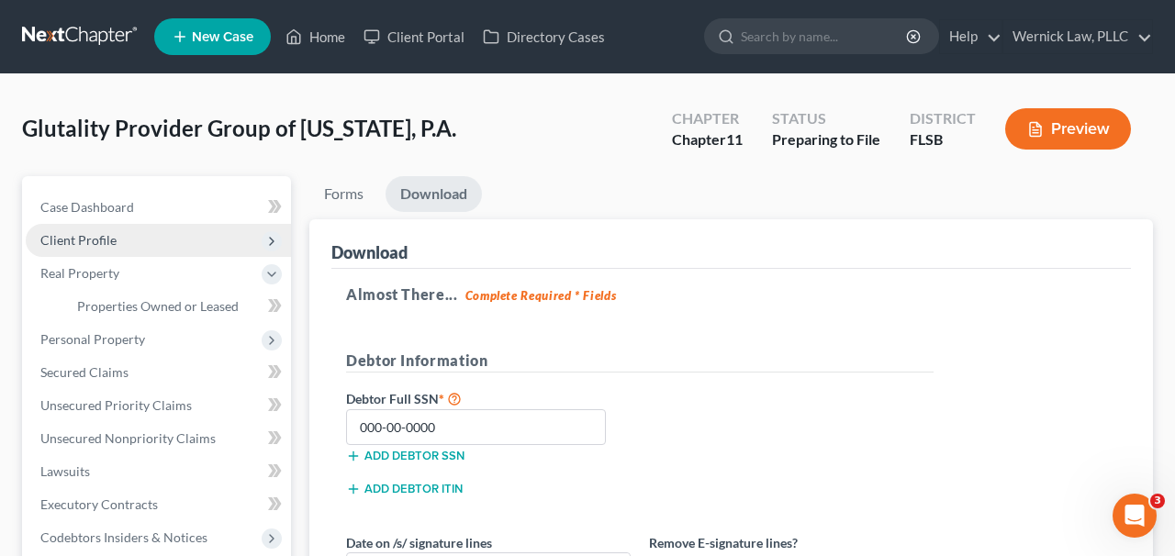
click at [178, 246] on span "Client Profile" at bounding box center [158, 240] width 265 height 33
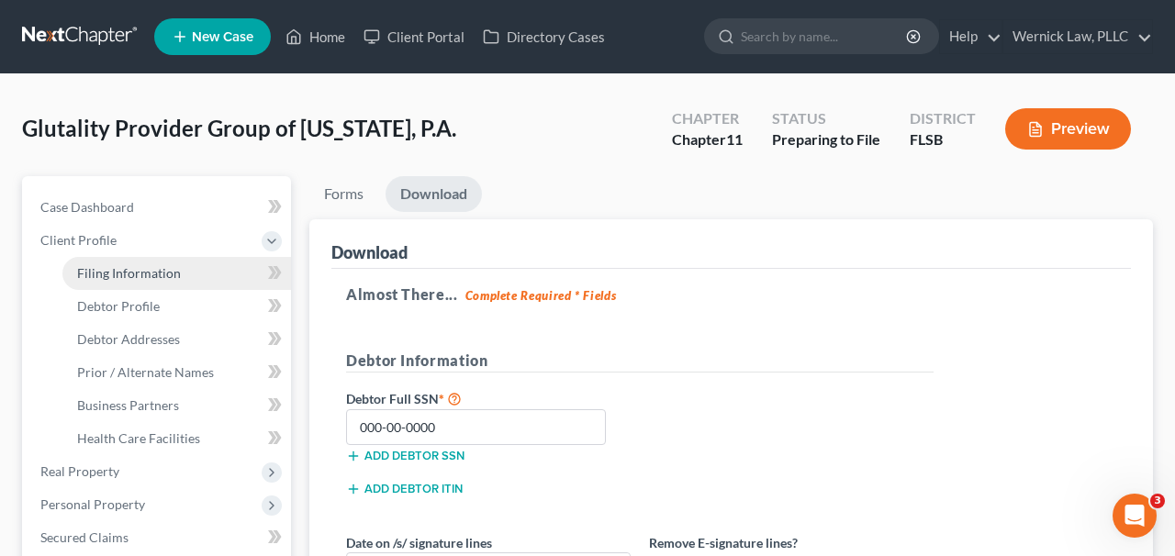
click at [179, 264] on link "Filing Information" at bounding box center [176, 273] width 229 height 33
select select "2"
select select "1"
select select "17"
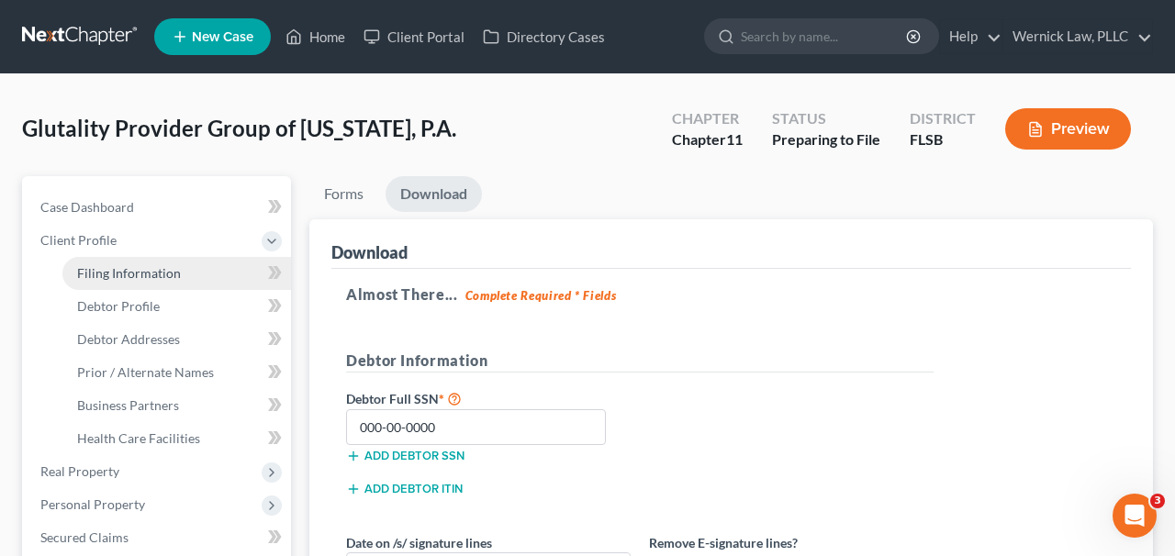
select select "0"
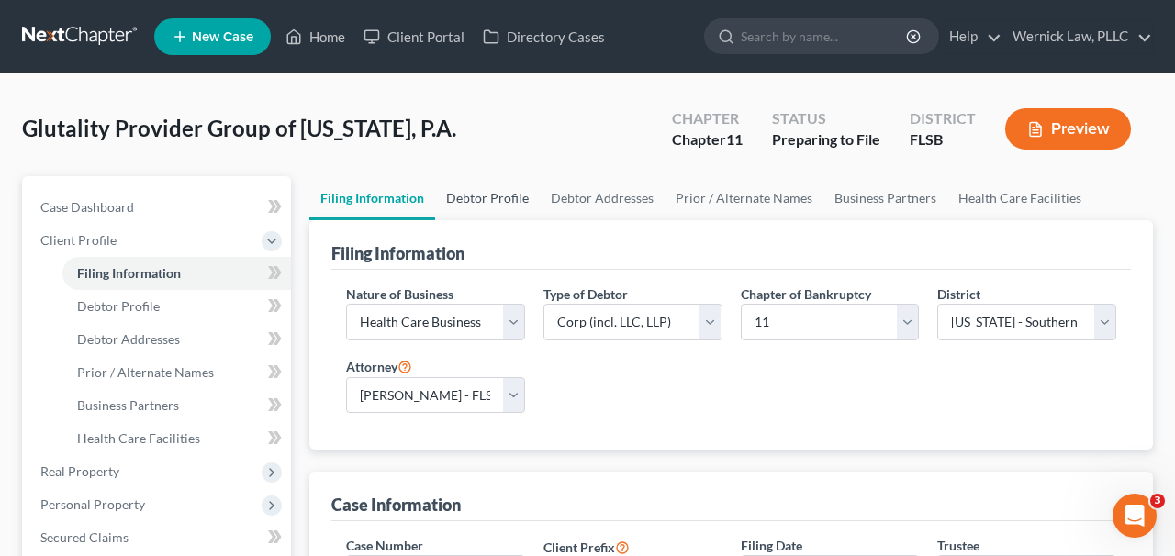
click at [499, 188] on link "Debtor Profile" at bounding box center [487, 198] width 105 height 44
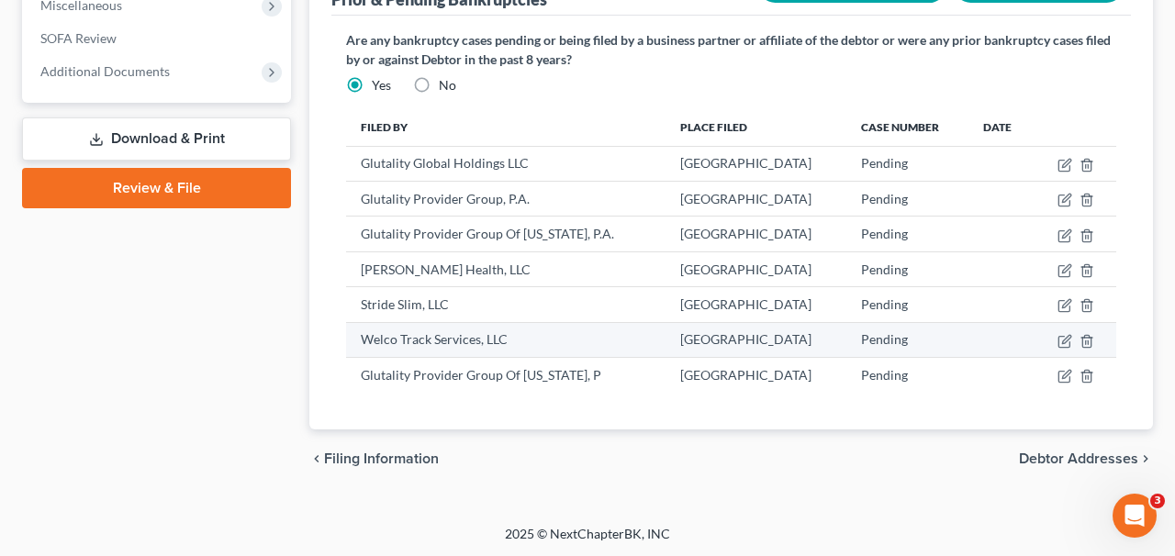
scroll to position [680, 0]
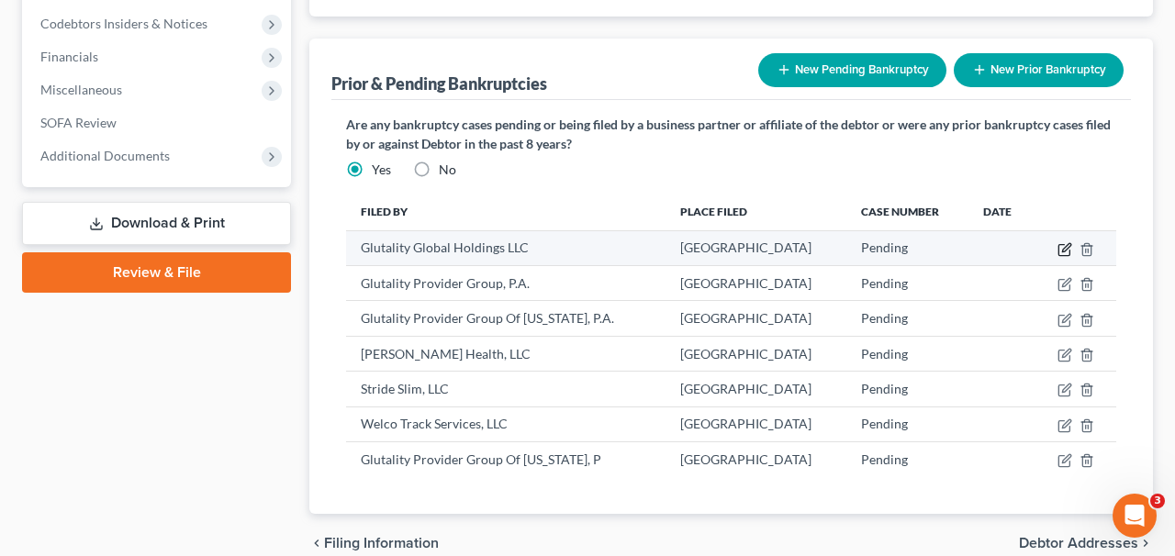
click at [1067, 246] on icon "button" at bounding box center [1065, 249] width 15 height 15
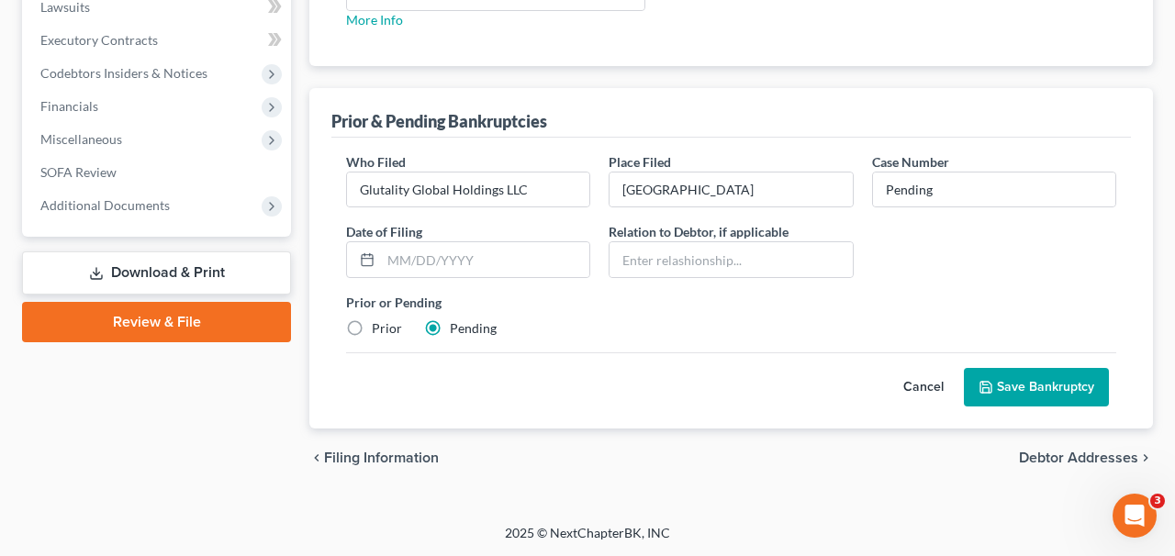
click at [926, 379] on button "Cancel" at bounding box center [923, 387] width 81 height 37
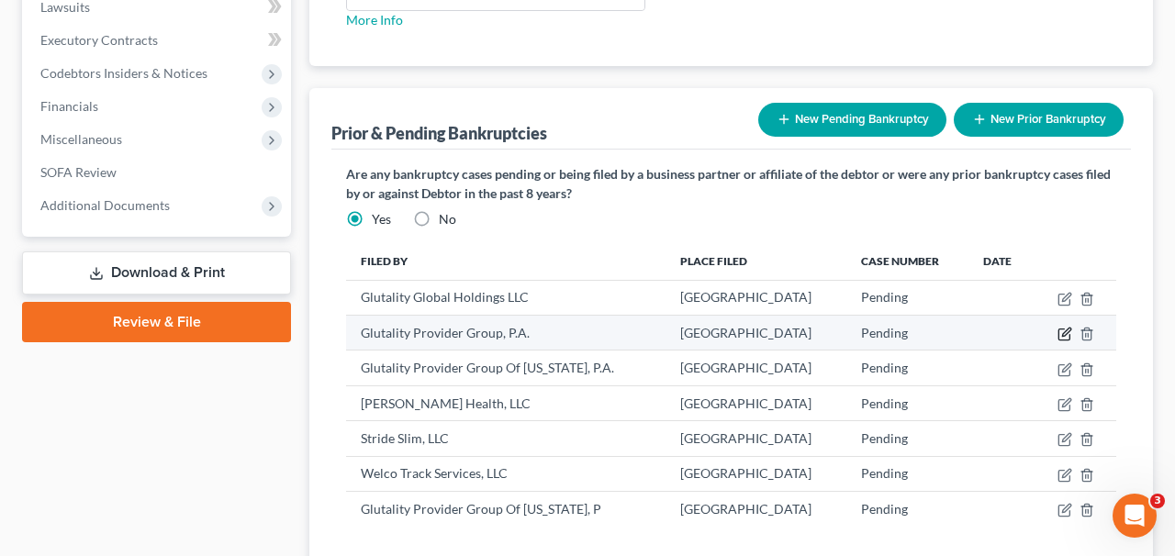
click at [1066, 337] on icon "button" at bounding box center [1065, 334] width 15 height 15
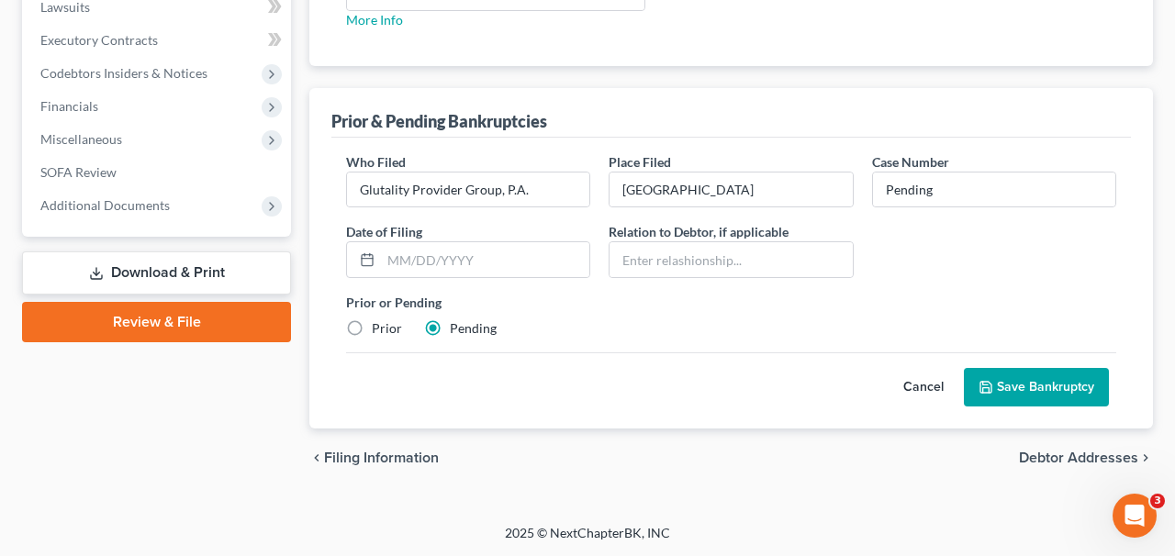
click at [932, 387] on button "Cancel" at bounding box center [923, 387] width 81 height 37
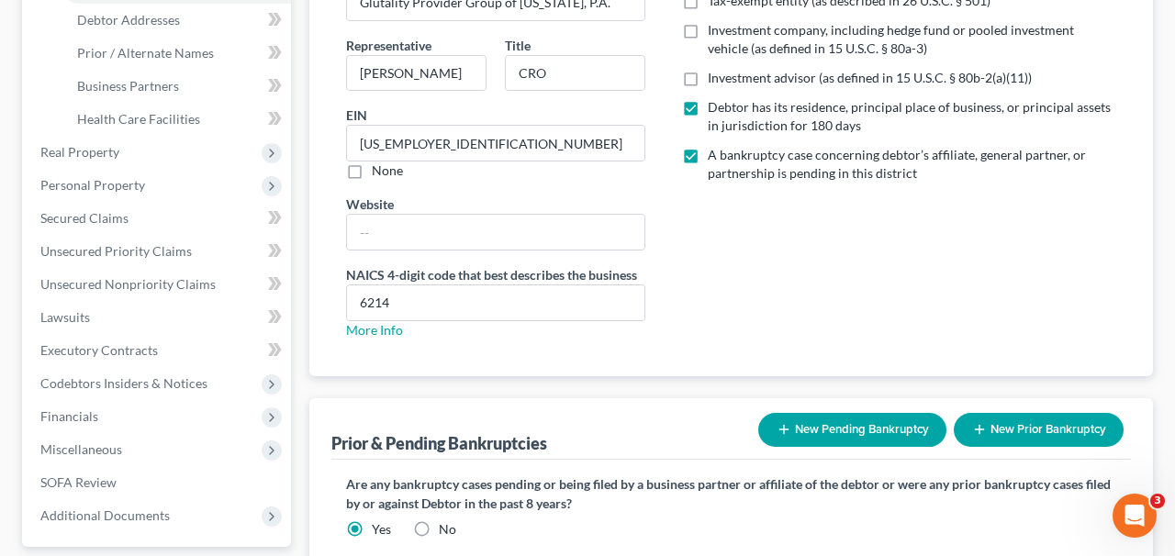
scroll to position [0, 0]
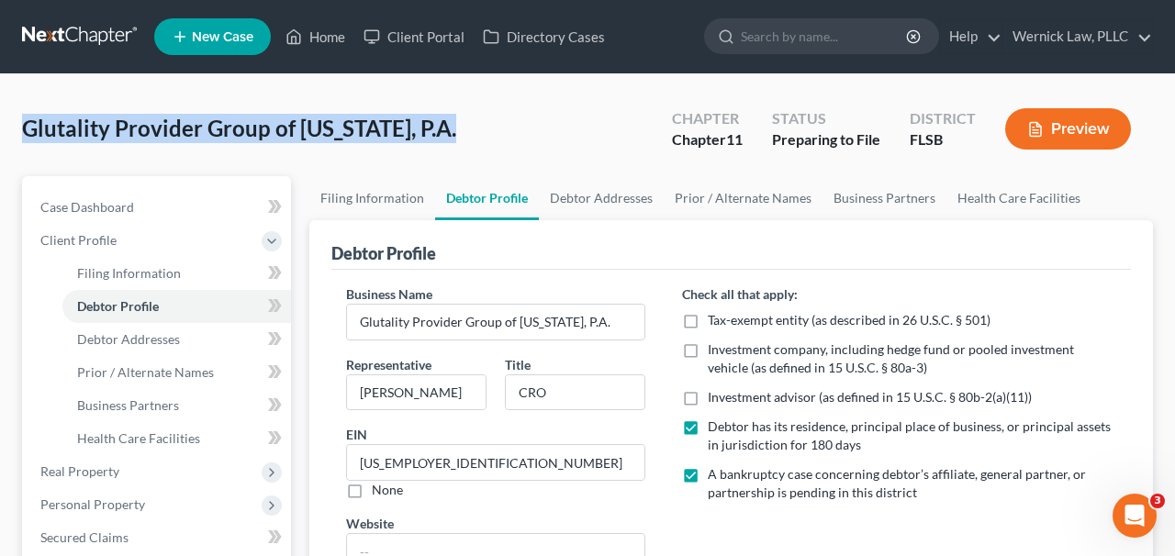
drag, startPoint x: 502, startPoint y: 145, endPoint x: 27, endPoint y: 130, distance: 475.9
click at [27, 130] on div "Glutality Provider Group of New Jersey, P.A. Upgraded Chapter Chapter 11 Status…" at bounding box center [587, 136] width 1131 height 80
copy span "Glutality Provider Group of New Jersey, P.A."
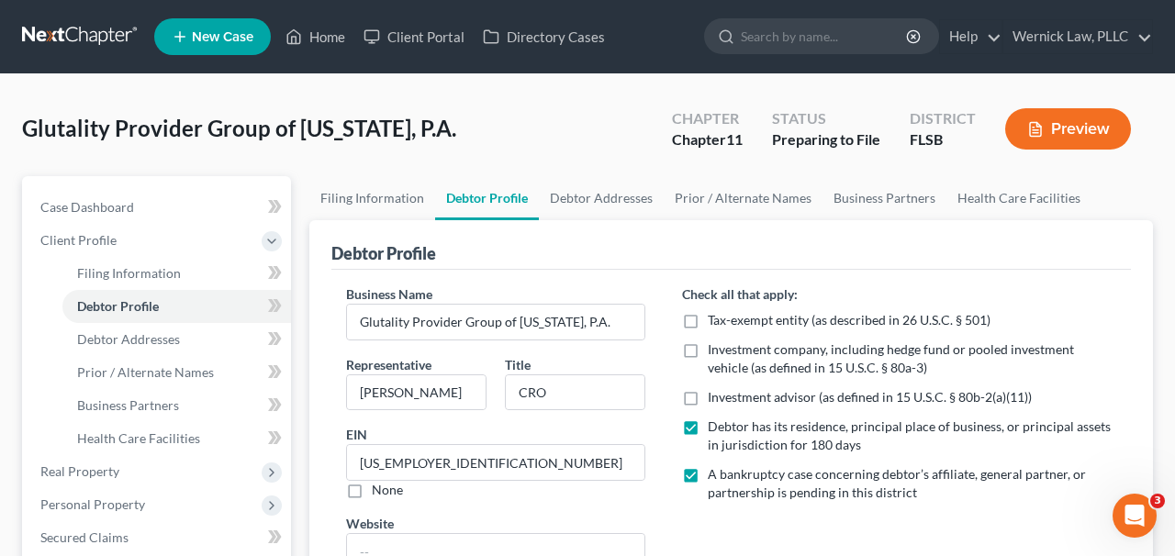
click at [105, 67] on nav "Home New Case Client Portal Directory Cases Wernick Law, PLLC dgamboa@wernickla…" at bounding box center [587, 36] width 1175 height 73
click at [101, 54] on nav "Home New Case Client Portal Directory Cases Wernick Law, PLLC dgamboa@wernickla…" at bounding box center [587, 36] width 1175 height 73
click at [91, 39] on link at bounding box center [81, 36] width 118 height 33
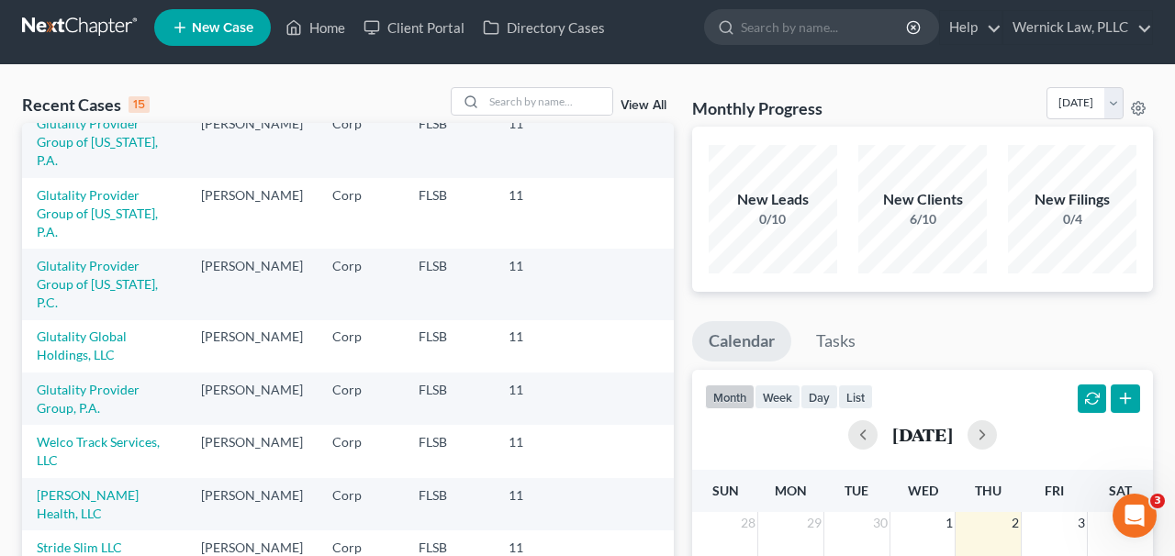
scroll to position [59, 0]
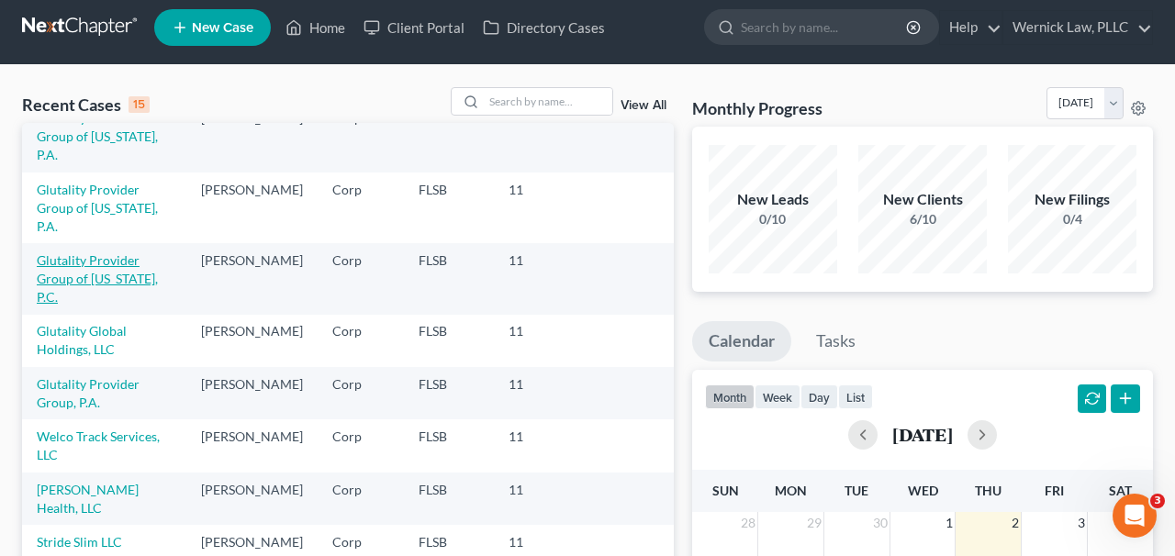
click at [125, 253] on link "Glutality Provider Group of [US_STATE], P.C." at bounding box center [97, 279] width 121 height 52
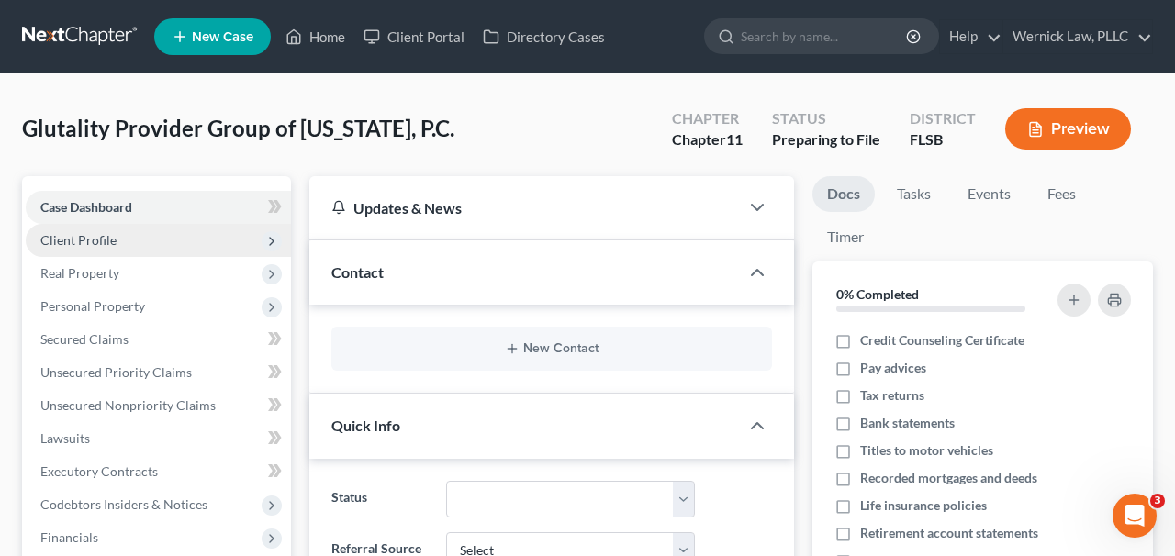
click at [134, 238] on span "Client Profile" at bounding box center [158, 240] width 265 height 33
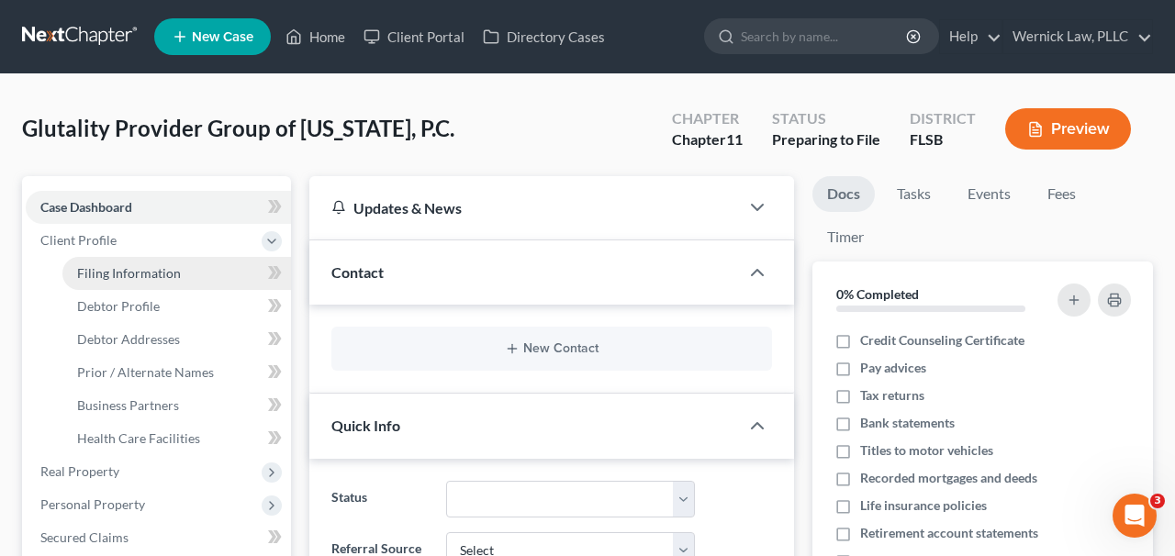
click at [153, 271] on span "Filing Information" at bounding box center [129, 273] width 104 height 16
select select "2"
select select "1"
select select "0"
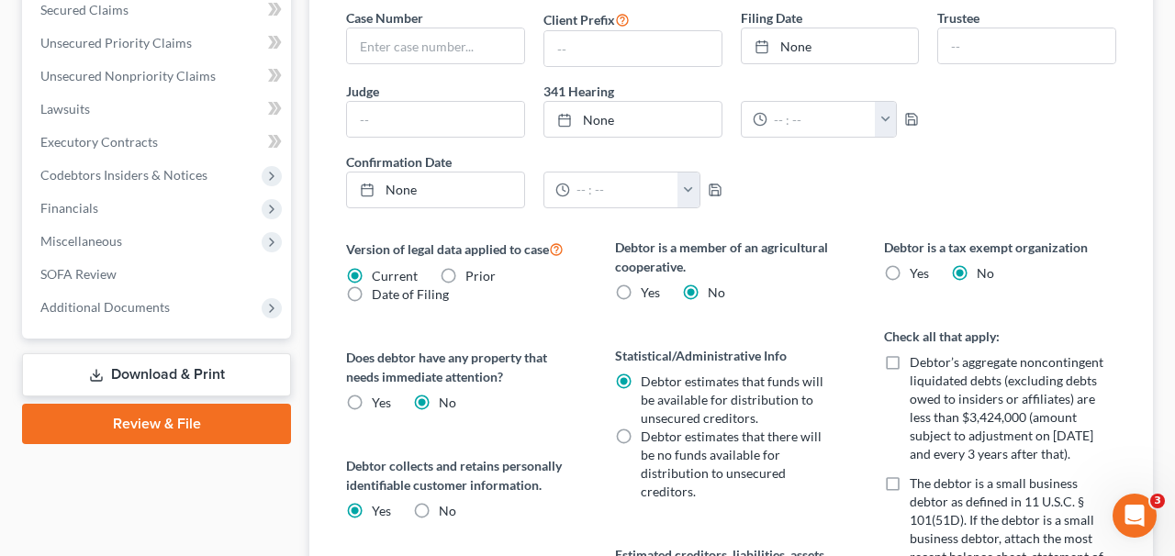
scroll to position [526, 0]
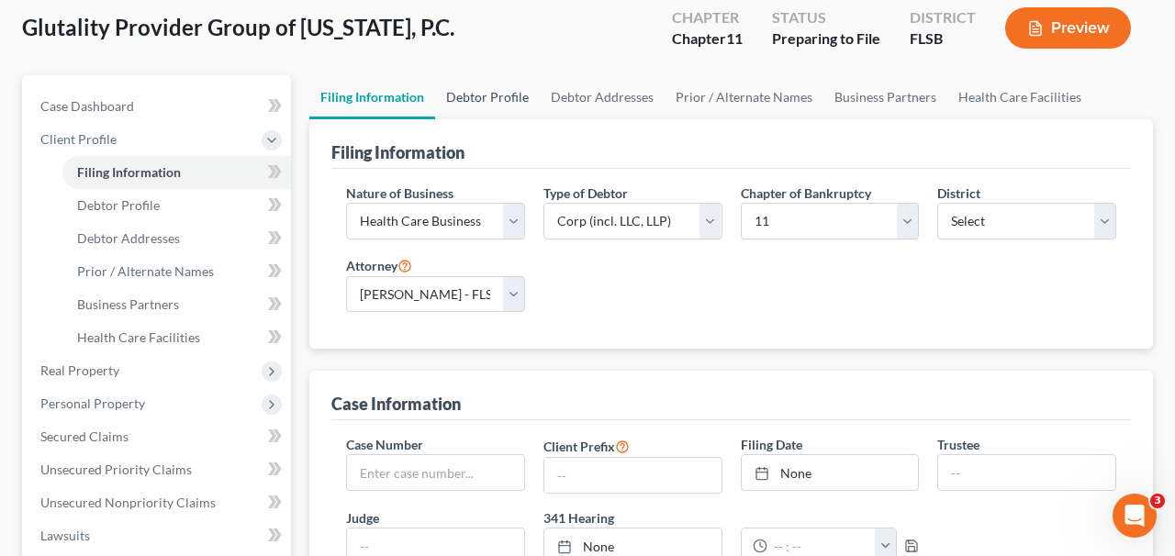
click at [502, 87] on link "Debtor Profile" at bounding box center [487, 97] width 105 height 44
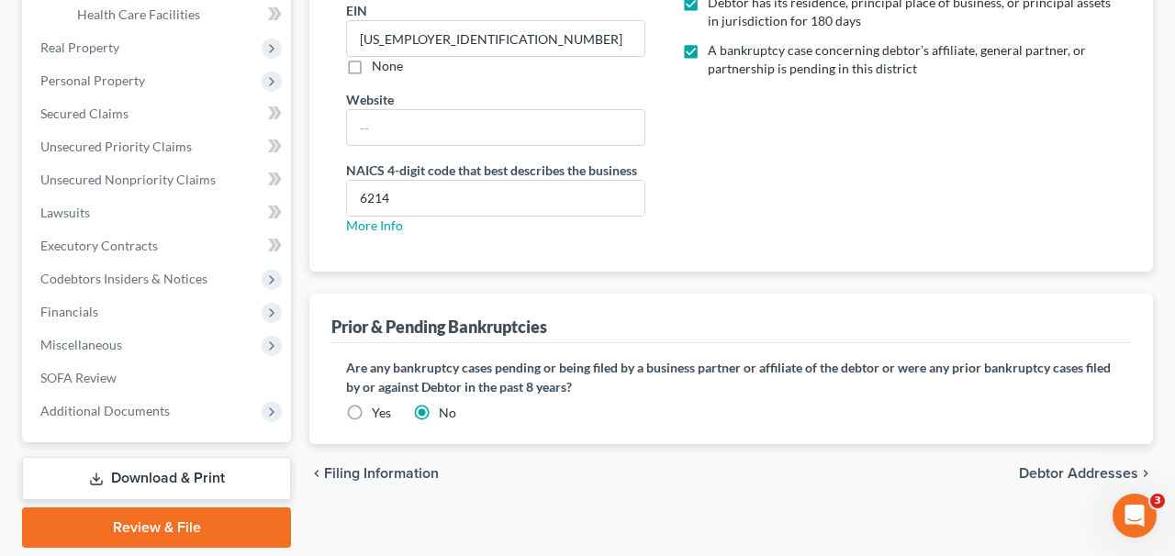
scroll to position [484, 0]
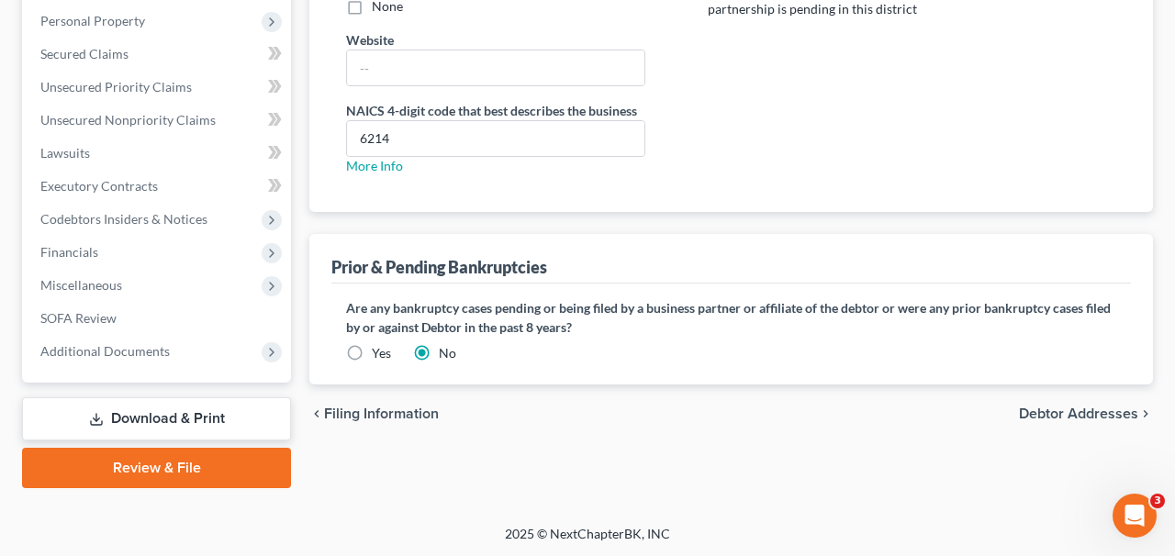
click at [378, 348] on label "Yes" at bounding box center [381, 353] width 19 height 18
click at [379, 348] on input "Yes" at bounding box center [385, 350] width 12 height 12
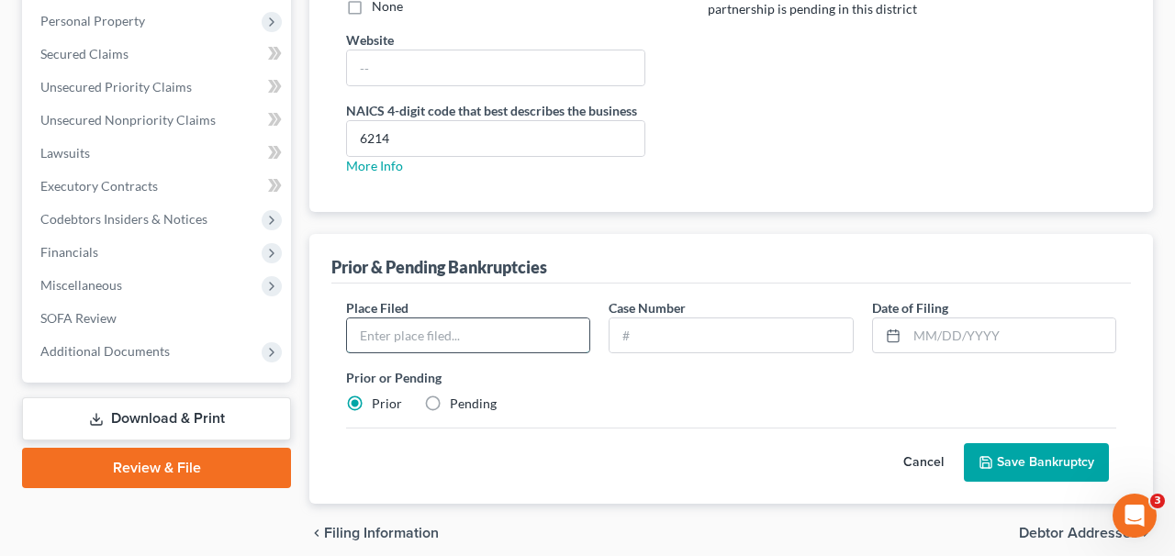
click at [538, 321] on input "text" at bounding box center [468, 336] width 242 height 35
click at [450, 406] on label "Pending" at bounding box center [473, 404] width 47 height 18
click at [457, 406] on input "Pending" at bounding box center [463, 401] width 12 height 12
radio input "true"
radio input "false"
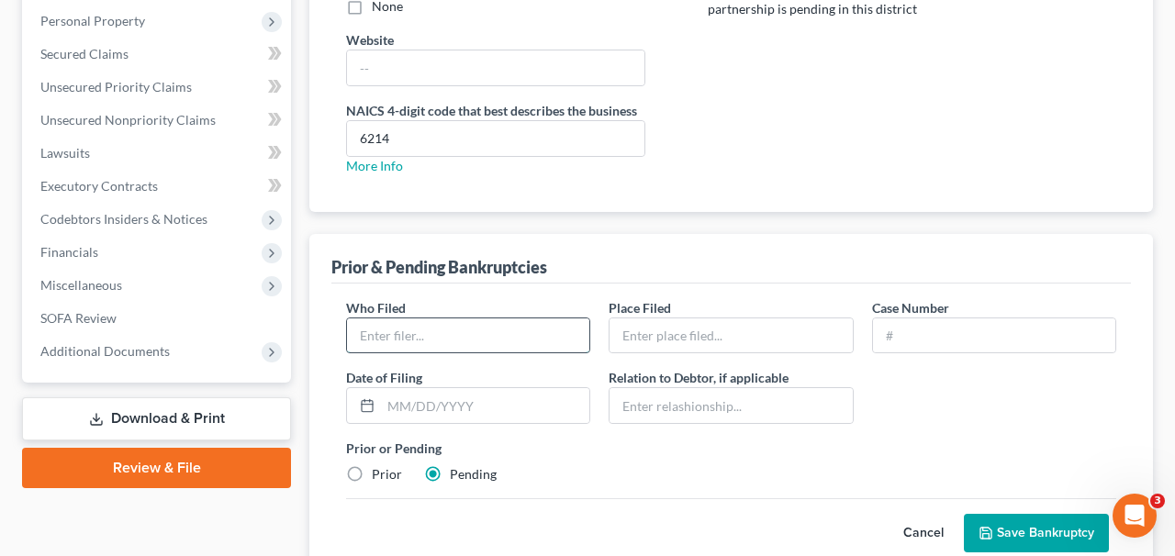
click at [504, 339] on input "text" at bounding box center [468, 336] width 242 height 35
type input "Glutality Global Holdings LLC"
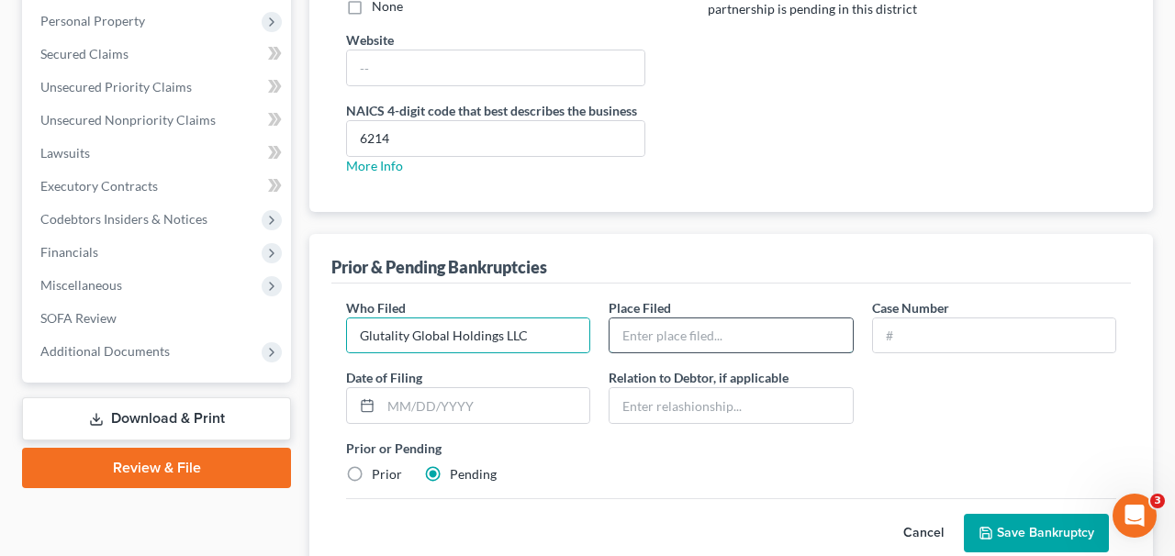
click at [714, 328] on input "text" at bounding box center [731, 336] width 242 height 35
type input "[GEOGRAPHIC_DATA]"
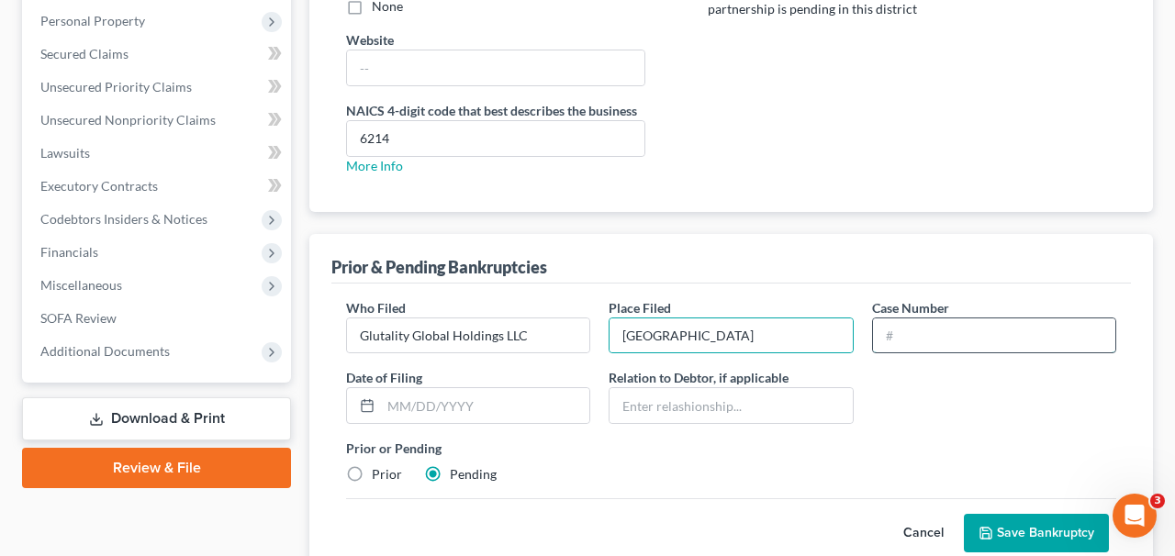
click at [914, 336] on input "text" at bounding box center [994, 336] width 242 height 35
type input "Pending"
click at [1000, 534] on button "Save Bankruptcy" at bounding box center [1036, 533] width 145 height 39
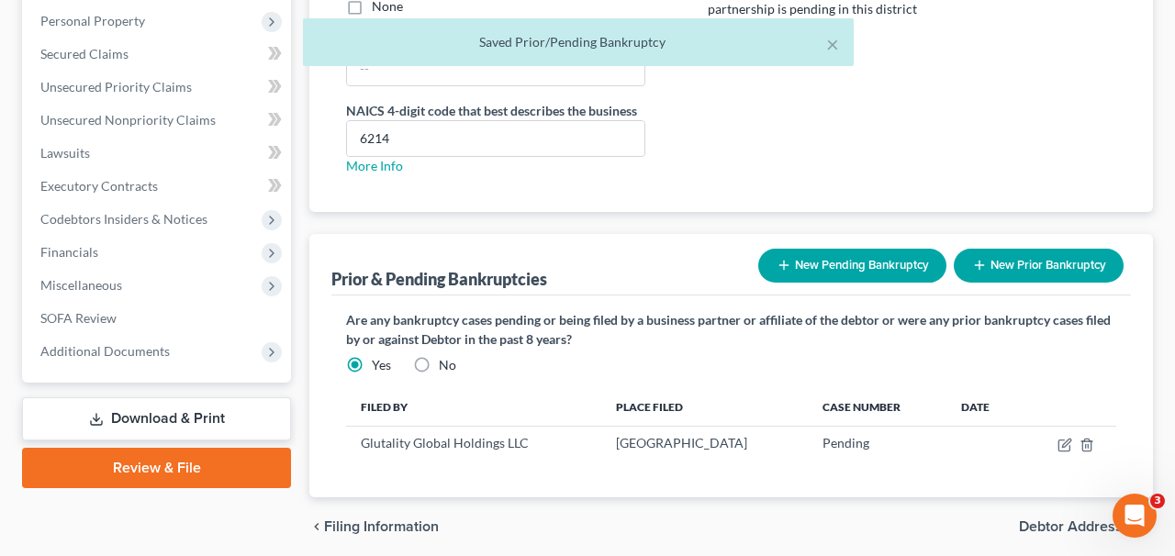
scroll to position [553, 0]
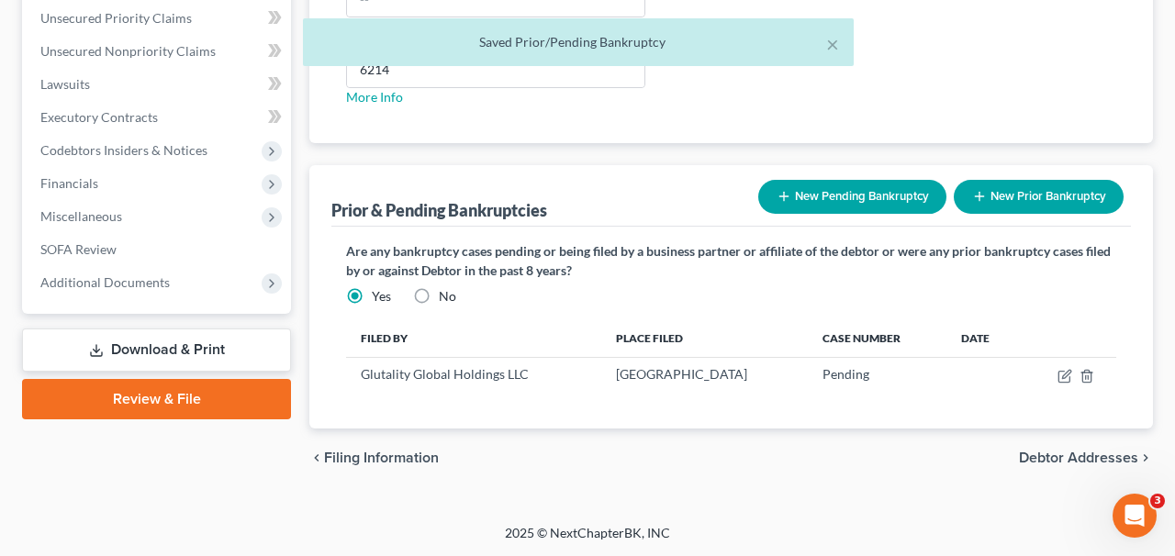
click at [917, 197] on button "New Pending Bankruptcy" at bounding box center [853, 197] width 188 height 34
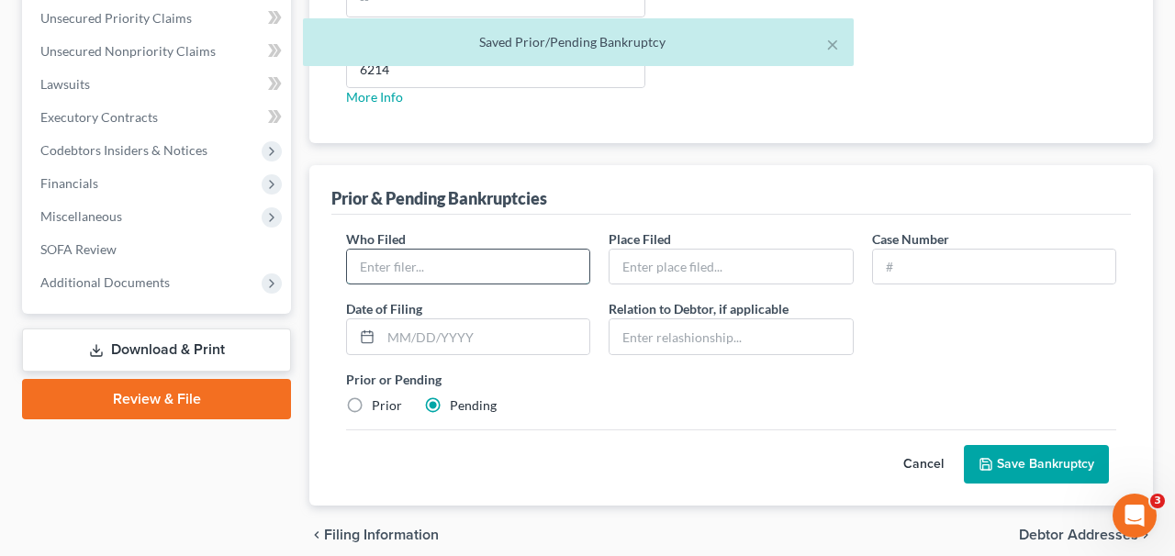
click at [481, 254] on input "text" at bounding box center [468, 267] width 242 height 35
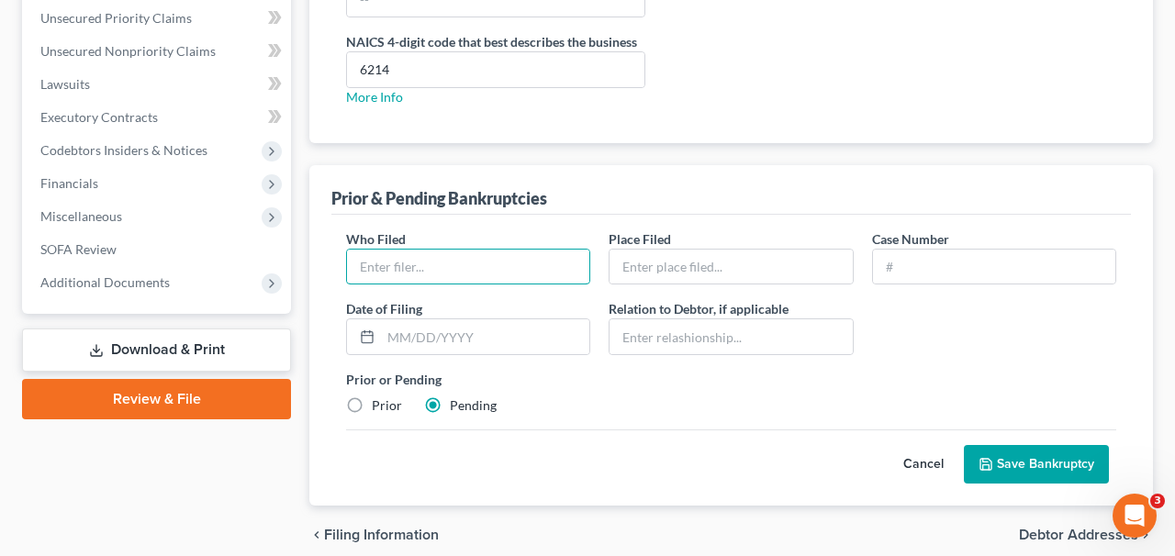
type input "Glutality Provider Group, P.A."
click at [709, 298] on div "Who Filed * Glutality Provider Group, P.A. Place Filed * Case Number Date of [G…" at bounding box center [731, 330] width 789 height 201
click at [698, 280] on input "text" at bounding box center [731, 267] width 242 height 35
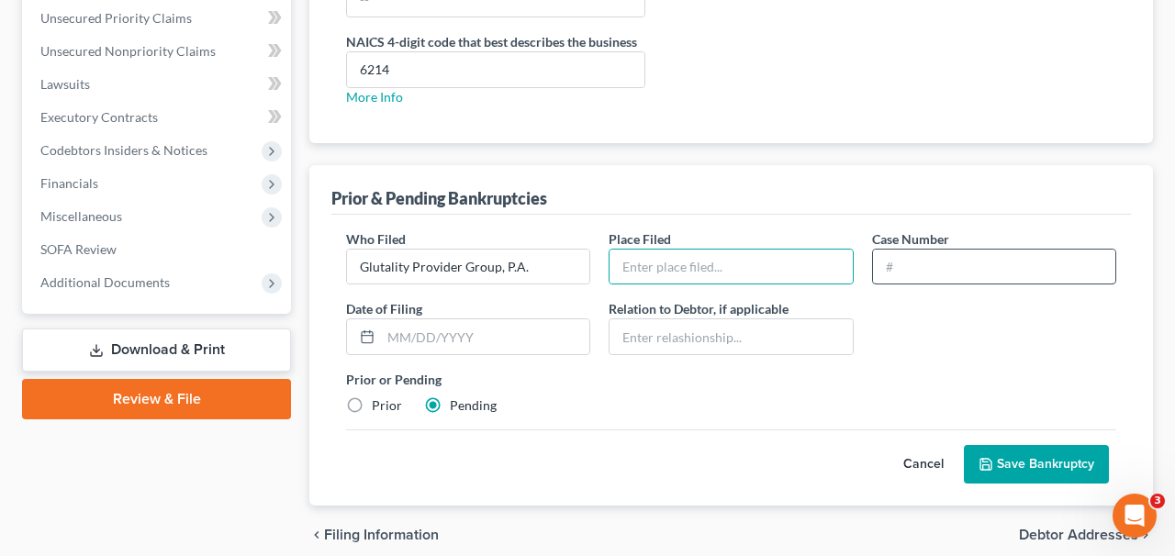
click at [905, 277] on input "text" at bounding box center [994, 267] width 242 height 35
type input "Pending"
click at [735, 263] on input "text" at bounding box center [731, 267] width 242 height 35
type input "[GEOGRAPHIC_DATA]"
click at [1006, 459] on button "Save Bankruptcy" at bounding box center [1036, 464] width 145 height 39
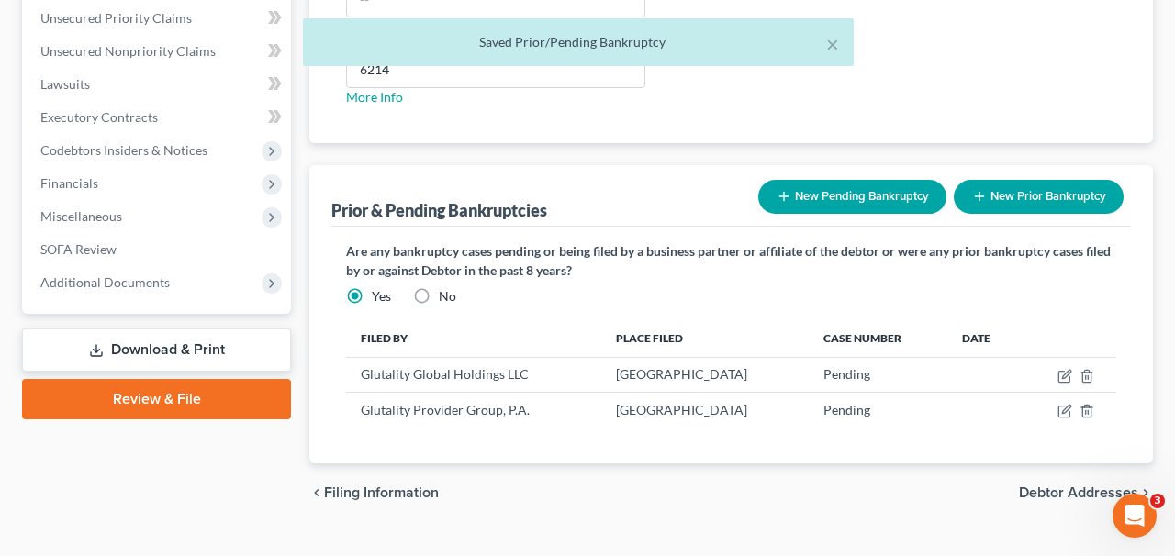
click at [907, 194] on button "New Pending Bankruptcy" at bounding box center [853, 197] width 188 height 34
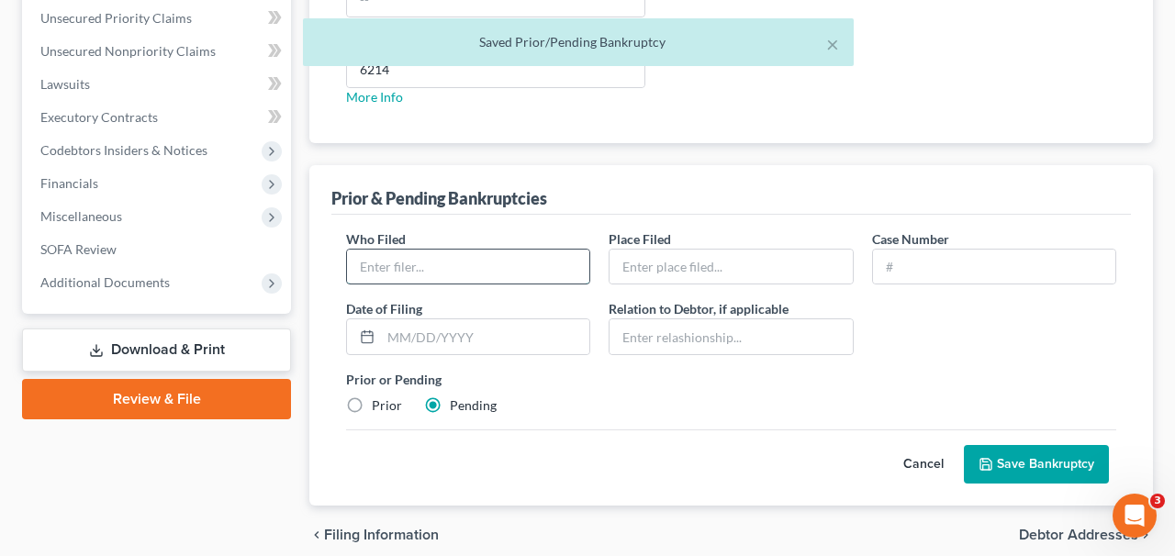
click at [529, 257] on input "text" at bounding box center [468, 267] width 242 height 35
type input "Glutality Provider Group of [US_STATE], P.A."
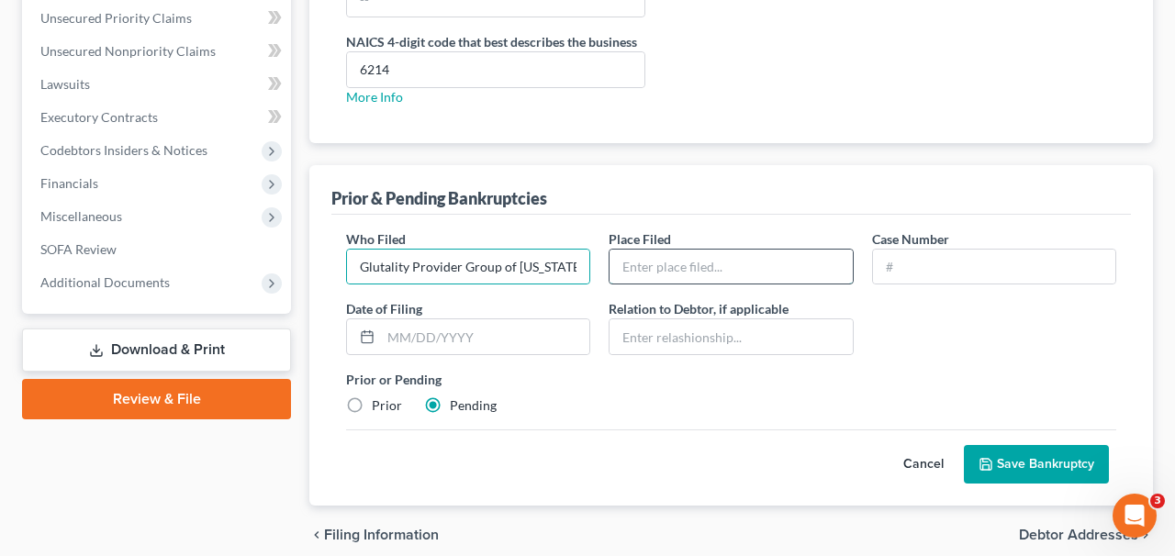
click at [757, 271] on input "text" at bounding box center [731, 267] width 242 height 35
type input "[GEOGRAPHIC_DATA]"
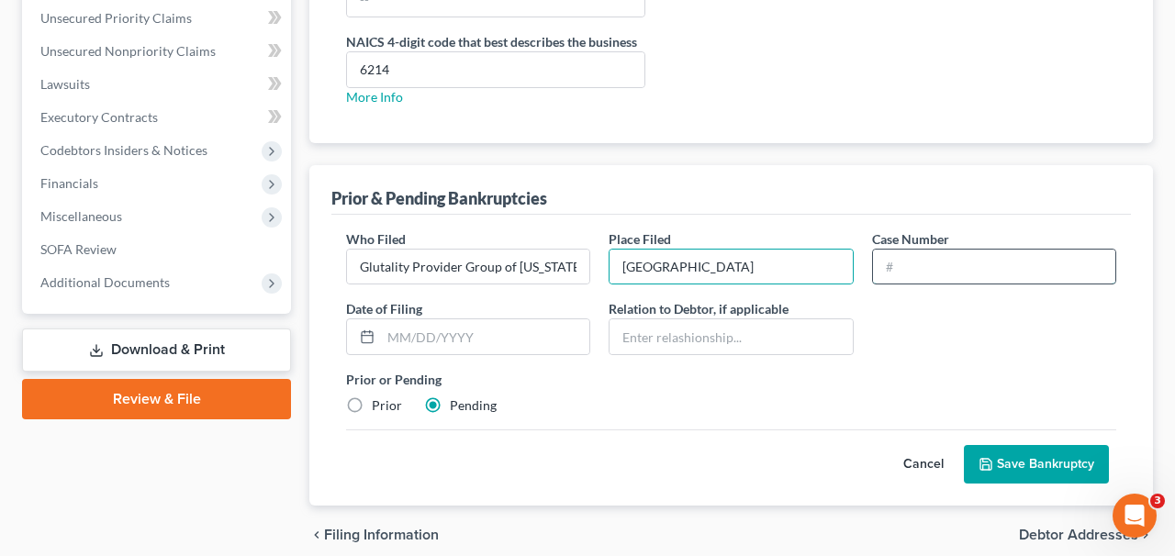
click at [947, 264] on input "text" at bounding box center [994, 267] width 242 height 35
type input "Pending"
click at [1056, 467] on button "Save Bankruptcy" at bounding box center [1036, 464] width 145 height 39
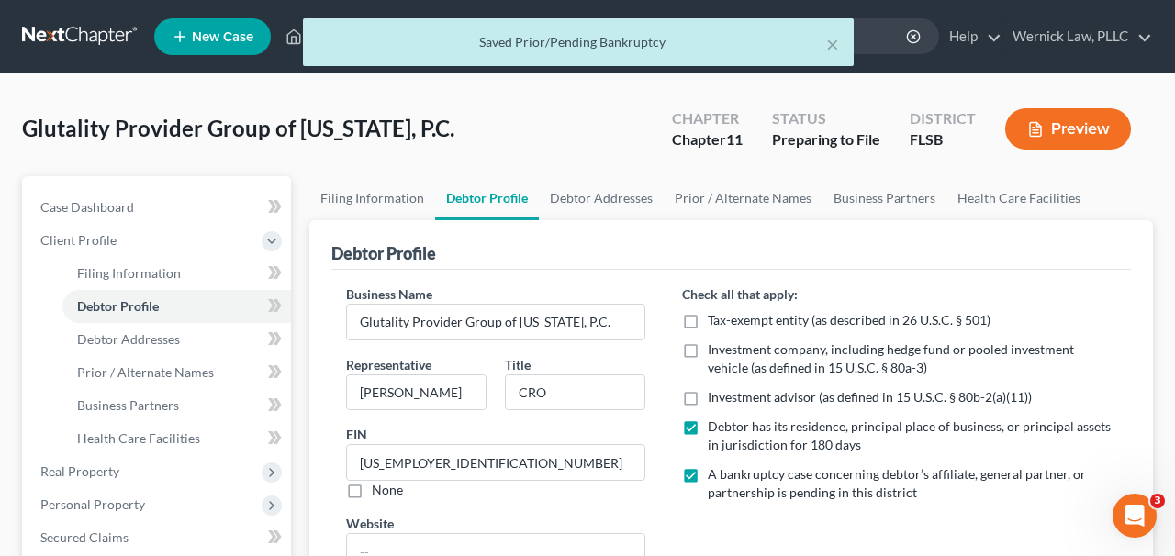
scroll to position [624, 0]
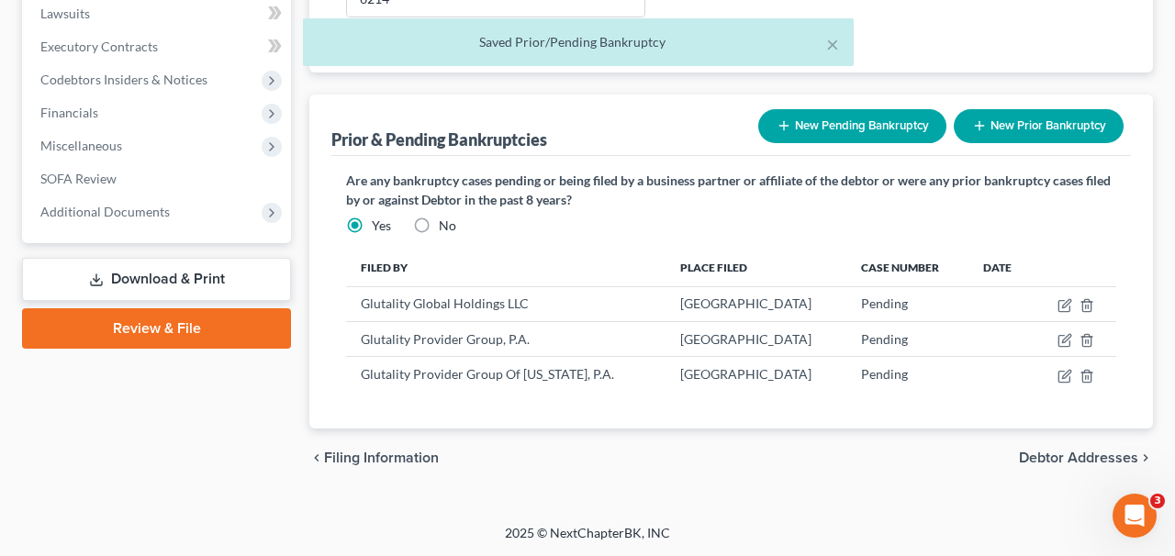
click at [916, 109] on button "New Pending Bankruptcy" at bounding box center [853, 126] width 188 height 34
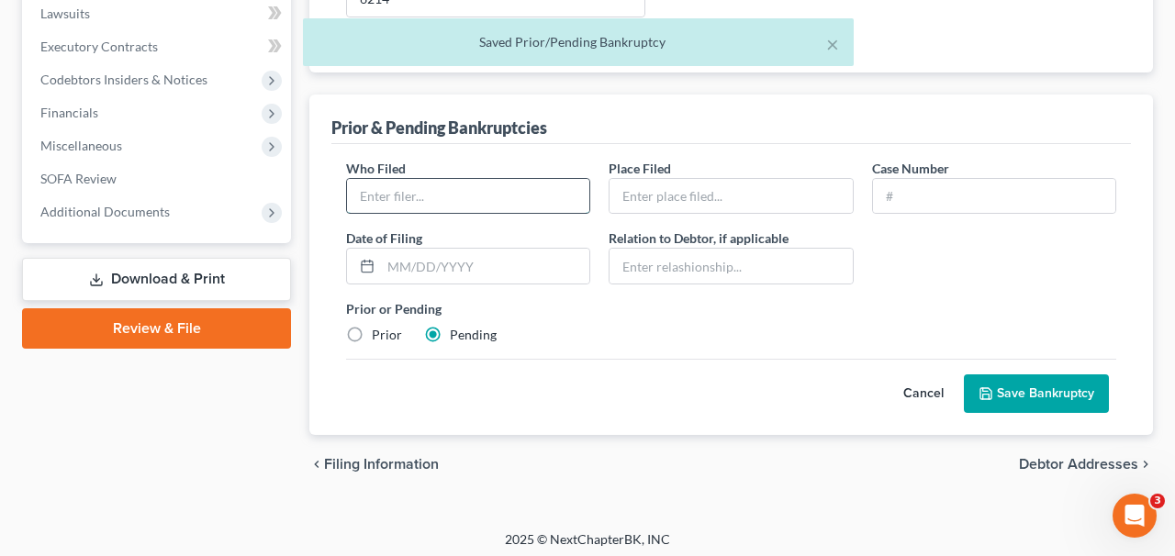
click at [523, 197] on input "text" at bounding box center [468, 196] width 242 height 35
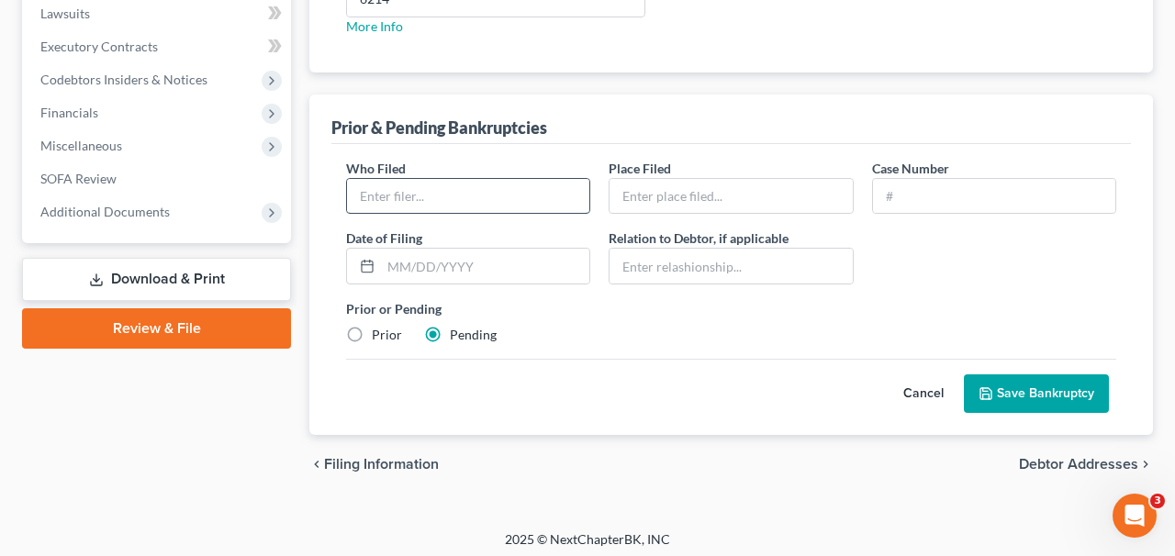
type input "SamHealth, LLC"
click at [744, 159] on div "Place Filed *" at bounding box center [731, 187] width 263 height 56
click at [744, 186] on input "text" at bounding box center [731, 196] width 242 height 35
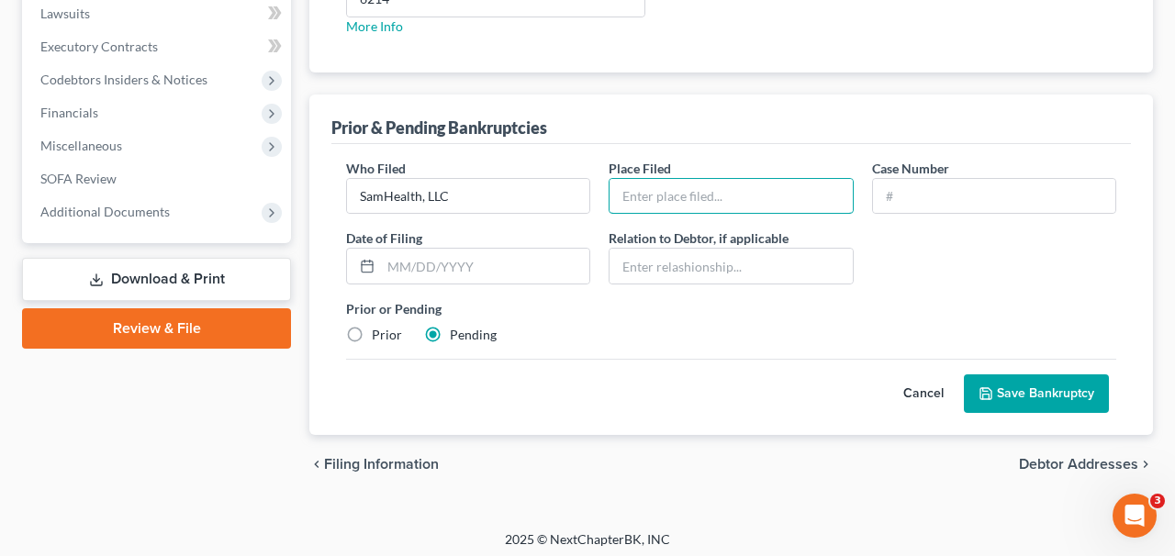
type input "[GEOGRAPHIC_DATA]"
click at [891, 215] on div "Who Filed * SamHealth, LLC Place Filed * Southern District Case Number Date of …" at bounding box center [731, 259] width 789 height 201
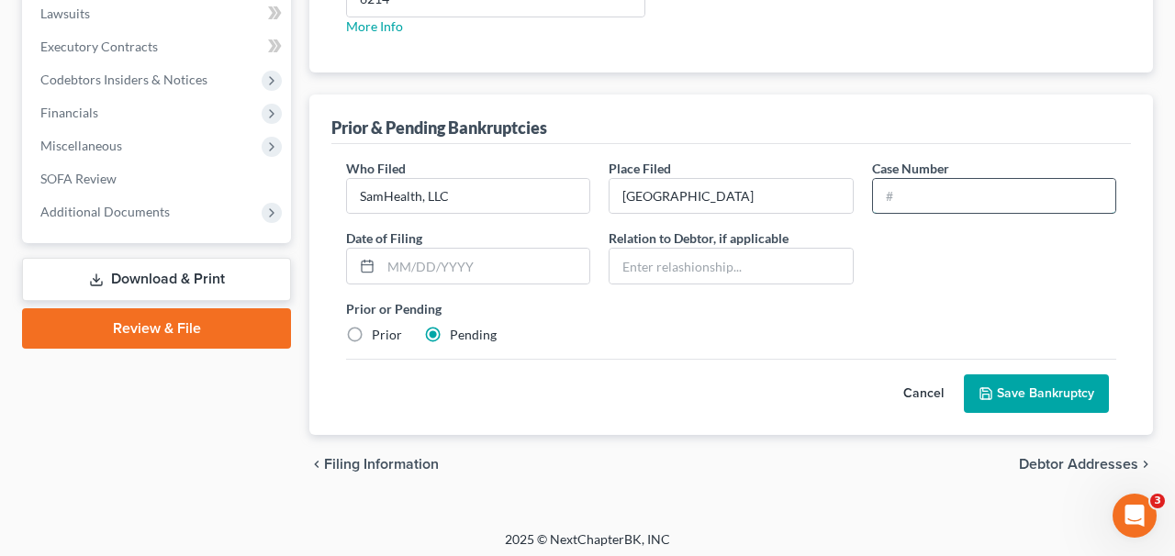
click at [891, 208] on input "text" at bounding box center [994, 196] width 242 height 35
type input "Pending"
click at [1031, 382] on button "Save Bankruptcy" at bounding box center [1036, 394] width 145 height 39
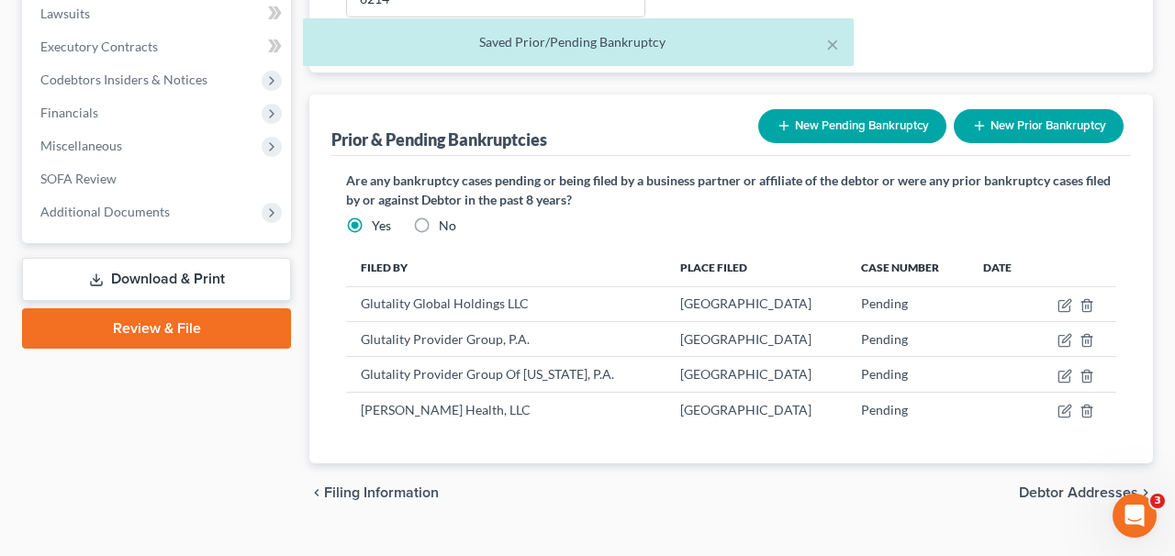
click at [845, 128] on button "New Pending Bankruptcy" at bounding box center [853, 126] width 188 height 34
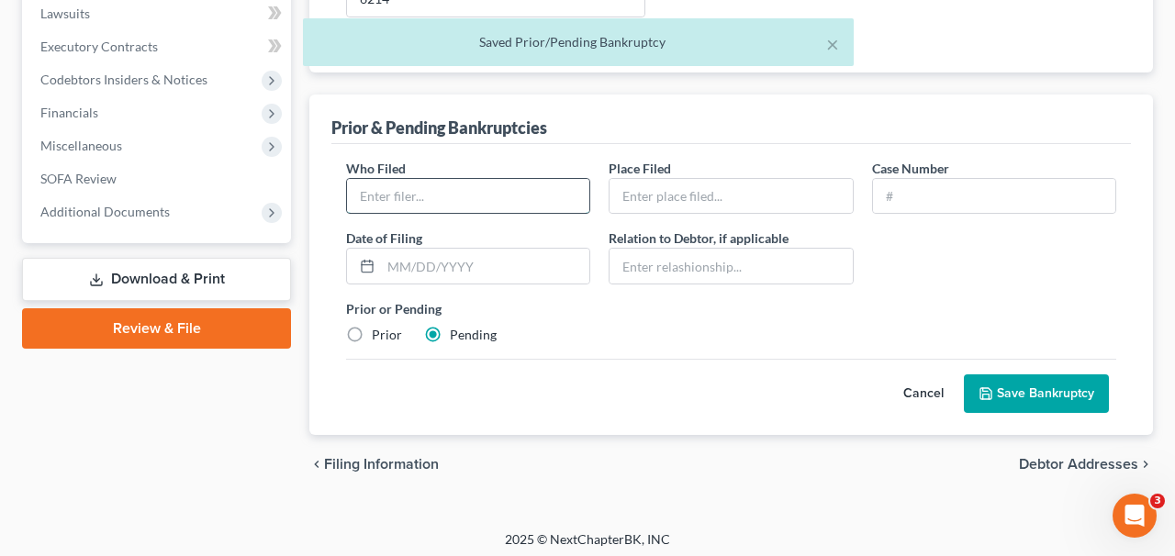
click at [510, 201] on input "text" at bounding box center [468, 196] width 242 height 35
type input "StrideSlim, LLC"
click at [668, 212] on input "text" at bounding box center [731, 196] width 242 height 35
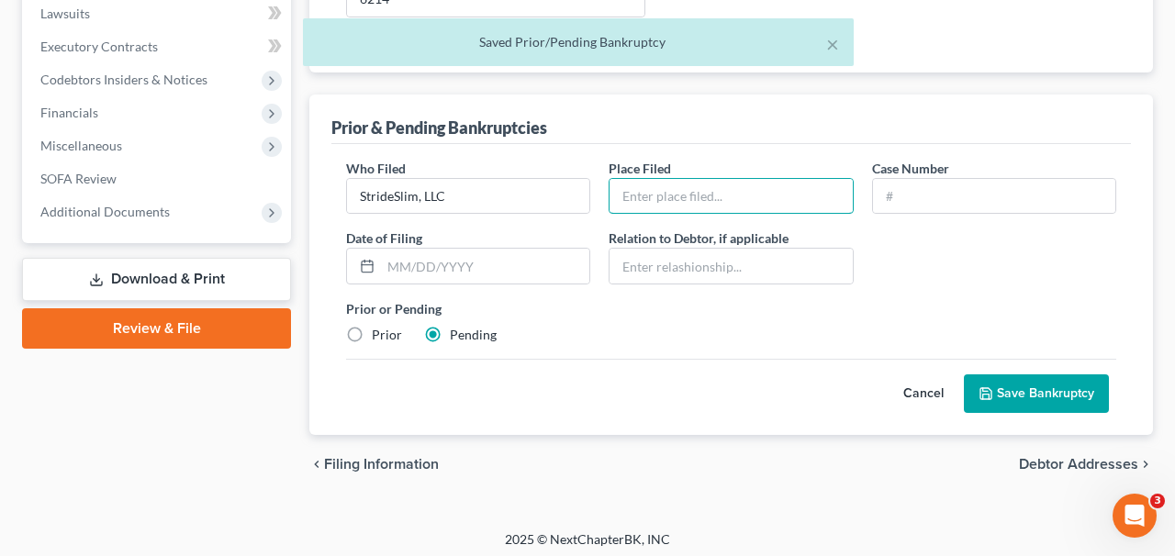
type input "[GEOGRAPHIC_DATA]"
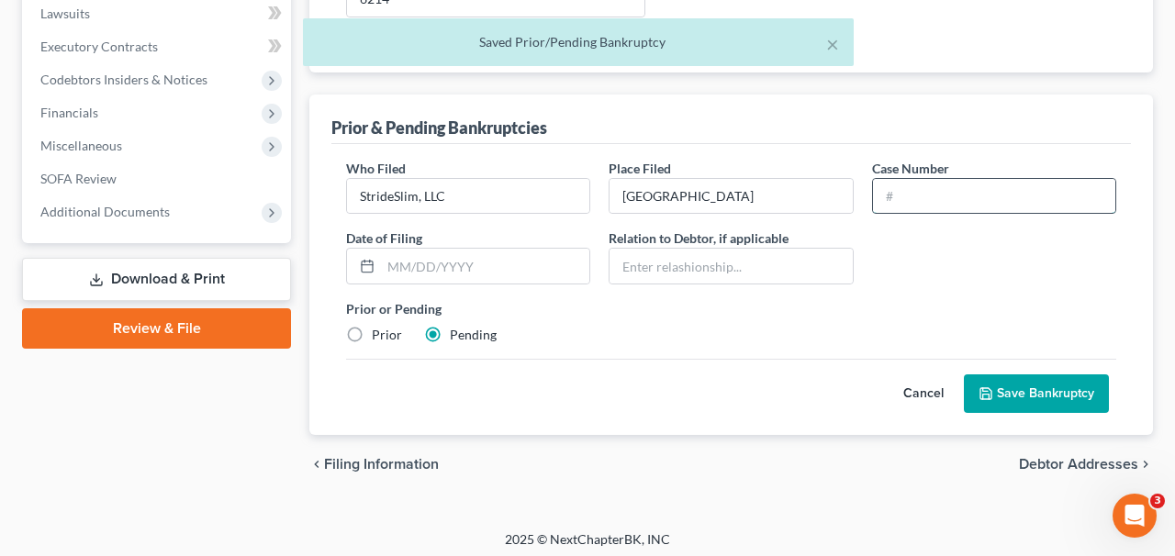
click at [945, 196] on input "text" at bounding box center [994, 196] width 242 height 35
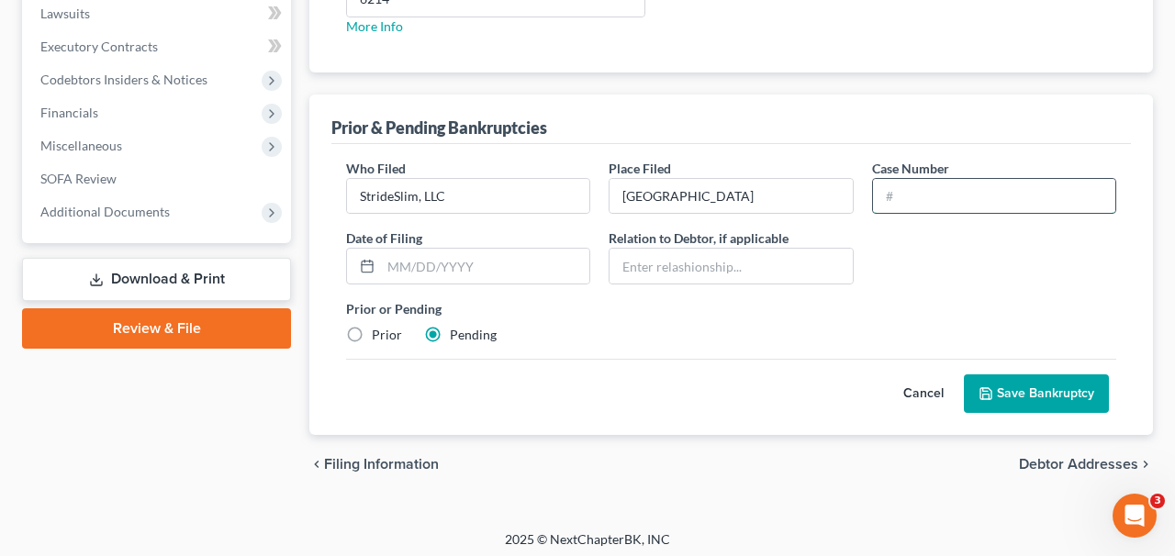
type input "Pending"
click at [1033, 402] on button "Save Bankruptcy" at bounding box center [1036, 394] width 145 height 39
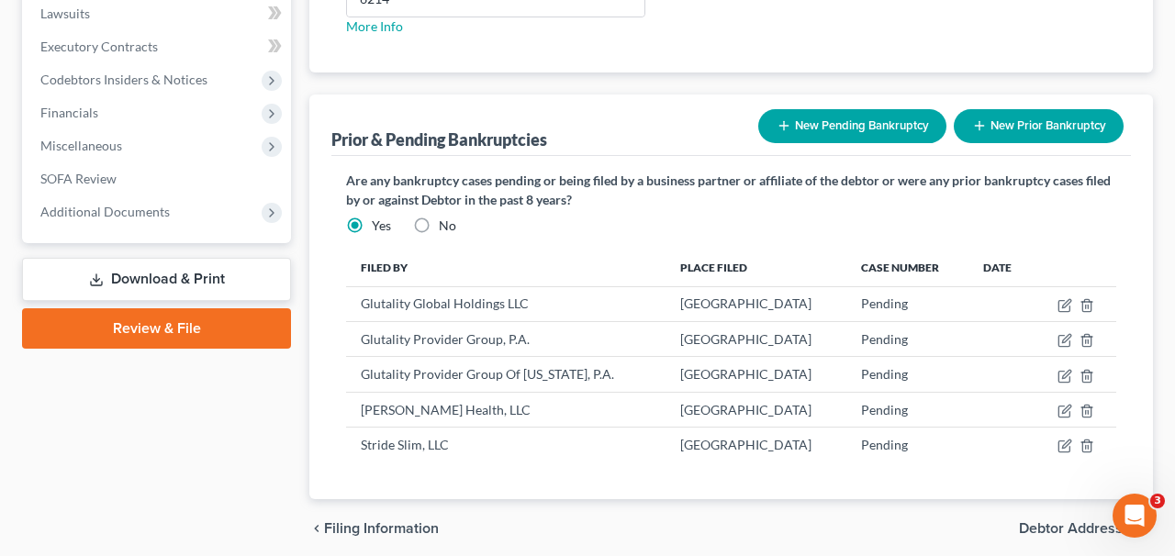
click at [874, 127] on button "New Pending Bankruptcy" at bounding box center [853, 126] width 188 height 34
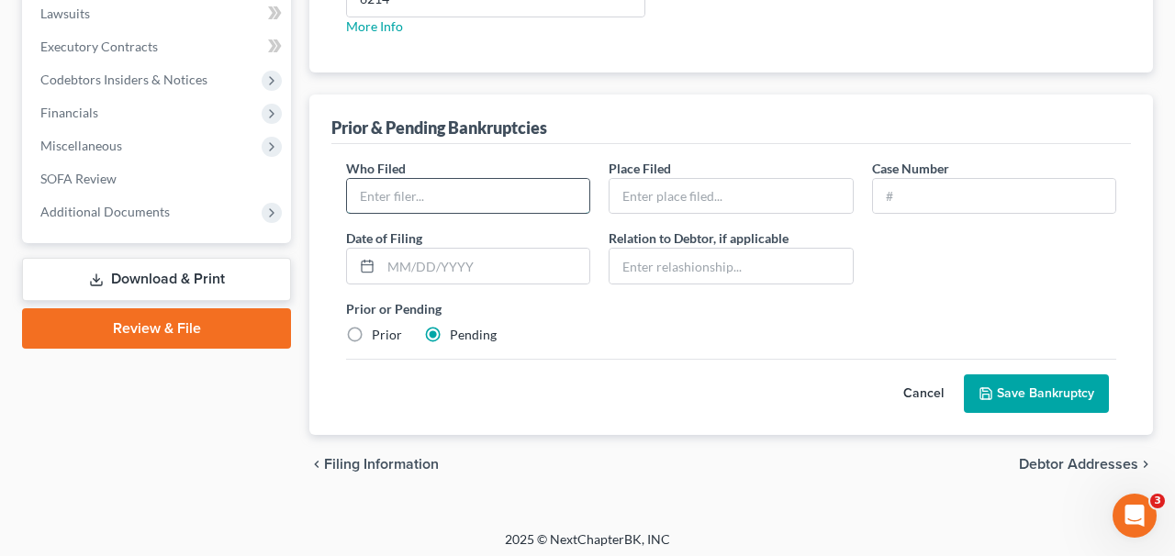
click at [540, 208] on input "text" at bounding box center [468, 196] width 242 height 35
type input "Welco Track Services, LLC"
click at [681, 203] on input "text" at bounding box center [731, 196] width 242 height 35
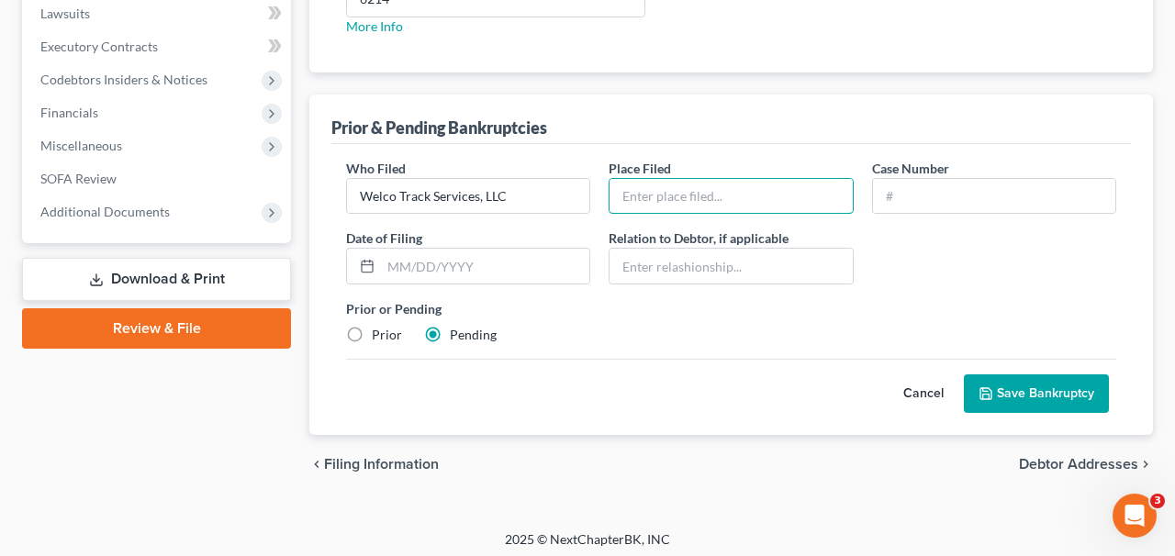
type input "[GEOGRAPHIC_DATA]"
click at [869, 207] on div "Case Number" at bounding box center [994, 187] width 263 height 56
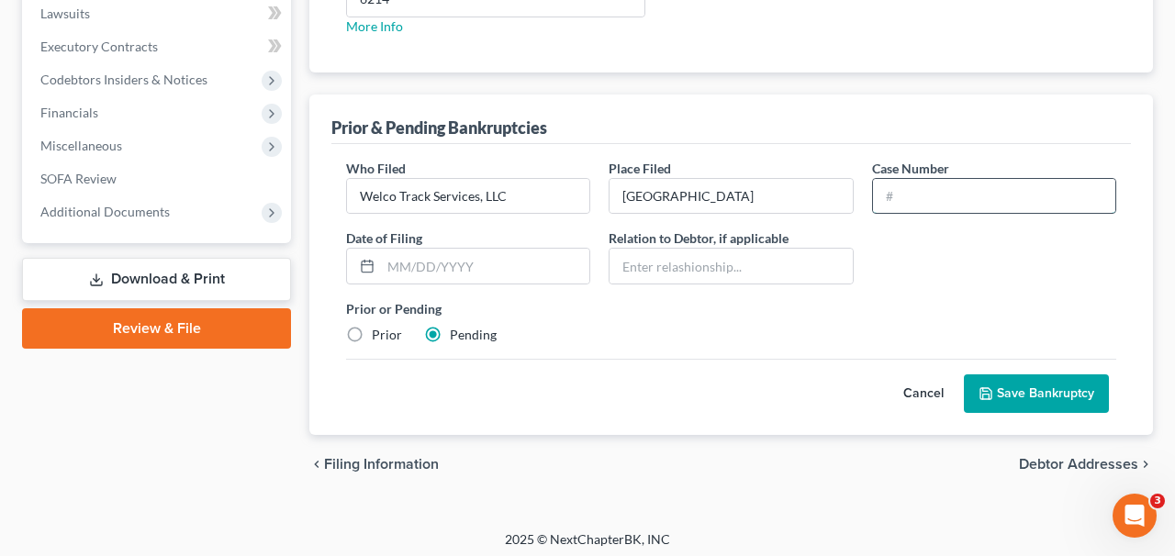
click at [905, 202] on input "text" at bounding box center [994, 196] width 242 height 35
type input "Pending"
click at [1018, 376] on button "Save Bankruptcy" at bounding box center [1036, 394] width 145 height 39
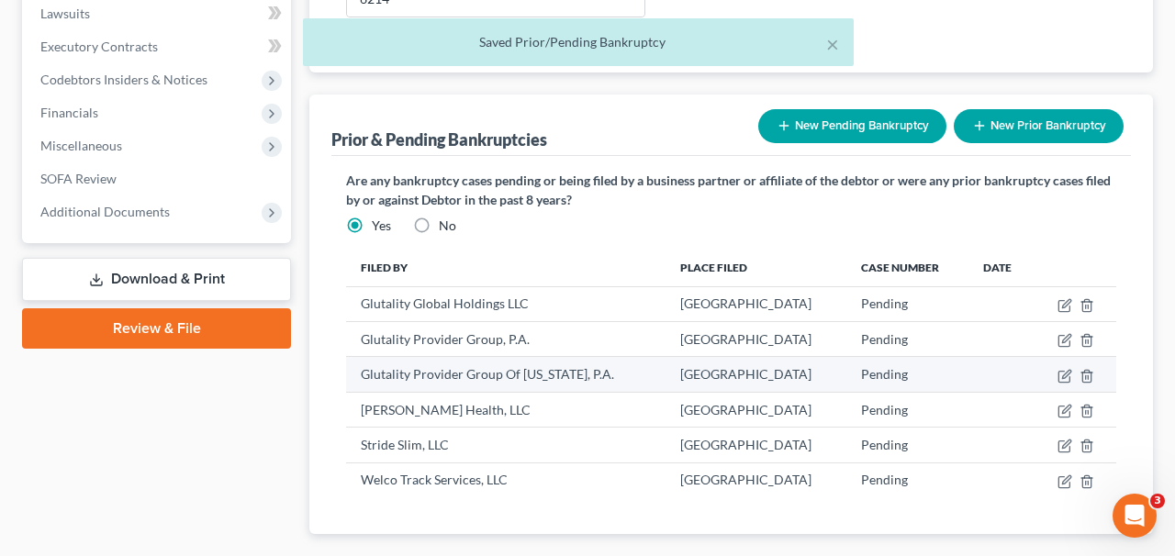
scroll to position [633, 0]
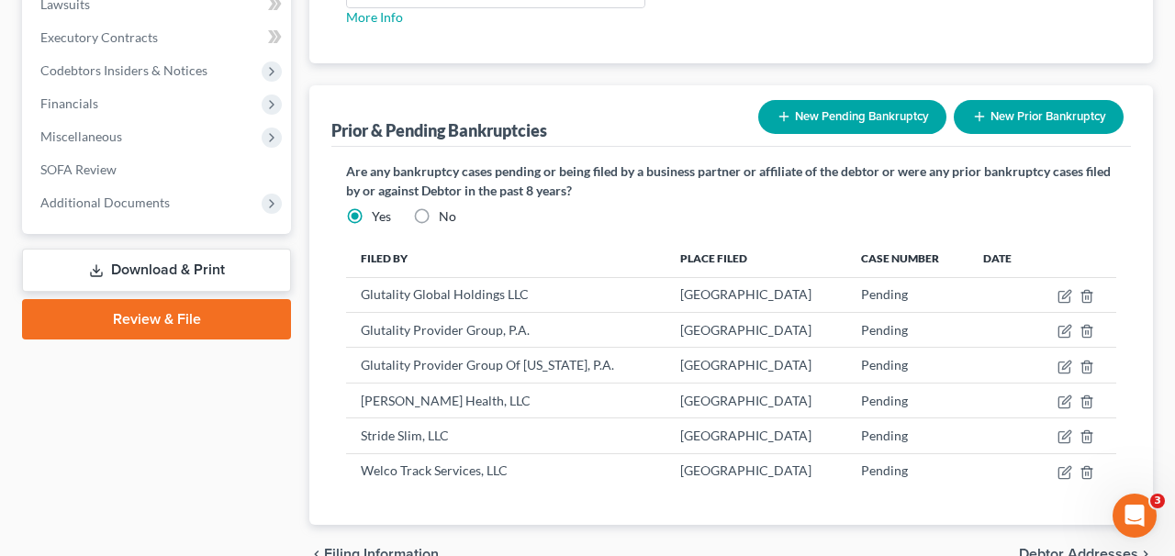
click at [913, 129] on button "New Pending Bankruptcy" at bounding box center [853, 117] width 188 height 34
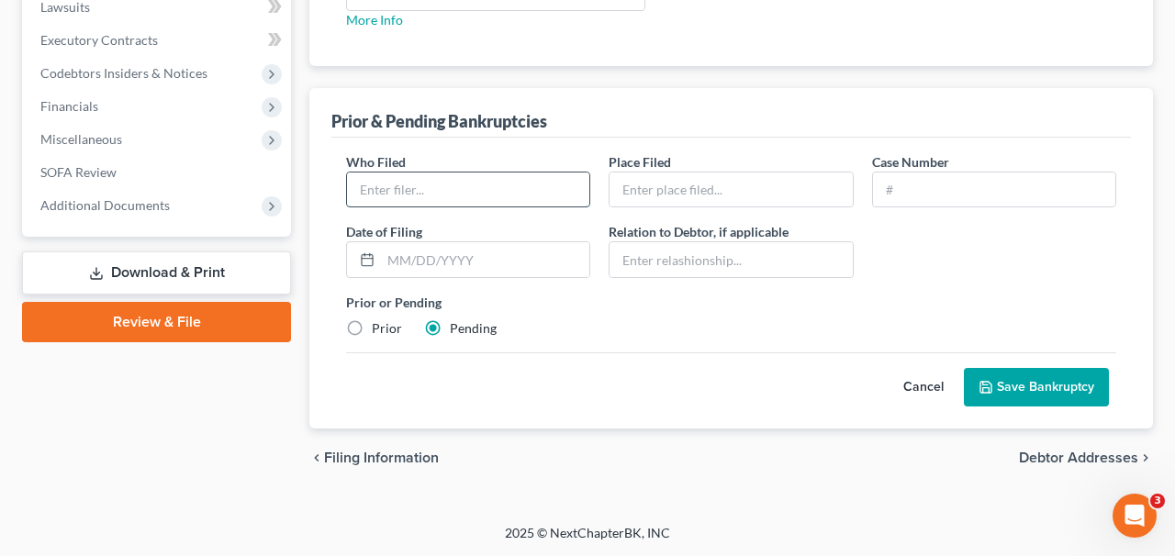
click at [513, 184] on input "text" at bounding box center [468, 190] width 242 height 35
paste input "Glutality Provider Group of [US_STATE], P.A."
type input "Glutality Provider Group of [US_STATE], P.A."
click at [750, 193] on input "text" at bounding box center [731, 190] width 242 height 35
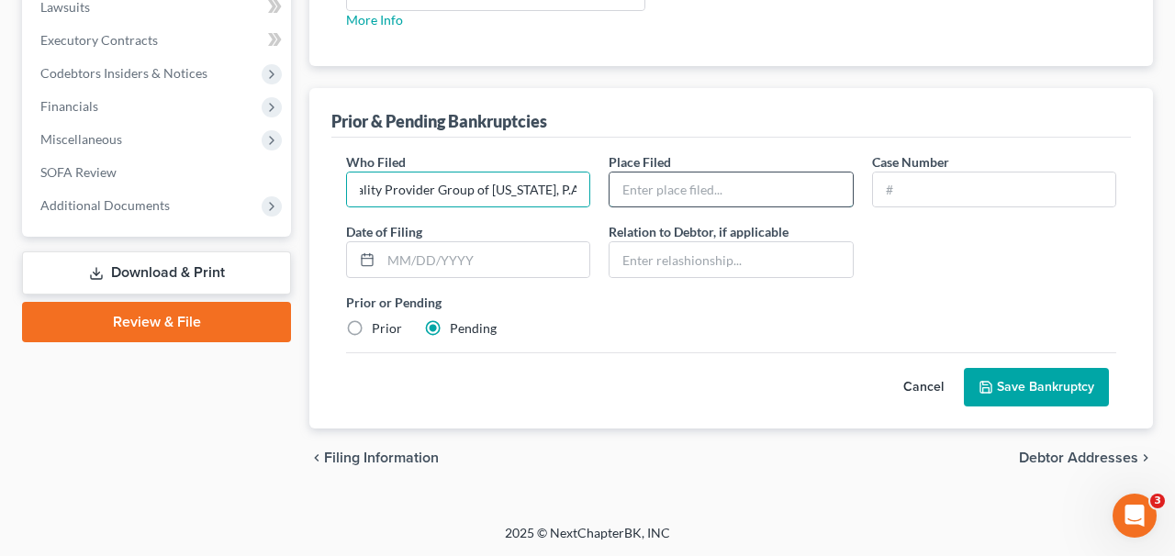
scroll to position [0, 0]
type input "[GEOGRAPHIC_DATA]"
click at [898, 198] on input "text" at bounding box center [994, 190] width 242 height 35
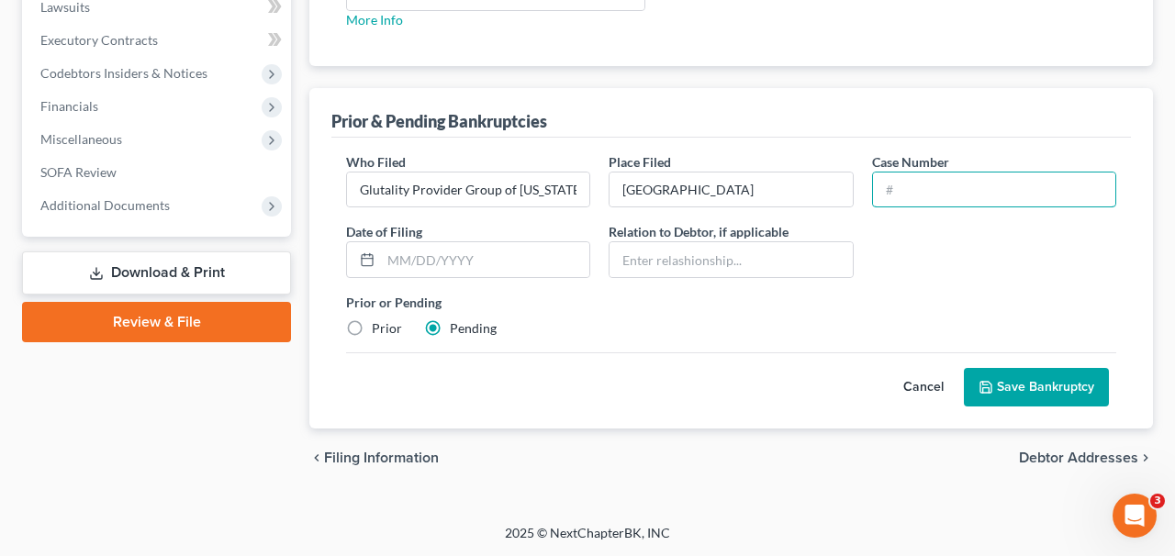
type input "Pending"
click at [1015, 379] on button "Save Bankruptcy" at bounding box center [1036, 387] width 145 height 39
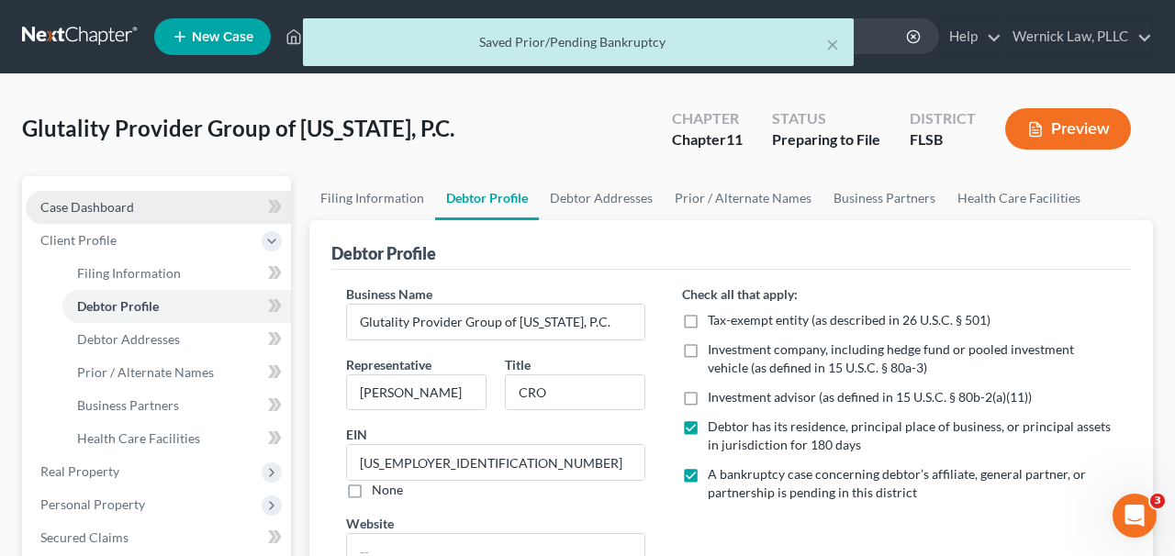
click at [107, 212] on span "Case Dashboard" at bounding box center [87, 207] width 94 height 16
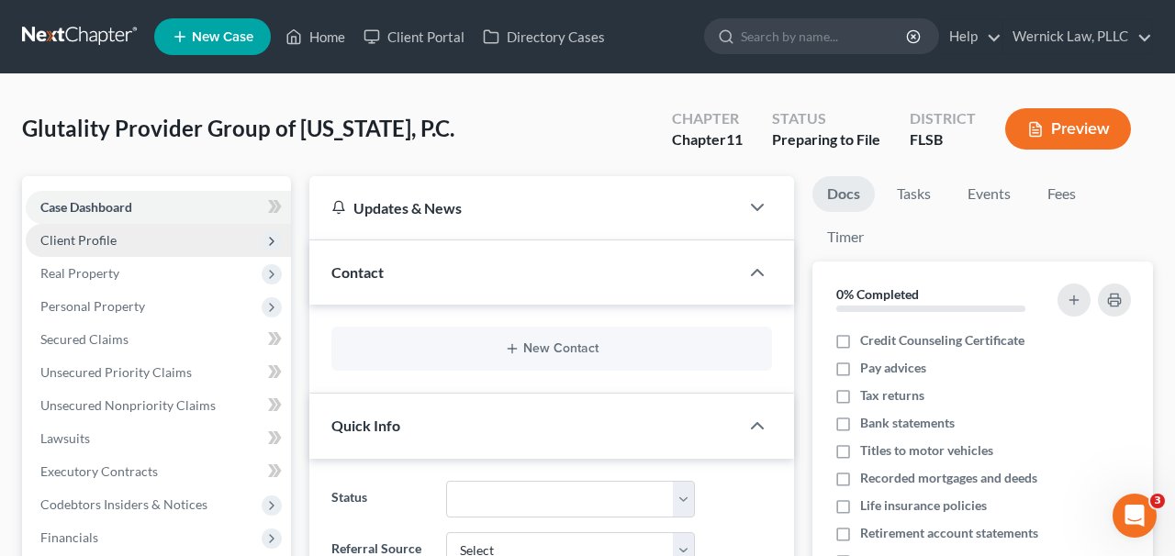
click at [121, 226] on span "Client Profile" at bounding box center [158, 240] width 265 height 33
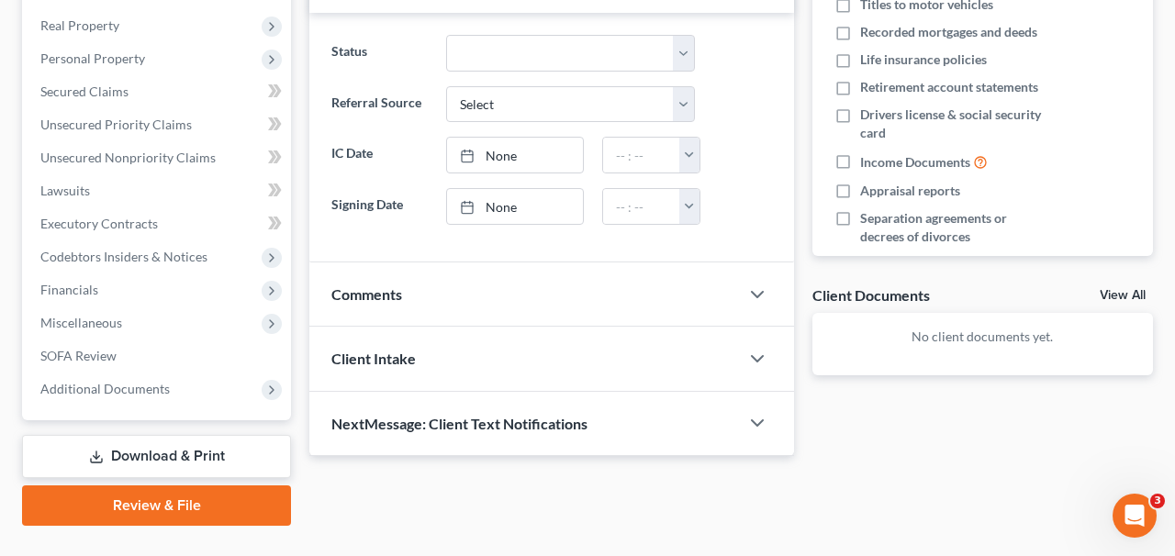
scroll to position [484, 0]
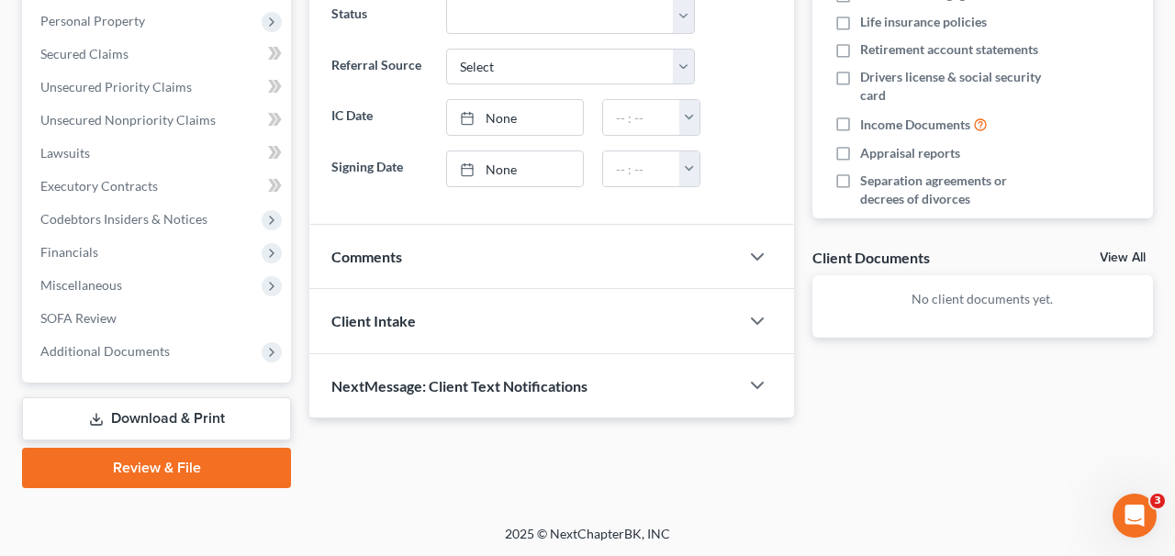
click at [165, 421] on link "Download & Print" at bounding box center [156, 419] width 269 height 43
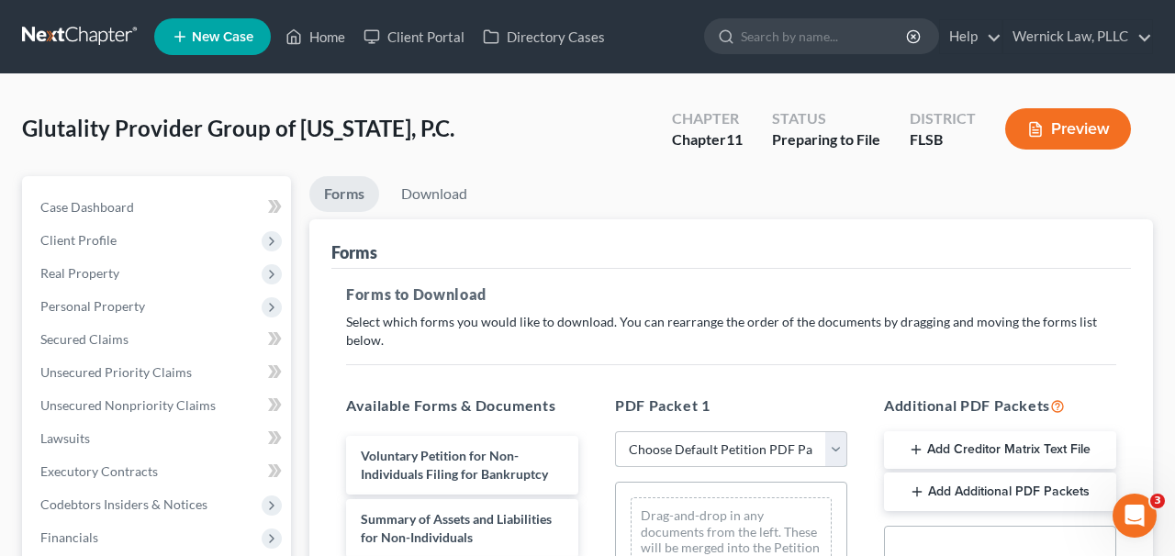
click at [685, 453] on select "Choose Default Petition PDF Packet Complete Bankruptcy Petition (all forms and …" at bounding box center [731, 450] width 232 height 37
select select "0"
click at [615, 432] on select "Choose Default Petition PDF Packet Complete Bankruptcy Petition (all forms and …" at bounding box center [731, 450] width 232 height 37
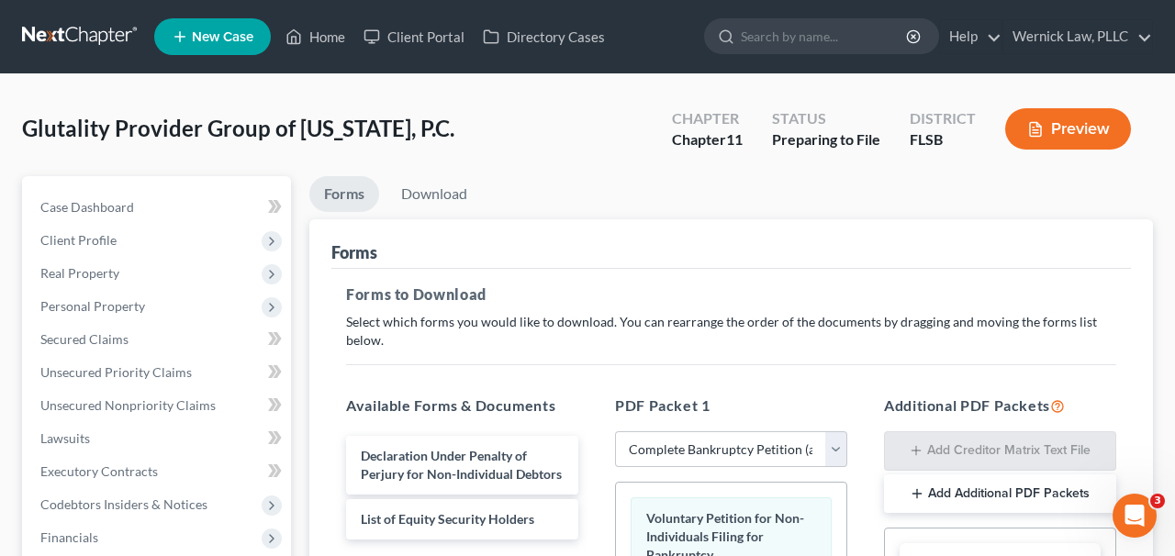
click at [498, 290] on h5 "Forms to Download" at bounding box center [731, 295] width 770 height 22
click at [442, 169] on div "Glutality Provider Group of [US_STATE], P.C. Upgraded Chapter Chapter 11 Status…" at bounding box center [587, 136] width 1131 height 80
click at [442, 179] on link "Download" at bounding box center [435, 194] width 96 height 36
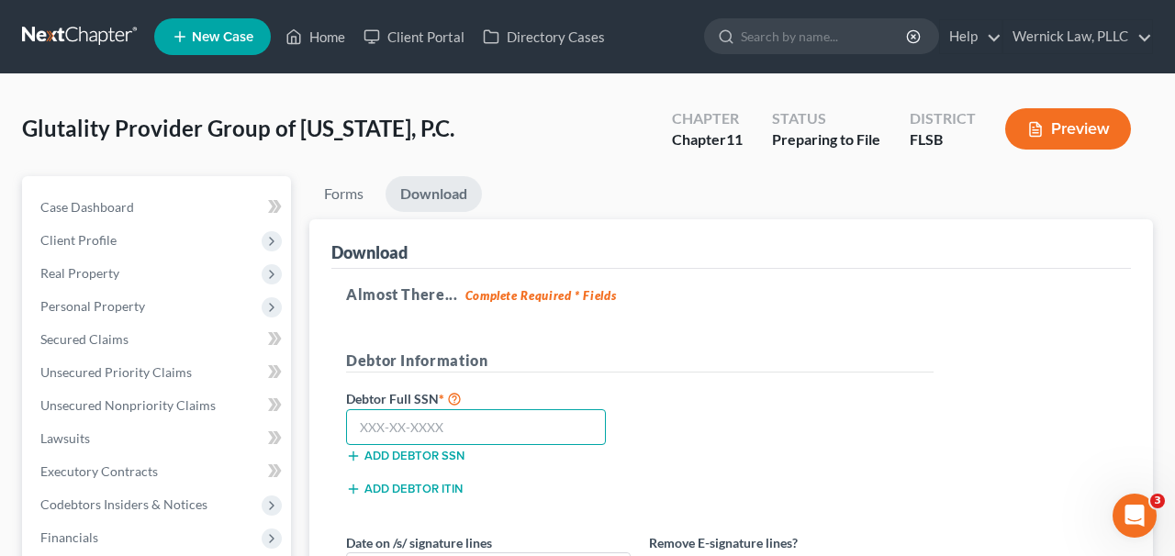
click at [426, 431] on input "text" at bounding box center [476, 428] width 260 height 37
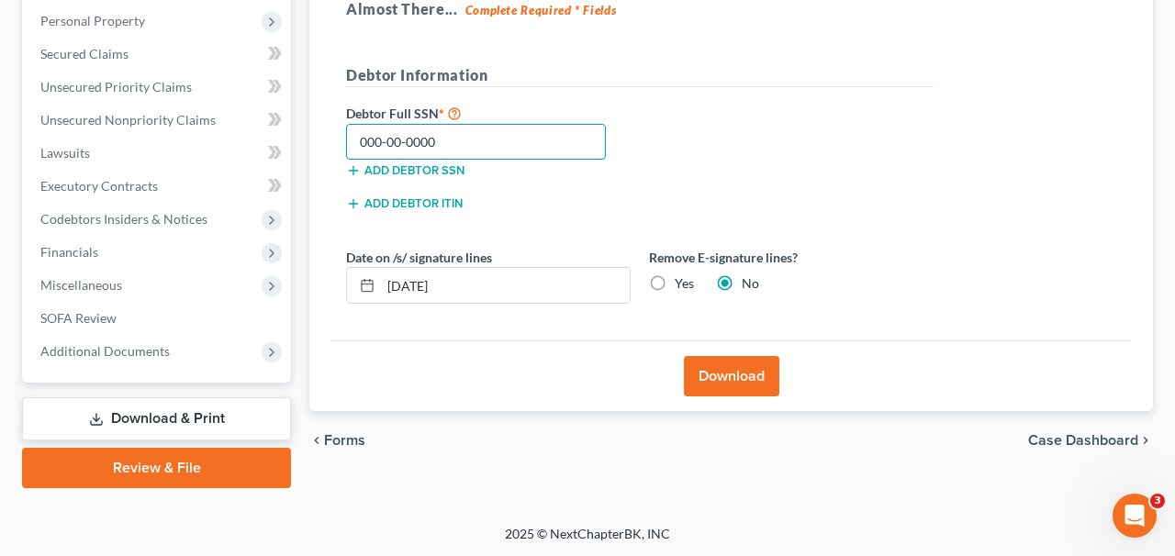
type input "000-00-0000"
click at [725, 356] on button "Download" at bounding box center [732, 376] width 96 height 40
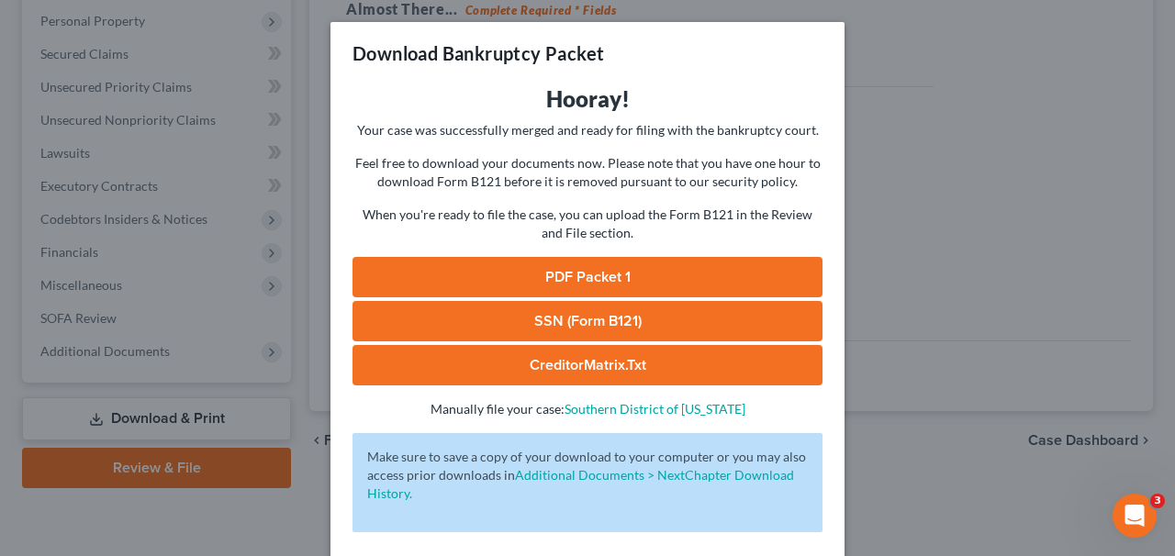
click at [523, 269] on link "PDF Packet 1" at bounding box center [588, 277] width 470 height 40
drag, startPoint x: 921, startPoint y: 245, endPoint x: 924, endPoint y: 254, distance: 9.6
click at [924, 254] on div "Download Bankruptcy Packet Hooray! Your case was successfully merged and ready …" at bounding box center [587, 278] width 1175 height 556
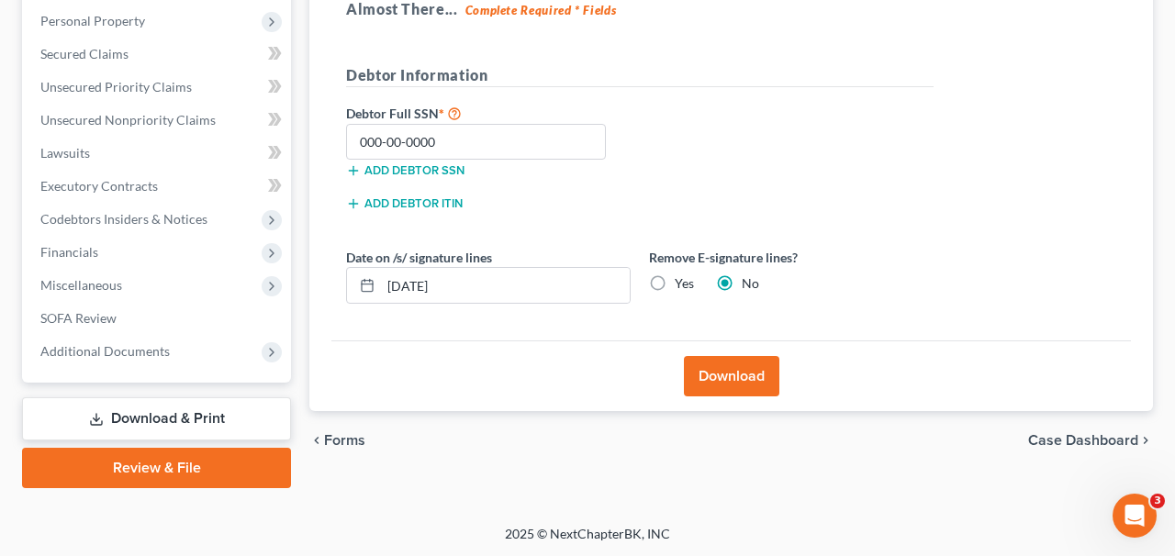
scroll to position [0, 0]
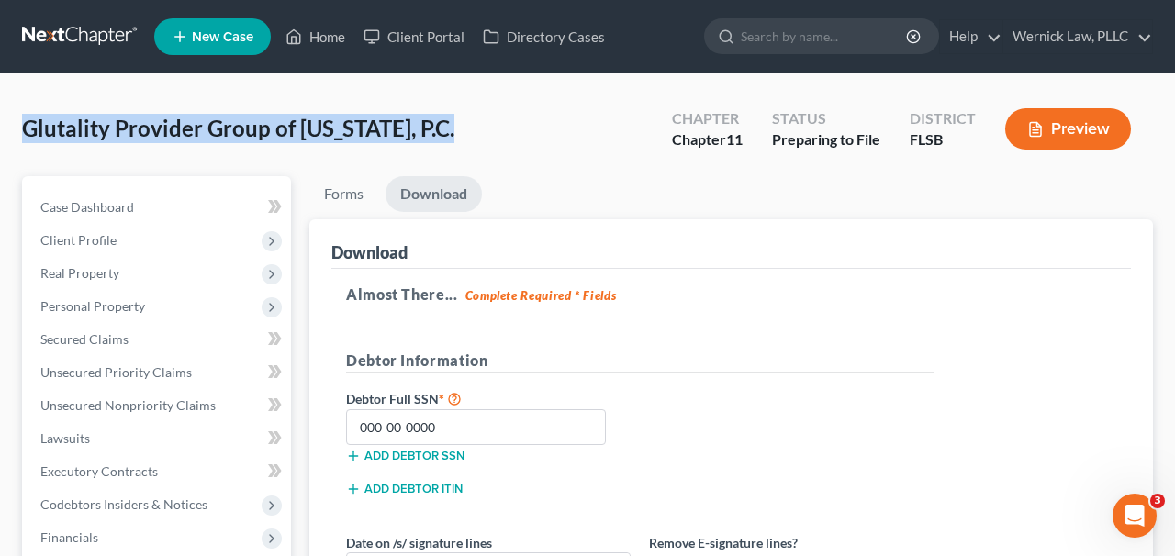
drag, startPoint x: 460, startPoint y: 127, endPoint x: 17, endPoint y: 127, distance: 442.6
click at [17, 127] on div "Glutality Provider Group of [US_STATE], P.C. Upgraded Chapter Chapter 11 Status…" at bounding box center [587, 442] width 1175 height 736
copy span "Glutality Provider Group of [US_STATE], P.C."
click at [96, 31] on link at bounding box center [81, 36] width 118 height 33
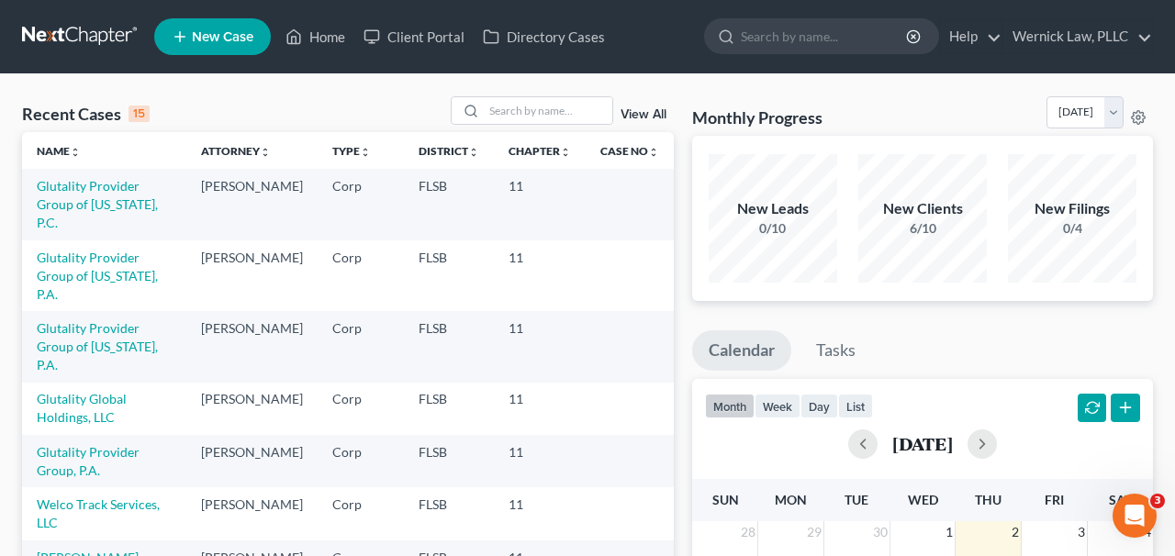
click at [119, 311] on td "Glutality Provider Group of [US_STATE], P.A." at bounding box center [104, 346] width 164 height 71
click at [116, 320] on link "Glutality Provider Group of [US_STATE], P.A." at bounding box center [97, 346] width 121 height 52
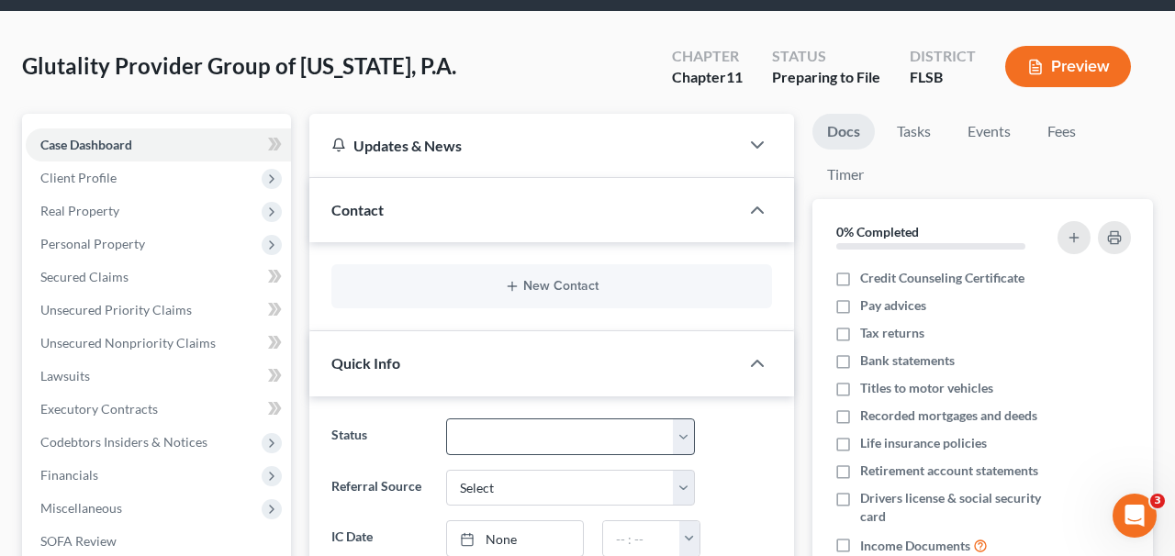
scroll to position [63, 0]
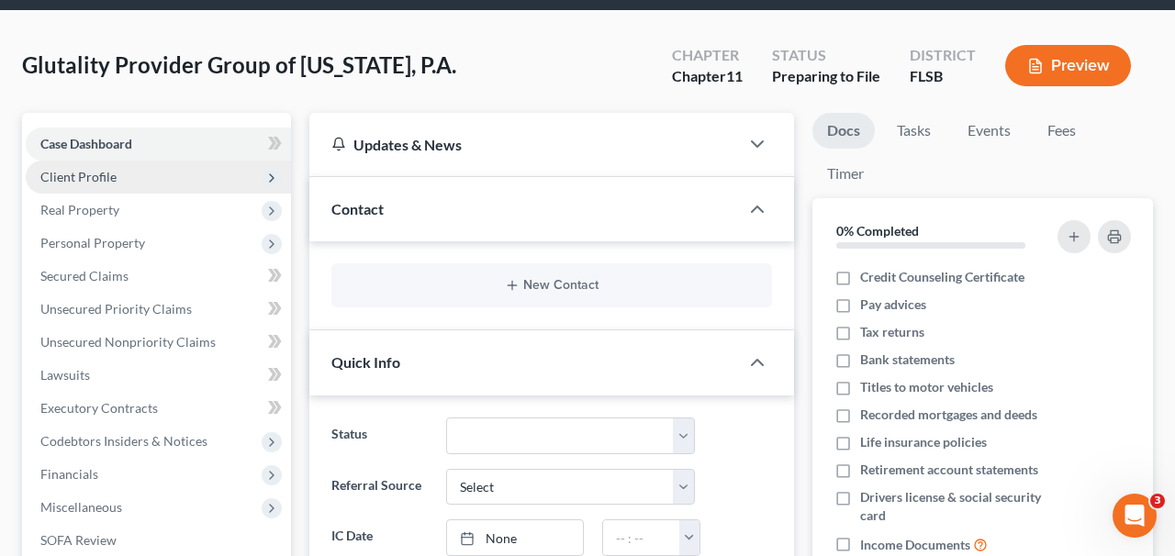
click at [204, 174] on span "Client Profile" at bounding box center [158, 177] width 265 height 33
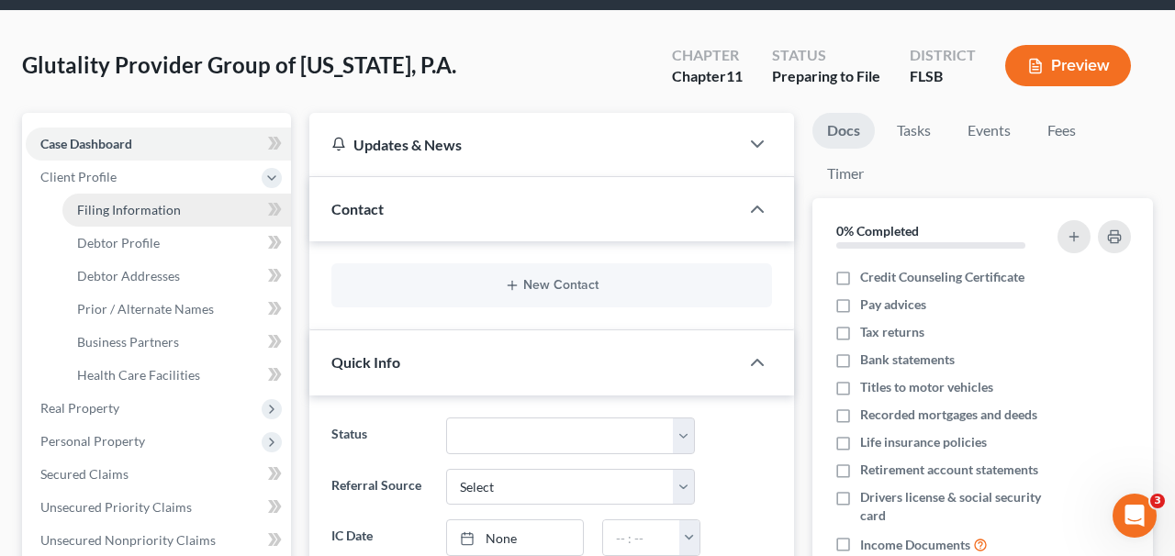
click at [163, 205] on span "Filing Information" at bounding box center [129, 210] width 104 height 16
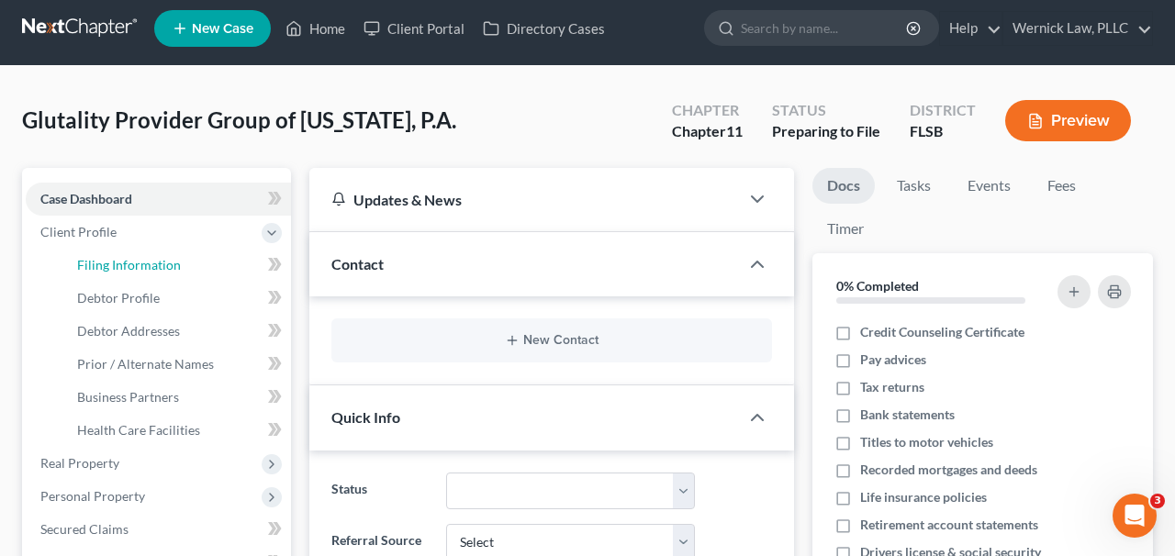
select select "2"
select select "1"
select select "0"
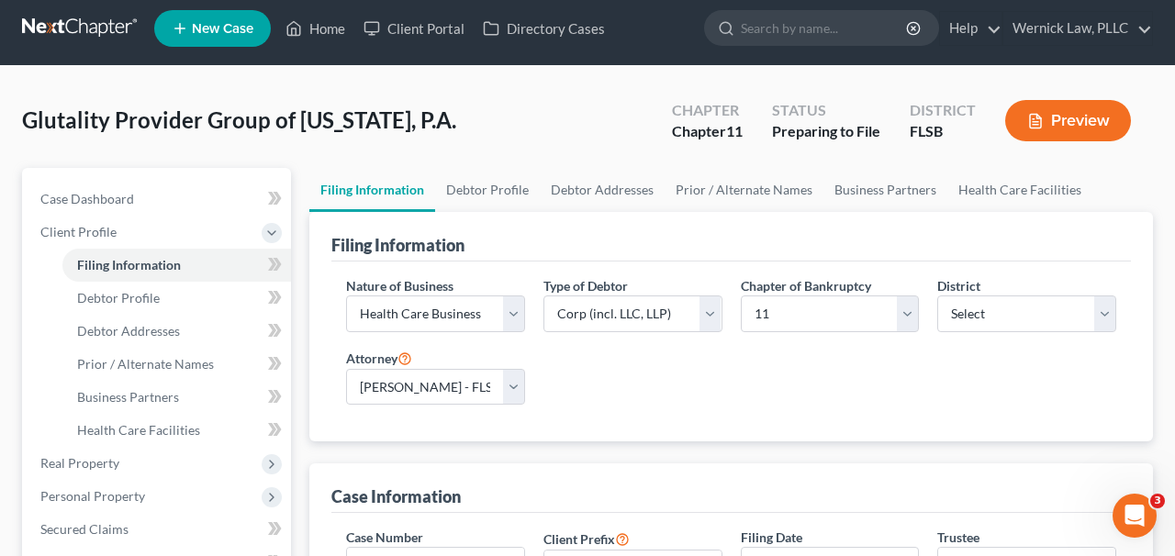
scroll to position [0, 0]
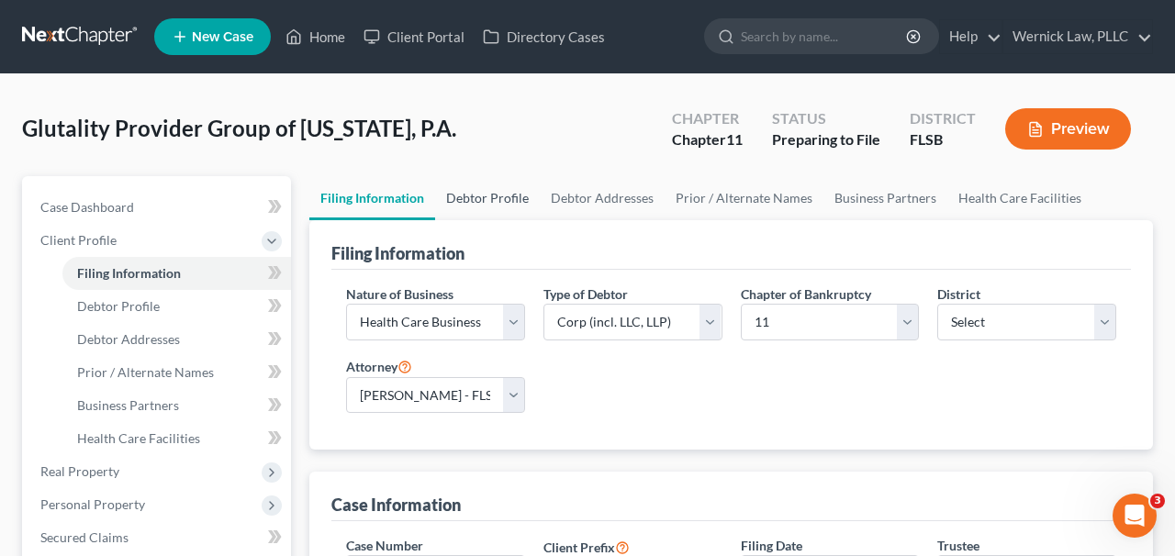
click at [466, 196] on link "Debtor Profile" at bounding box center [487, 198] width 105 height 44
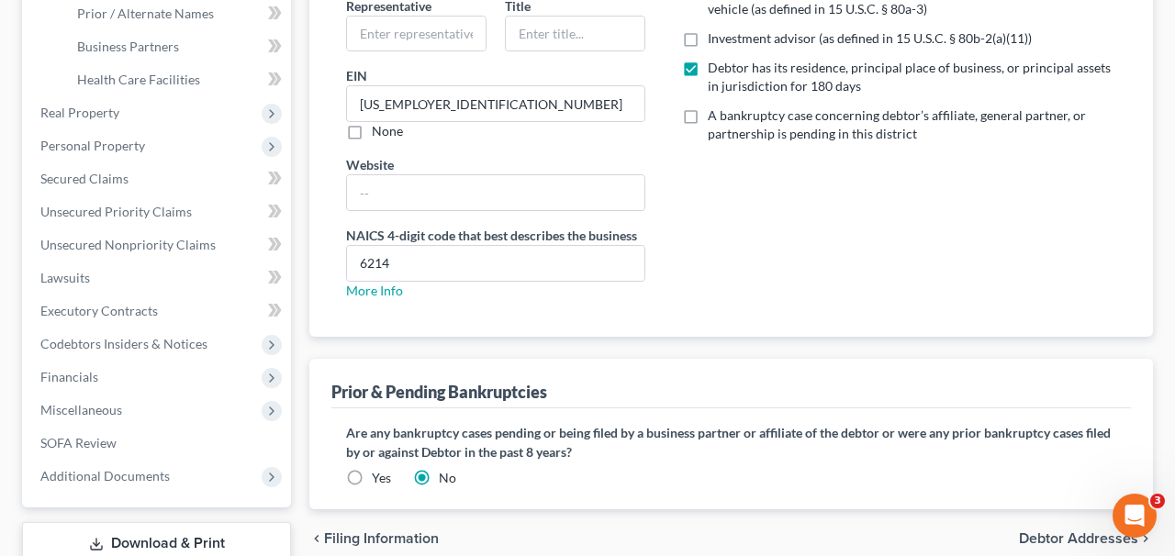
scroll to position [484, 0]
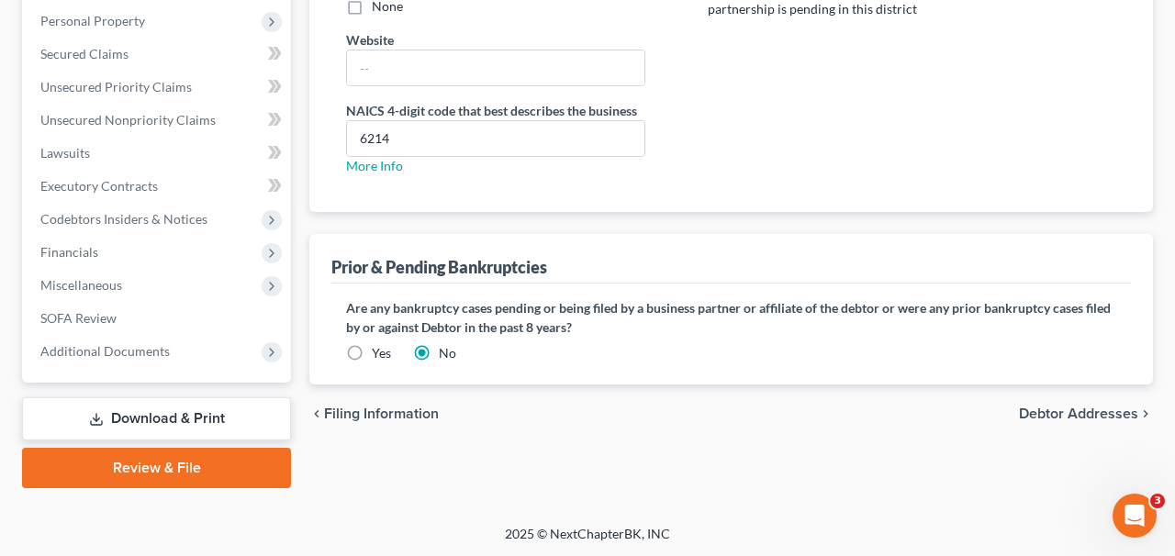
click at [376, 336] on div "Does debtor have any pending or prior bankruptcies in the past 8 years? Are any…" at bounding box center [731, 330] width 770 height 64
click at [374, 346] on label "Yes" at bounding box center [381, 353] width 19 height 18
click at [379, 346] on input "Yes" at bounding box center [385, 350] width 12 height 12
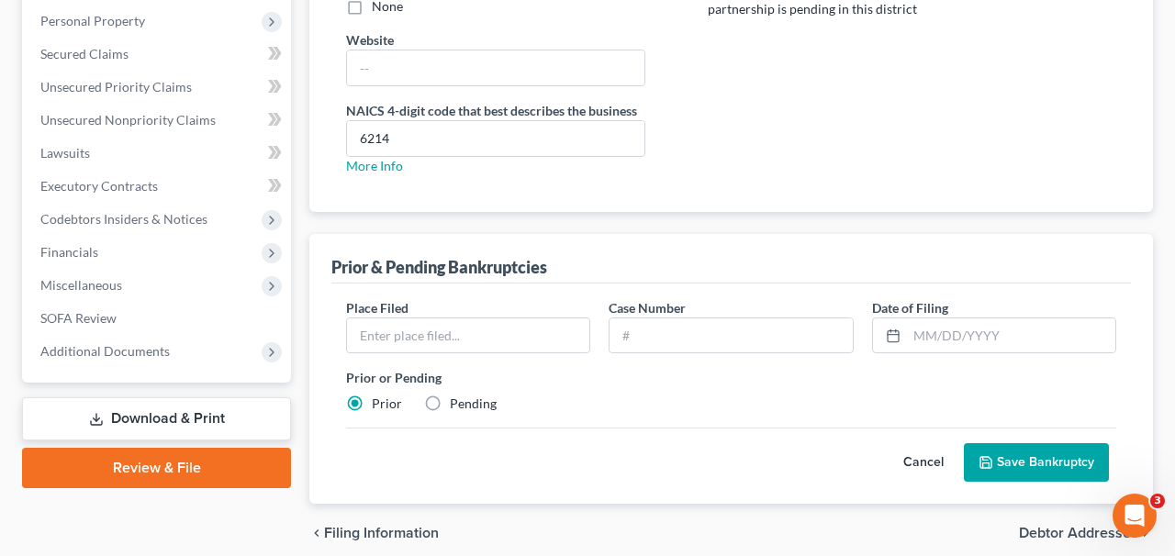
click at [450, 408] on label "Pending" at bounding box center [473, 404] width 47 height 18
click at [457, 407] on input "Pending" at bounding box center [463, 401] width 12 height 12
radio input "true"
radio input "false"
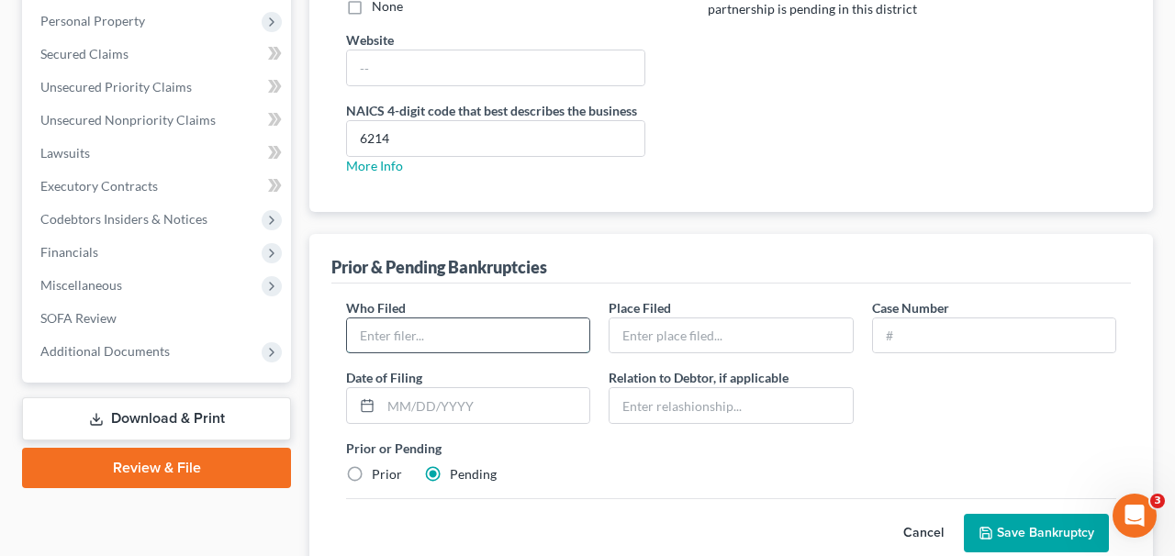
click at [457, 321] on input "text" at bounding box center [468, 336] width 242 height 35
type input "Glutality Global Holdings LLC"
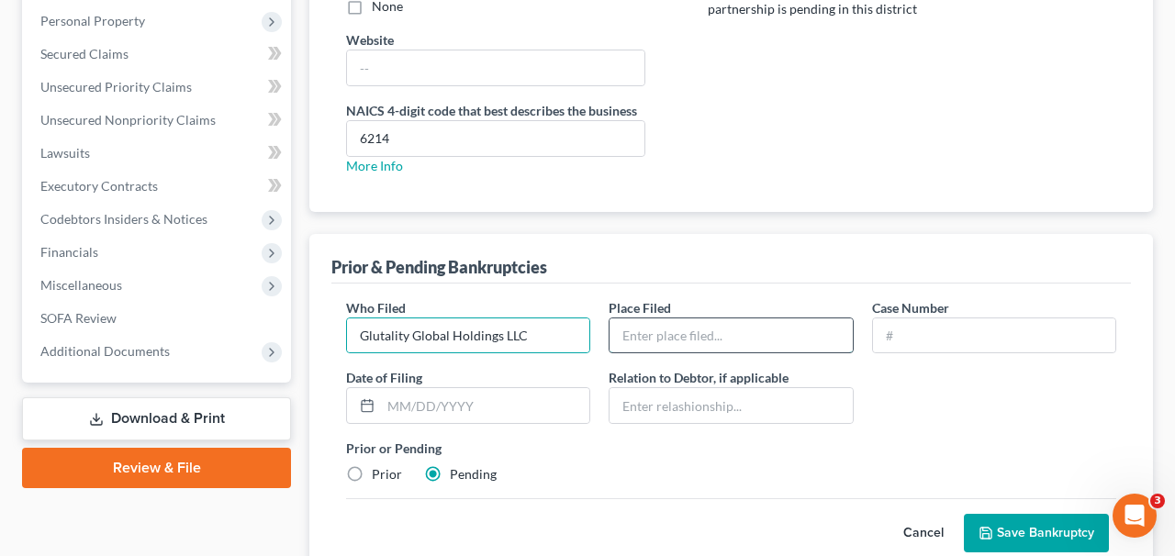
click at [756, 347] on input "text" at bounding box center [731, 336] width 242 height 35
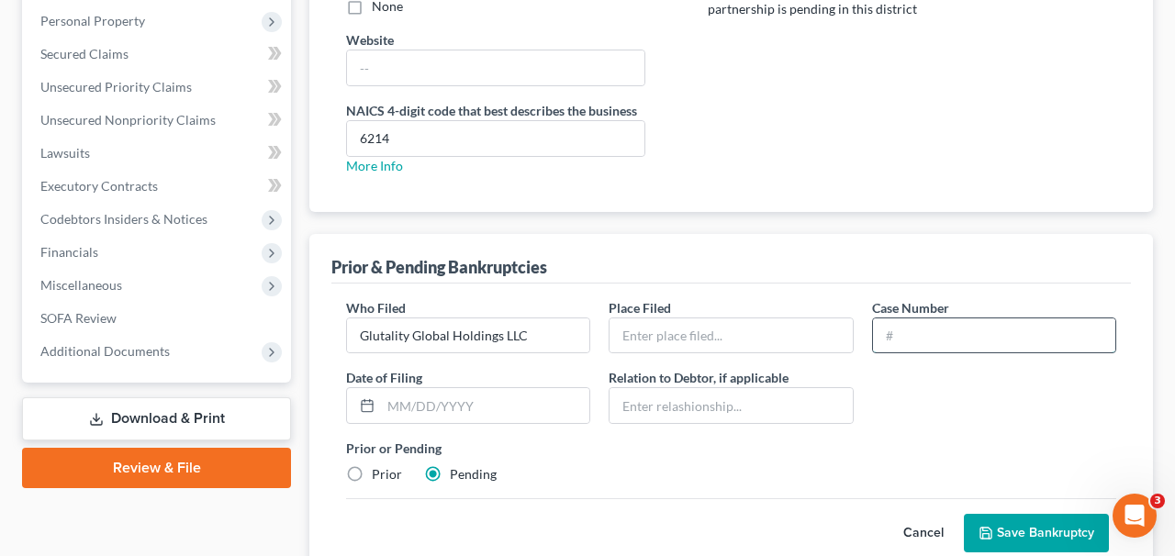
click at [911, 337] on input "text" at bounding box center [994, 336] width 242 height 35
type input "Pending"
click at [785, 345] on input "text" at bounding box center [731, 336] width 242 height 35
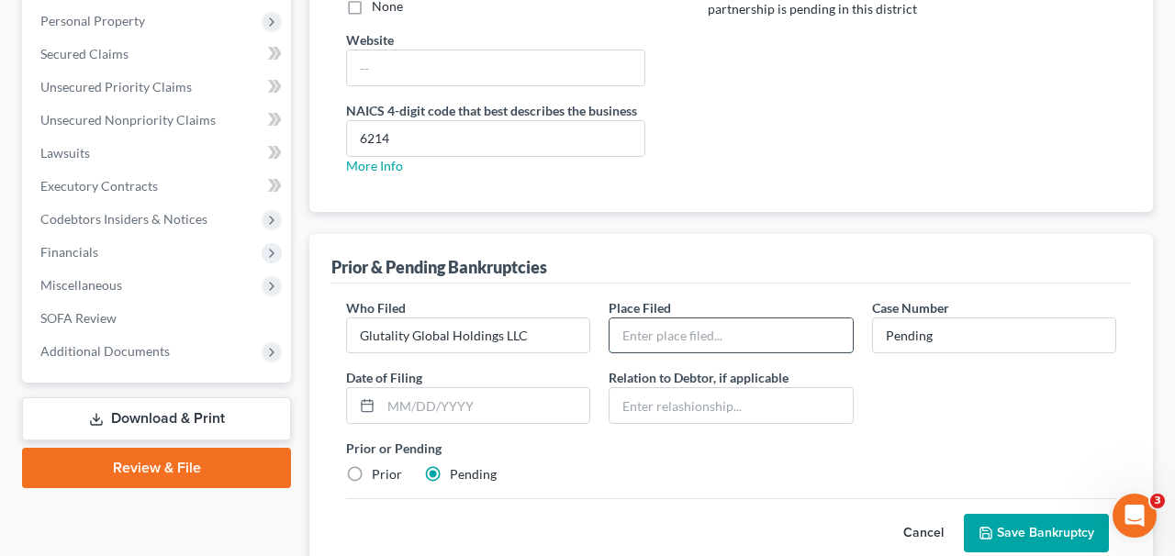
type input "[GEOGRAPHIC_DATA]"
click at [1009, 511] on div "Cancel Save Bankruptcy" at bounding box center [731, 526] width 770 height 54
click at [1014, 531] on button "Save Bankruptcy" at bounding box center [1036, 533] width 145 height 39
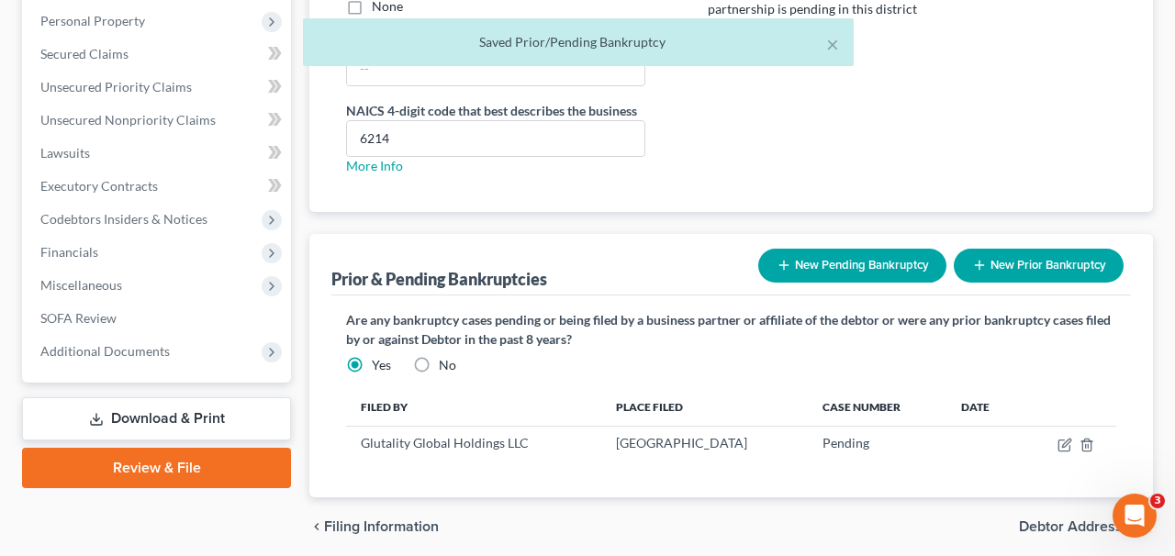
scroll to position [553, 0]
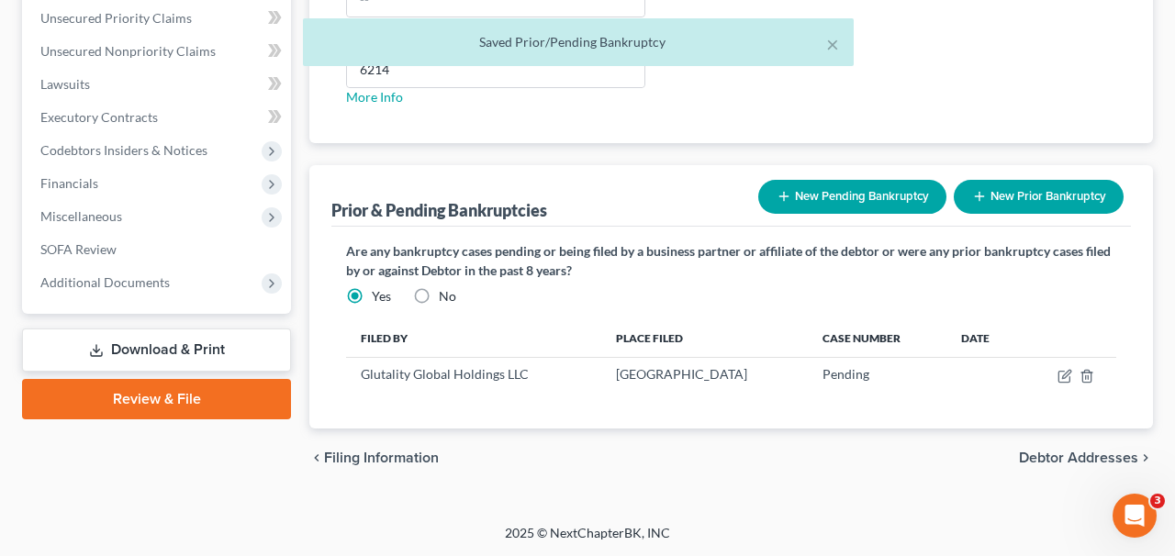
click at [802, 196] on button "New Pending Bankruptcy" at bounding box center [853, 197] width 188 height 34
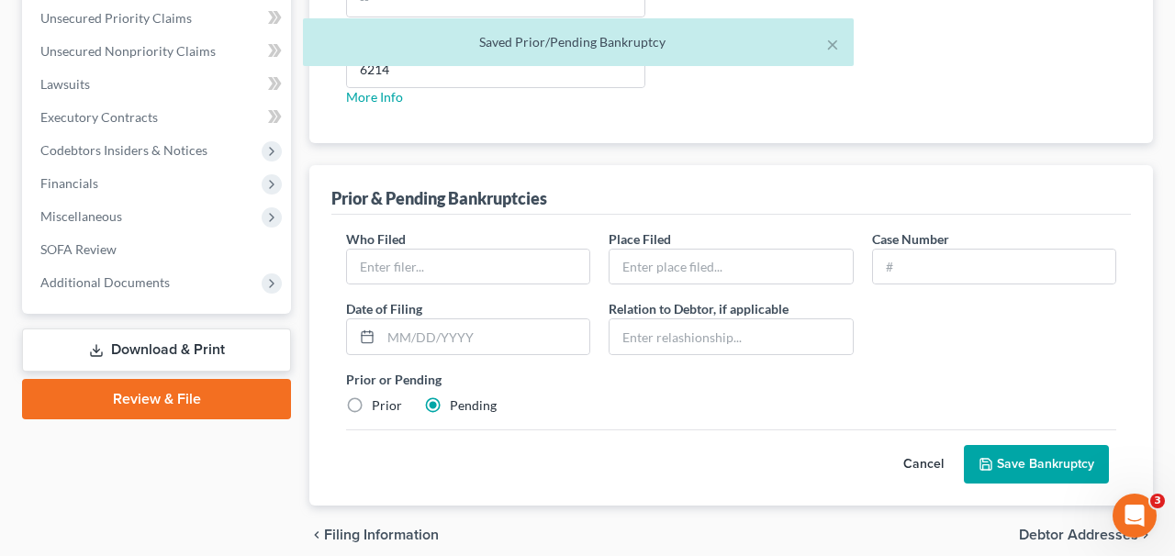
click at [462, 244] on div "Who Filed *" at bounding box center [468, 258] width 263 height 56
click at [462, 250] on input "text" at bounding box center [468, 267] width 242 height 35
type input "Glutality Provider Group, P.A."
click at [720, 246] on div "Place Filed *" at bounding box center [731, 258] width 263 height 56
click at [720, 264] on input "text" at bounding box center [731, 267] width 242 height 35
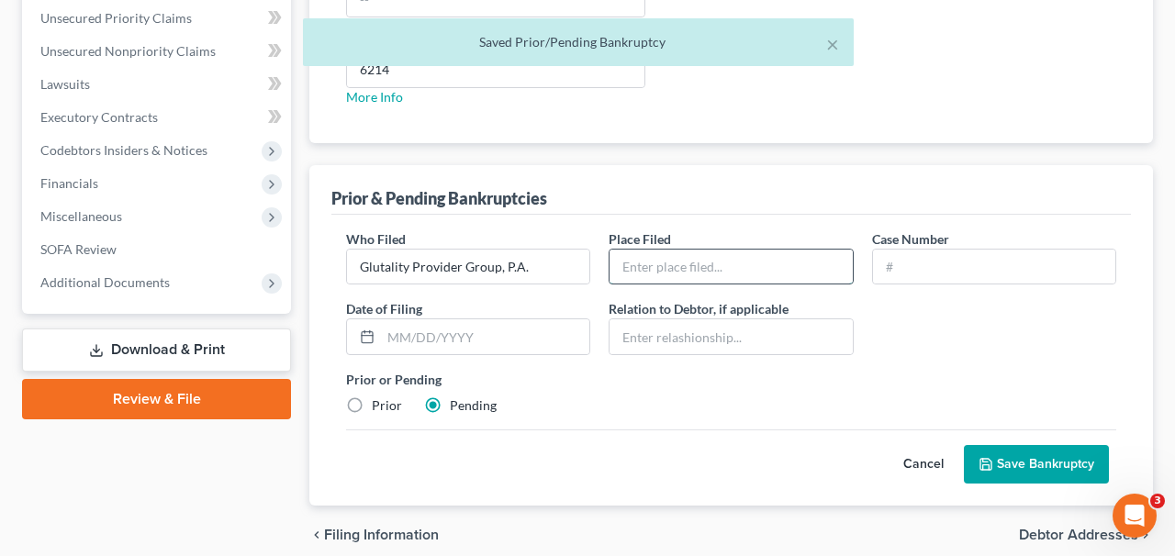
type input "[GEOGRAPHIC_DATA]"
click at [926, 250] on input "text" at bounding box center [994, 267] width 242 height 35
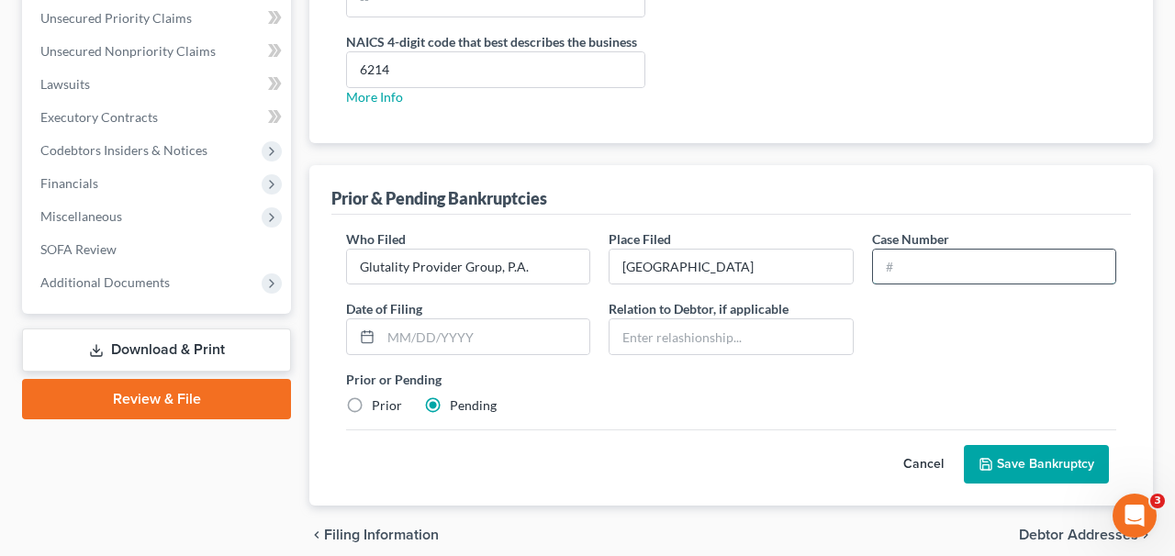
type input "Pending"
click at [1028, 461] on button "Save Bankruptcy" at bounding box center [1036, 464] width 145 height 39
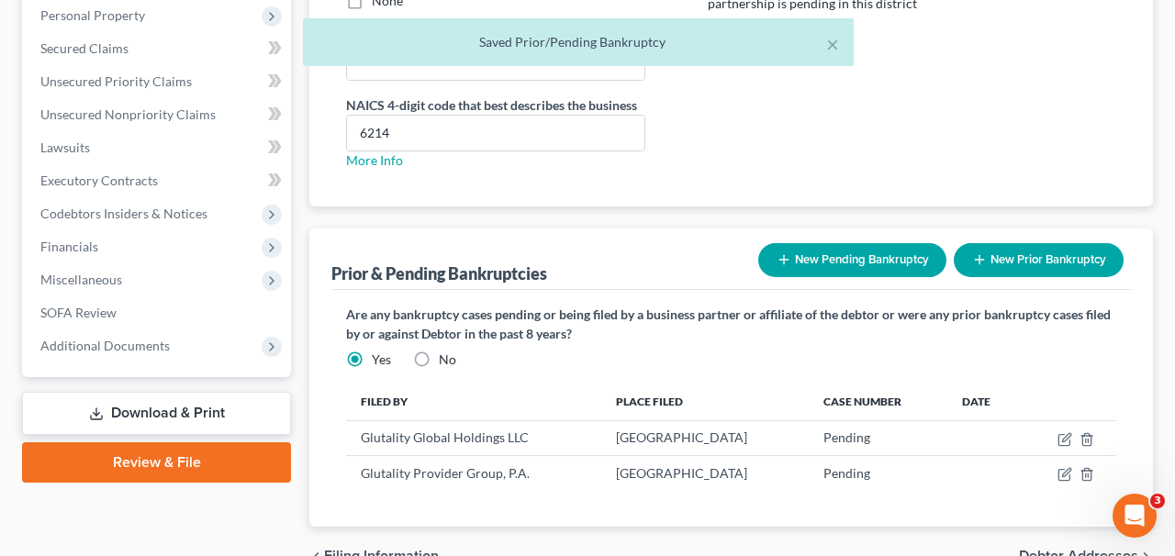
scroll to position [588, 0]
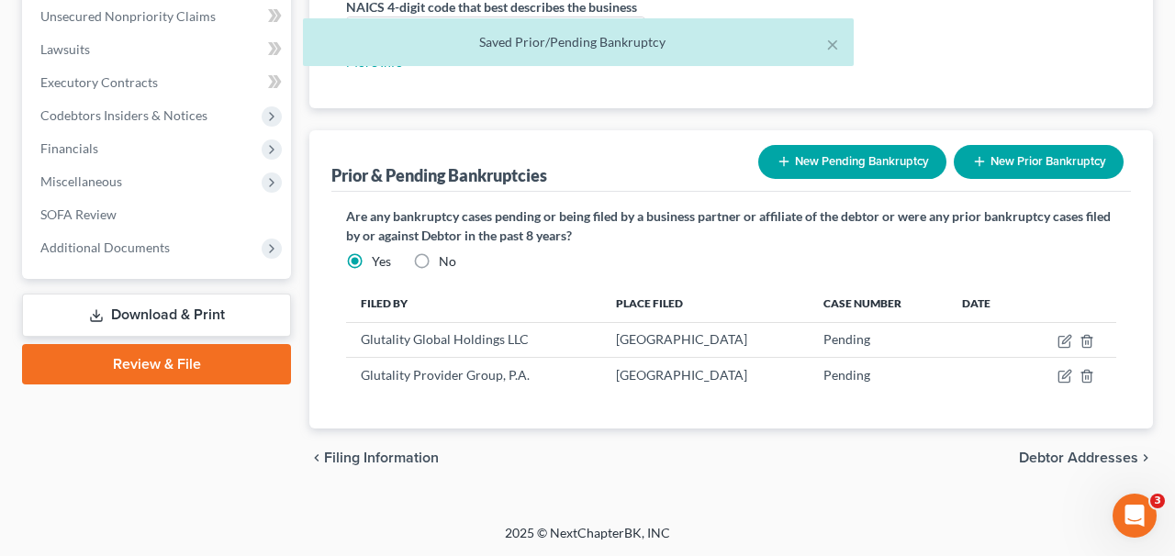
click at [836, 160] on button "New Pending Bankruptcy" at bounding box center [853, 162] width 188 height 34
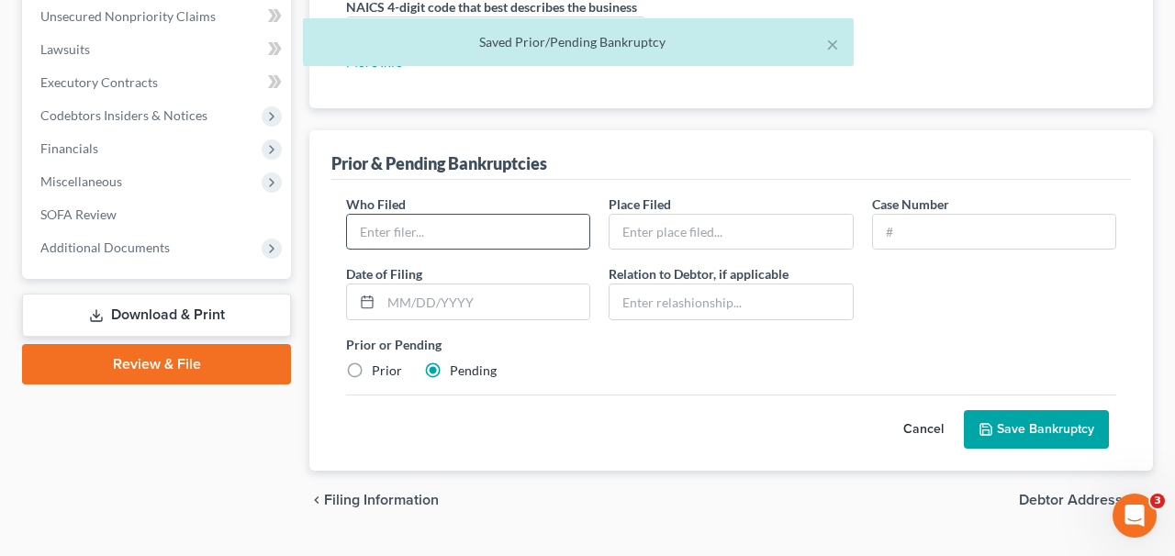
click at [534, 232] on input "text" at bounding box center [468, 232] width 242 height 35
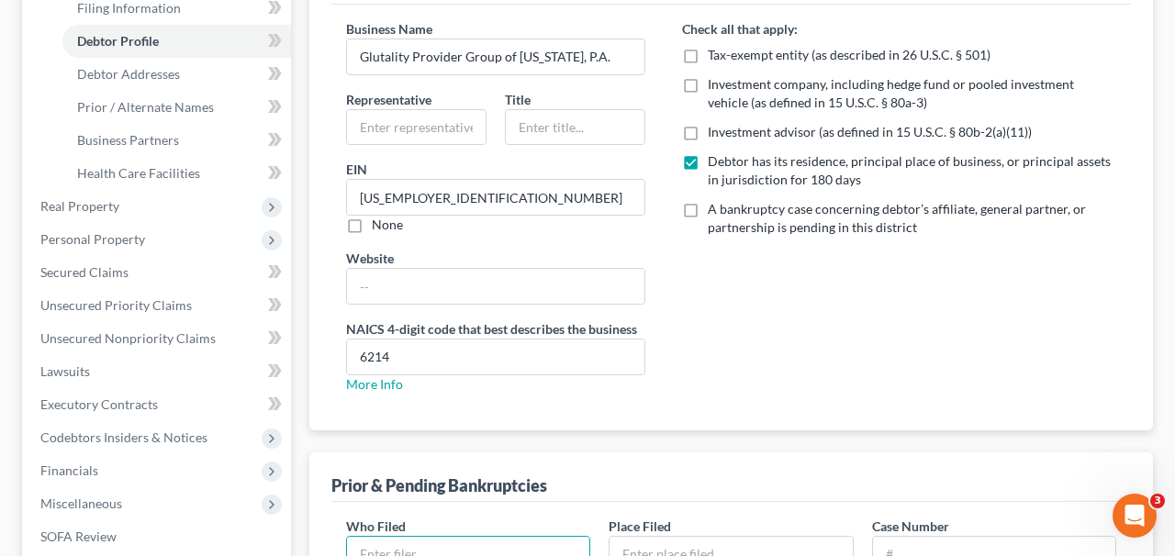
scroll to position [630, 0]
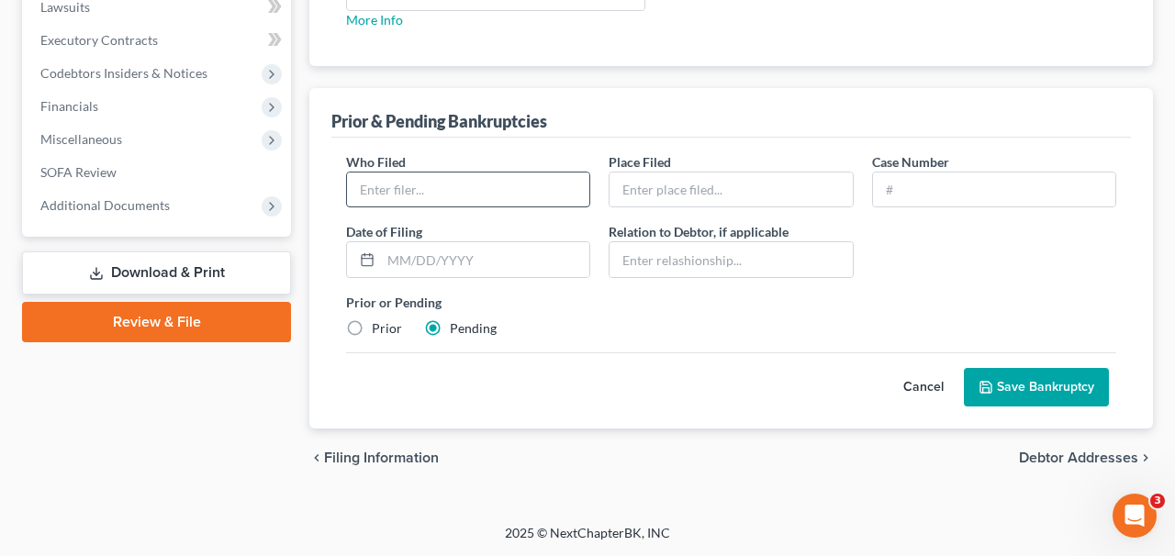
click at [491, 184] on input "text" at bounding box center [468, 190] width 242 height 35
click at [528, 181] on input "Glutality Provider Group of [US_STATE], P.A." at bounding box center [468, 190] width 242 height 35
type input "Glutality Provider Group of [US_STATE], P.A."
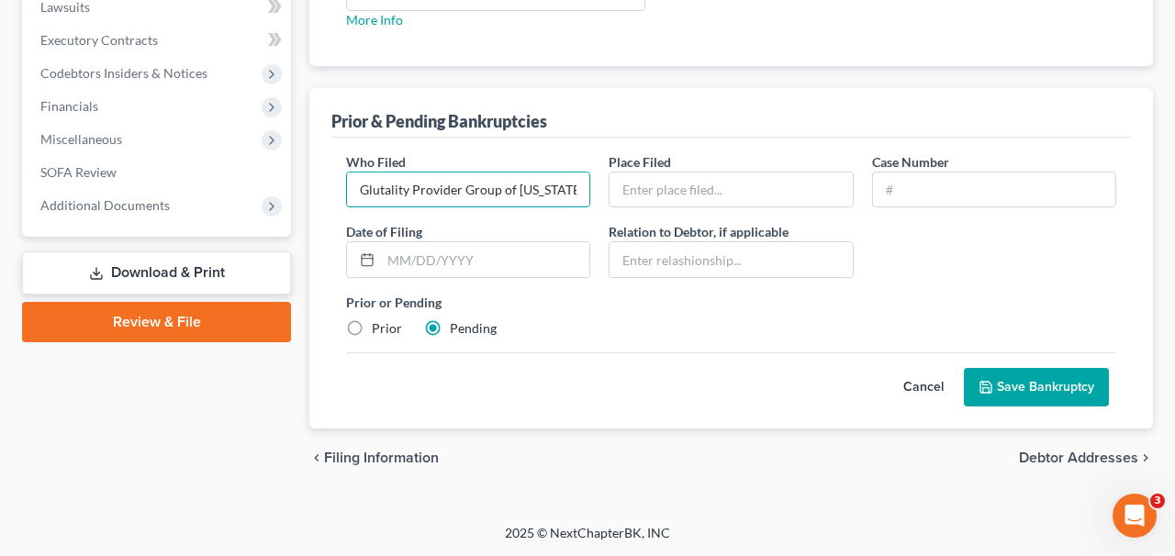
scroll to position [0, 28]
drag, startPoint x: 501, startPoint y: 197, endPoint x: 674, endPoint y: 209, distance: 173.1
click at [674, 209] on div "Who Filed * Glutality Provider Group of [US_STATE], P.A. Place Filed * Case Num…" at bounding box center [731, 252] width 789 height 201
click at [748, 195] on input "text" at bounding box center [731, 190] width 242 height 35
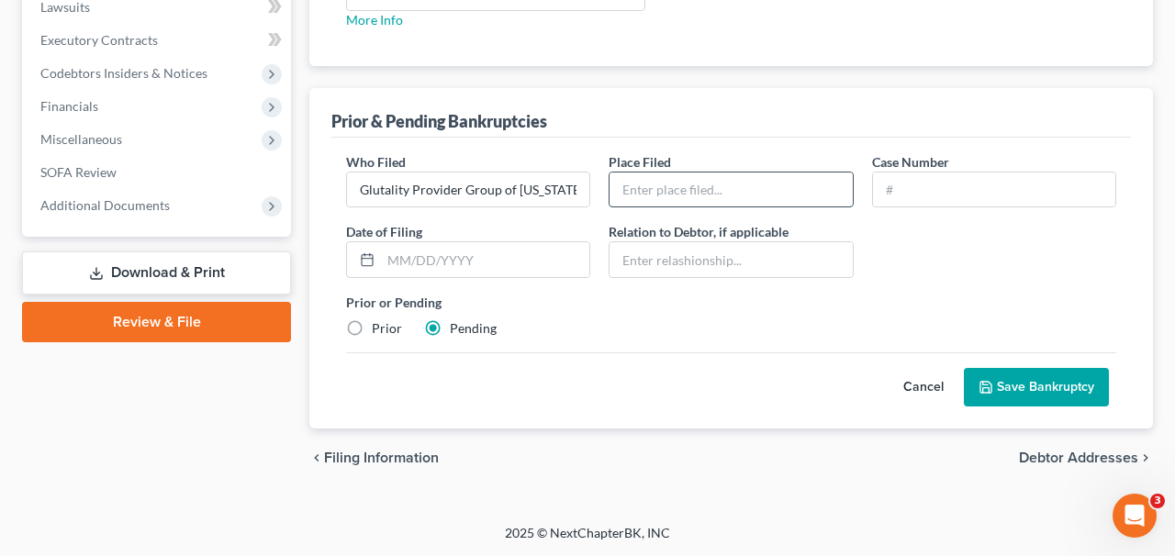
type input "[GEOGRAPHIC_DATA]"
click at [938, 185] on input "text" at bounding box center [994, 190] width 242 height 35
type input "Pending"
click at [1057, 389] on button "Save Bankruptcy" at bounding box center [1036, 387] width 145 height 39
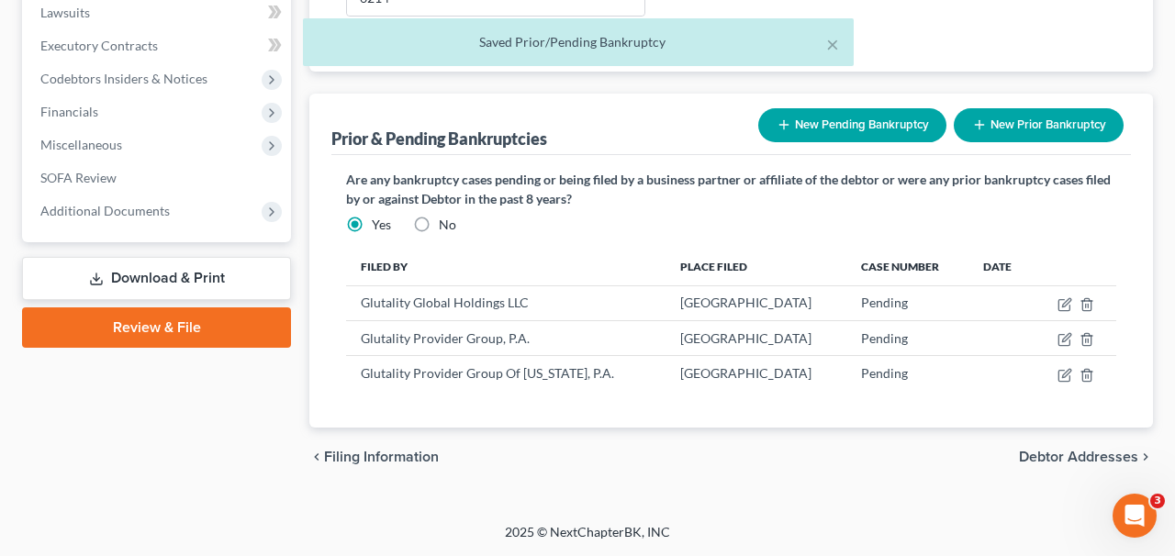
scroll to position [624, 0]
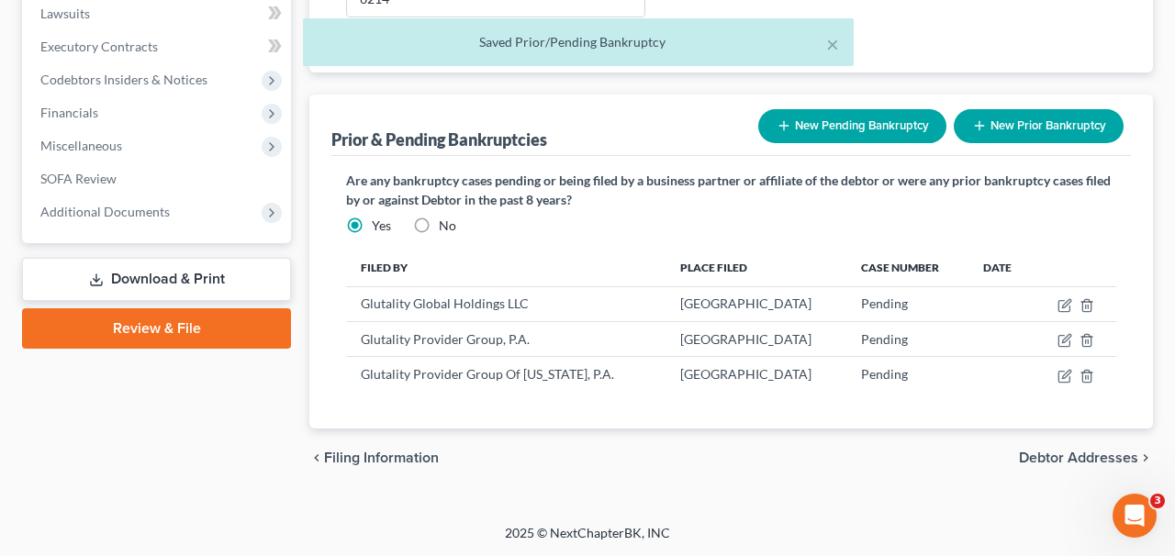
click at [841, 135] on button "New Pending Bankruptcy" at bounding box center [853, 126] width 188 height 34
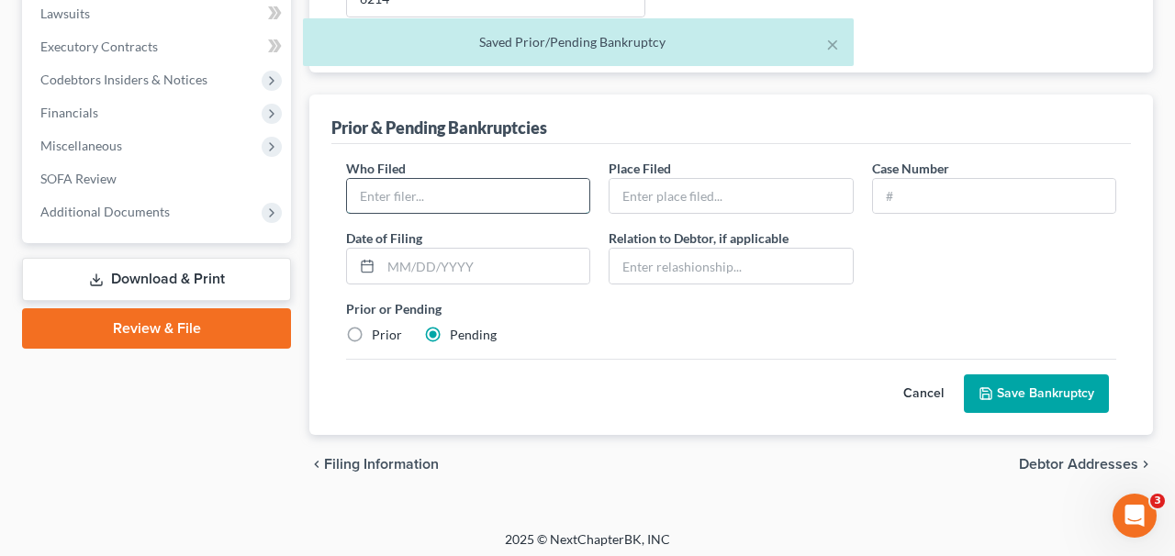
click at [506, 208] on input "text" at bounding box center [468, 196] width 242 height 35
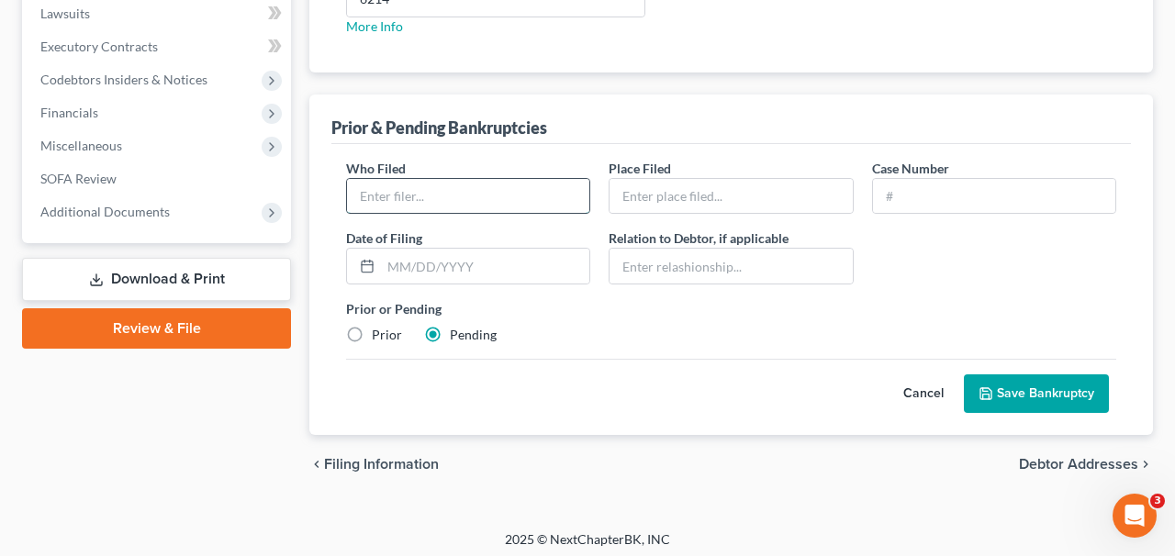
type input "SamHealth, LLC"
click at [691, 204] on input "text" at bounding box center [731, 196] width 242 height 35
type input "[GEOGRAPHIC_DATA]"
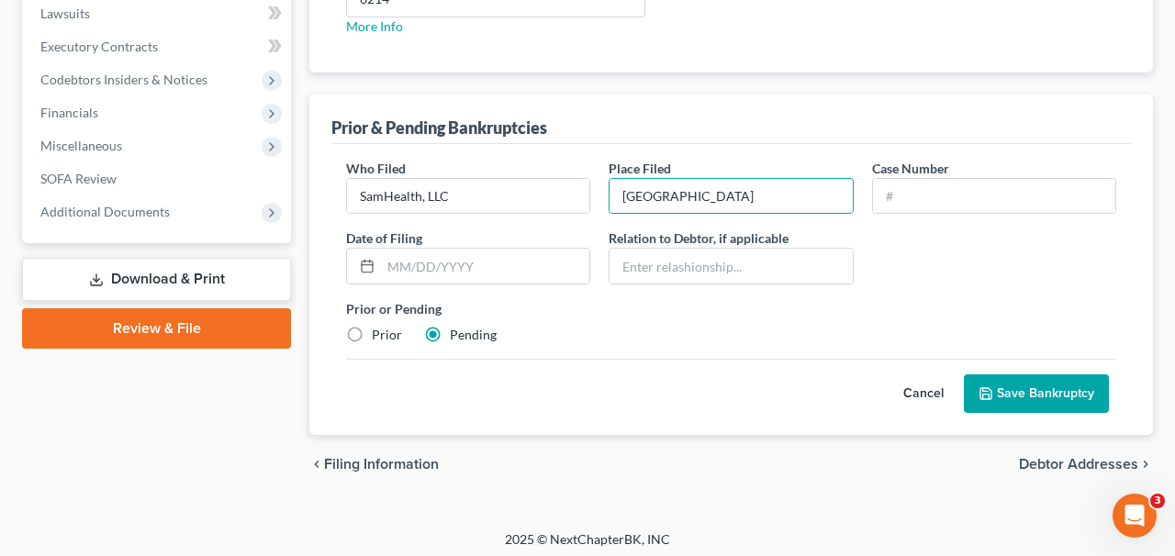
click at [1003, 163] on div "Case Number" at bounding box center [994, 187] width 263 height 56
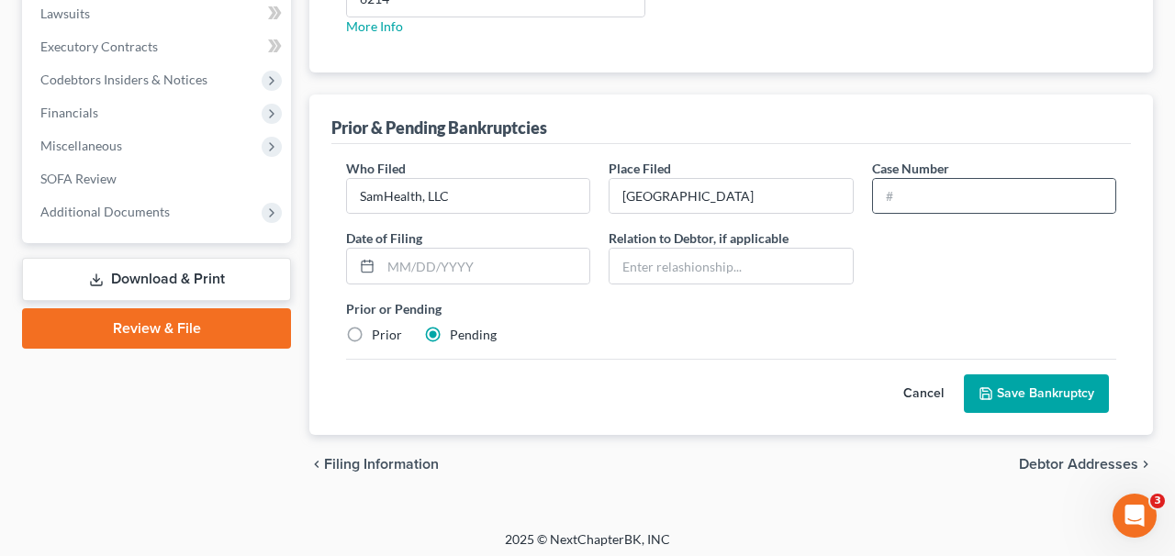
click at [999, 178] on div at bounding box center [994, 196] width 244 height 37
click at [999, 186] on input "text" at bounding box center [994, 196] width 242 height 35
type input "Pending"
click at [1011, 403] on button "Save Bankruptcy" at bounding box center [1036, 394] width 145 height 39
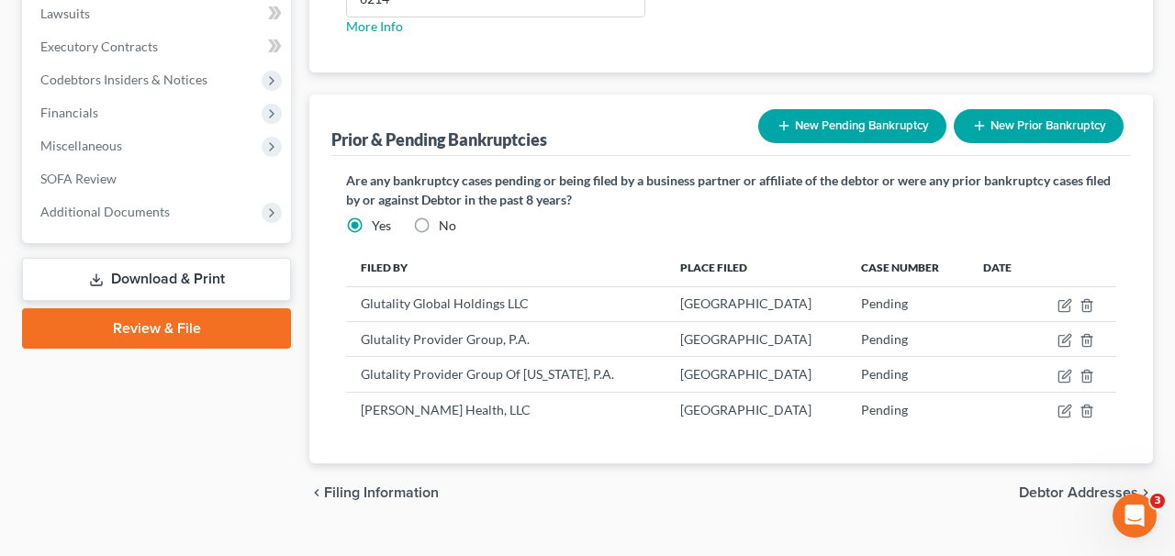
click at [834, 128] on button "New Pending Bankruptcy" at bounding box center [853, 126] width 188 height 34
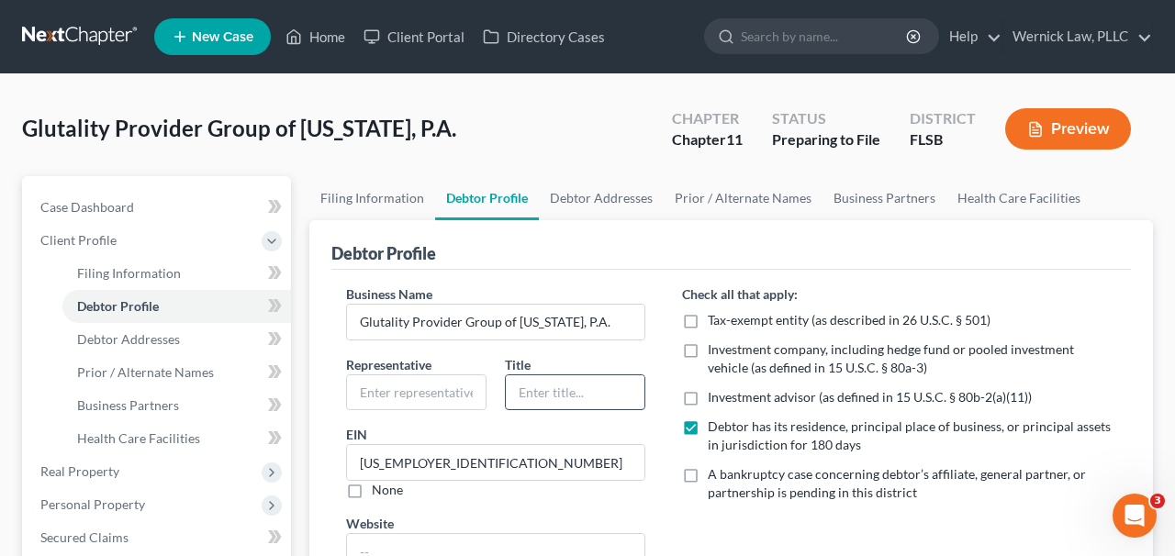
scroll to position [630, 0]
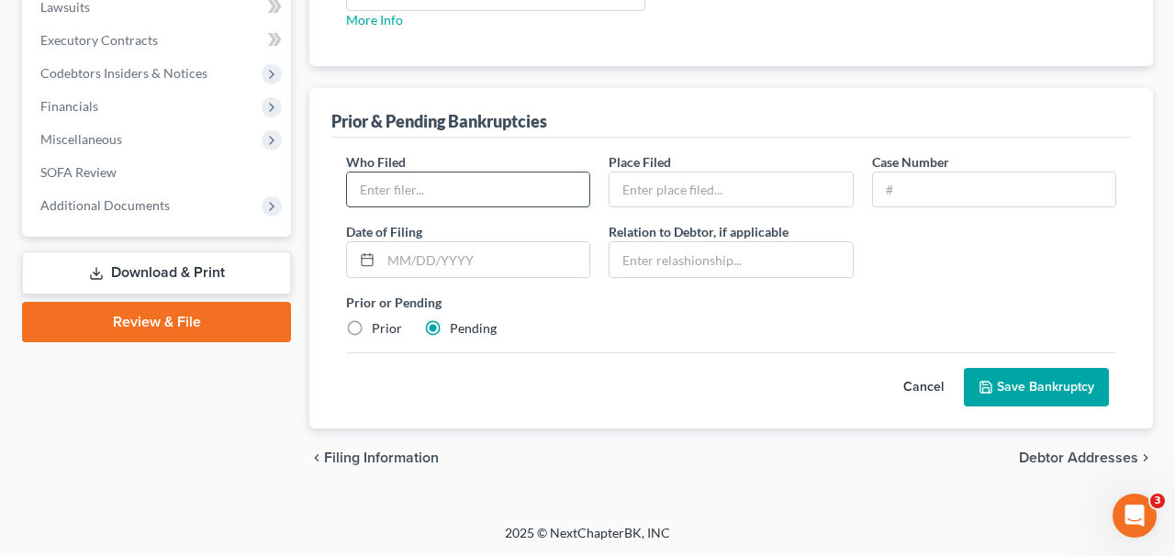
click at [503, 197] on input "text" at bounding box center [468, 190] width 242 height 35
paste input "Glutality Provider Group of [US_STATE], P.C."
type input "Glutality Provider Group of [US_STATE], P.C."
click at [714, 165] on div "Place Filed *" at bounding box center [731, 180] width 263 height 56
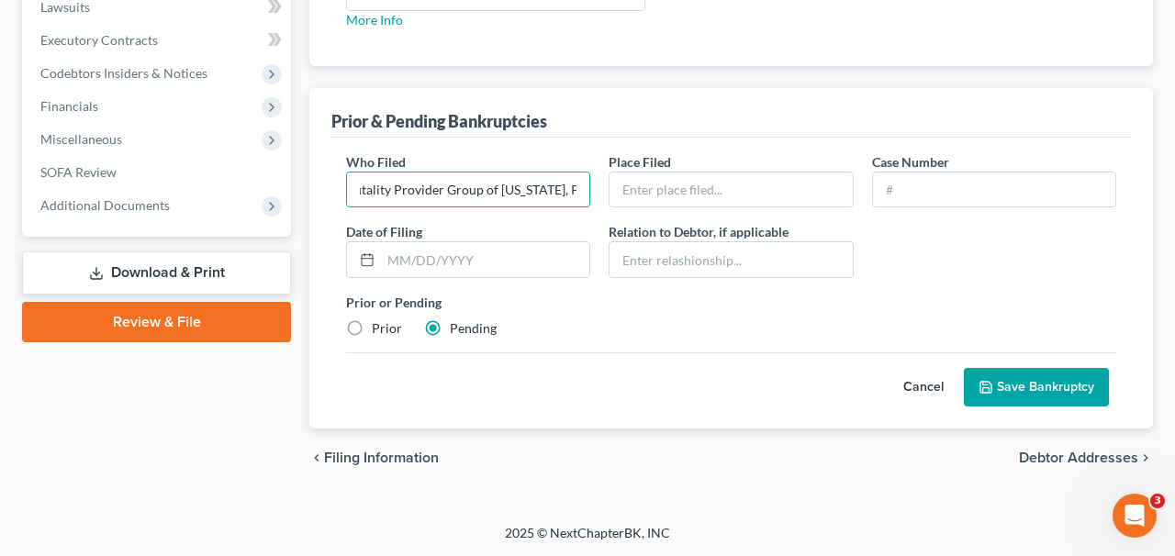
scroll to position [0, 0]
click at [713, 176] on input "text" at bounding box center [731, 190] width 242 height 35
type input "[GEOGRAPHIC_DATA]"
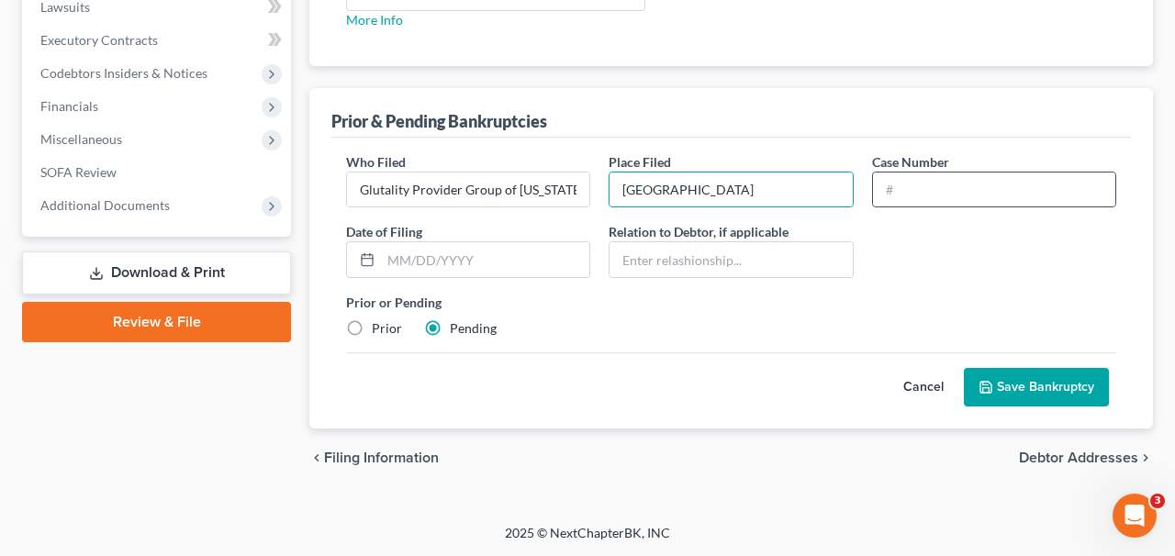
click at [872, 199] on div at bounding box center [994, 190] width 244 height 37
click at [889, 196] on input "text" at bounding box center [994, 190] width 242 height 35
type input "Pending"
click at [1029, 399] on button "Save Bankruptcy" at bounding box center [1036, 387] width 145 height 39
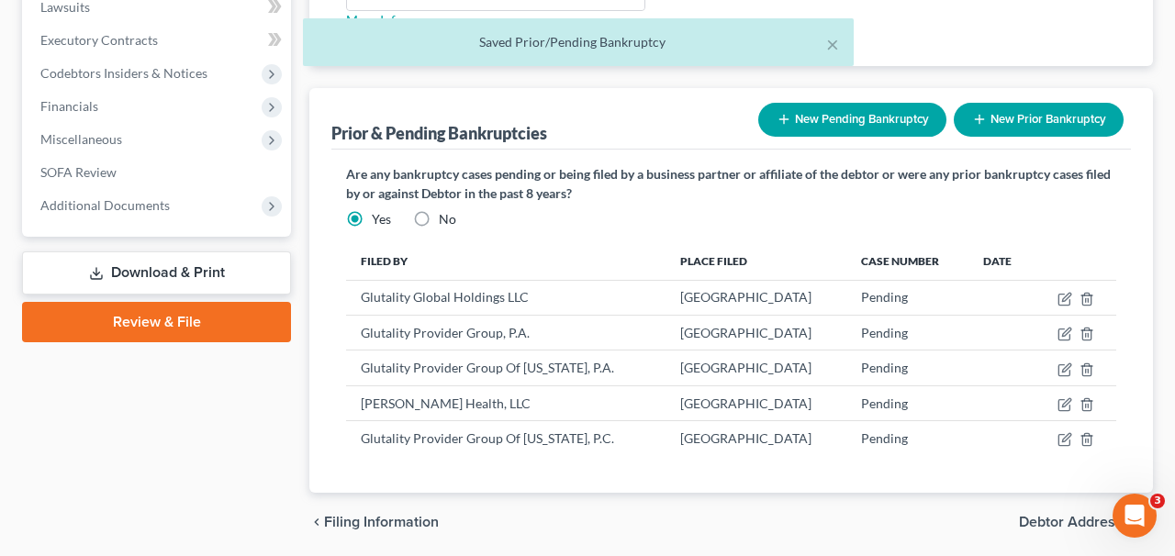
click at [838, 121] on button "New Pending Bankruptcy" at bounding box center [853, 120] width 188 height 34
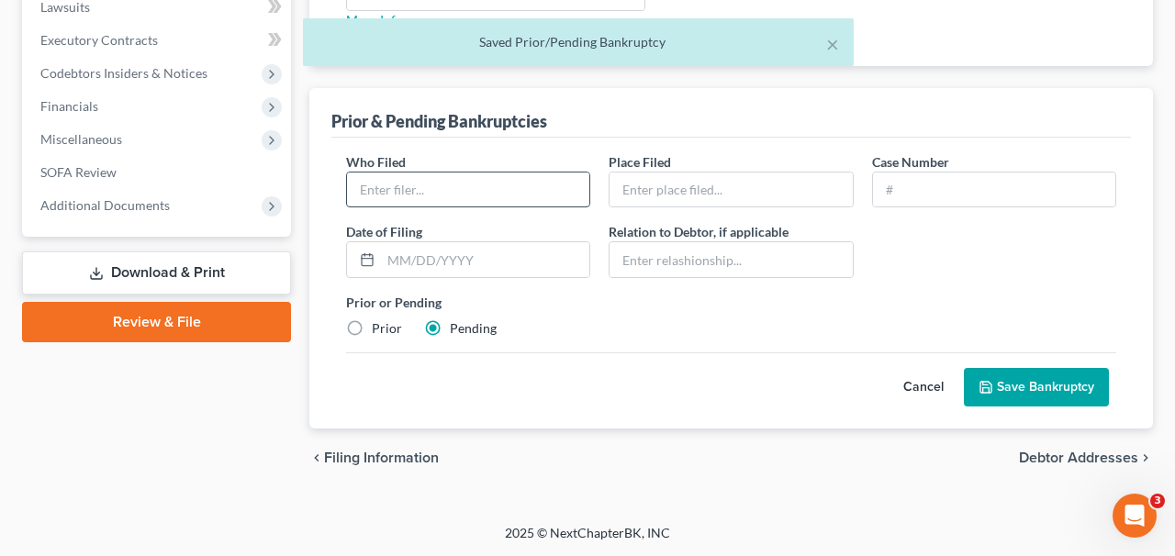
click at [486, 176] on input "text" at bounding box center [468, 190] width 242 height 35
type input "SamHealth, LLC"
click at [685, 214] on div "Who Filed * SamHealth, LLC Place Filed * Case Number Date of [GEOGRAPHIC_DATA] …" at bounding box center [731, 252] width 789 height 201
click at [676, 180] on input "text" at bounding box center [731, 190] width 242 height 35
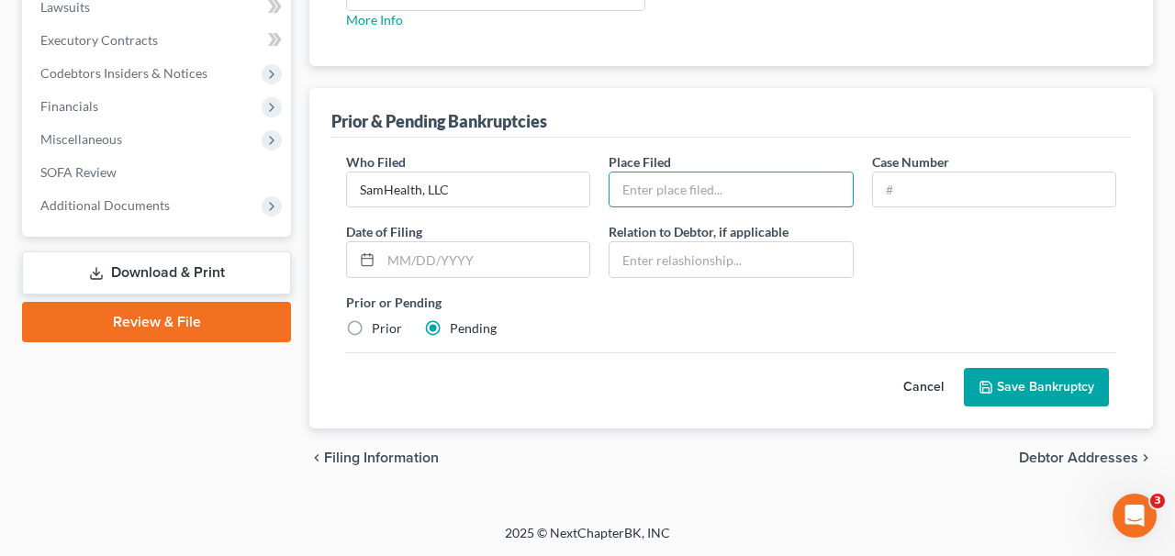
type input "[GEOGRAPHIC_DATA]"
click at [927, 183] on input "text" at bounding box center [994, 190] width 242 height 35
type input "Pending"
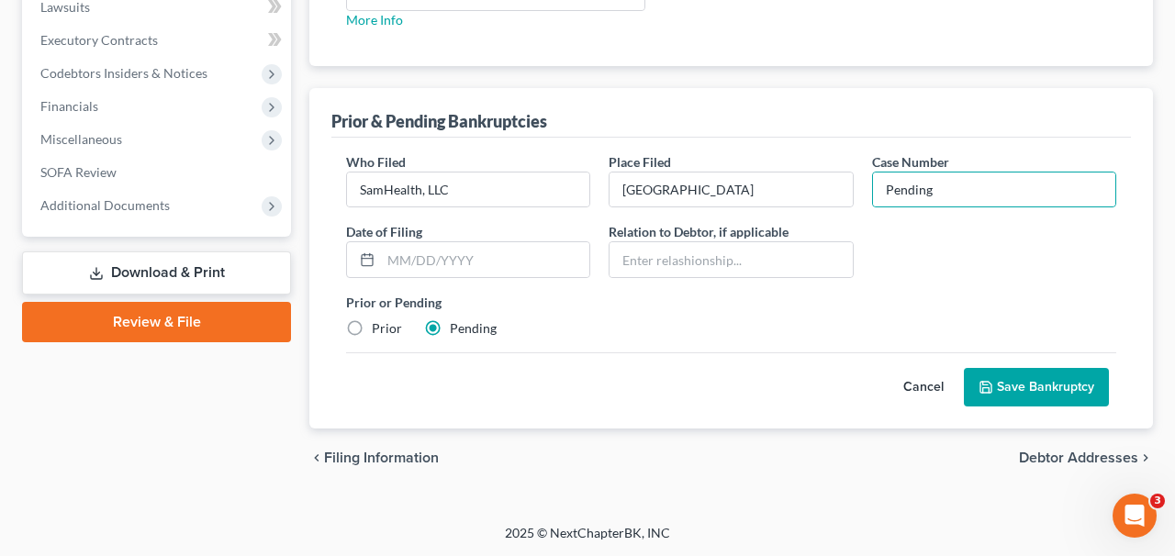
click at [1018, 385] on button "Save Bankruptcy" at bounding box center [1036, 387] width 145 height 39
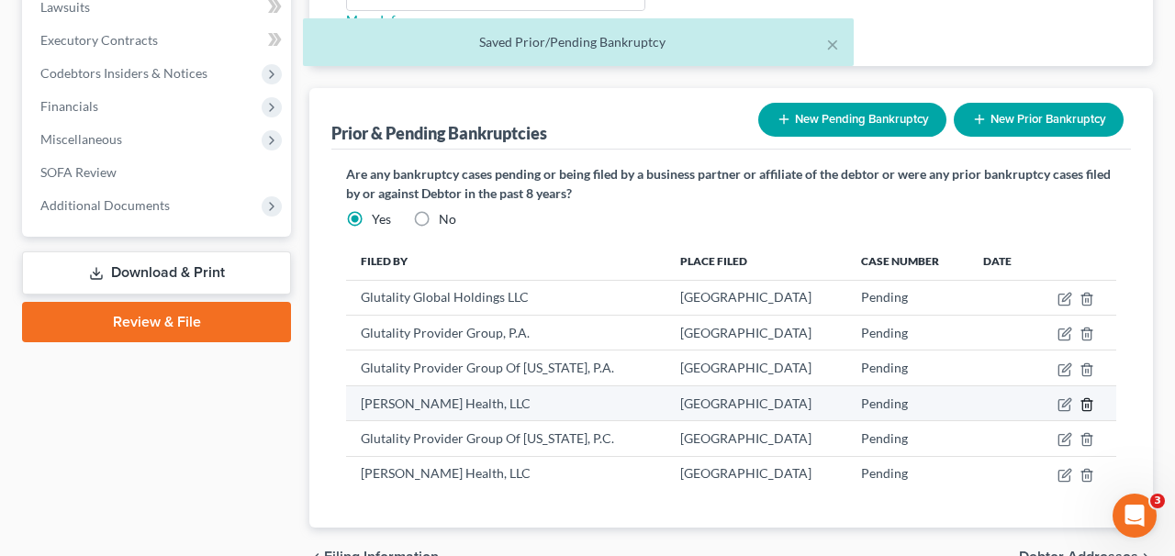
click at [1083, 403] on icon "button" at bounding box center [1087, 405] width 8 height 12
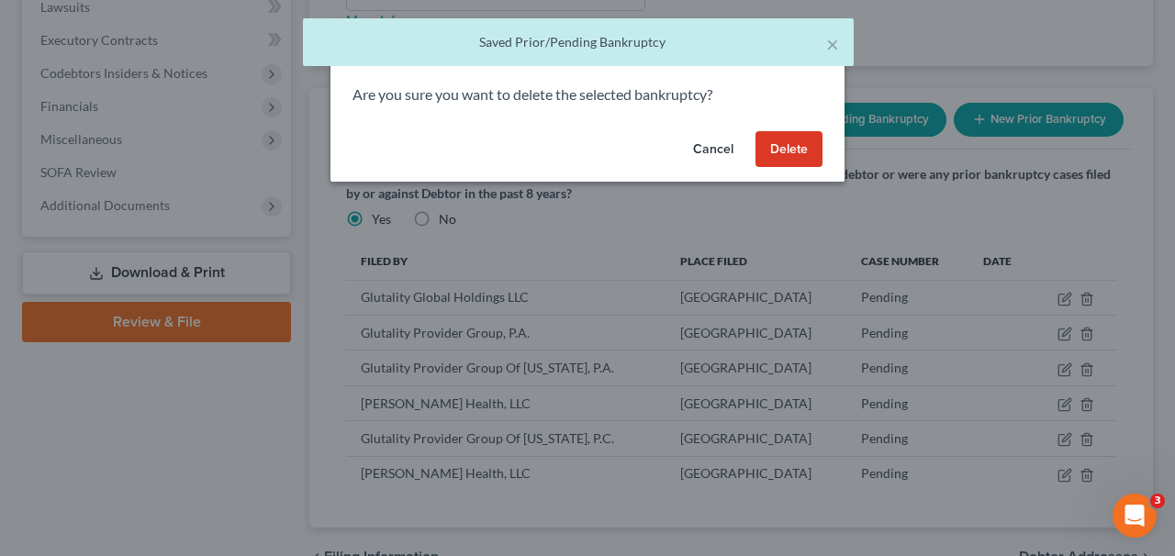
click at [800, 151] on button "Delete" at bounding box center [789, 149] width 67 height 37
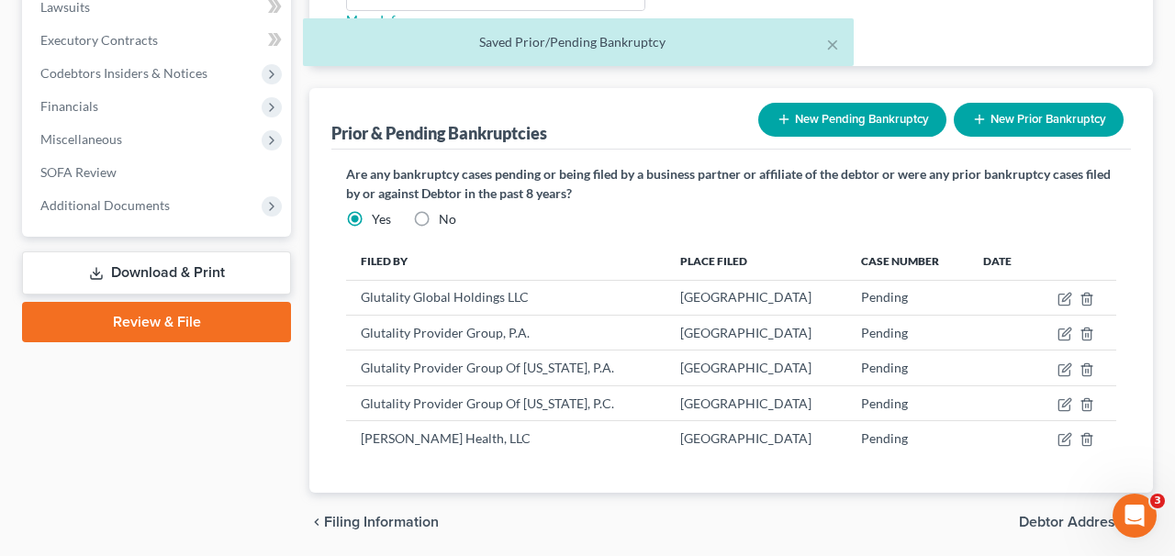
click at [828, 128] on button "New Pending Bankruptcy" at bounding box center [853, 120] width 188 height 34
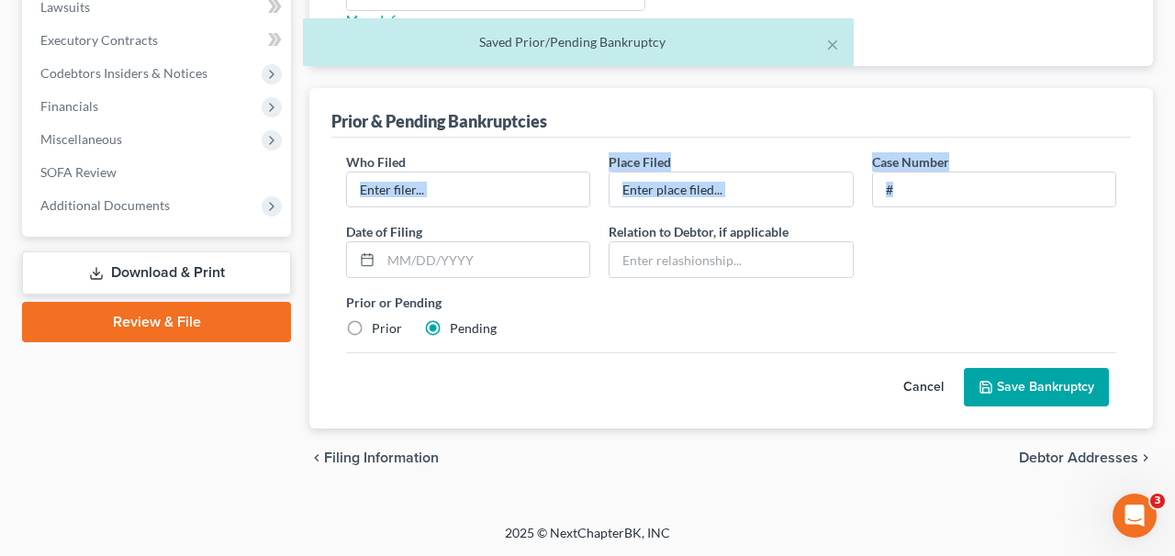
click at [478, 214] on div "Who Filed * Place Filed * Case Number Date of [GEOGRAPHIC_DATA] * Relation to D…" at bounding box center [731, 252] width 789 height 201
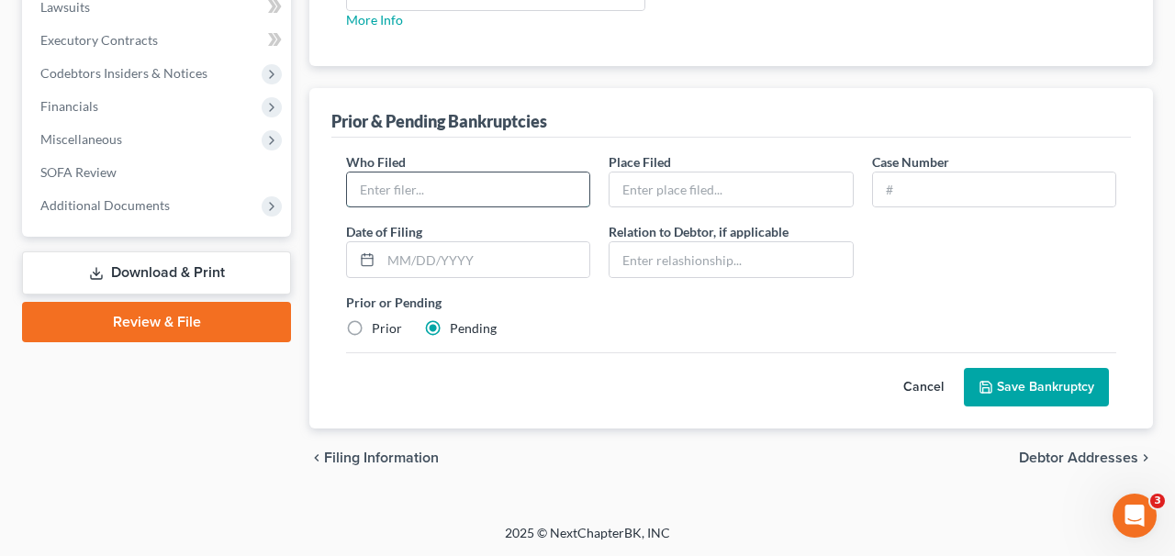
click at [478, 203] on input "text" at bounding box center [468, 190] width 242 height 35
type input "StrideSlim, LLC"
click at [681, 211] on div "Who Filed * StrideSlim, LLC Place Filed * Case Number Date of [GEOGRAPHIC_DATA]…" at bounding box center [731, 252] width 789 height 201
click at [681, 189] on input "text" at bounding box center [731, 190] width 242 height 35
type input "[GEOGRAPHIC_DATA]"
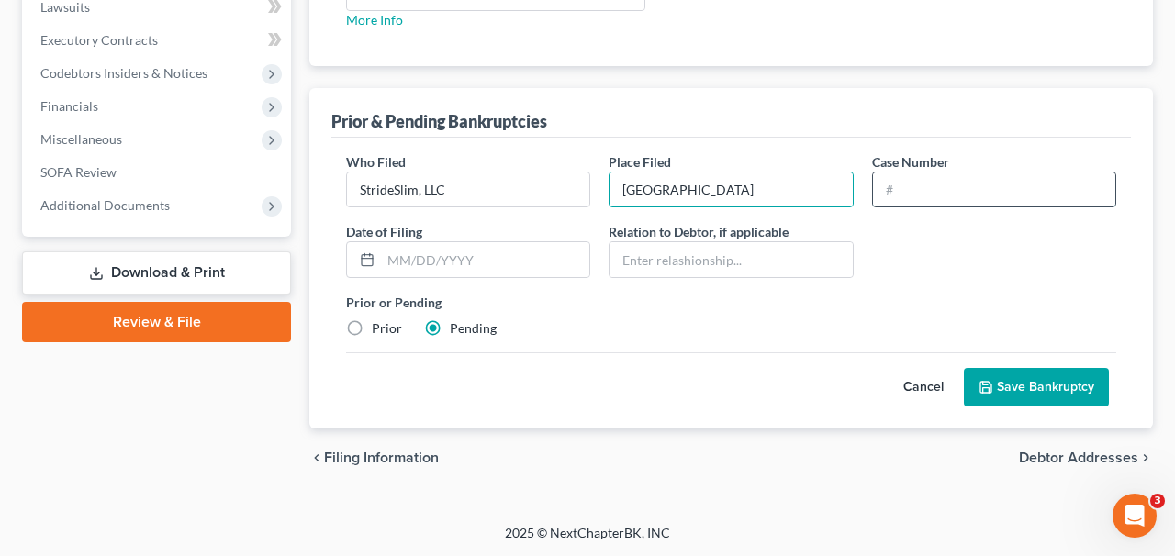
click at [904, 180] on input "text" at bounding box center [994, 190] width 242 height 35
type input "Pending"
click at [1047, 397] on button "Save Bankruptcy" at bounding box center [1036, 387] width 145 height 39
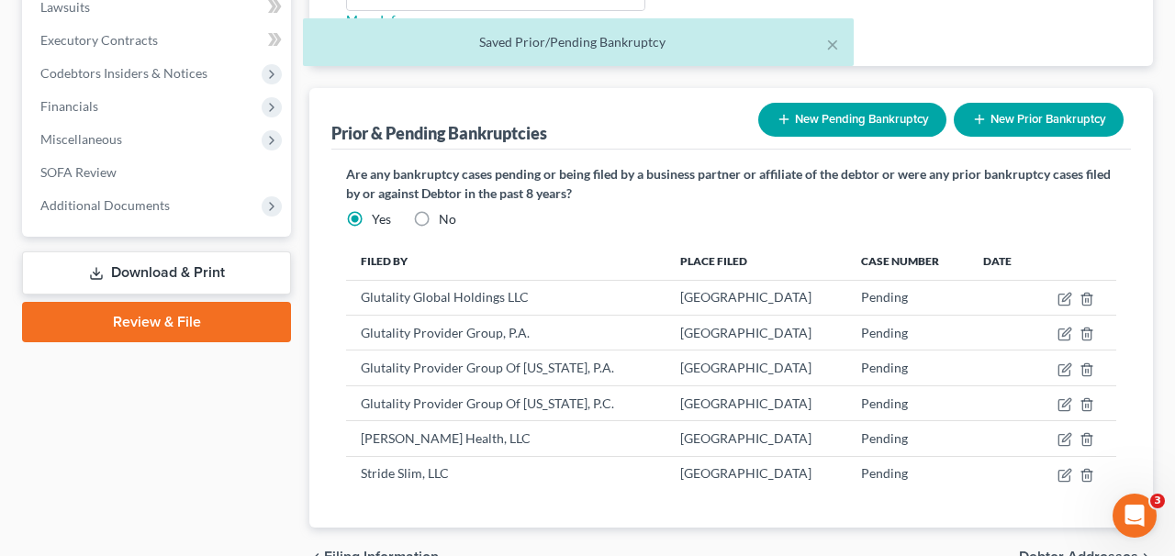
click at [877, 114] on button "New Pending Bankruptcy" at bounding box center [853, 120] width 188 height 34
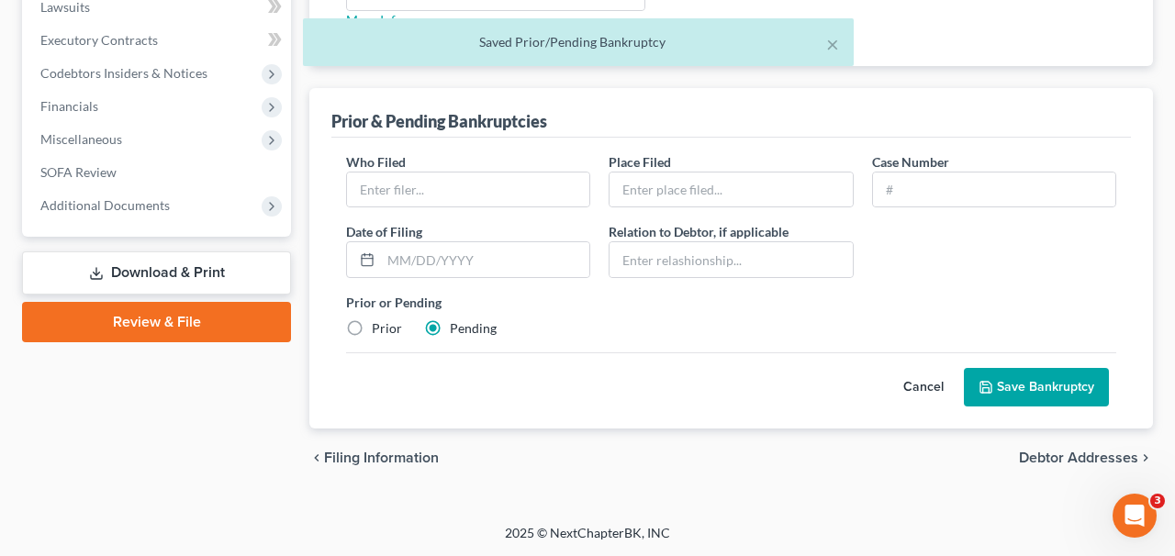
click at [455, 161] on div "Who Filed *" at bounding box center [468, 180] width 263 height 56
click at [456, 179] on input "text" at bounding box center [468, 190] width 242 height 35
type input "Welco Track Services, LLC"
click at [656, 219] on div "Who Filed * Welco Track Services, LLC Place Filed * Case Number Date of [GEOGRA…" at bounding box center [731, 252] width 789 height 201
click at [655, 202] on input "text" at bounding box center [731, 190] width 242 height 35
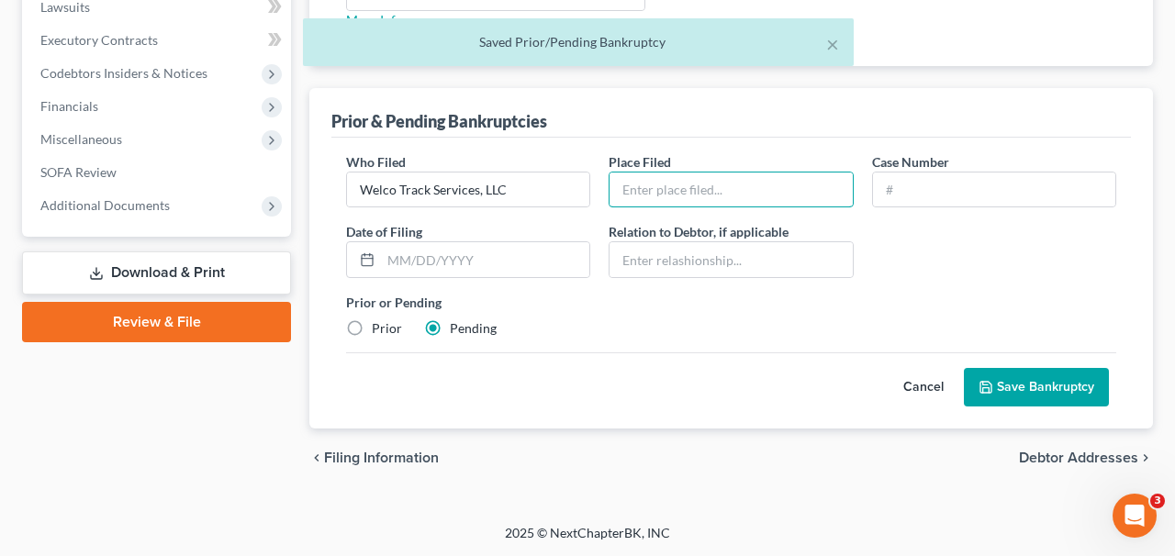
type input "[GEOGRAPHIC_DATA]"
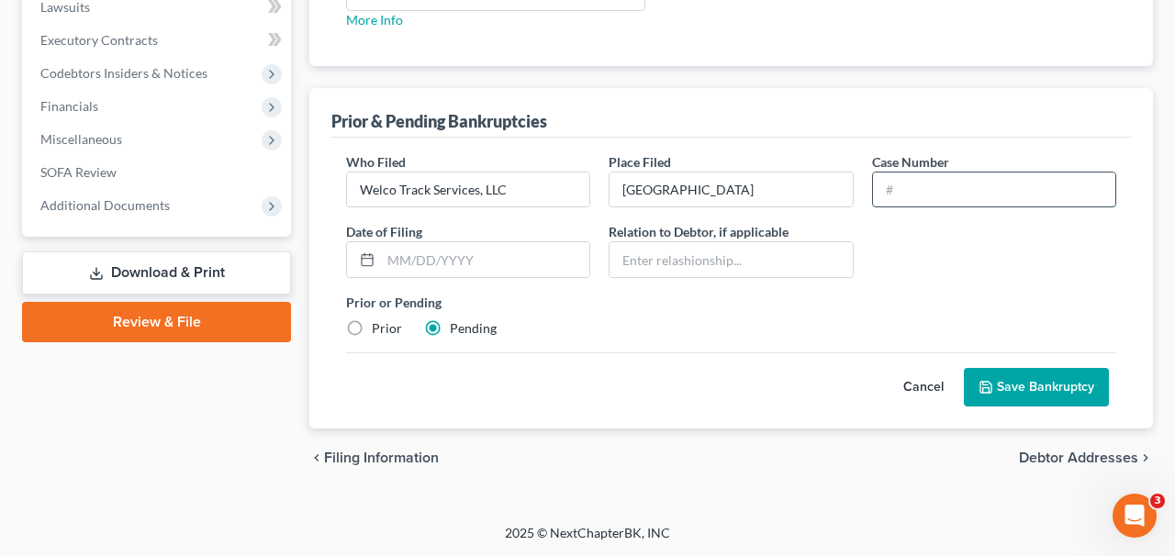
click at [936, 193] on input "text" at bounding box center [994, 190] width 242 height 35
type input "Pending"
click at [1045, 388] on button "Save Bankruptcy" at bounding box center [1036, 387] width 145 height 39
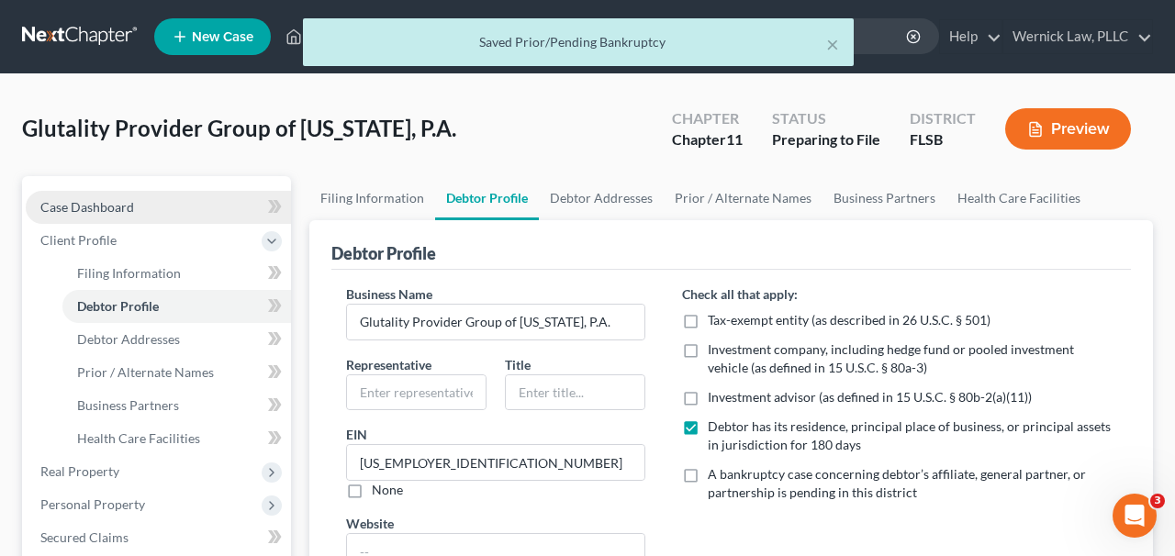
click at [145, 203] on link "Case Dashboard" at bounding box center [158, 207] width 265 height 33
select select "17"
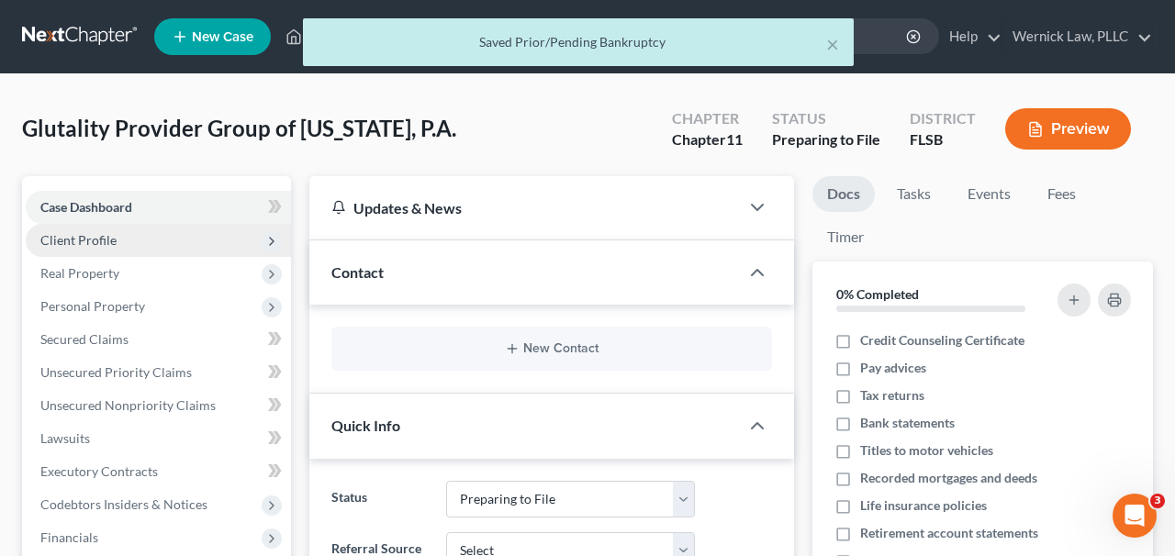
click at [148, 245] on span "Client Profile" at bounding box center [158, 240] width 265 height 33
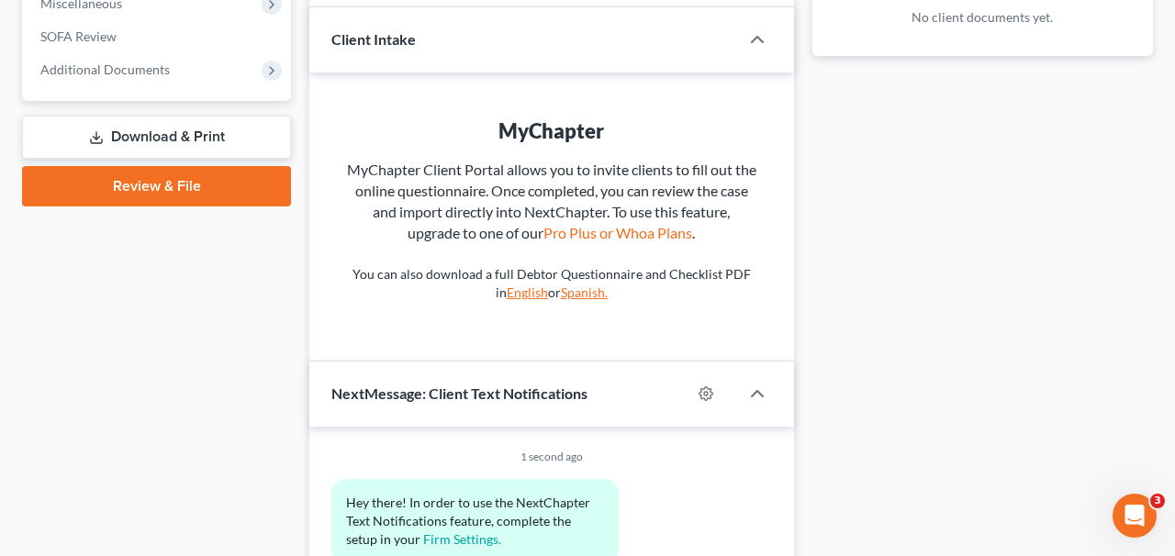
click at [203, 137] on link "Download & Print" at bounding box center [156, 137] width 269 height 43
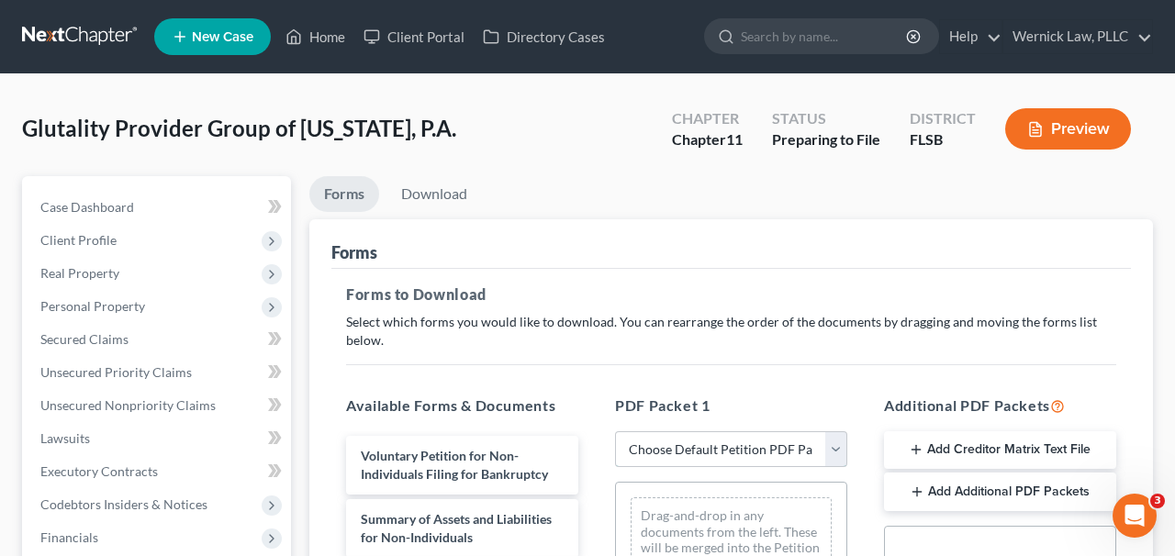
click at [672, 444] on select "Choose Default Petition PDF Packet Complete Bankruptcy Petition (all forms and …" at bounding box center [731, 450] width 232 height 37
select select "0"
click at [615, 432] on select "Choose Default Petition PDF Packet Complete Bankruptcy Petition (all forms and …" at bounding box center [731, 450] width 232 height 37
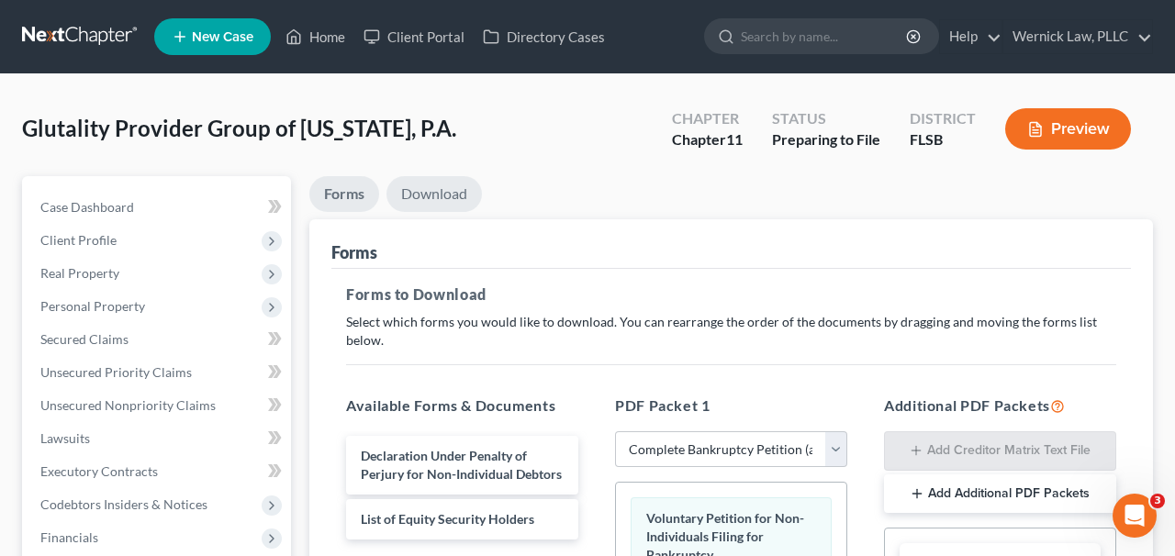
click at [430, 185] on link "Download" at bounding box center [435, 194] width 96 height 36
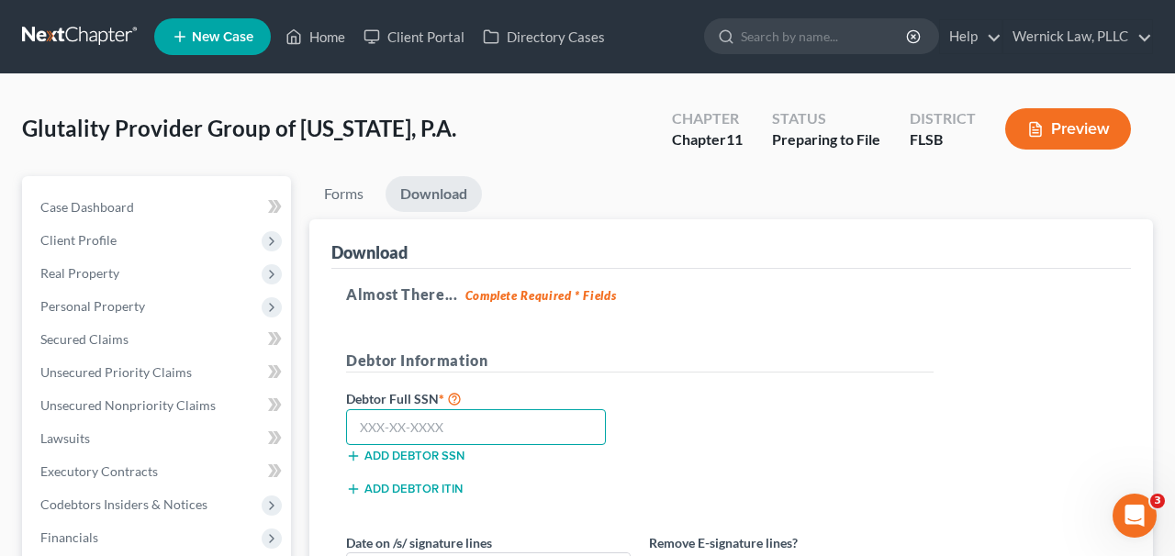
click at [456, 417] on input "text" at bounding box center [476, 428] width 260 height 37
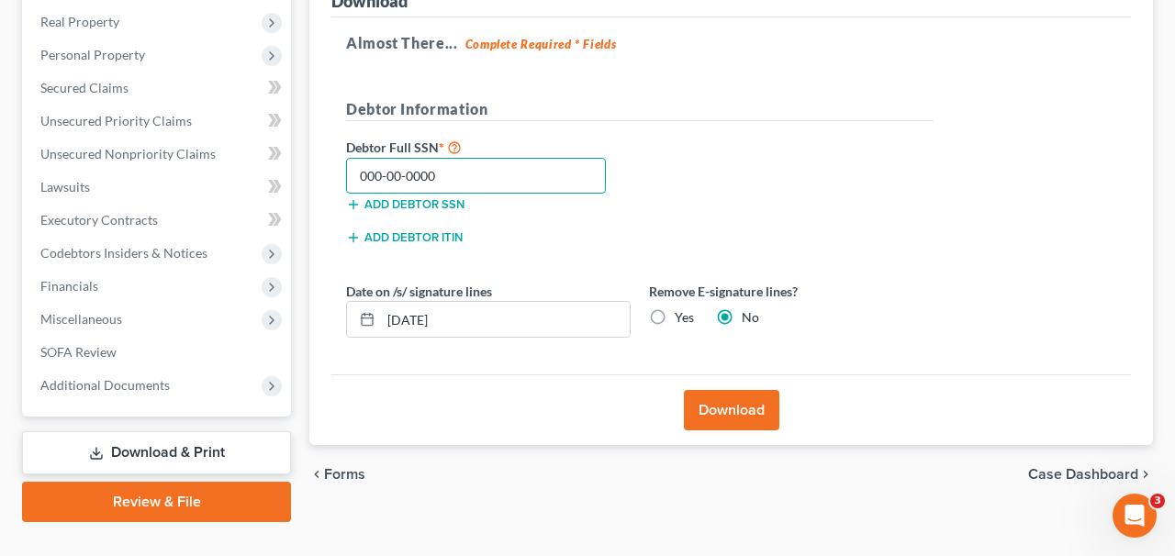
scroll to position [286, 0]
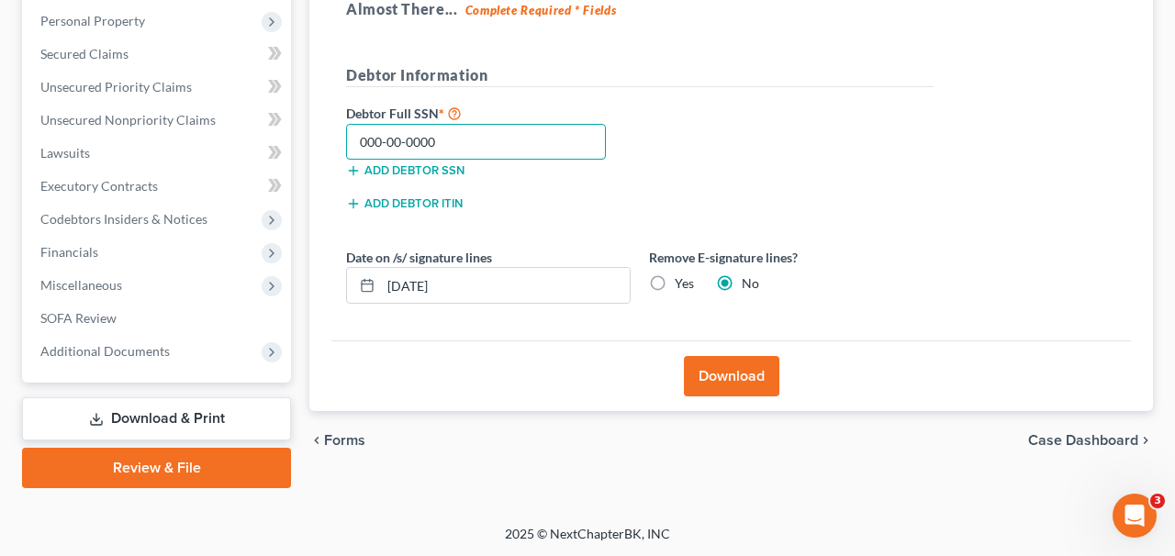
type input "000-00-0000"
click at [745, 368] on button "Download" at bounding box center [732, 376] width 96 height 40
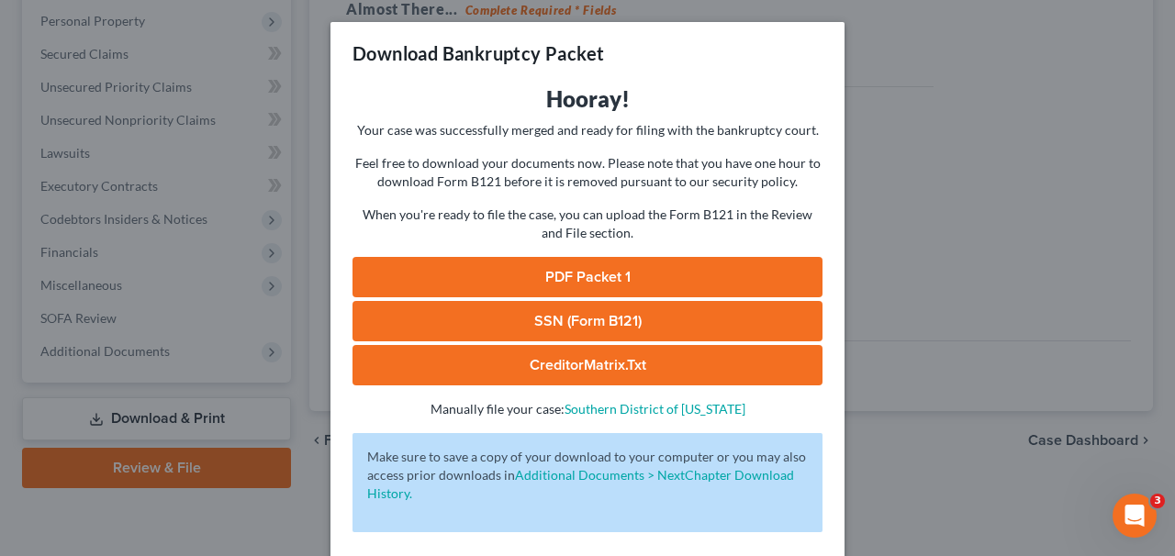
click at [687, 264] on link "PDF Packet 1" at bounding box center [588, 277] width 470 height 40
click at [296, 73] on div "Download Bankruptcy Packet Hooray! Your case was successfully merged and ready …" at bounding box center [587, 278] width 1175 height 556
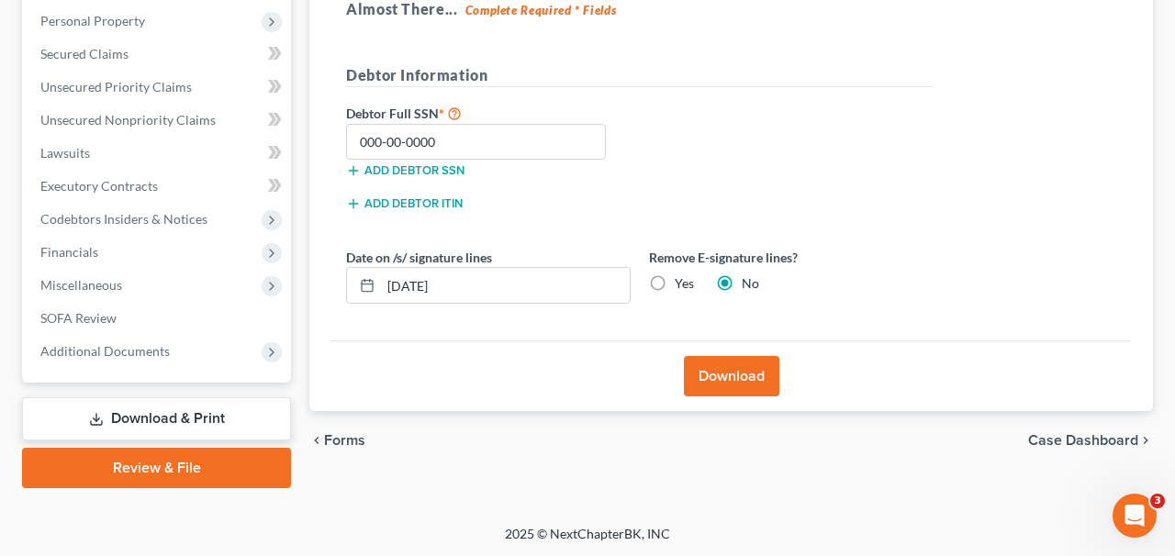
scroll to position [0, 0]
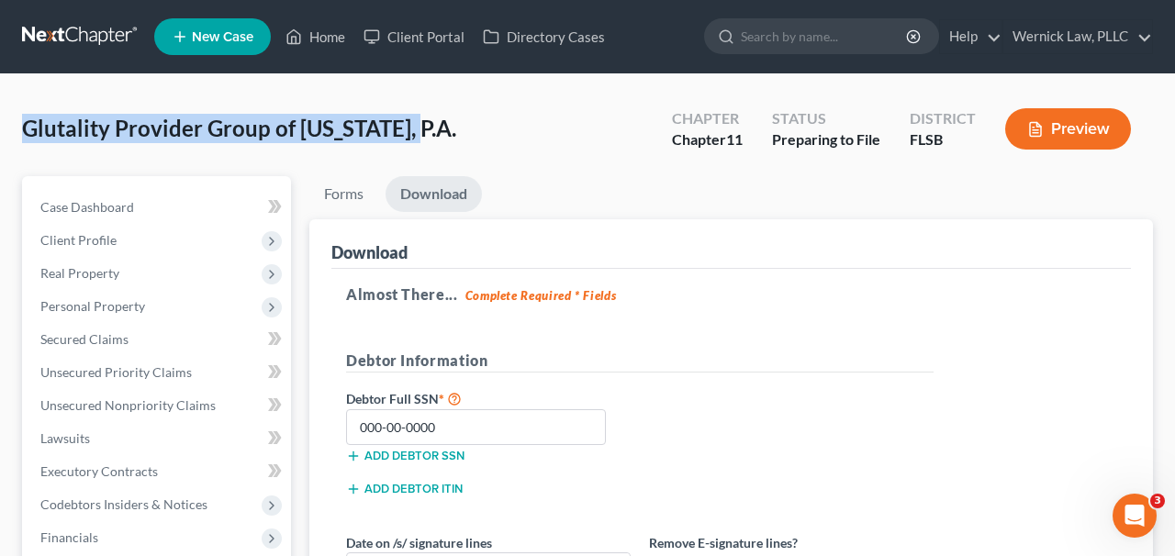
drag, startPoint x: 432, startPoint y: 136, endPoint x: 26, endPoint y: 132, distance: 405.9
click at [26, 132] on div "Glutality Provider Group of [US_STATE], P.A. Upgraded Chapter Chapter 11 Status…" at bounding box center [587, 136] width 1131 height 80
copy span "Glutality Provider Group of [US_STATE], P.A."
click at [114, 41] on link at bounding box center [81, 36] width 118 height 33
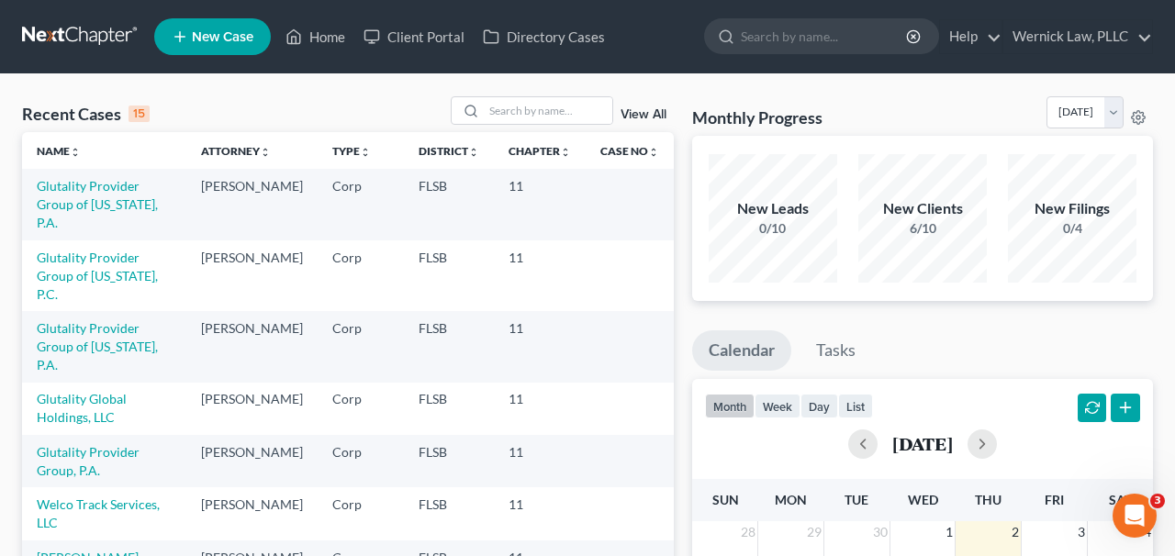
scroll to position [116, 0]
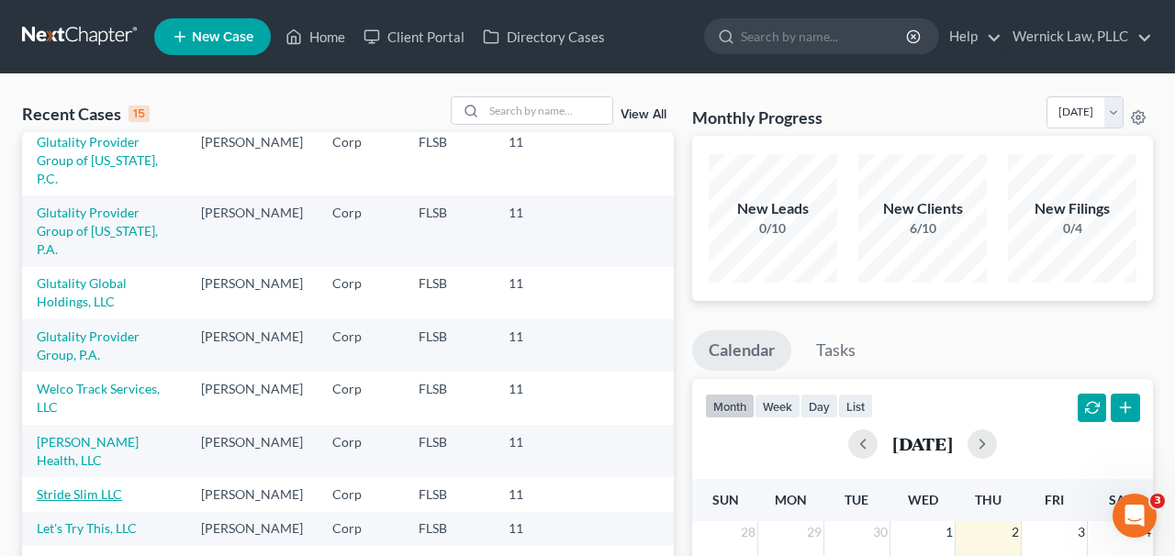
click at [82, 487] on link "Stride Slim LLC" at bounding box center [79, 495] width 85 height 16
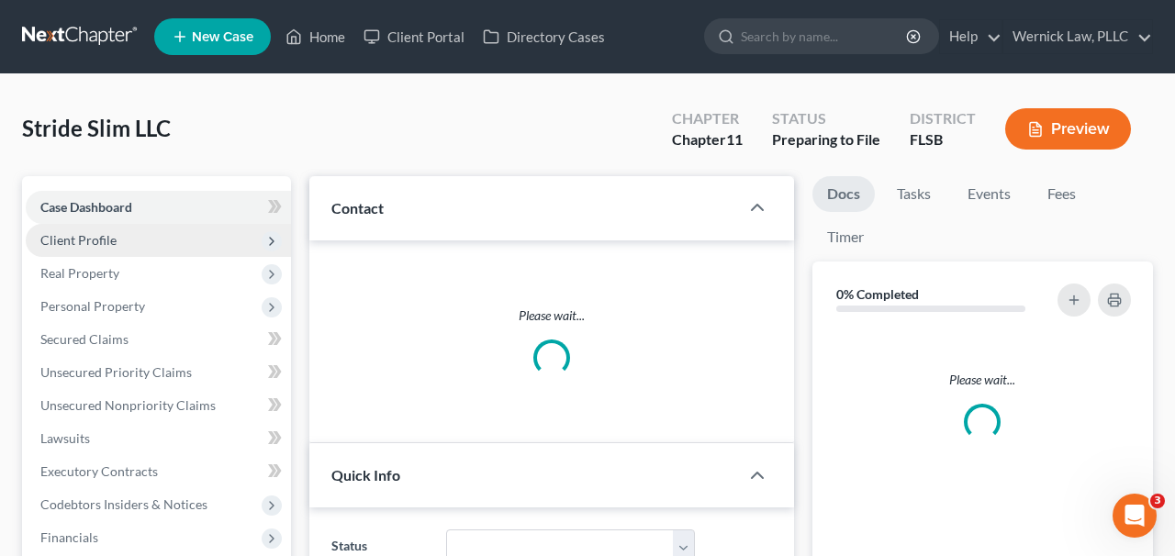
click at [158, 247] on span "Client Profile" at bounding box center [158, 240] width 265 height 33
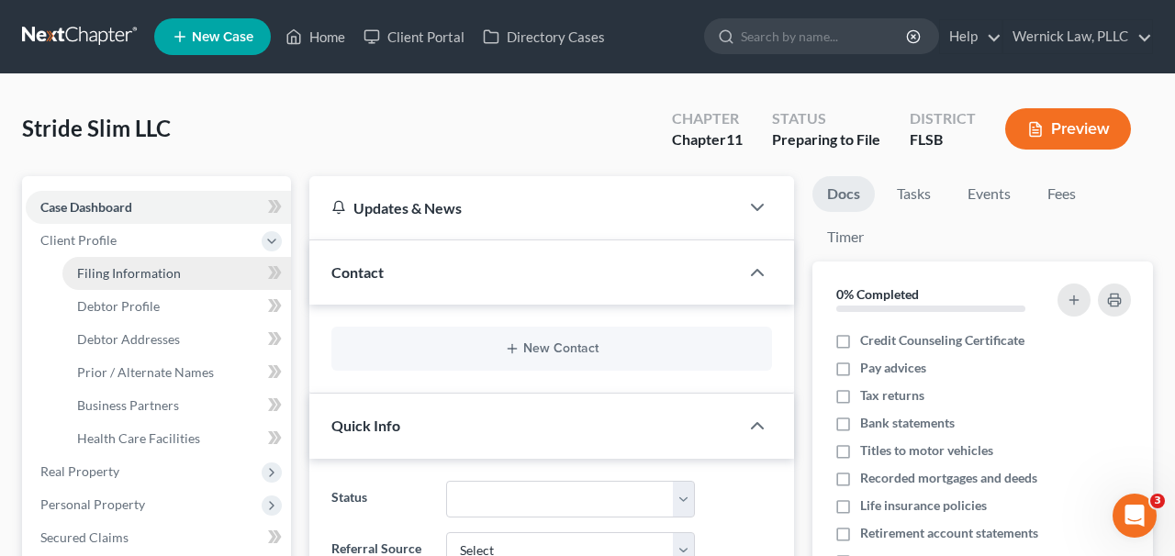
click at [208, 269] on link "Filing Information" at bounding box center [176, 273] width 229 height 33
select select "2"
select select "1"
select select "17"
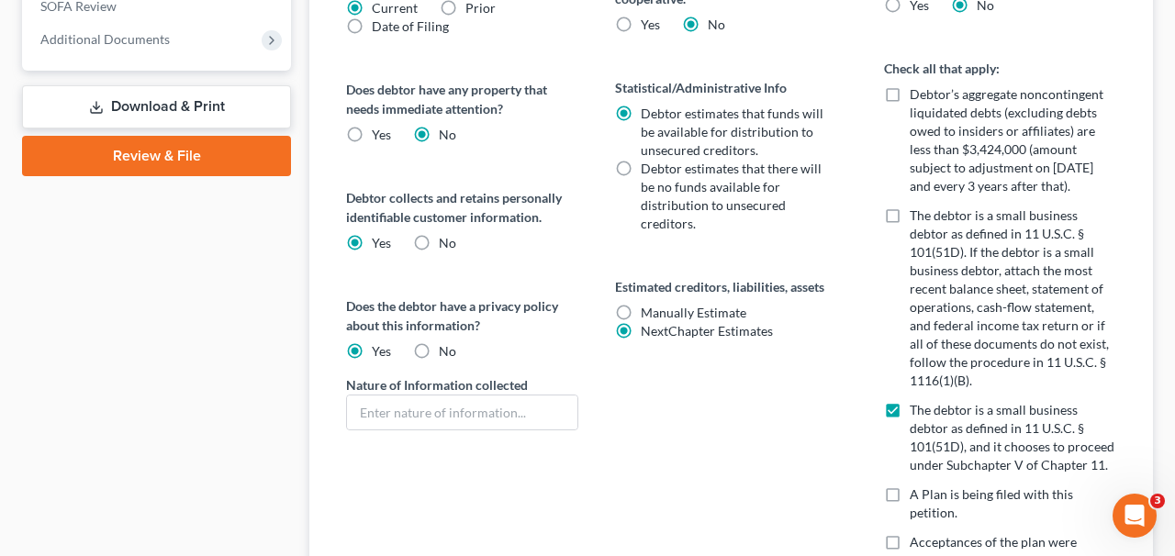
scroll to position [797, 0]
click at [668, 312] on span "Manually Estimate" at bounding box center [694, 312] width 106 height 16
click at [660, 312] on input "Manually Estimate Manually Estimate" at bounding box center [654, 309] width 12 height 12
radio input "true"
radio input "false"
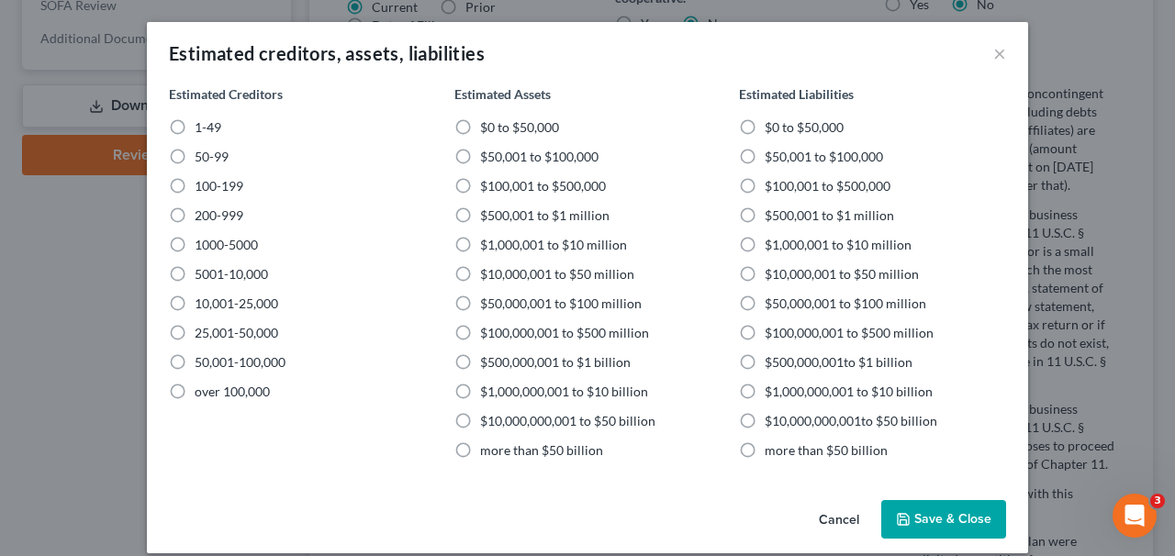
click at [215, 123] on span "1-49" at bounding box center [208, 127] width 27 height 16
click at [214, 123] on input "1-49" at bounding box center [208, 124] width 12 height 12
radio input "true"
click at [557, 213] on span "$500,001 to $1 million" at bounding box center [544, 216] width 129 height 16
click at [500, 213] on input "$500,001 to $1 million" at bounding box center [494, 213] width 12 height 12
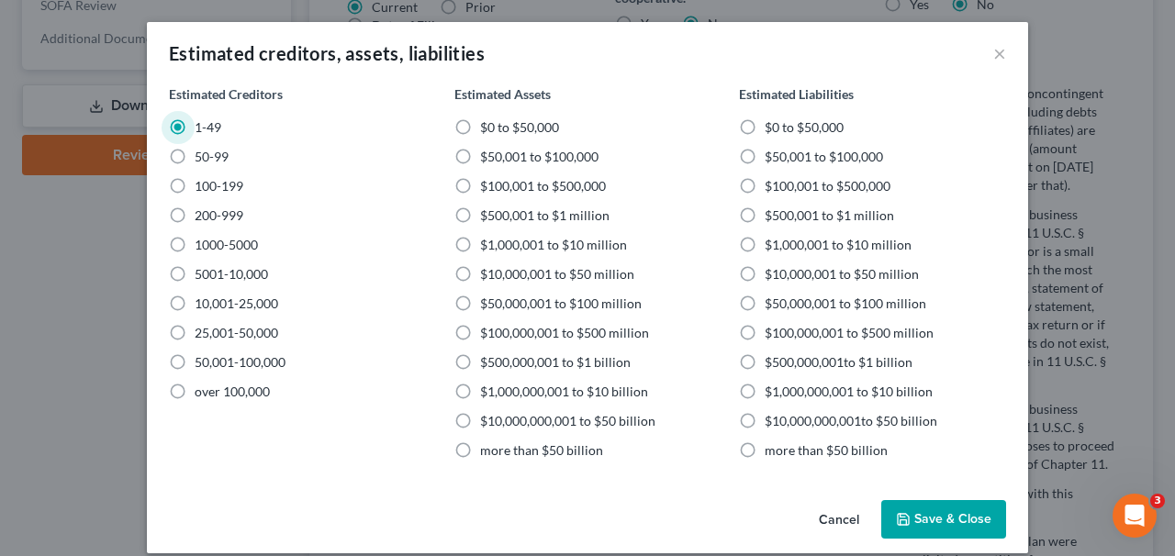
radio input "true"
click at [797, 217] on span "$500,001 to $1 million" at bounding box center [829, 216] width 129 height 16
click at [784, 217] on input "$500,001 to $1 million" at bounding box center [778, 213] width 12 height 12
radio input "true"
click at [946, 521] on button "Save & Close" at bounding box center [944, 519] width 125 height 39
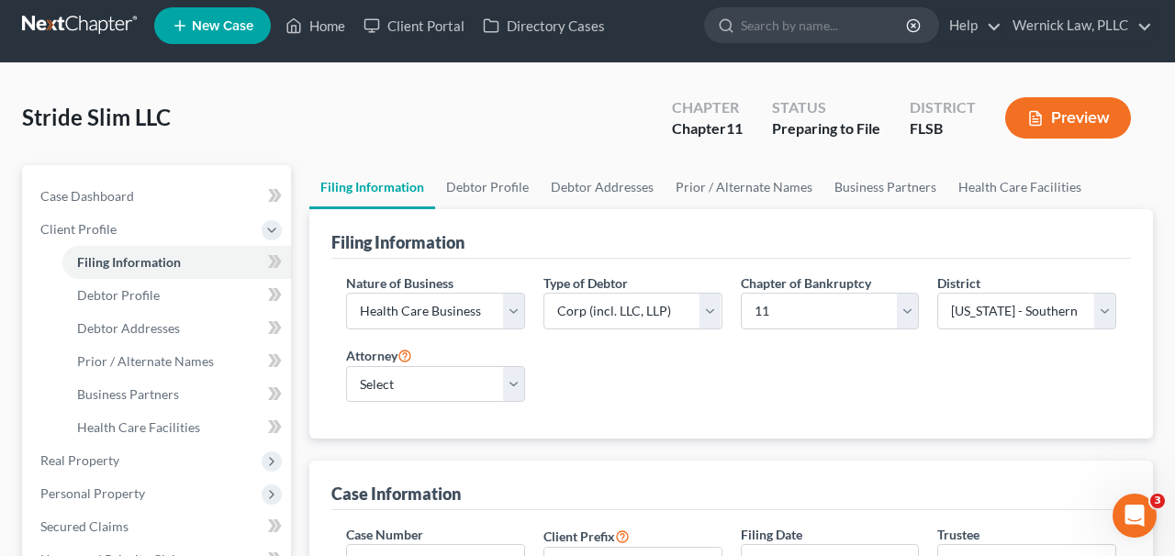
scroll to position [0, 0]
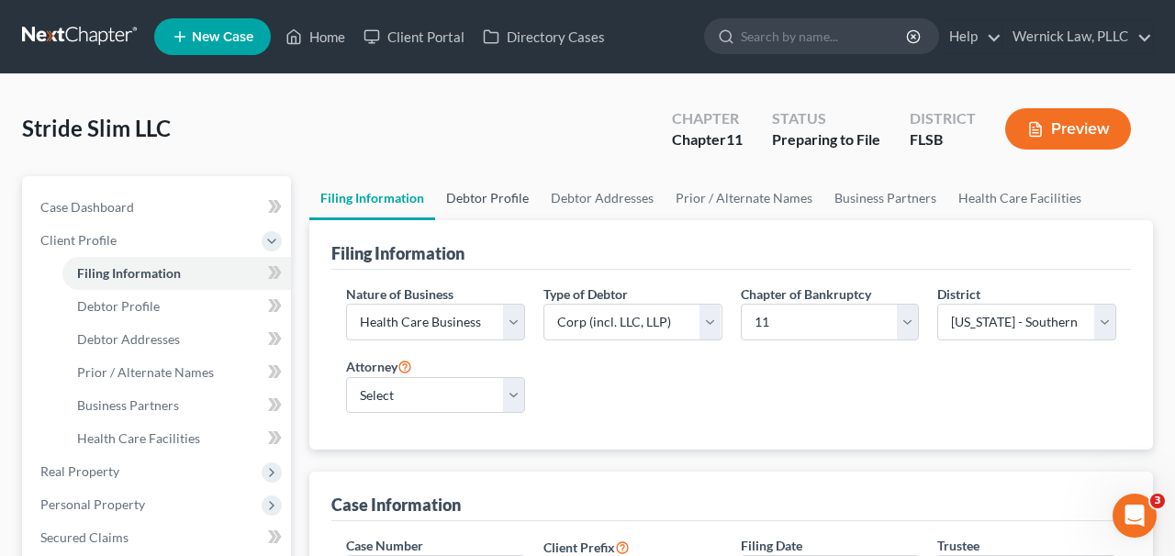
click at [478, 212] on link "Debtor Profile" at bounding box center [487, 198] width 105 height 44
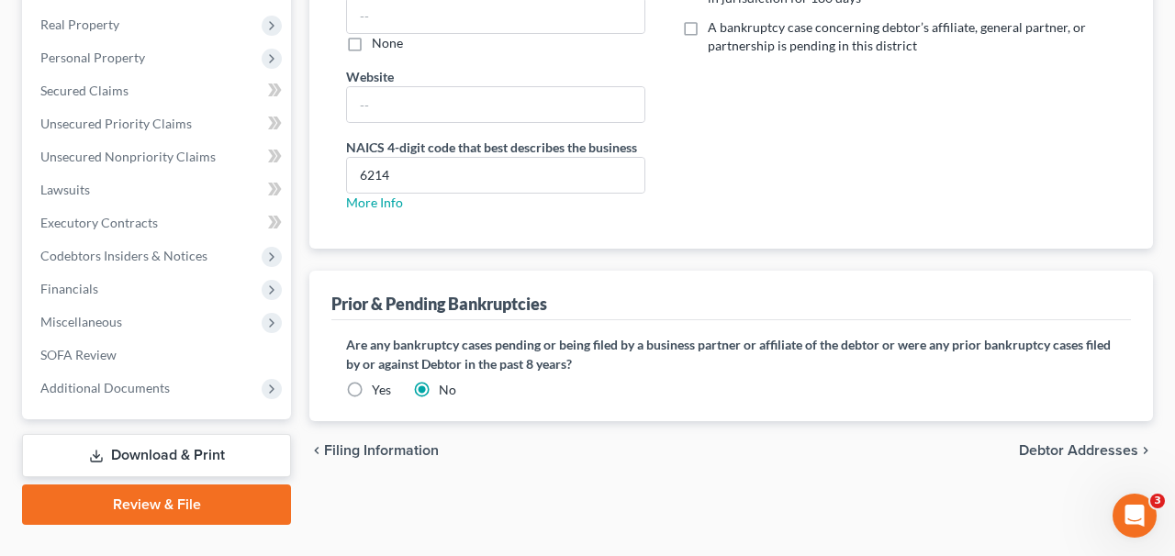
scroll to position [484, 0]
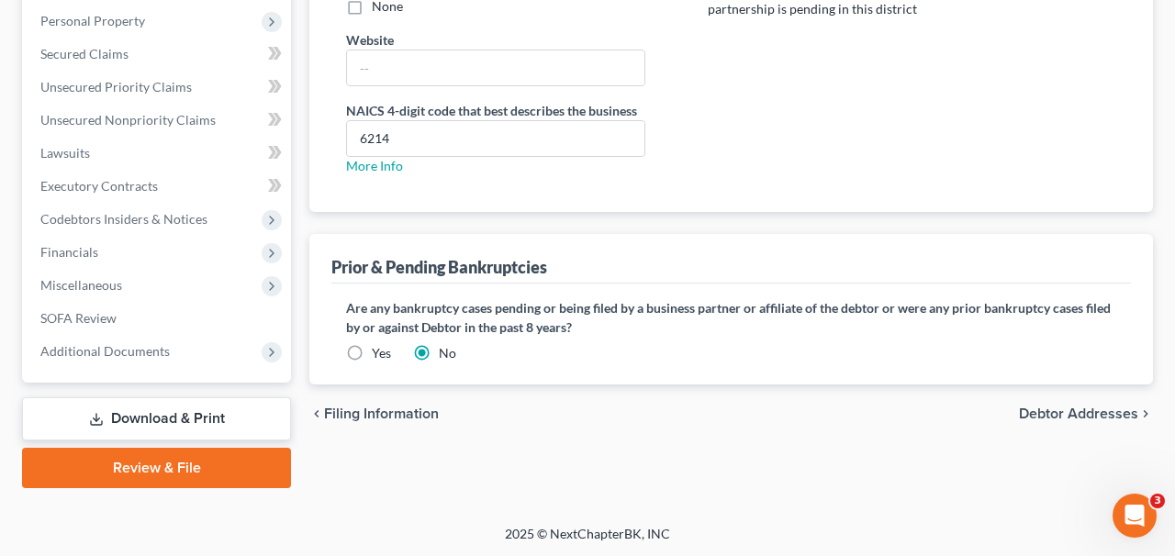
click at [373, 351] on label "Yes" at bounding box center [381, 353] width 19 height 18
click at [379, 351] on input "Yes" at bounding box center [385, 350] width 12 height 12
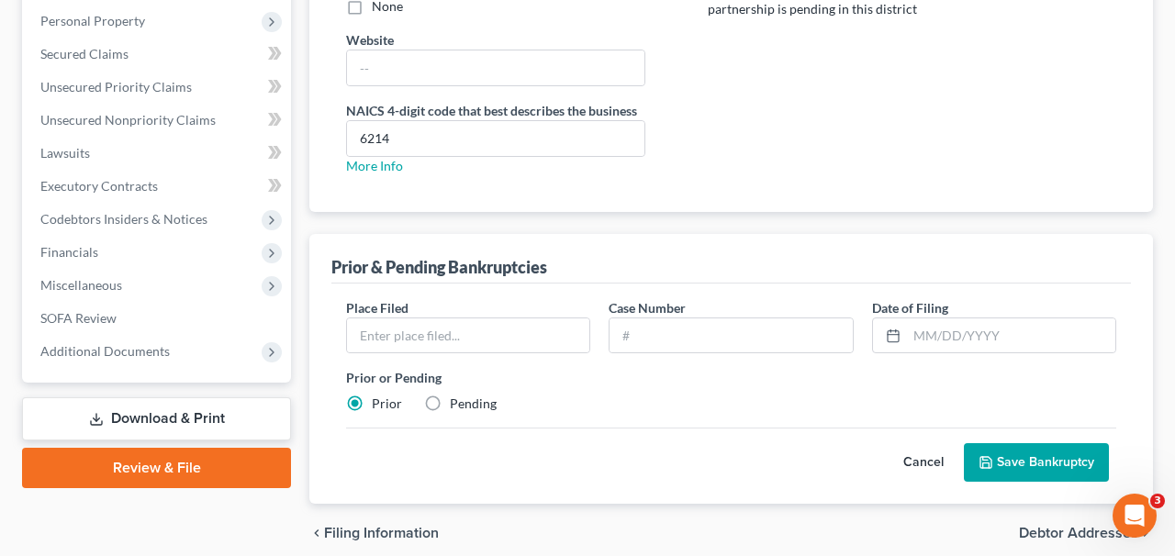
click at [450, 408] on label "Pending" at bounding box center [473, 404] width 47 height 18
click at [457, 407] on input "Pending" at bounding box center [463, 401] width 12 height 12
radio input "true"
radio input "false"
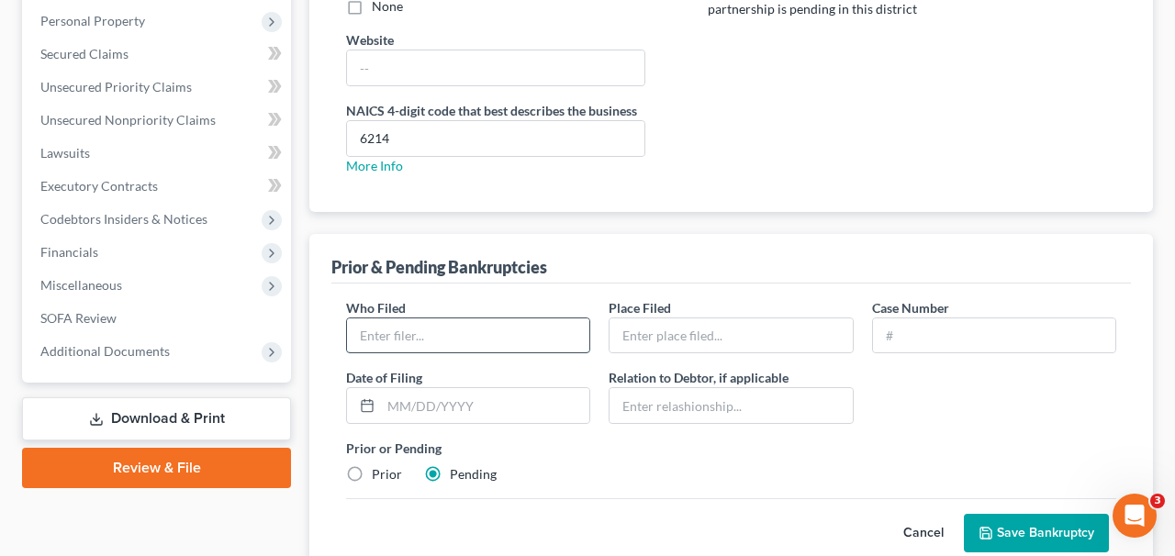
click at [489, 342] on input "text" at bounding box center [468, 336] width 242 height 35
type input "Glutality Global Holdings LLC"
click at [708, 296] on div "Who Filed * Glutality Global Holdings LLC Place Filed * Case Number Date of [GE…" at bounding box center [732, 429] width 800 height 291
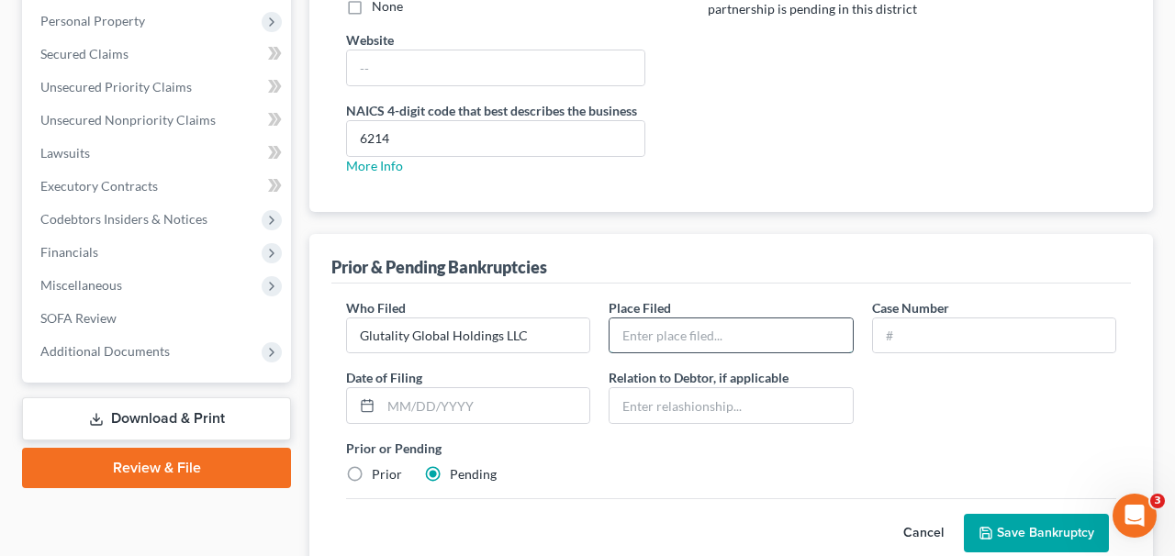
click at [708, 320] on input "text" at bounding box center [731, 336] width 242 height 35
type input "[GEOGRAPHIC_DATA]"
click at [922, 331] on input "text" at bounding box center [994, 336] width 242 height 35
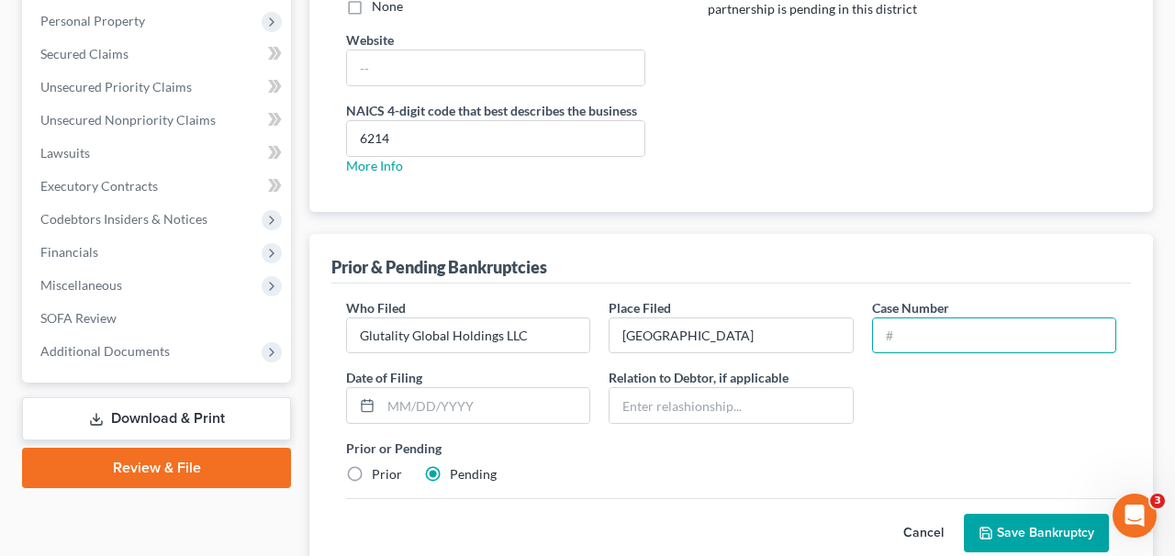
type input "Pending"
click at [1006, 528] on button "Save Bankruptcy" at bounding box center [1036, 533] width 145 height 39
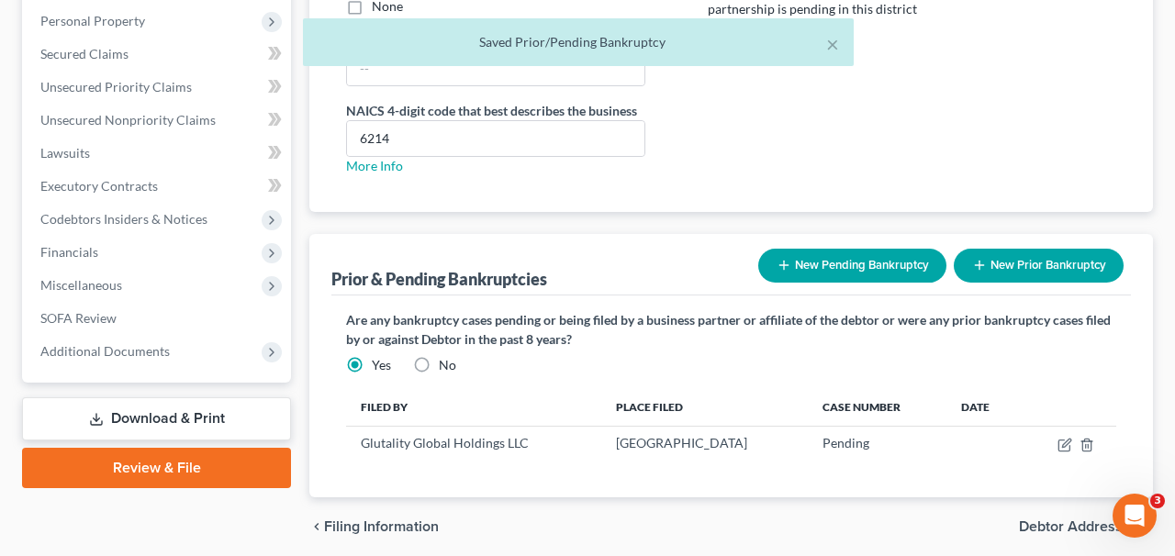
scroll to position [553, 0]
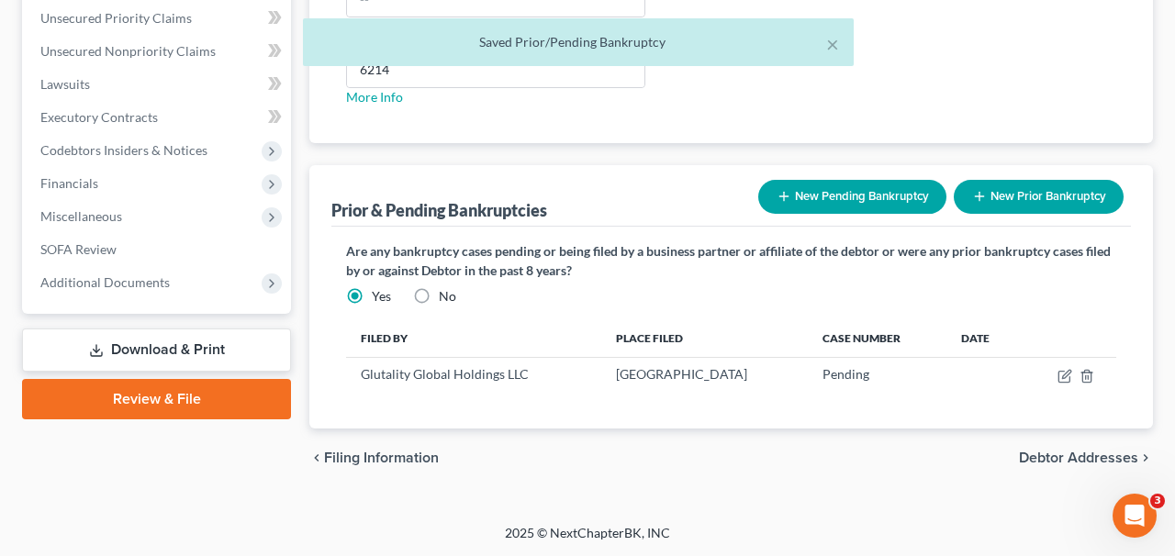
click at [783, 206] on button "New Pending Bankruptcy" at bounding box center [853, 197] width 188 height 34
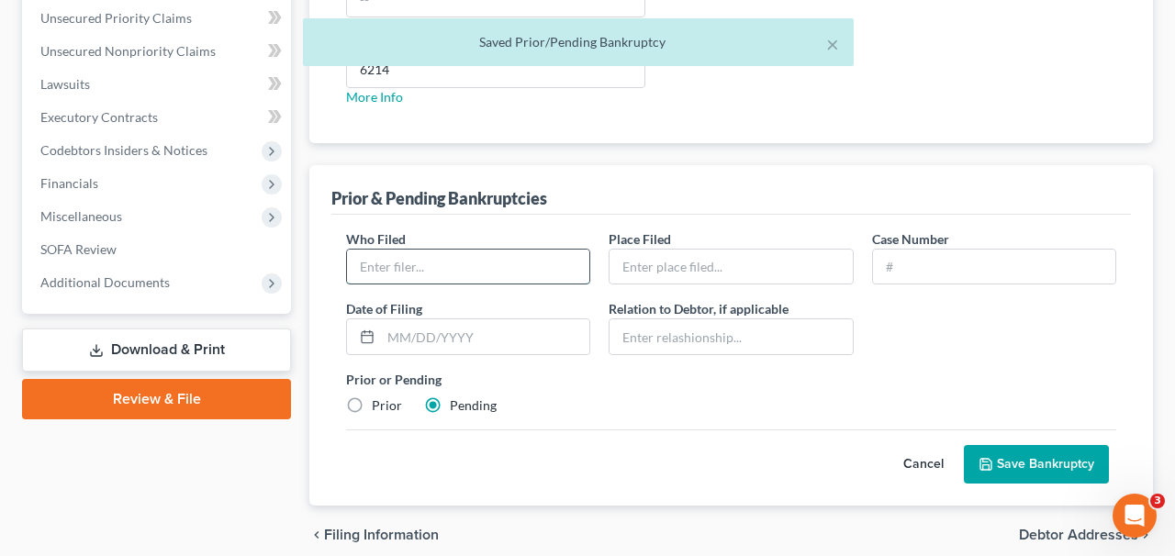
click at [491, 270] on input "text" at bounding box center [468, 267] width 242 height 35
type input "Glutality Provider Group, P.A."
click at [694, 278] on input "text" at bounding box center [731, 267] width 242 height 35
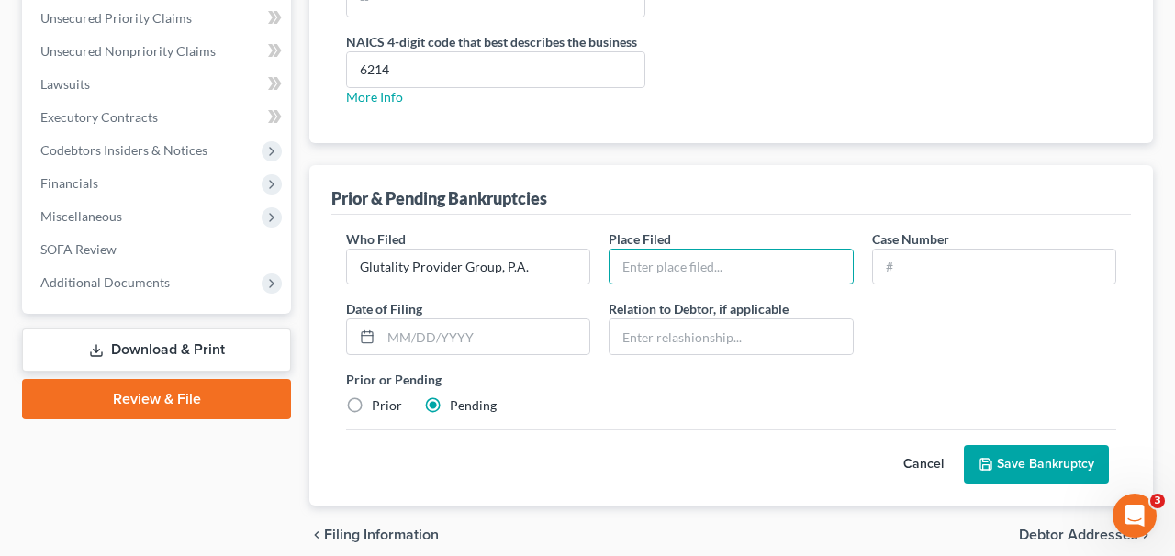
type input "[GEOGRAPHIC_DATA]"
click at [957, 274] on input "text" at bounding box center [994, 267] width 242 height 35
type input "Pending"
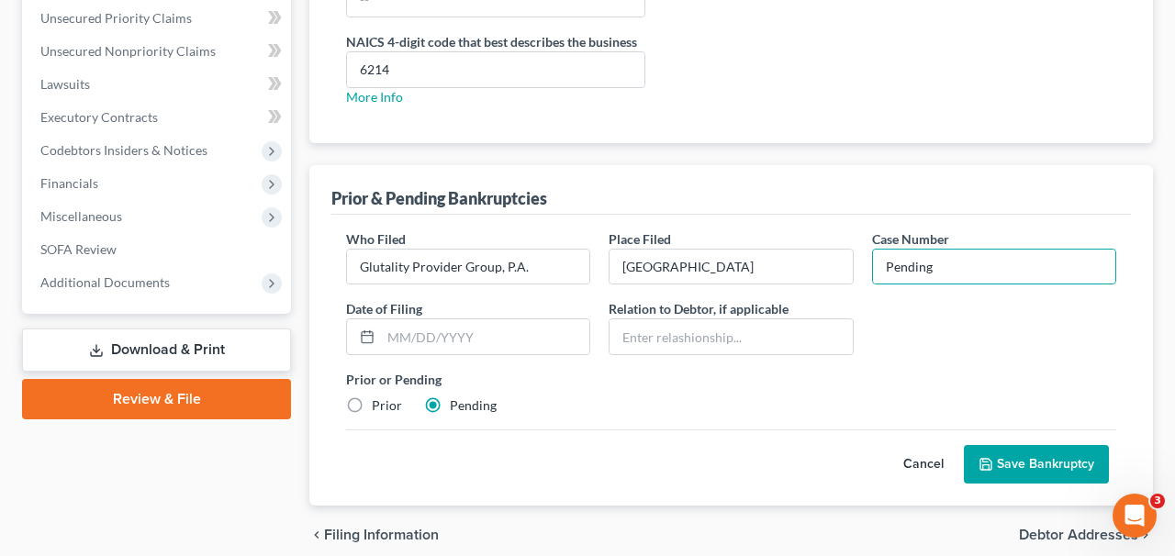
click at [1008, 489] on div "Who Filed * Glutality Provider Group, P.A. Place Filed * Southern District Case…" at bounding box center [732, 360] width 800 height 291
click at [1003, 470] on button "Save Bankruptcy" at bounding box center [1036, 464] width 145 height 39
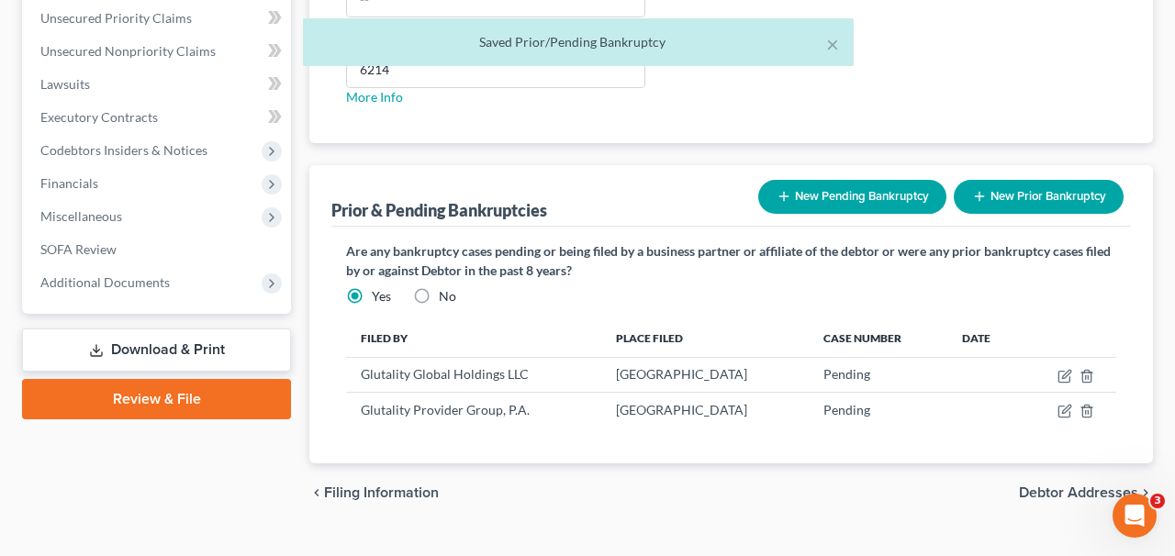
click at [818, 190] on button "New Pending Bankruptcy" at bounding box center [853, 197] width 188 height 34
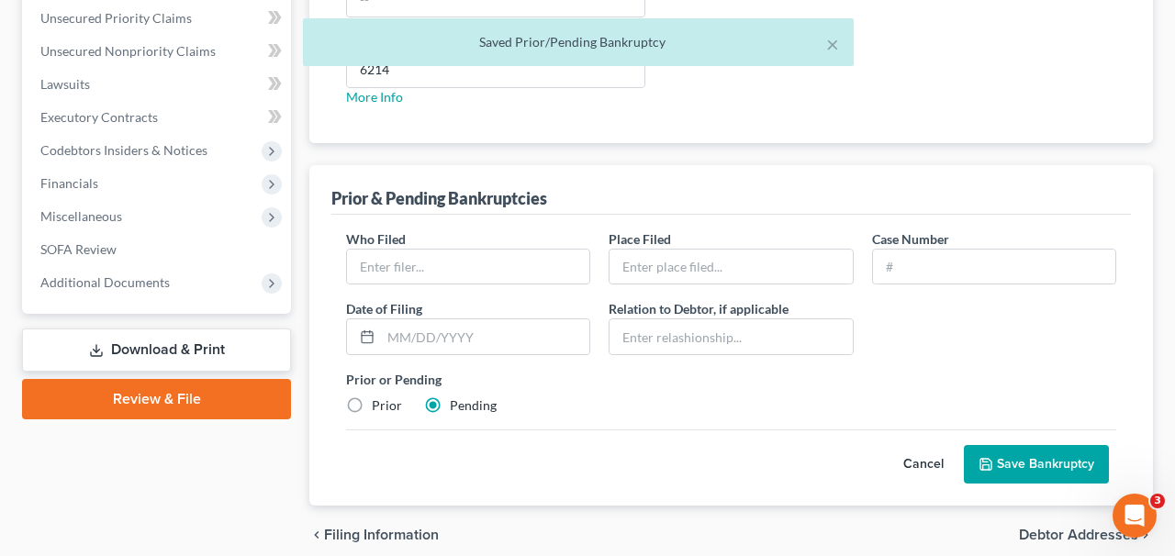
click at [499, 242] on div "Who Filed *" at bounding box center [468, 258] width 263 height 56
click at [499, 250] on input "text" at bounding box center [468, 267] width 242 height 35
type input "Glutality Provider Group of [US_STATE], P.A."
click at [711, 246] on div "Place Filed *" at bounding box center [731, 258] width 263 height 56
click at [711, 265] on input "text" at bounding box center [731, 267] width 242 height 35
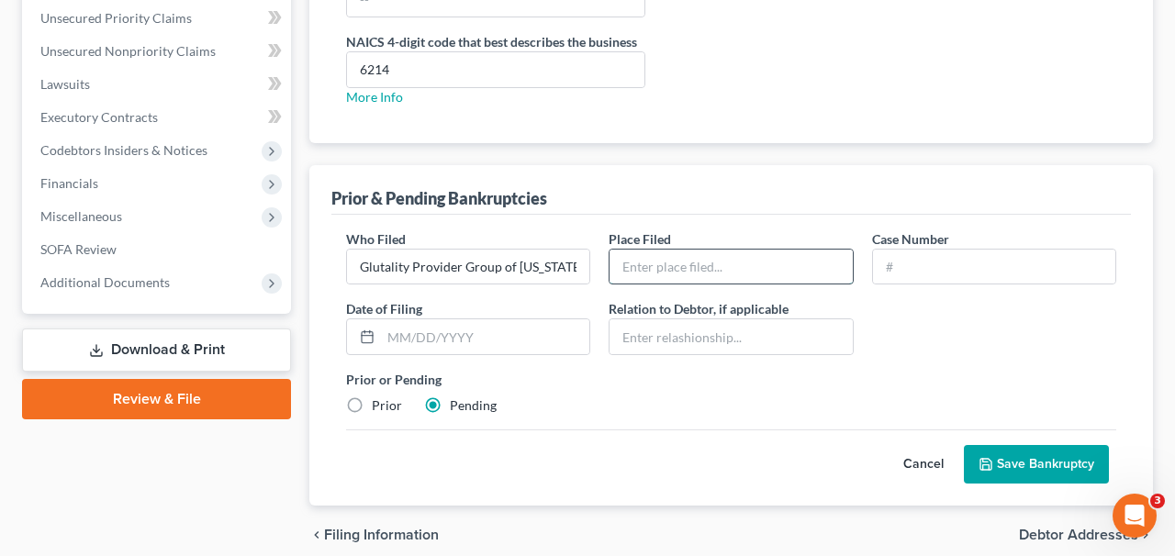
type input "[GEOGRAPHIC_DATA]"
click at [915, 264] on input "text" at bounding box center [994, 267] width 242 height 35
type input "Pending"
click at [1025, 463] on button "Save Bankruptcy" at bounding box center [1036, 464] width 145 height 39
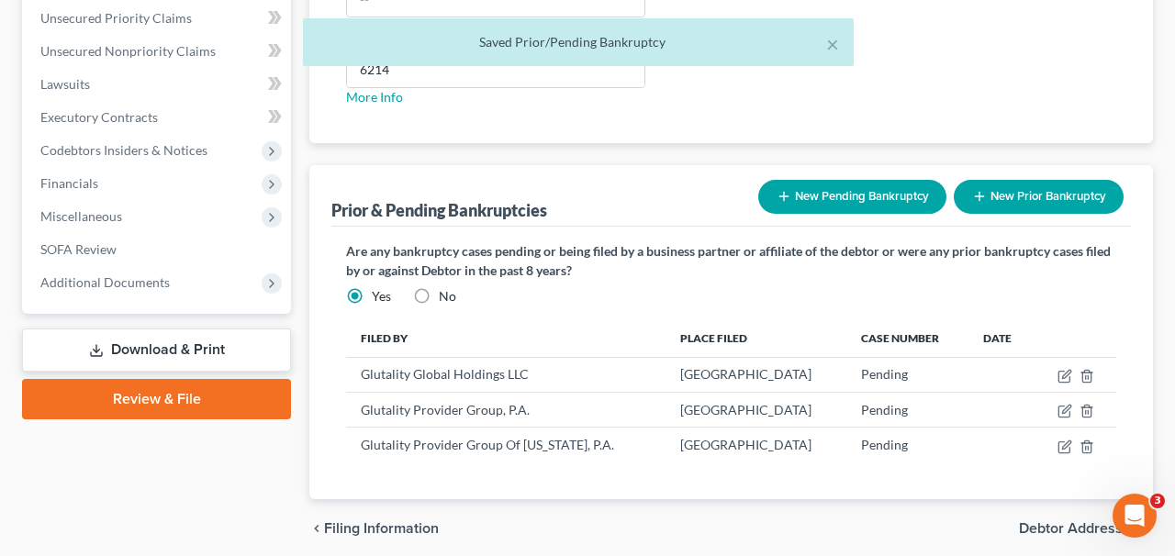
click at [824, 196] on button "New Pending Bankruptcy" at bounding box center [853, 197] width 188 height 34
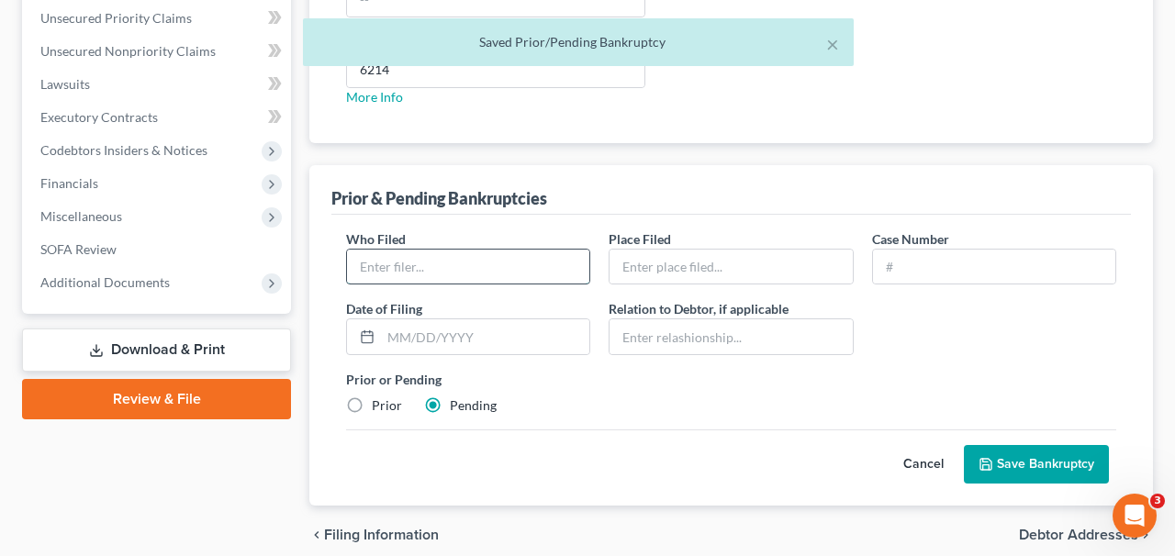
click at [527, 266] on input "text" at bounding box center [468, 267] width 242 height 35
drag, startPoint x: 518, startPoint y: 268, endPoint x: 556, endPoint y: 269, distance: 37.7
click at [556, 269] on input "Glutality Provider Group of [US_STATE], P.A." at bounding box center [468, 267] width 242 height 35
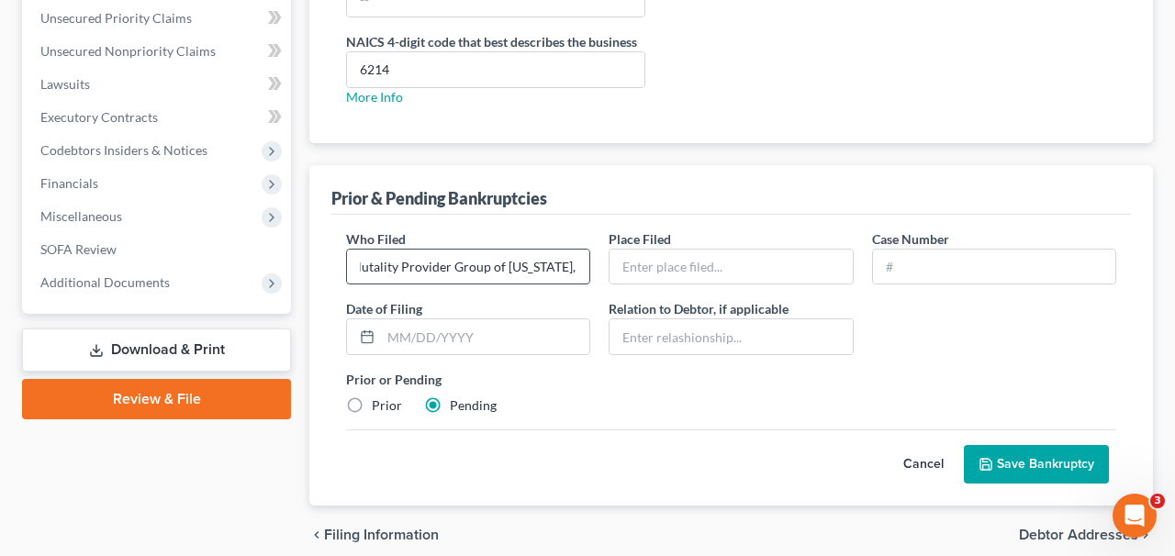
scroll to position [0, 17]
type input "Glutality Provider Group of [US_STATE], P.C."
click at [666, 279] on input "text" at bounding box center [731, 267] width 242 height 35
type input "[GEOGRAPHIC_DATA]"
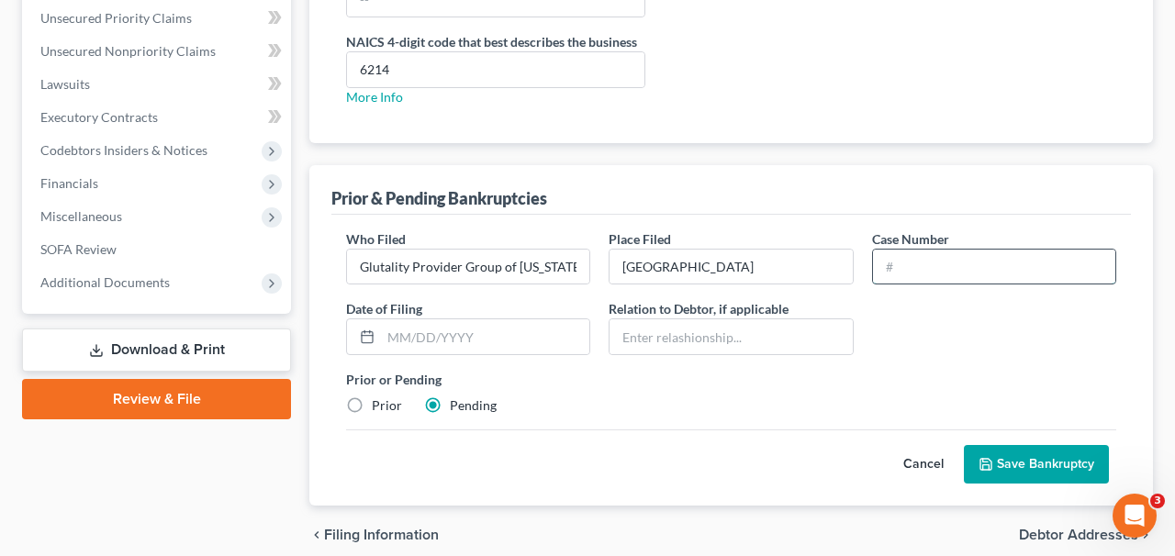
click at [922, 275] on input "text" at bounding box center [994, 267] width 242 height 35
type input "Pending"
click at [1018, 473] on button "Save Bankruptcy" at bounding box center [1036, 464] width 145 height 39
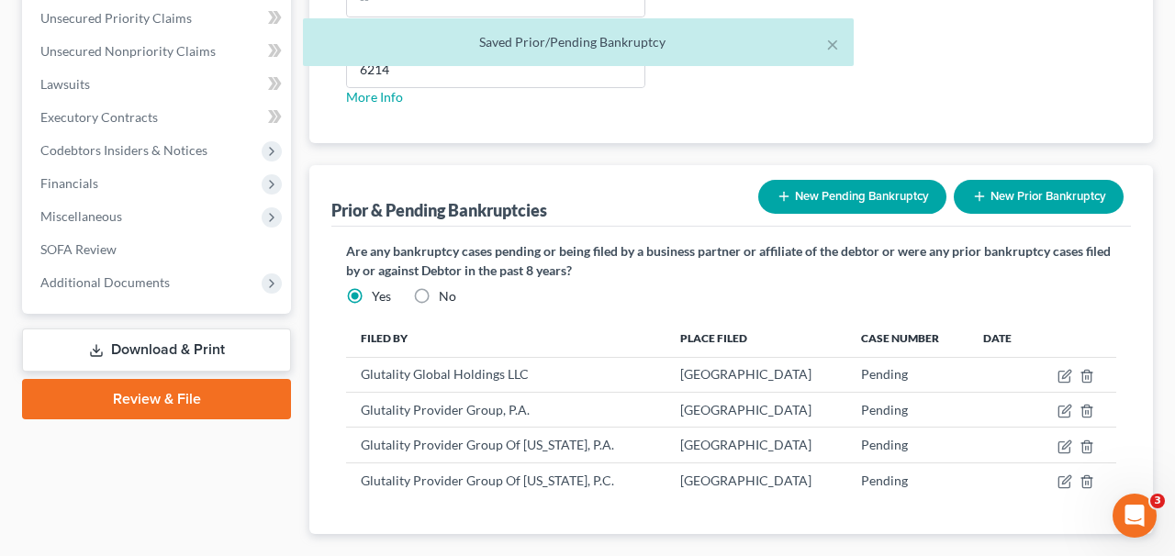
click at [842, 197] on button "New Pending Bankruptcy" at bounding box center [853, 197] width 188 height 34
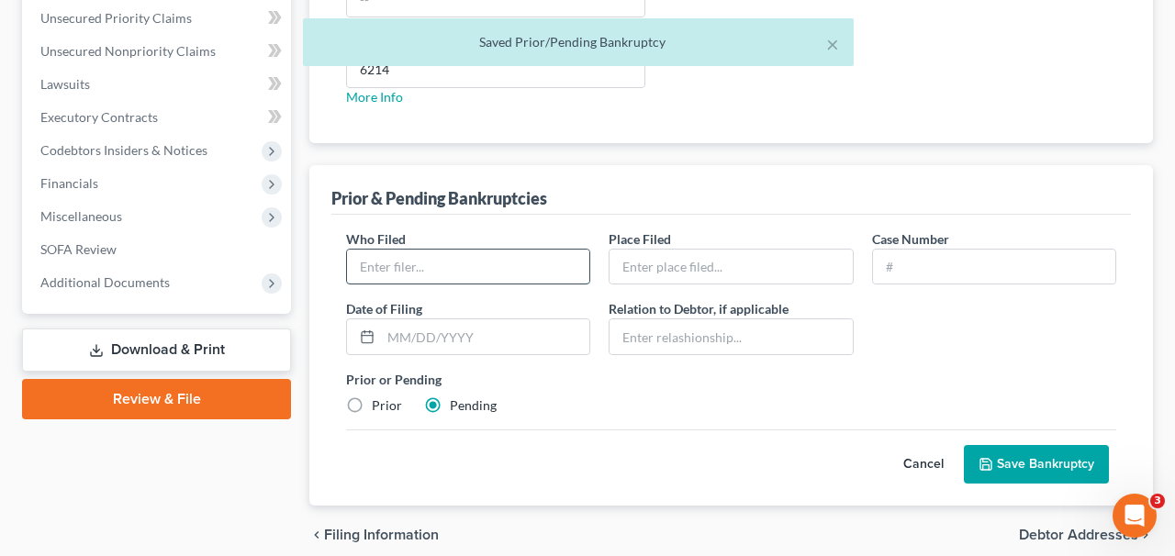
click at [534, 253] on input "text" at bounding box center [468, 267] width 242 height 35
click at [531, 273] on input "Glutality Provider Group of [US_STATE], P.A." at bounding box center [468, 267] width 242 height 35
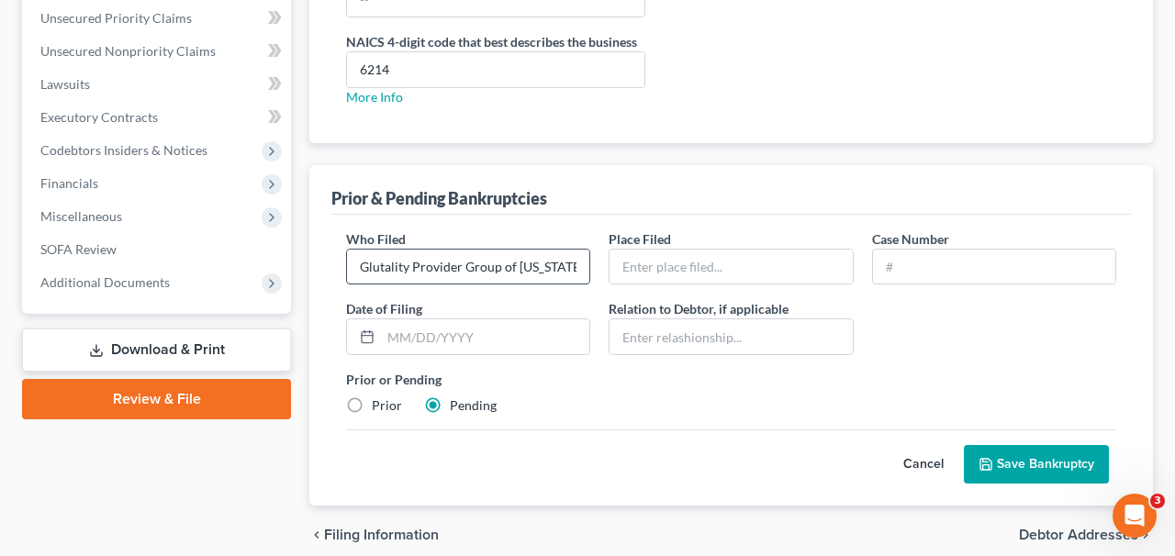
scroll to position [0, 3]
type input "Glutality Provider Group of [US_STATE], P.A."
click at [648, 240] on span "Place Filed" at bounding box center [640, 239] width 62 height 16
click at [648, 249] on div at bounding box center [731, 267] width 244 height 37
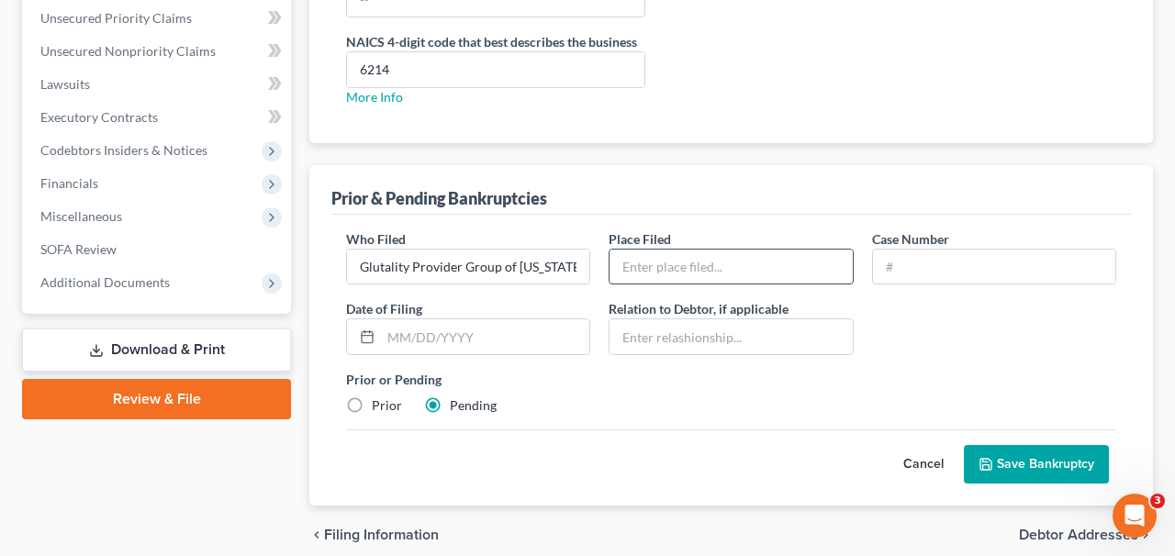
click at [654, 255] on input "text" at bounding box center [731, 267] width 242 height 35
type input "[GEOGRAPHIC_DATA]"
click at [886, 272] on input "text" at bounding box center [994, 267] width 242 height 35
type input "Pending"
click at [1035, 476] on button "Save Bankruptcy" at bounding box center [1036, 464] width 145 height 39
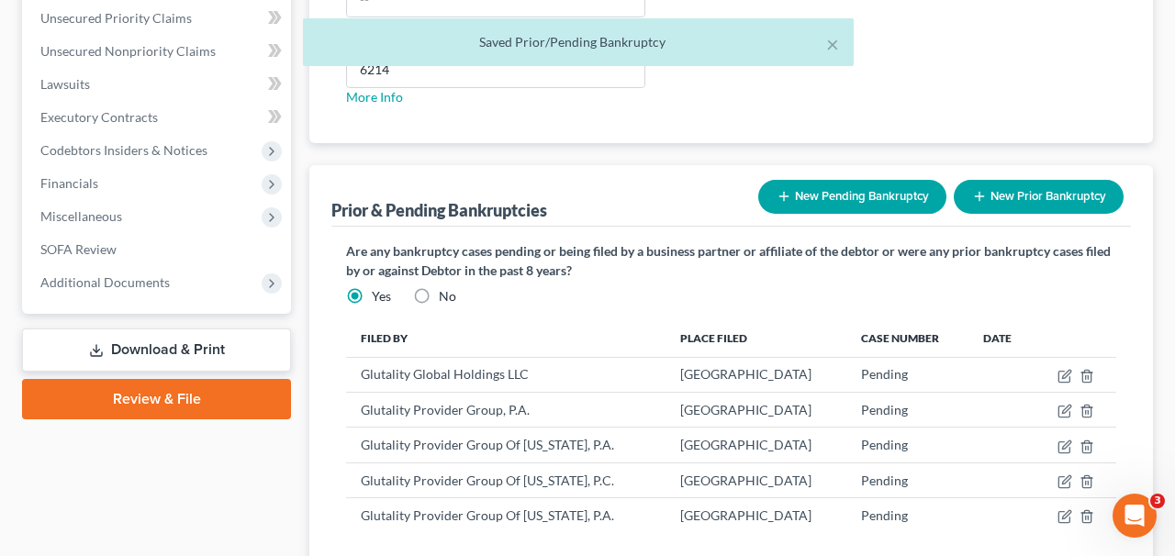
scroll to position [694, 0]
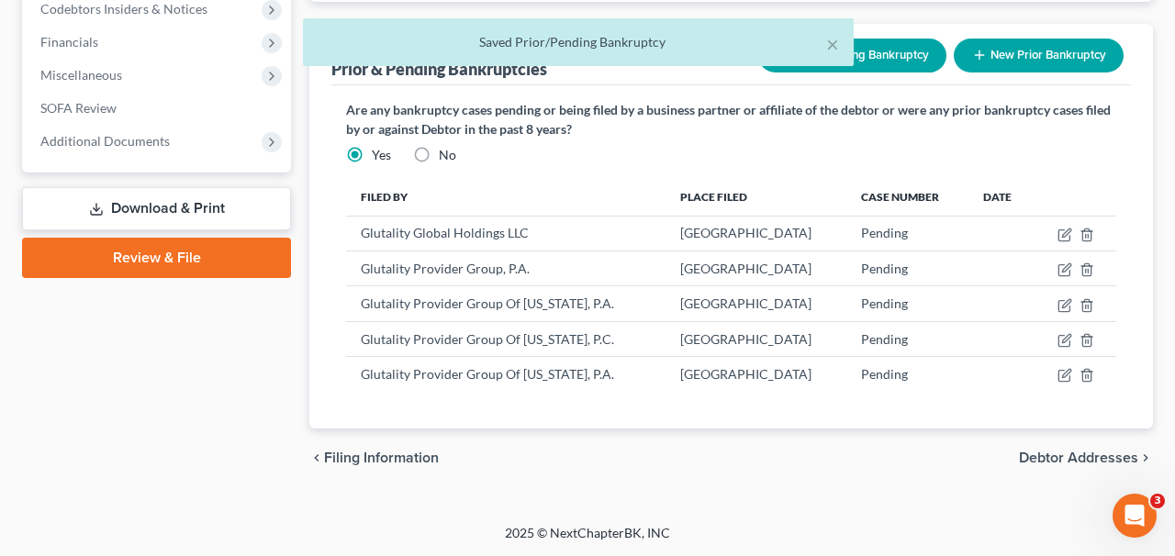
click at [880, 54] on div "× Saved Prior/Pending Bankruptcy" at bounding box center [578, 46] width 1175 height 57
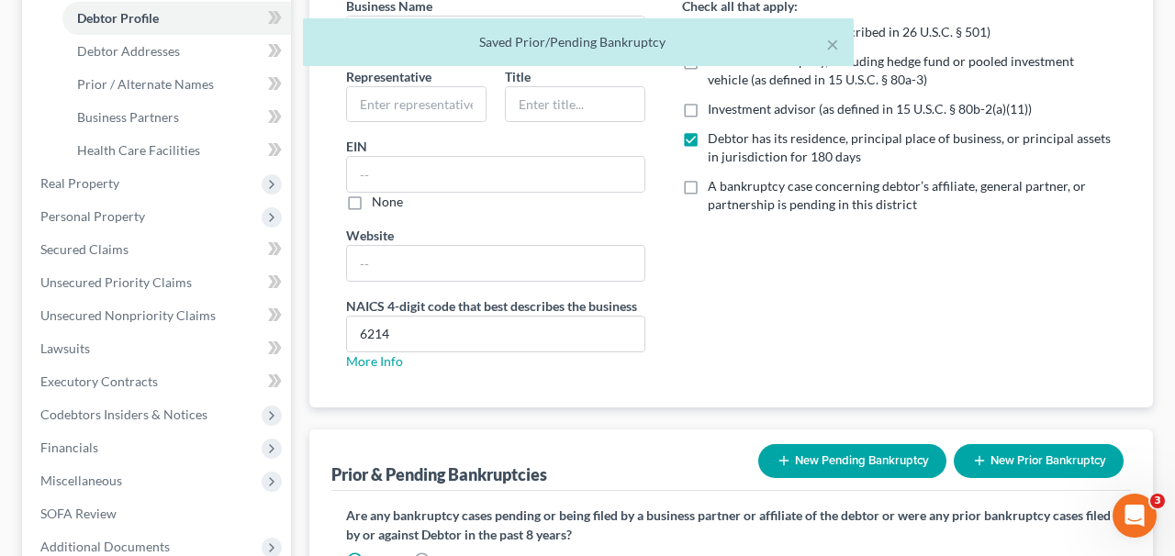
scroll to position [0, 0]
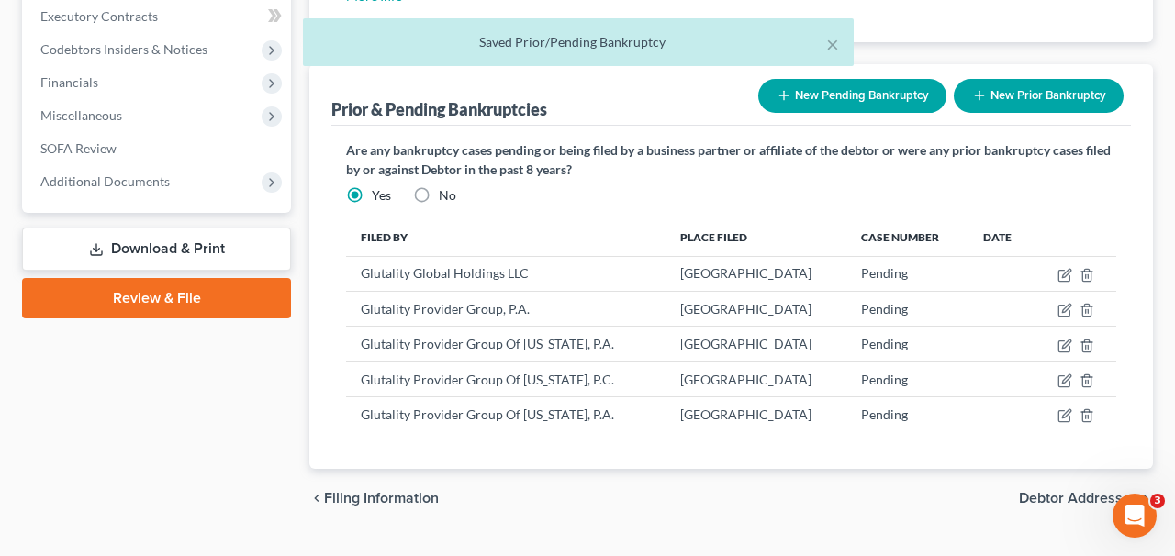
click at [877, 104] on button "New Pending Bankruptcy" at bounding box center [853, 96] width 188 height 34
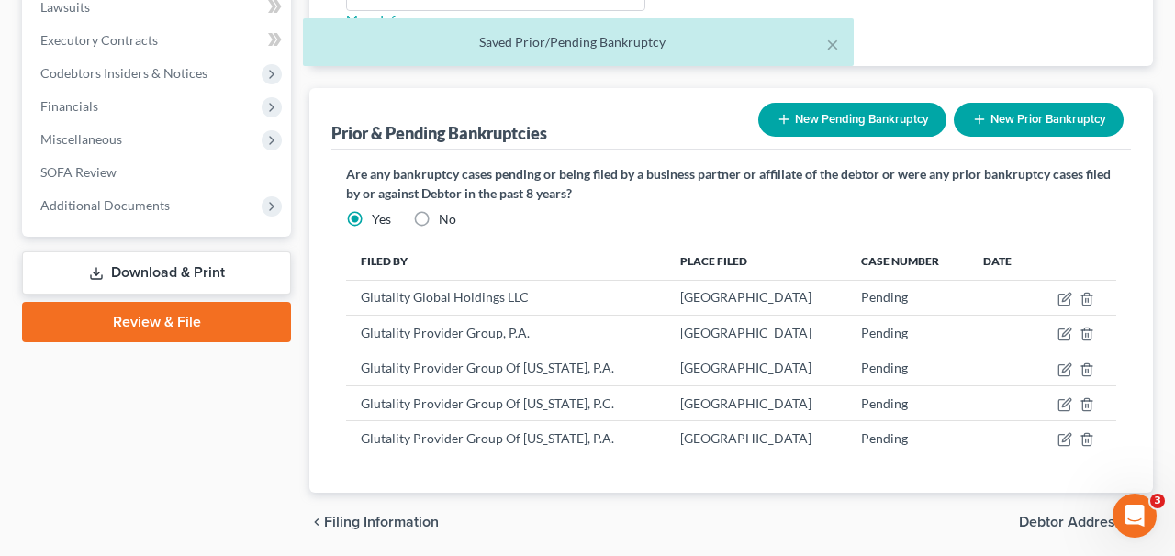
click at [877, 103] on div "Prior & Pending Bankruptcies New Bankruptcy New Pending Bankruptcy New Prior Ba…" at bounding box center [732, 119] width 800 height 62
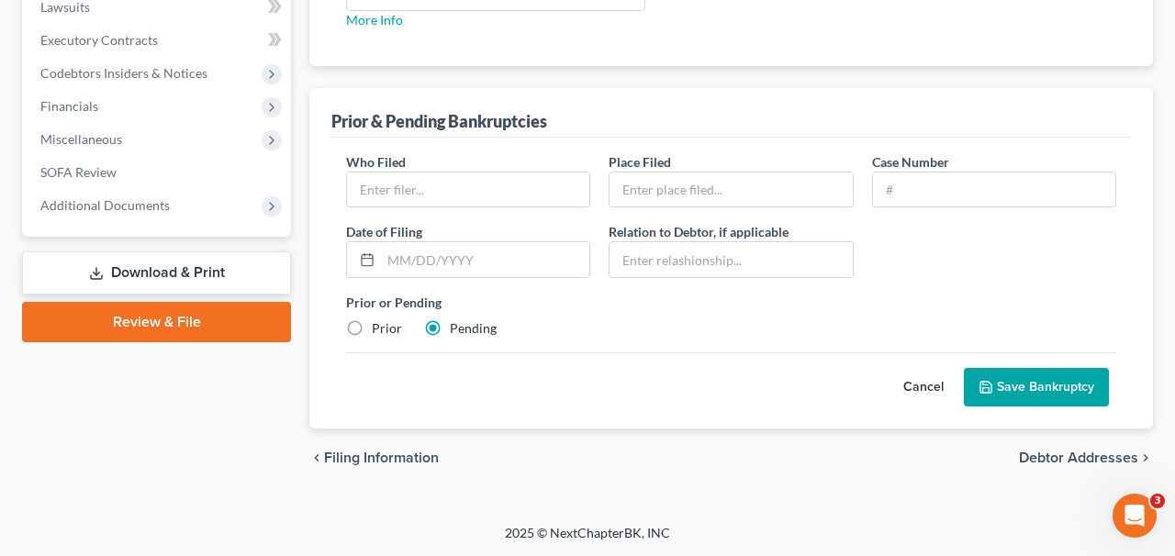
click at [491, 152] on div "Who Filed *" at bounding box center [468, 180] width 263 height 56
click at [491, 174] on input "text" at bounding box center [468, 190] width 242 height 35
type input "SamHealth, LLC"
click at [726, 173] on input "text" at bounding box center [731, 190] width 242 height 35
type input "[GEOGRAPHIC_DATA]"
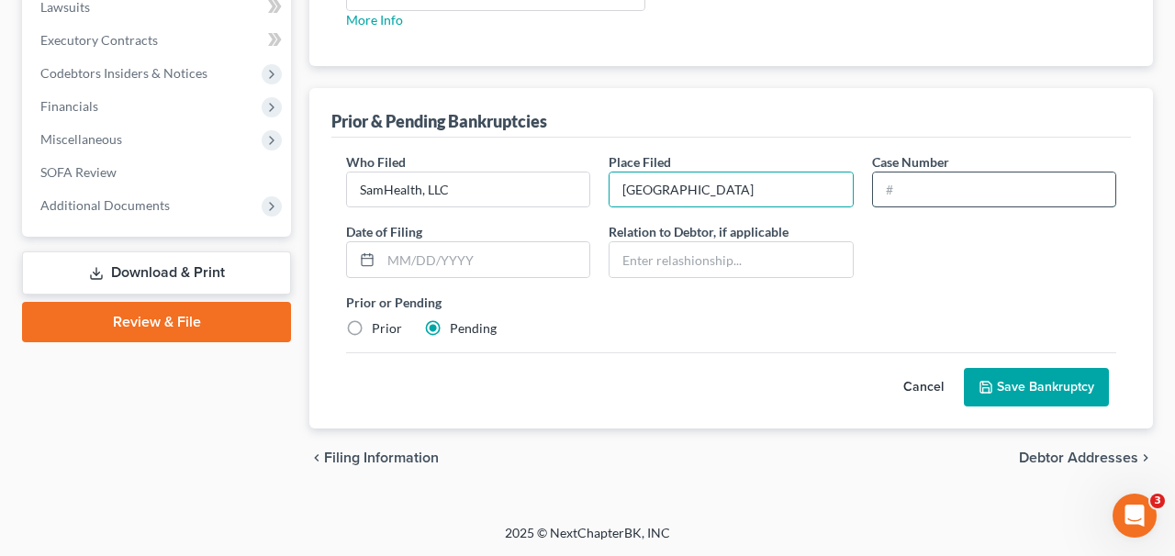
click at [927, 195] on input "text" at bounding box center [994, 190] width 242 height 35
type input "Pending"
click at [1031, 396] on button "Save Bankruptcy" at bounding box center [1036, 387] width 145 height 39
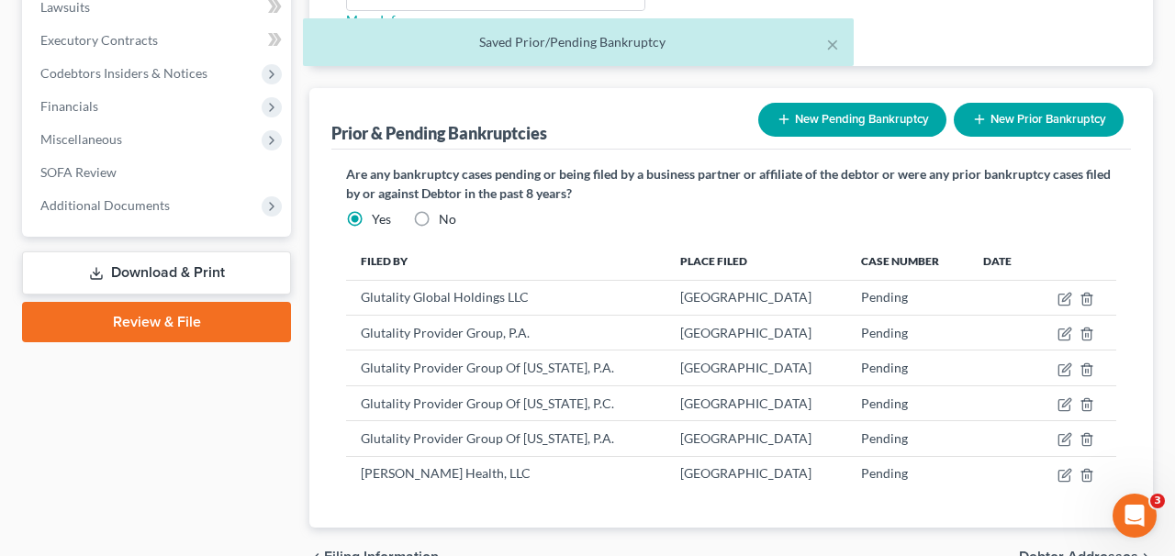
click at [821, 116] on button "New Pending Bankruptcy" at bounding box center [853, 120] width 188 height 34
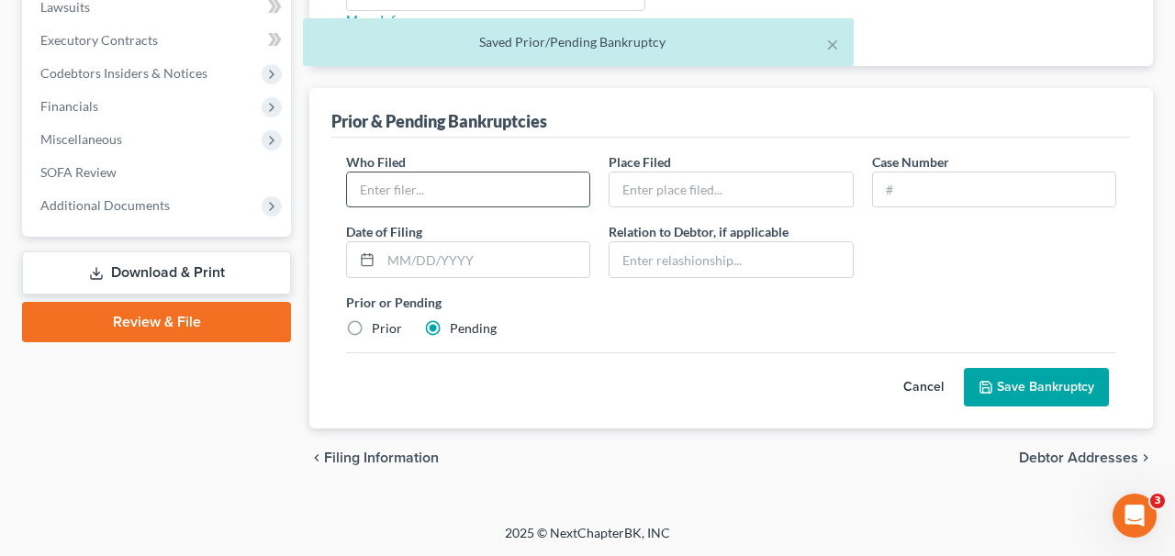
click at [488, 193] on input "text" at bounding box center [468, 190] width 242 height 35
type input "Welco Track Services, LLC"
click at [669, 180] on input "text" at bounding box center [731, 190] width 242 height 35
type input "[GEOGRAPHIC_DATA]"
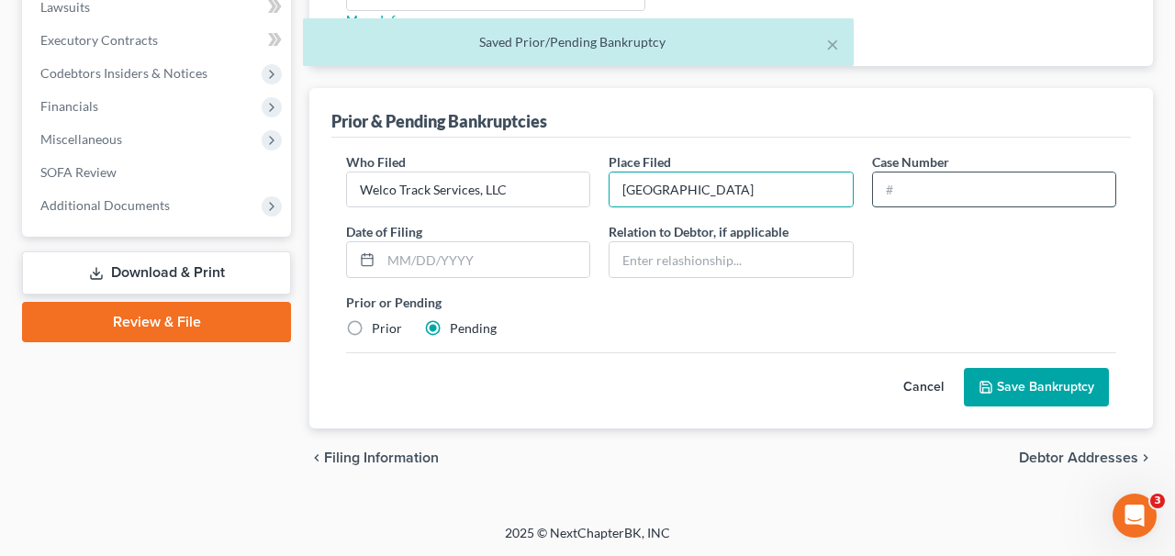
click at [917, 185] on input "text" at bounding box center [994, 190] width 242 height 35
type input "Pending"
click at [1022, 374] on button "Save Bankruptcy" at bounding box center [1036, 387] width 145 height 39
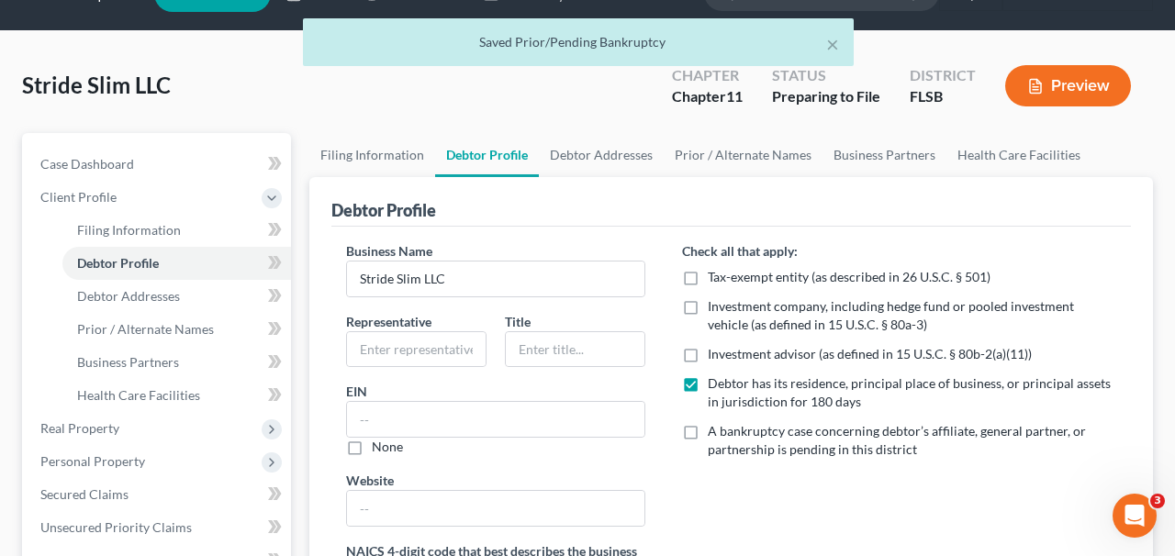
scroll to position [0, 0]
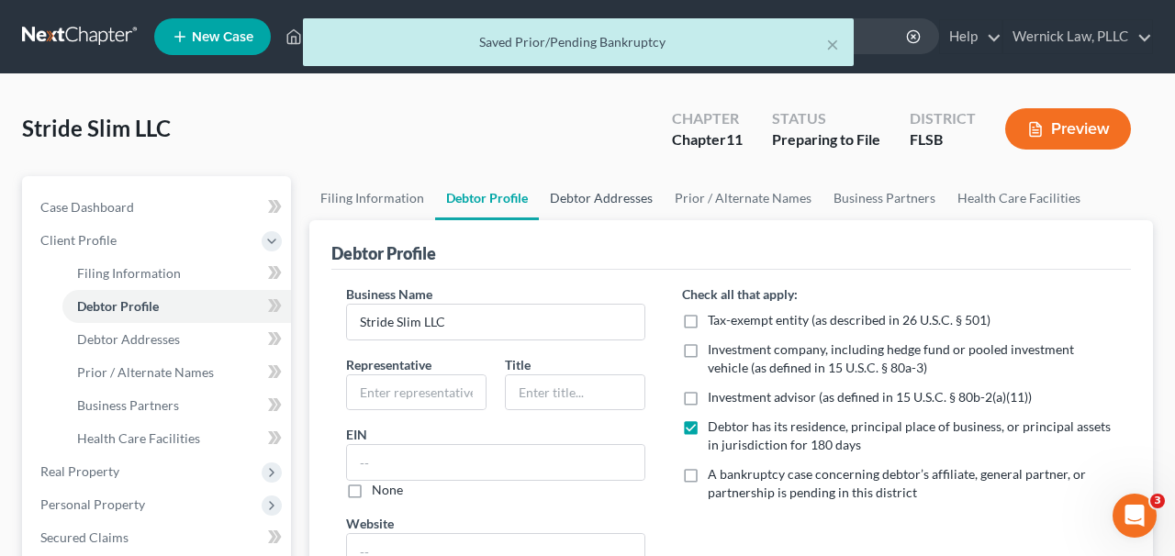
click at [624, 206] on link "Debtor Addresses" at bounding box center [601, 198] width 125 height 44
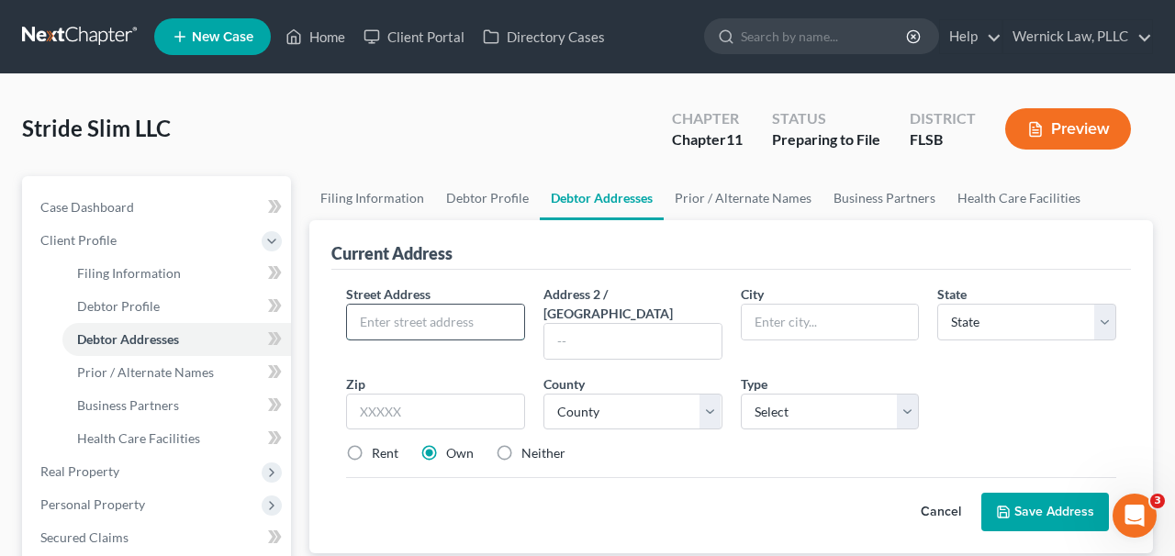
click at [430, 312] on input "text" at bounding box center [435, 322] width 177 height 35
type input "[STREET_ADDRESS]"
click at [610, 324] on input "text" at bounding box center [633, 341] width 177 height 35
type input "Suite 200"
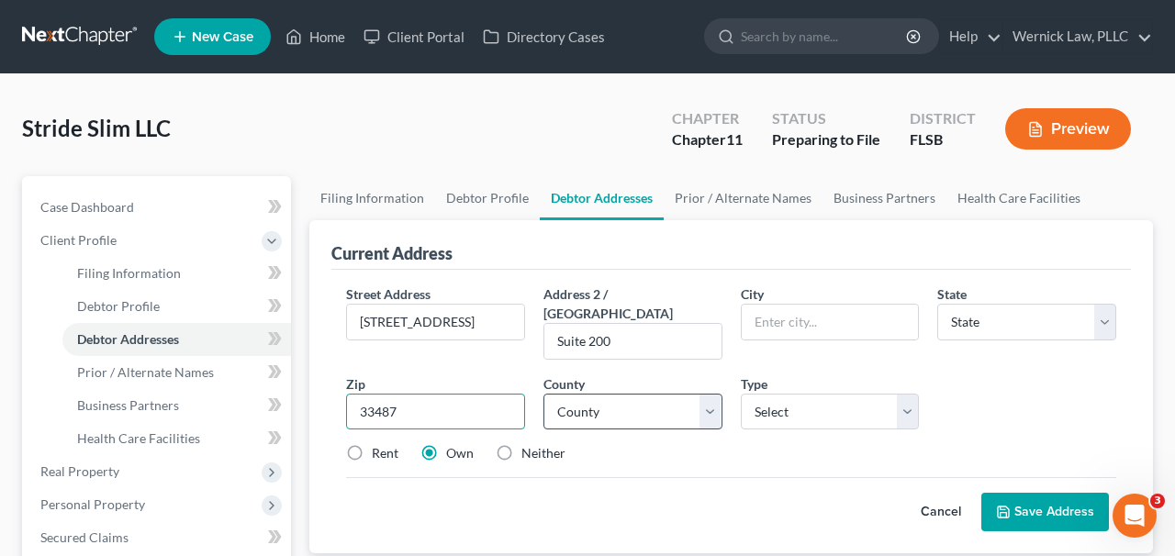
type input "33487"
click at [687, 398] on select "County" at bounding box center [633, 412] width 179 height 37
type input "Boca Raton"
select select "9"
click at [544, 394] on select "County" at bounding box center [633, 412] width 179 height 37
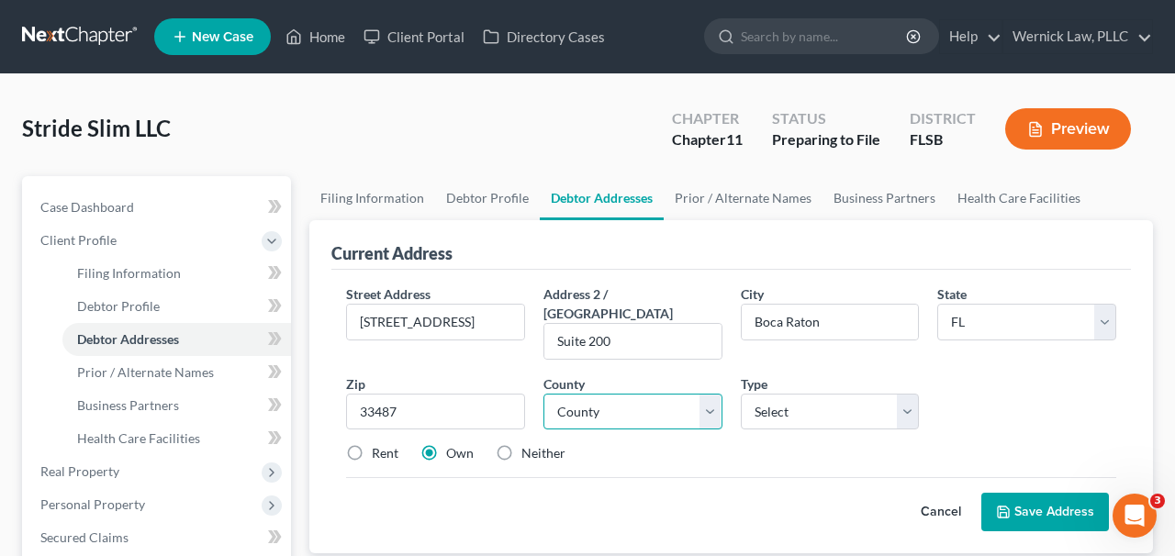
click at [718, 396] on select "County" at bounding box center [633, 412] width 179 height 37
select select "49"
click at [544, 394] on select "County [GEOGRAPHIC_DATA] [GEOGRAPHIC_DATA] [GEOGRAPHIC_DATA] [GEOGRAPHIC_DATA] …" at bounding box center [633, 412] width 179 height 37
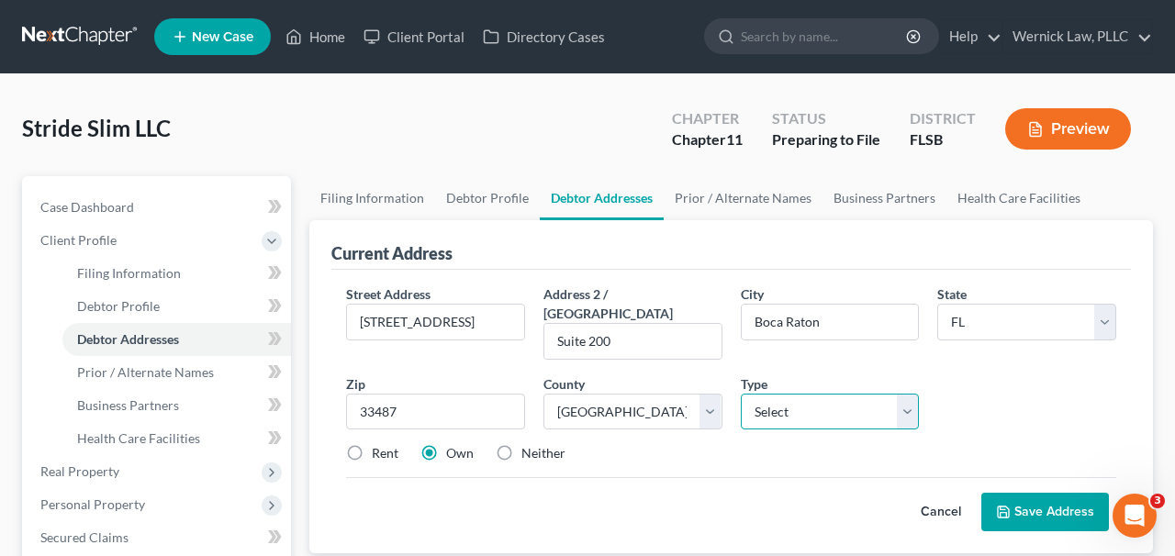
click at [848, 394] on select "Select Business Mailing Location of Assets" at bounding box center [830, 412] width 179 height 37
select select "0"
click at [741, 394] on select "Select Business Mailing Location of Assets" at bounding box center [830, 412] width 179 height 37
click at [372, 444] on label "Rent" at bounding box center [385, 453] width 27 height 18
click at [379, 444] on input "Rent" at bounding box center [385, 450] width 12 height 12
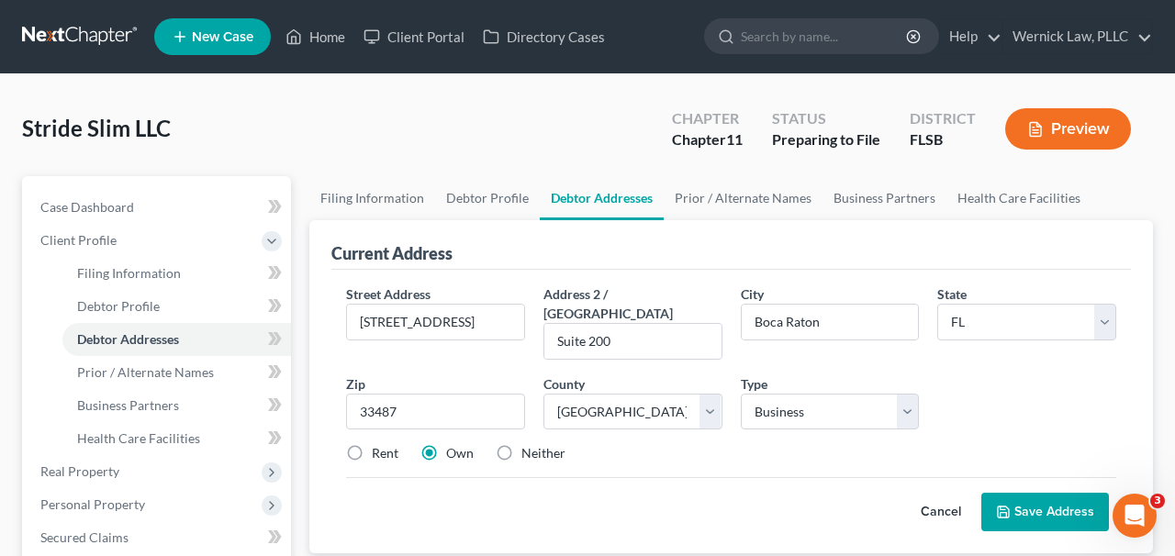
radio input "true"
click at [1041, 493] on button "Save Address" at bounding box center [1046, 512] width 128 height 39
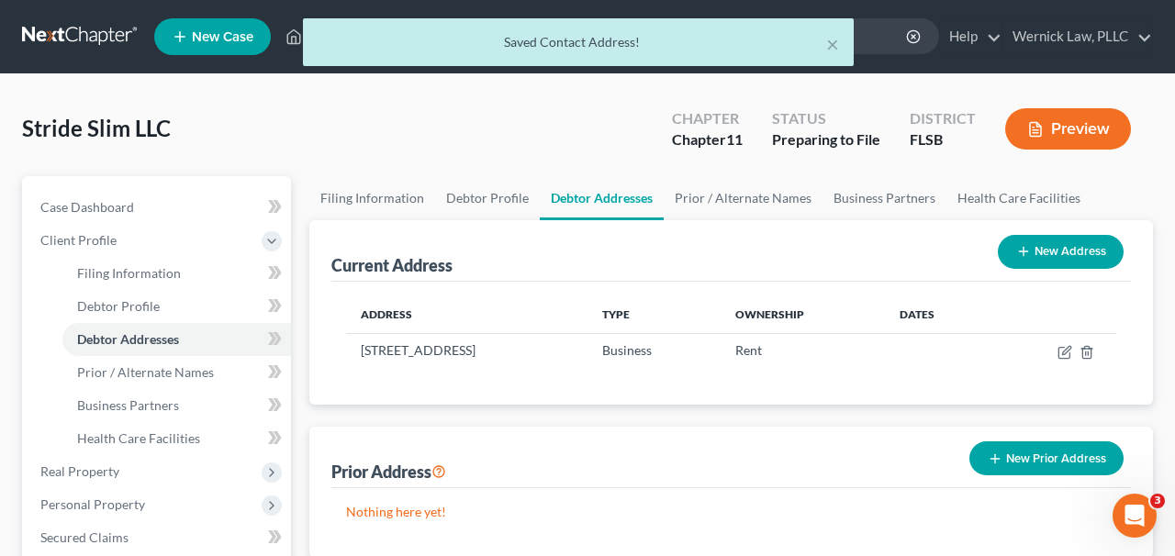
scroll to position [8, 0]
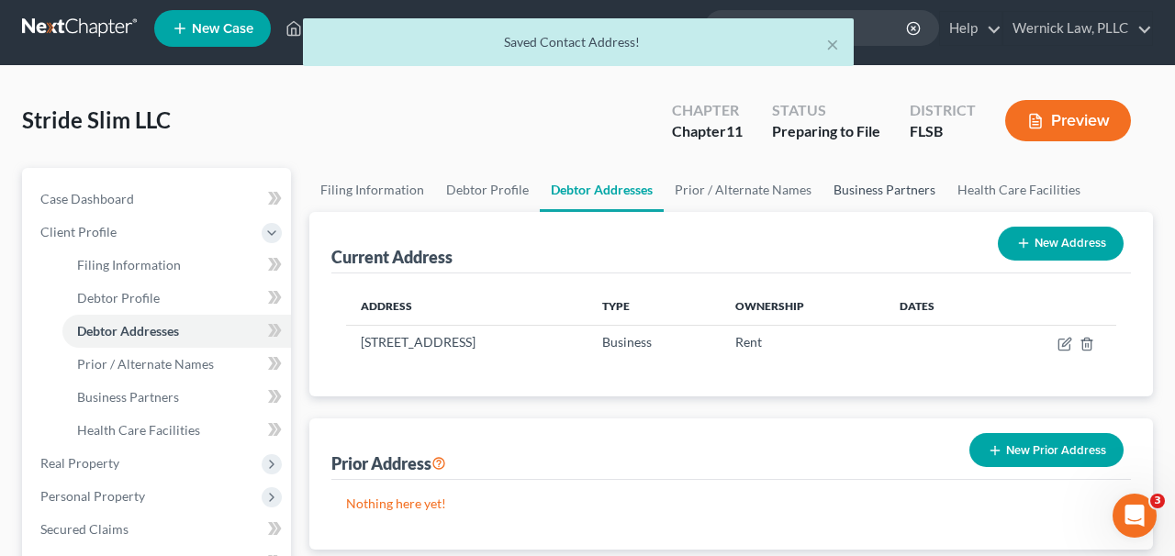
click at [882, 204] on link "Business Partners" at bounding box center [885, 190] width 124 height 44
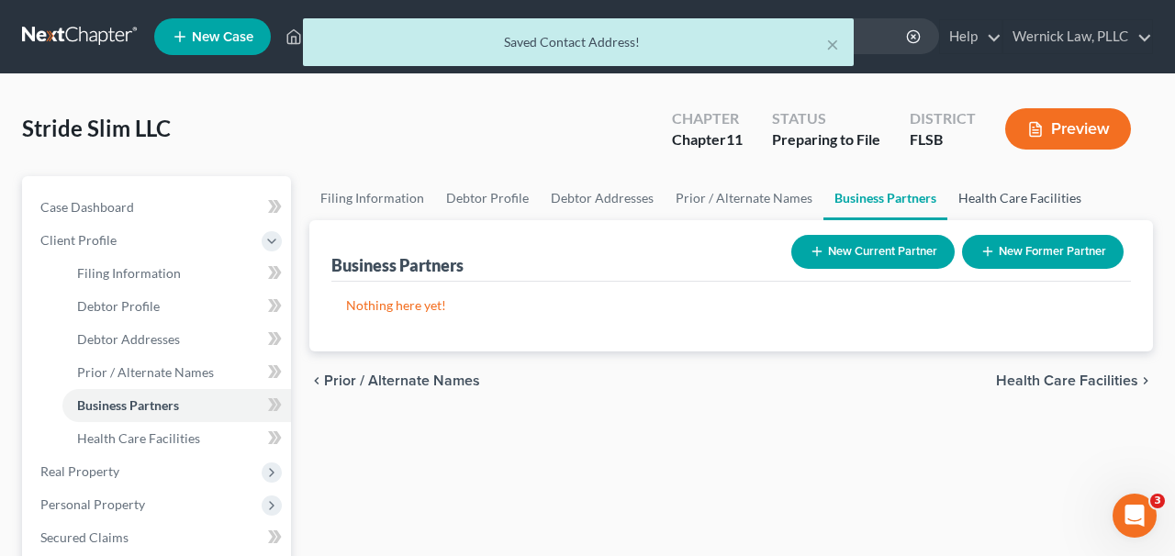
click at [1006, 207] on link "Health Care Facilities" at bounding box center [1020, 198] width 145 height 44
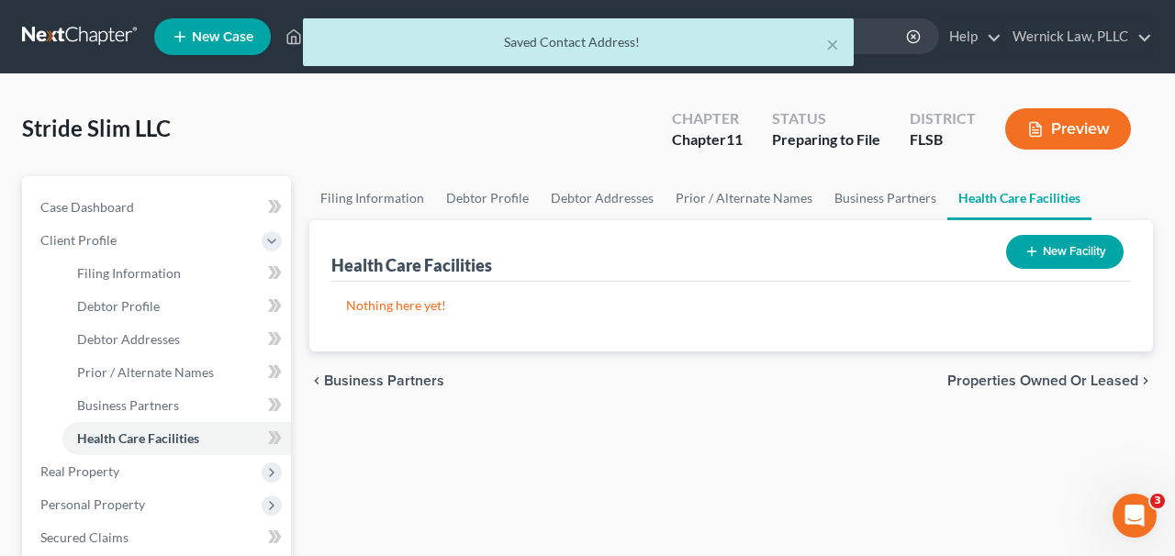
click at [320, 234] on div "Health Care Facilities New Facility Nothing here yet! Facility" at bounding box center [731, 285] width 844 height 131
click at [337, 203] on link "Filing Information" at bounding box center [372, 198] width 126 height 44
select select "2"
select select "1"
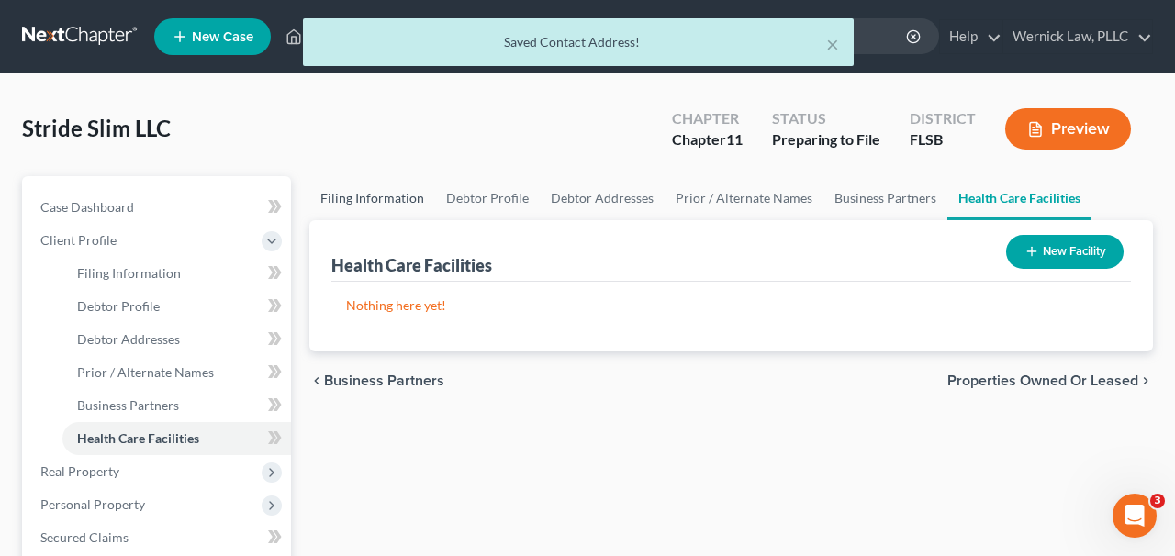
select select "17"
select select "0"
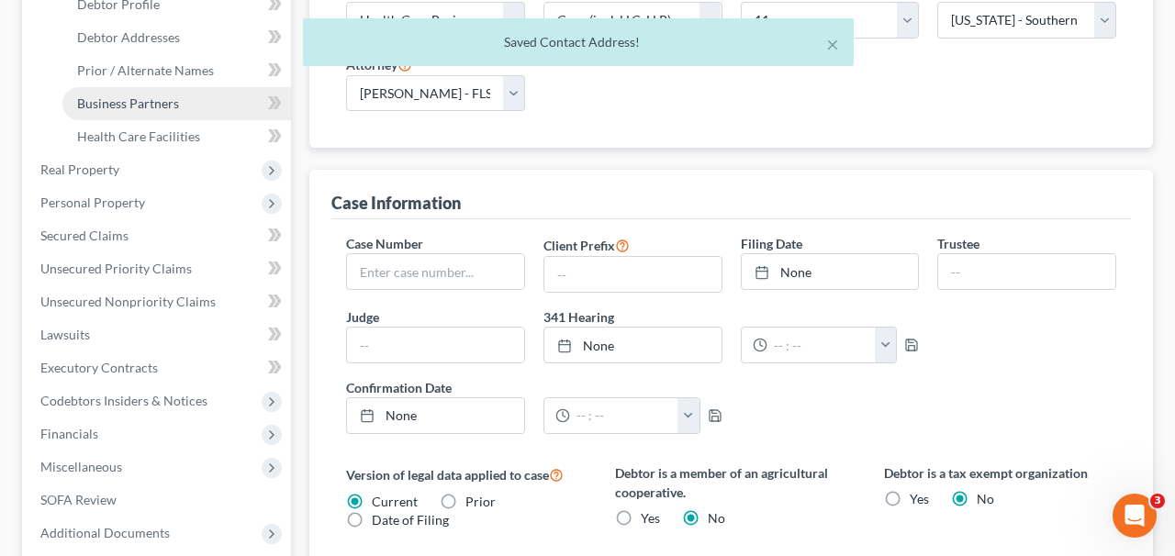
scroll to position [574, 0]
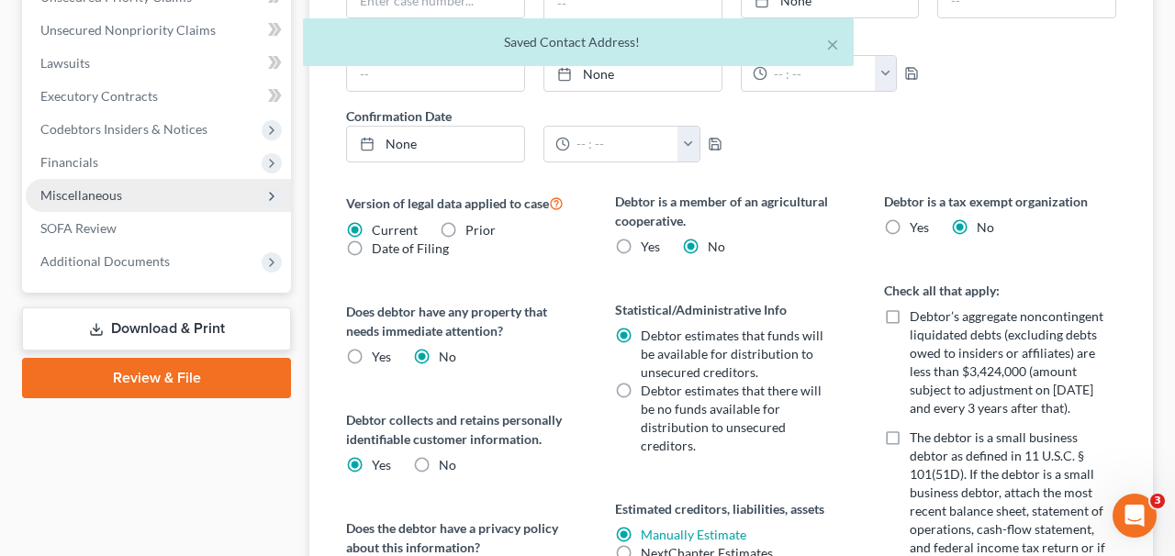
click at [126, 207] on span "Miscellaneous" at bounding box center [158, 195] width 265 height 33
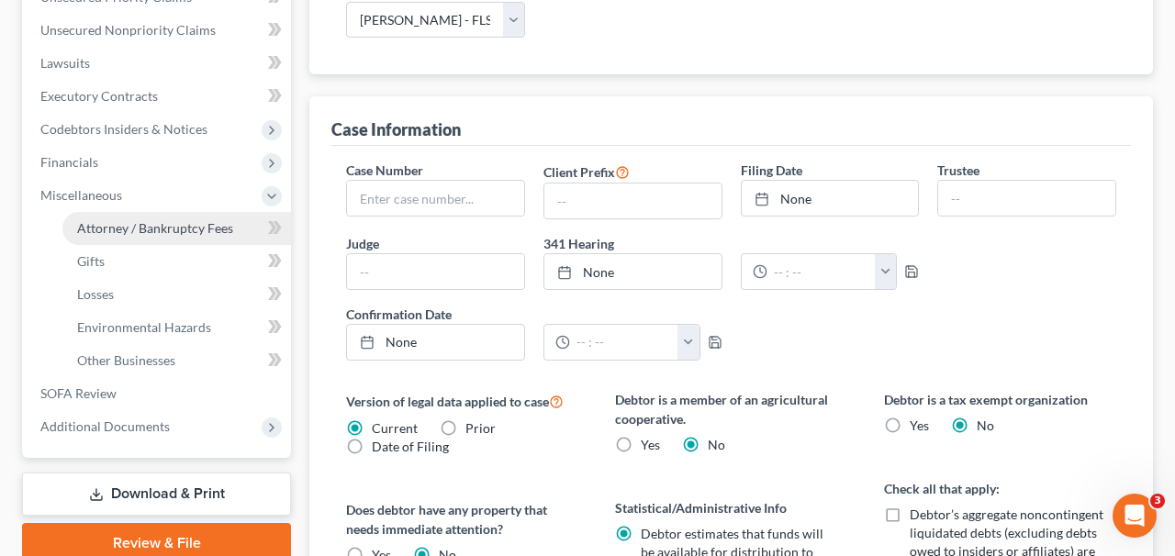
click at [138, 218] on link "Attorney / Bankruptcy Fees" at bounding box center [176, 228] width 229 height 33
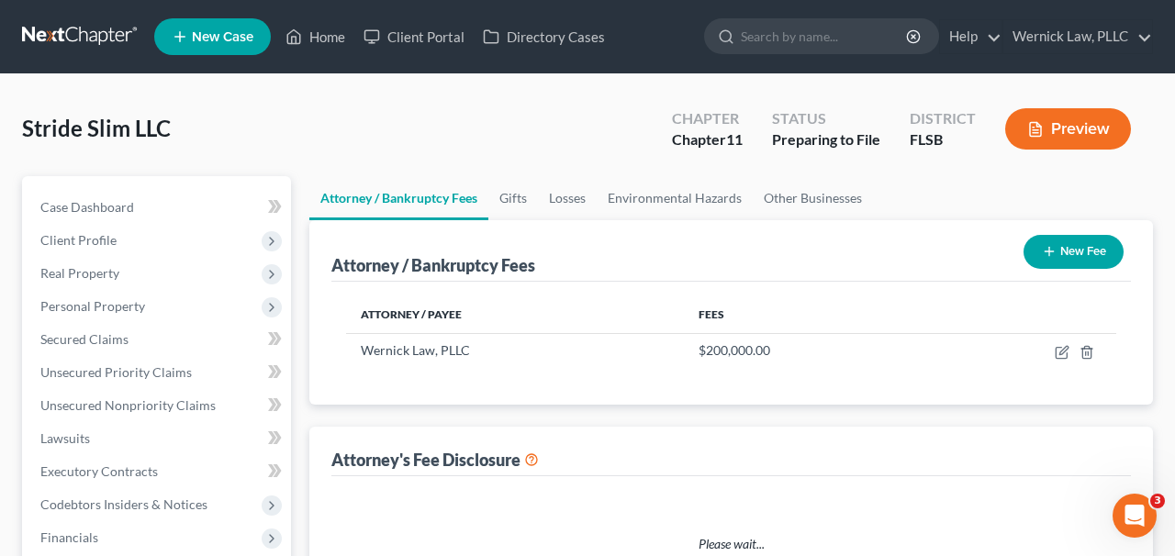
select select "3"
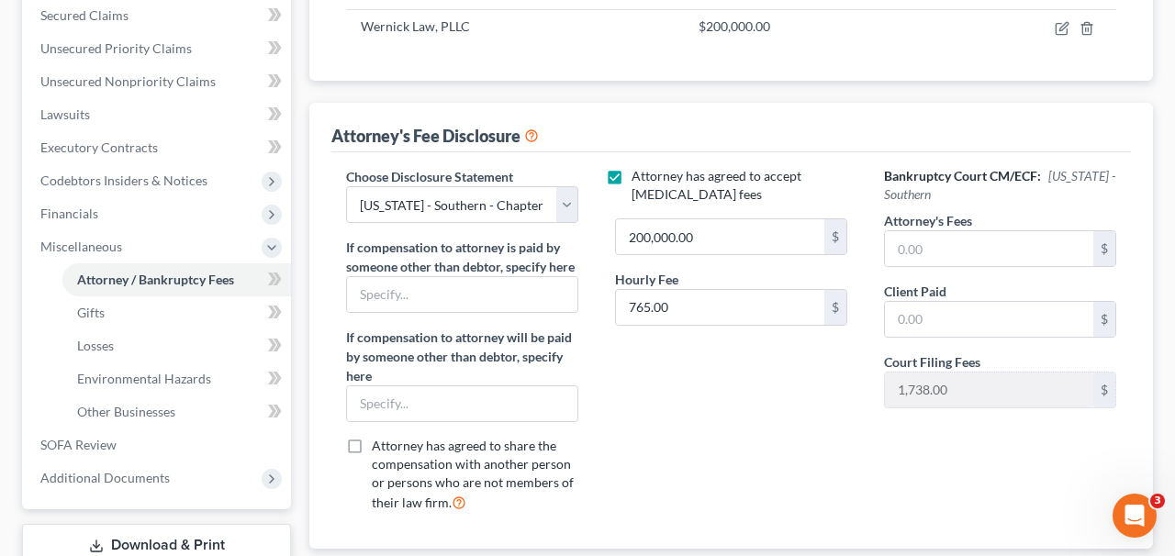
scroll to position [451, 0]
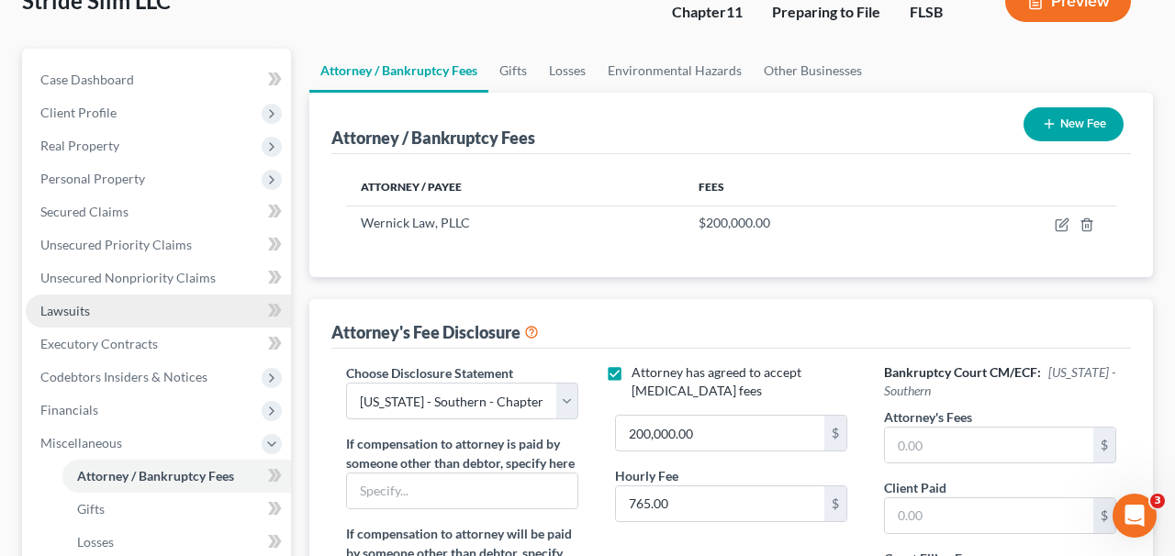
click at [185, 312] on link "Lawsuits" at bounding box center [158, 311] width 265 height 33
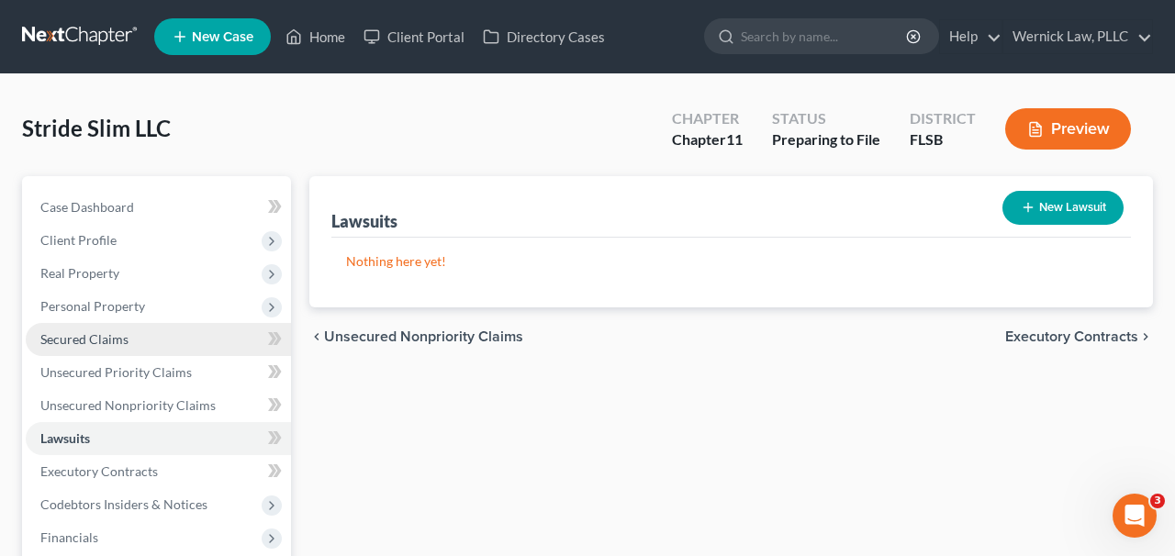
click at [185, 343] on link "Secured Claims" at bounding box center [158, 339] width 265 height 33
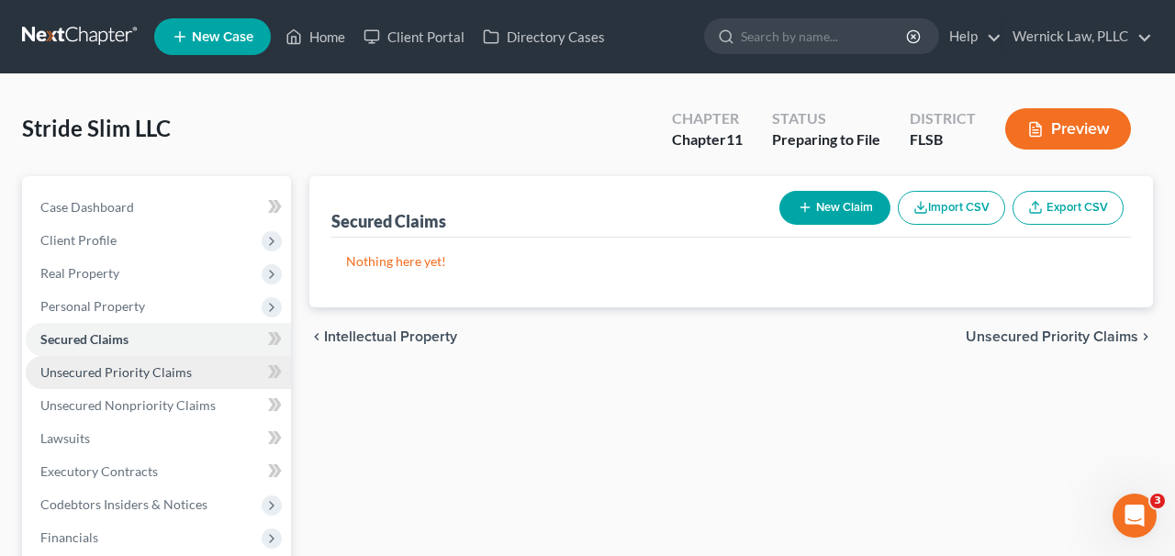
click at [186, 382] on link "Unsecured Priority Claims" at bounding box center [158, 372] width 265 height 33
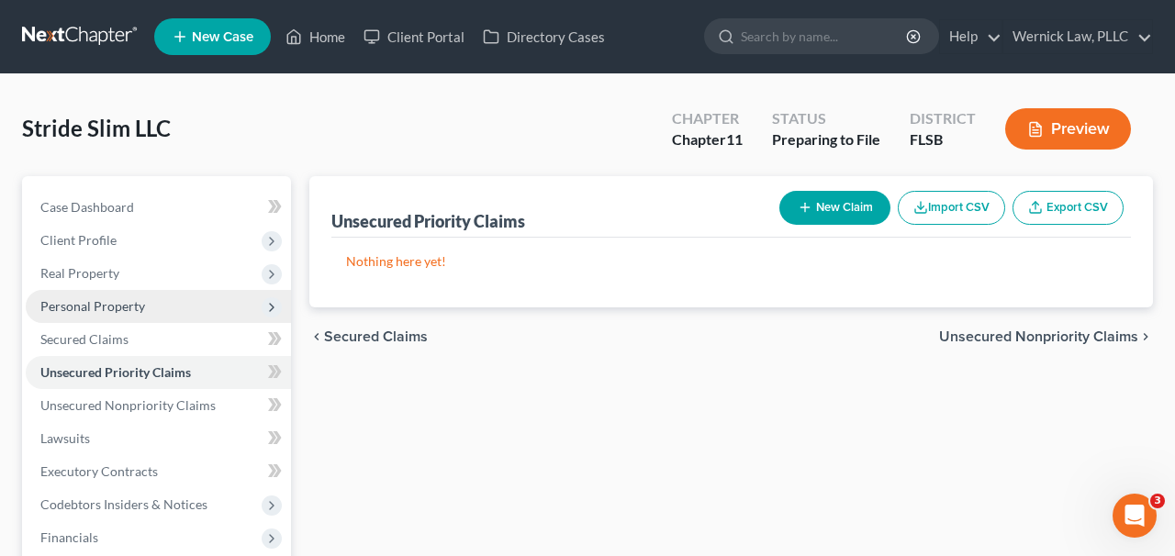
click at [165, 319] on span "Personal Property" at bounding box center [158, 306] width 265 height 33
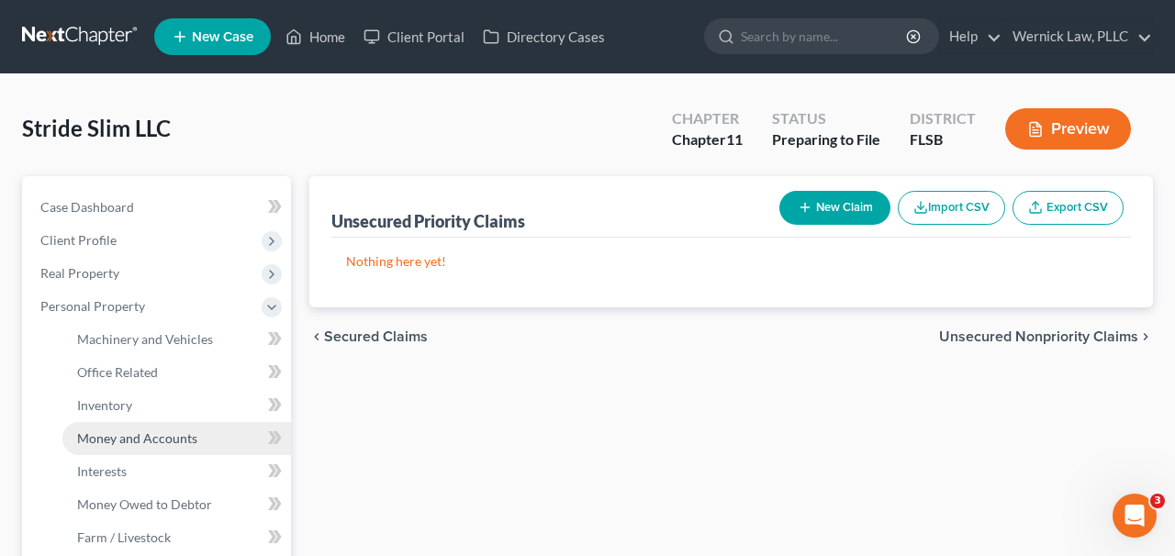
click at [174, 435] on span "Money and Accounts" at bounding box center [137, 439] width 120 height 16
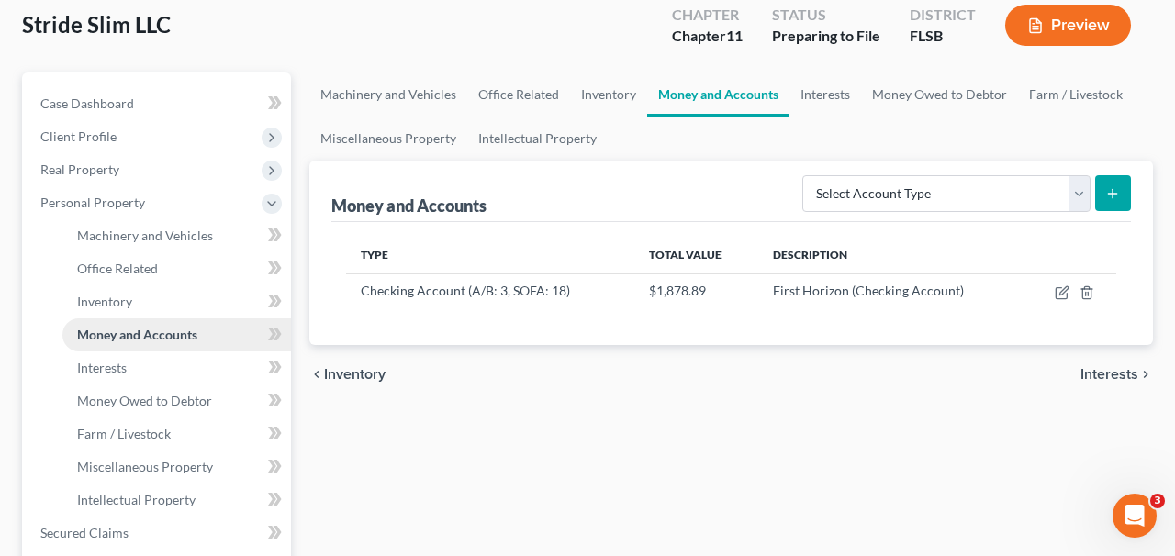
scroll to position [136, 0]
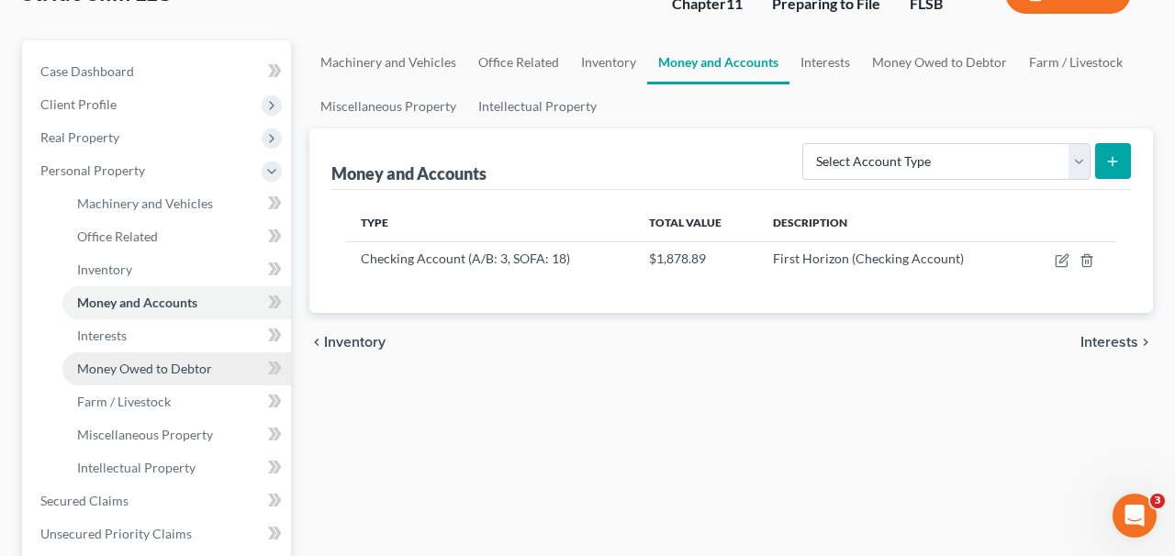
click at [181, 382] on link "Money Owed to Debtor" at bounding box center [176, 369] width 229 height 33
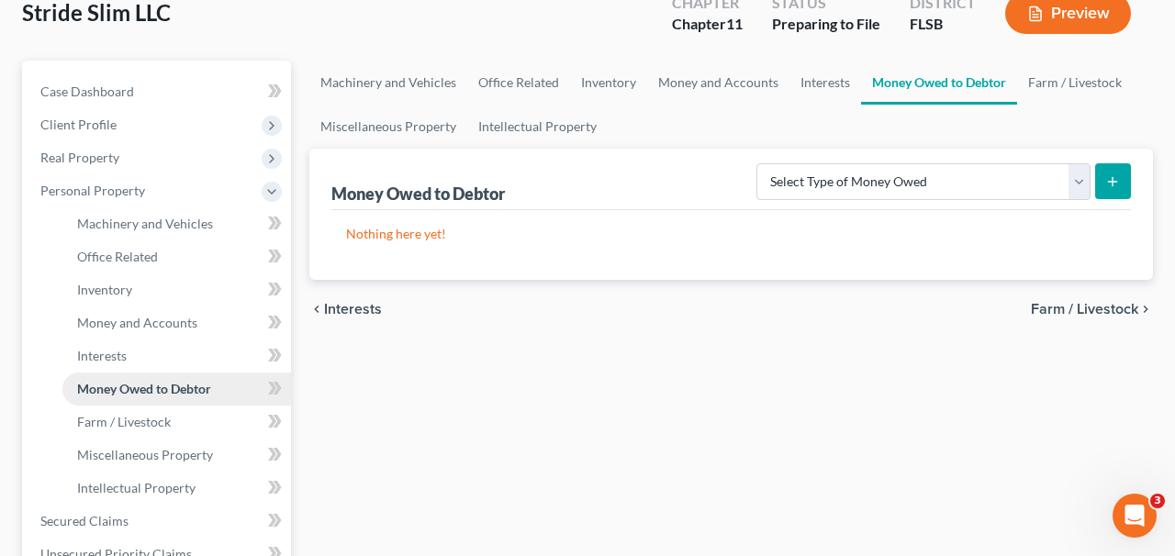
click at [151, 382] on span "Money Owed to Debtor" at bounding box center [144, 389] width 134 height 16
click at [151, 365] on link "Interests" at bounding box center [176, 356] width 229 height 33
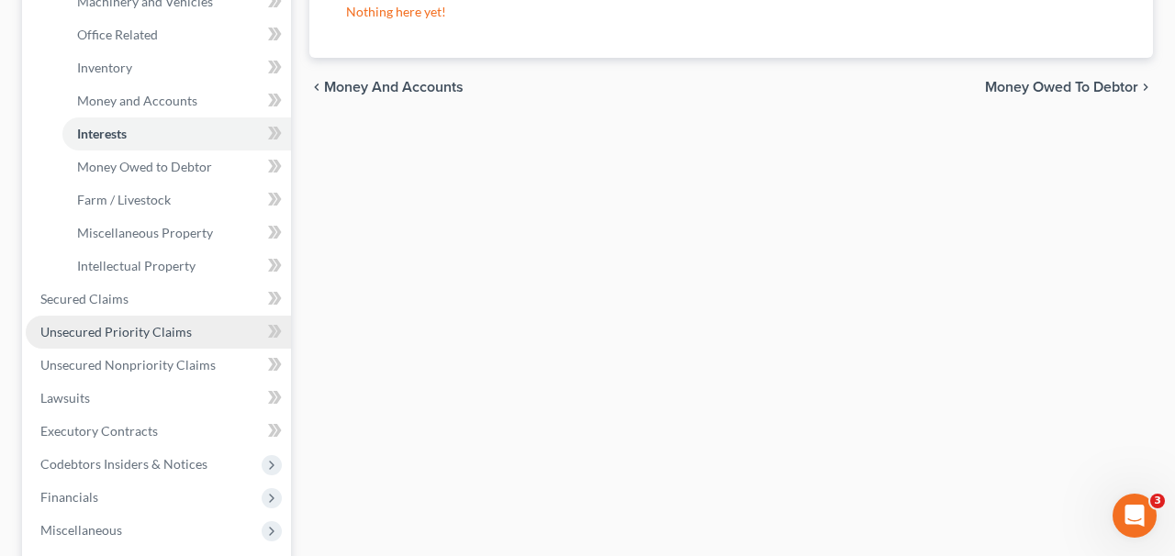
click at [165, 330] on span "Unsecured Priority Claims" at bounding box center [116, 332] width 152 height 16
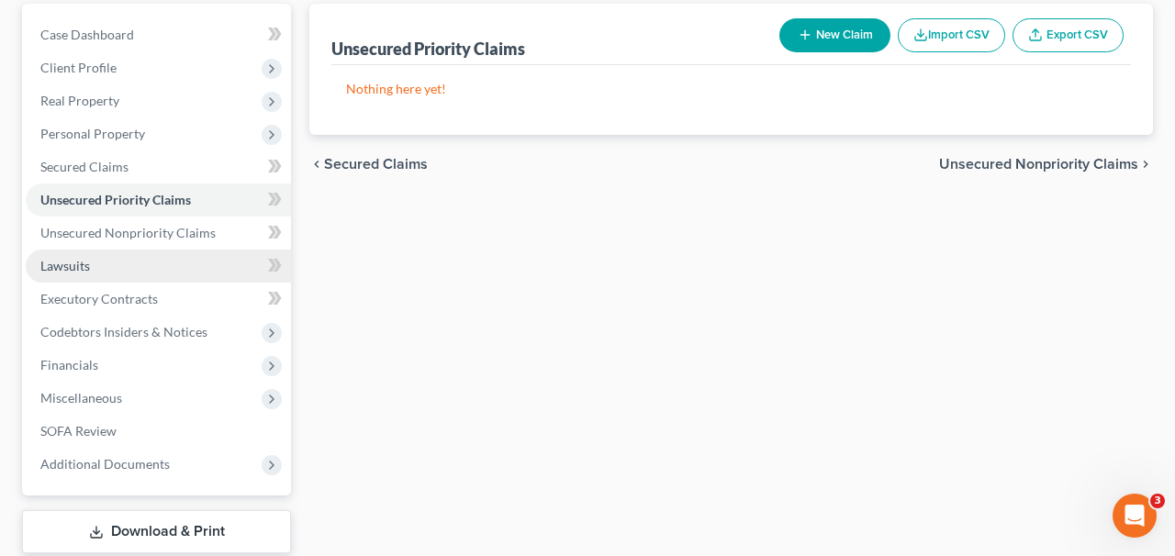
scroll to position [286, 0]
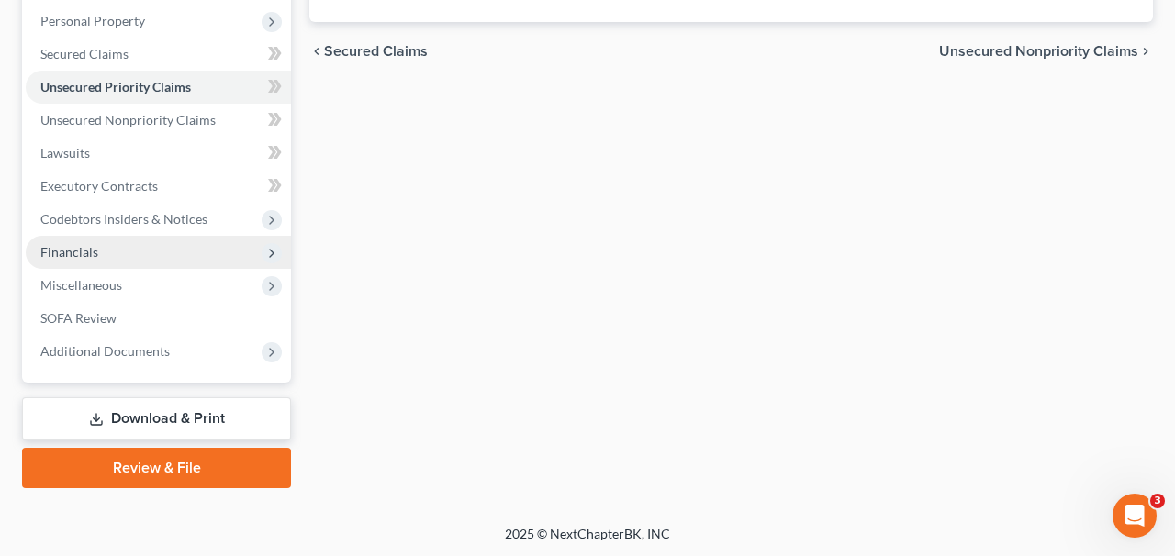
click at [169, 238] on span "Financials" at bounding box center [158, 252] width 265 height 33
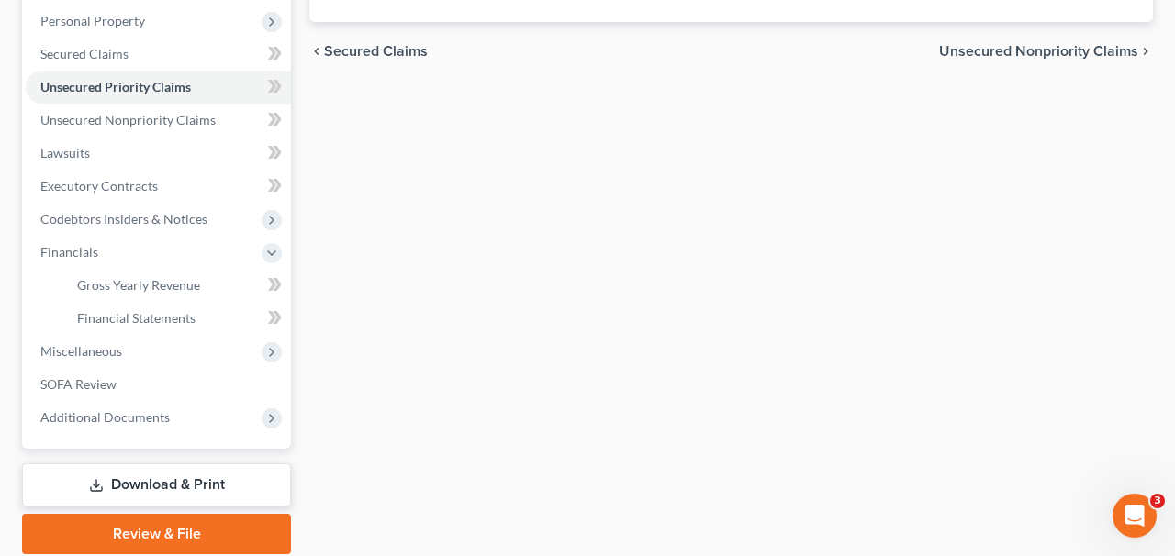
click at [179, 489] on link "Download & Print" at bounding box center [156, 485] width 269 height 43
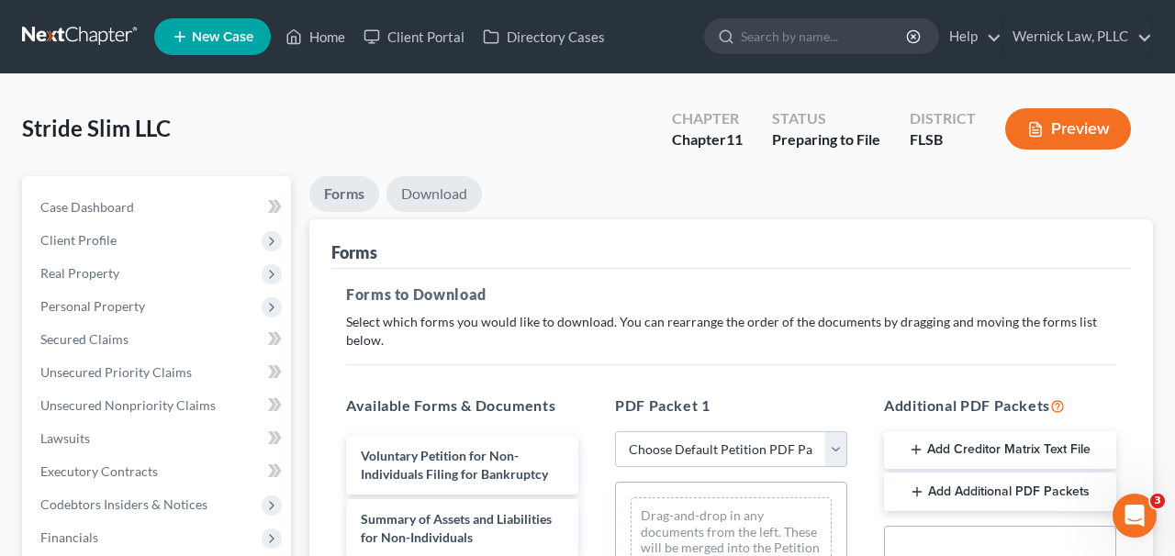
click at [463, 204] on link "Download" at bounding box center [435, 194] width 96 height 36
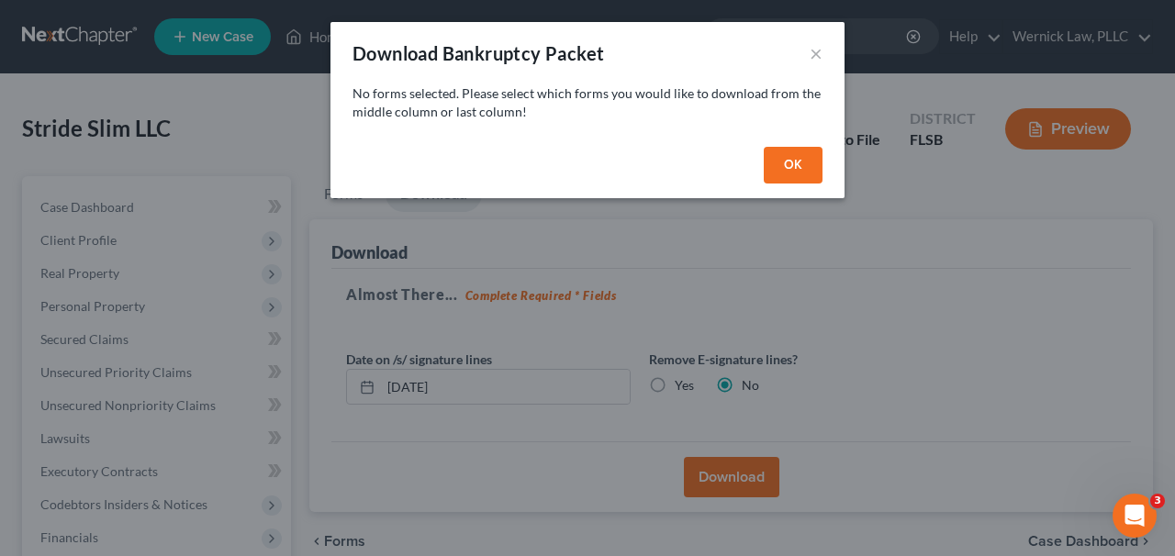
click at [784, 163] on button "OK" at bounding box center [793, 165] width 59 height 37
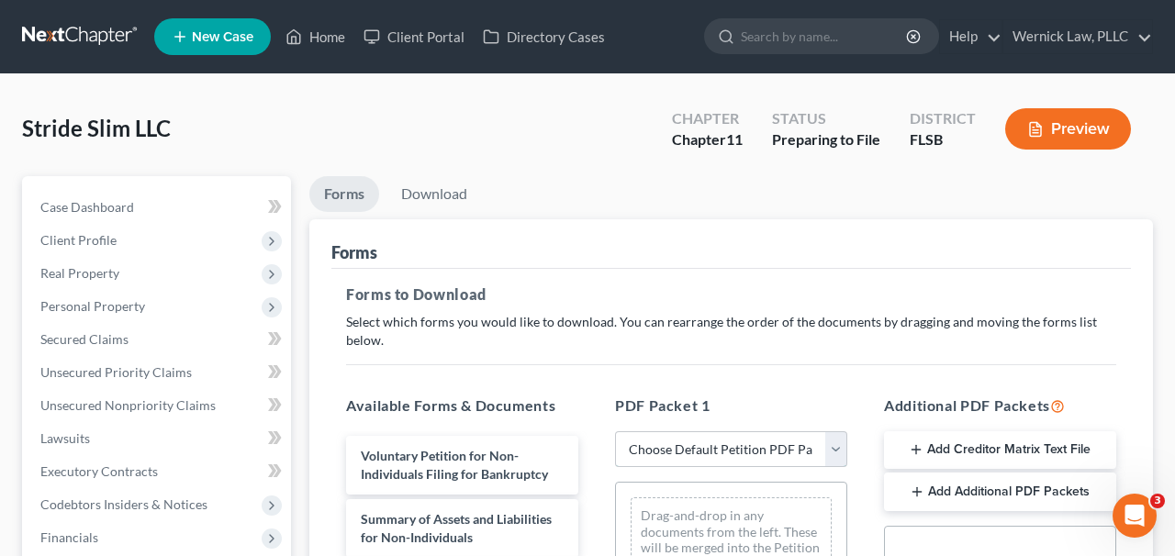
click at [637, 438] on select "Choose Default Petition PDF Packet Complete Bankruptcy Petition (all forms and …" at bounding box center [731, 450] width 232 height 37
select select "0"
click at [615, 432] on select "Choose Default Petition PDF Packet Complete Bankruptcy Petition (all forms and …" at bounding box center [731, 450] width 232 height 37
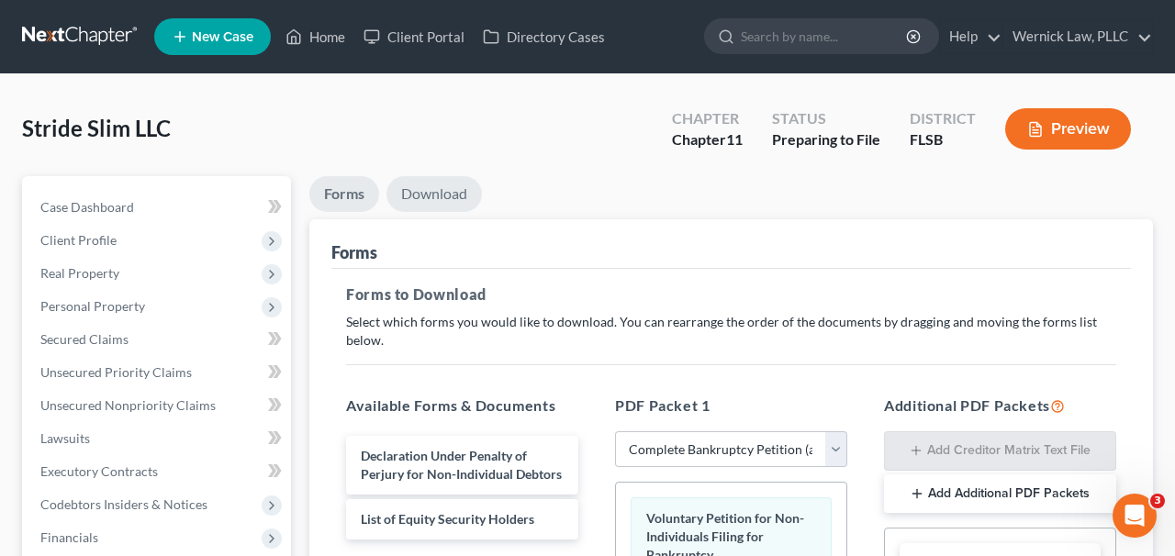
click at [451, 198] on link "Download" at bounding box center [435, 194] width 96 height 36
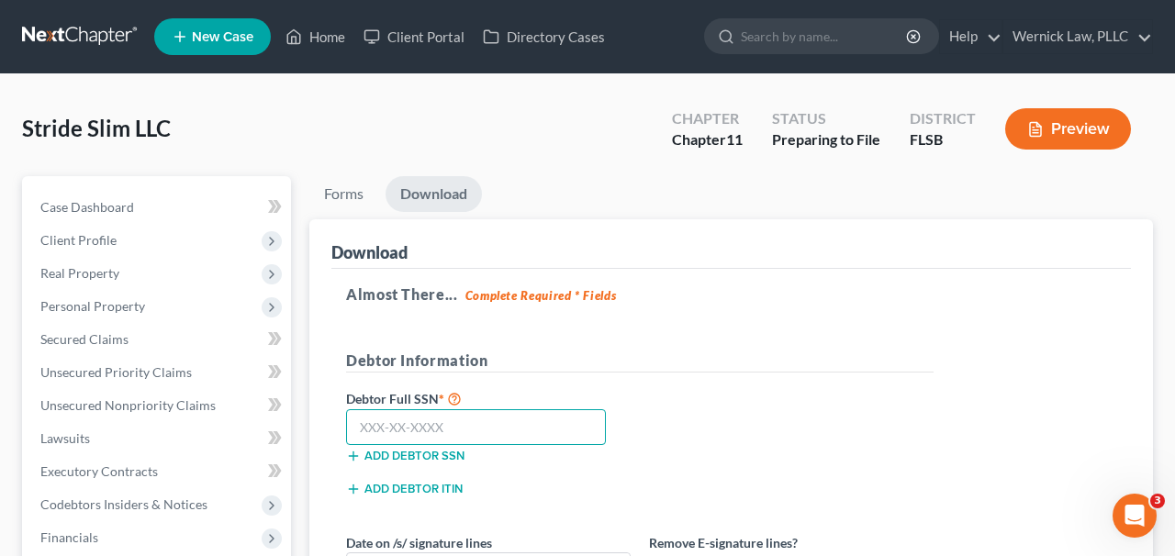
click at [493, 427] on input "text" at bounding box center [476, 428] width 260 height 37
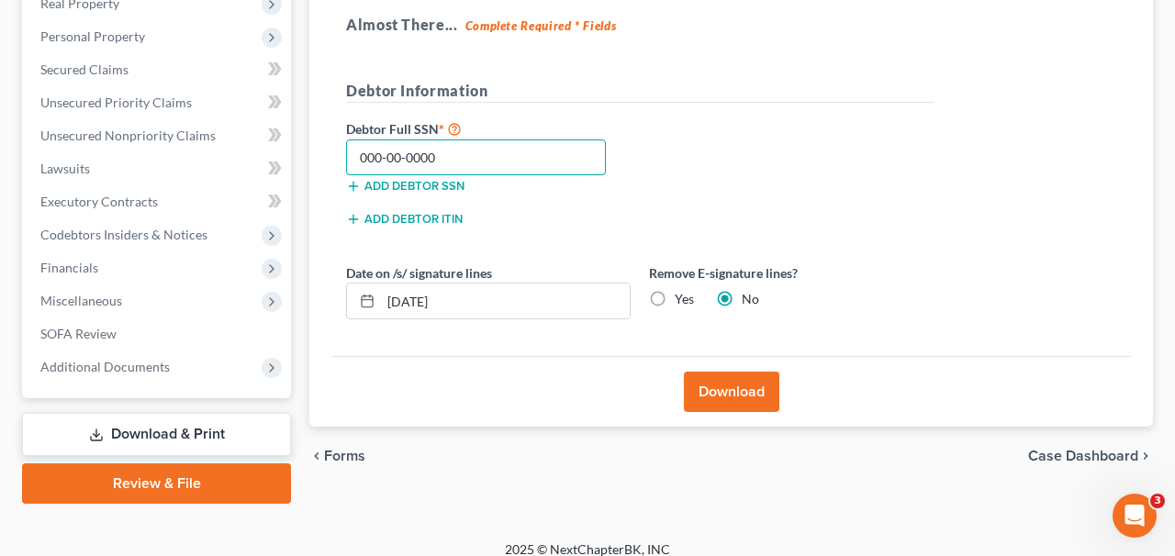
scroll to position [286, 0]
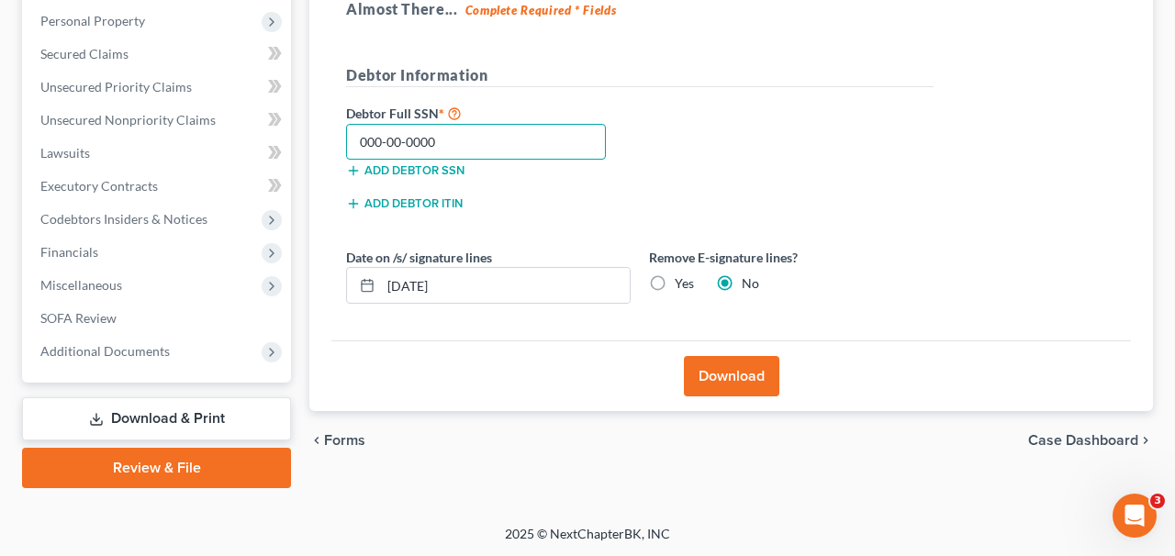
type input "000-00-0000"
click at [763, 381] on button "Download" at bounding box center [732, 376] width 96 height 40
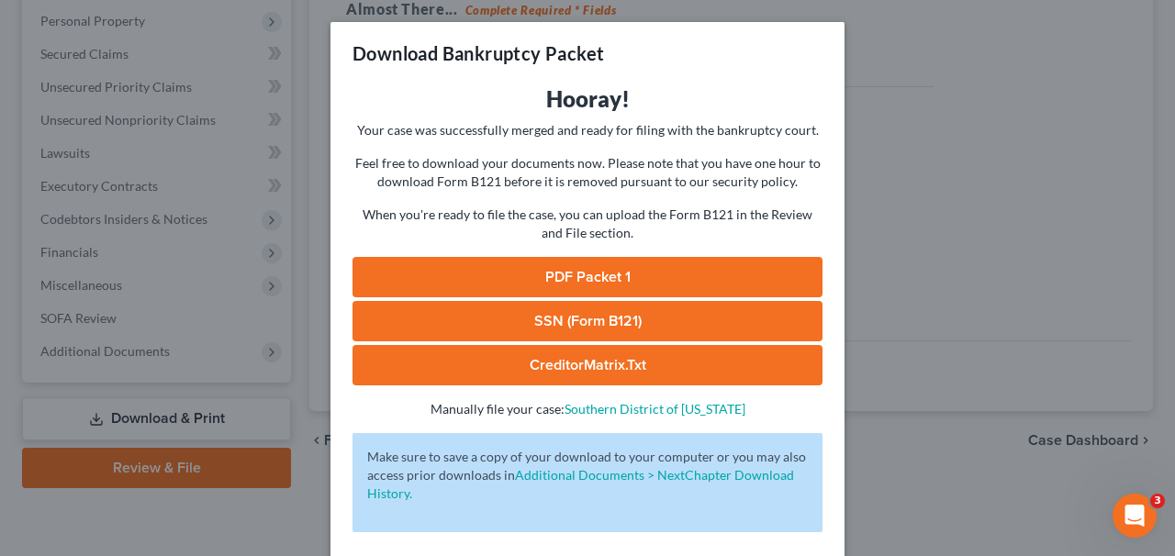
click at [646, 285] on link "PDF Packet 1" at bounding box center [588, 277] width 470 height 40
click at [1000, 87] on div "Download Bankruptcy Packet Hooray! Your case was successfully merged and ready …" at bounding box center [587, 278] width 1175 height 556
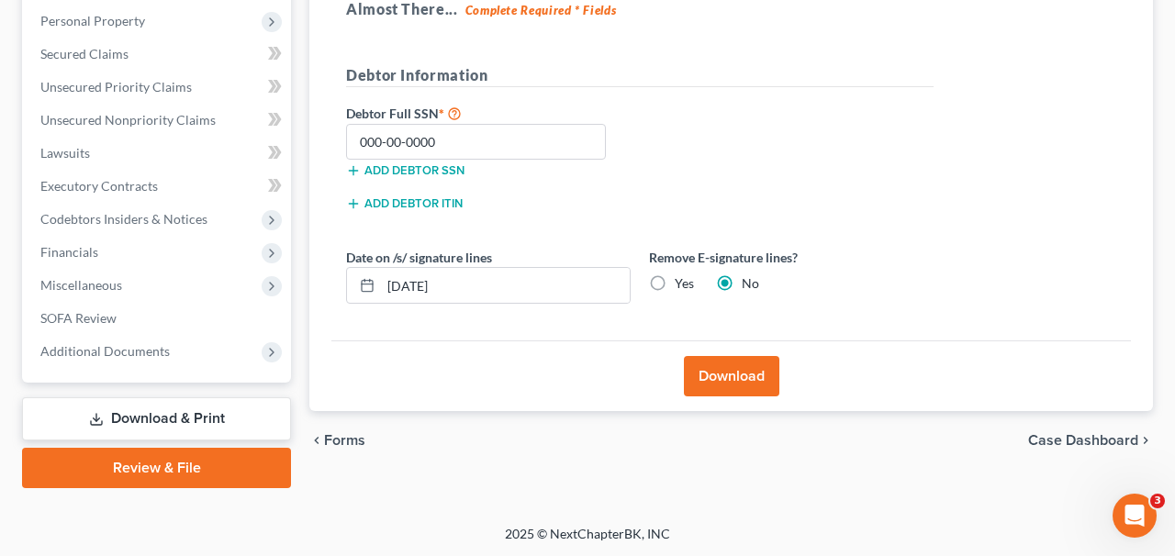
scroll to position [0, 0]
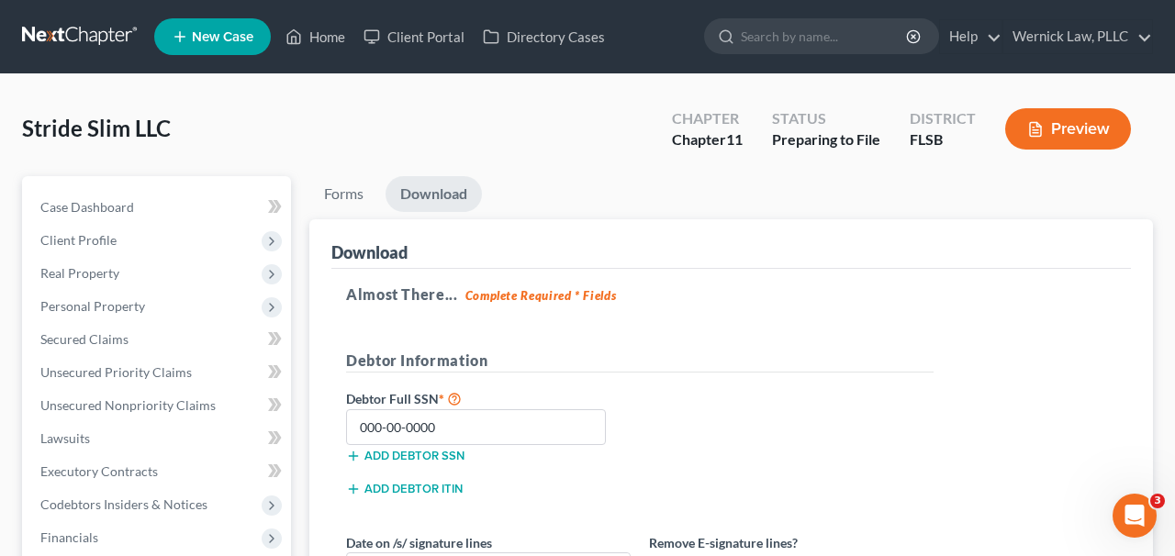
click at [73, 59] on nav "Home New Case Client Portal Directory Cases Wernick Law, PLLC [EMAIL_ADDRESS][D…" at bounding box center [587, 36] width 1175 height 73
click at [72, 39] on link at bounding box center [81, 36] width 118 height 33
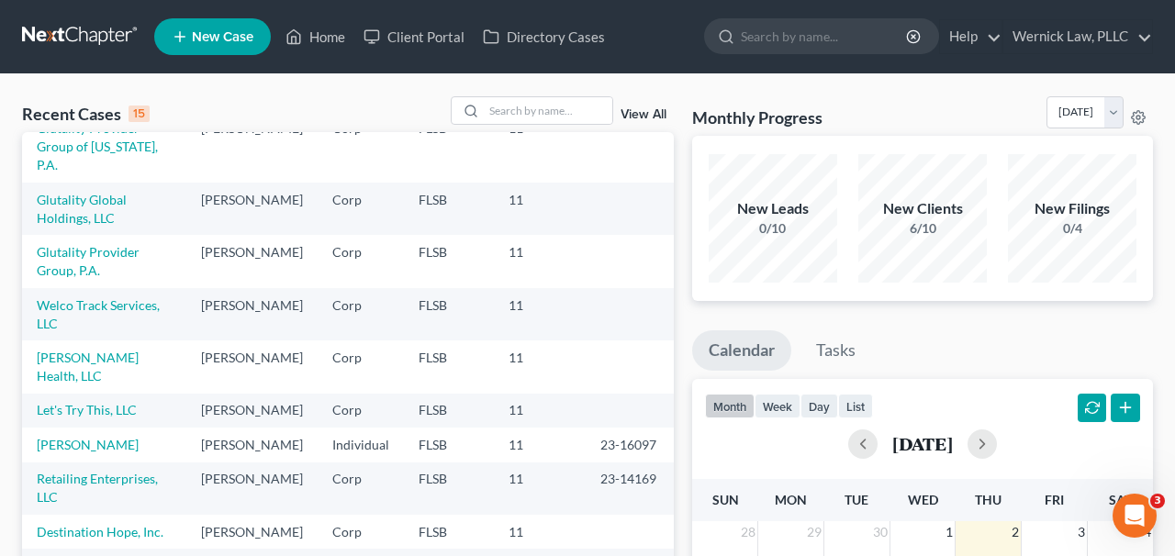
scroll to position [176, 0]
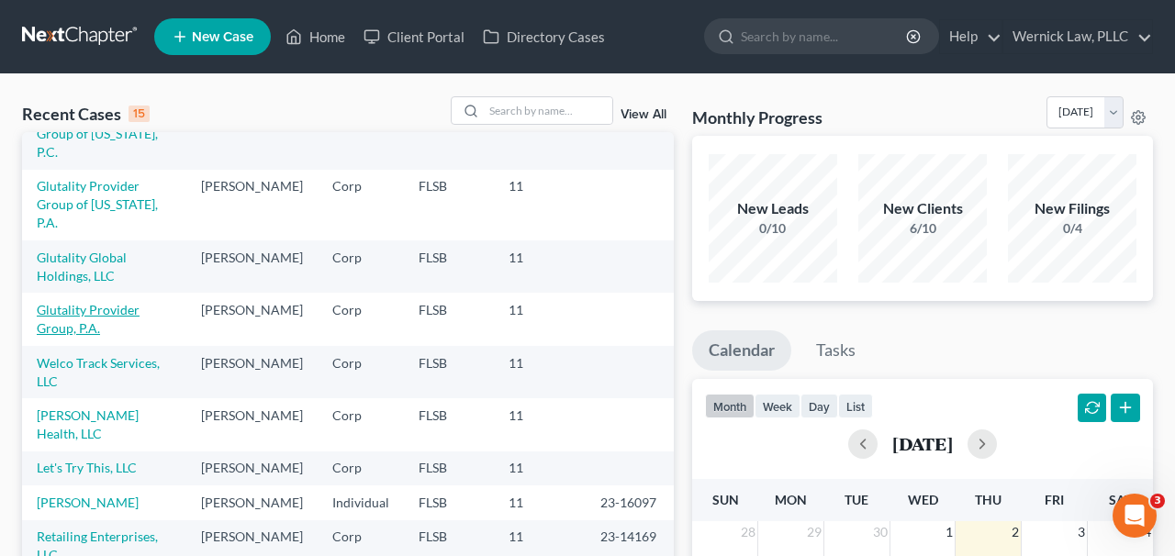
click at [140, 302] on link "Glutality Provider Group, P.A." at bounding box center [88, 319] width 103 height 34
select select "17"
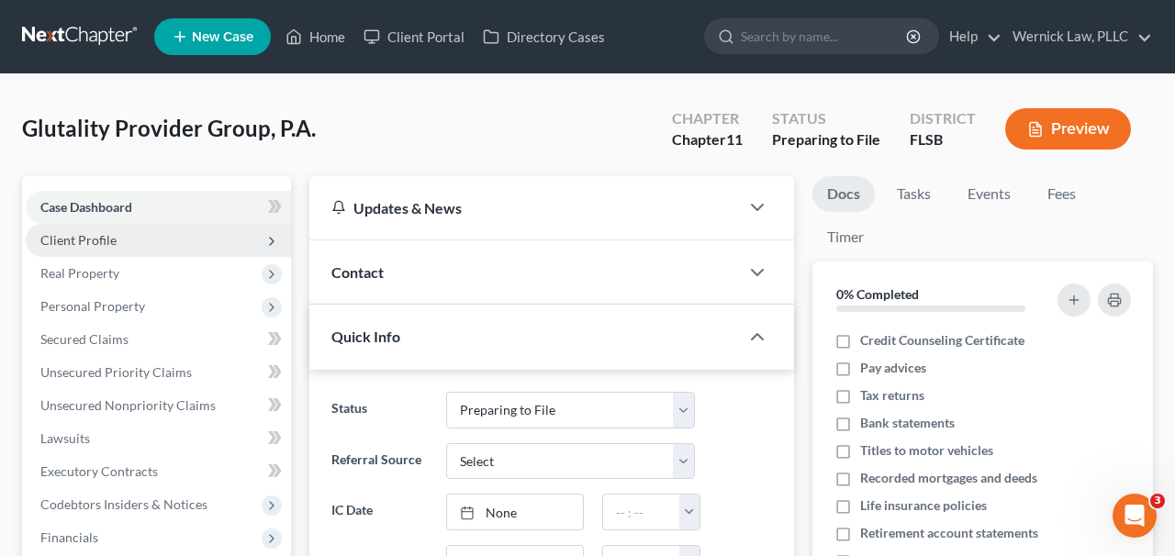
click at [130, 242] on span "Client Profile" at bounding box center [158, 240] width 265 height 33
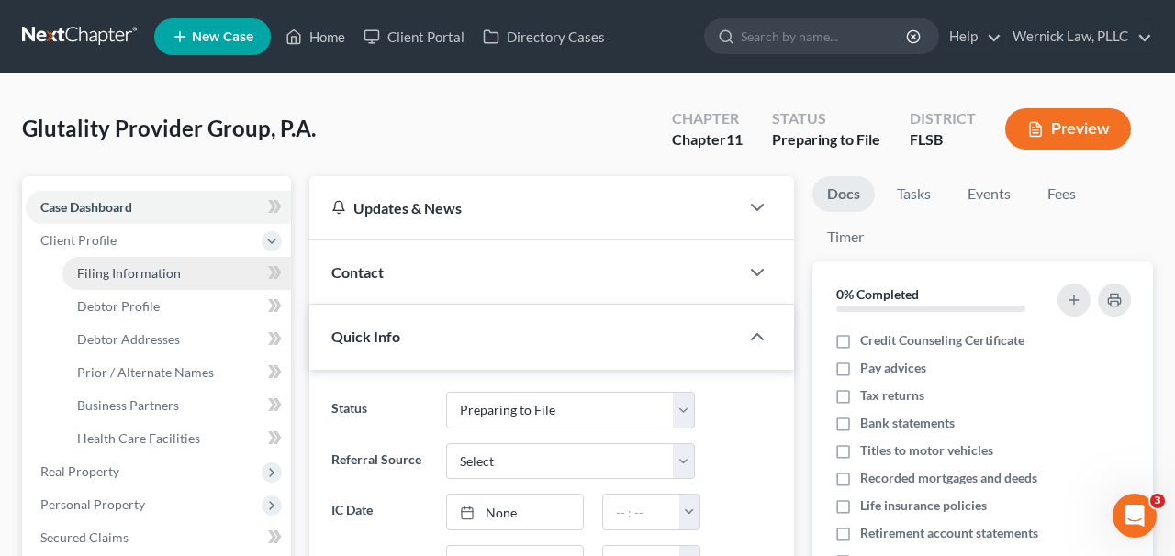
click at [170, 268] on span "Filing Information" at bounding box center [129, 273] width 104 height 16
select select "2"
select select "1"
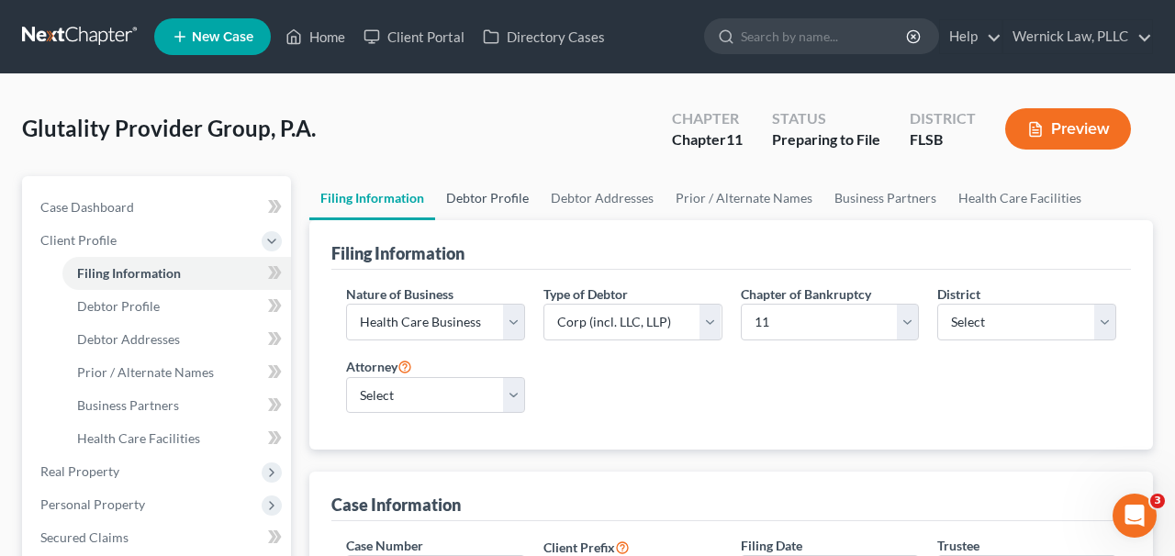
click at [476, 215] on link "Debtor Profile" at bounding box center [487, 198] width 105 height 44
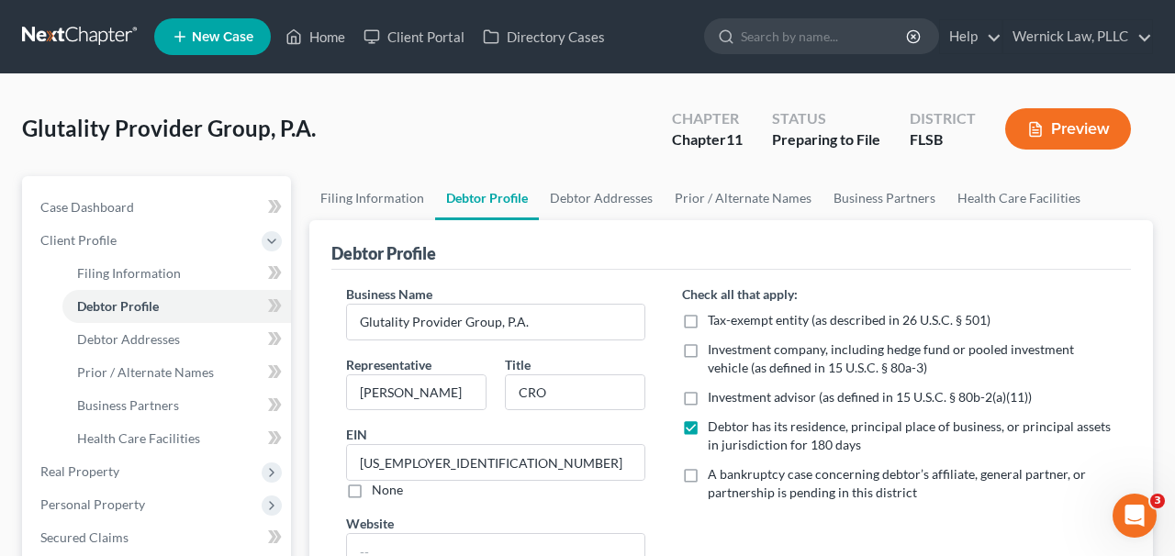
scroll to position [421, 0]
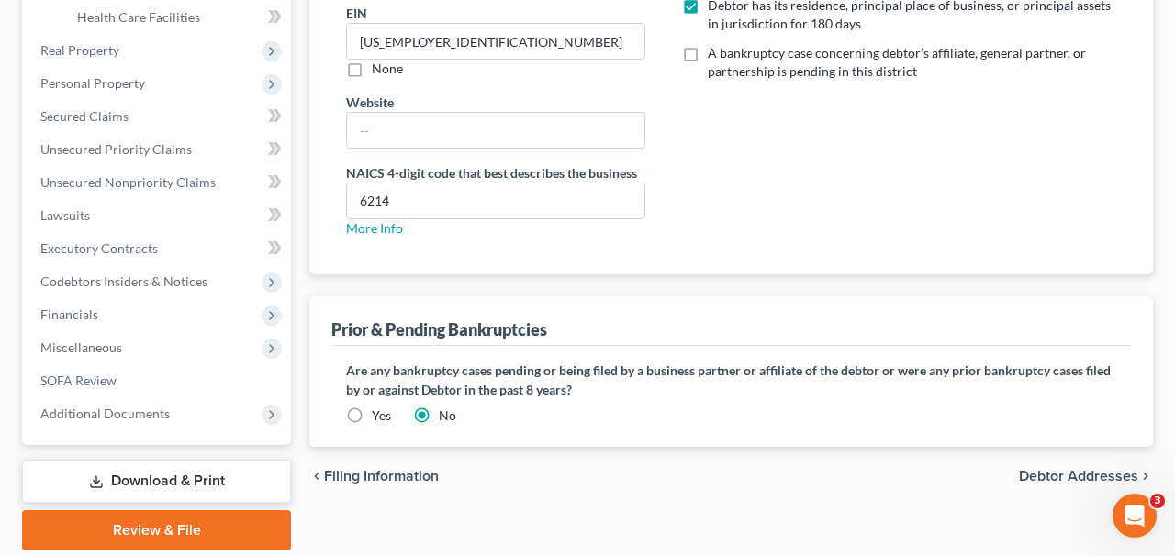
click at [372, 425] on div "Does debtor have any pending or prior bankruptcies in the past 8 years? Are any…" at bounding box center [732, 396] width 800 height 101
click at [372, 419] on label "Yes" at bounding box center [381, 416] width 19 height 18
click at [379, 419] on input "Yes" at bounding box center [385, 413] width 12 height 12
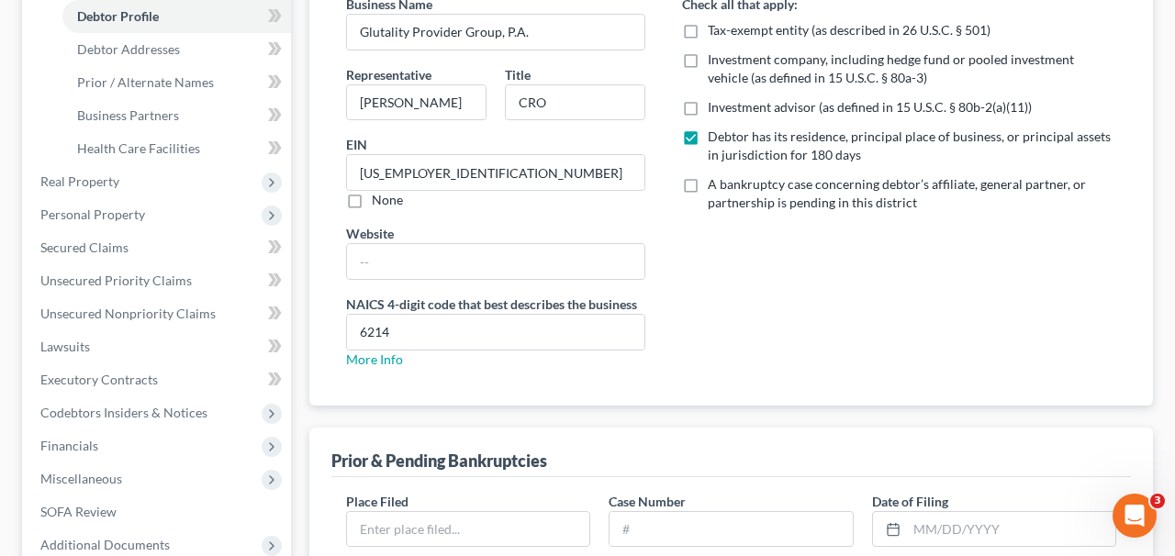
scroll to position [258, 0]
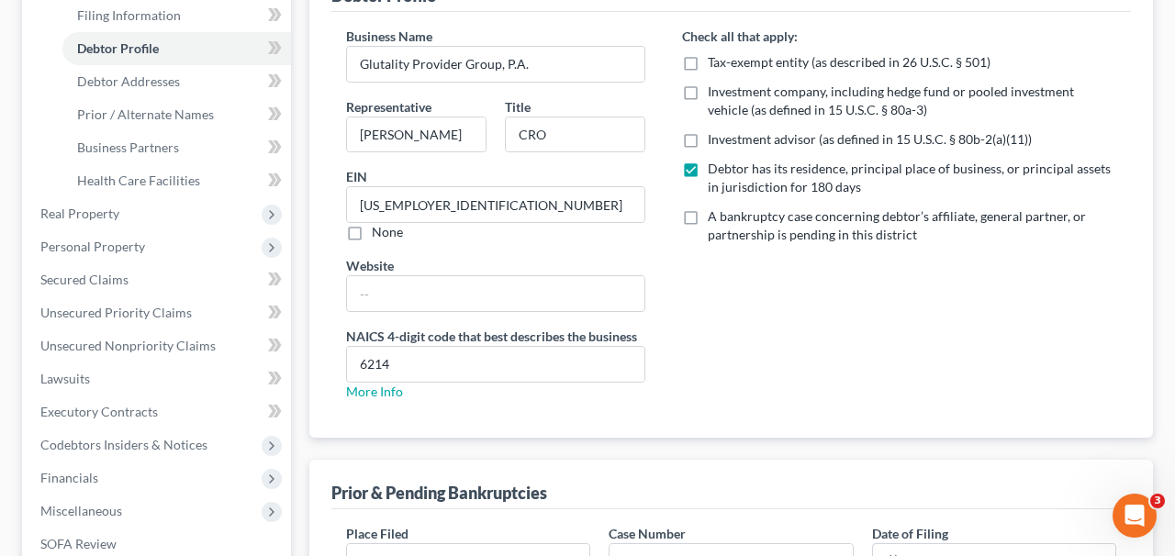
click at [853, 500] on div "Prior & Pending Bankruptcies" at bounding box center [732, 485] width 800 height 50
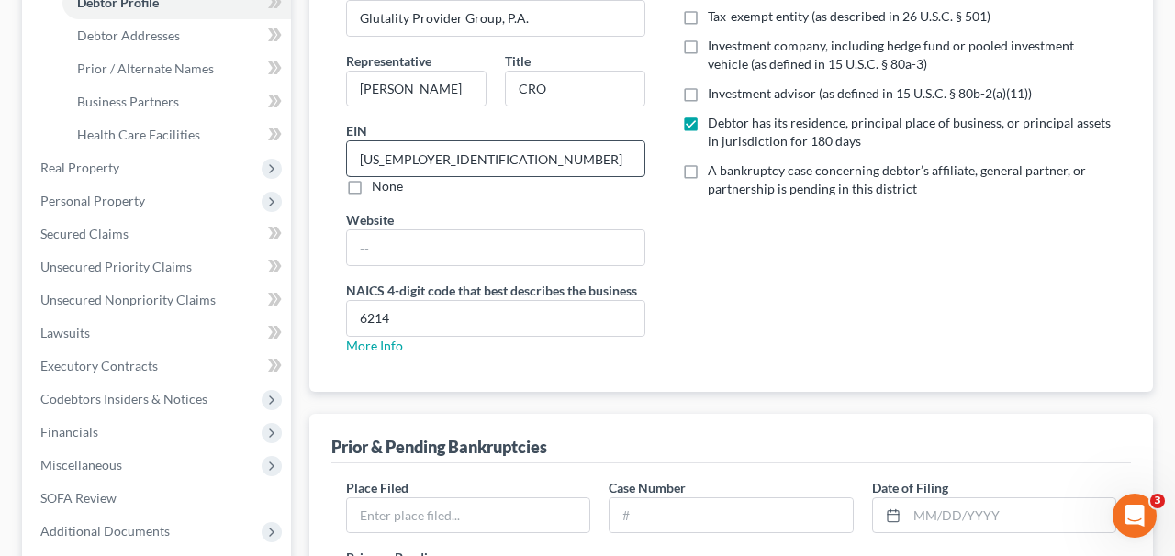
scroll to position [397, 0]
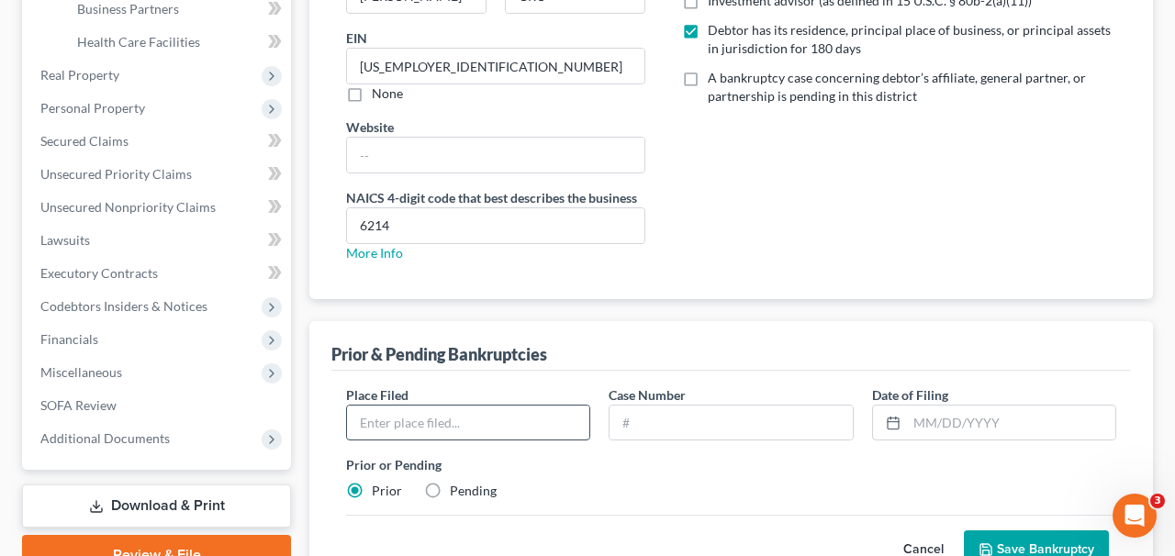
click at [525, 422] on input "text" at bounding box center [468, 423] width 242 height 35
click at [447, 510] on div "Place Filed * Case Number Date of [GEOGRAPHIC_DATA] * Prior or Pending Prior Pe…" at bounding box center [731, 451] width 789 height 130
click at [450, 489] on label "Pending" at bounding box center [473, 491] width 47 height 18
click at [457, 489] on input "Pending" at bounding box center [463, 488] width 12 height 12
radio input "true"
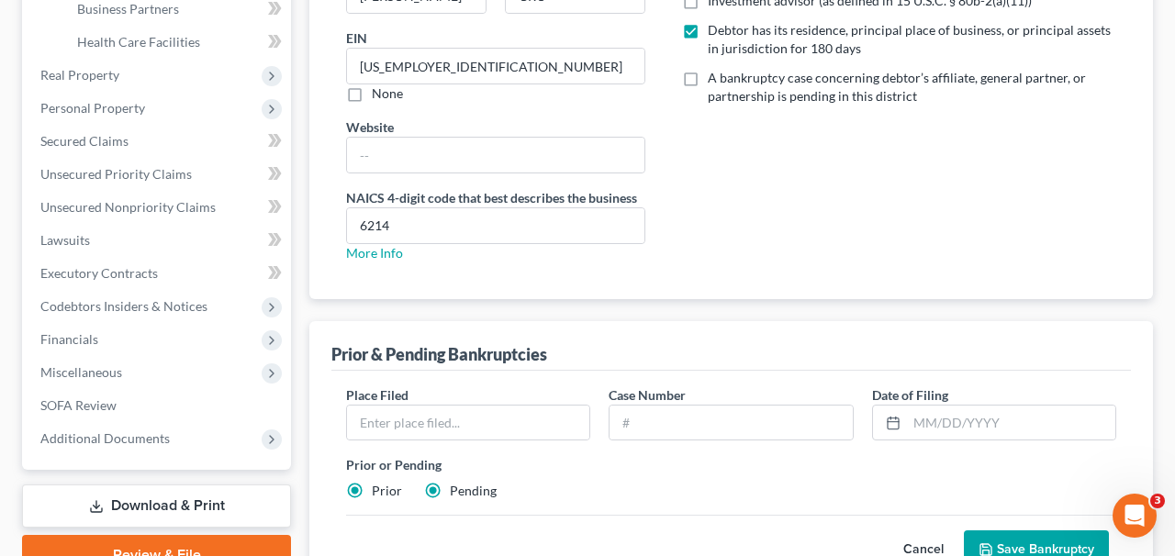
radio input "false"
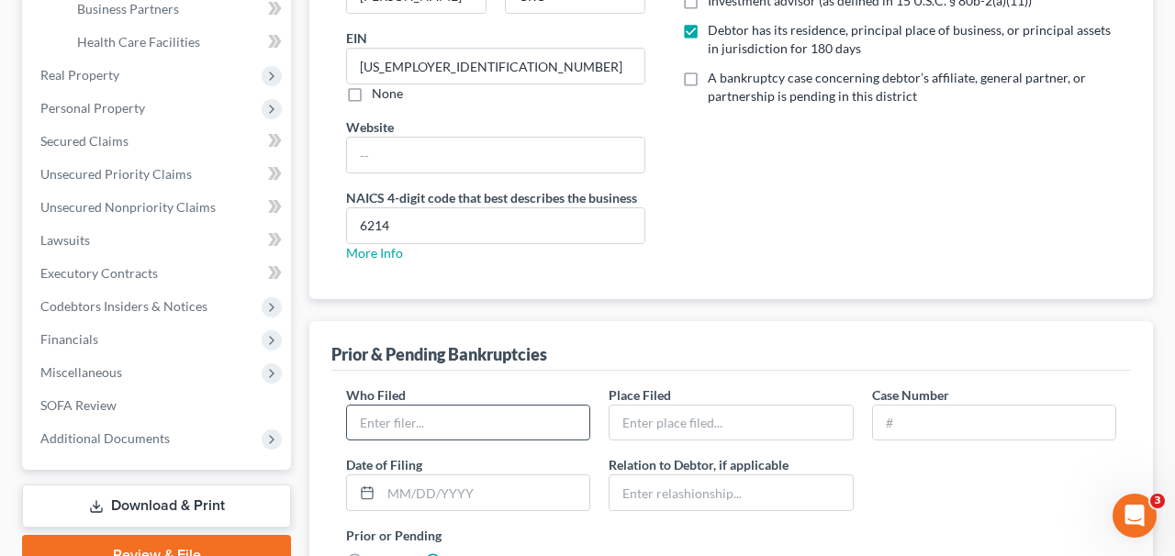
click at [430, 416] on input "text" at bounding box center [468, 423] width 242 height 35
type input "Glutality Global Holdings LLC"
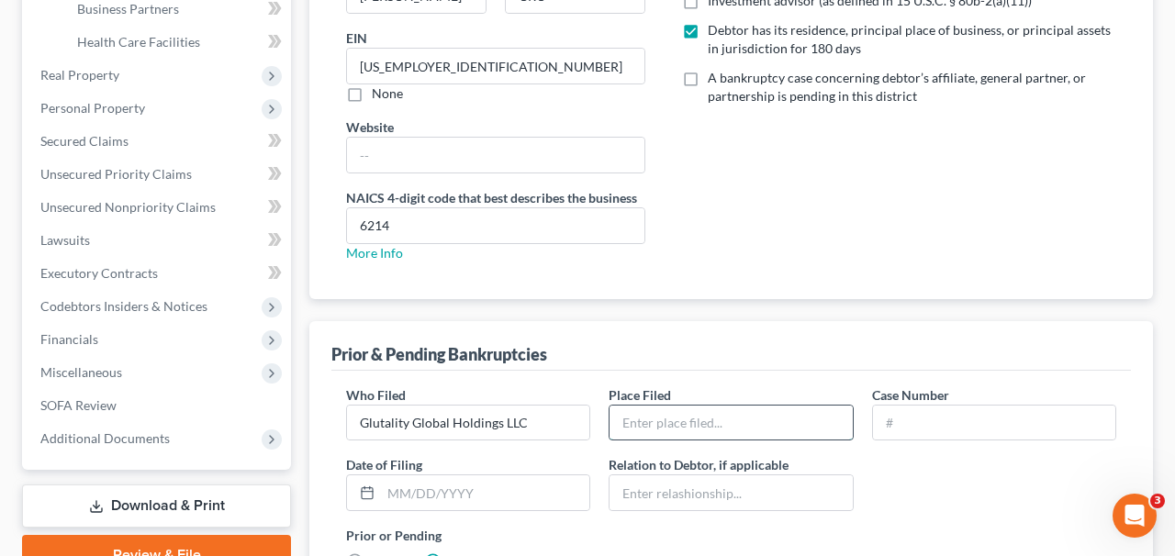
click at [698, 435] on input "text" at bounding box center [731, 423] width 242 height 35
type input "[GEOGRAPHIC_DATA]"
click at [927, 408] on input "text" at bounding box center [994, 423] width 242 height 35
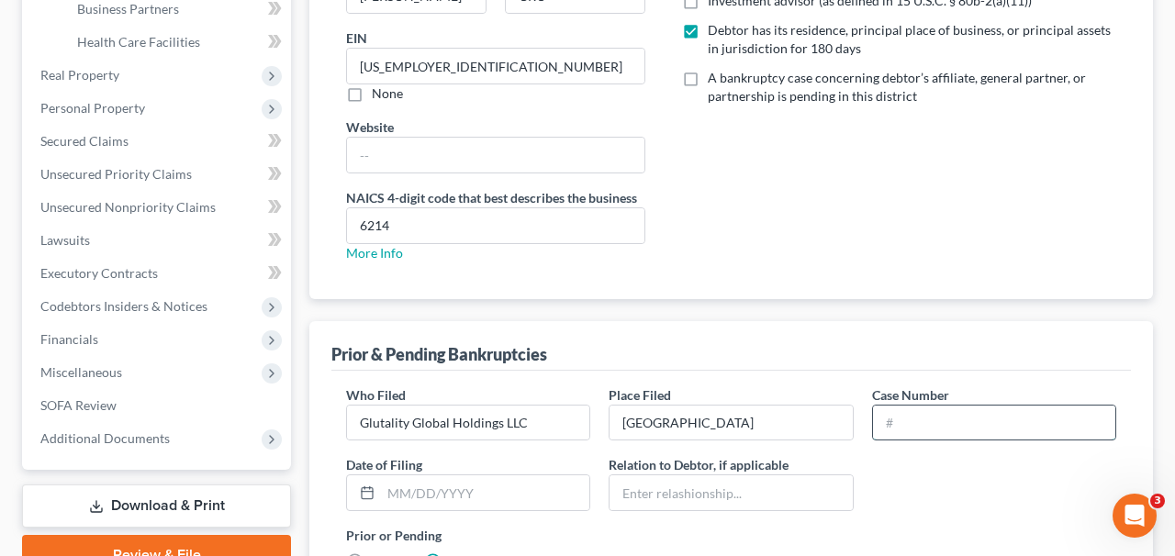
type input "Pending"
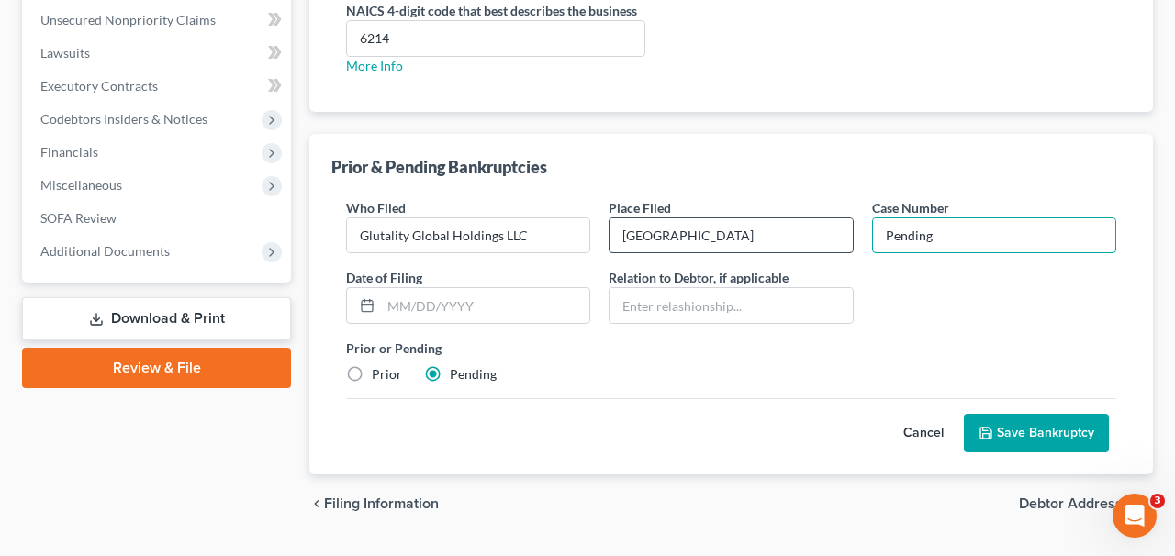
scroll to position [614, 0]
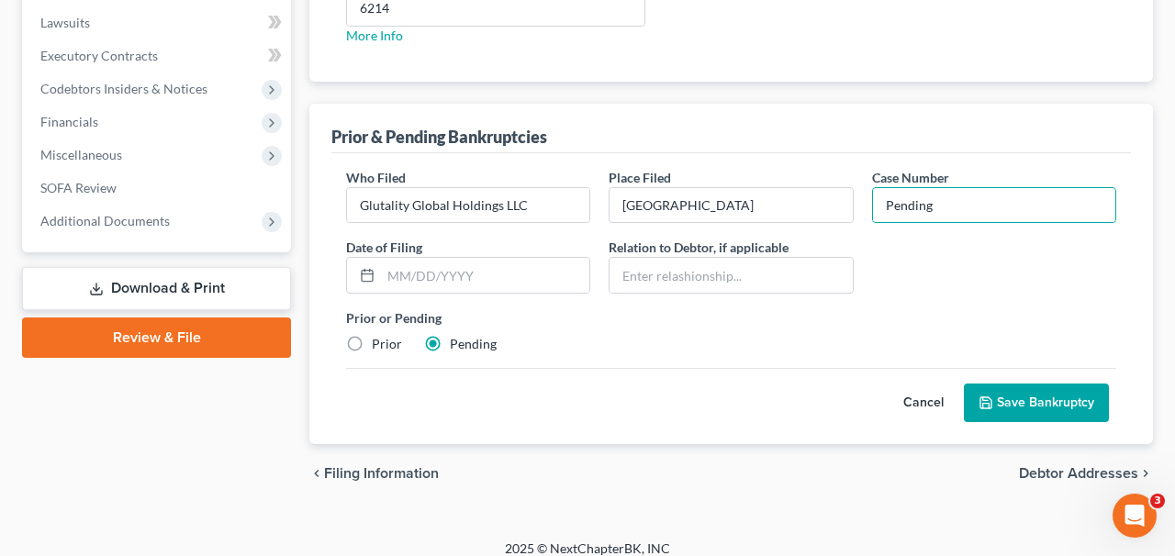
click at [1006, 399] on button "Save Bankruptcy" at bounding box center [1036, 403] width 145 height 39
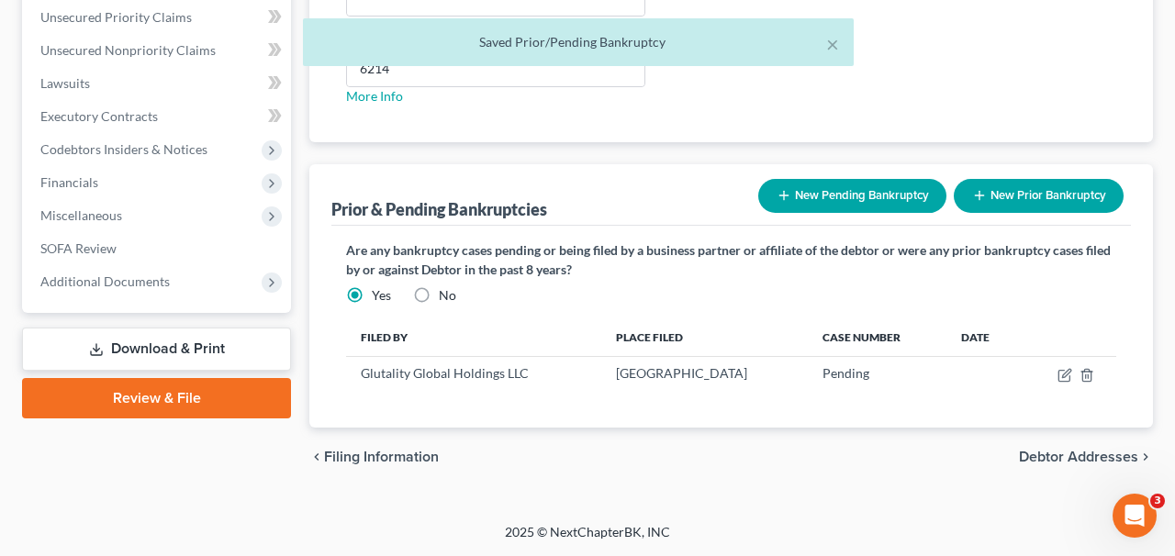
scroll to position [553, 0]
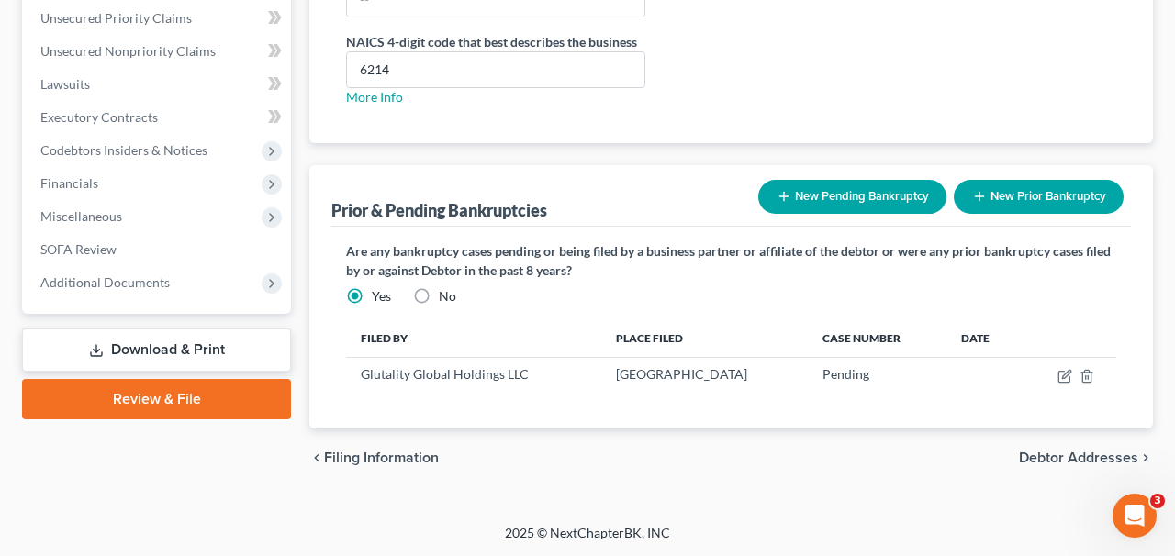
click at [883, 199] on button "New Pending Bankruptcy" at bounding box center [853, 197] width 188 height 34
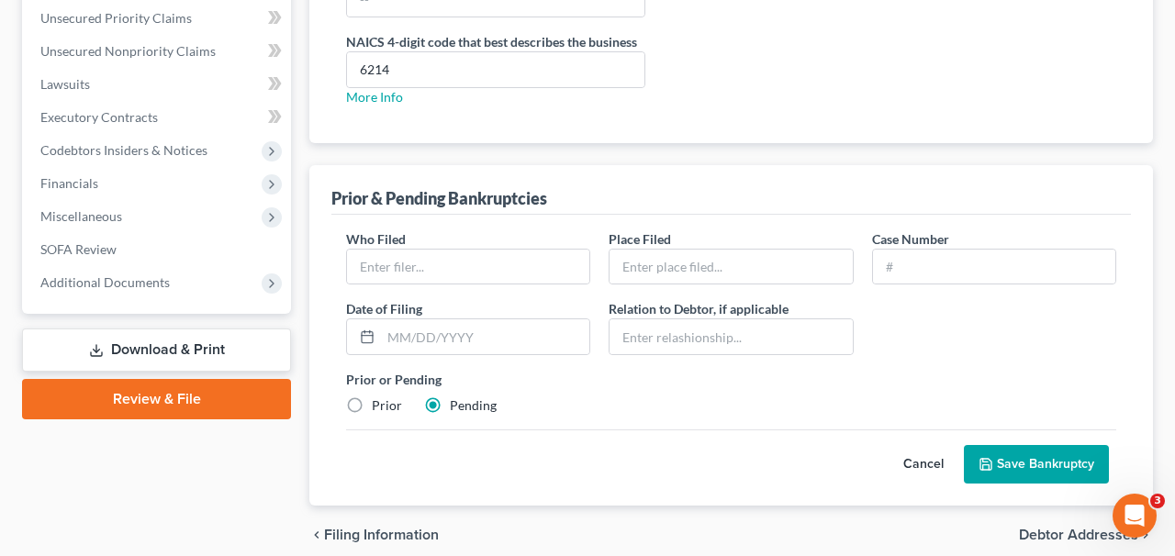
click at [499, 219] on div "Who Filed * Place Filed * Case Number Date of [GEOGRAPHIC_DATA] * Relation to D…" at bounding box center [732, 360] width 800 height 291
click at [499, 265] on input "text" at bounding box center [468, 267] width 242 height 35
type input "Glutality Provider Group of [US_STATE], P.A."
click at [681, 278] on input "text" at bounding box center [731, 267] width 242 height 35
click at [935, 227] on div "Who Filed * Glutality Provider Group of [US_STATE], P.A. Place Filed * Case Num…" at bounding box center [732, 360] width 800 height 291
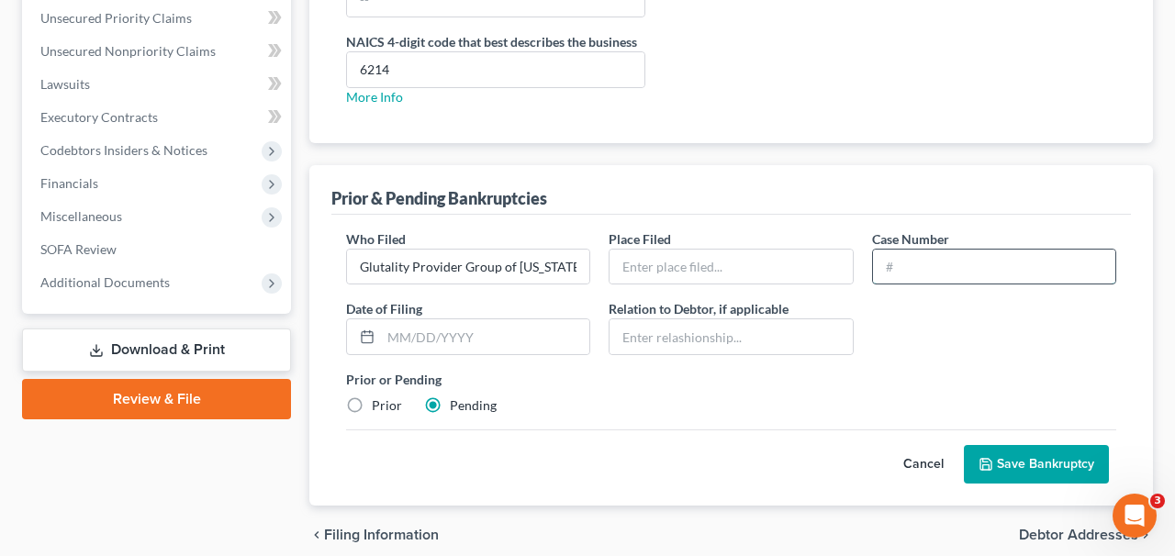
click at [935, 253] on input "text" at bounding box center [994, 267] width 242 height 35
click at [803, 251] on input "text" at bounding box center [731, 267] width 242 height 35
type input "[GEOGRAPHIC_DATA]"
click at [939, 255] on input "text" at bounding box center [994, 267] width 242 height 35
type input "Pending"
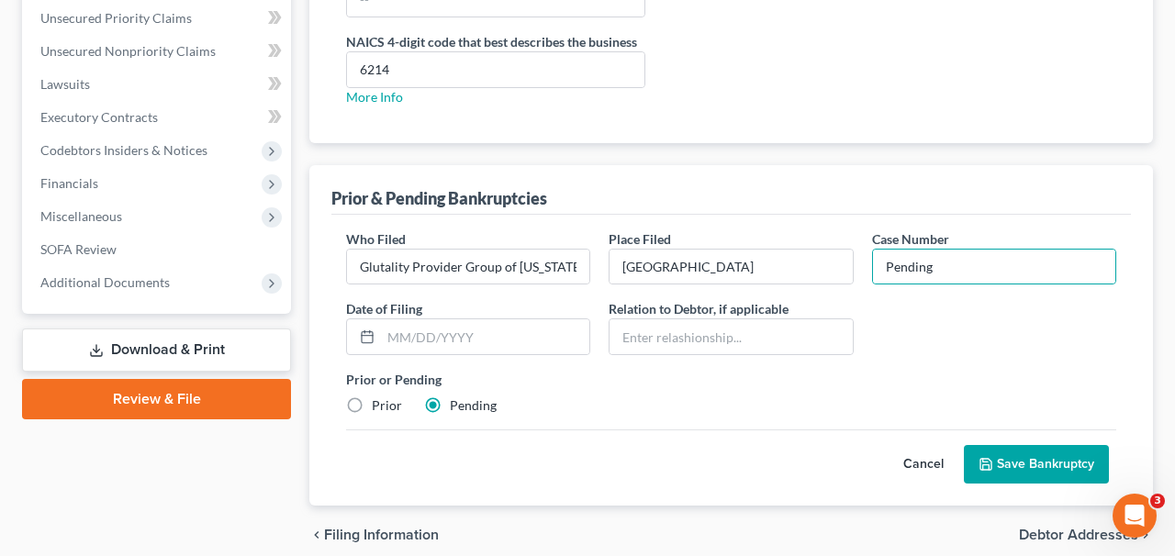
click at [1006, 478] on button "Save Bankruptcy" at bounding box center [1036, 464] width 145 height 39
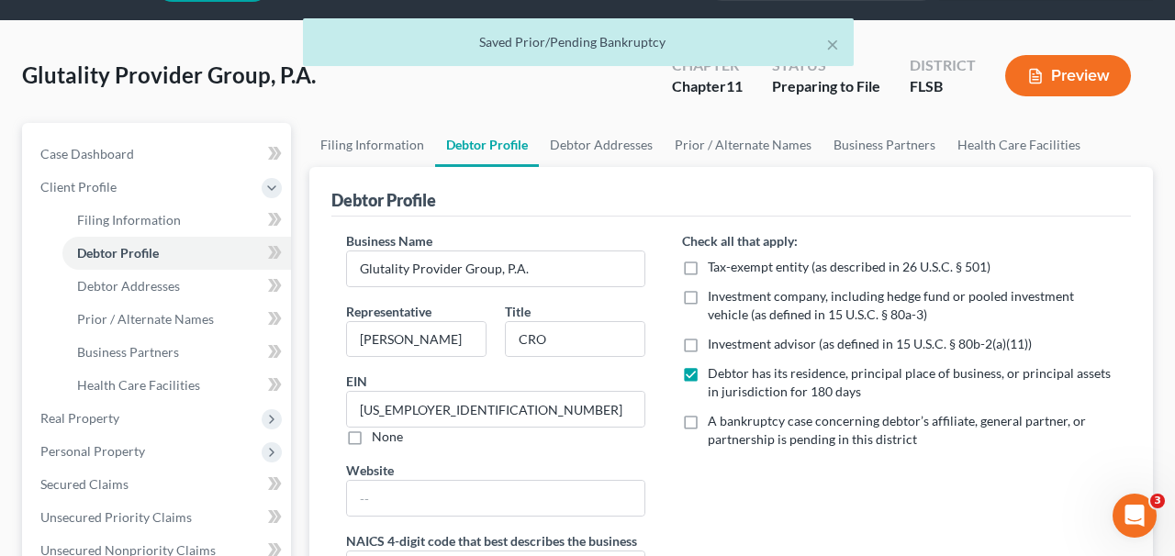
scroll to position [588, 0]
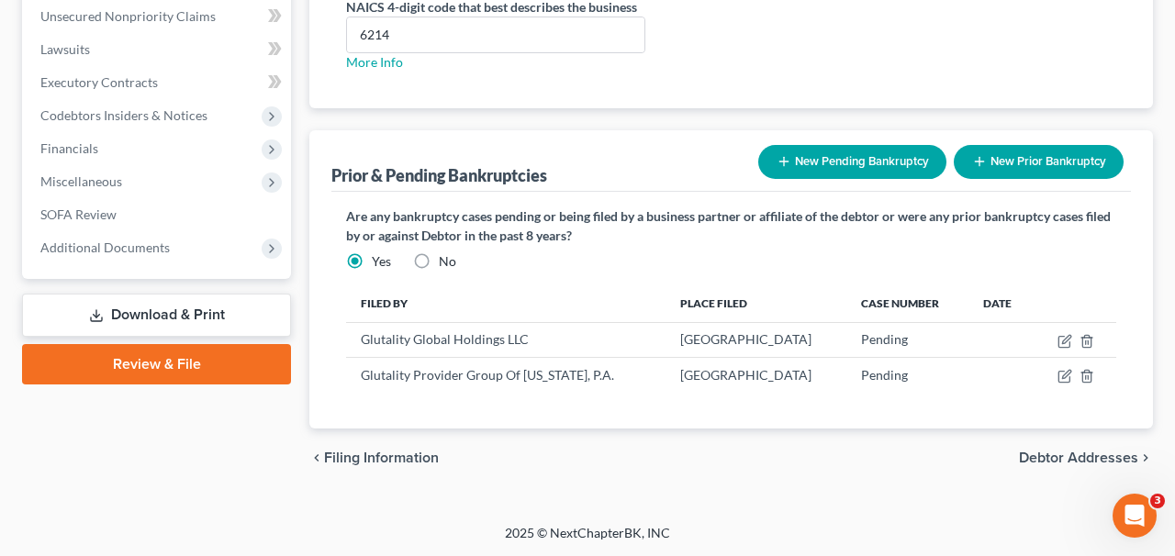
click at [834, 151] on button "New Pending Bankruptcy" at bounding box center [853, 162] width 188 height 34
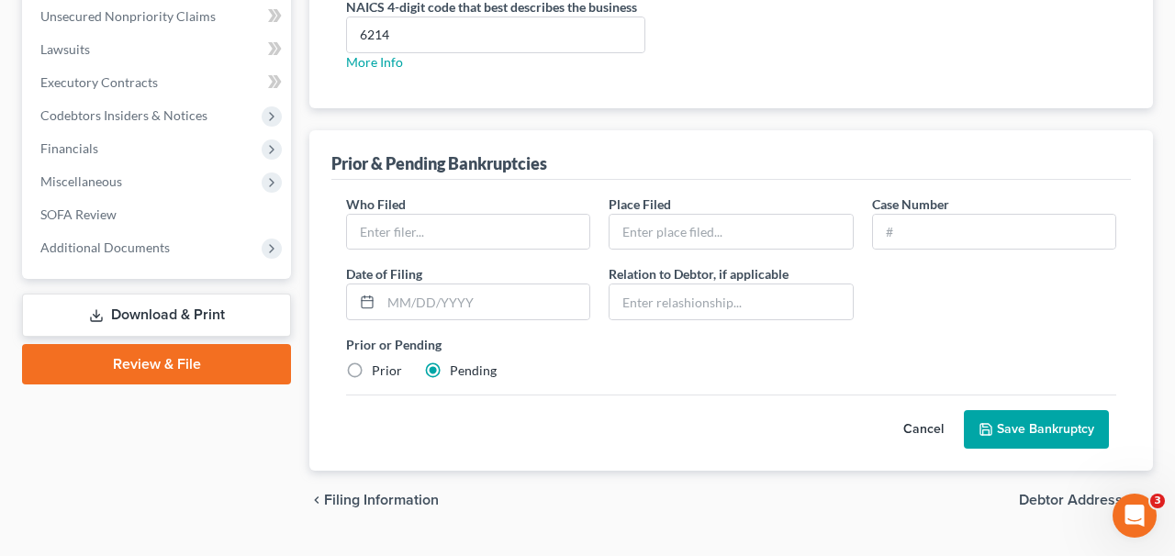
click at [545, 208] on div "Who Filed *" at bounding box center [468, 223] width 263 height 56
click at [545, 215] on input "text" at bounding box center [468, 232] width 242 height 35
click at [408, 399] on div "Cancel Save Bankruptcy" at bounding box center [731, 422] width 770 height 54
click at [425, 239] on input "text" at bounding box center [468, 232] width 242 height 35
paste input "Glutality Provider Group of [US_STATE], P.C."
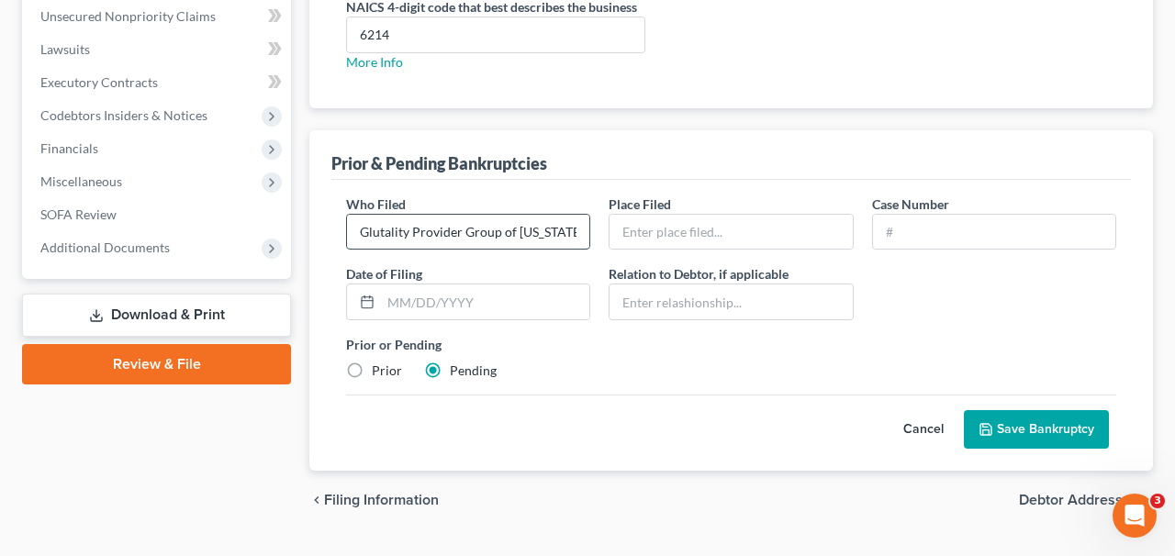
scroll to position [0, 18]
type input "Glutality Provider Group of [US_STATE], P.C."
click at [759, 208] on div "Place Filed *" at bounding box center [731, 223] width 263 height 56
click at [759, 230] on input "text" at bounding box center [731, 232] width 242 height 35
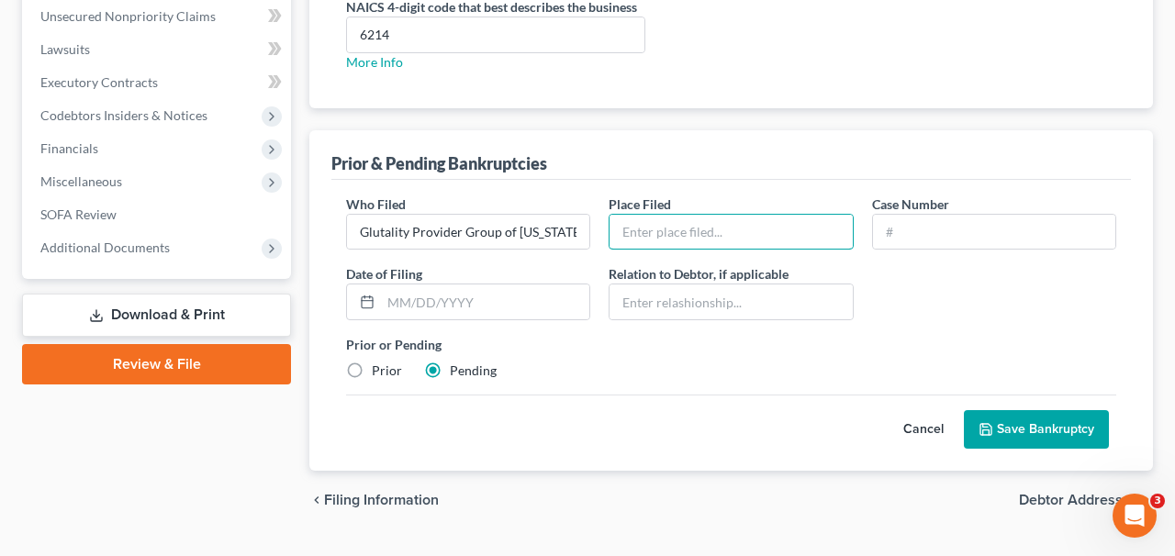
type input "[GEOGRAPHIC_DATA]"
click at [912, 229] on input "text" at bounding box center [994, 232] width 242 height 35
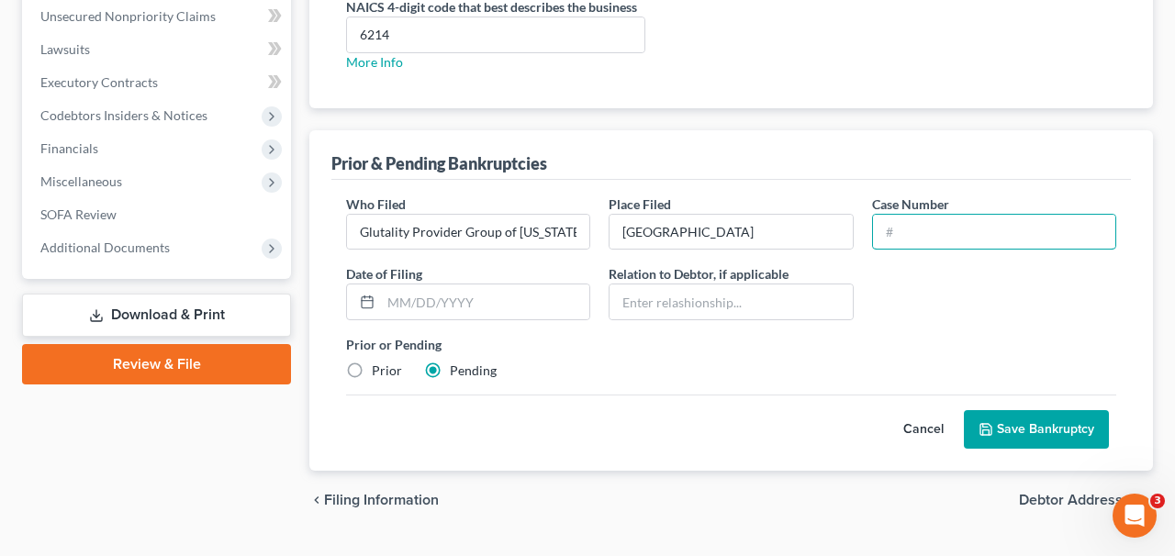
type input "Pending"
click at [1033, 447] on div "Who Filed * Glutality Provider Group of [US_STATE], P.C. Place Filed * Southern…" at bounding box center [732, 325] width 800 height 291
click at [1033, 436] on button "Save Bankruptcy" at bounding box center [1036, 429] width 145 height 39
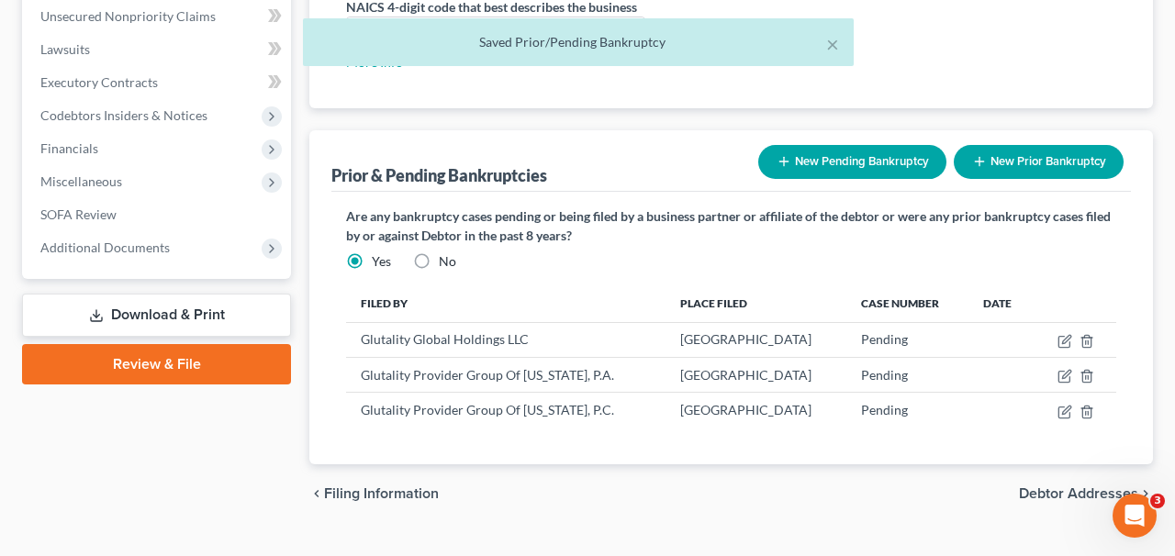
click at [865, 169] on button "New Pending Bankruptcy" at bounding box center [853, 162] width 188 height 34
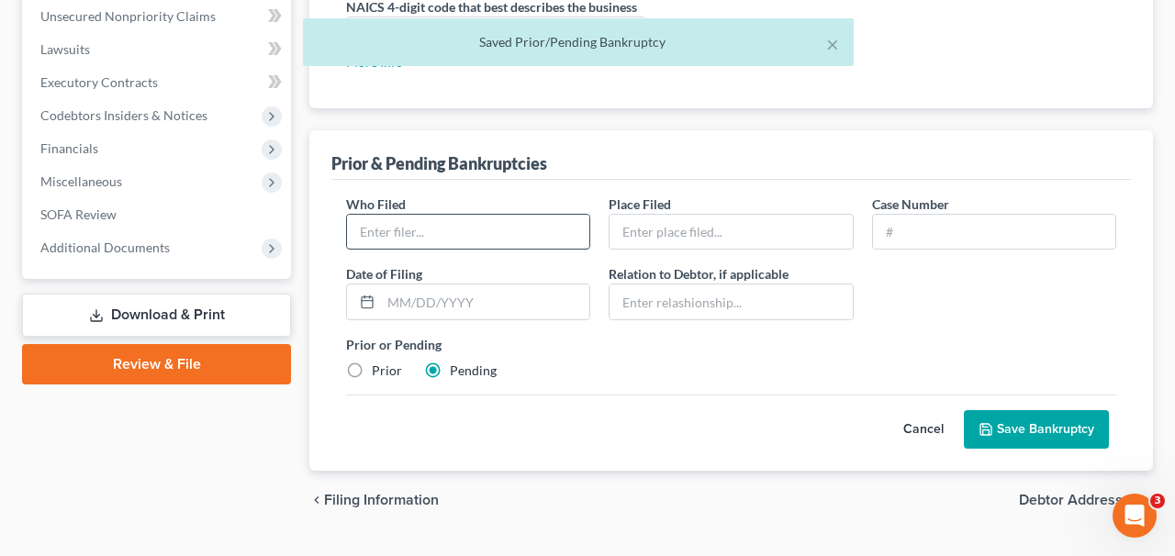
click at [534, 242] on input "text" at bounding box center [468, 232] width 242 height 35
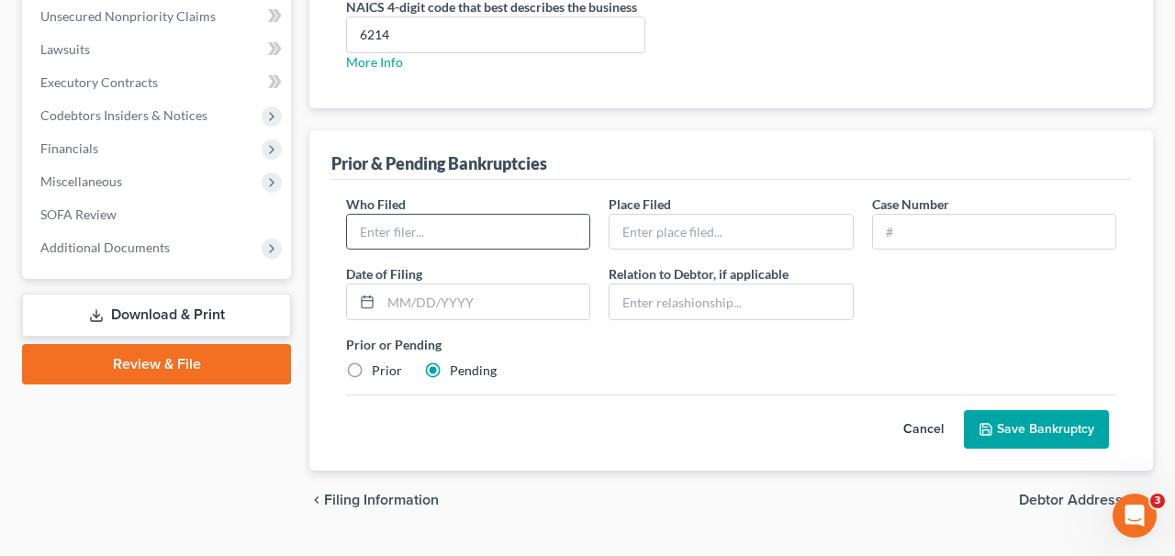
paste input "Glutality Provider Group of [US_STATE], P.A."
type input "Glutality Provider Group of [US_STATE], P.A."
click at [613, 242] on input "text" at bounding box center [731, 232] width 242 height 35
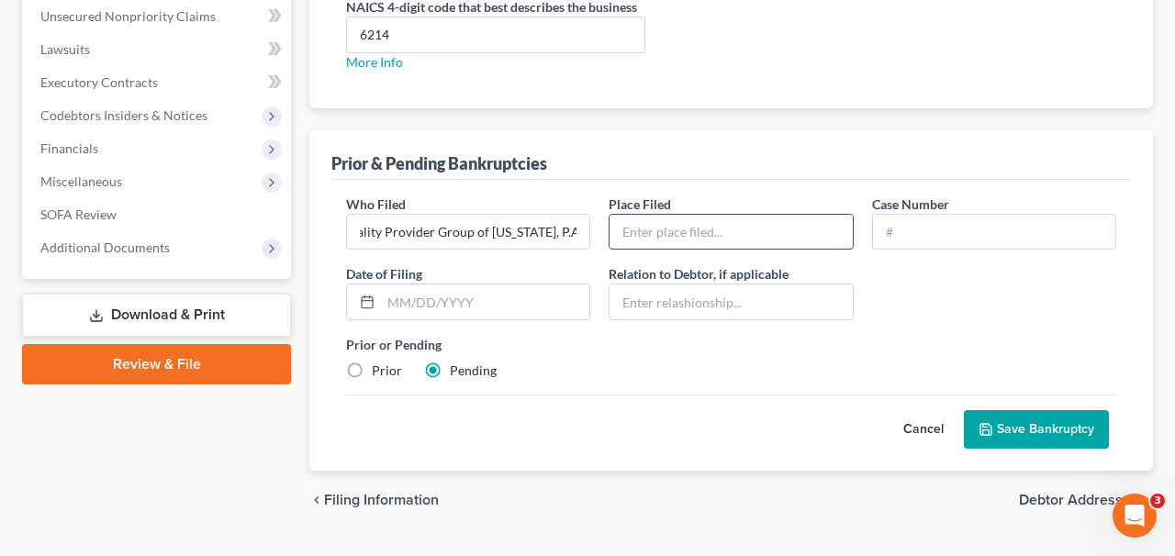
scroll to position [0, 0]
type input "[GEOGRAPHIC_DATA]"
click at [915, 229] on input "text" at bounding box center [994, 232] width 242 height 35
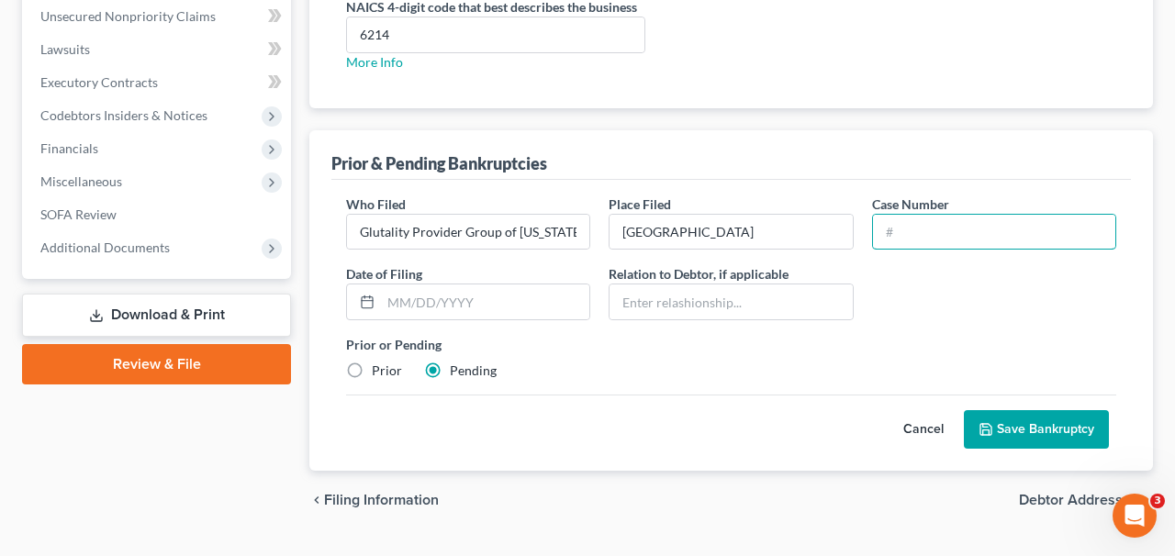
type input "Pending"
click at [1017, 442] on button "Save Bankruptcy" at bounding box center [1036, 429] width 145 height 39
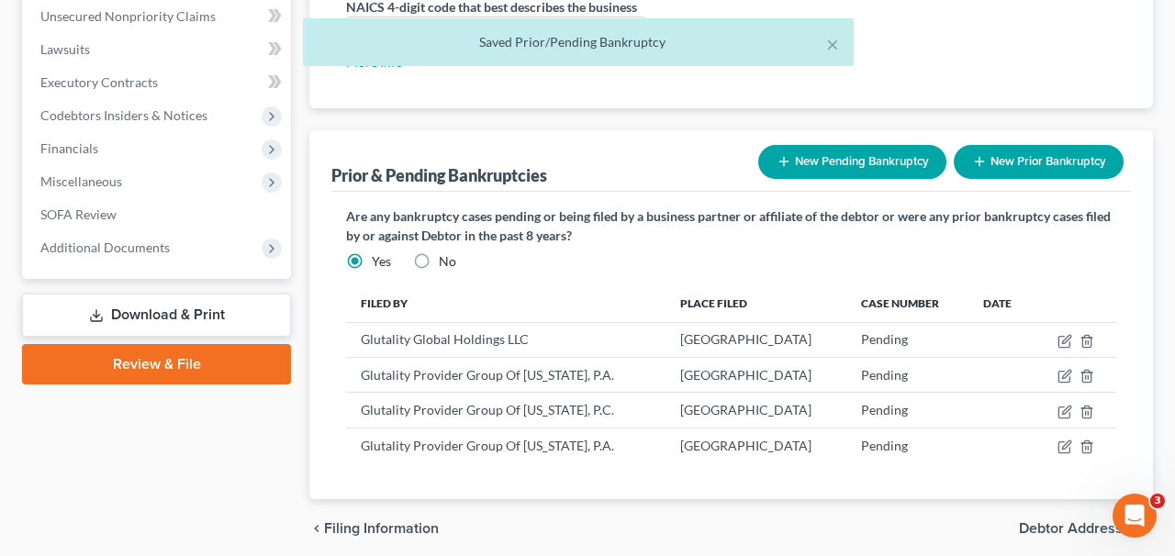
click at [832, 152] on button "New Pending Bankruptcy" at bounding box center [853, 162] width 188 height 34
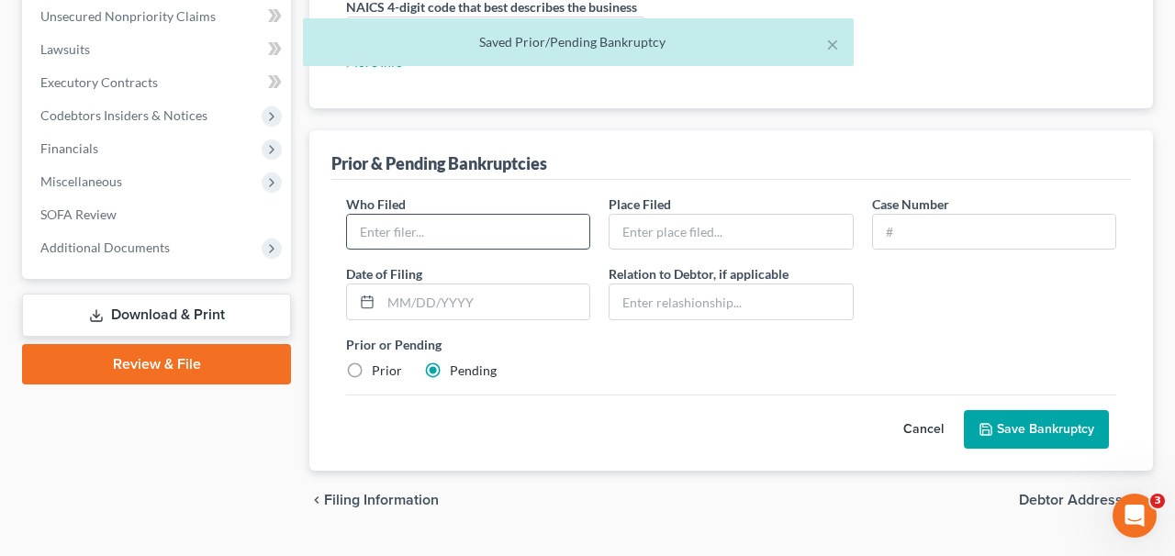
click at [505, 226] on input "text" at bounding box center [468, 232] width 242 height 35
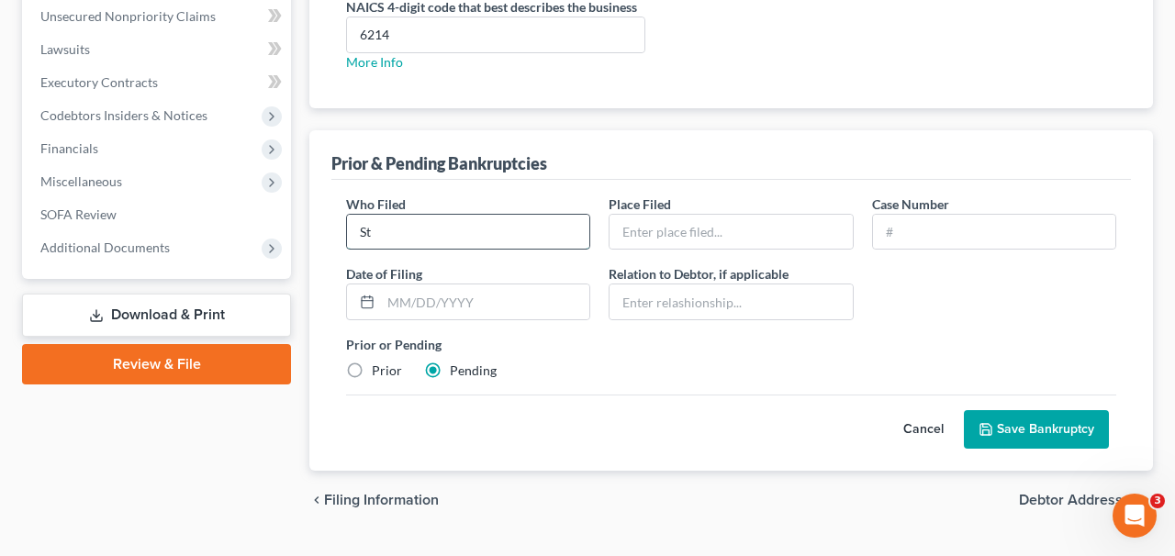
type input "StrideSlim, LLC"
type input "[GEOGRAPHIC_DATA]"
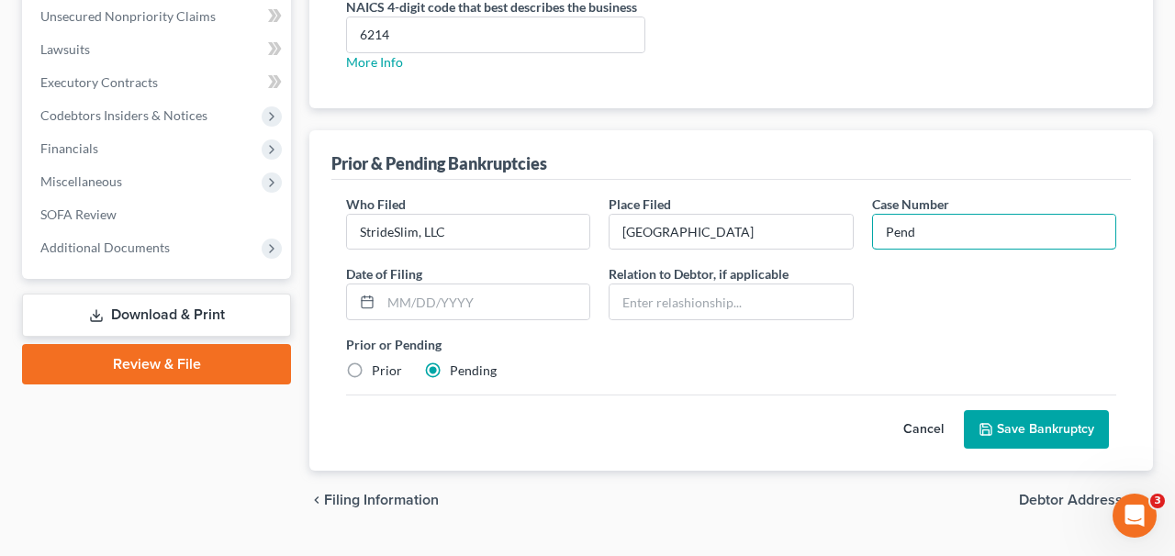
type input "Pend"
click at [1004, 427] on button "Save Bankruptcy" at bounding box center [1036, 429] width 145 height 39
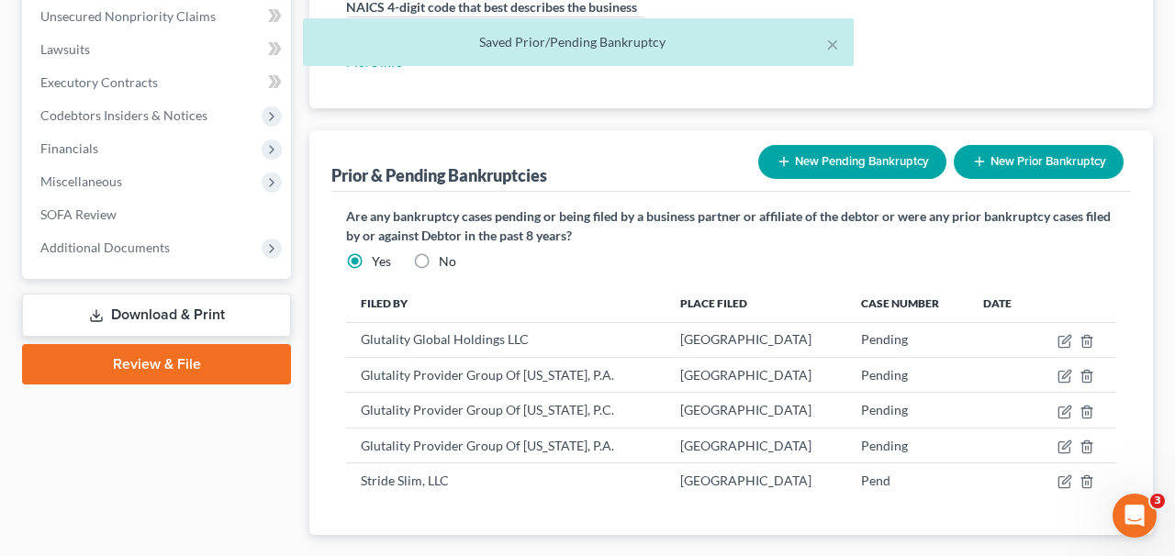
click at [874, 152] on button "New Pending Bankruptcy" at bounding box center [853, 162] width 188 height 34
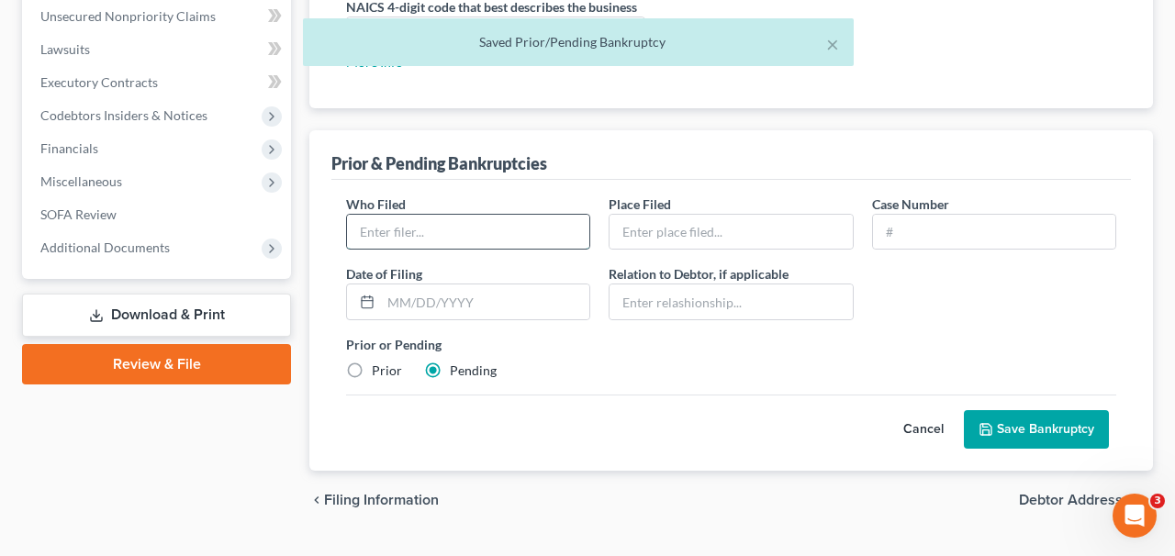
click at [500, 225] on input "text" at bounding box center [468, 232] width 242 height 35
type input "SamHealth, LLC"
click at [634, 232] on input "text" at bounding box center [731, 232] width 242 height 35
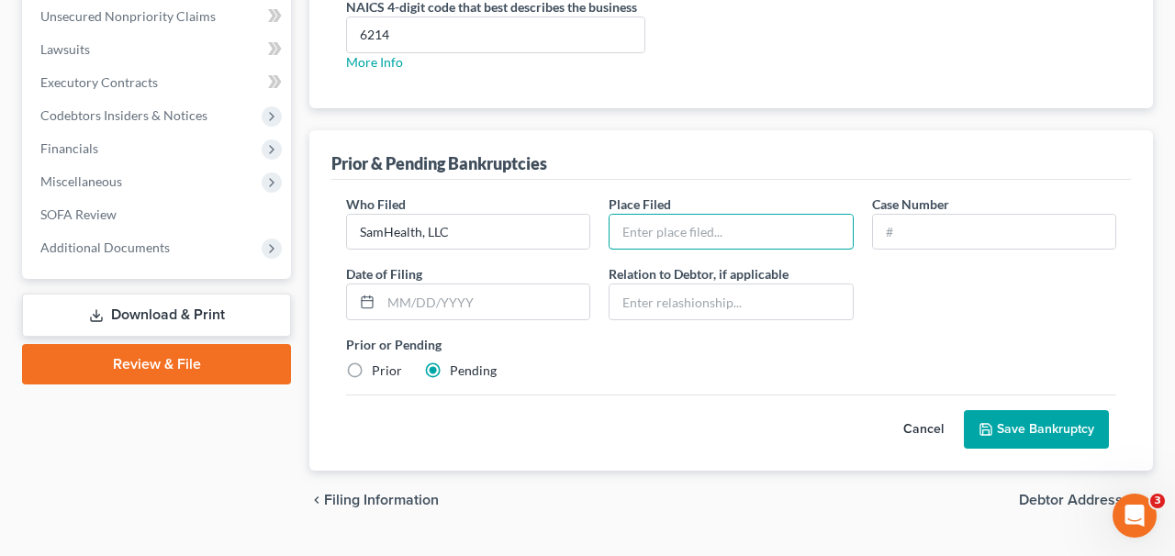
type input "[GEOGRAPHIC_DATA]"
click at [902, 242] on input "text" at bounding box center [994, 232] width 242 height 35
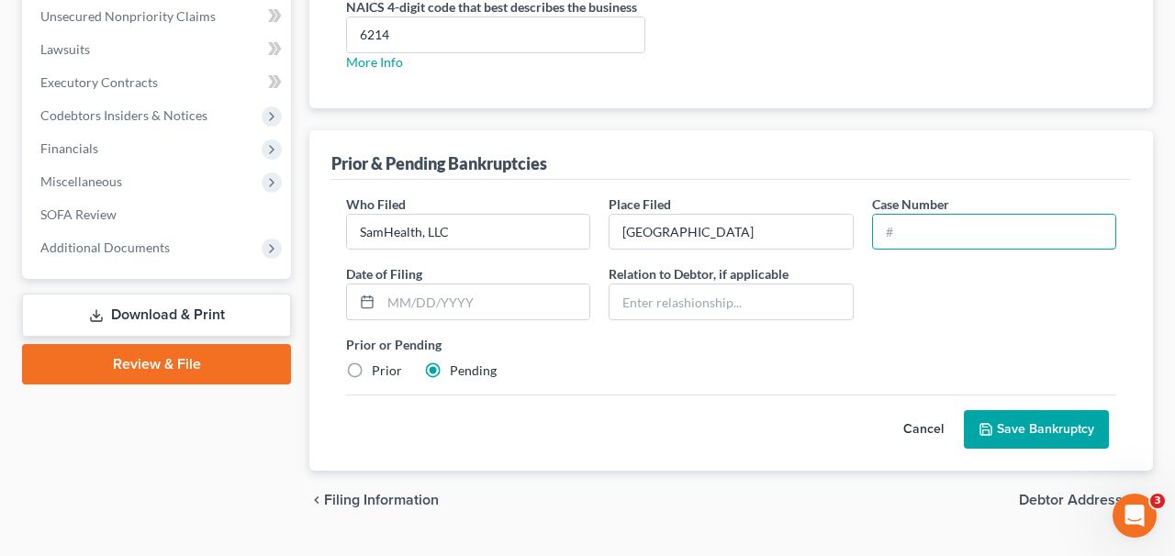
type input "Pending"
click at [1005, 397] on div "Cancel Save Bankruptcy" at bounding box center [731, 422] width 770 height 54
click at [1005, 412] on button "Save Bankruptcy" at bounding box center [1036, 429] width 145 height 39
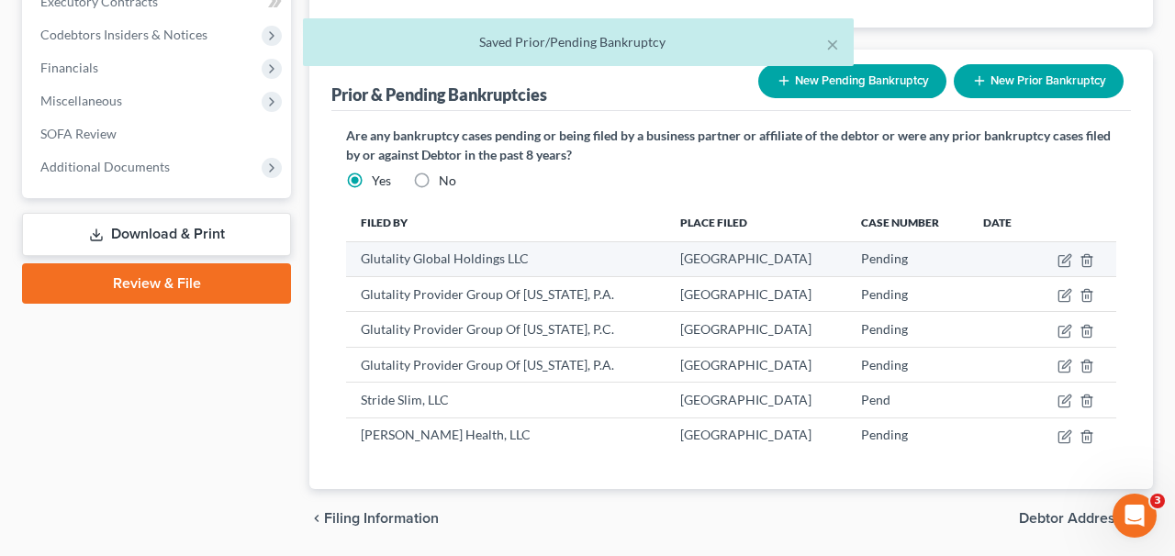
scroll to position [669, 0]
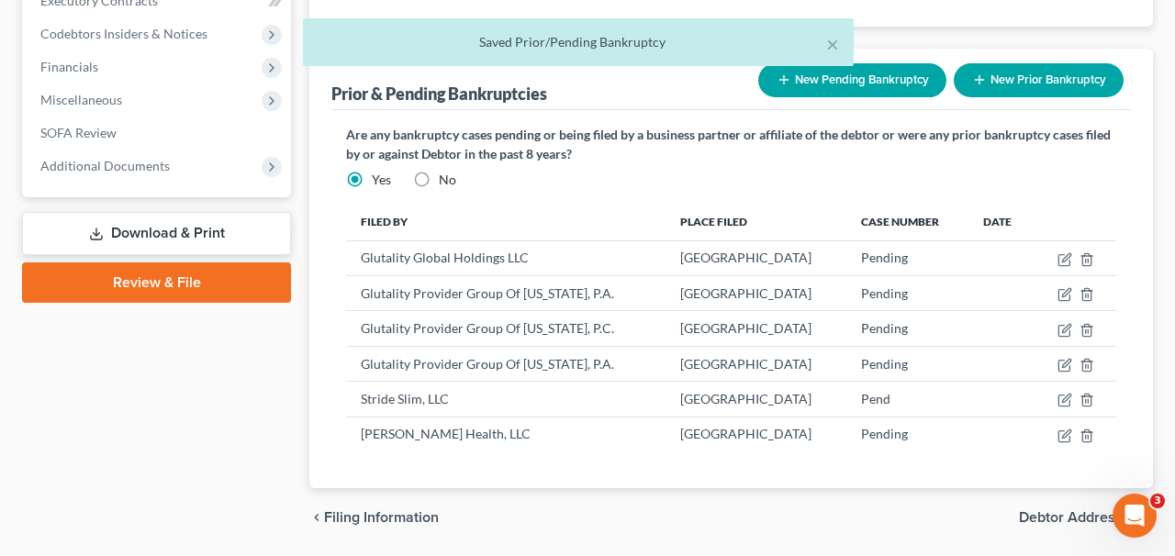
click at [801, 90] on button "New Pending Bankruptcy" at bounding box center [853, 80] width 188 height 34
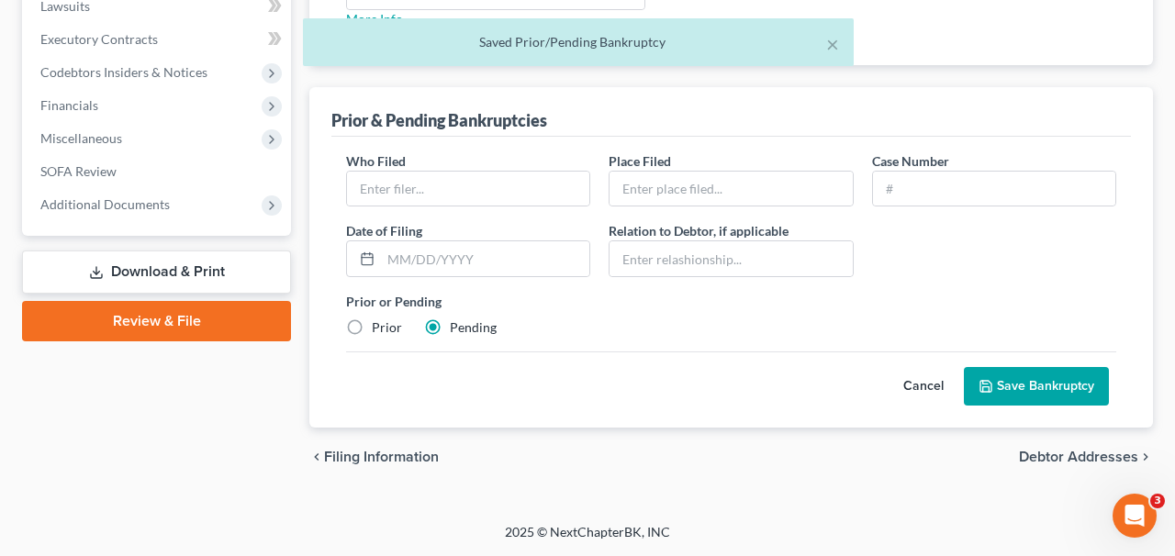
scroll to position [630, 0]
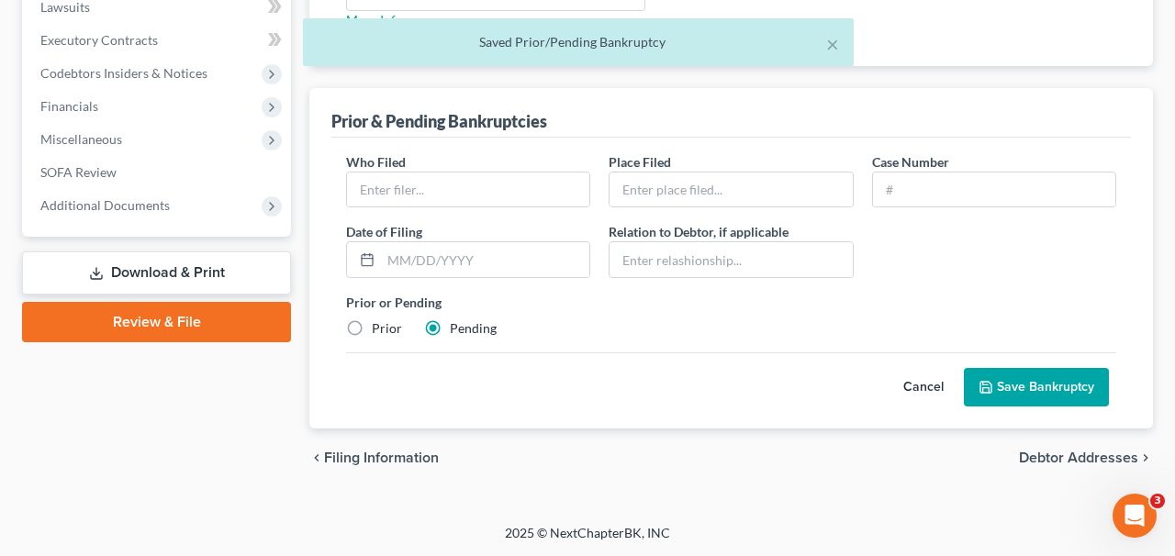
click at [488, 209] on div "Who Filed * Place Filed * Case Number Date of [GEOGRAPHIC_DATA] * Relation to D…" at bounding box center [731, 252] width 789 height 201
click at [933, 384] on button "Cancel" at bounding box center [923, 387] width 81 height 37
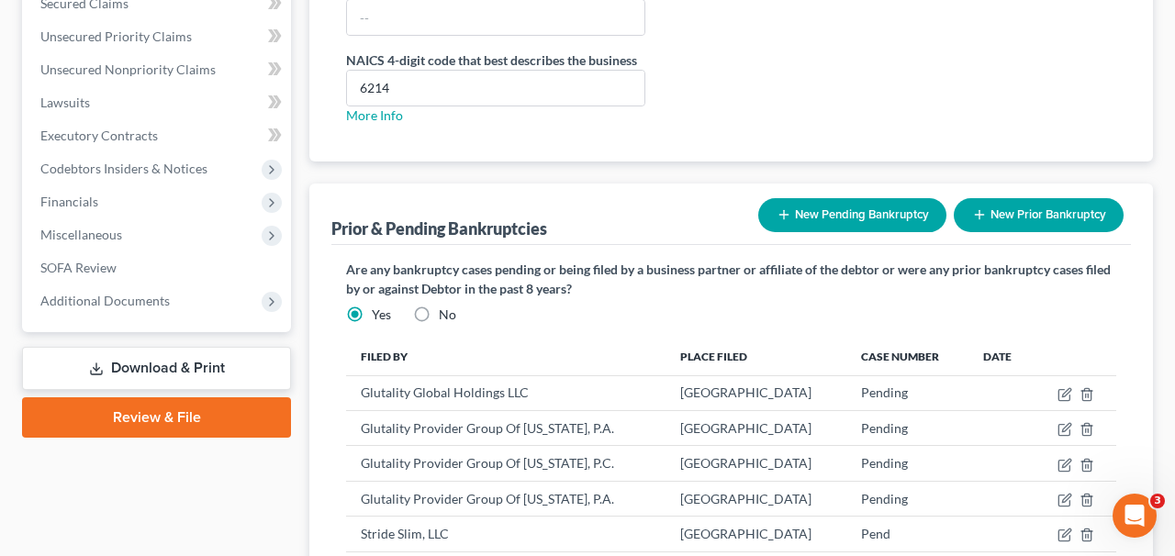
scroll to position [729, 0]
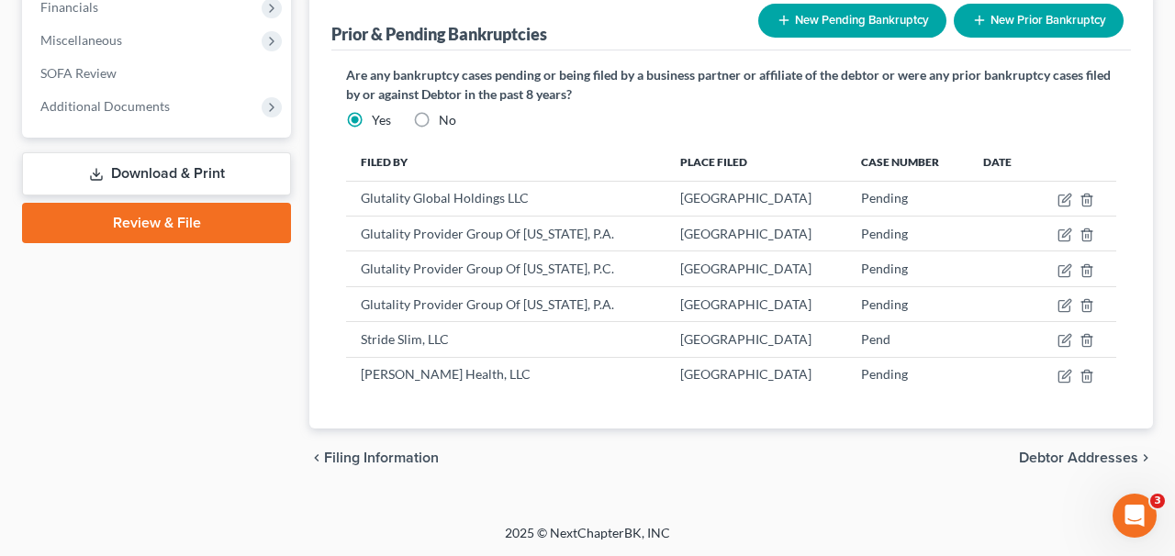
click at [796, 17] on button "New Pending Bankruptcy" at bounding box center [853, 21] width 188 height 34
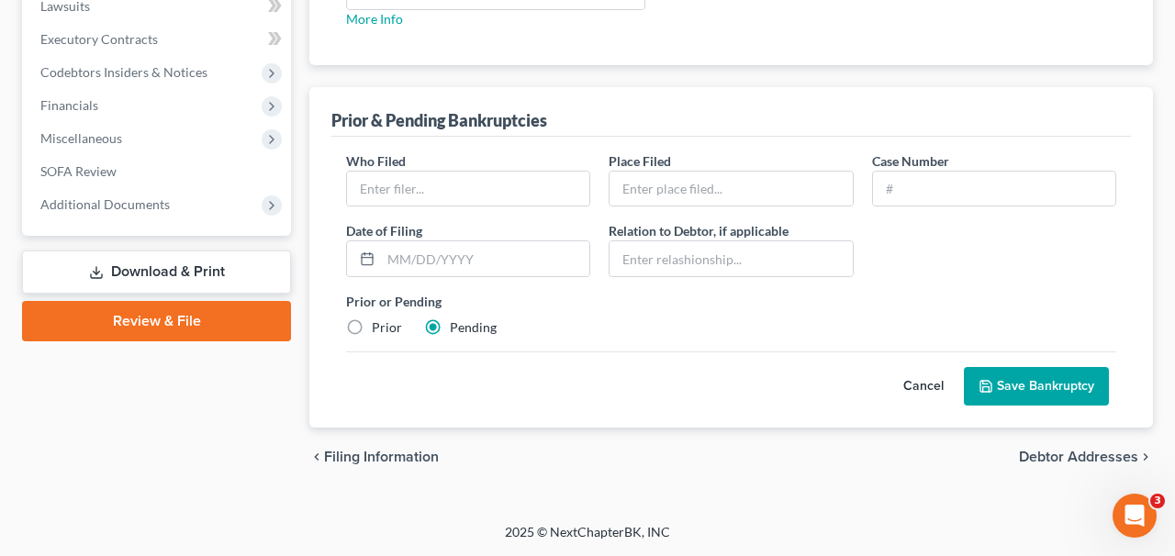
scroll to position [630, 0]
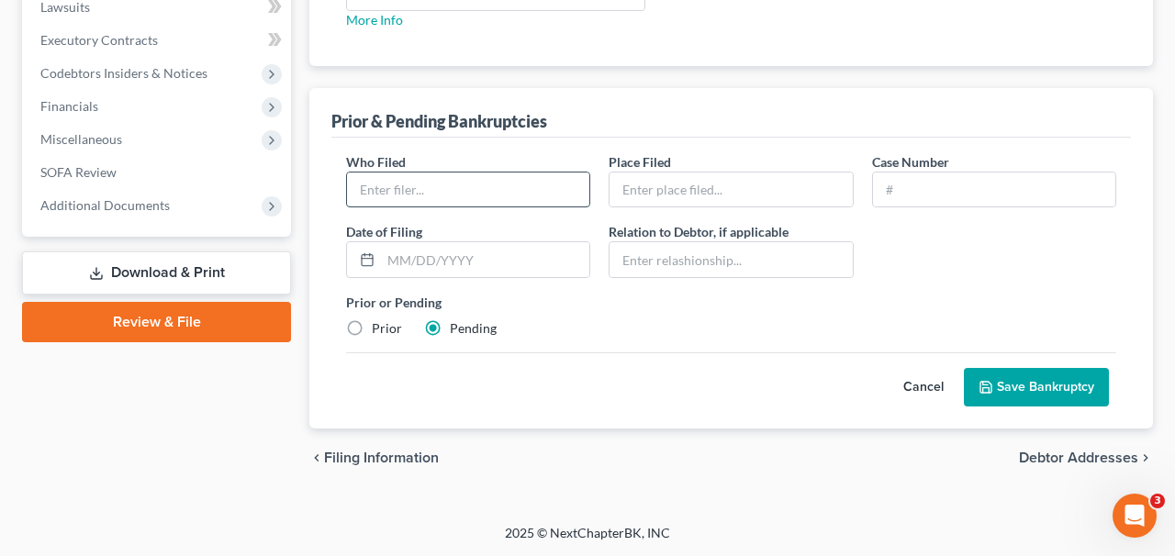
click at [477, 177] on input "text" at bounding box center [468, 190] width 242 height 35
type input "Welco Track Services, LLC"
click at [720, 179] on input "text" at bounding box center [731, 190] width 242 height 35
type input "[GEOGRAPHIC_DATA]"
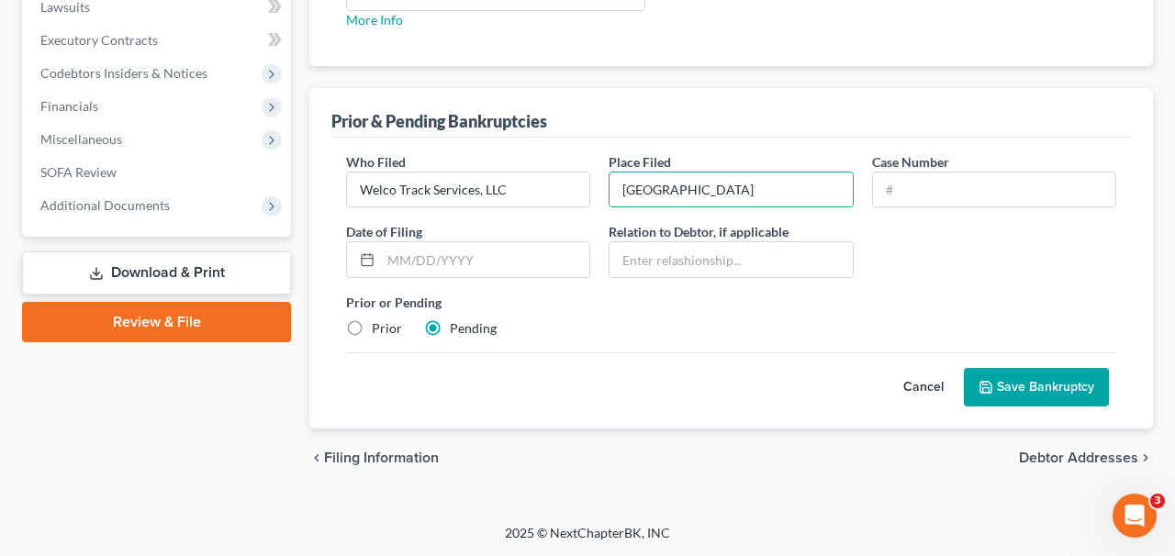
click at [943, 156] on label "Case Number" at bounding box center [910, 161] width 77 height 19
click at [943, 178] on input "text" at bounding box center [994, 190] width 242 height 35
type input "Pending"
click at [1019, 387] on button "Save Bankruptcy" at bounding box center [1036, 387] width 145 height 39
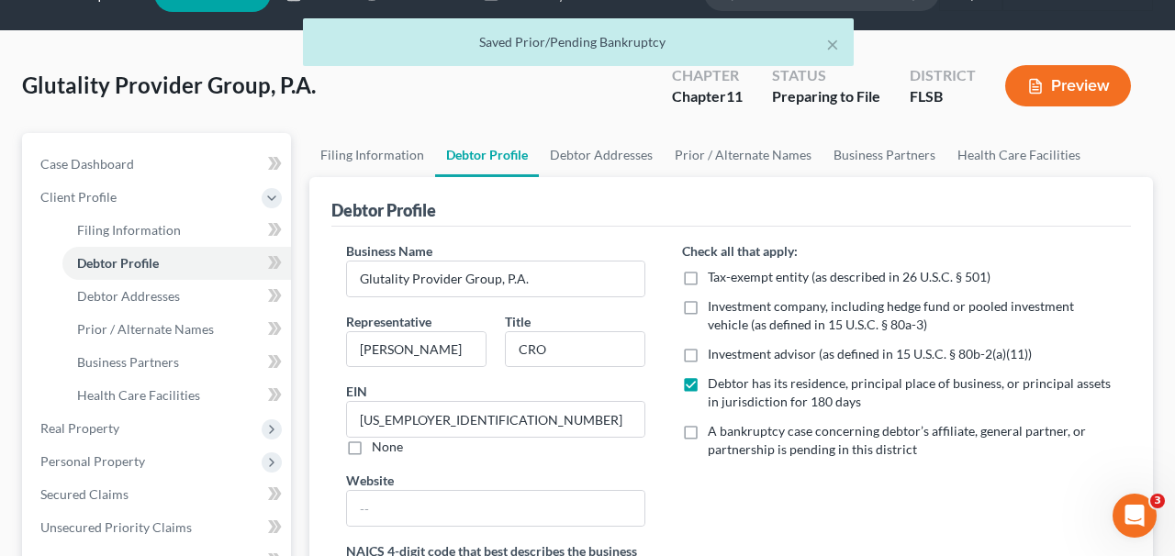
scroll to position [0, 0]
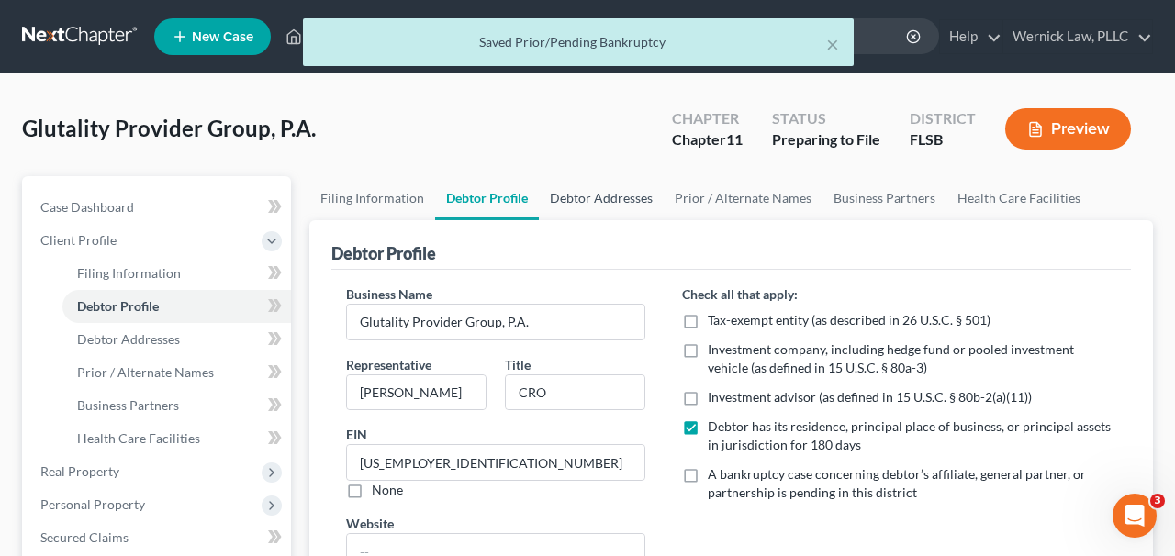
click at [641, 191] on link "Debtor Addresses" at bounding box center [601, 198] width 125 height 44
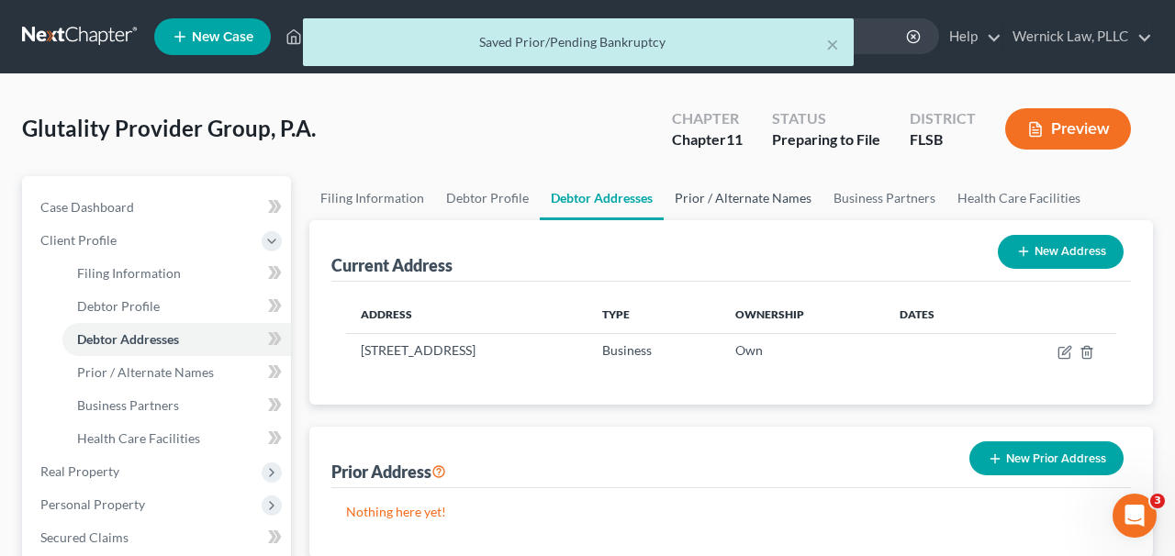
click at [753, 205] on link "Prior / Alternate Names" at bounding box center [743, 198] width 159 height 44
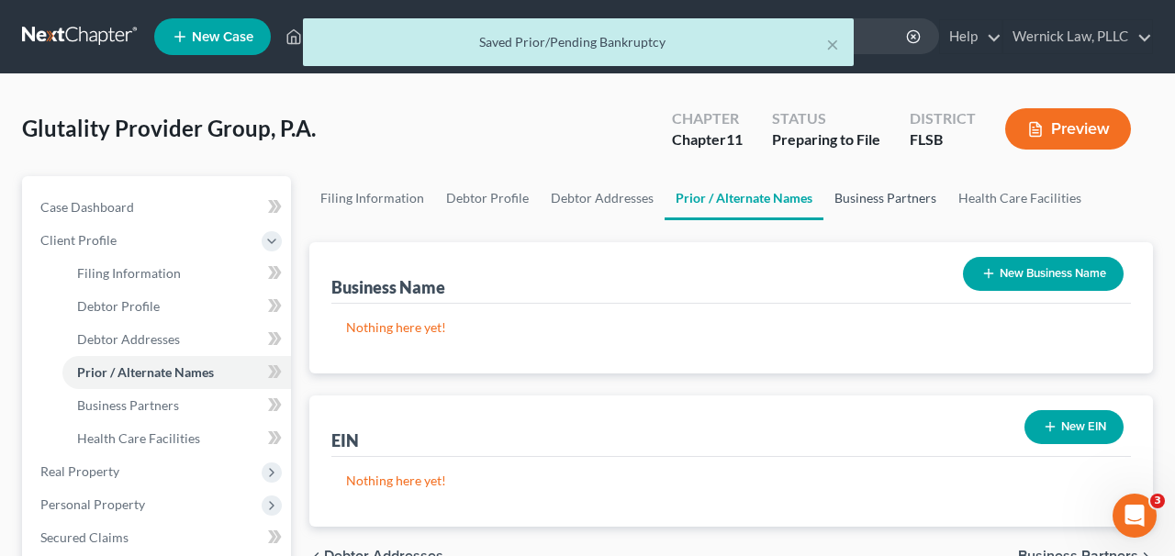
click at [889, 198] on link "Business Partners" at bounding box center [886, 198] width 124 height 44
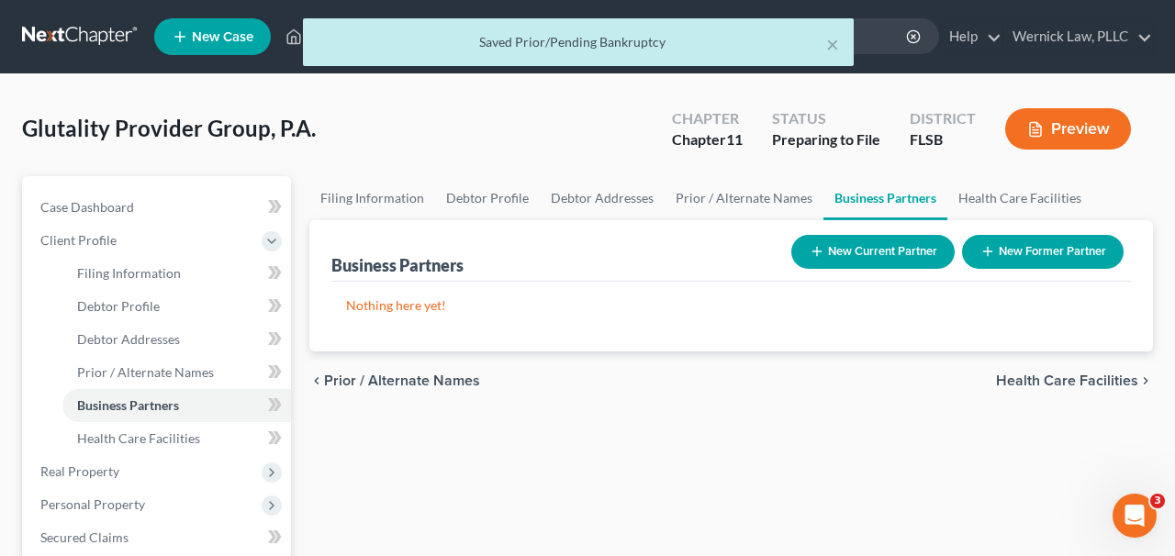
click at [1010, 223] on div "Business Partners New Current Partner New Former Partner" at bounding box center [732, 251] width 800 height 62
click at [999, 201] on link "Health Care Facilities" at bounding box center [1020, 198] width 145 height 44
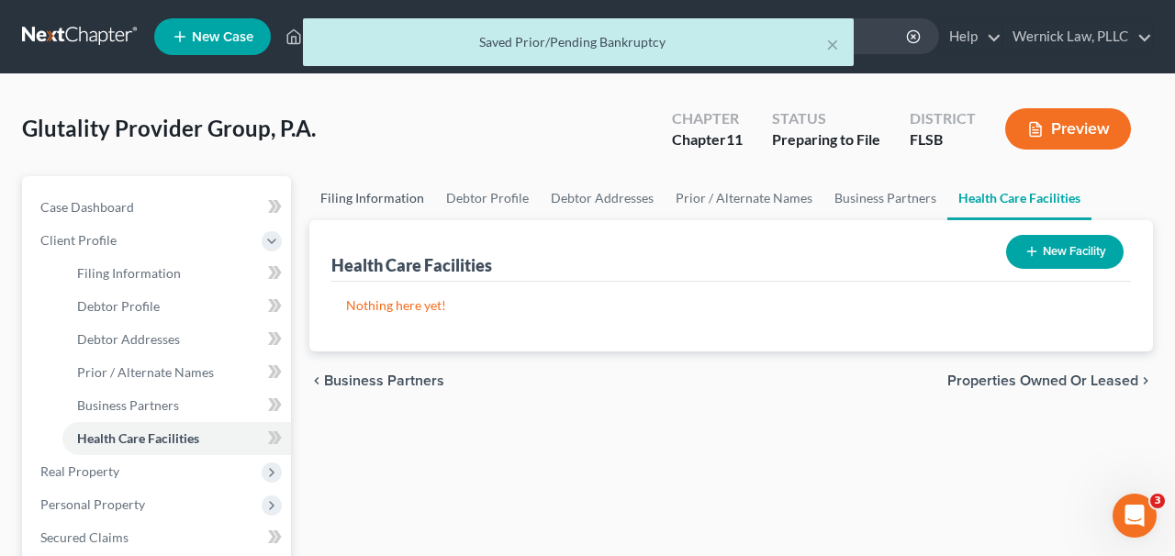
click at [406, 205] on link "Filing Information" at bounding box center [372, 198] width 126 height 44
select select "2"
select select "1"
select select "17"
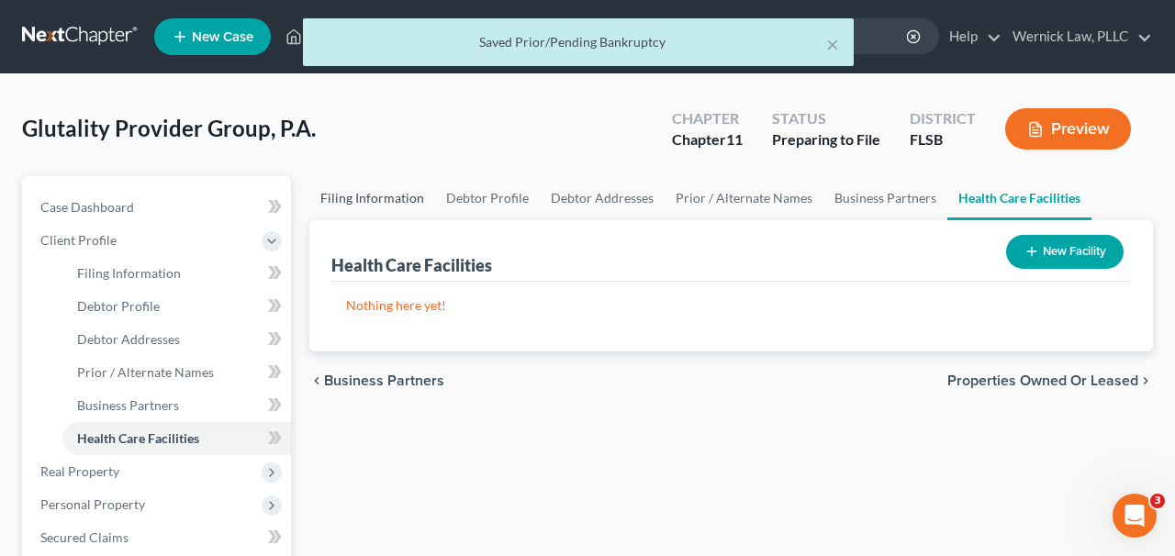
select select "0"
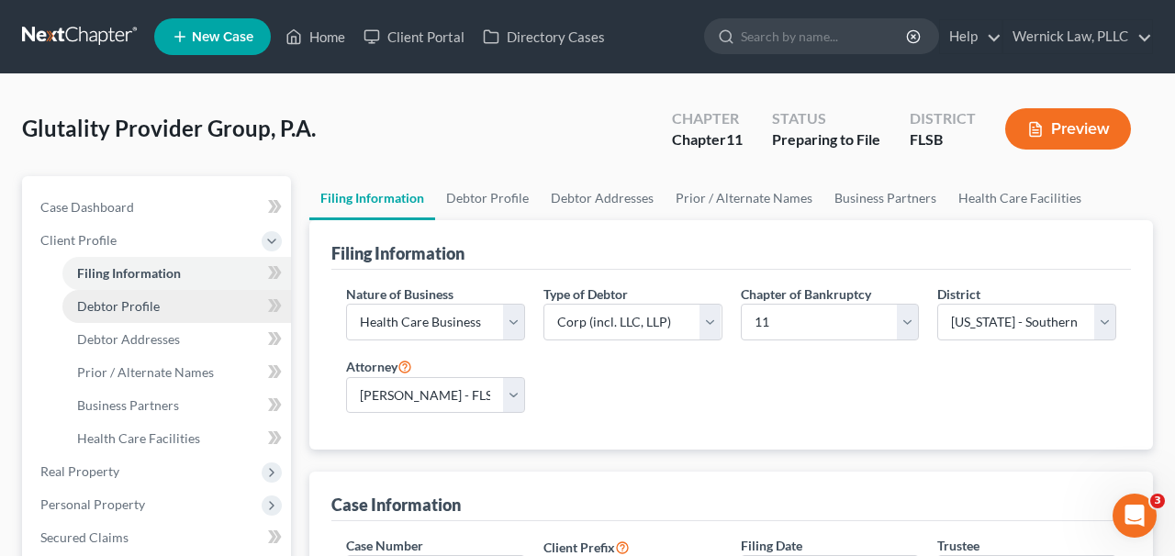
click at [185, 304] on link "Debtor Profile" at bounding box center [176, 306] width 229 height 33
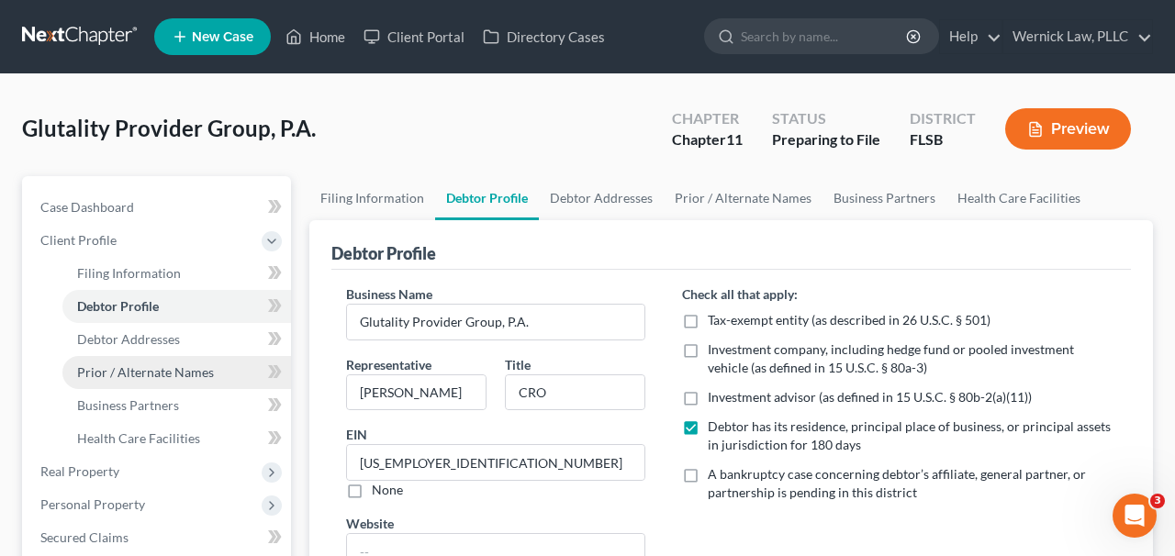
scroll to position [415, 0]
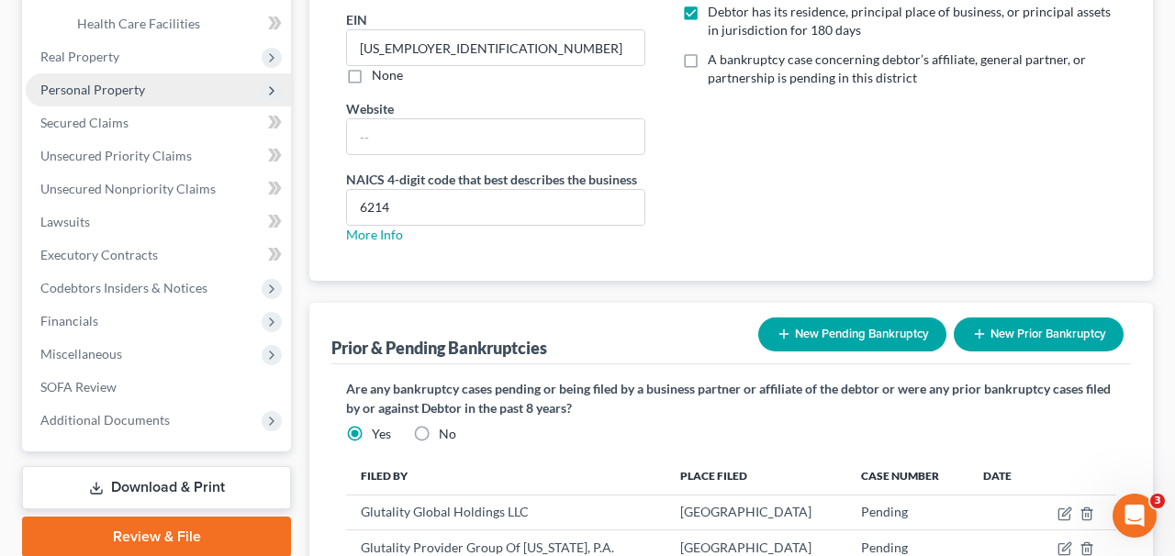
click at [146, 84] on span "Personal Property" at bounding box center [158, 89] width 265 height 33
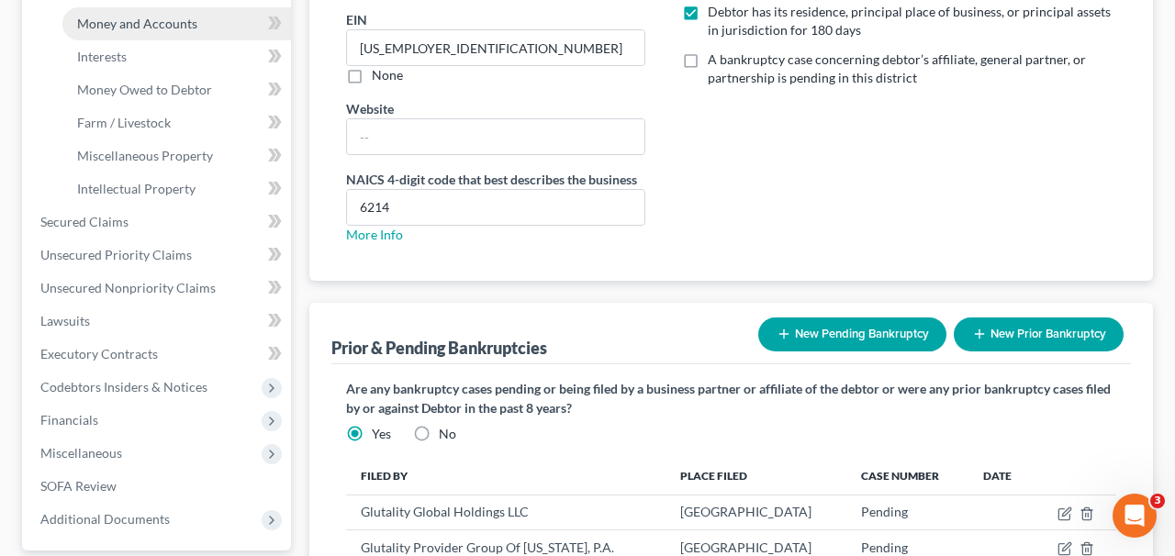
click at [146, 21] on span "Money and Accounts" at bounding box center [137, 24] width 120 height 16
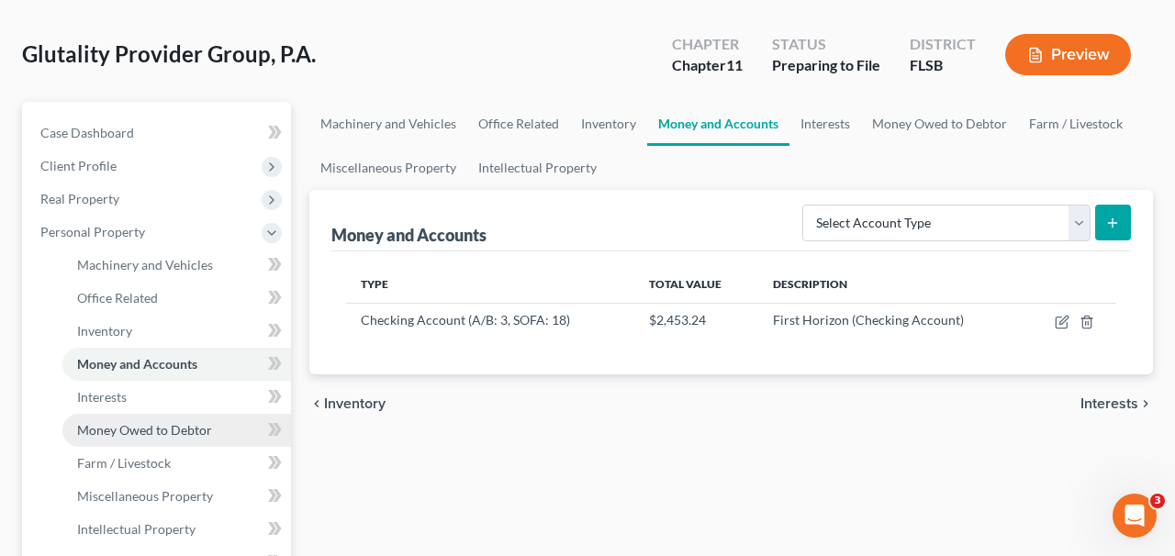
scroll to position [208, 0]
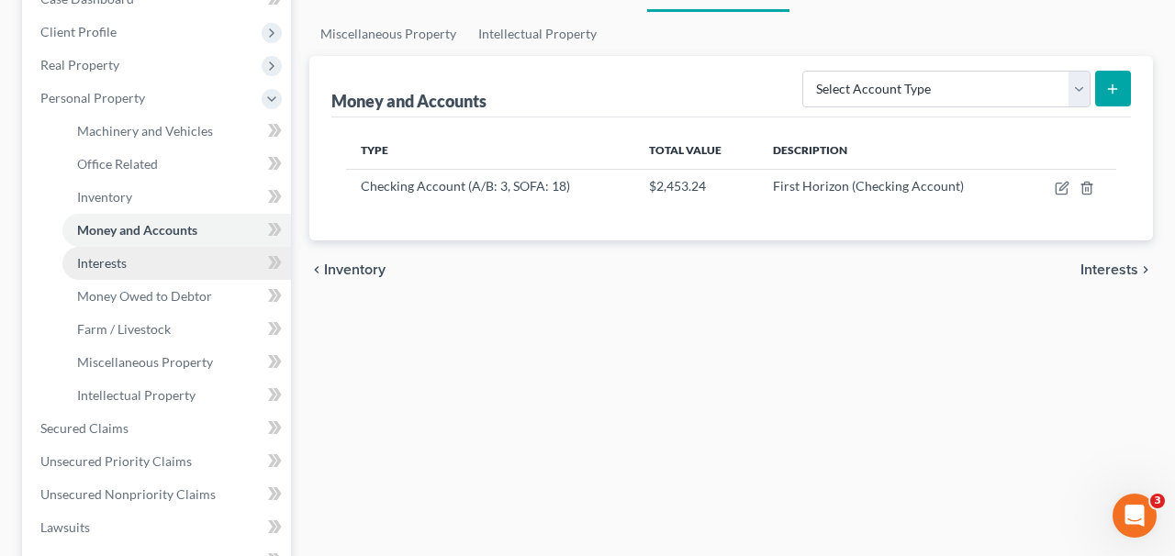
click at [186, 268] on link "Interests" at bounding box center [176, 263] width 229 height 33
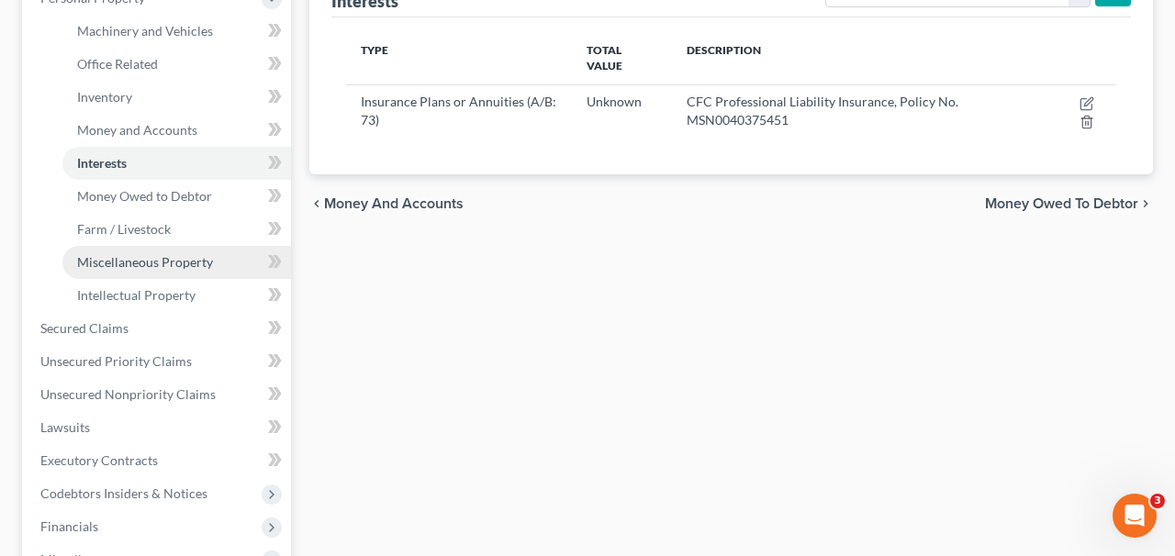
scroll to position [330, 0]
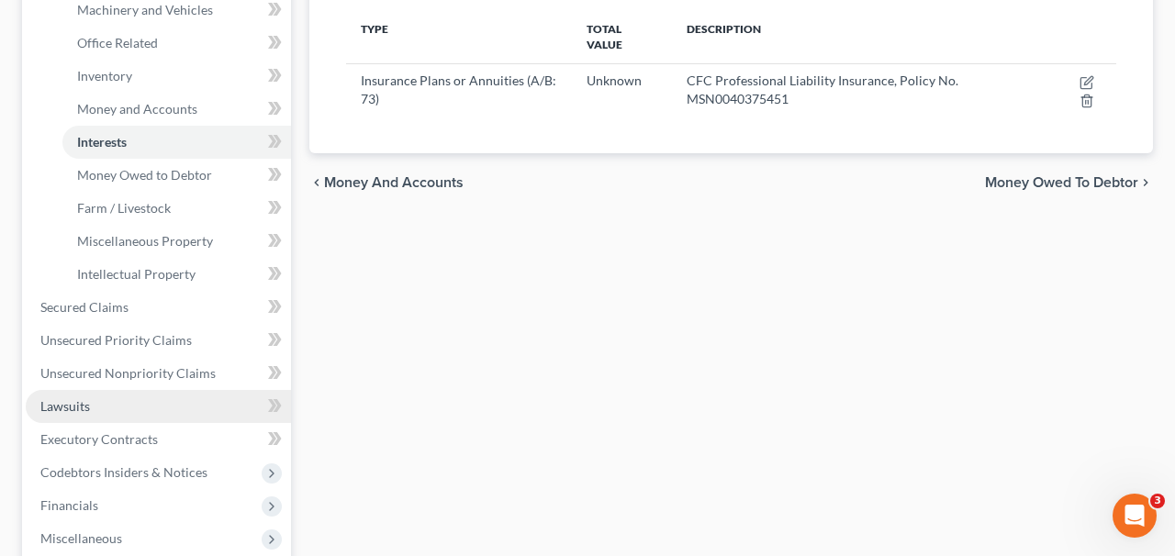
click at [141, 402] on link "Lawsuits" at bounding box center [158, 406] width 265 height 33
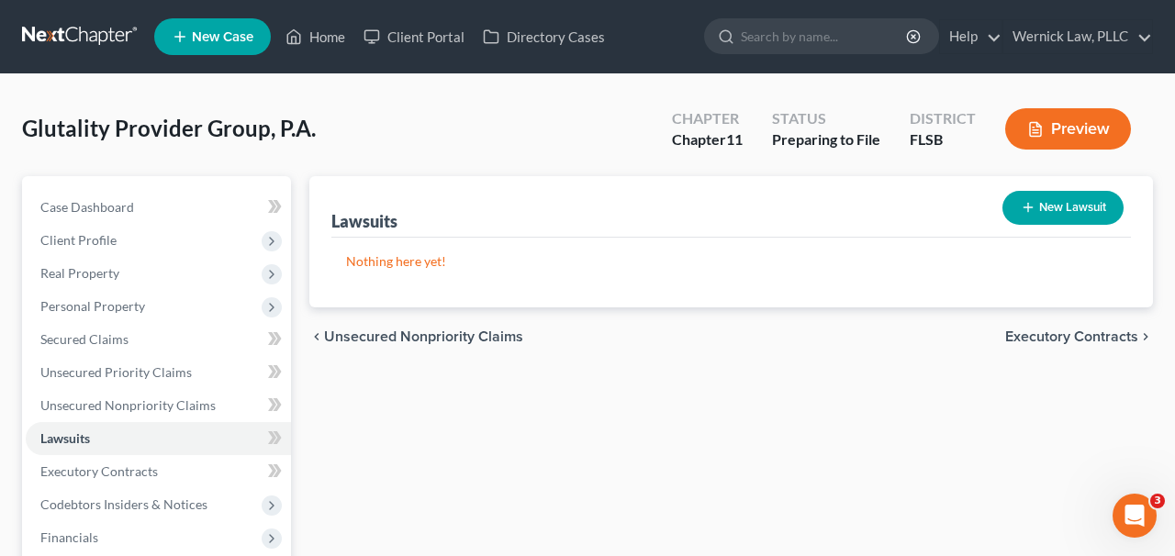
click at [1037, 188] on div "New Lawsuit" at bounding box center [1063, 208] width 136 height 49
click at [1043, 209] on button "New Lawsuit" at bounding box center [1063, 208] width 121 height 34
select select "0"
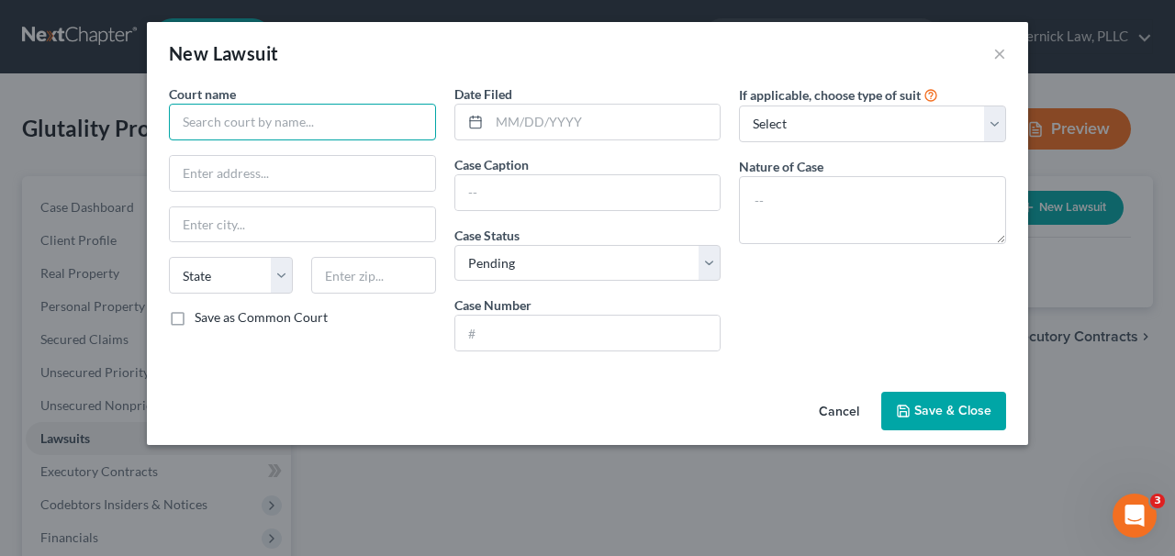
click at [262, 123] on input "text" at bounding box center [302, 122] width 267 height 37
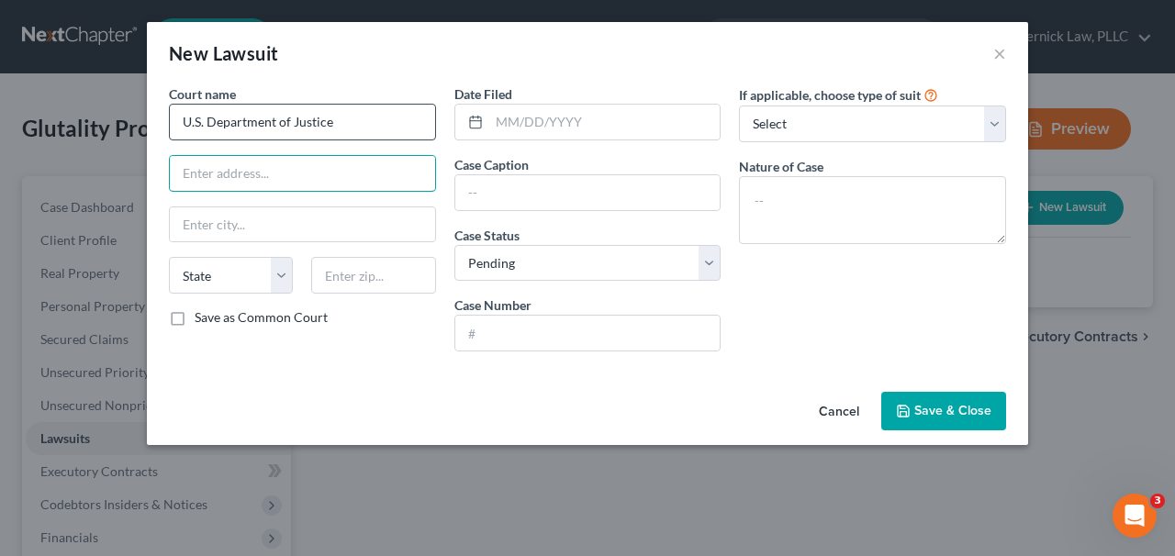
type input "U.S. Department of Justice"
type input "[STREET_ADDRESS]"
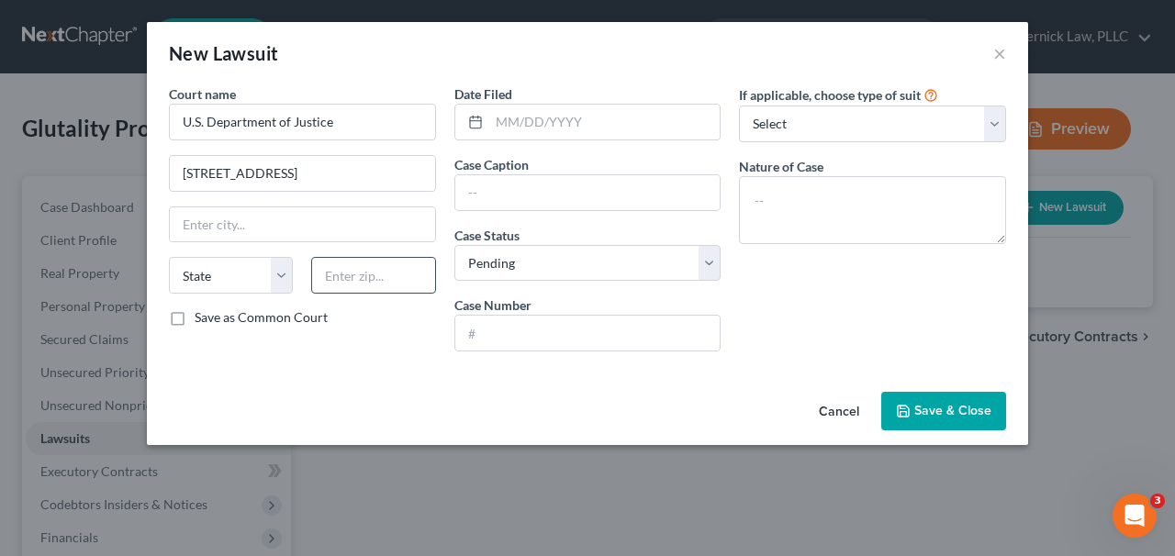
drag, startPoint x: 404, startPoint y: 244, endPoint x: 404, endPoint y: 257, distance: 12.9
click at [404, 244] on div "Court name * U.S. Department of Justice 99 [GEOGRAPHIC_DATA] [US_STATE] AK AR A…" at bounding box center [303, 225] width 286 height 282
click at [404, 257] on input "text" at bounding box center [373, 275] width 124 height 37
type input "33126"
click at [375, 197] on div "Court name * U.S. Department of Justice 99 [GEOGRAPHIC_DATA] [US_STATE] AK AR A…" at bounding box center [303, 225] width 286 height 282
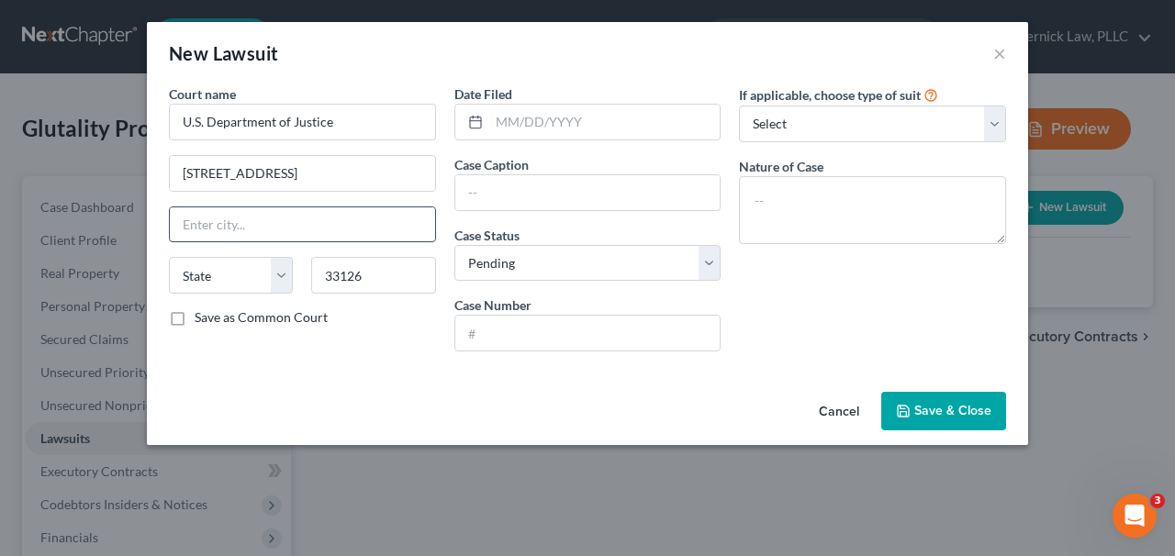
type input "[GEOGRAPHIC_DATA]"
select select "9"
click at [375, 215] on input "[GEOGRAPHIC_DATA]" at bounding box center [302, 225] width 265 height 35
click at [793, 351] on div "If applicable, choose type of suit Select Repossession Foreclosure Returns Othe…" at bounding box center [873, 225] width 286 height 282
click at [555, 204] on input "text" at bounding box center [587, 192] width 265 height 35
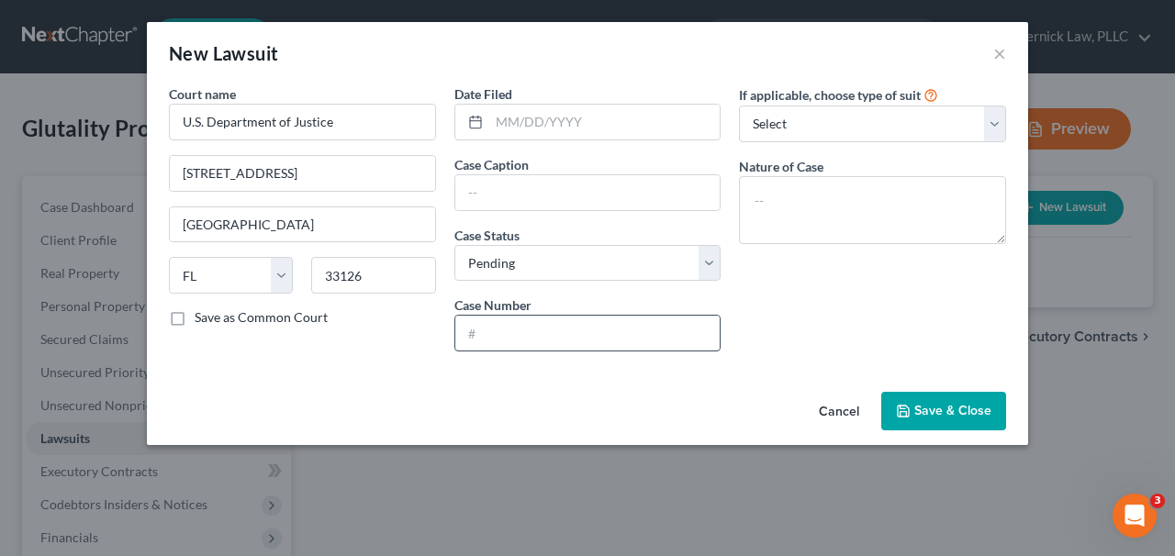
click at [513, 323] on input "text" at bounding box center [587, 333] width 265 height 35
paste input "2024R02034-016"
type input "2024R02034-016"
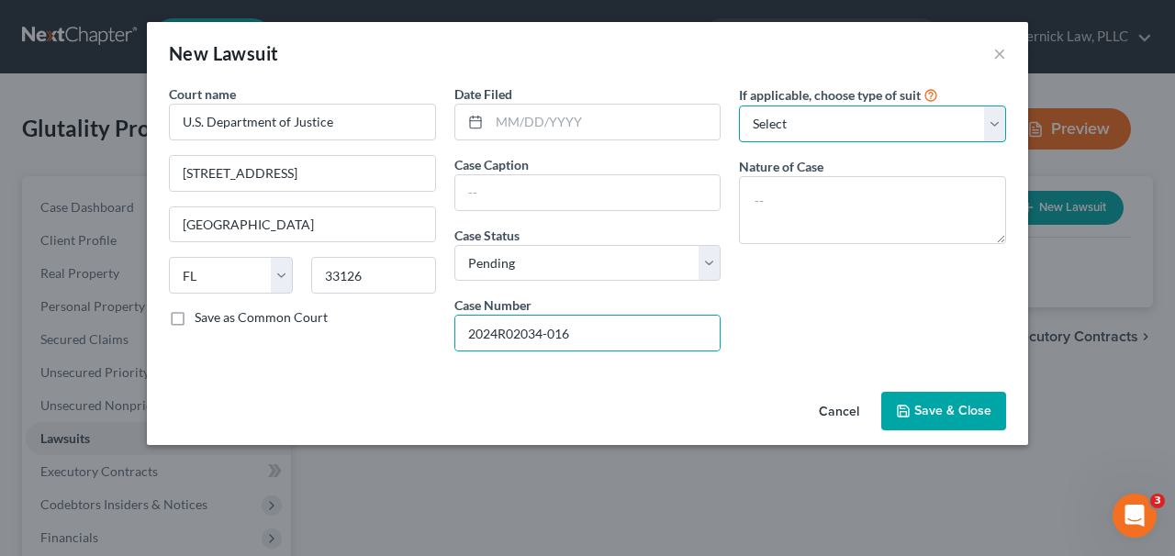
click at [808, 140] on select "Select Repossession Foreclosure Returns Other" at bounding box center [872, 124] width 267 height 37
select select "3"
click at [739, 106] on select "Select Repossession Foreclosure Returns Other" at bounding box center [872, 124] width 267 height 37
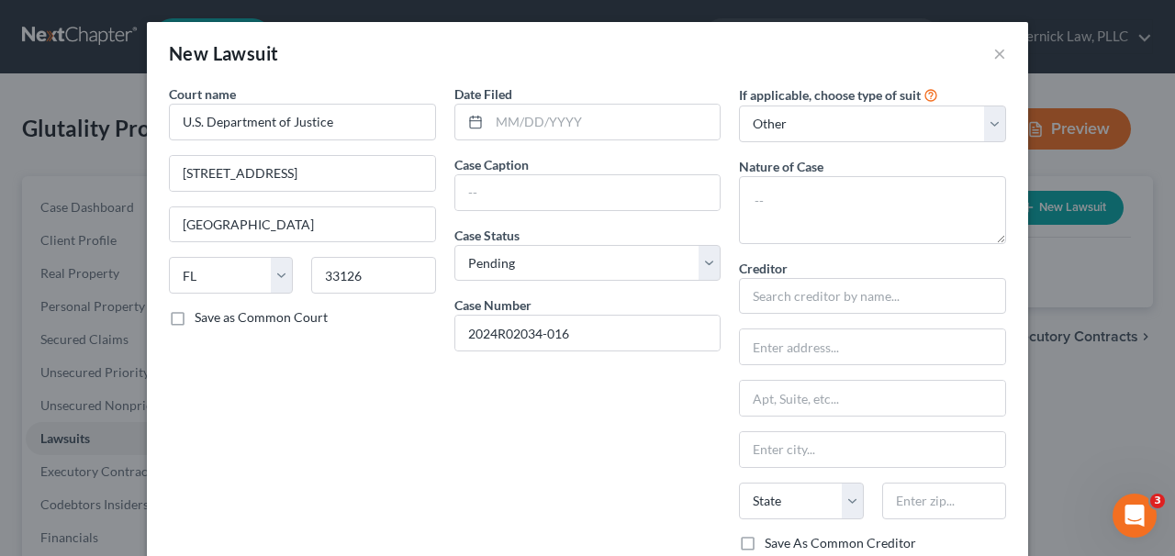
click at [661, 103] on div "Date Filed" at bounding box center [588, 112] width 267 height 56
click at [661, 152] on div "Date Filed Case Caption Case Status * Select Pending On Appeal Concluded Case N…" at bounding box center [588, 373] width 286 height 579
click at [661, 197] on input "text" at bounding box center [587, 192] width 265 height 35
paste input "Grand Jury Investigation"
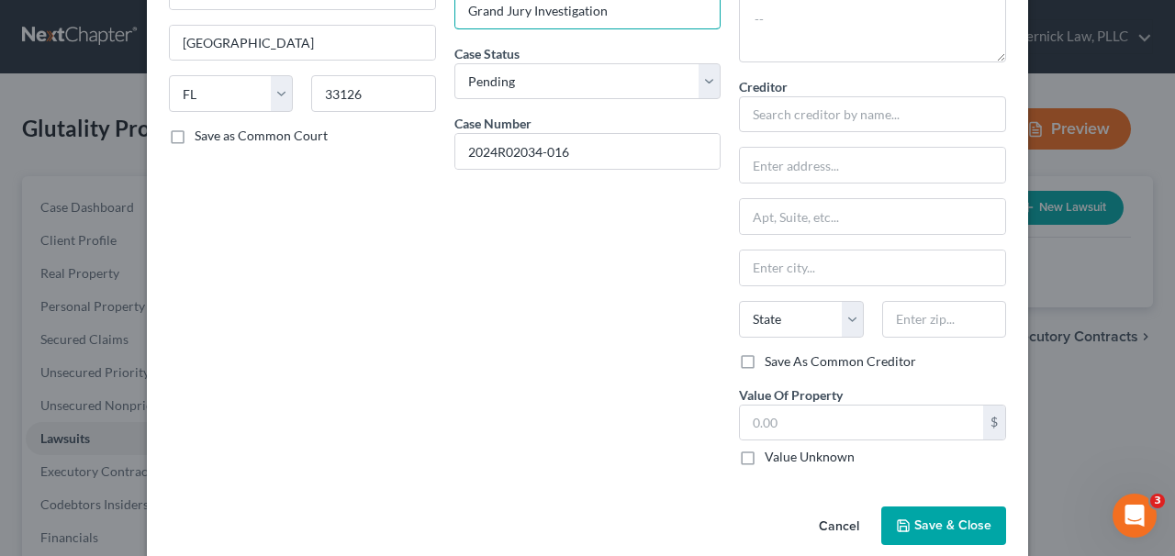
scroll to position [208, 0]
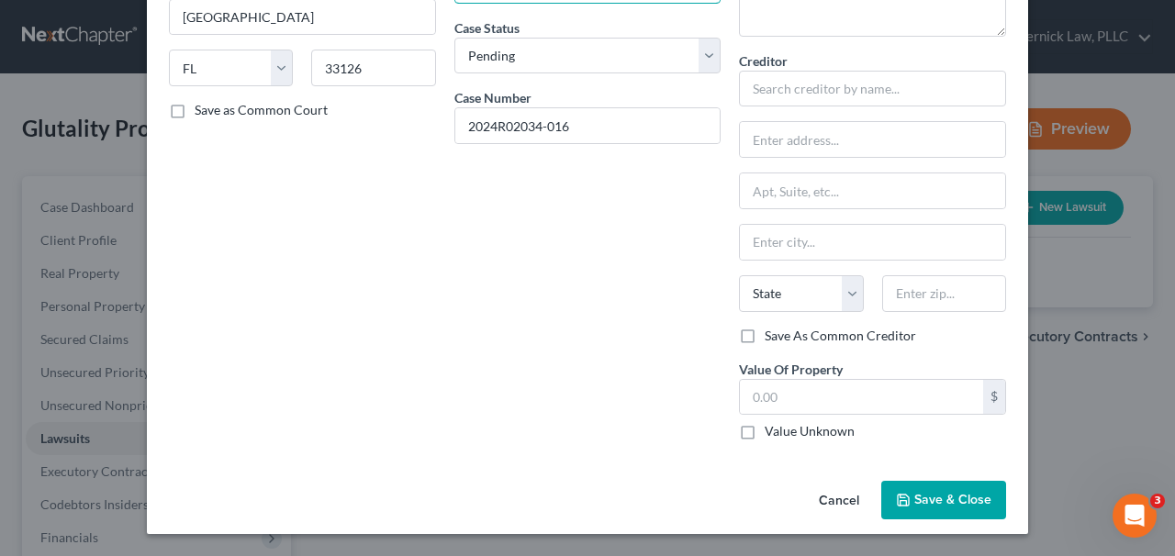
type input "Grand Jury Investigation"
click at [921, 493] on span "Save & Close" at bounding box center [953, 500] width 77 height 16
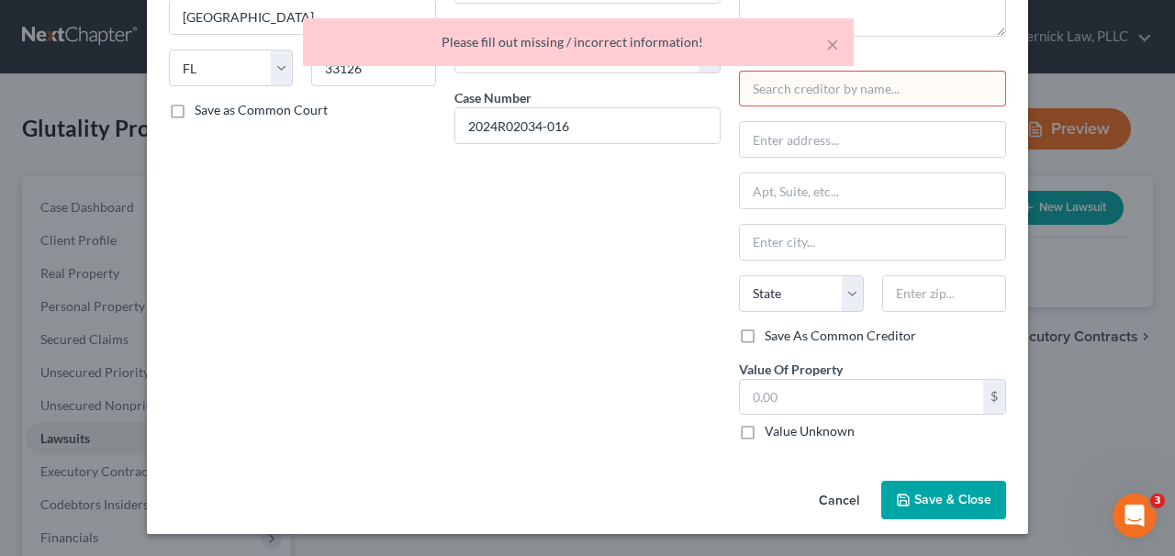
scroll to position [0, 0]
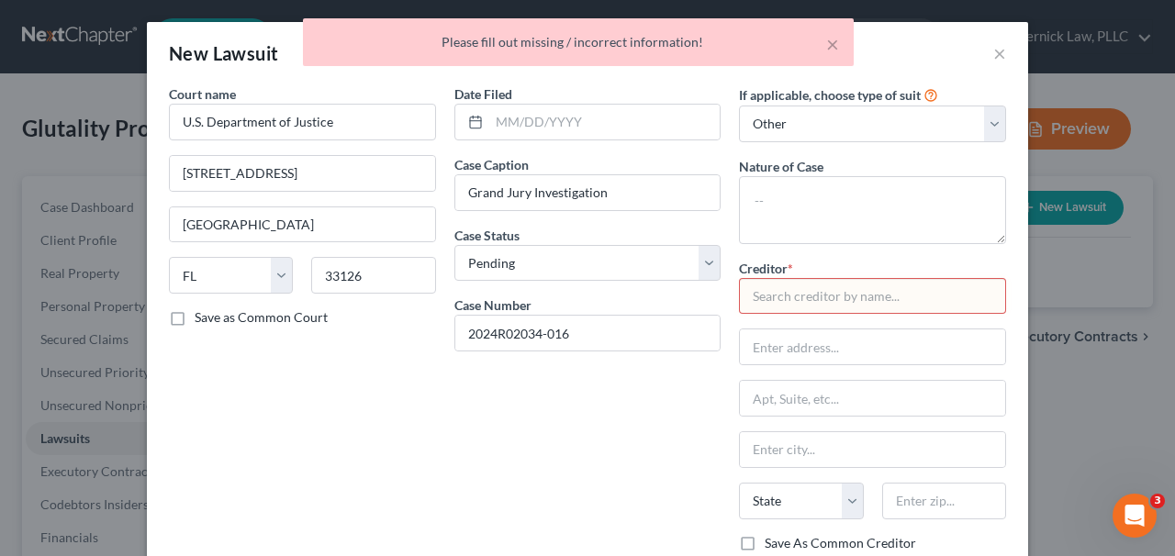
click at [809, 297] on input "text" at bounding box center [872, 296] width 267 height 37
click at [942, 106] on select "Select Repossession Foreclosure Returns Other" at bounding box center [872, 124] width 267 height 37
select select
click at [739, 106] on select "Select Repossession Foreclosure Returns Other" at bounding box center [872, 124] width 267 height 37
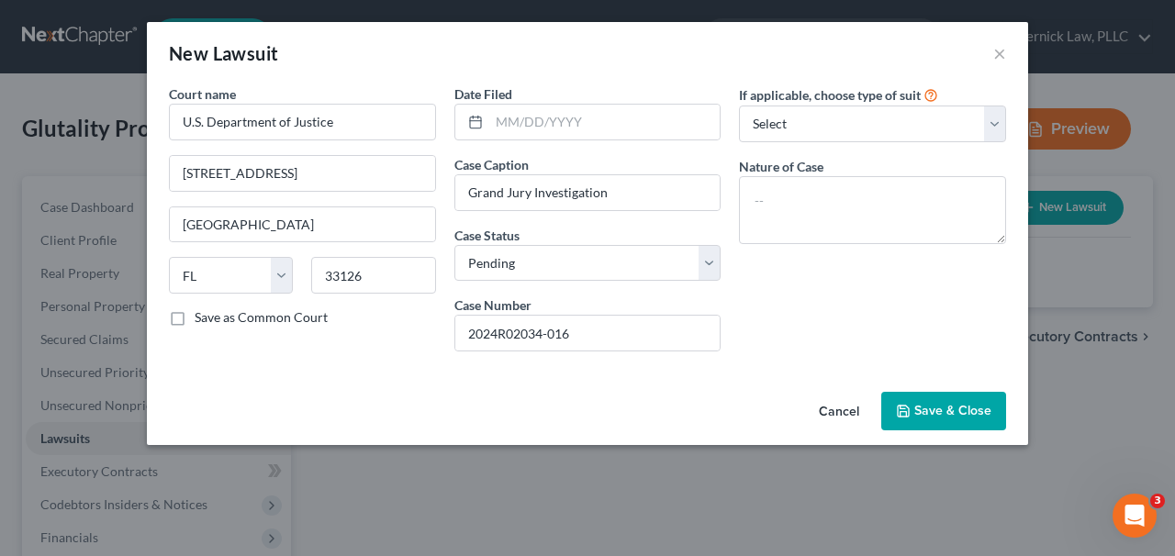
click at [959, 392] on button "Save & Close" at bounding box center [944, 411] width 125 height 39
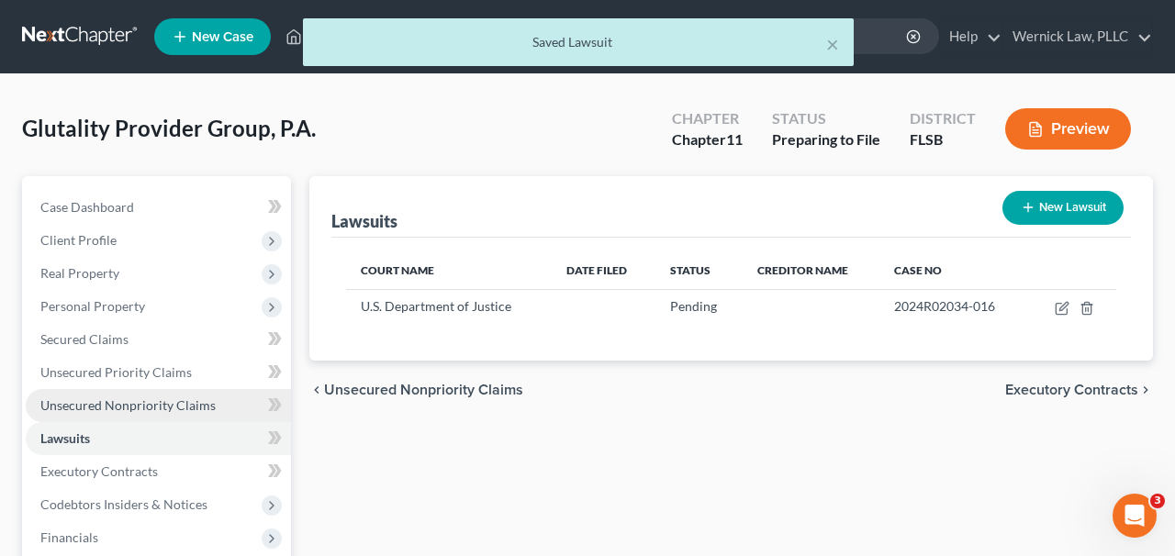
click at [169, 410] on span "Unsecured Nonpriority Claims" at bounding box center [127, 406] width 175 height 16
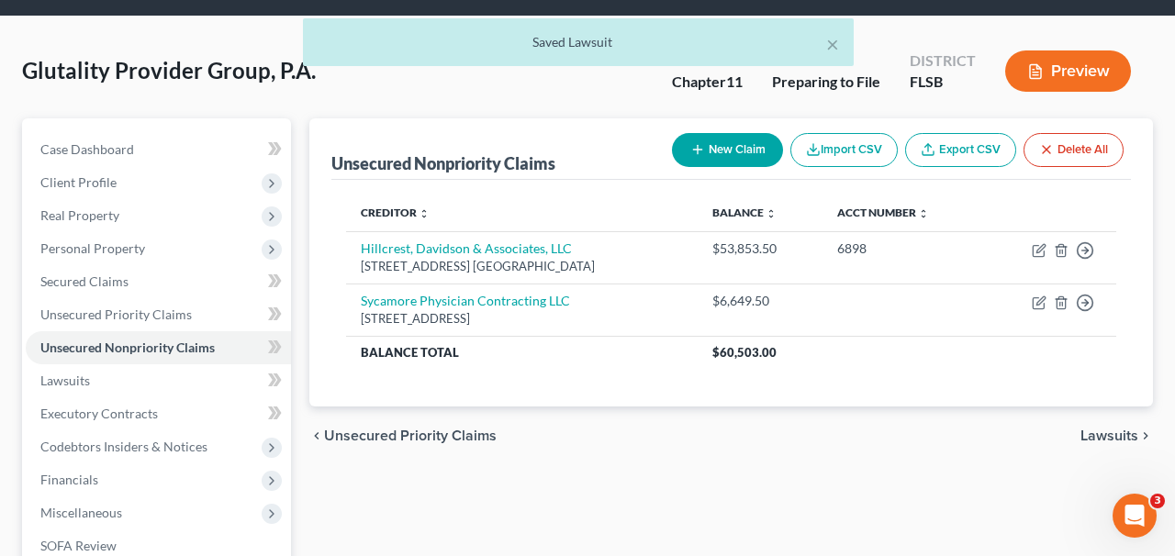
scroll to position [61, 0]
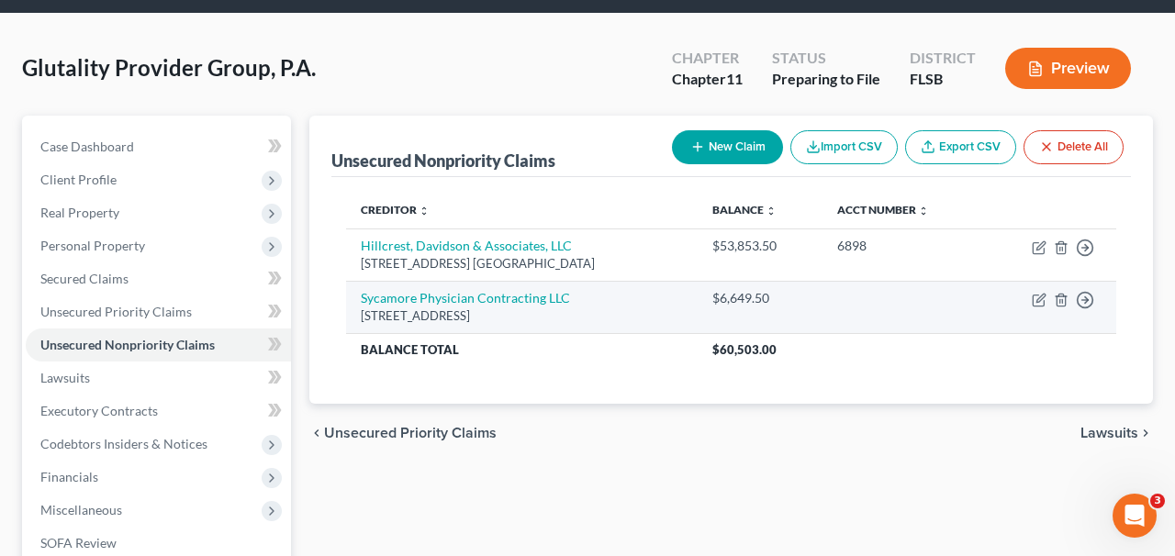
click at [1042, 307] on td "Move to D Move to E Move to G Move to Notice Only" at bounding box center [1050, 307] width 132 height 52
click at [1038, 296] on icon "button" at bounding box center [1038, 301] width 11 height 11
select select "0"
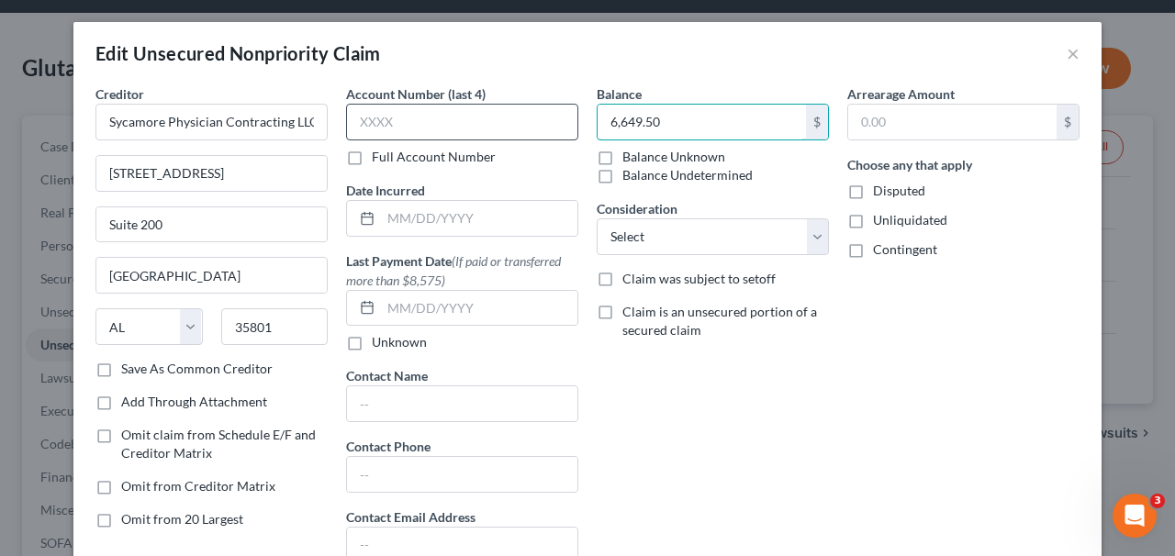
drag, startPoint x: 693, startPoint y: 127, endPoint x: 566, endPoint y: 123, distance: 127.7
click at [566, 123] on div "Creditor * Sycamore Physician Contracting LLC [STREET_ADDRESS][GEOGRAPHIC_DATA]…" at bounding box center [587, 331] width 1003 height 494
click at [787, 119] on input "6,690." at bounding box center [702, 122] width 208 height 35
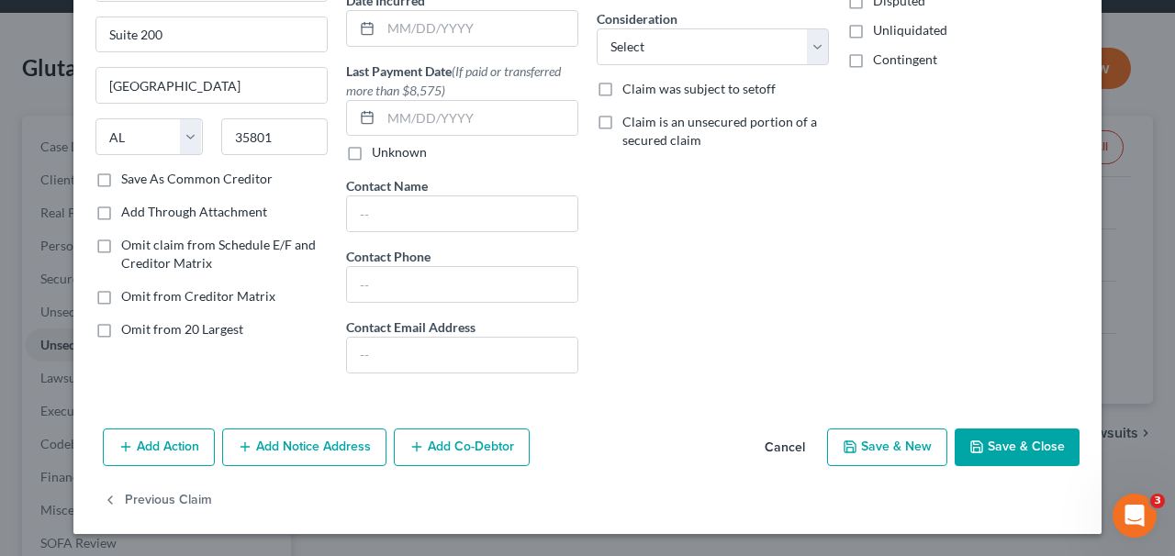
type input "6,690.17"
click at [973, 455] on button "Save & Close" at bounding box center [1017, 448] width 125 height 39
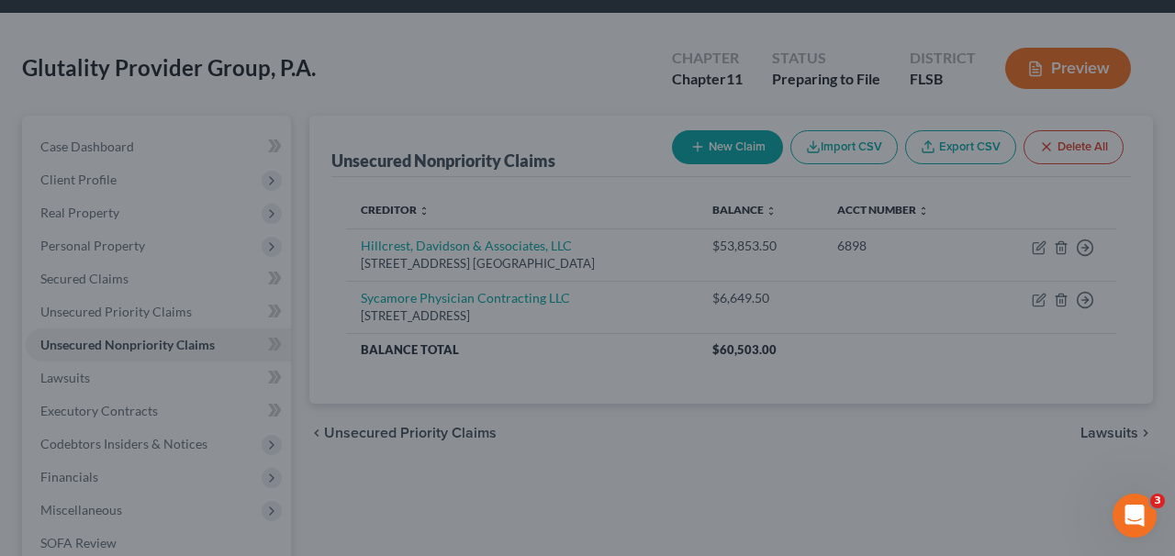
type input "0"
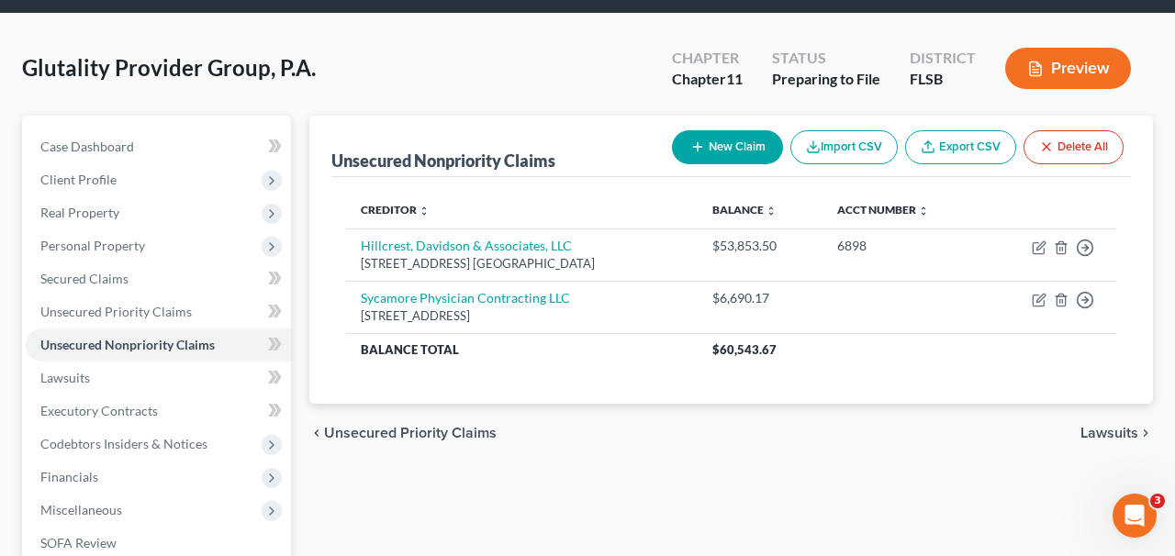
click at [752, 141] on button "New Claim" at bounding box center [727, 147] width 111 height 34
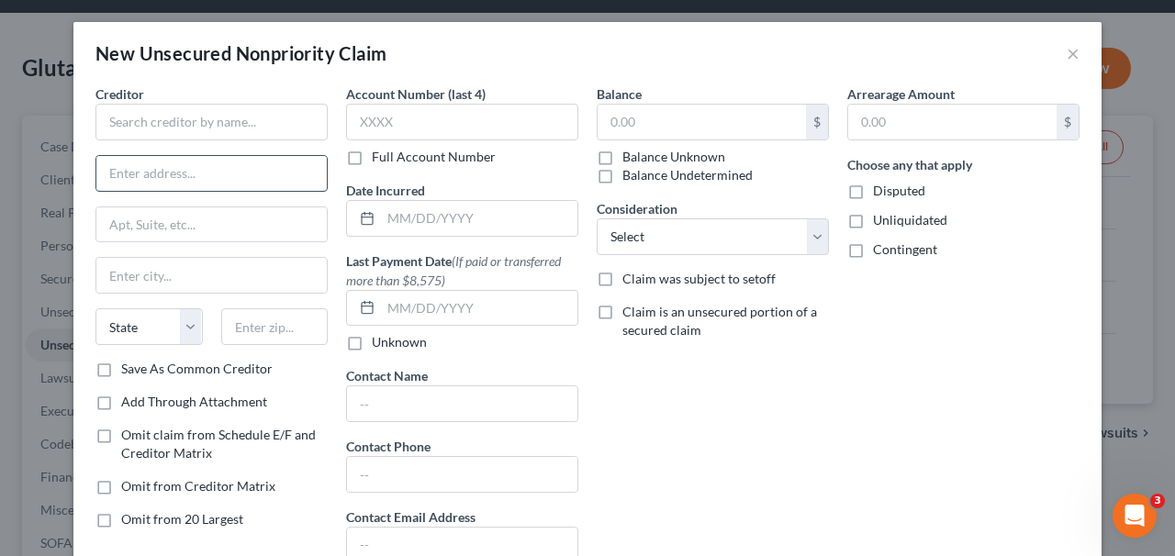
click at [271, 163] on input "text" at bounding box center [211, 173] width 230 height 35
paste input "[STREET_ADDRESS]"
type input "[STREET_ADDRESS]"
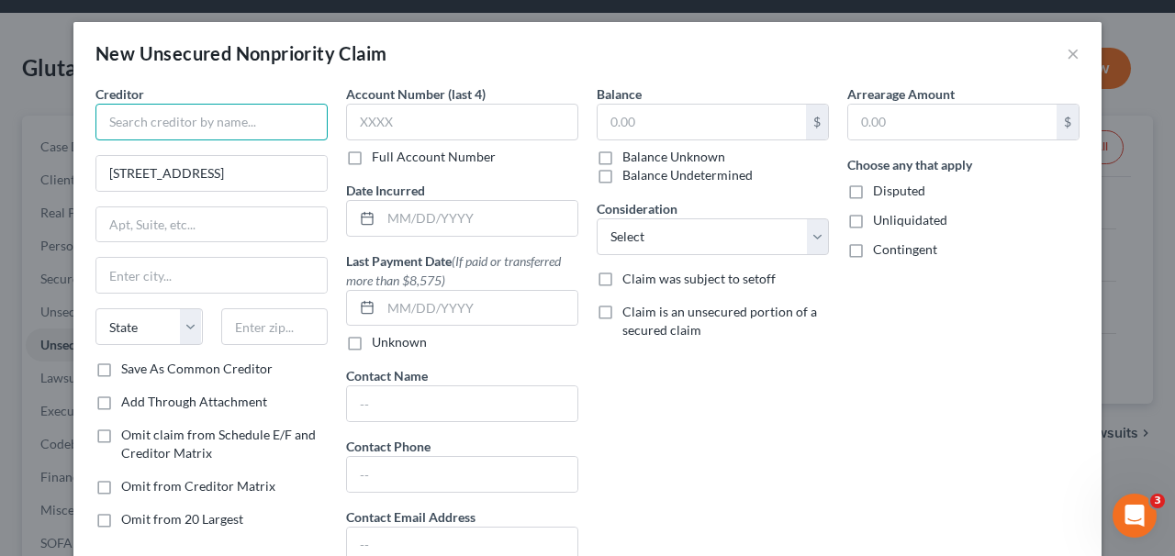
click at [252, 125] on input "text" at bounding box center [212, 122] width 232 height 37
type input "[PERSON_NAME]"
click at [266, 208] on input "text" at bounding box center [211, 225] width 230 height 35
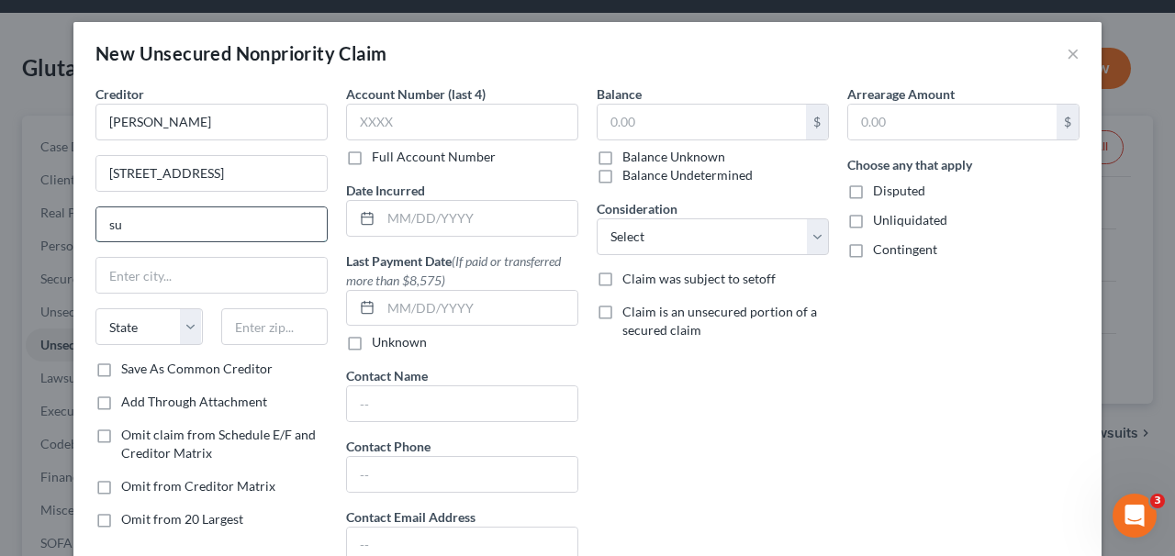
type input "sui"
type input "Suite 400"
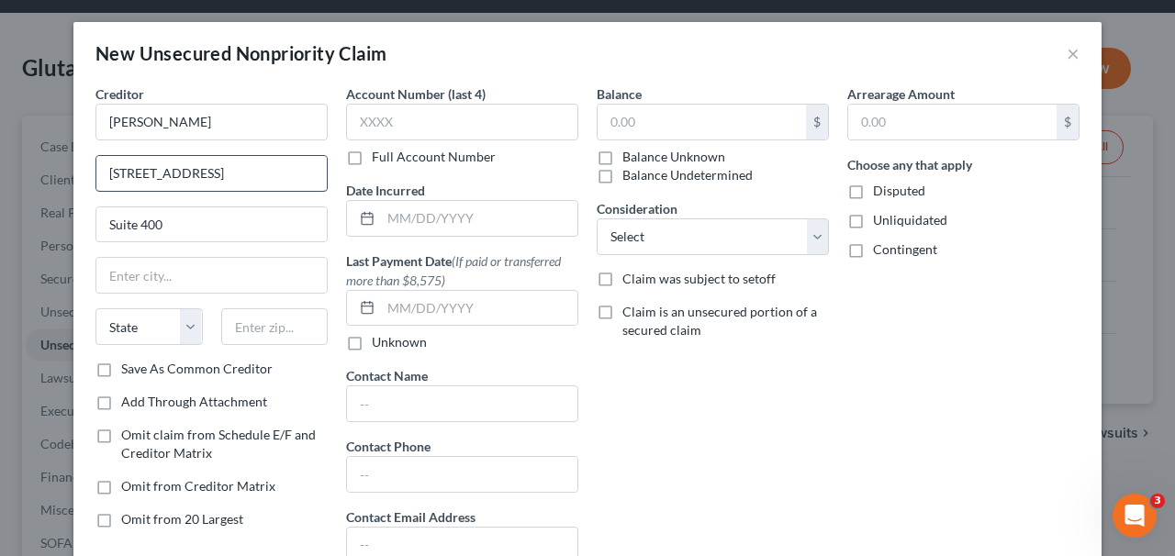
drag, startPoint x: 224, startPoint y: 175, endPoint x: 285, endPoint y: 177, distance: 60.6
click at [285, 177] on input "[STREET_ADDRESS]" at bounding box center [211, 173] width 230 height 35
drag, startPoint x: 226, startPoint y: 173, endPoint x: 399, endPoint y: 172, distance: 173.6
click at [399, 172] on div "Creditor * [PERSON_NAME] [STREET_ADDRESS][GEOGRAPHIC_DATA][US_STATE] CA CO CT D…" at bounding box center [587, 331] width 1003 height 494
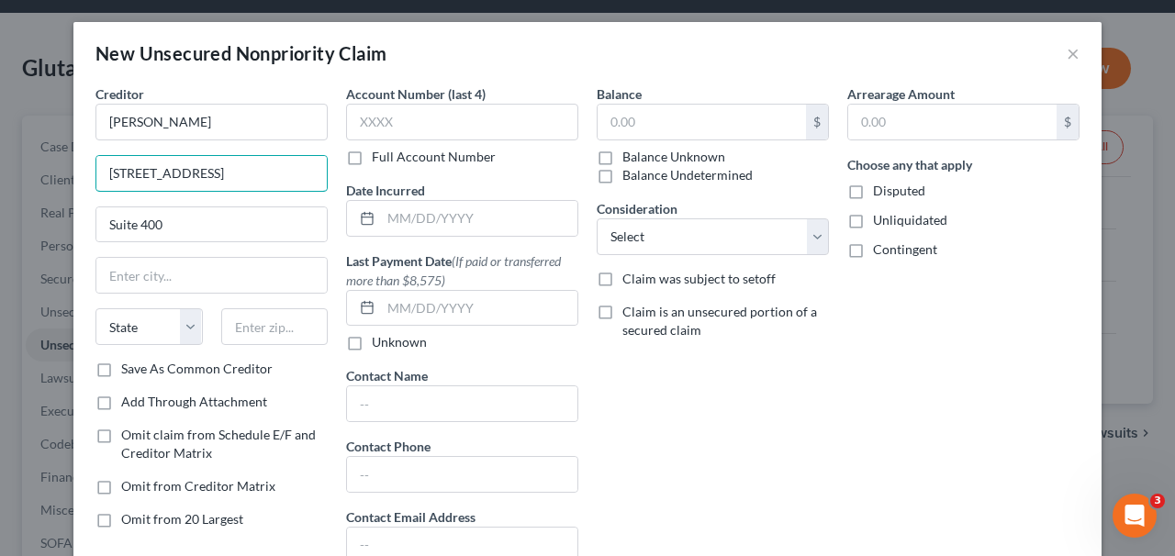
scroll to position [0, 0]
type input "[STREET_ADDRESS]"
click at [276, 335] on input "text" at bounding box center [274, 327] width 107 height 37
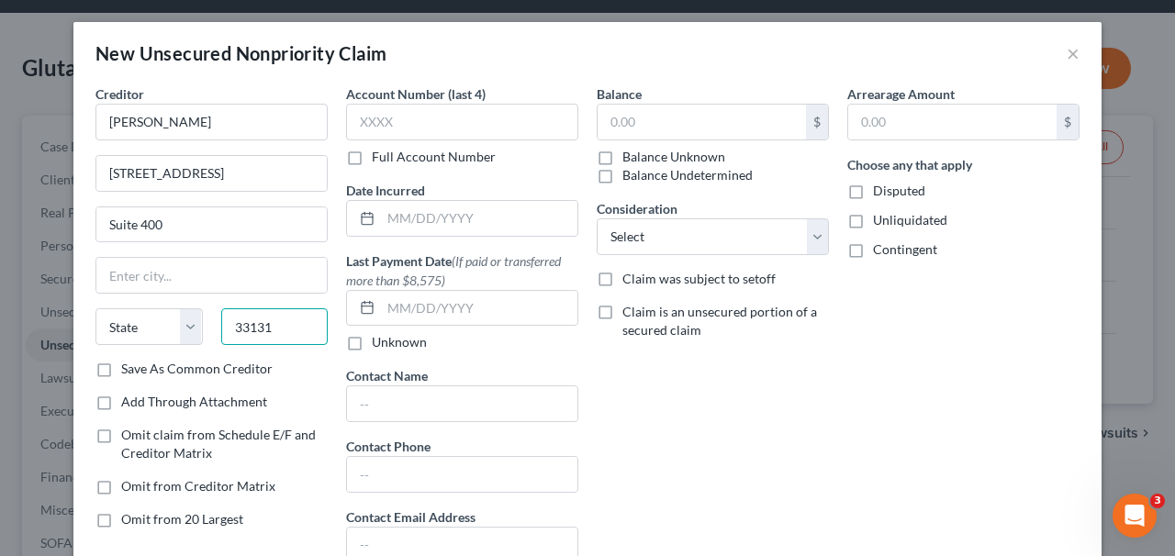
type input "33131"
click at [316, 402] on div "Add Through Attachment" at bounding box center [212, 402] width 232 height 18
type input "[GEOGRAPHIC_DATA]"
select select "9"
click at [220, 369] on label "Save As Common Creditor" at bounding box center [197, 369] width 152 height 18
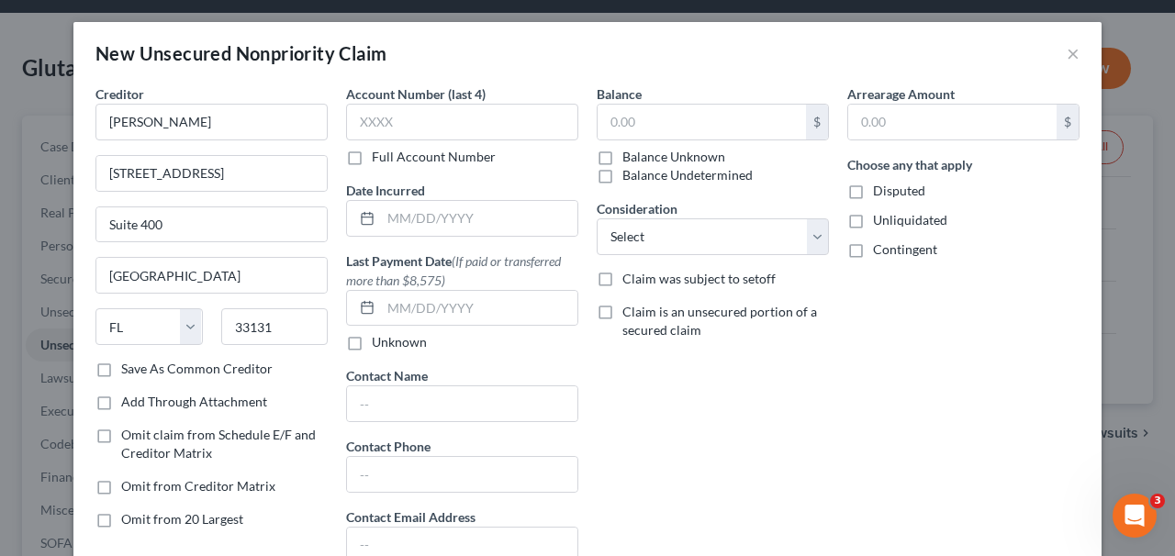
click at [140, 369] on input "Save As Common Creditor" at bounding box center [135, 366] width 12 height 12
checkbox input "true"
click at [691, 118] on input "text" at bounding box center [702, 122] width 208 height 35
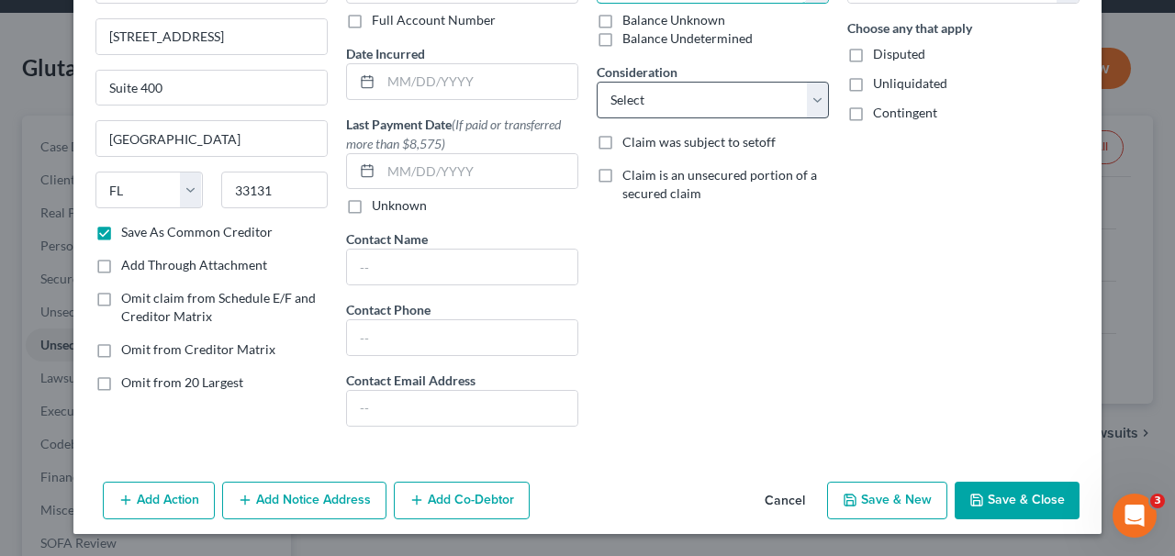
type input "223,040.49"
click at [773, 93] on select "Select Cable / Satellite Services Collection Agency Credit Card Debt Debt Couns…" at bounding box center [713, 100] width 232 height 37
select select "14"
click at [597, 82] on select "Select Cable / Satellite Services Collection Agency Credit Card Debt Debt Couns…" at bounding box center [713, 100] width 232 height 37
click at [1009, 506] on button "Save & Close" at bounding box center [1017, 501] width 125 height 39
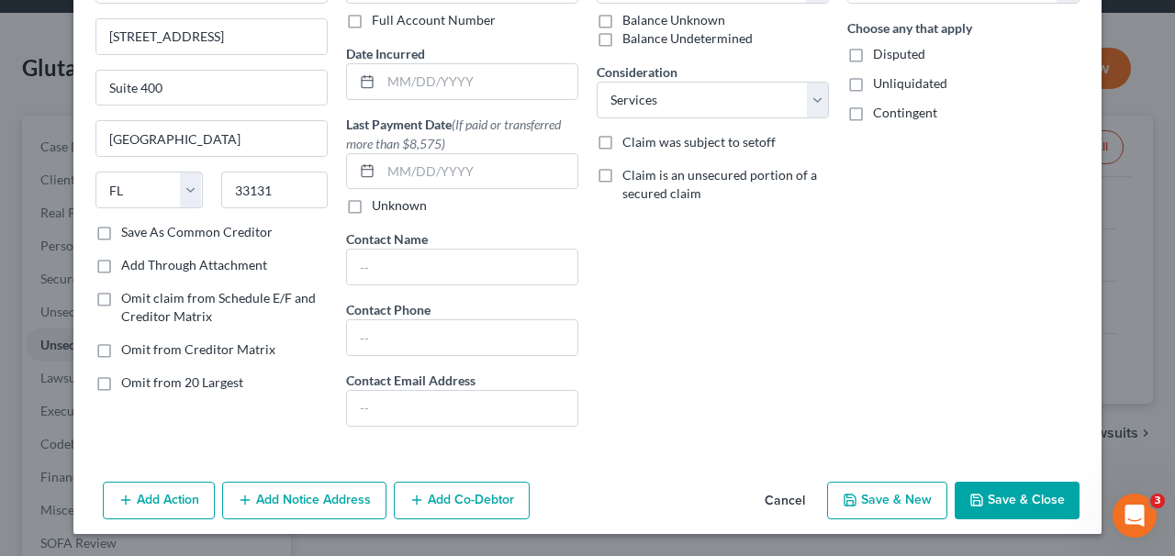
checkbox input "false"
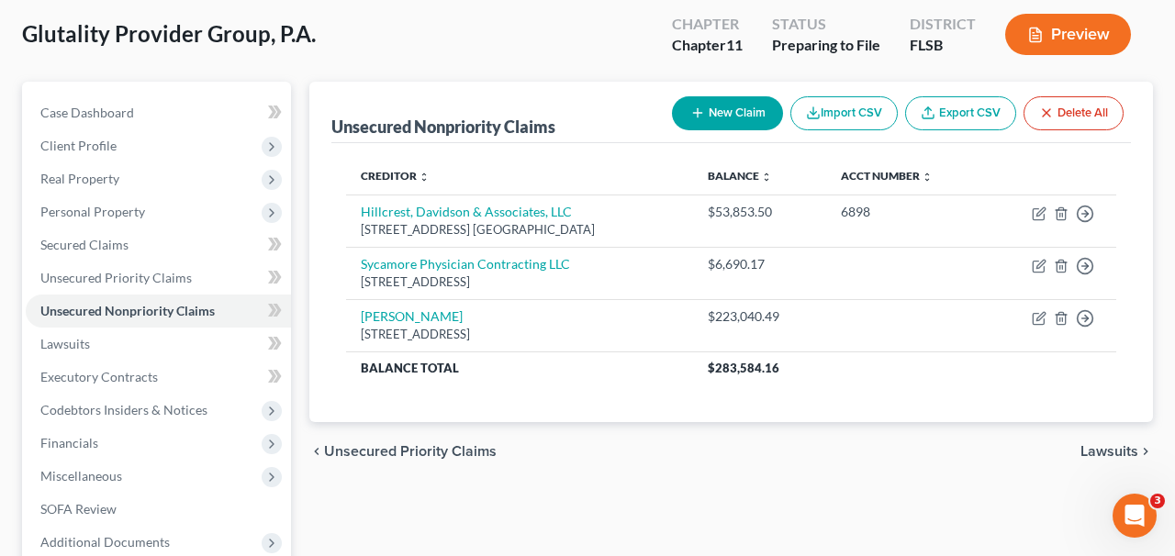
scroll to position [96, 0]
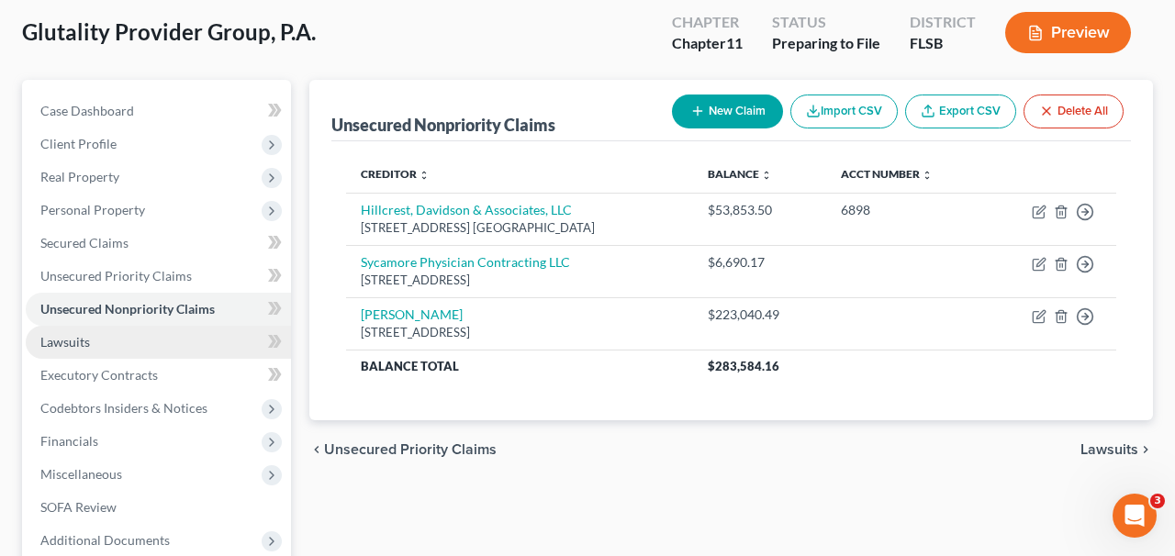
click at [198, 347] on link "Lawsuits" at bounding box center [158, 342] width 265 height 33
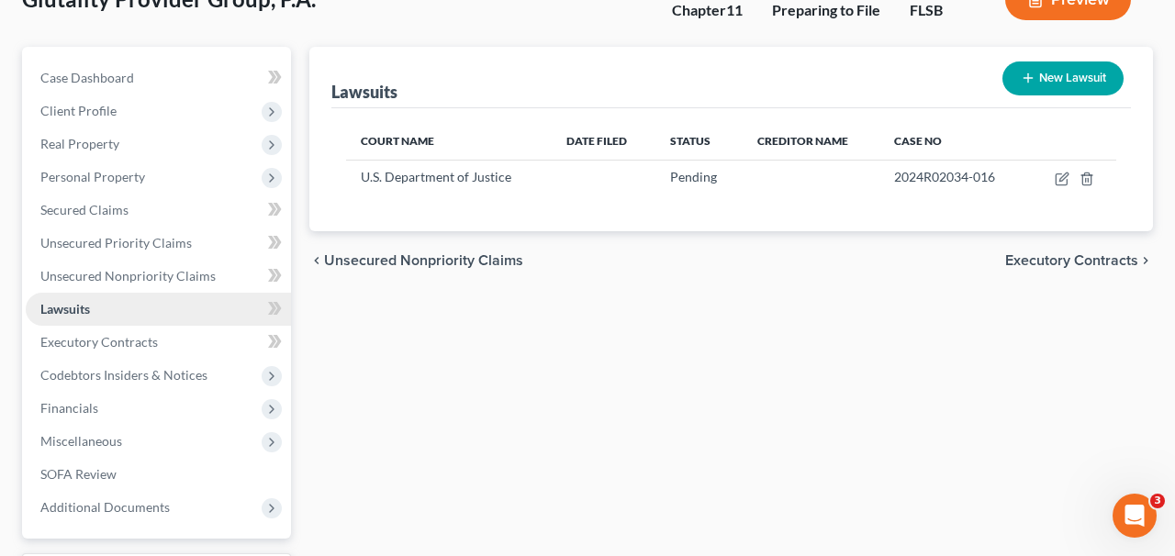
click at [160, 321] on link "Lawsuits" at bounding box center [158, 309] width 265 height 33
click at [160, 334] on link "Executory Contracts" at bounding box center [158, 342] width 265 height 33
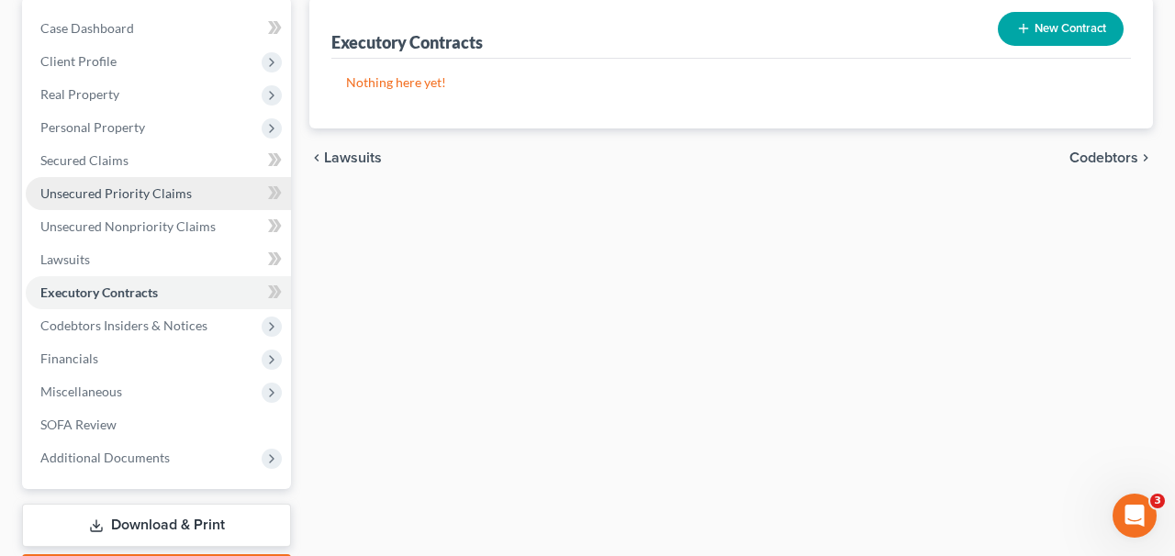
scroll to position [192, 0]
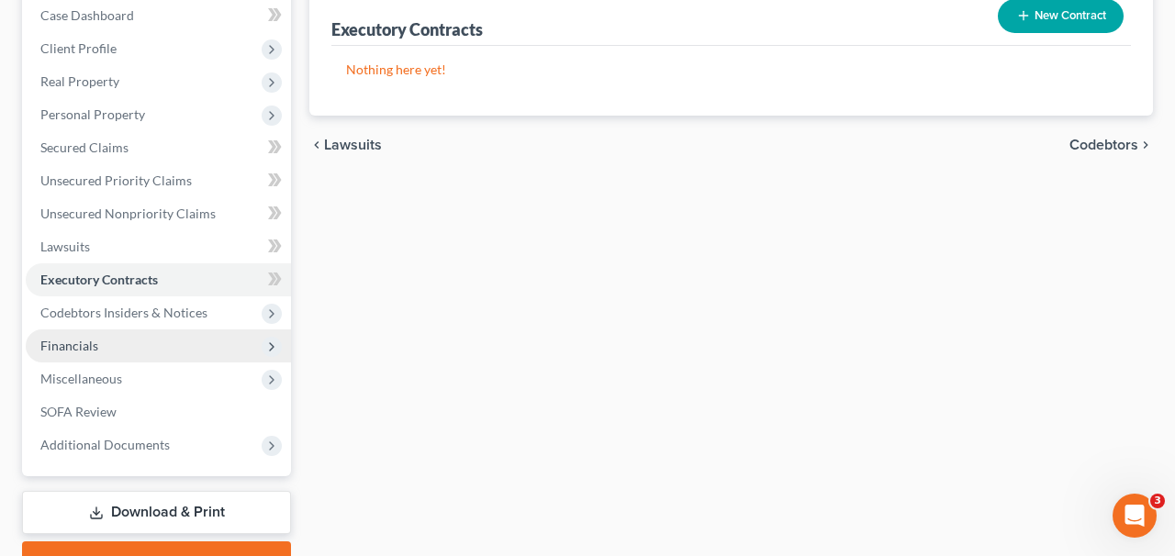
click at [136, 352] on span "Financials" at bounding box center [158, 346] width 265 height 33
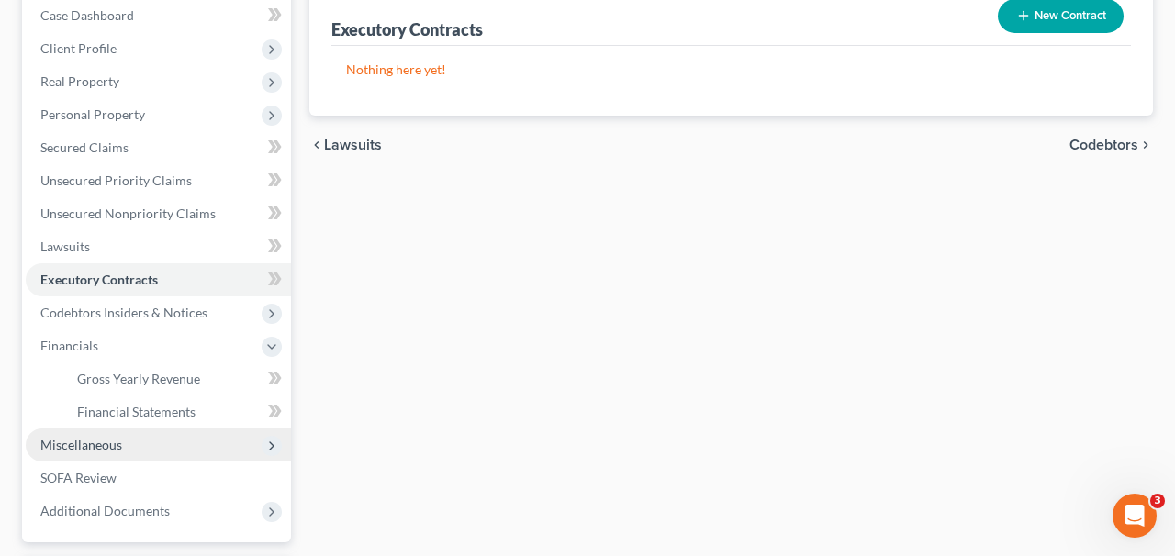
click at [161, 455] on span "Miscellaneous" at bounding box center [158, 445] width 265 height 33
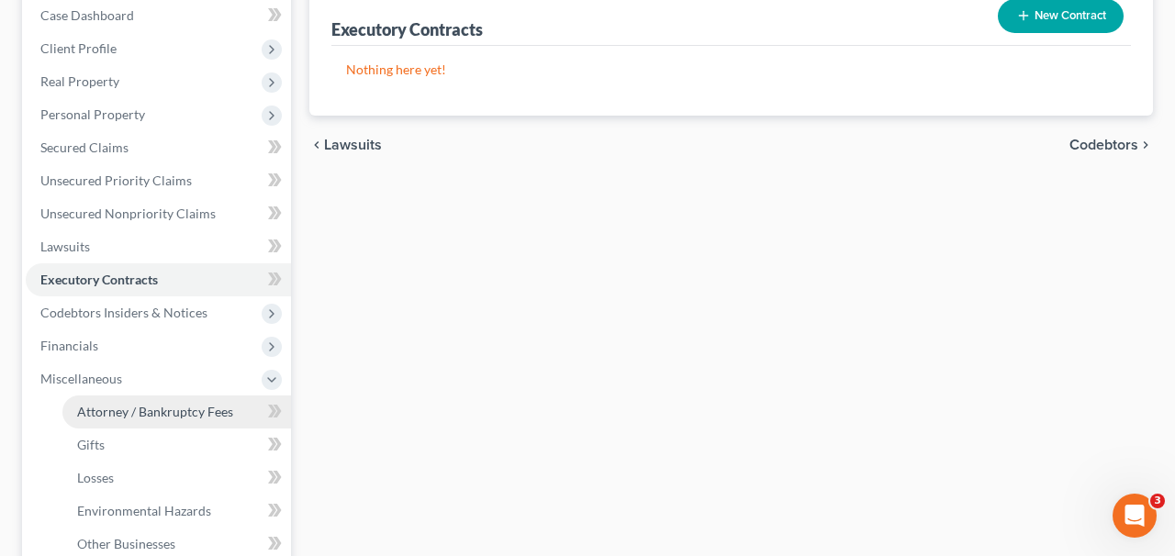
click at [155, 414] on span "Attorney / Bankruptcy Fees" at bounding box center [155, 412] width 156 height 16
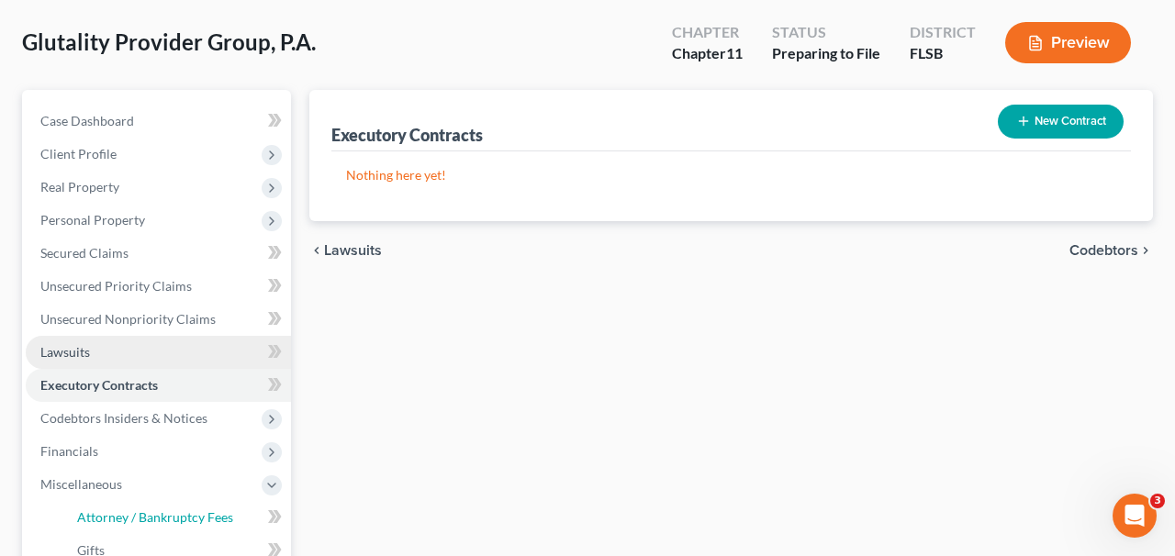
select select "3"
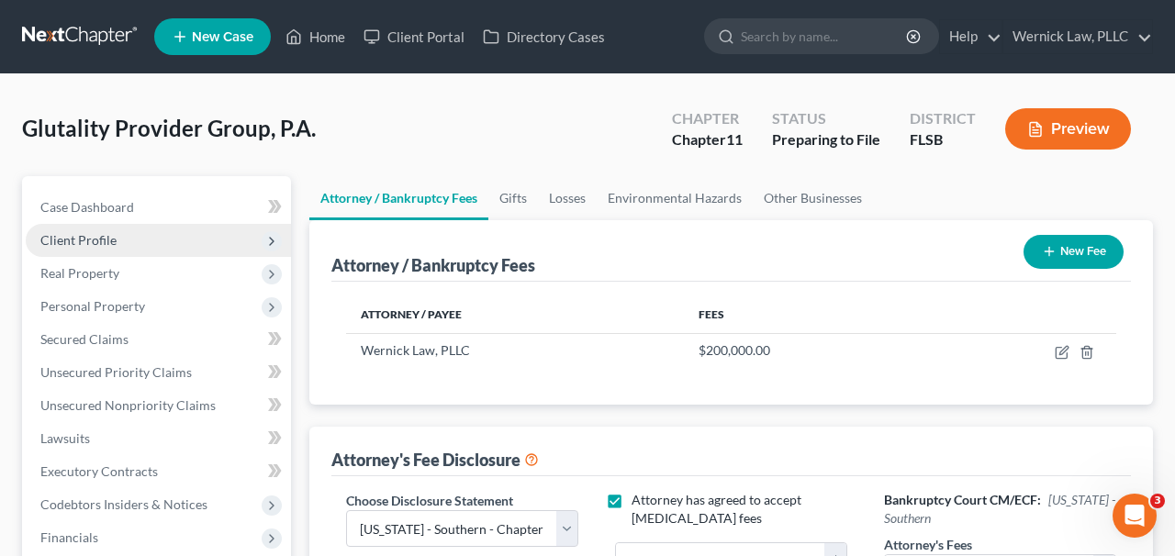
click at [154, 242] on span "Client Profile" at bounding box center [158, 240] width 265 height 33
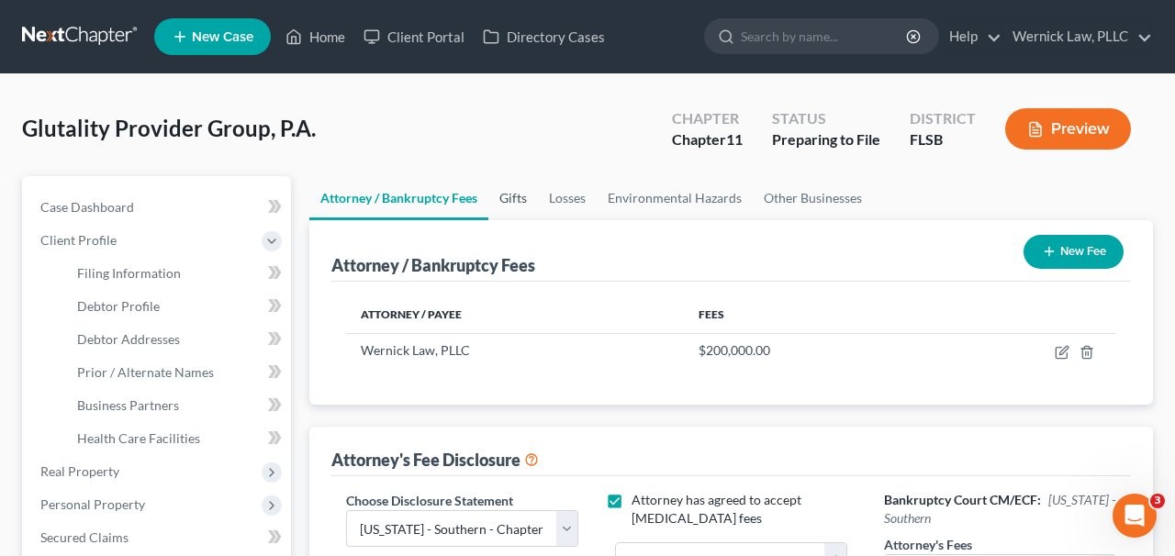
click at [516, 199] on link "Gifts" at bounding box center [514, 198] width 50 height 44
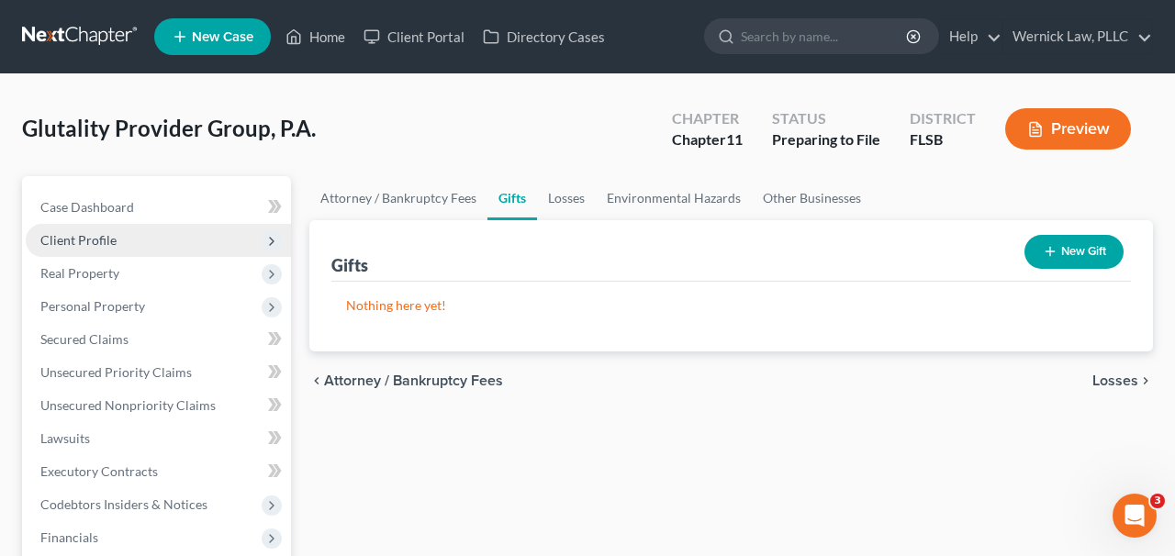
click at [197, 233] on span "Client Profile" at bounding box center [158, 240] width 265 height 33
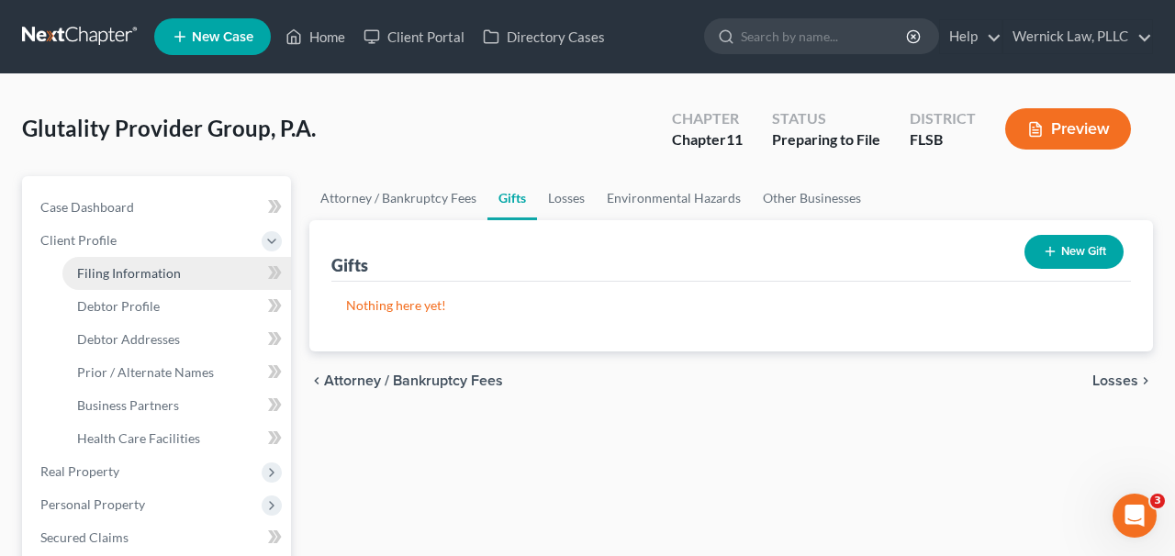
click at [197, 274] on link "Filing Information" at bounding box center [176, 273] width 229 height 33
select select "2"
select select "1"
select select "17"
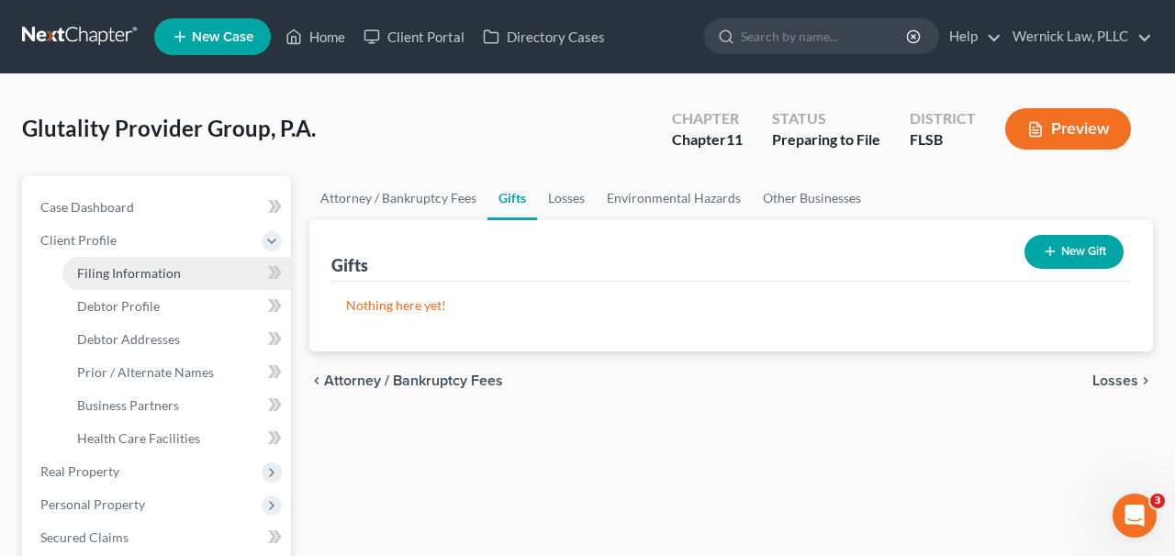
select select "0"
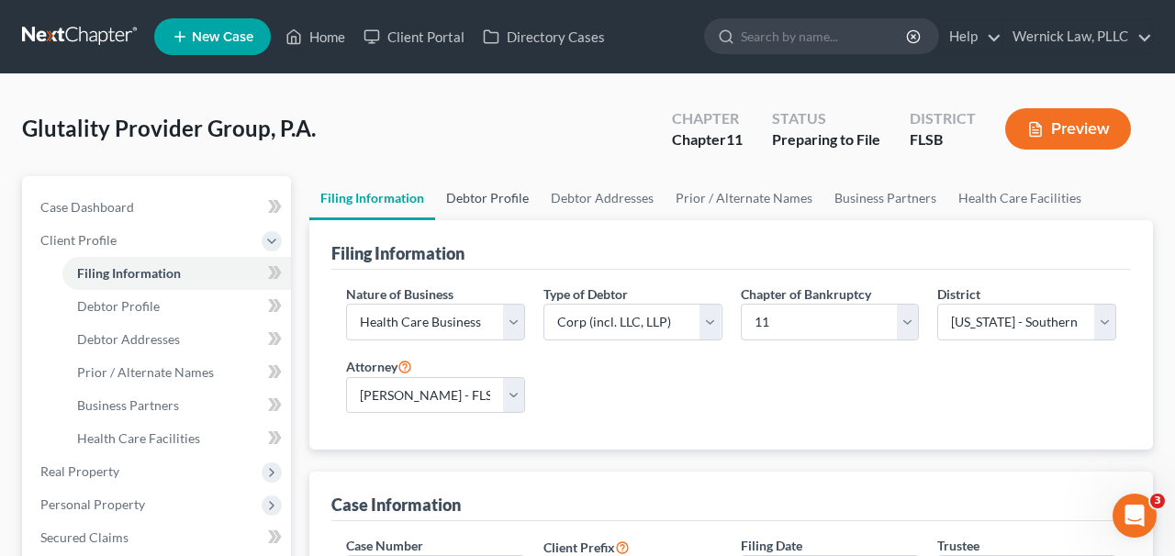
click at [498, 197] on link "Debtor Profile" at bounding box center [487, 198] width 105 height 44
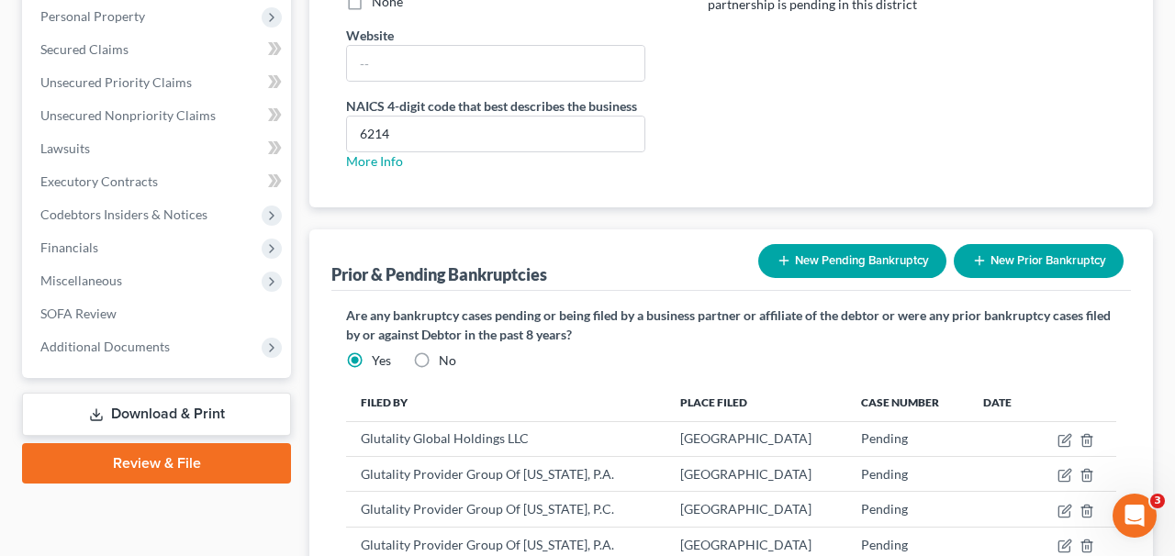
click at [227, 423] on link "Download & Print" at bounding box center [156, 414] width 269 height 43
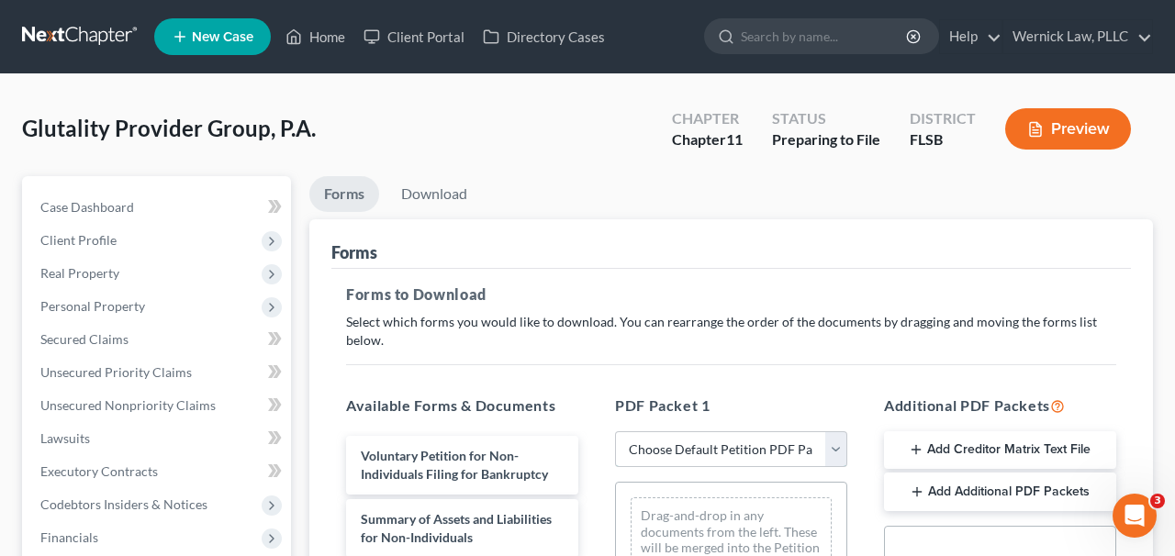
click at [710, 451] on select "Choose Default Petition PDF Packet Complete Bankruptcy Petition (all forms and …" at bounding box center [731, 450] width 232 height 37
select select "0"
click at [615, 432] on select "Choose Default Petition PDF Packet Complete Bankruptcy Petition (all forms and …" at bounding box center [731, 450] width 232 height 37
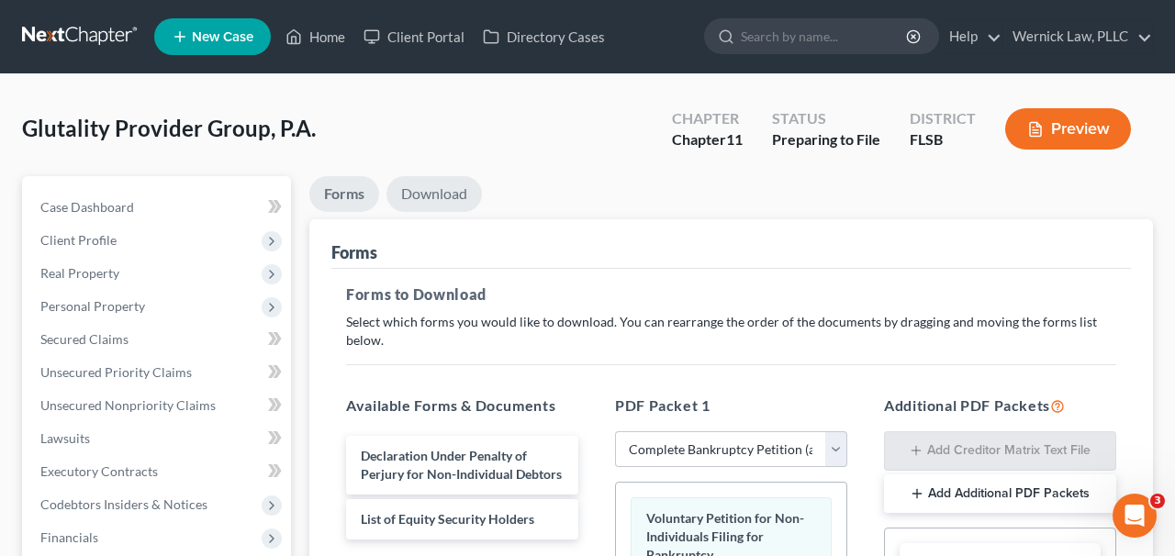
click at [430, 185] on link "Download" at bounding box center [435, 194] width 96 height 36
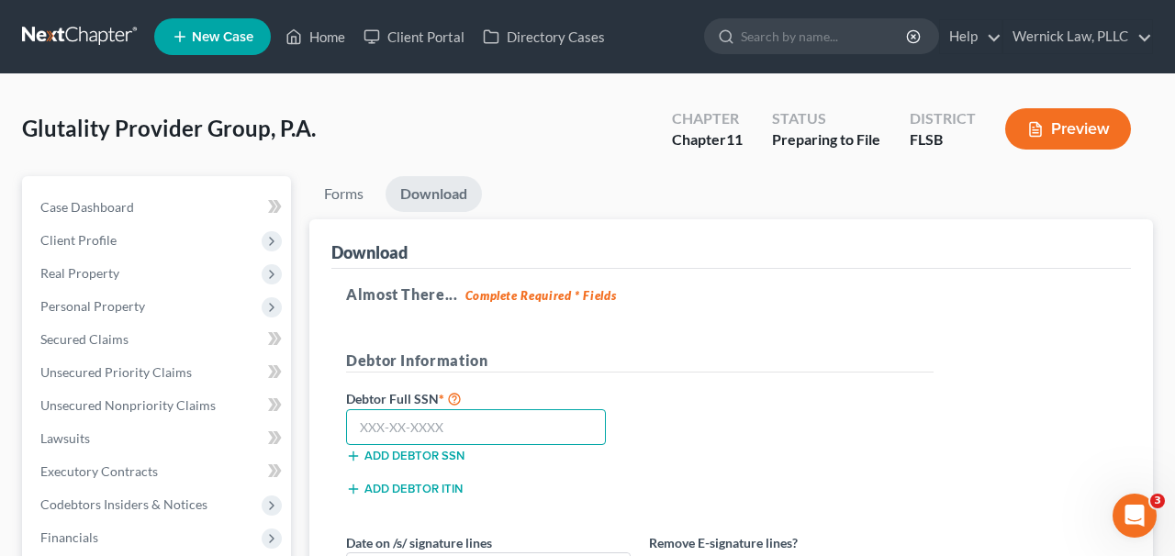
click at [443, 416] on input "text" at bounding box center [476, 428] width 260 height 37
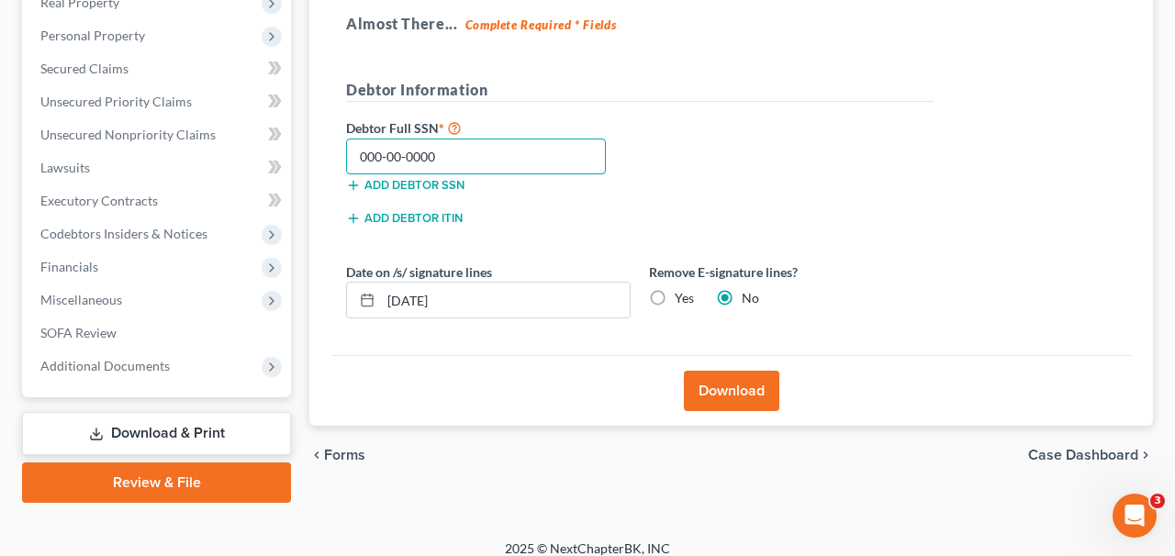
scroll to position [286, 0]
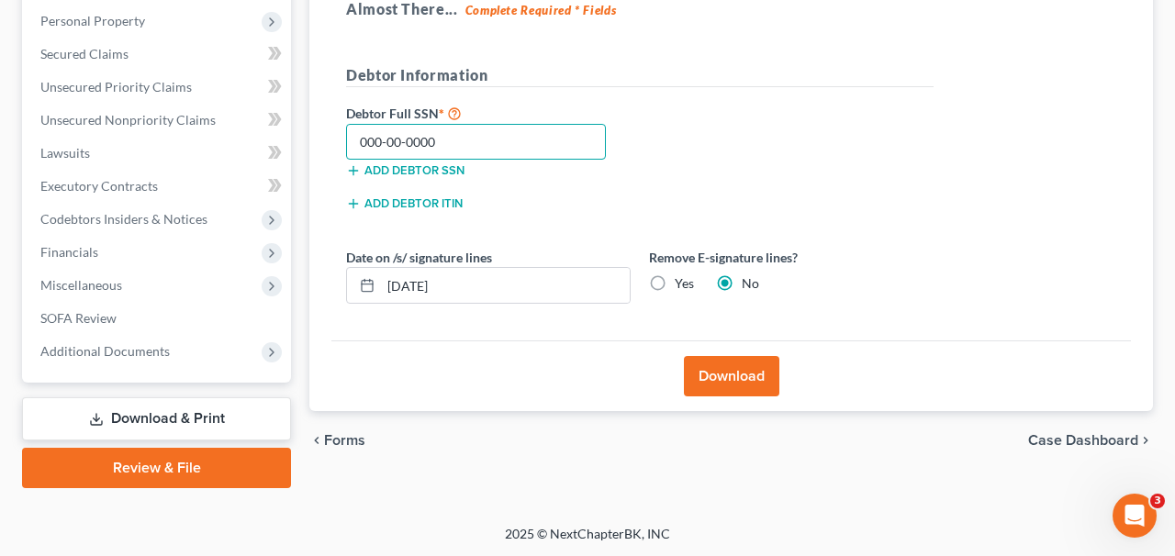
type input "000-00-0000"
click at [717, 369] on button "Download" at bounding box center [732, 376] width 96 height 40
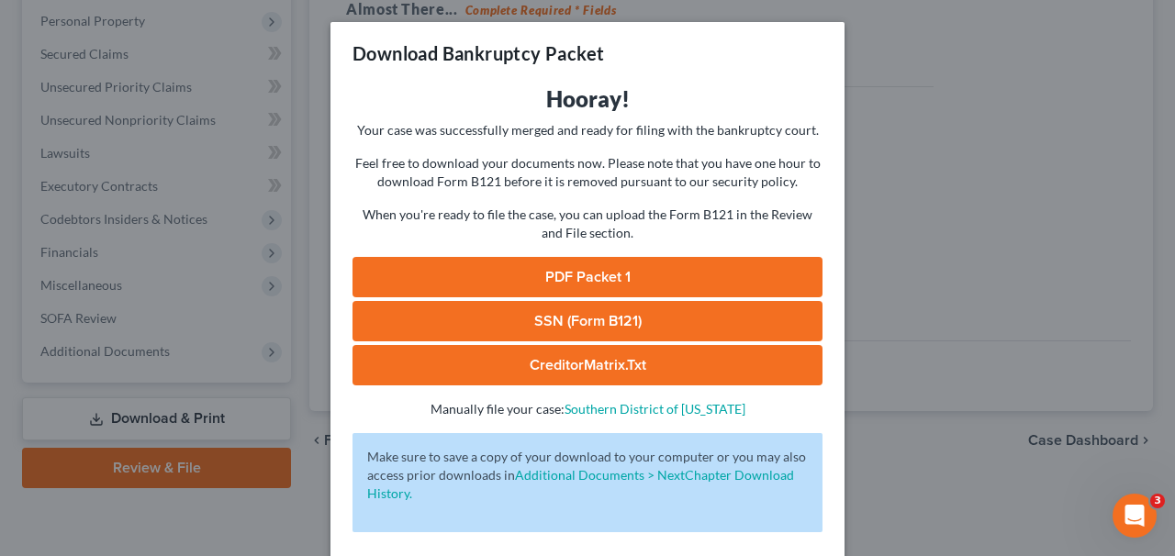
click at [725, 273] on link "PDF Packet 1" at bounding box center [588, 277] width 470 height 40
click at [269, 149] on div "Download Bankruptcy Packet Hooray! Your case was successfully merged and ready …" at bounding box center [587, 278] width 1175 height 556
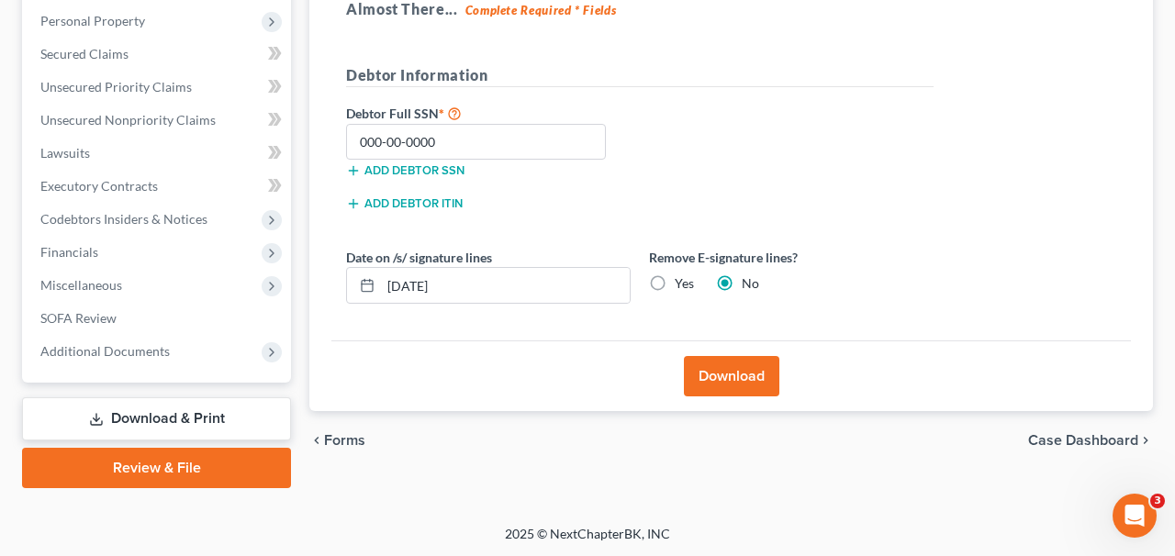
scroll to position [0, 0]
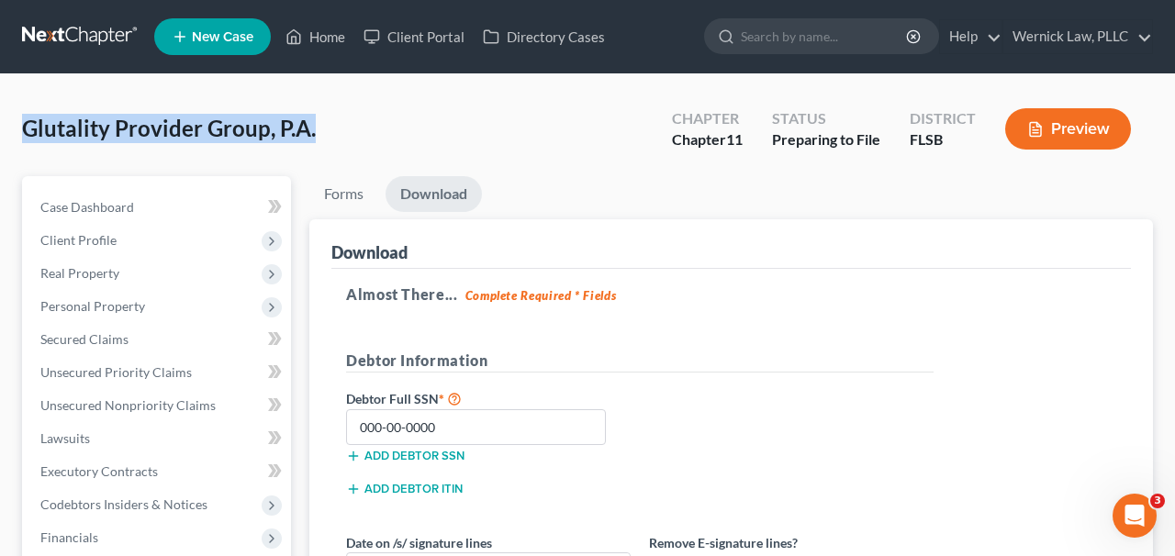
drag, startPoint x: 325, startPoint y: 132, endPoint x: 26, endPoint y: 132, distance: 299.4
click at [26, 132] on div "Glutality Provider Group, P.A. Upgraded Chapter Chapter 11 Status Preparing to …" at bounding box center [587, 136] width 1131 height 80
copy span "Glutality Provider Group, P.A."
click at [127, 403] on span "Unsecured Nonpriority Claims" at bounding box center [127, 406] width 175 height 16
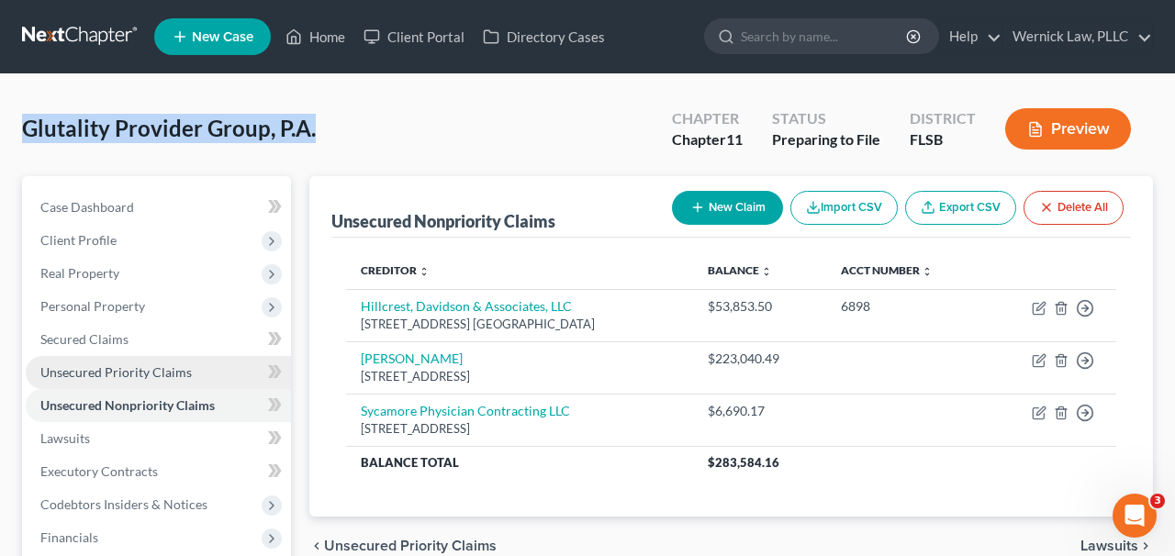
click at [138, 358] on link "Unsecured Priority Claims" at bounding box center [158, 372] width 265 height 33
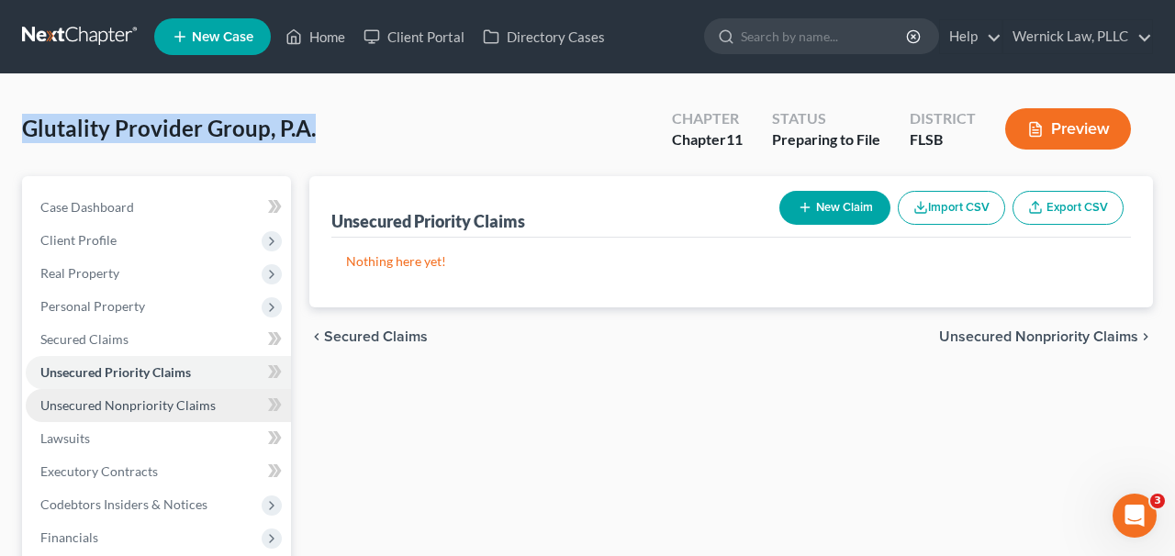
click at [132, 415] on link "Unsecured Nonpriority Claims" at bounding box center [158, 405] width 265 height 33
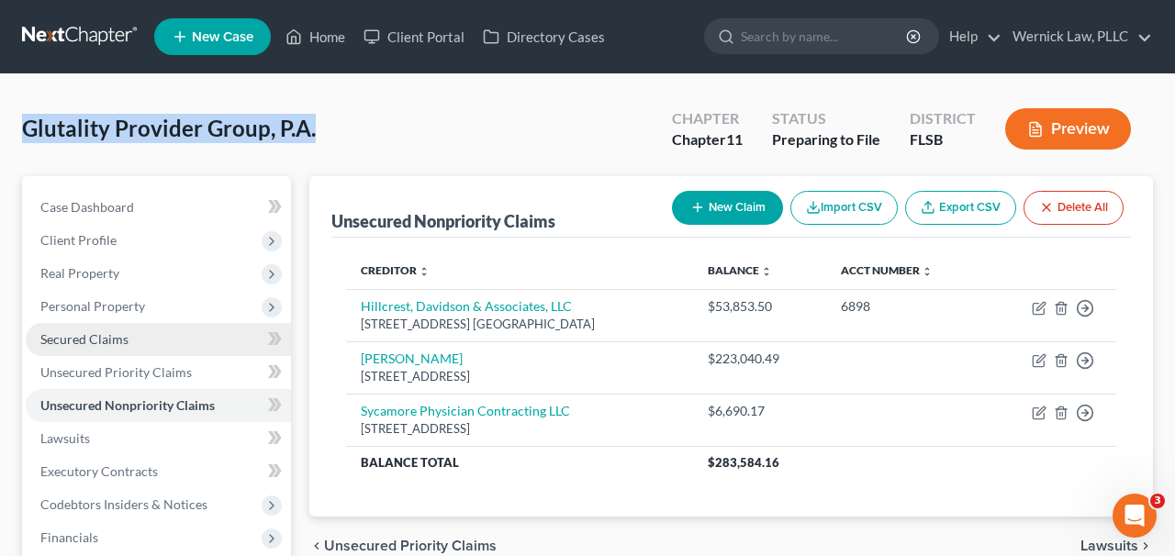
click at [118, 343] on span "Secured Claims" at bounding box center [84, 340] width 88 height 16
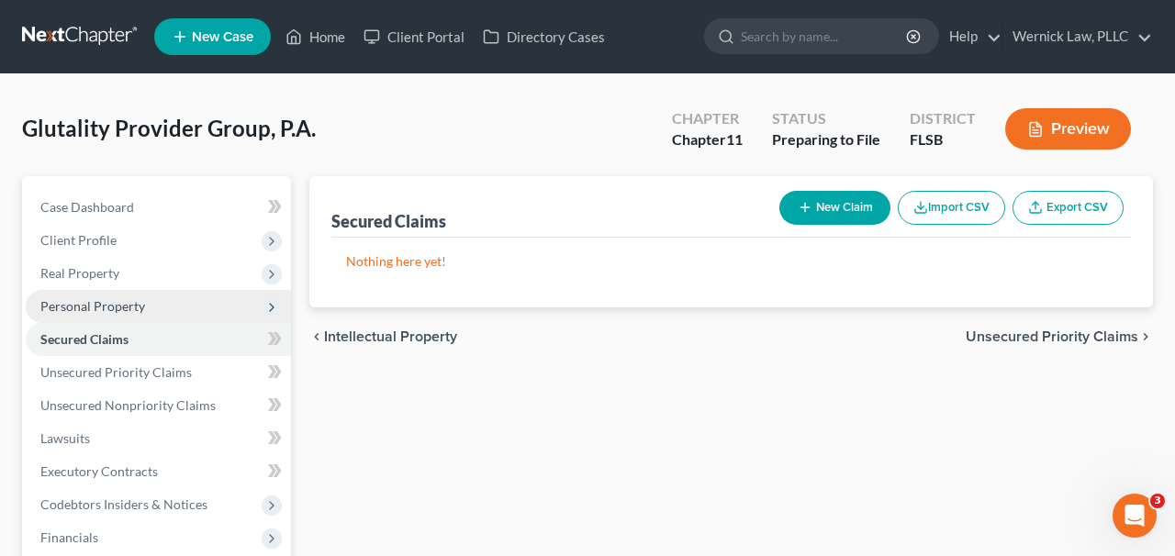
click at [113, 306] on span "Personal Property" at bounding box center [92, 306] width 105 height 16
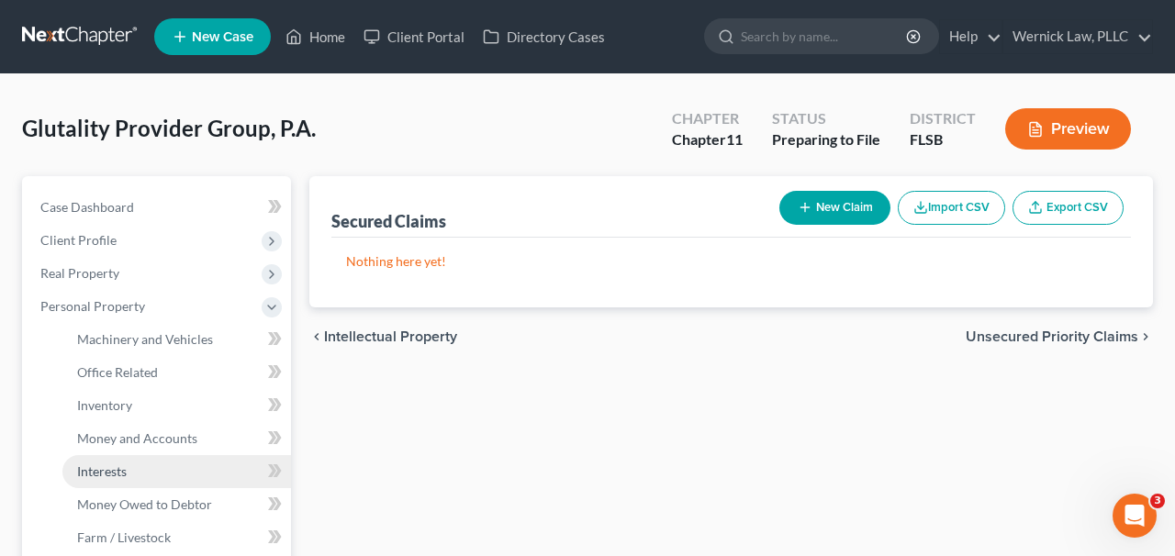
click at [140, 467] on link "Interests" at bounding box center [176, 471] width 229 height 33
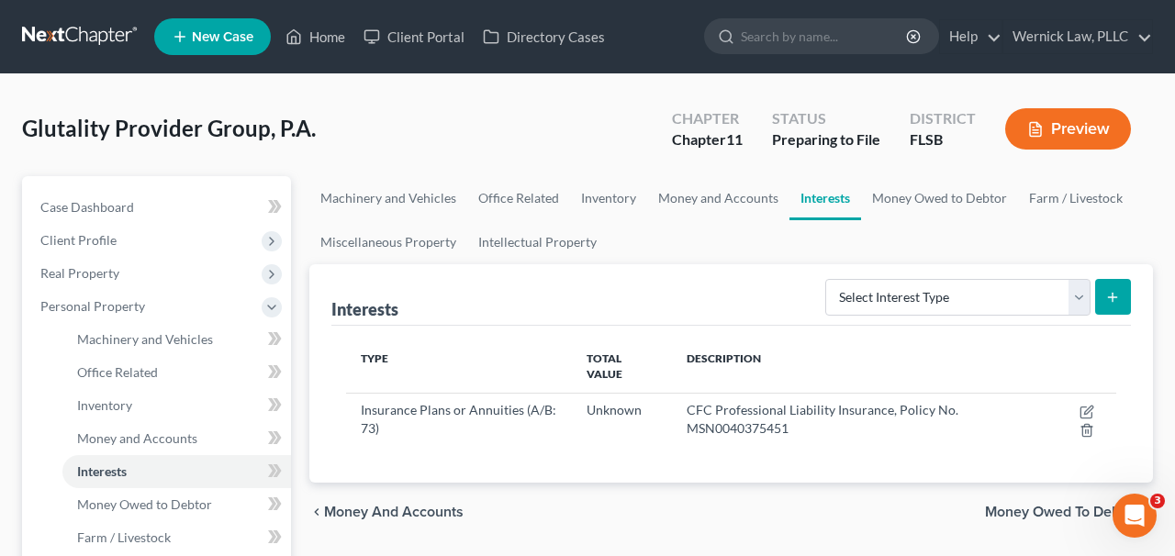
click at [127, 37] on link at bounding box center [81, 36] width 118 height 33
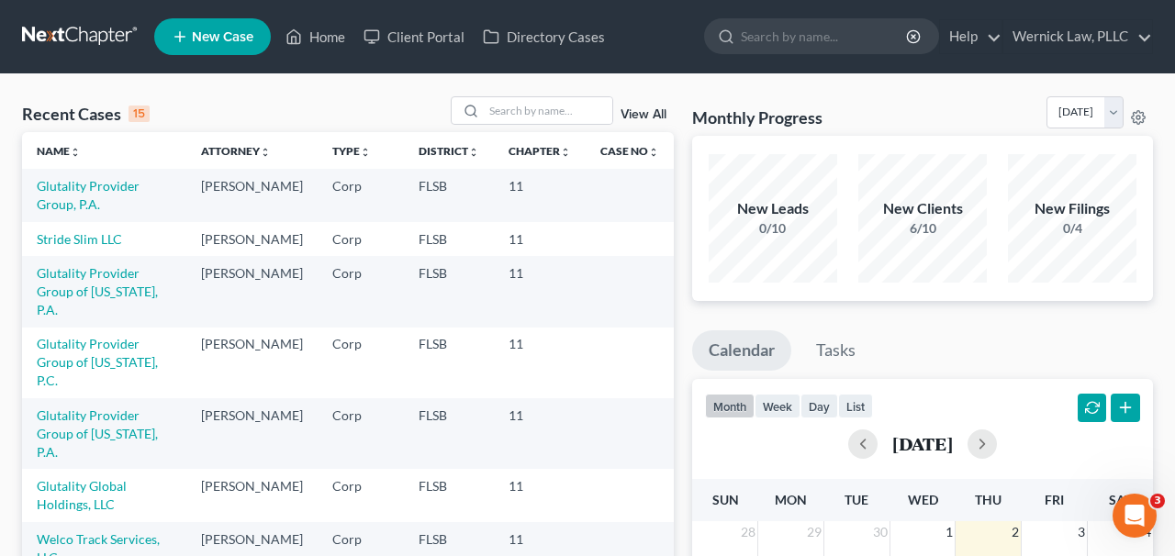
click at [97, 26] on link at bounding box center [81, 36] width 118 height 33
